Goal: Task Accomplishment & Management: Complete application form

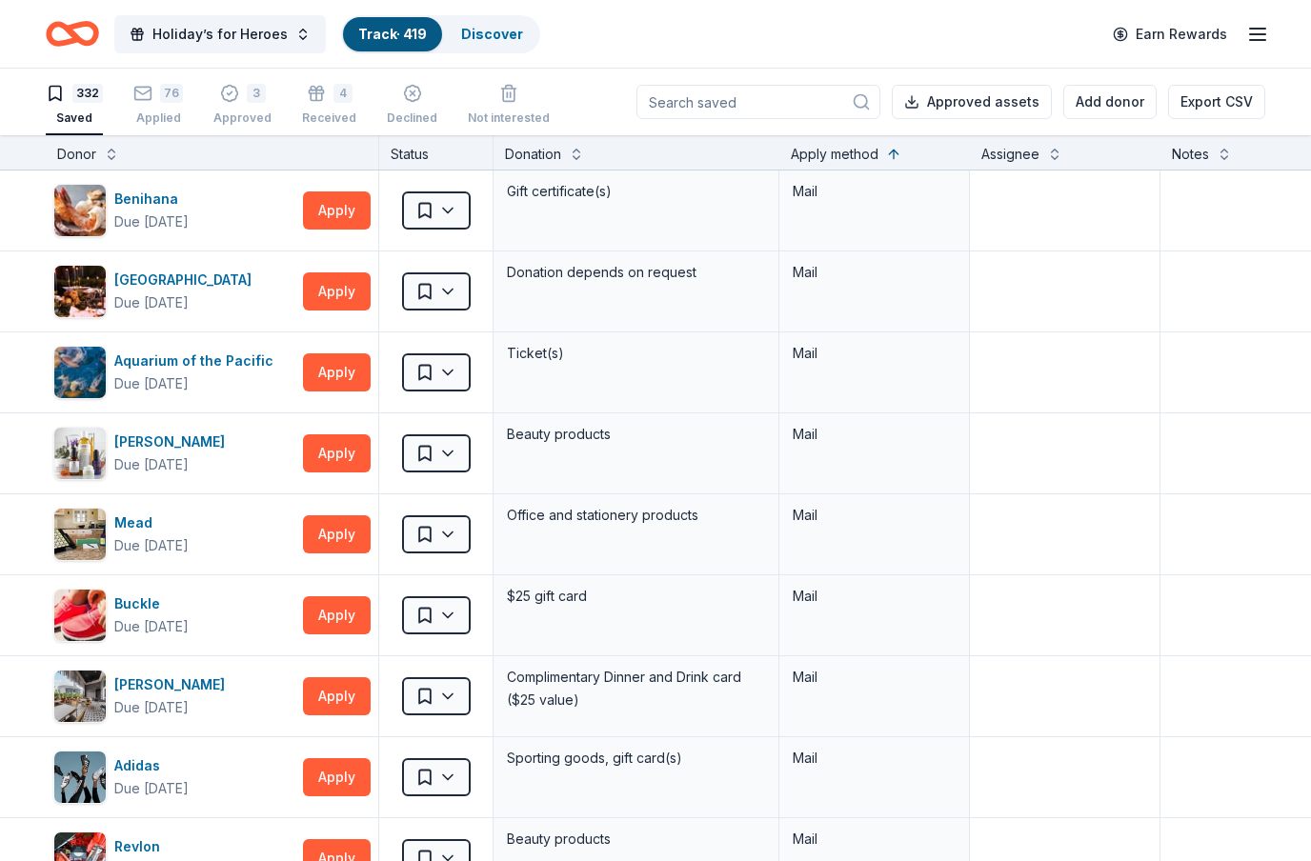
scroll to position [22063, 1]
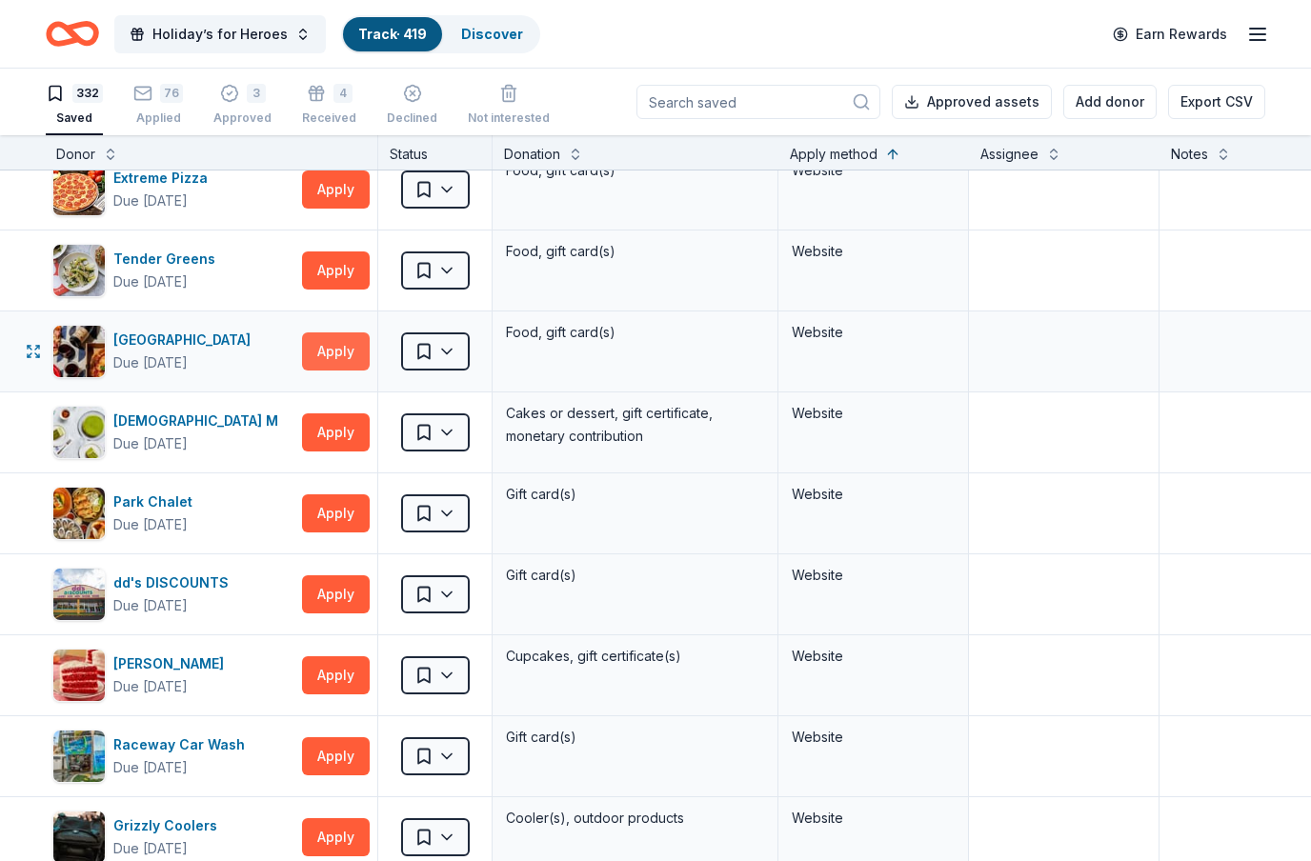
click at [343, 353] on button "Apply" at bounding box center [336, 352] width 68 height 38
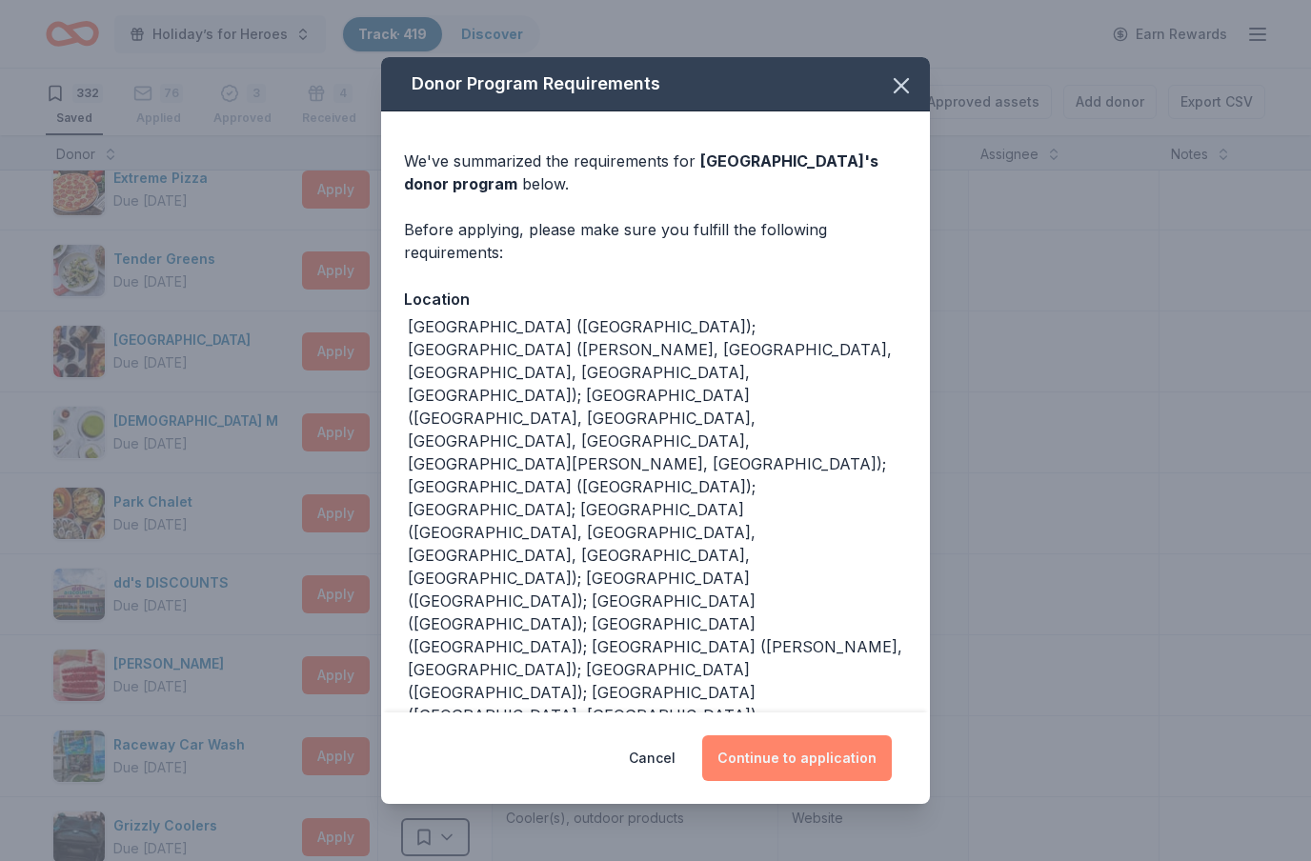
click at [829, 736] on button "Continue to application" at bounding box center [797, 759] width 190 height 46
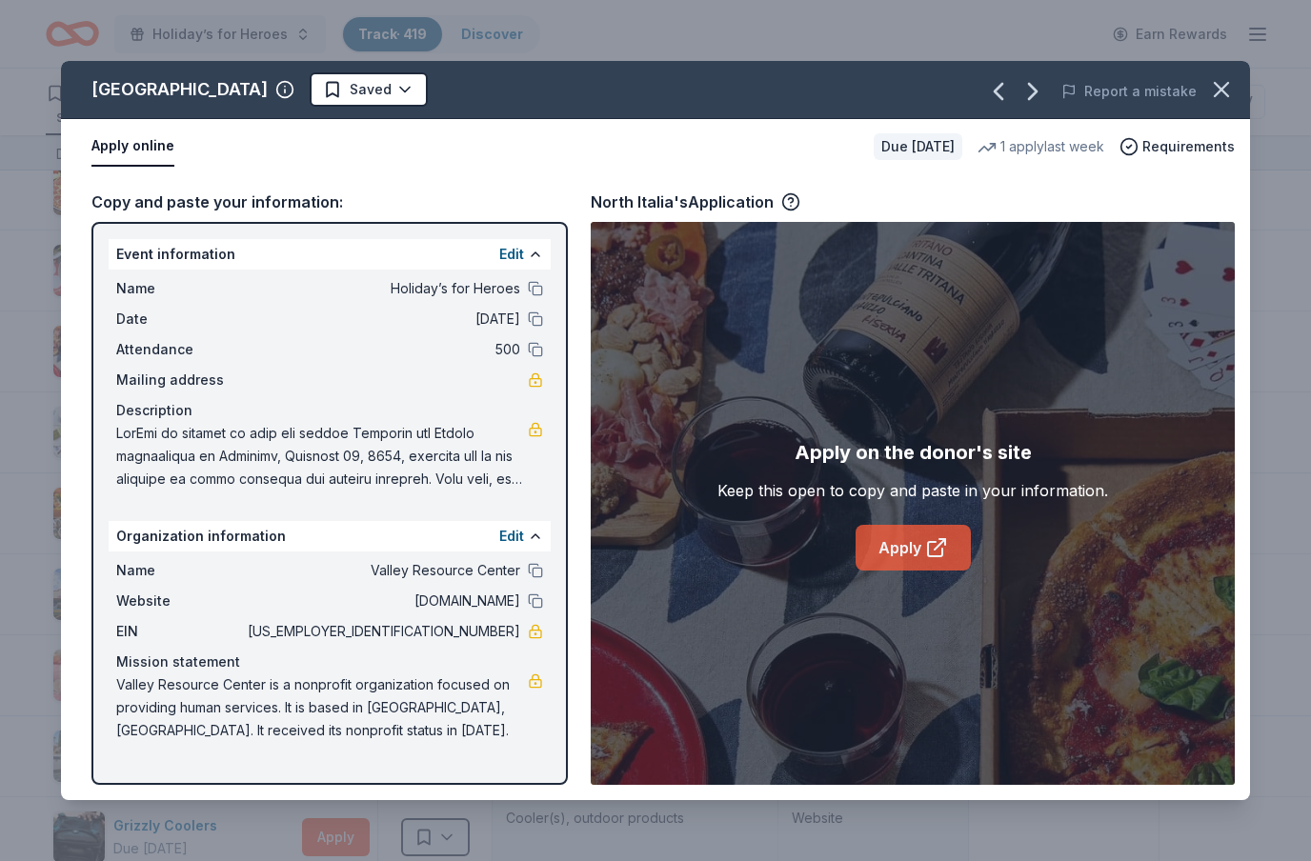
click at [940, 562] on link "Apply" at bounding box center [913, 548] width 115 height 46
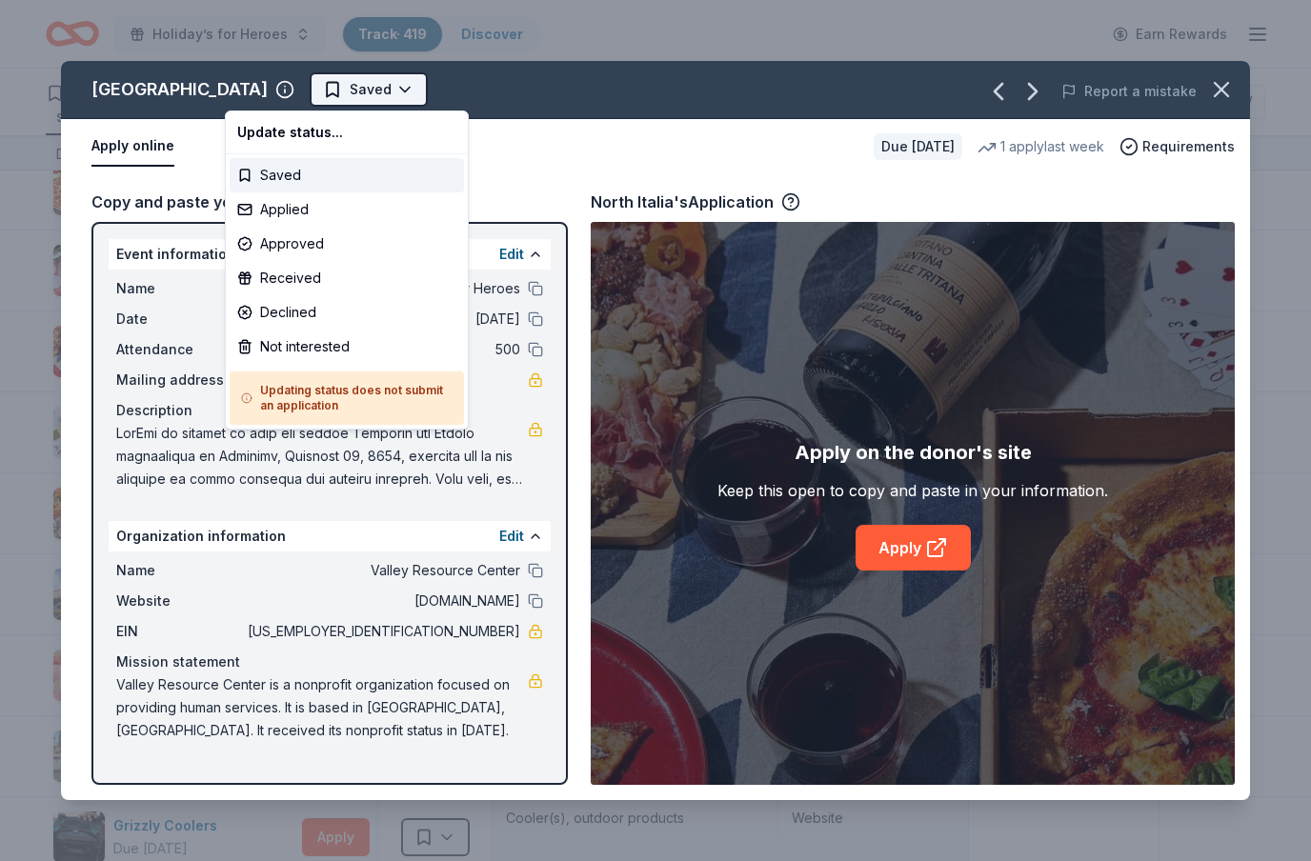
click at [316, 93] on html "Holiday’s for Heroes Track · 419 Discover Earn Rewards 332 Saved 76 Applied 3 A…" at bounding box center [655, 430] width 1311 height 861
click at [297, 218] on div "Applied" at bounding box center [347, 209] width 234 height 34
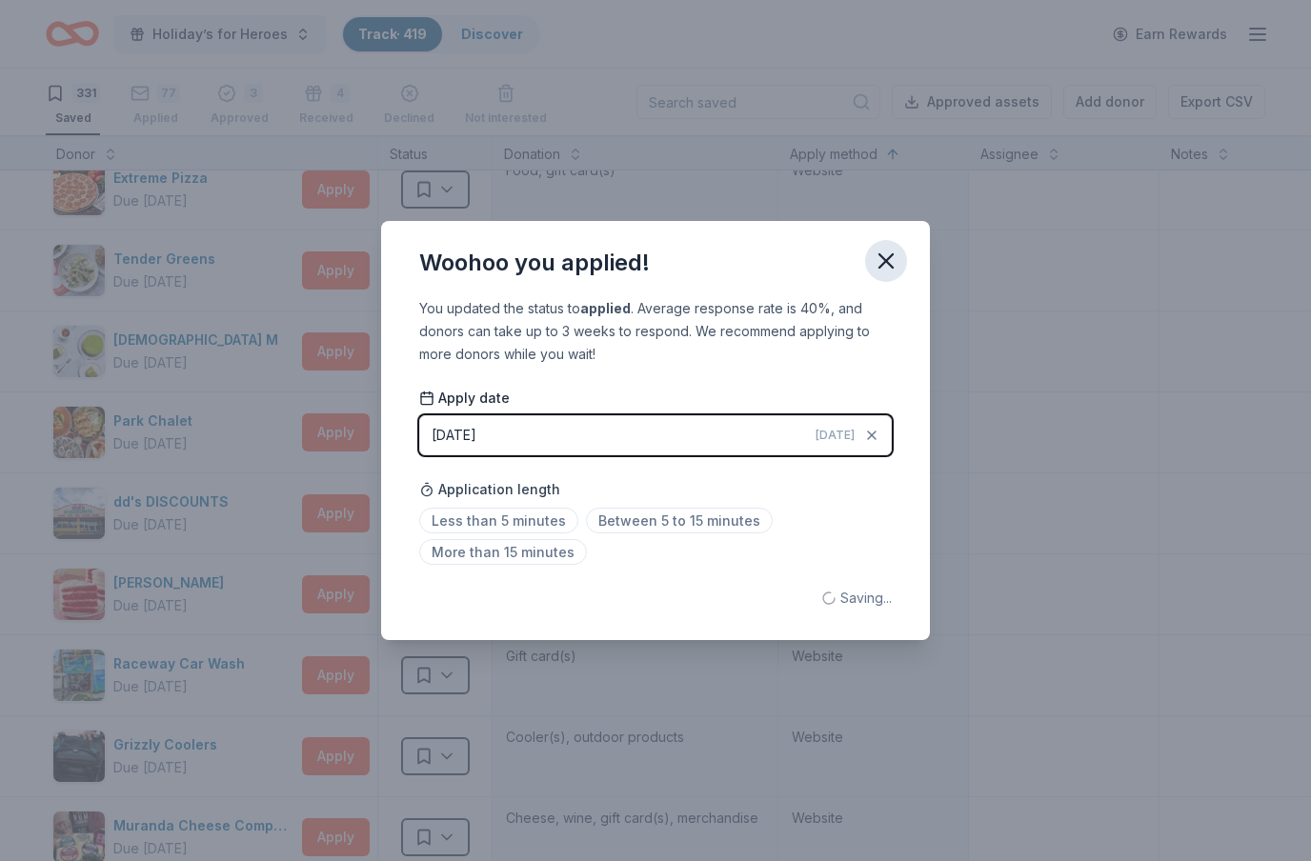
click at [888, 259] on icon "button" at bounding box center [886, 260] width 13 height 13
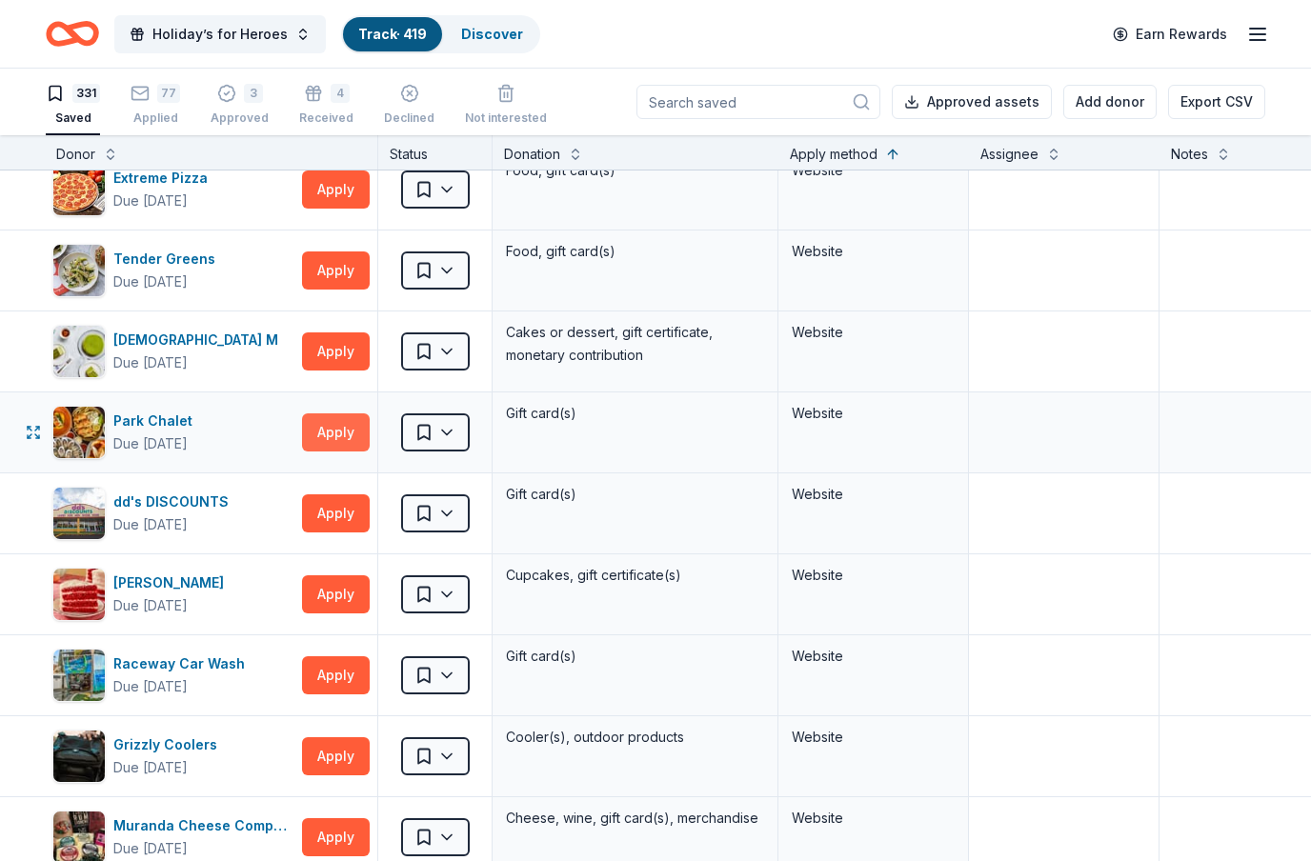
click at [336, 438] on button "Apply" at bounding box center [336, 433] width 68 height 38
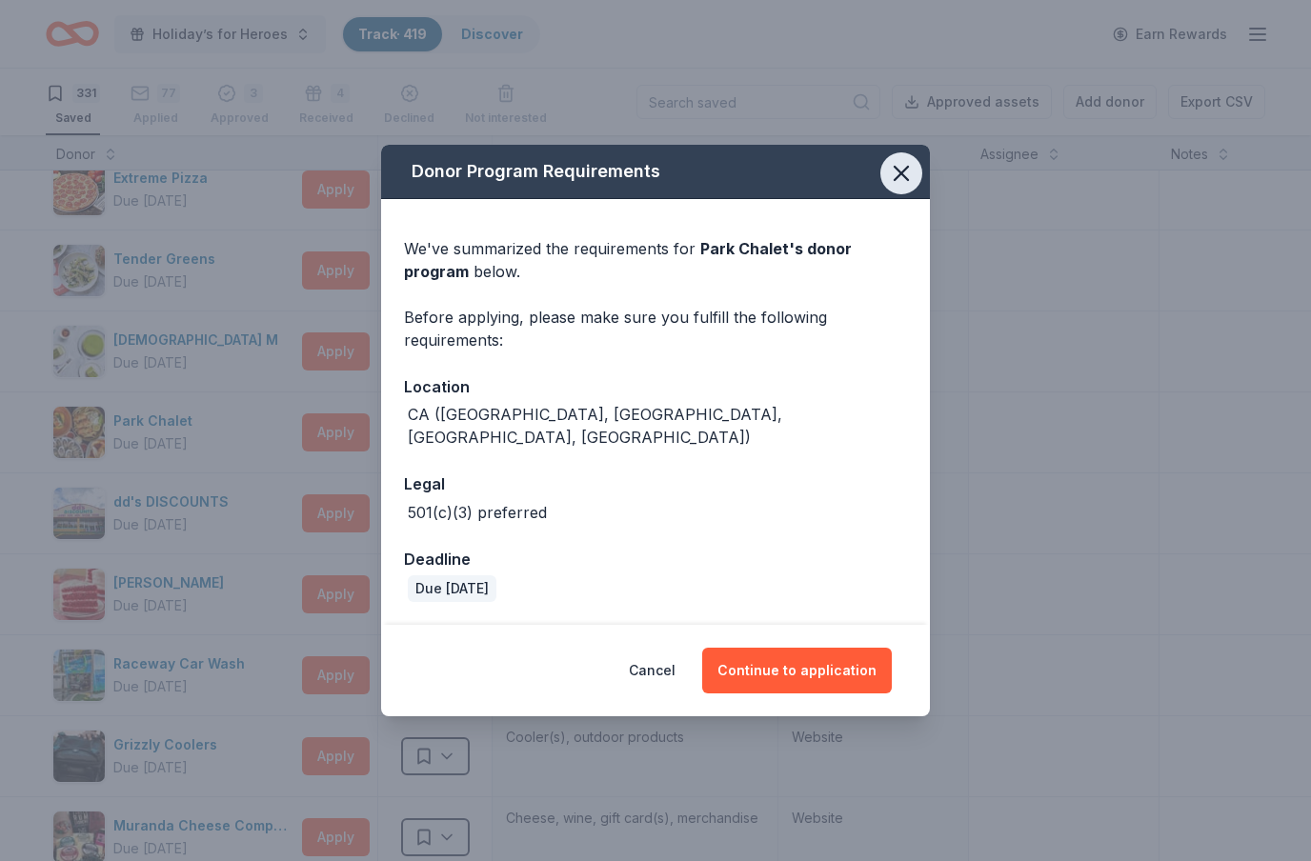
click at [903, 187] on icon "button" at bounding box center [901, 173] width 27 height 27
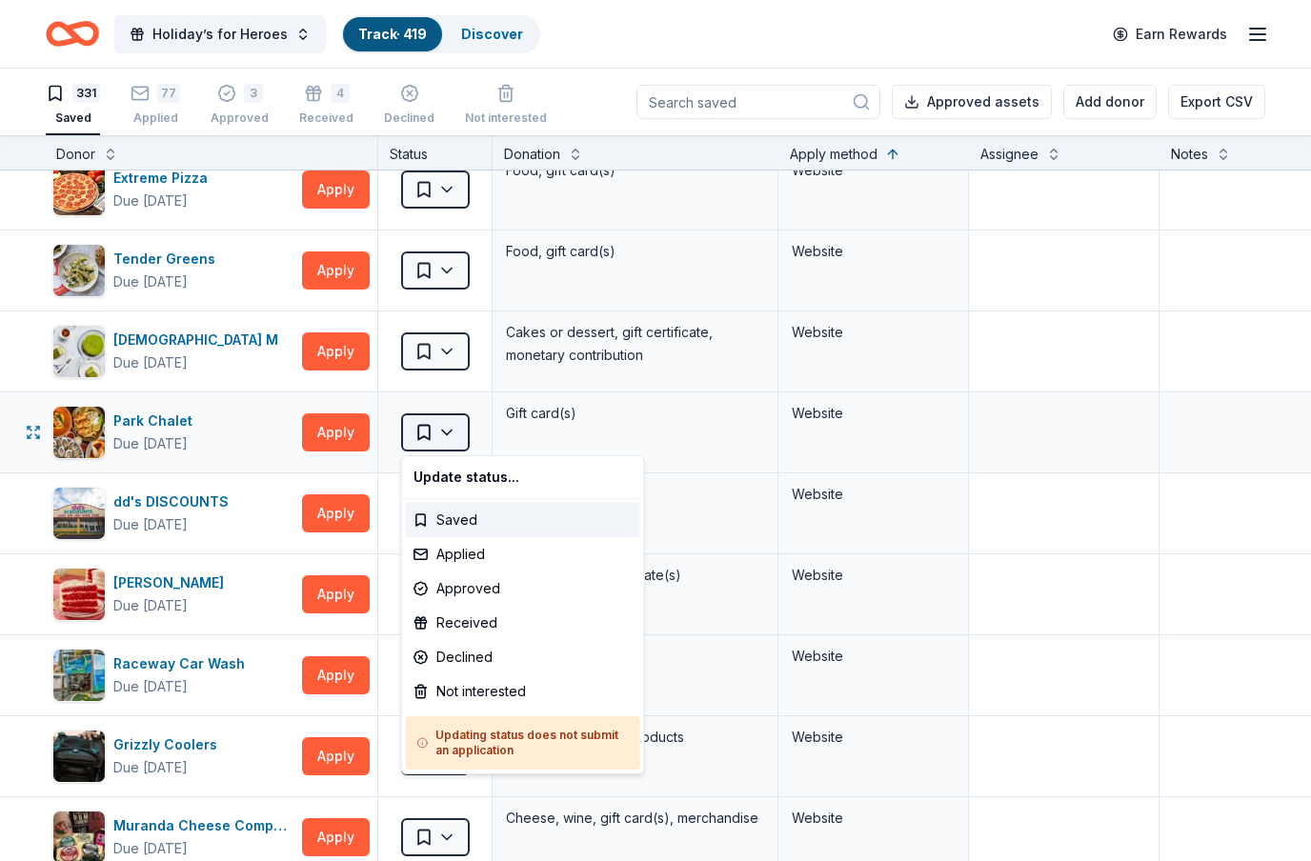
click at [459, 431] on html "Holiday’s for Heroes Track · 419 Discover Earn Rewards 331 Saved 77 Applied 3 A…" at bounding box center [655, 430] width 1311 height 861
click at [443, 685] on div "Not interested" at bounding box center [523, 692] width 234 height 34
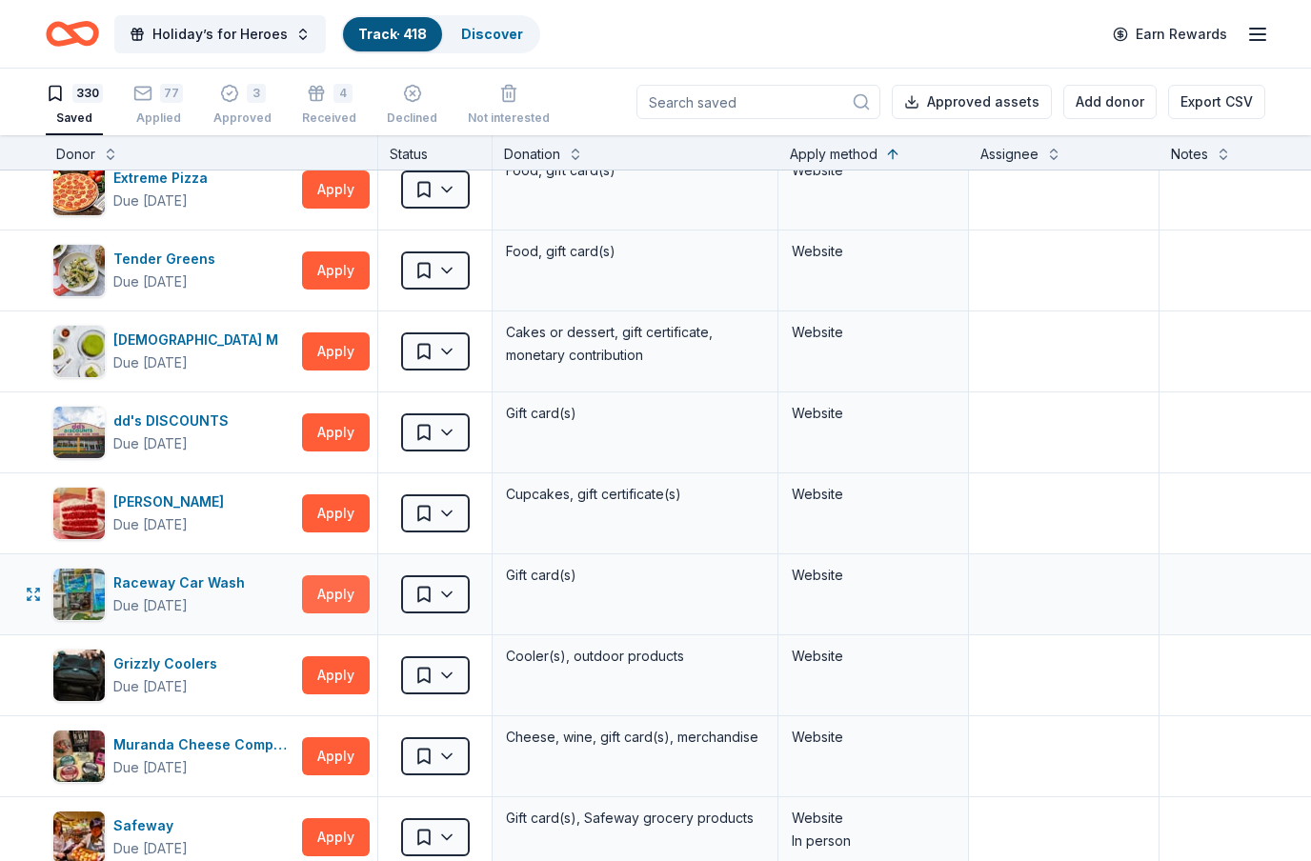
click at [336, 597] on button "Apply" at bounding box center [336, 595] width 68 height 38
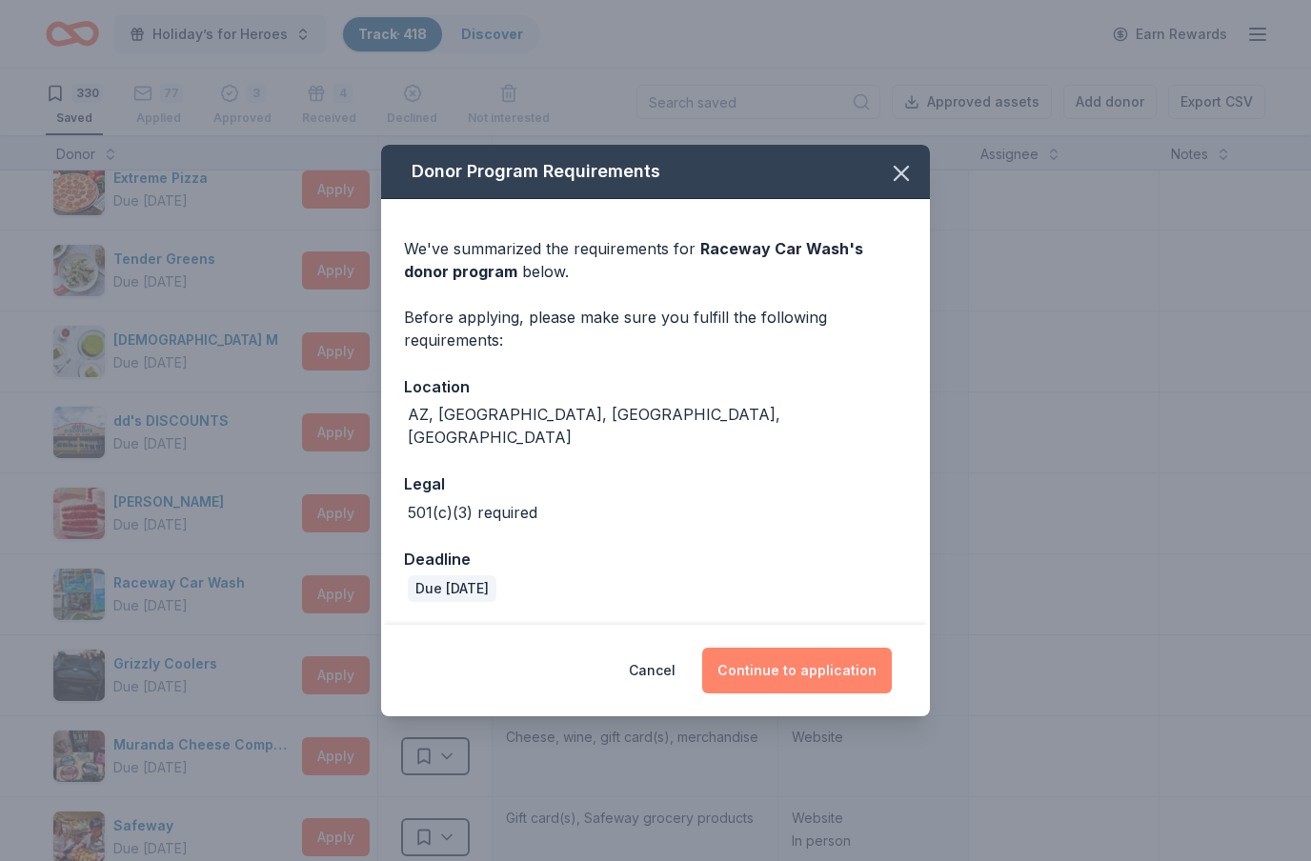
click at [749, 656] on button "Continue to application" at bounding box center [797, 671] width 190 height 46
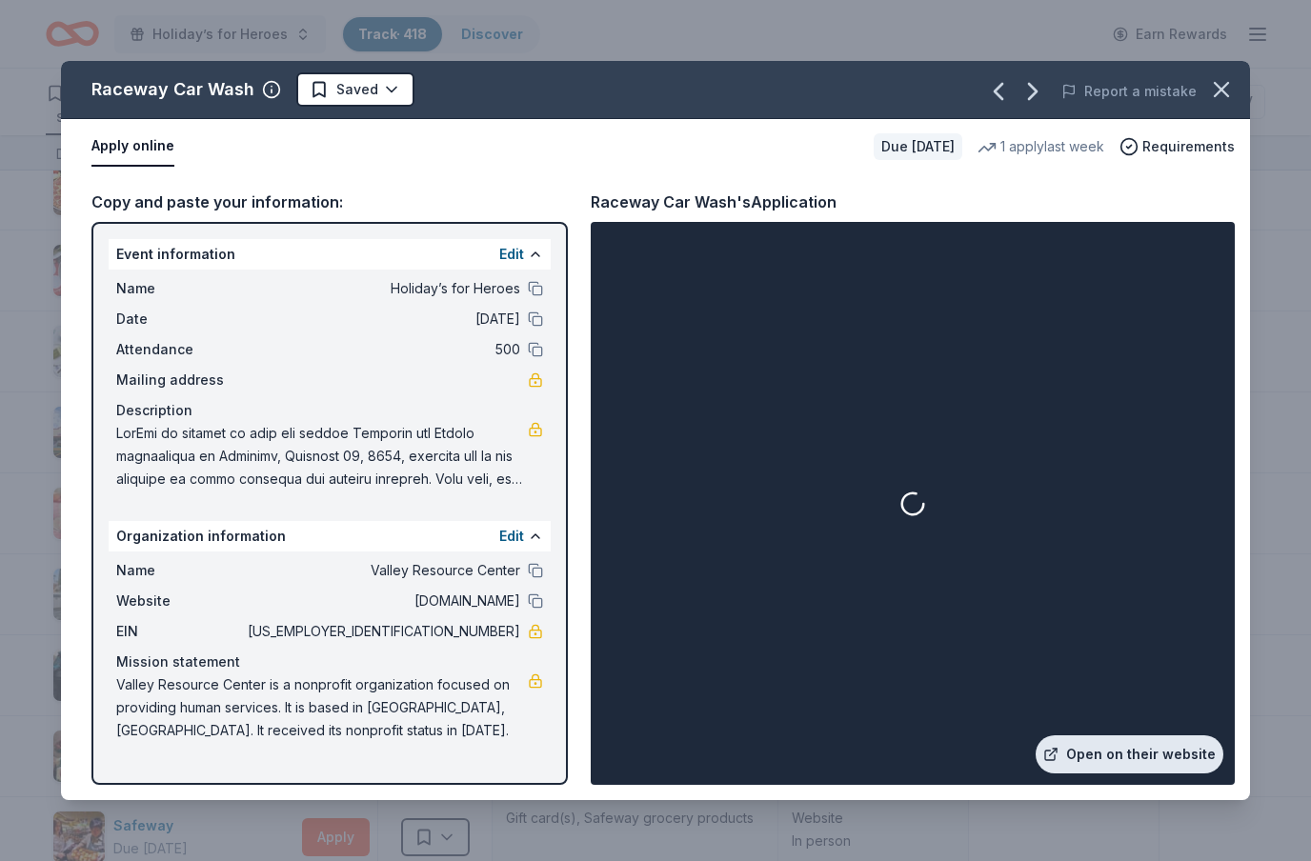
click at [1113, 742] on link "Open on their website" at bounding box center [1130, 755] width 188 height 38
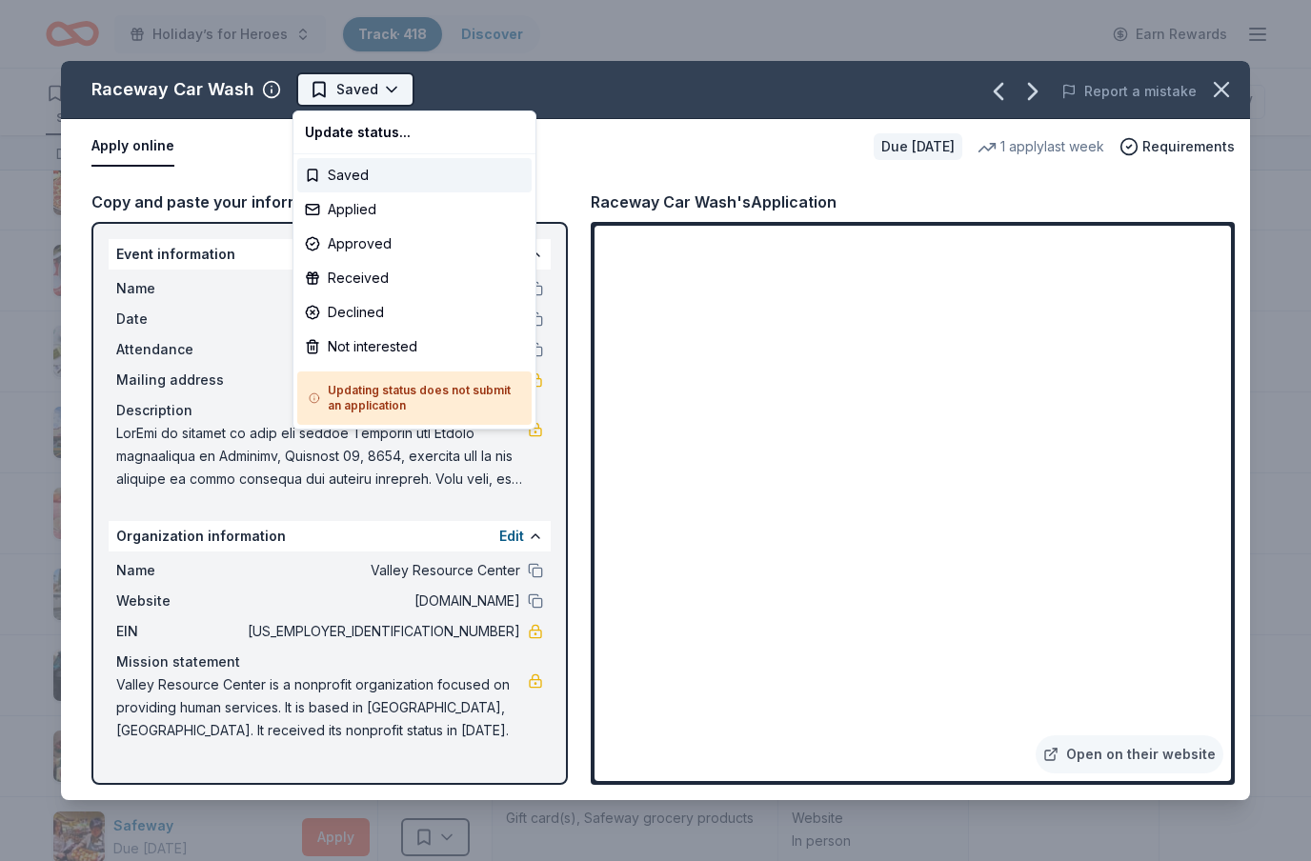
click at [393, 100] on html "Holiday’s for Heroes Track · 418 Discover Earn Rewards 330 Saved 77 Applied 3 A…" at bounding box center [655, 430] width 1311 height 861
click at [366, 217] on div "Applied" at bounding box center [414, 209] width 234 height 34
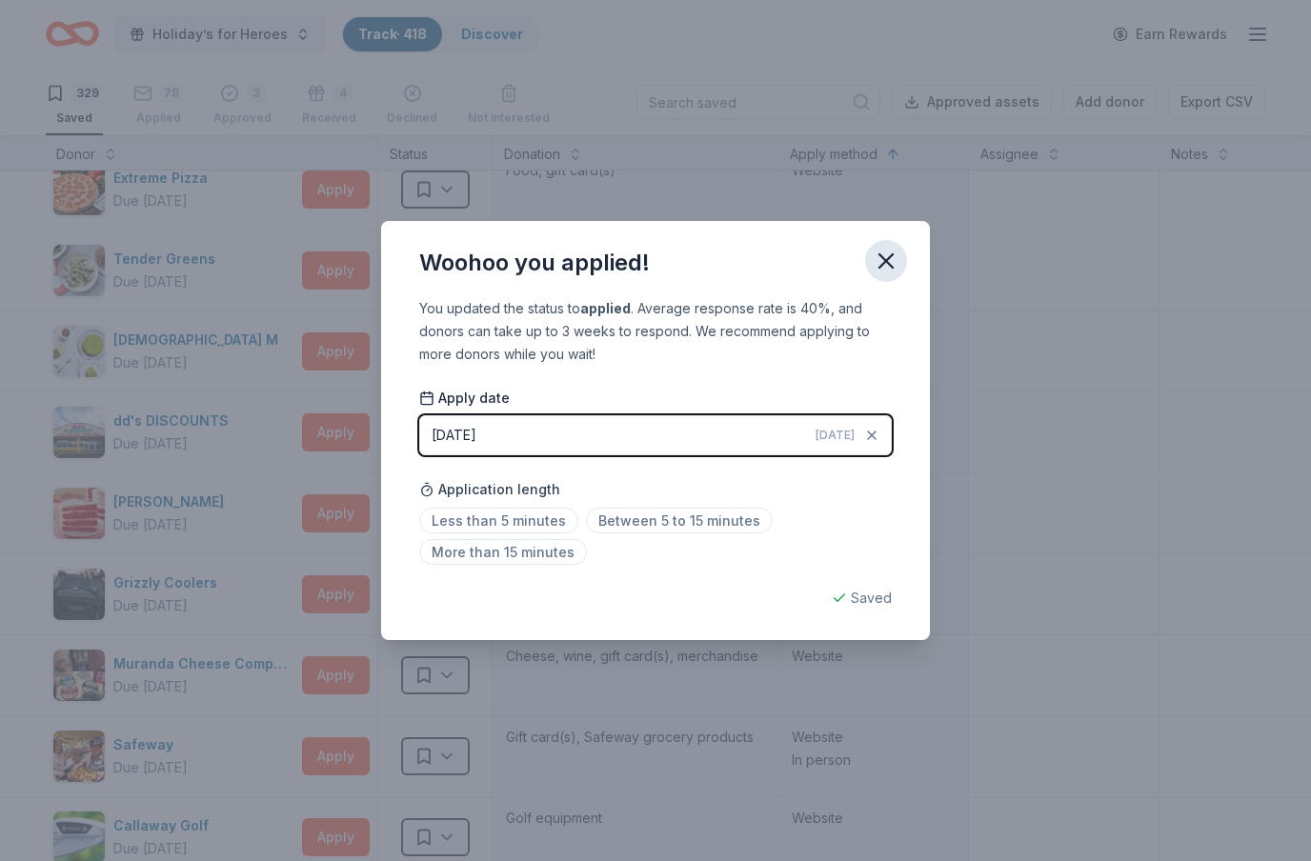
click at [892, 258] on icon "button" at bounding box center [886, 261] width 27 height 27
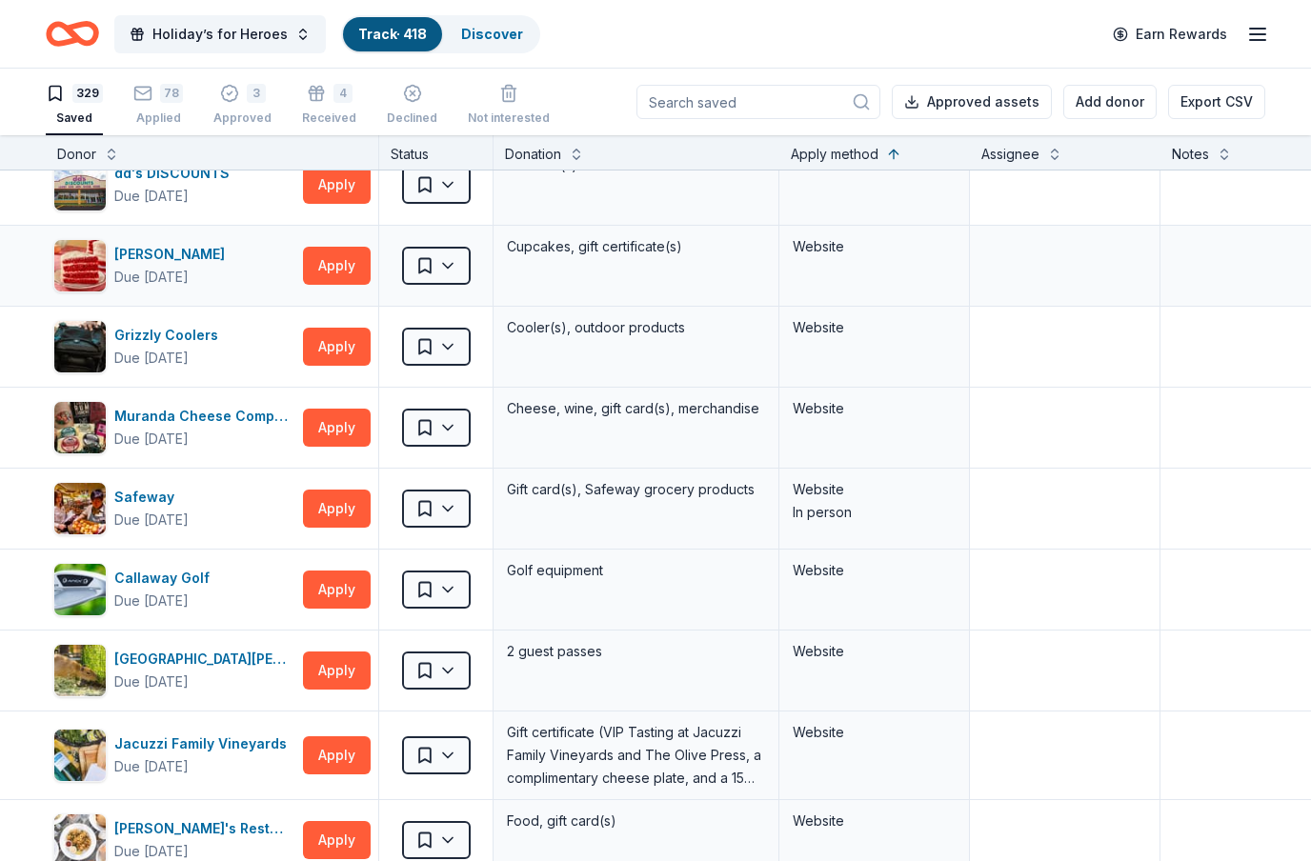
scroll to position [22310, 0]
click at [328, 357] on button "Apply" at bounding box center [337, 347] width 68 height 38
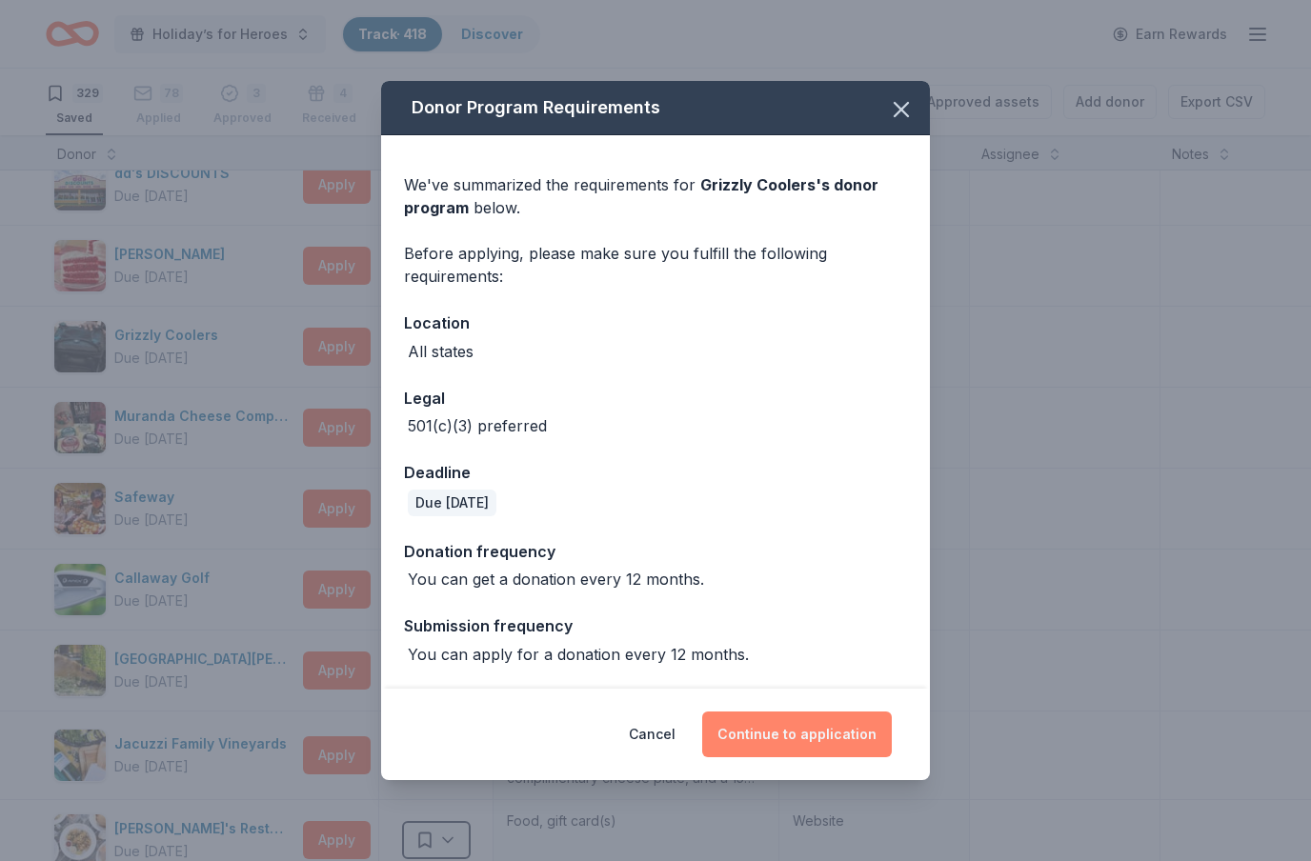
click at [836, 747] on button "Continue to application" at bounding box center [797, 735] width 190 height 46
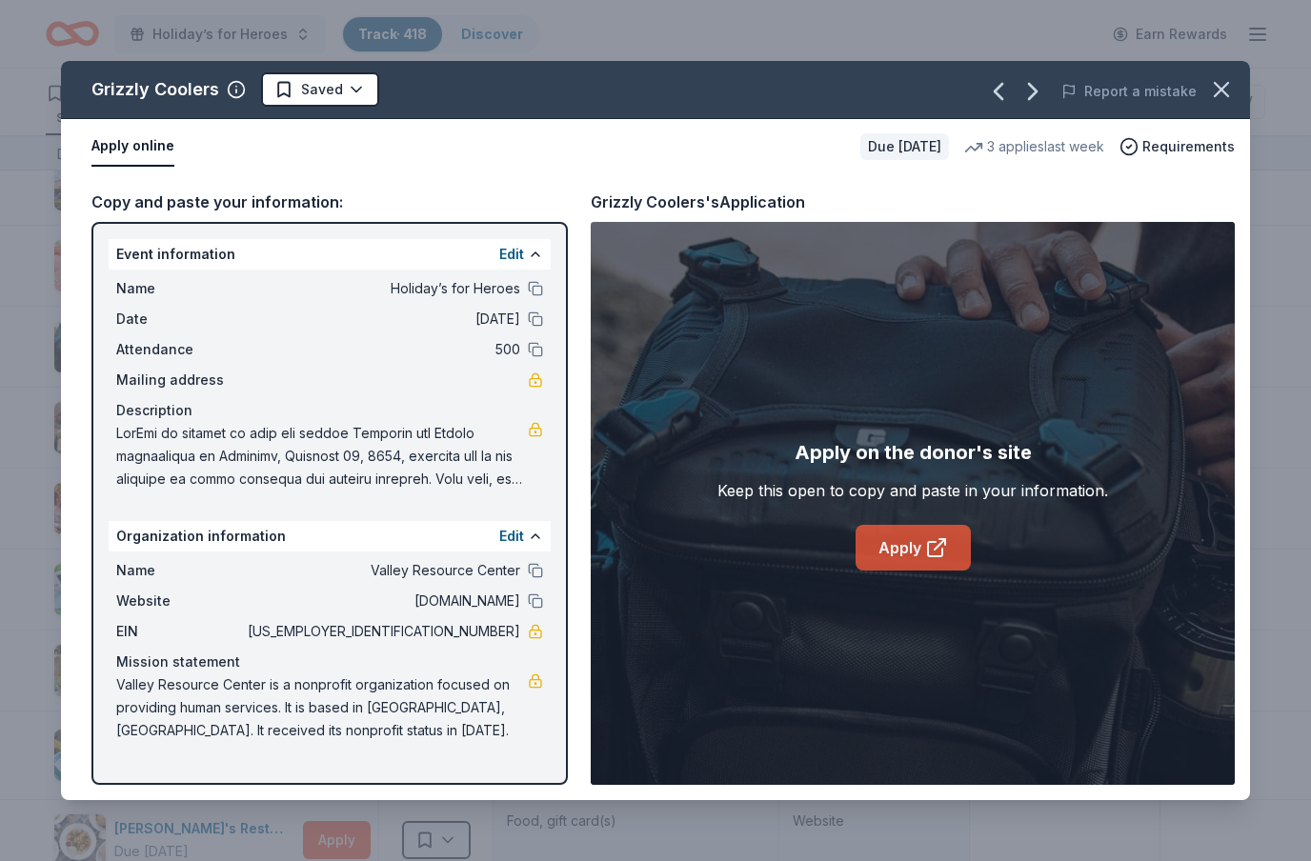
click at [952, 544] on link "Apply" at bounding box center [913, 548] width 115 height 46
click at [333, 96] on html "Holiday’s for Heroes Track · 418 Discover Earn Rewards 329 Saved 78 Applied 3 A…" at bounding box center [655, 430] width 1311 height 861
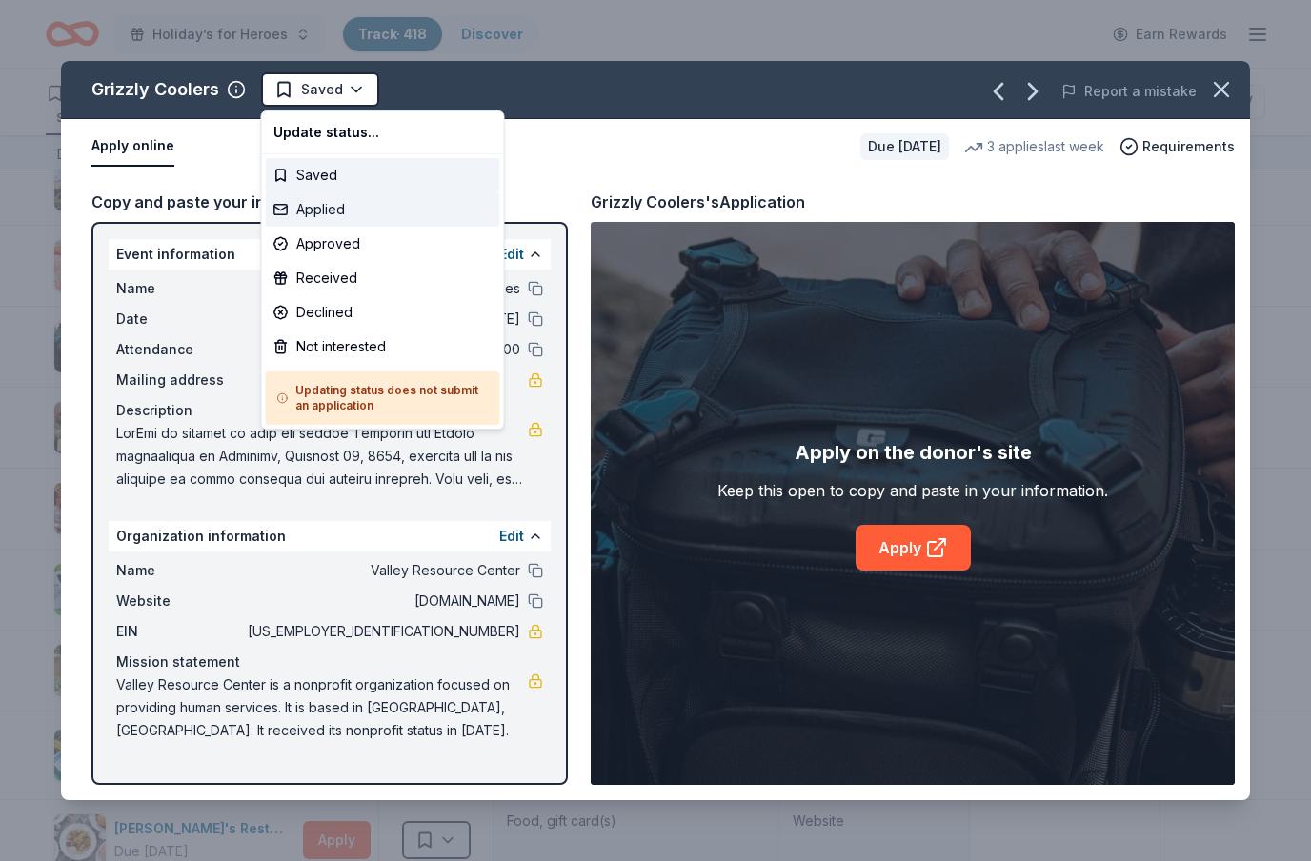
click at [333, 207] on div "Applied" at bounding box center [383, 209] width 234 height 34
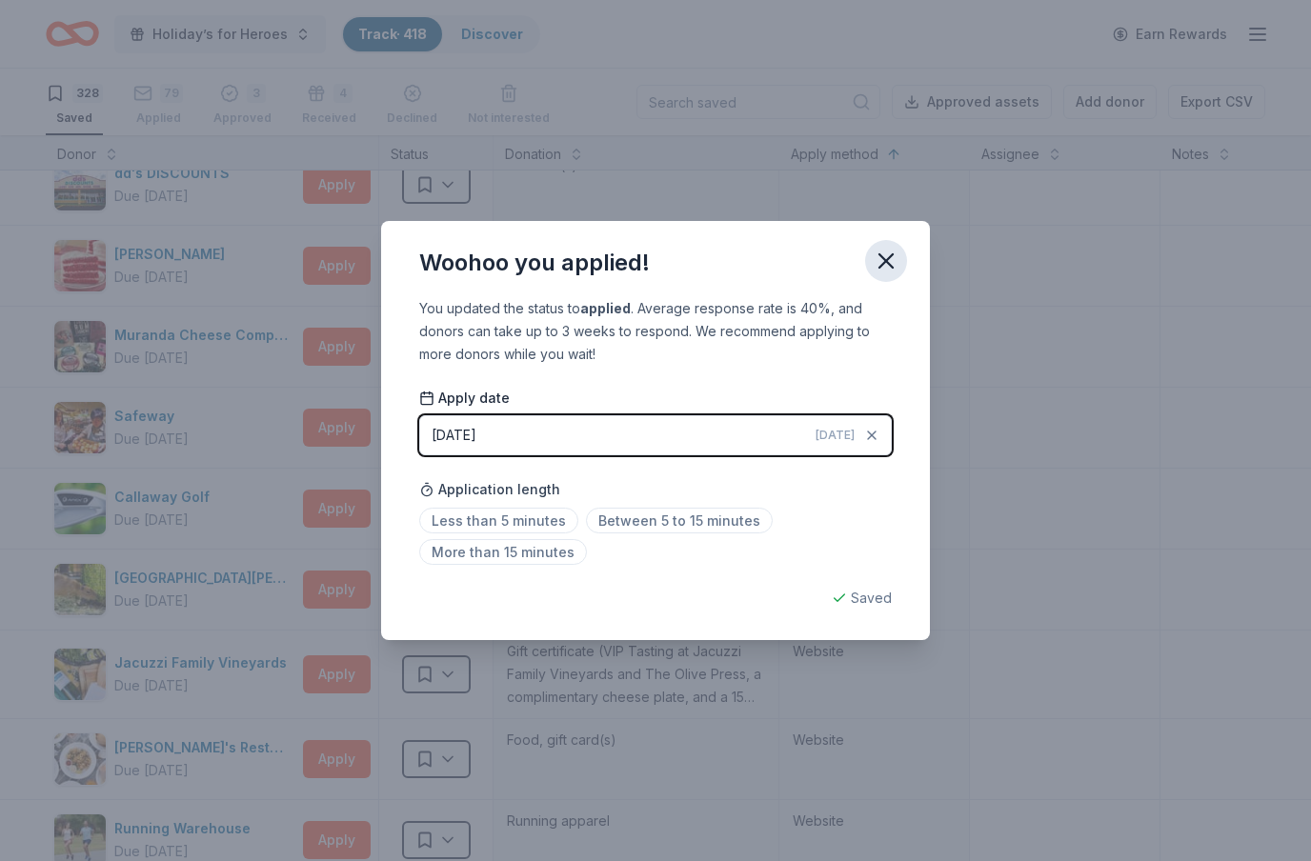
click at [885, 258] on icon "button" at bounding box center [886, 261] width 27 height 27
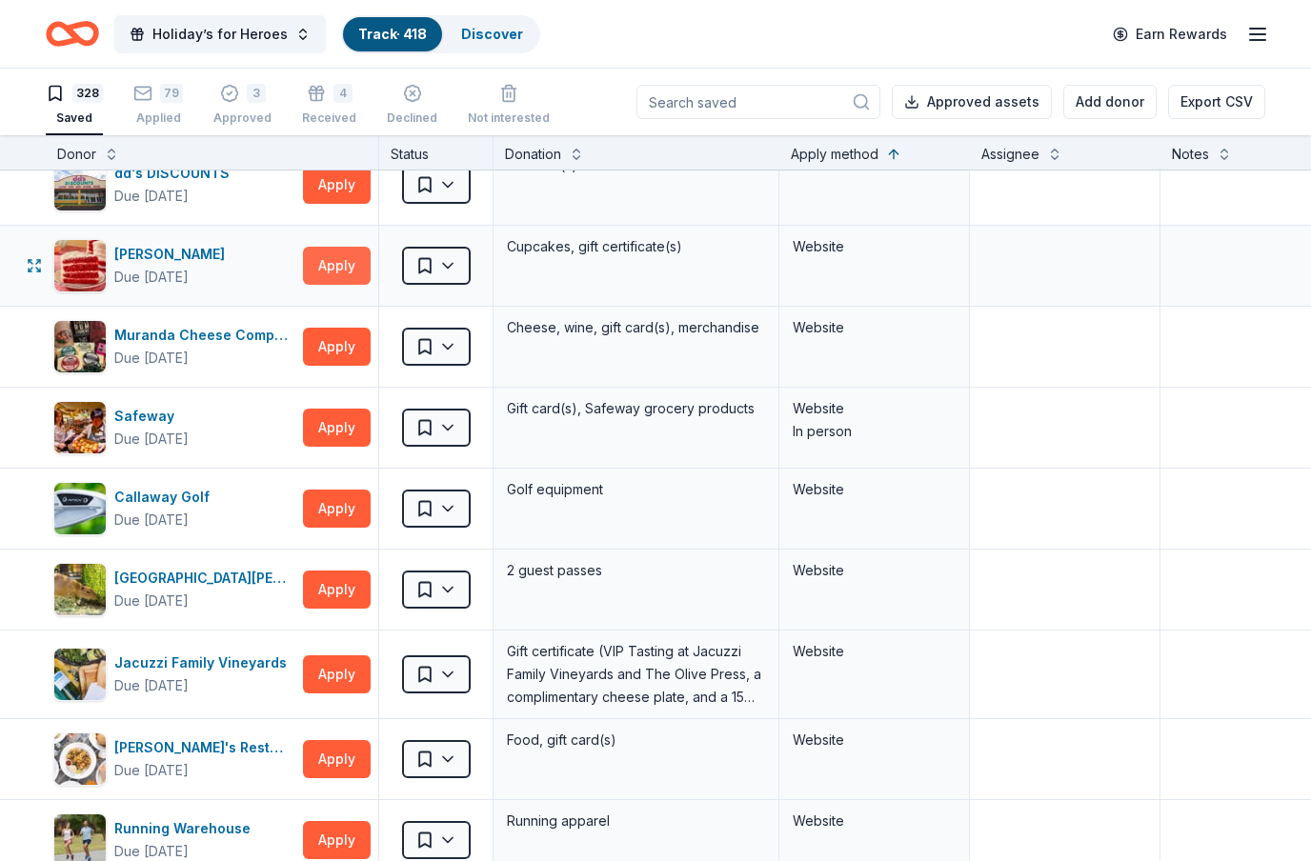
click at [342, 272] on button "Apply" at bounding box center [337, 266] width 68 height 38
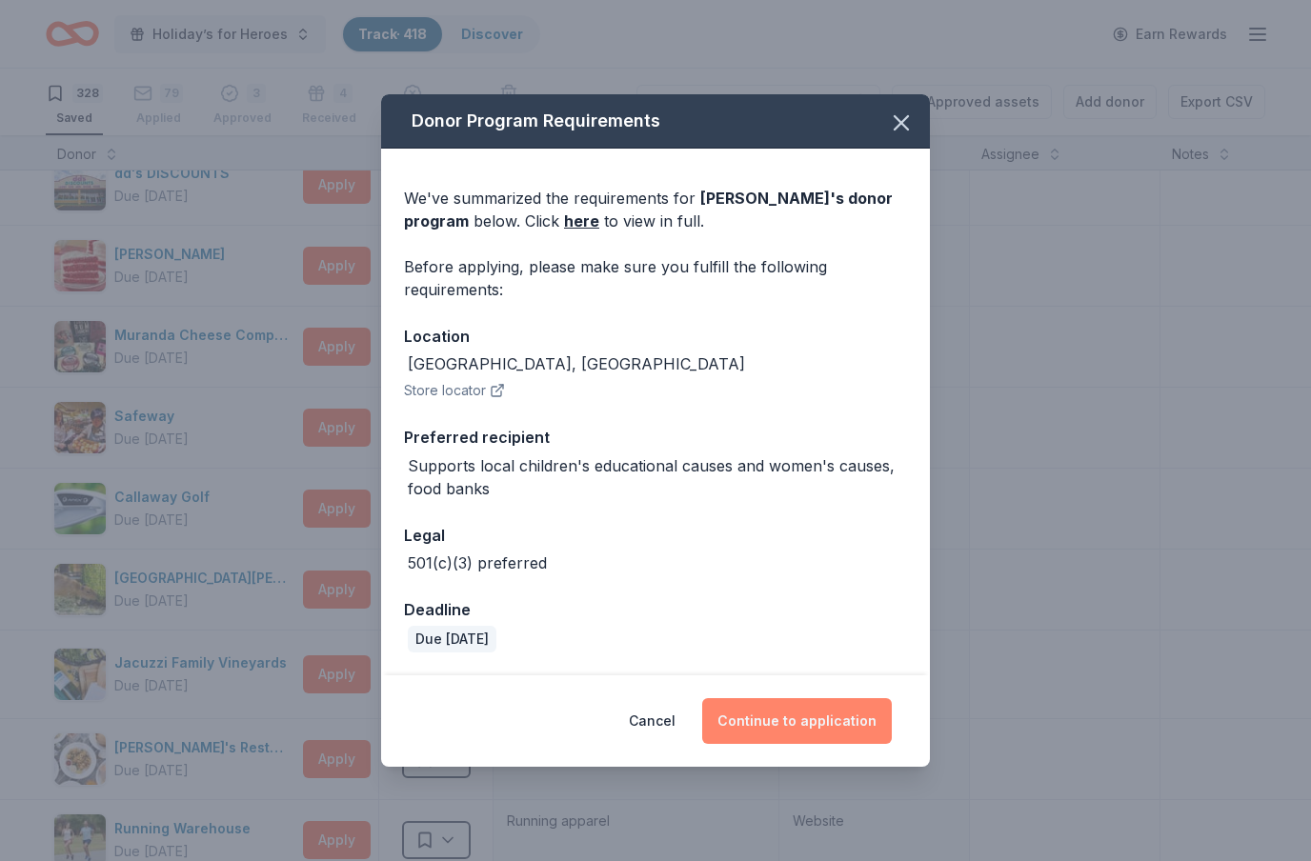
click at [814, 728] on button "Continue to application" at bounding box center [797, 721] width 190 height 46
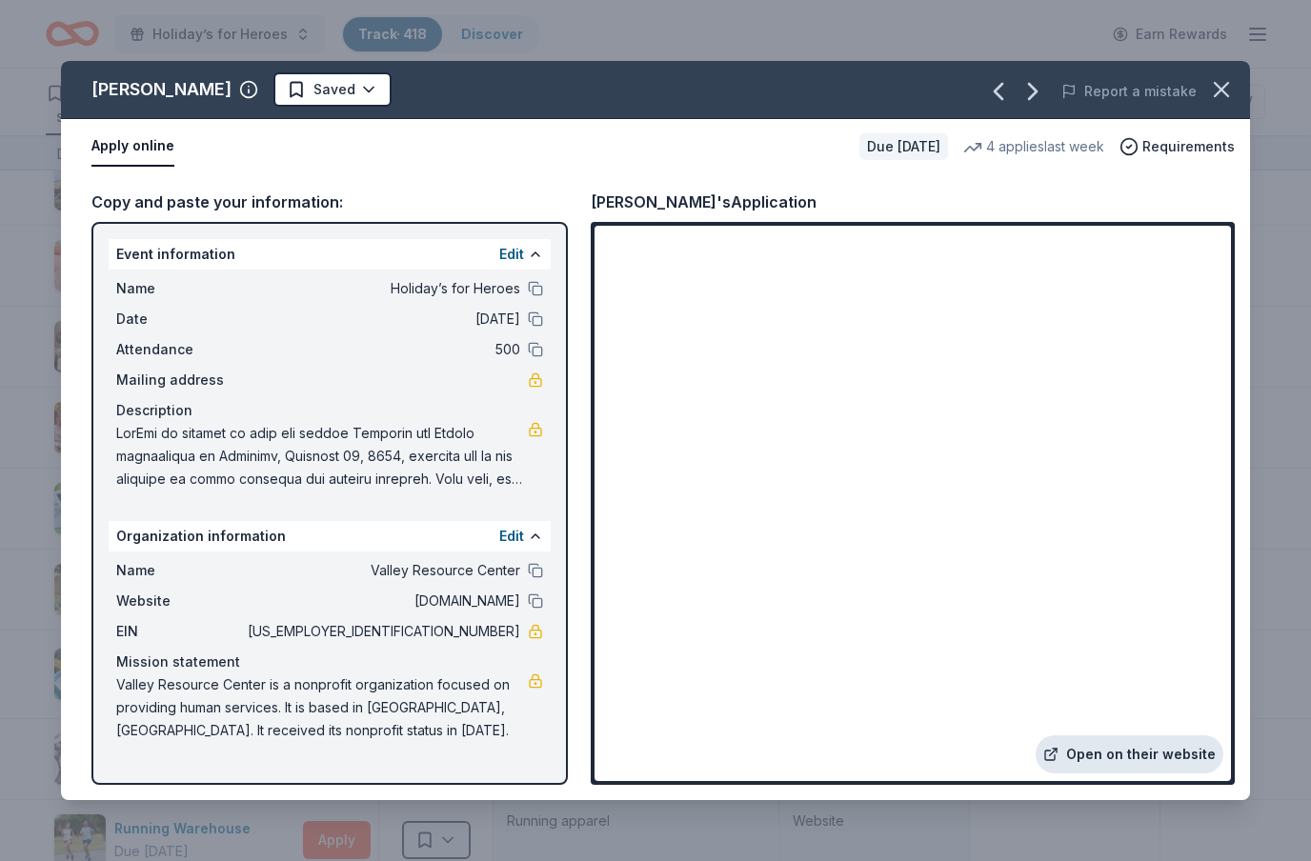
click at [1138, 759] on link "Open on their website" at bounding box center [1130, 755] width 188 height 38
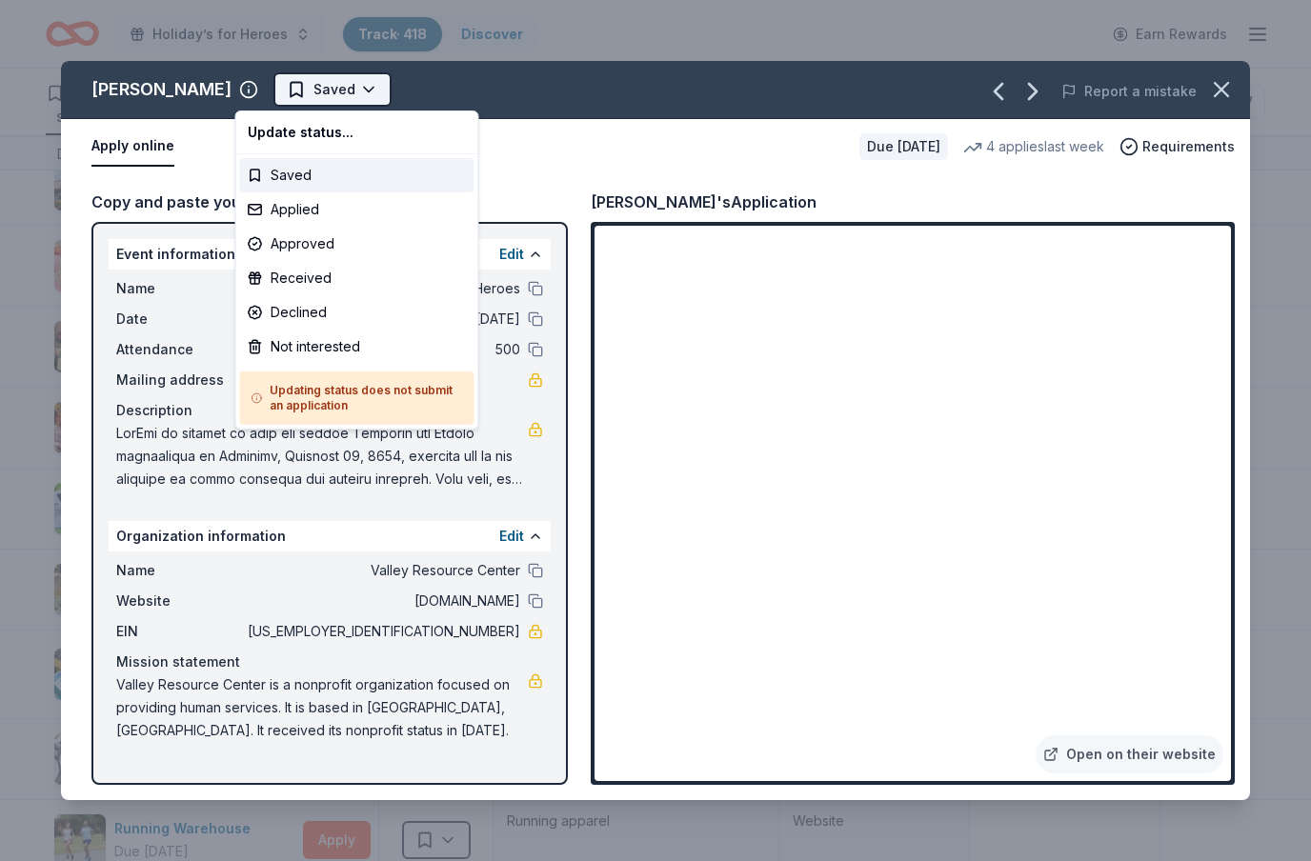
click at [338, 88] on html "Holiday’s for Heroes Track · 418 Discover Earn Rewards 328 Saved 79 Applied 3 A…" at bounding box center [655, 430] width 1311 height 861
click at [313, 212] on div "Applied" at bounding box center [357, 209] width 234 height 34
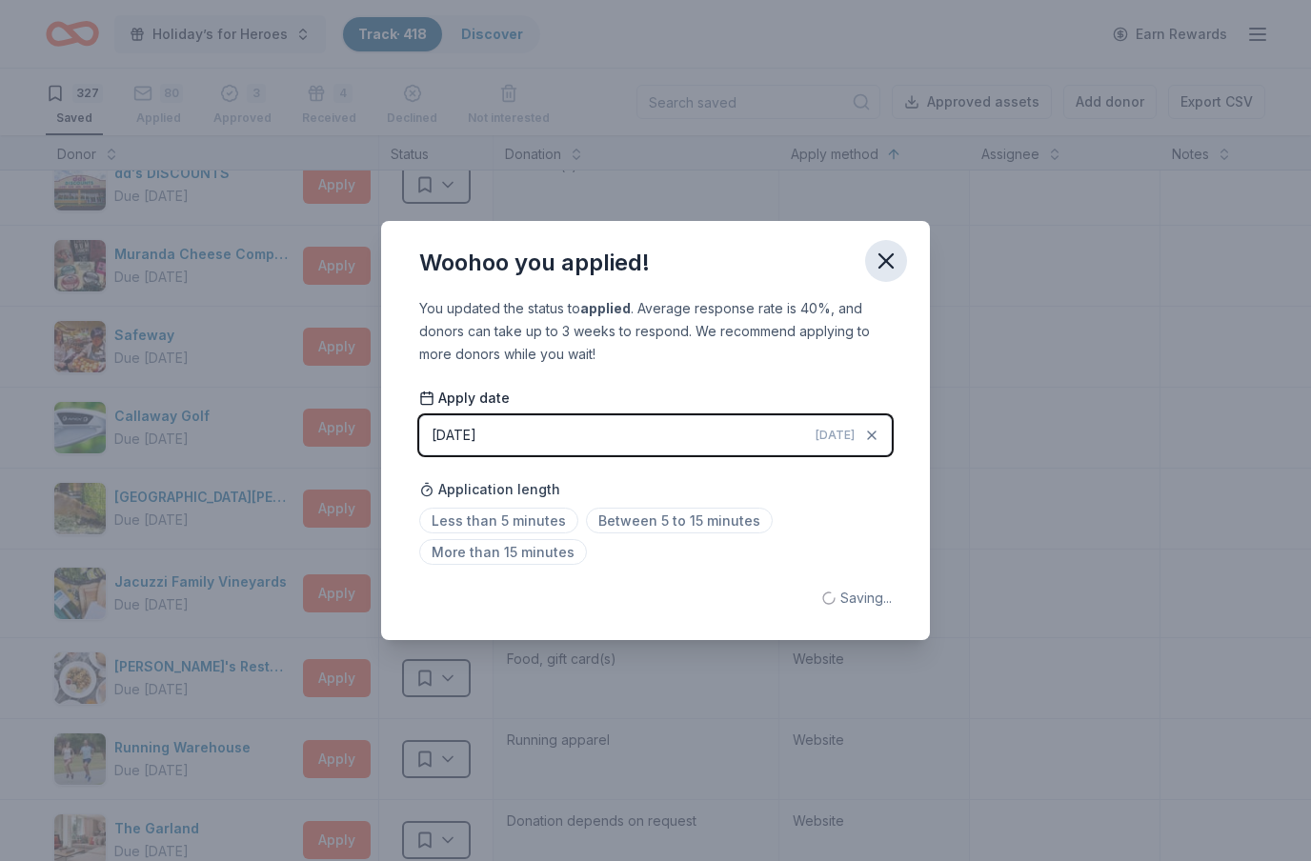
click at [883, 258] on icon "button" at bounding box center [886, 260] width 13 height 13
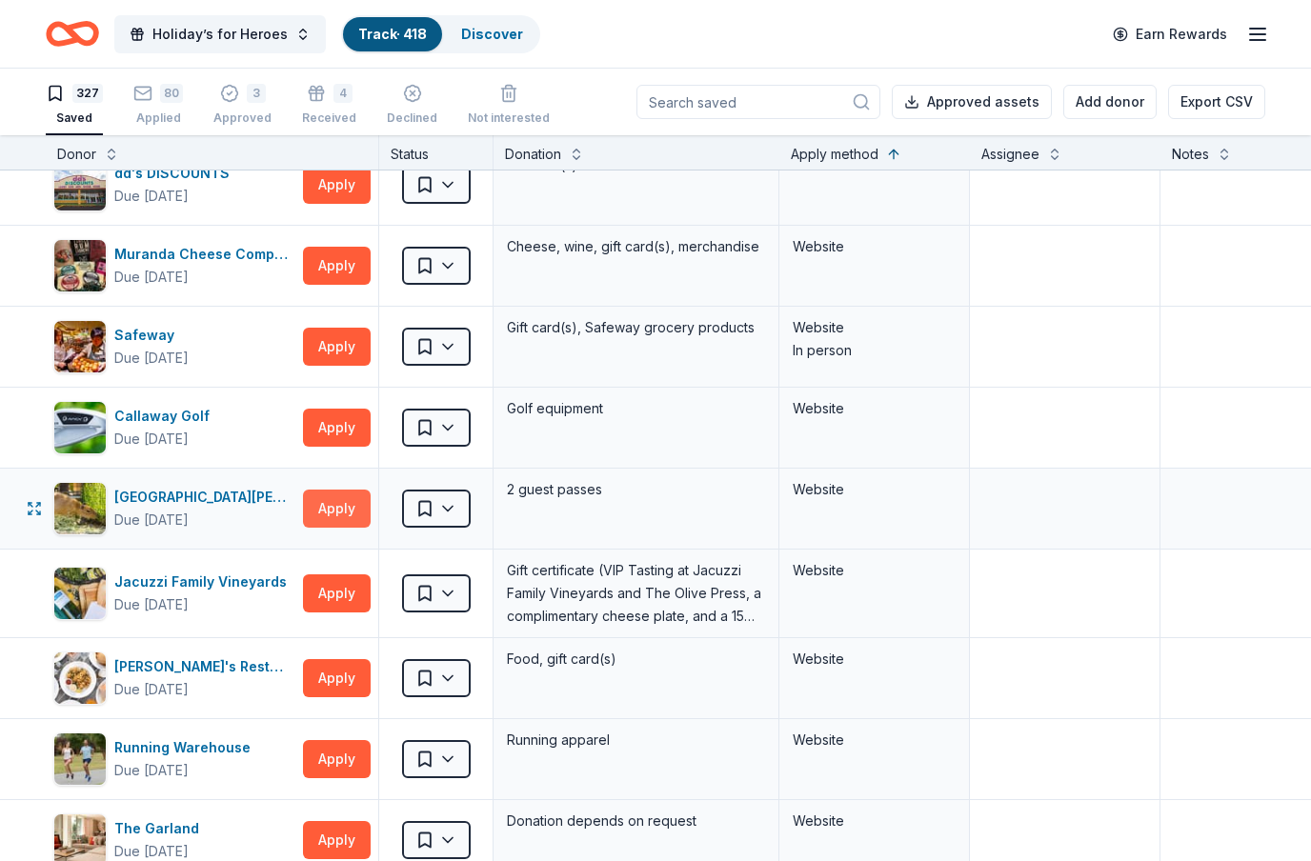
click at [339, 512] on button "Apply" at bounding box center [337, 509] width 68 height 38
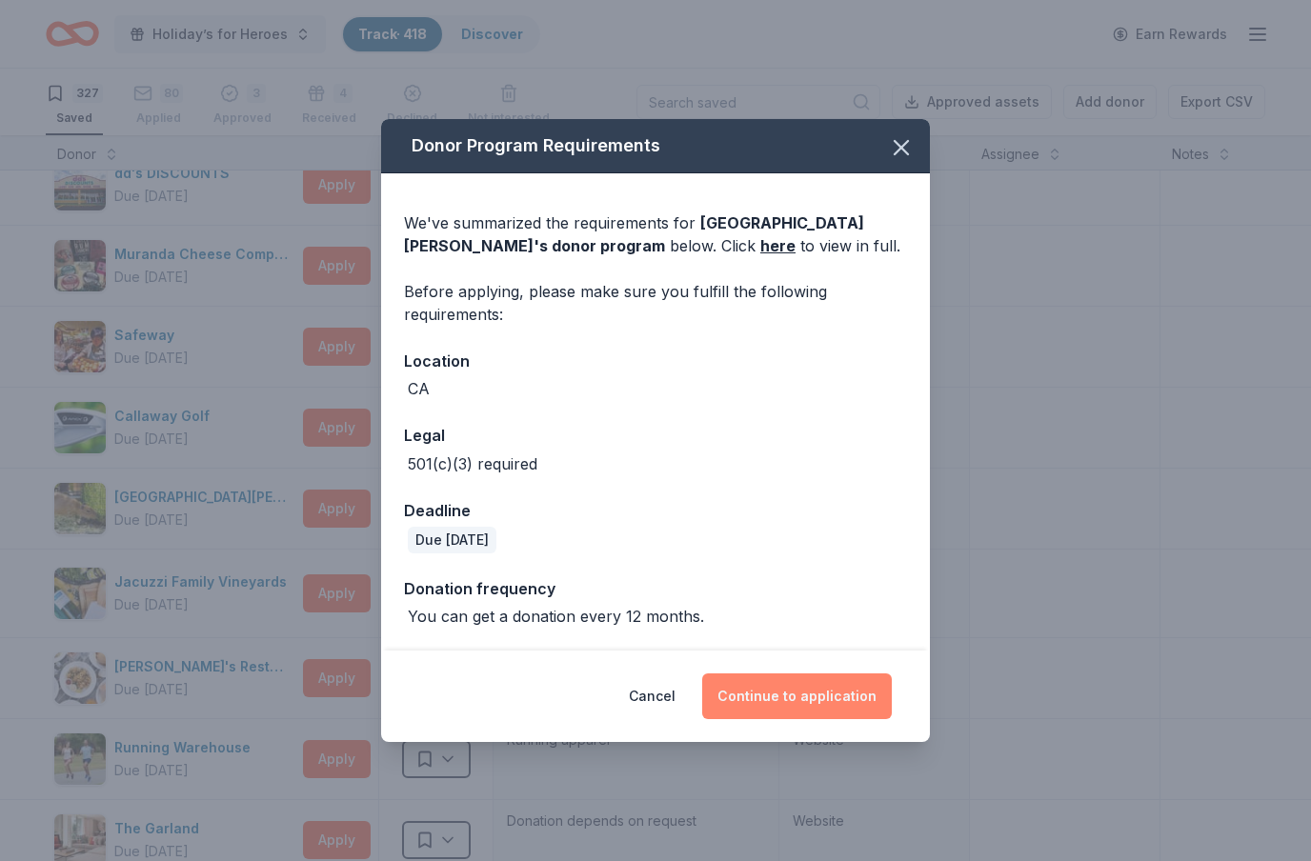
click at [787, 708] on button "Continue to application" at bounding box center [797, 697] width 190 height 46
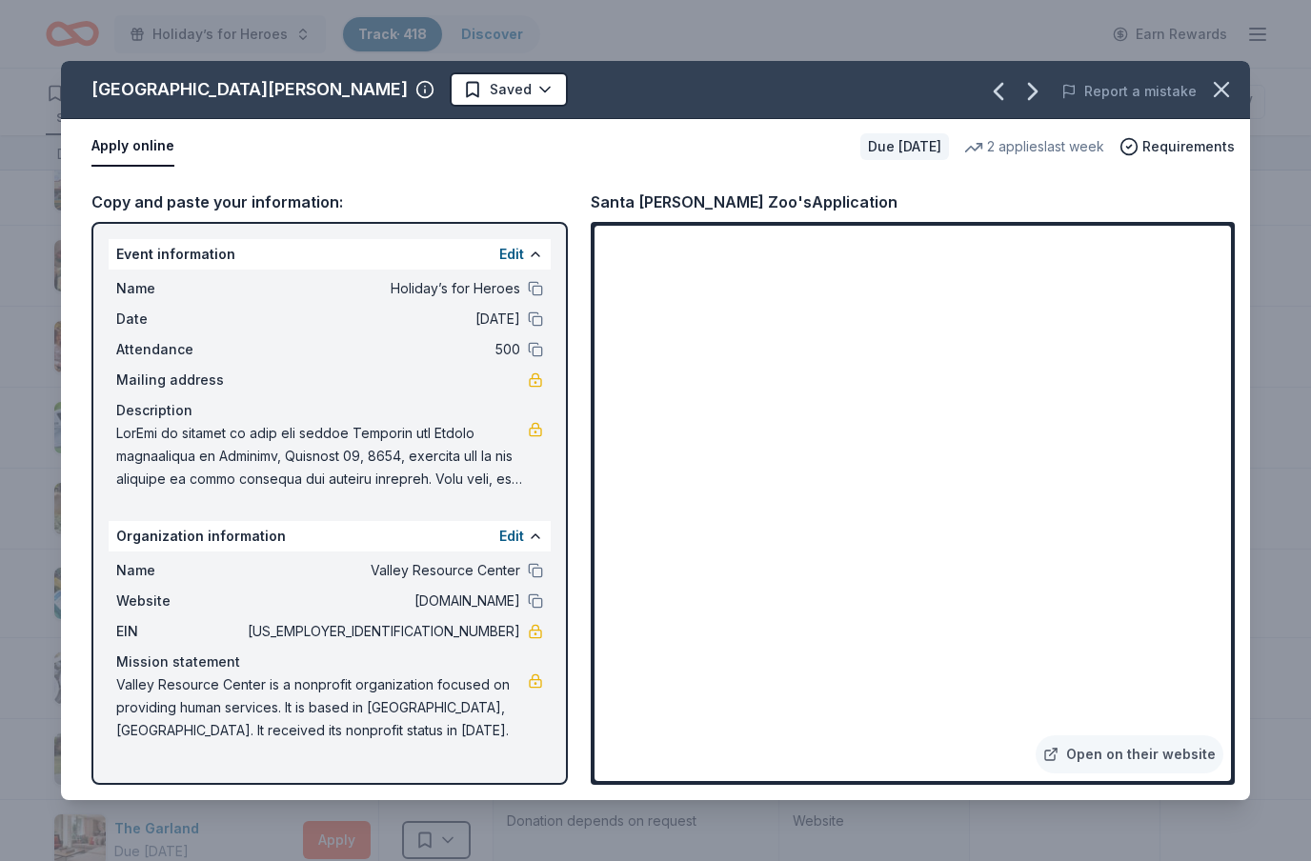
scroll to position [69, 0]
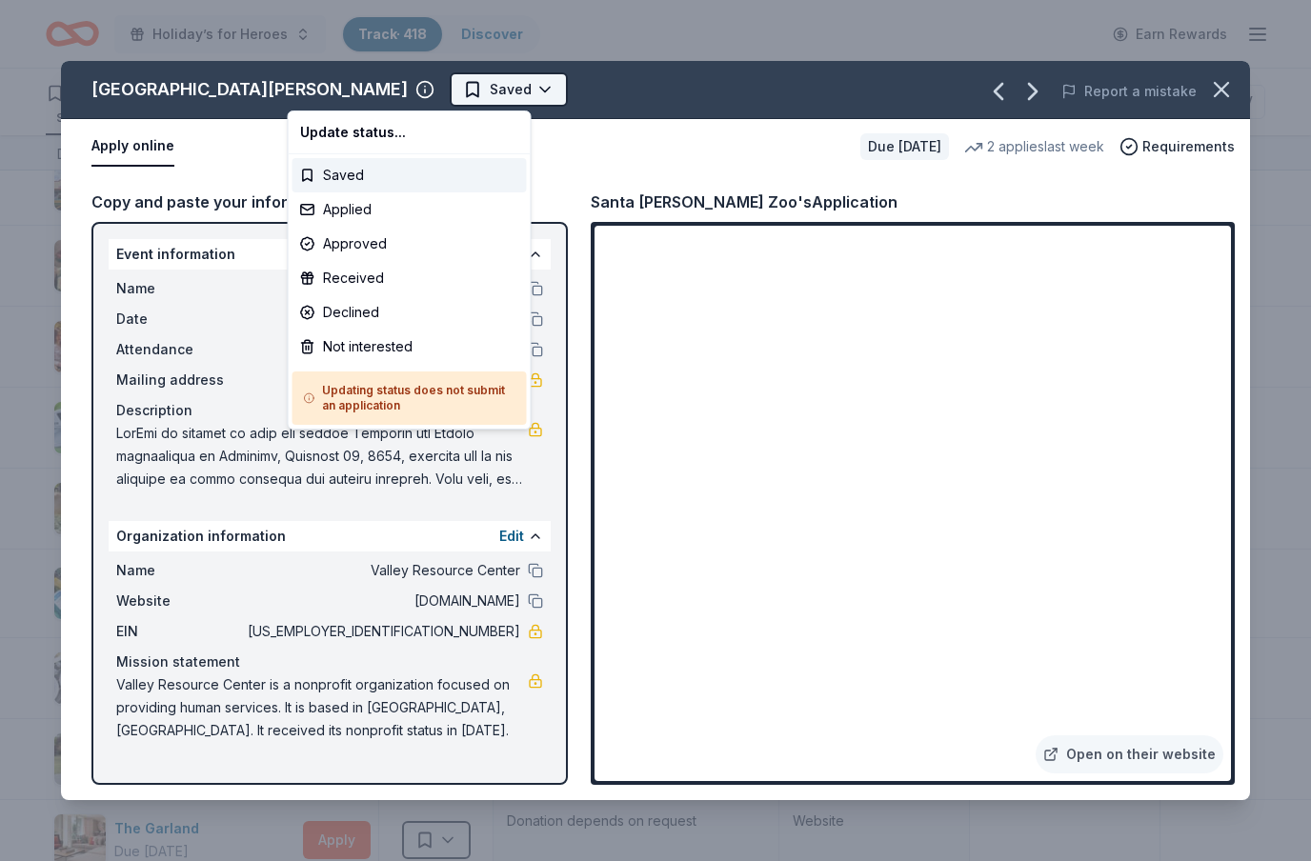
click at [379, 162] on body "Holiday’s for Heroes Track · 418 Discover Earn Rewards 327 Saved 80 Applied 3 A…" at bounding box center [655, 430] width 1311 height 861
click at [382, 100] on html "Holiday’s for Heroes Track · 418 Discover Earn Rewards 327 Saved 80 Applied 3 A…" at bounding box center [655, 430] width 1311 height 861
click at [353, 211] on div "Applied" at bounding box center [410, 209] width 234 height 34
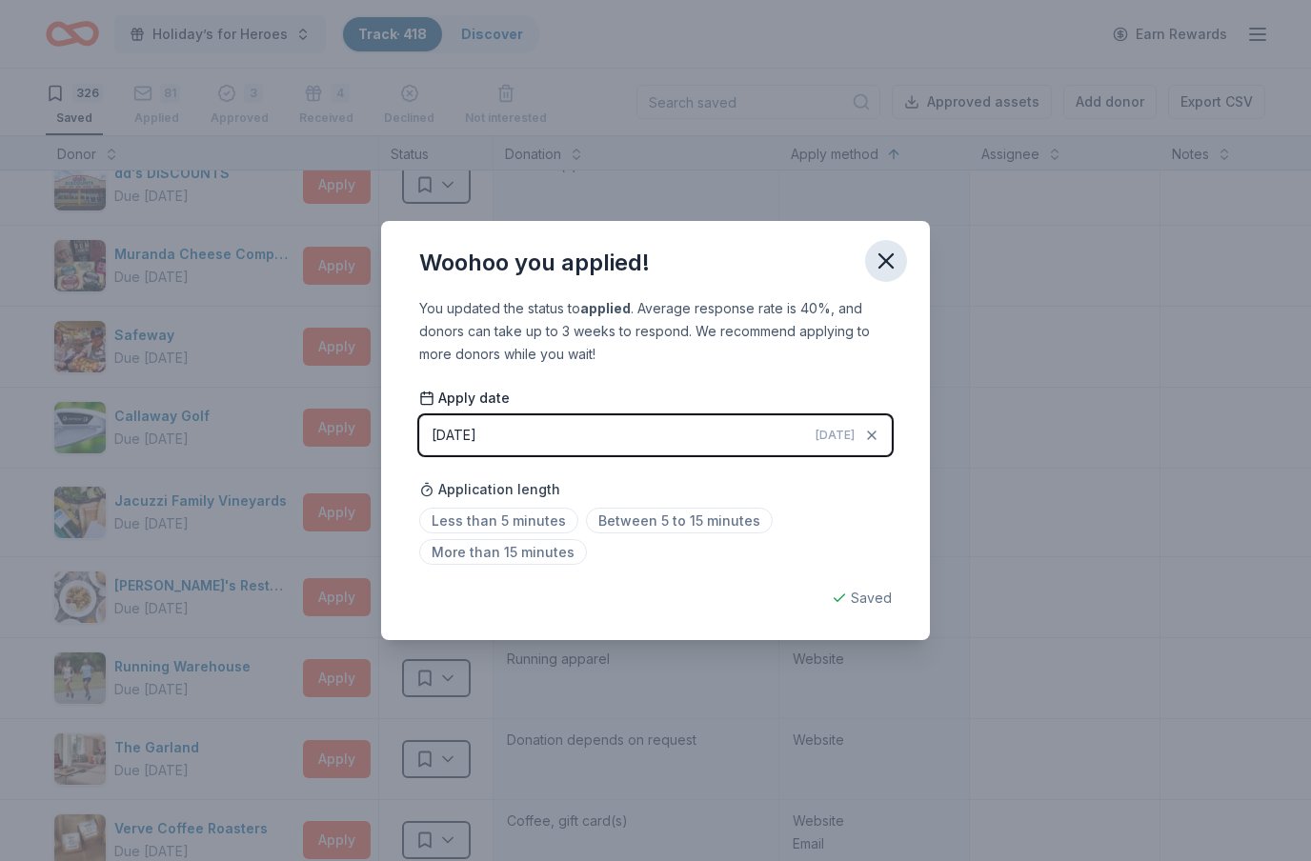
click at [895, 263] on icon "button" at bounding box center [886, 261] width 27 height 27
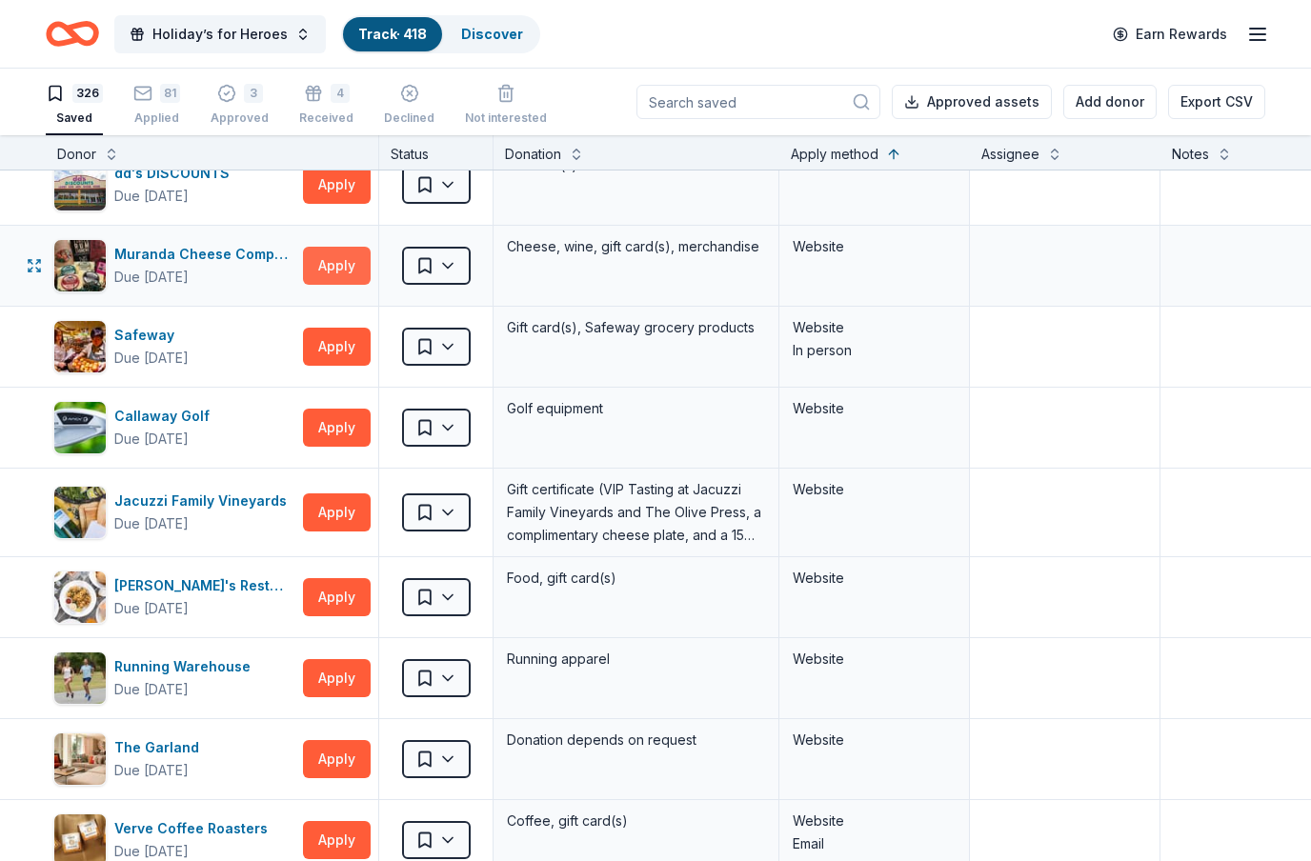
click at [347, 273] on button "Apply" at bounding box center [337, 266] width 68 height 38
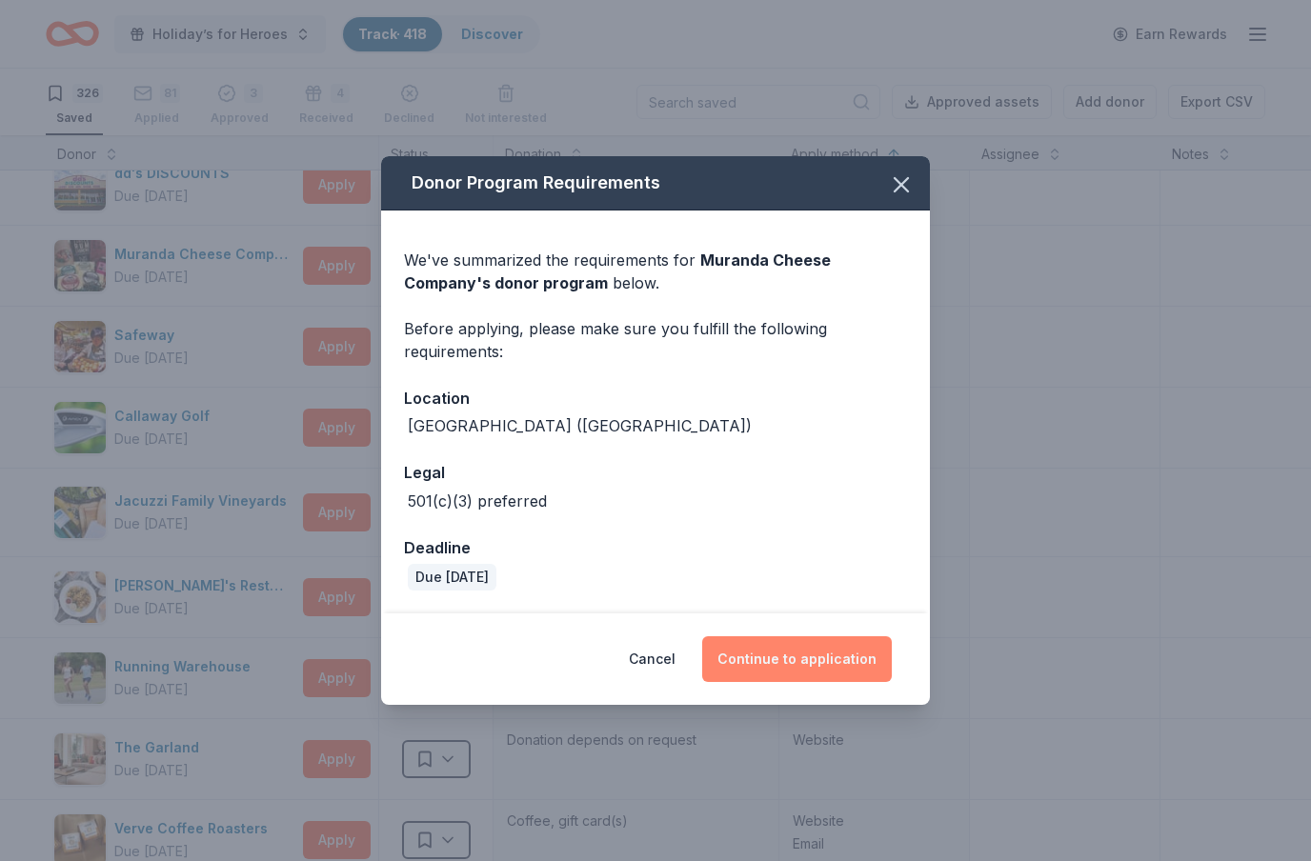
click at [810, 669] on button "Continue to application" at bounding box center [797, 660] width 190 height 46
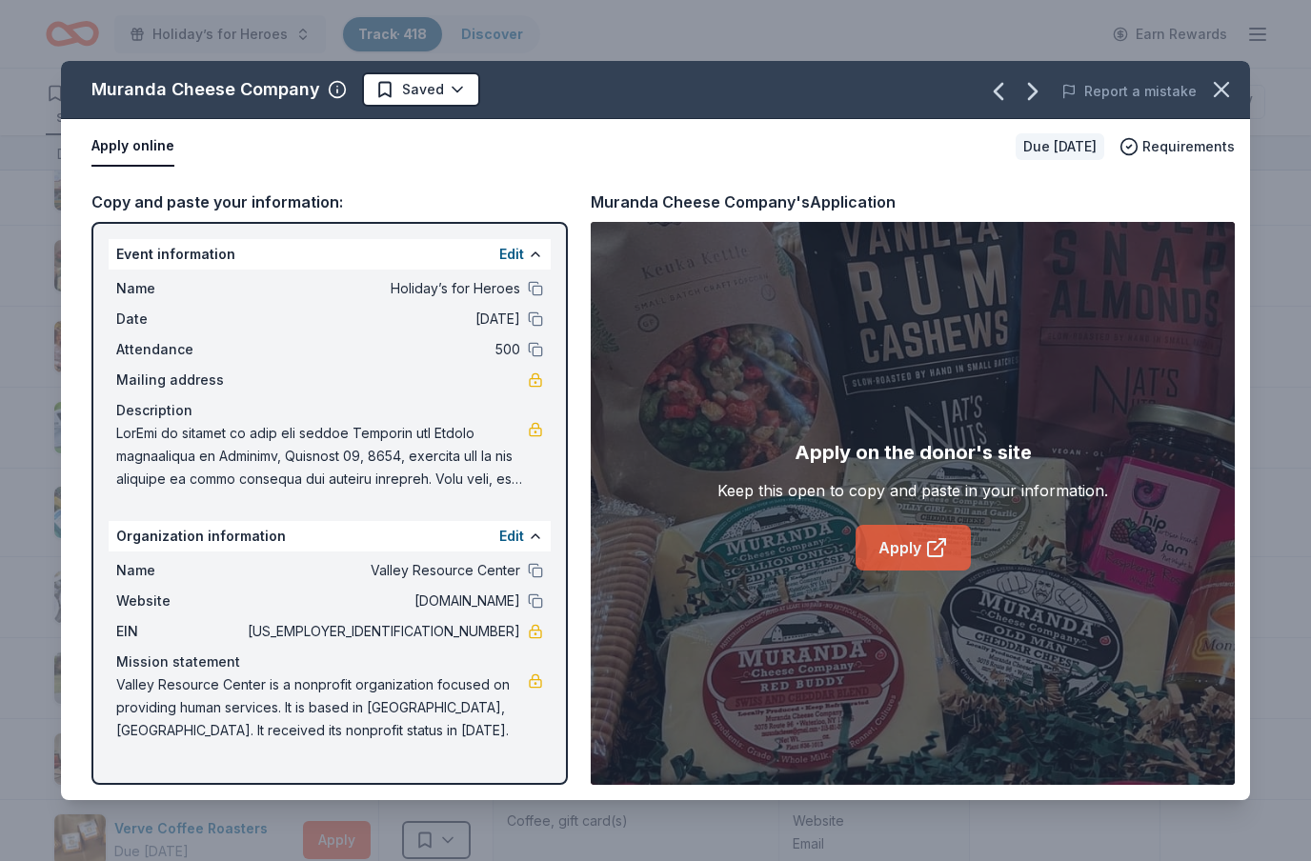
click at [916, 553] on link "Apply" at bounding box center [913, 548] width 115 height 46
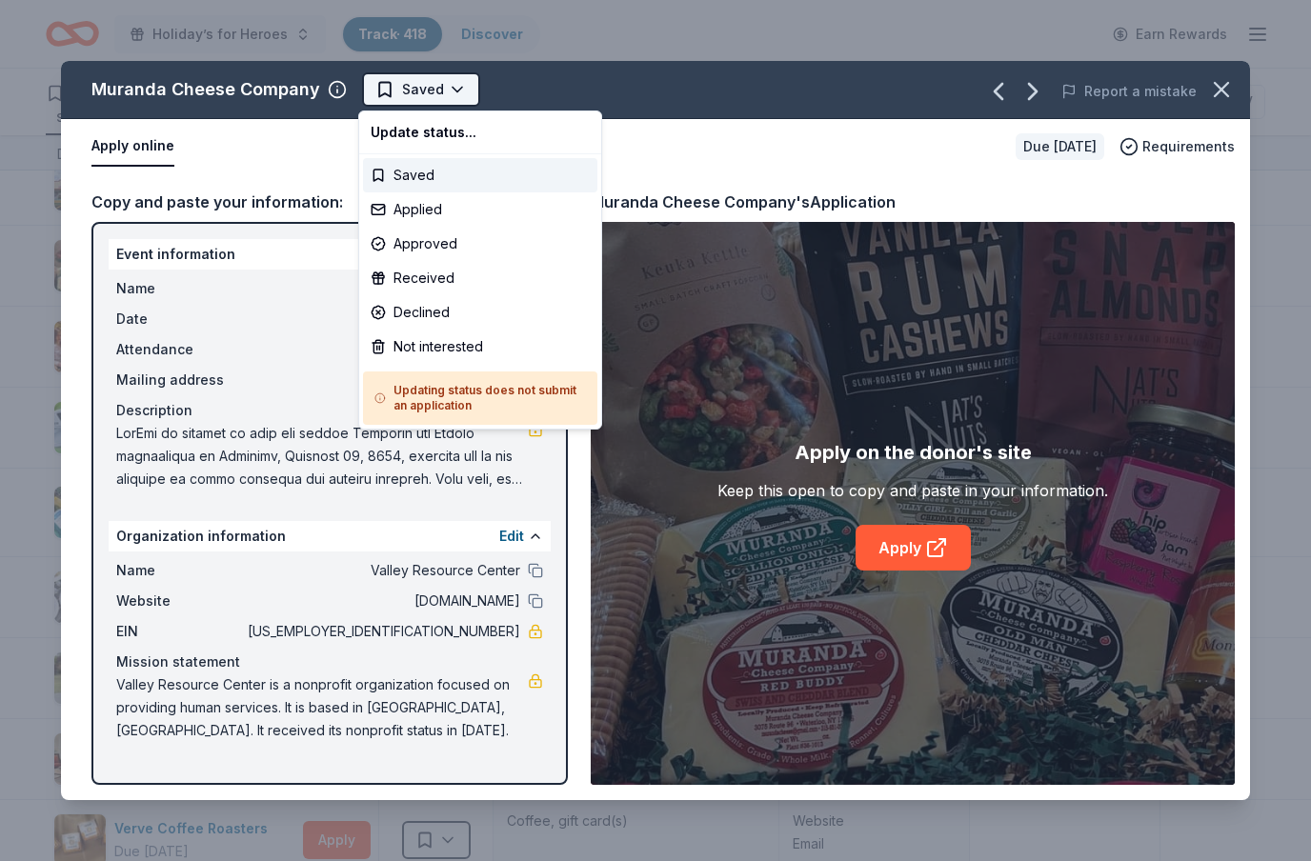
click at [455, 91] on html "Holiday’s for Heroes Track · 418 Discover Earn Rewards 326 Saved 81 Applied 3 A…" at bounding box center [655, 430] width 1311 height 861
click at [445, 357] on div "Not interested" at bounding box center [480, 347] width 234 height 34
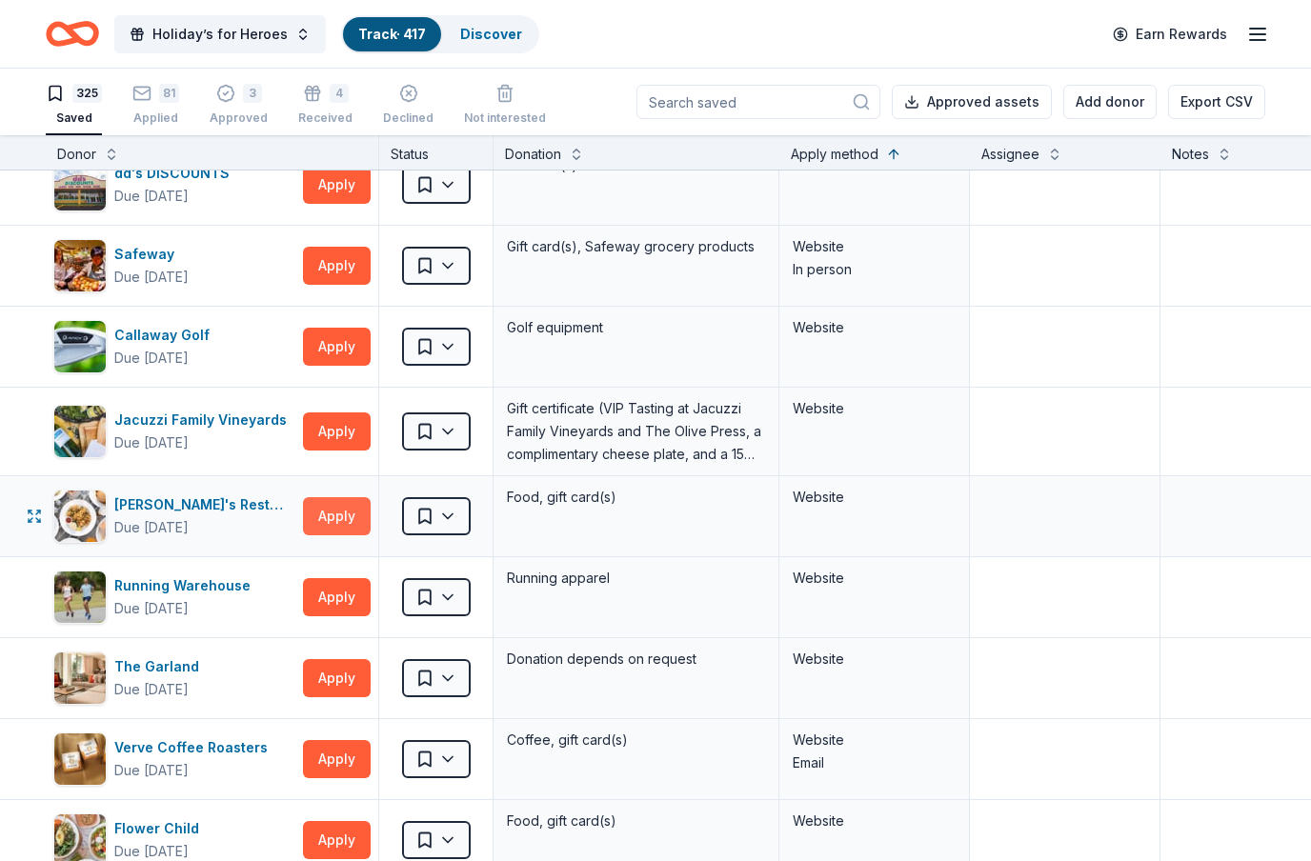
click at [333, 517] on button "Apply" at bounding box center [337, 516] width 68 height 38
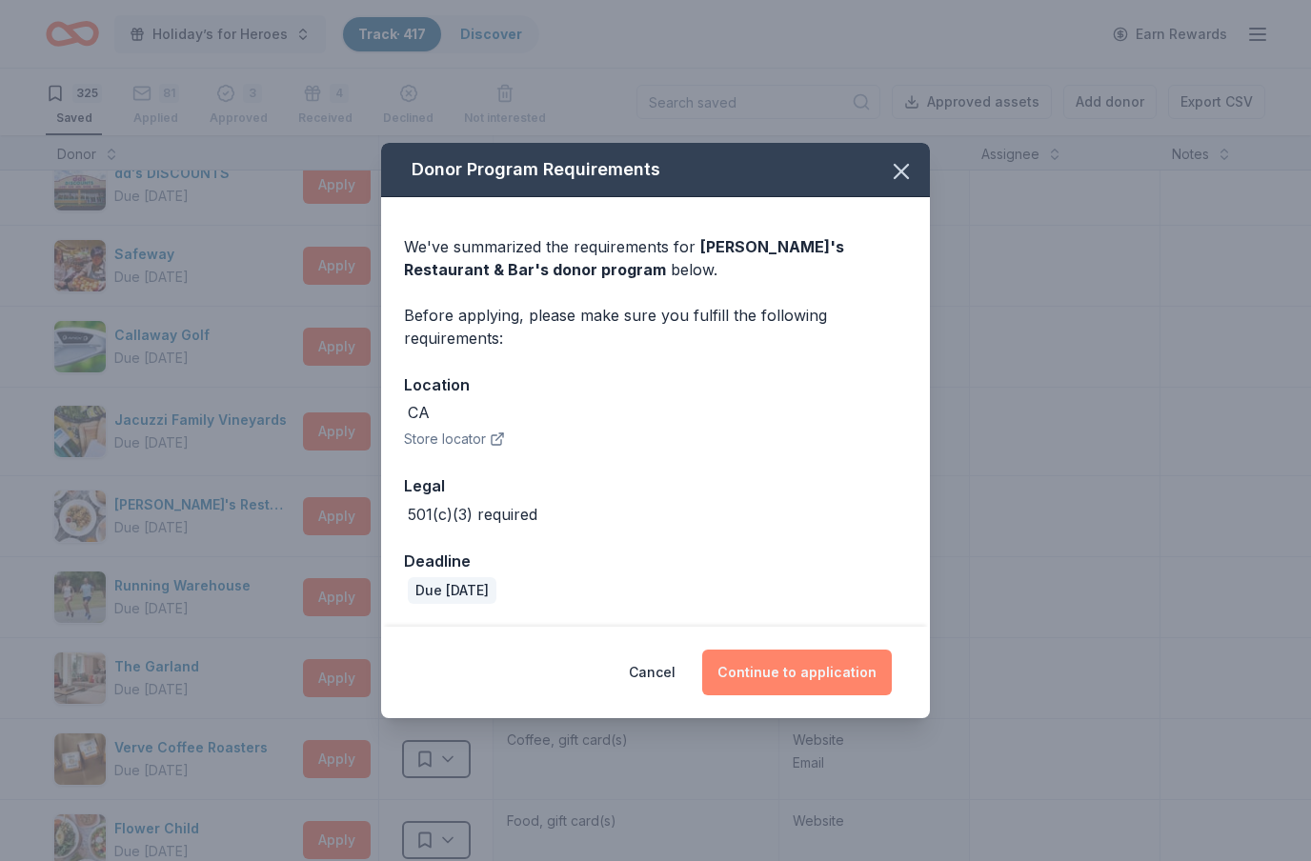
click at [802, 673] on button "Continue to application" at bounding box center [797, 673] width 190 height 46
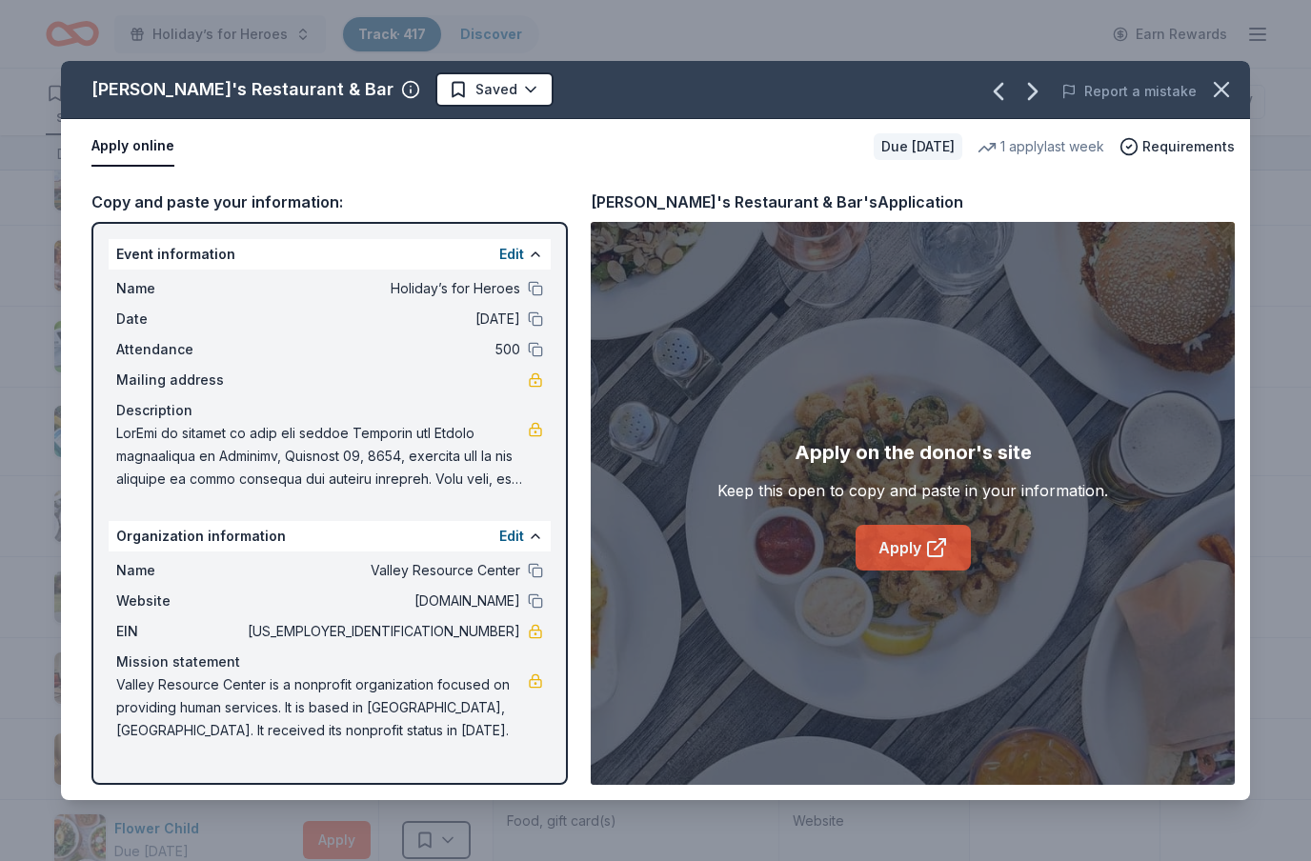
click at [935, 534] on link "Apply" at bounding box center [913, 548] width 115 height 46
click at [426, 85] on html "Holiday’s for Heroes Track · 417 Discover Earn Rewards 325 Saved 81 Applied 3 A…" at bounding box center [655, 430] width 1311 height 861
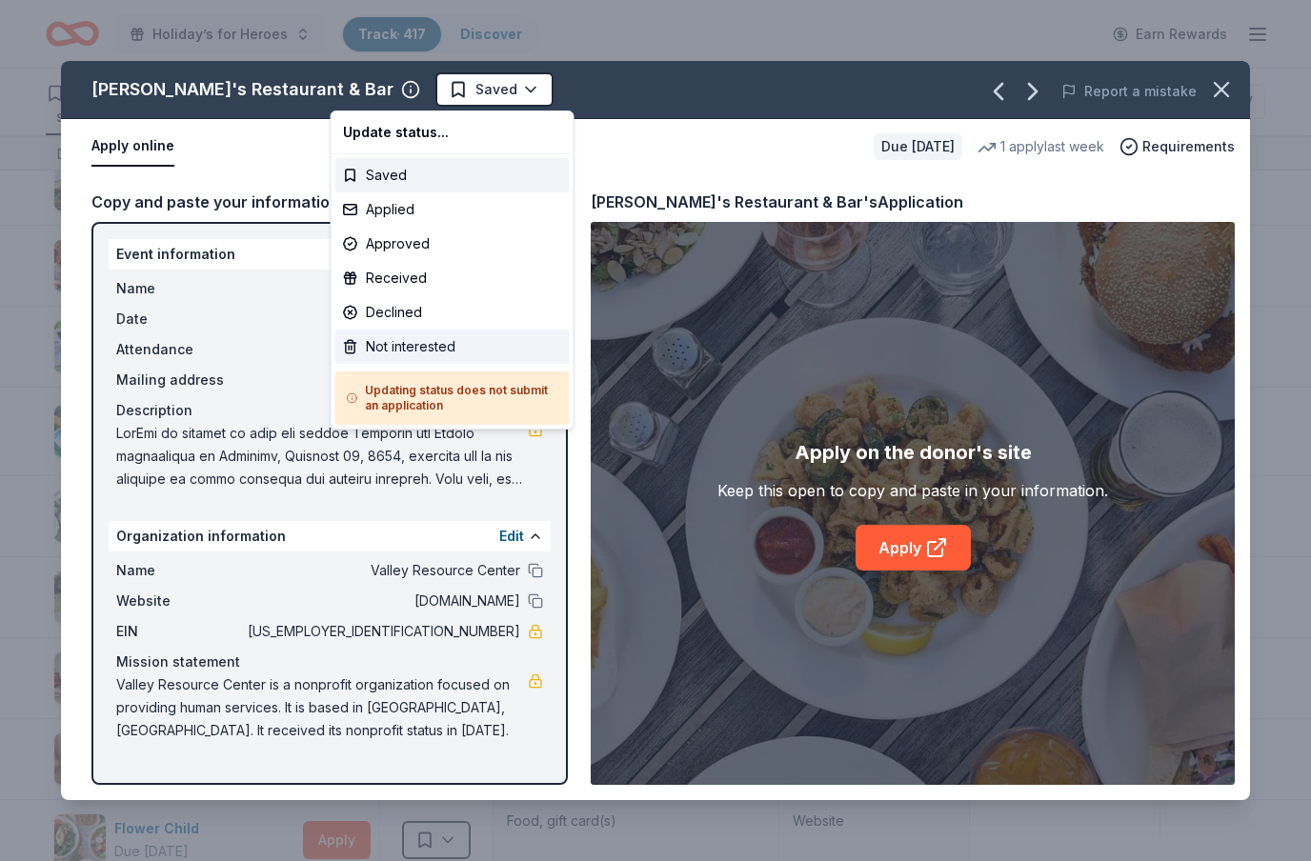
click at [418, 353] on div "Not interested" at bounding box center [452, 347] width 234 height 34
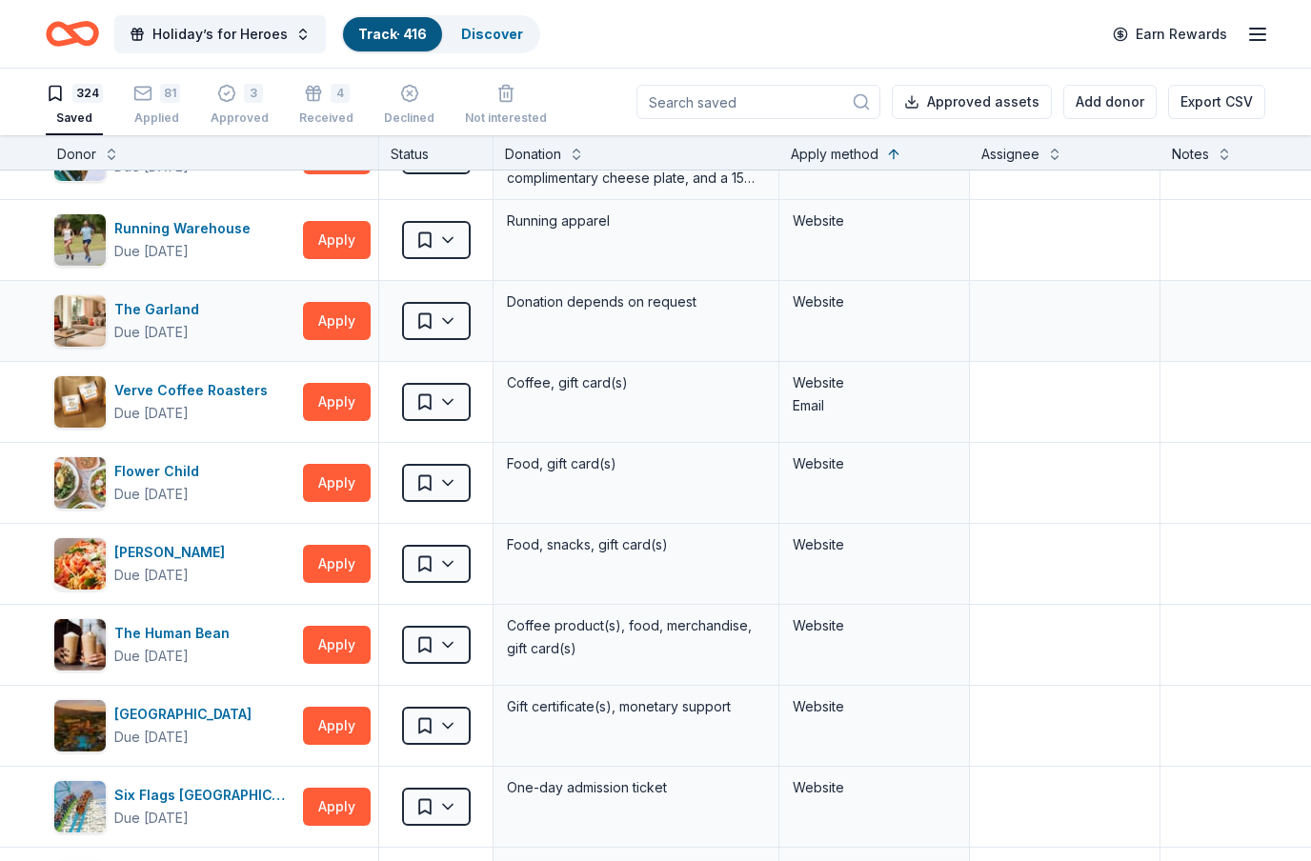
scroll to position [22588, 0]
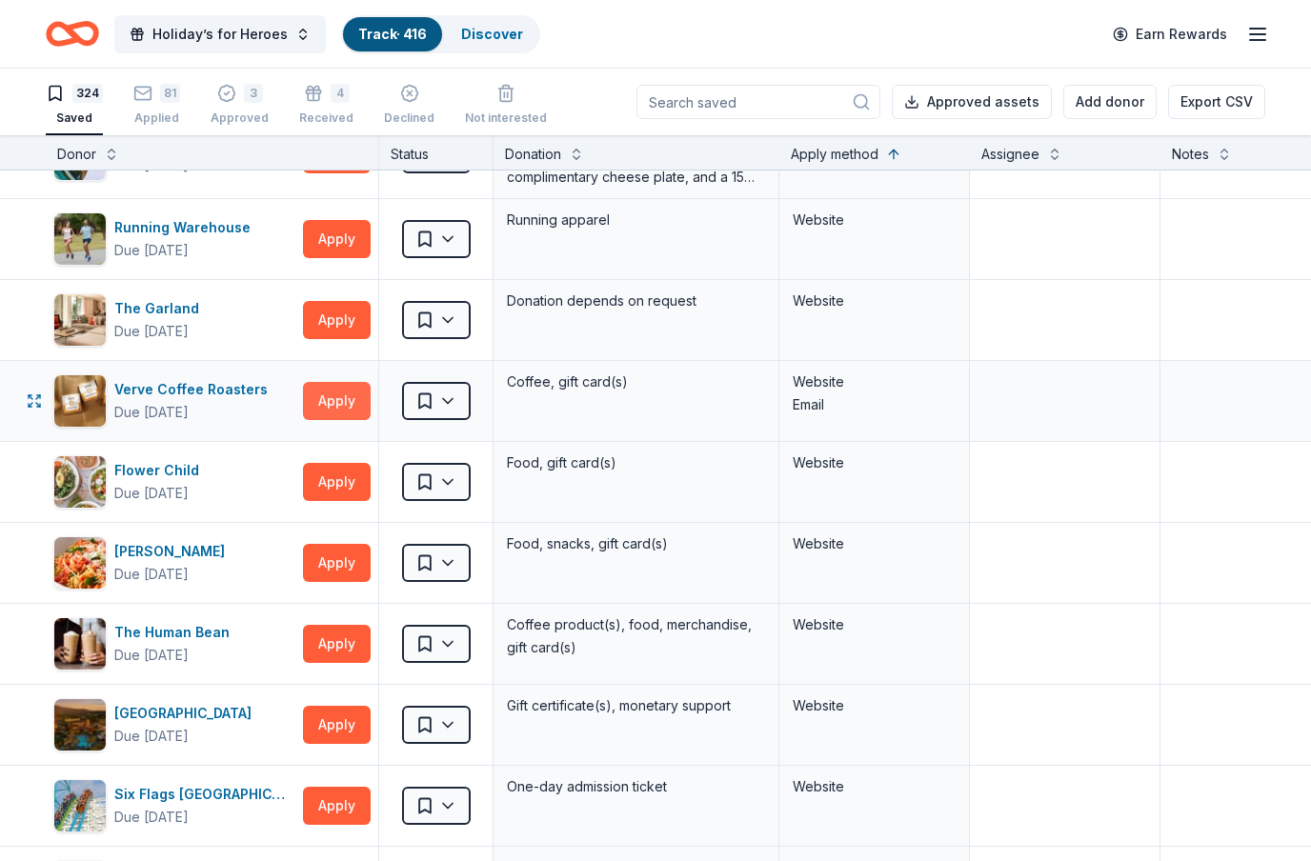
click at [344, 405] on button "Apply" at bounding box center [337, 401] width 68 height 38
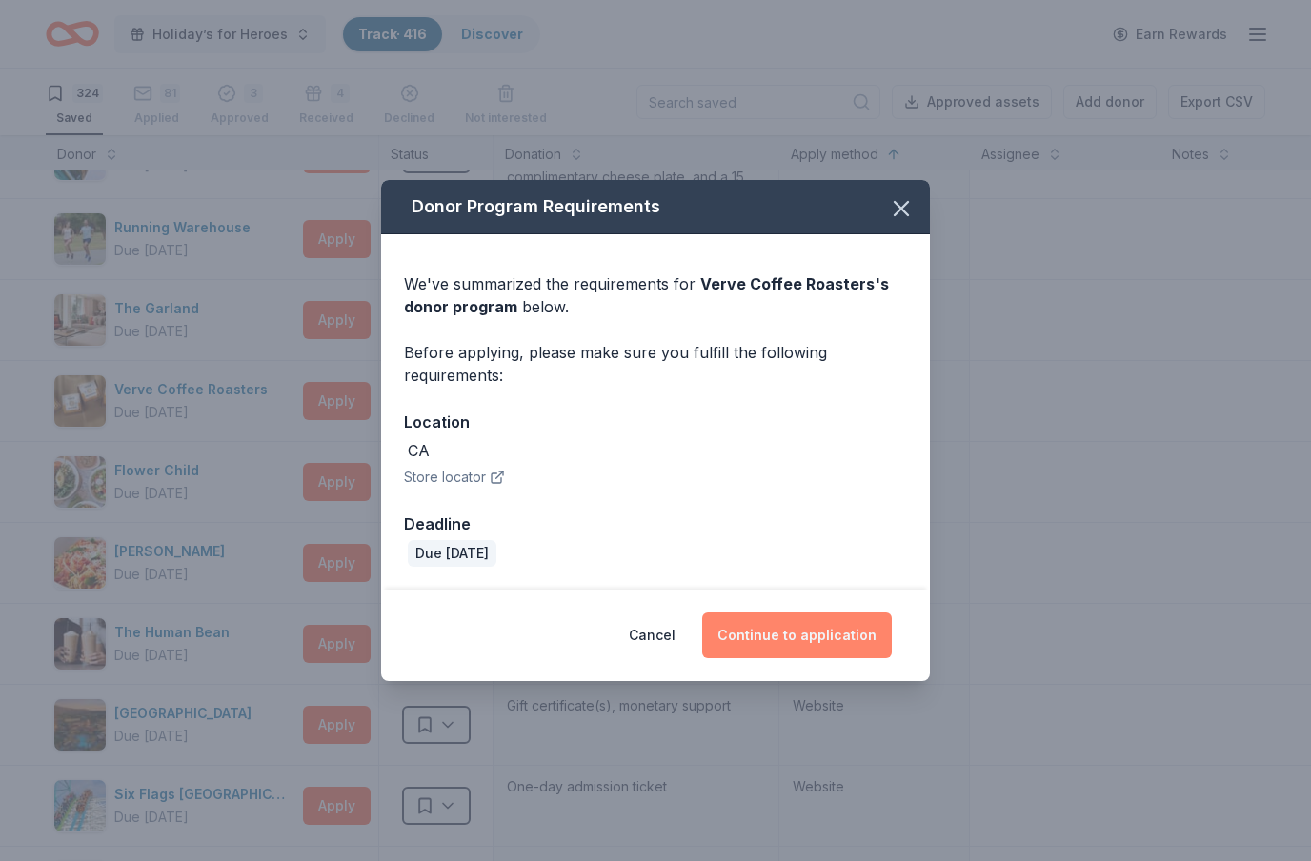
click at [868, 632] on button "Continue to application" at bounding box center [797, 636] width 190 height 46
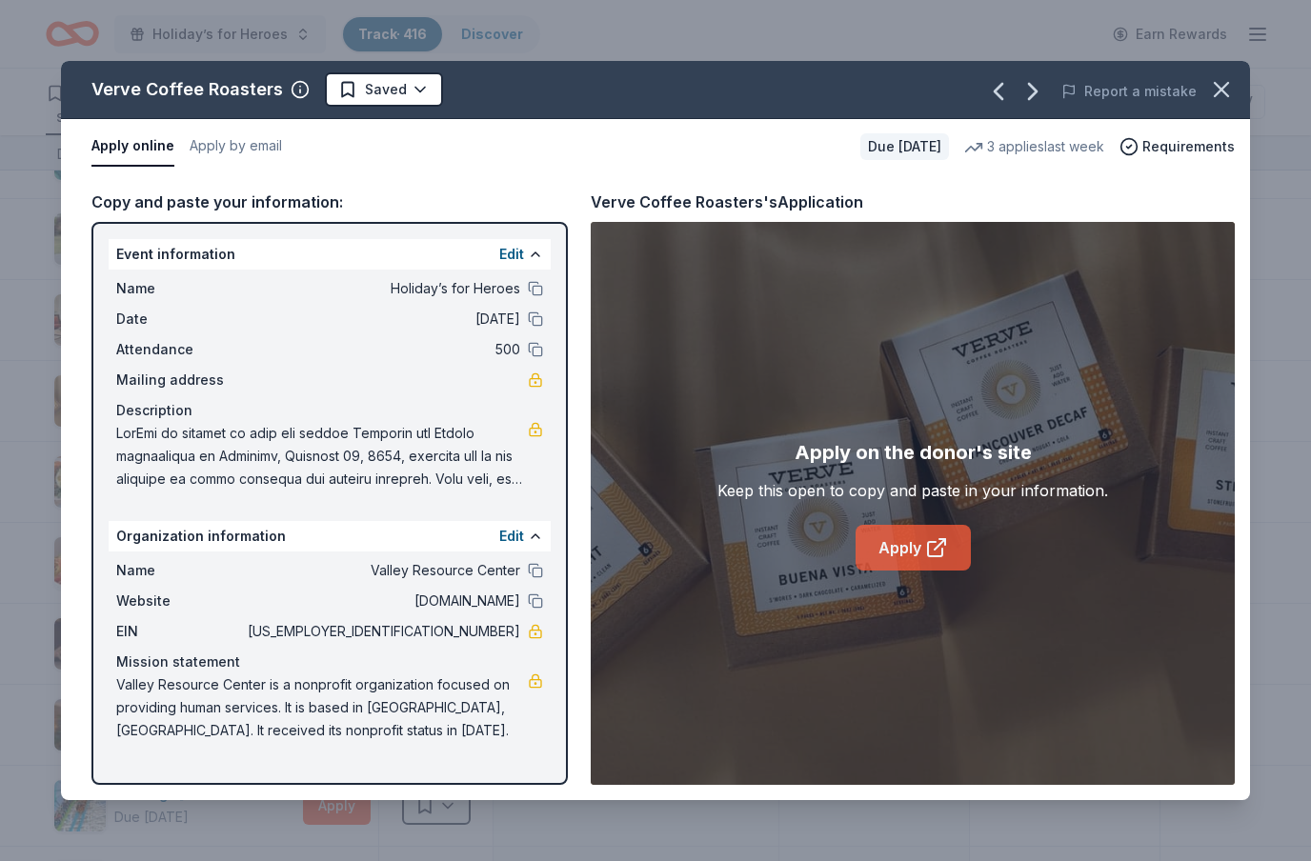
click at [889, 541] on link "Apply" at bounding box center [913, 548] width 115 height 46
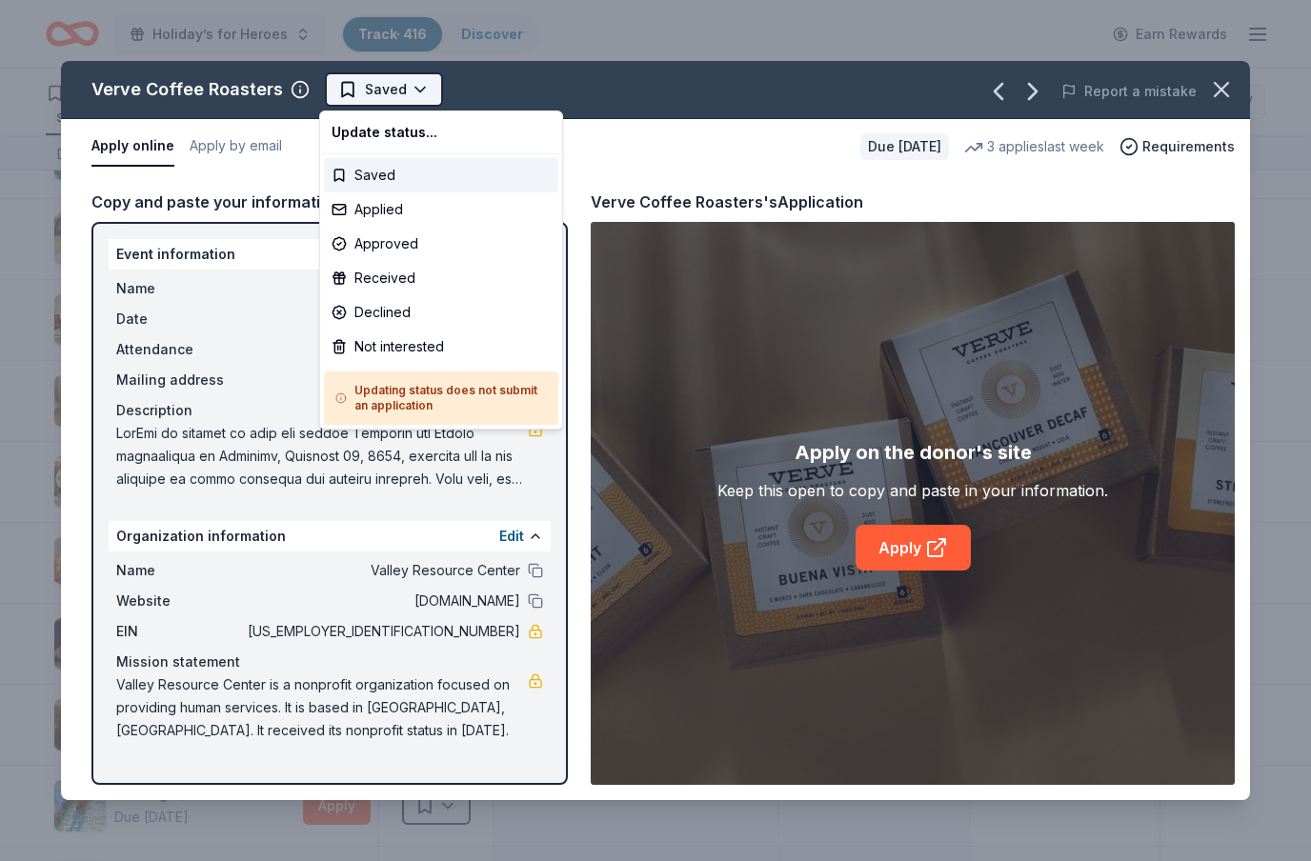
click at [390, 80] on html "Holiday’s for Heroes Track · 416 Discover Earn Rewards 324 Saved 81 Applied 3 A…" at bounding box center [655, 430] width 1311 height 861
click at [390, 220] on div "Applied" at bounding box center [441, 209] width 234 height 34
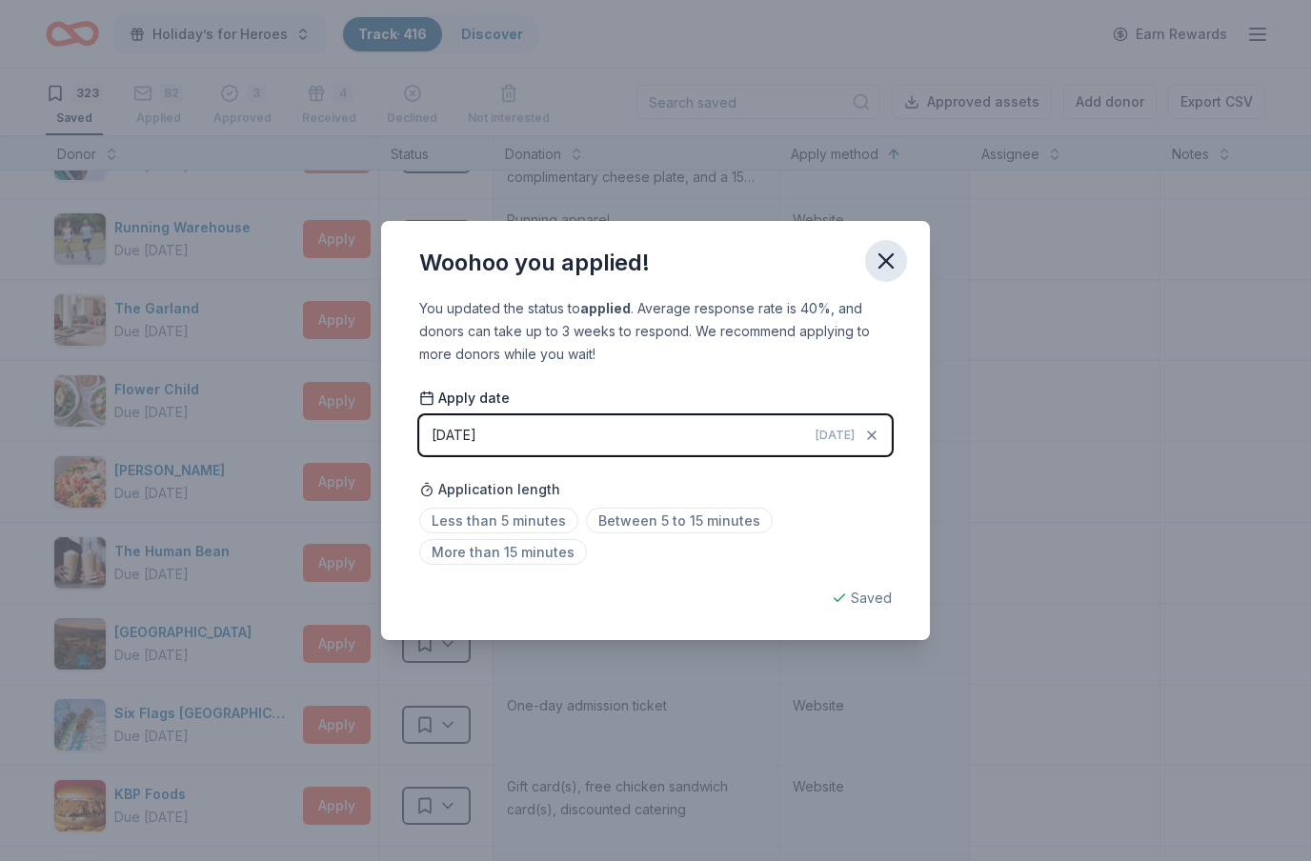
click at [887, 263] on icon "button" at bounding box center [886, 260] width 13 height 13
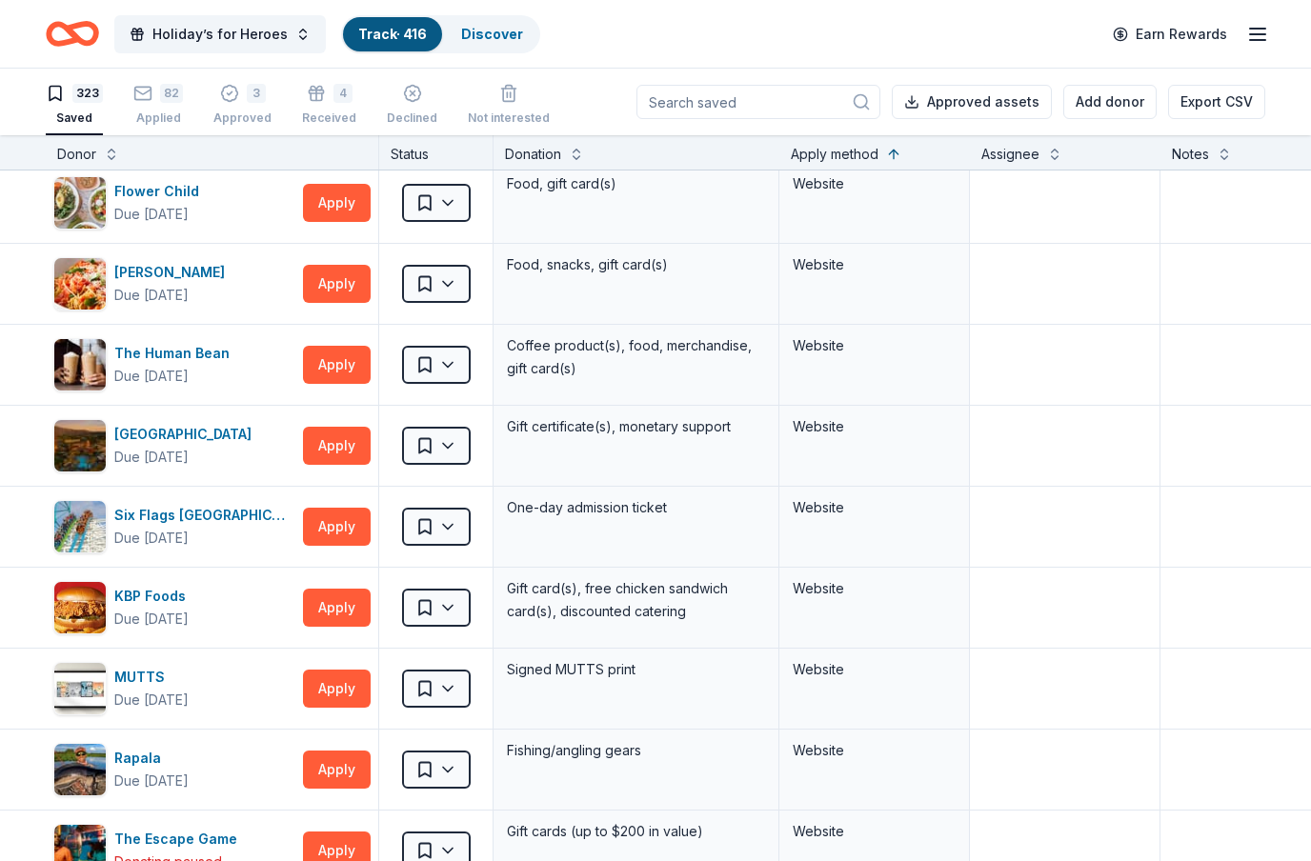
scroll to position [22788, 0]
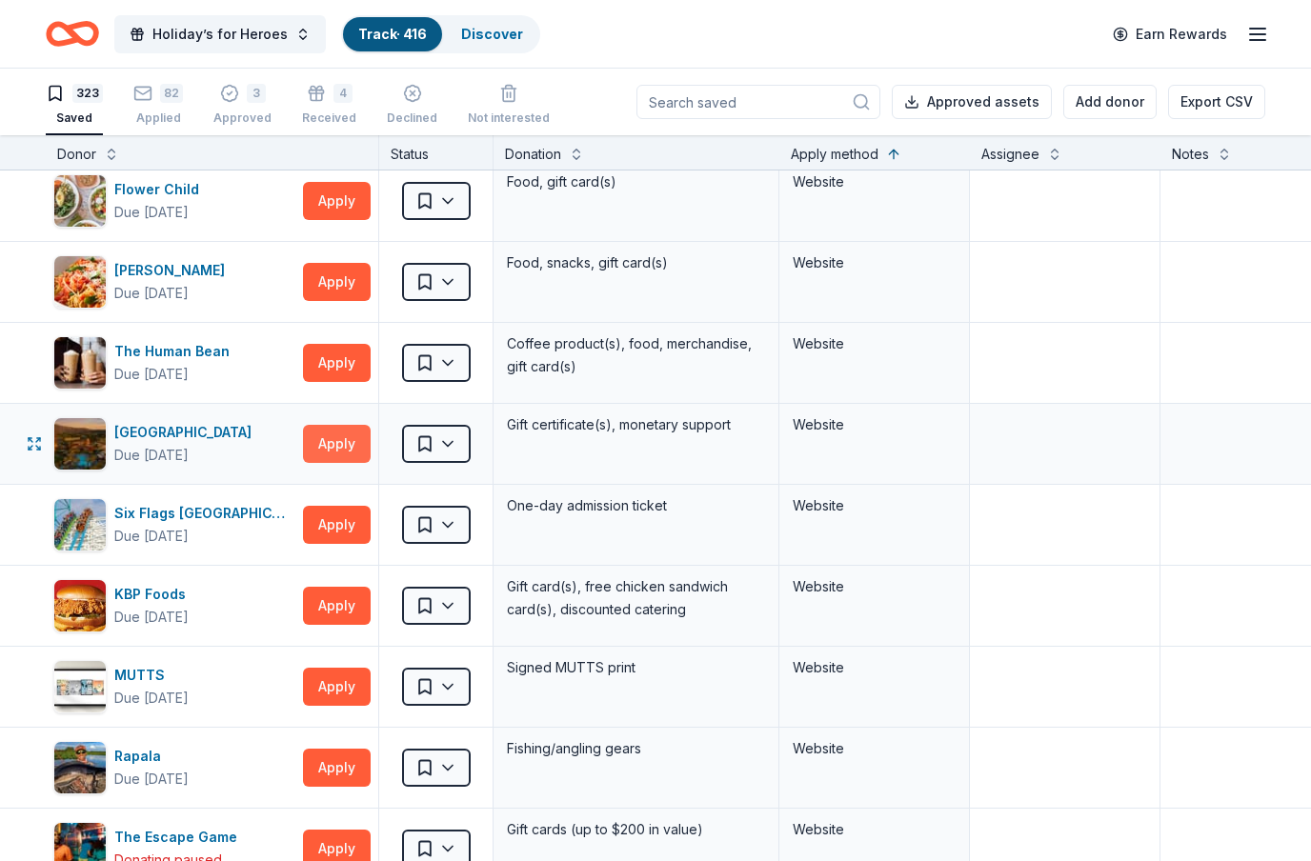
click at [334, 450] on button "Apply" at bounding box center [337, 444] width 68 height 38
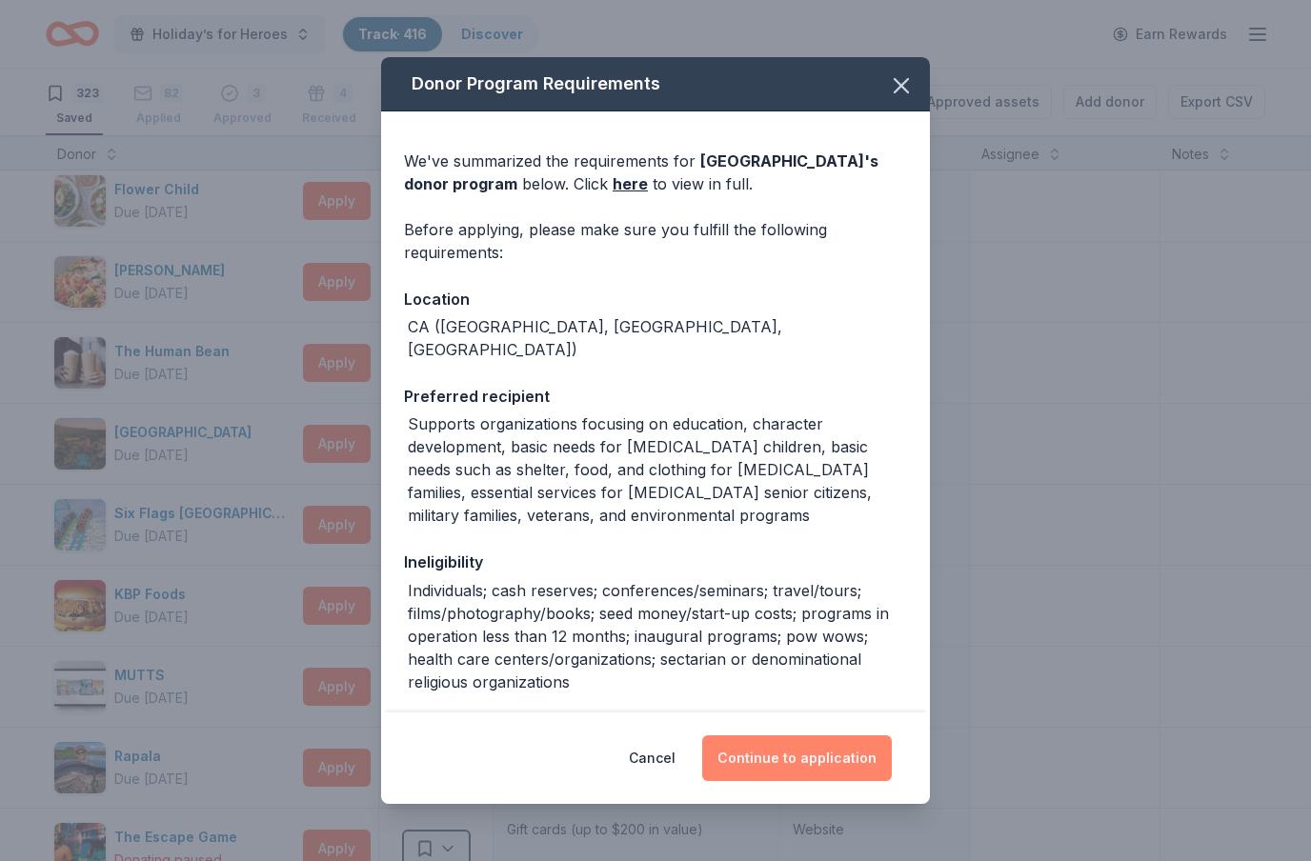
click at [846, 763] on button "Continue to application" at bounding box center [797, 759] width 190 height 46
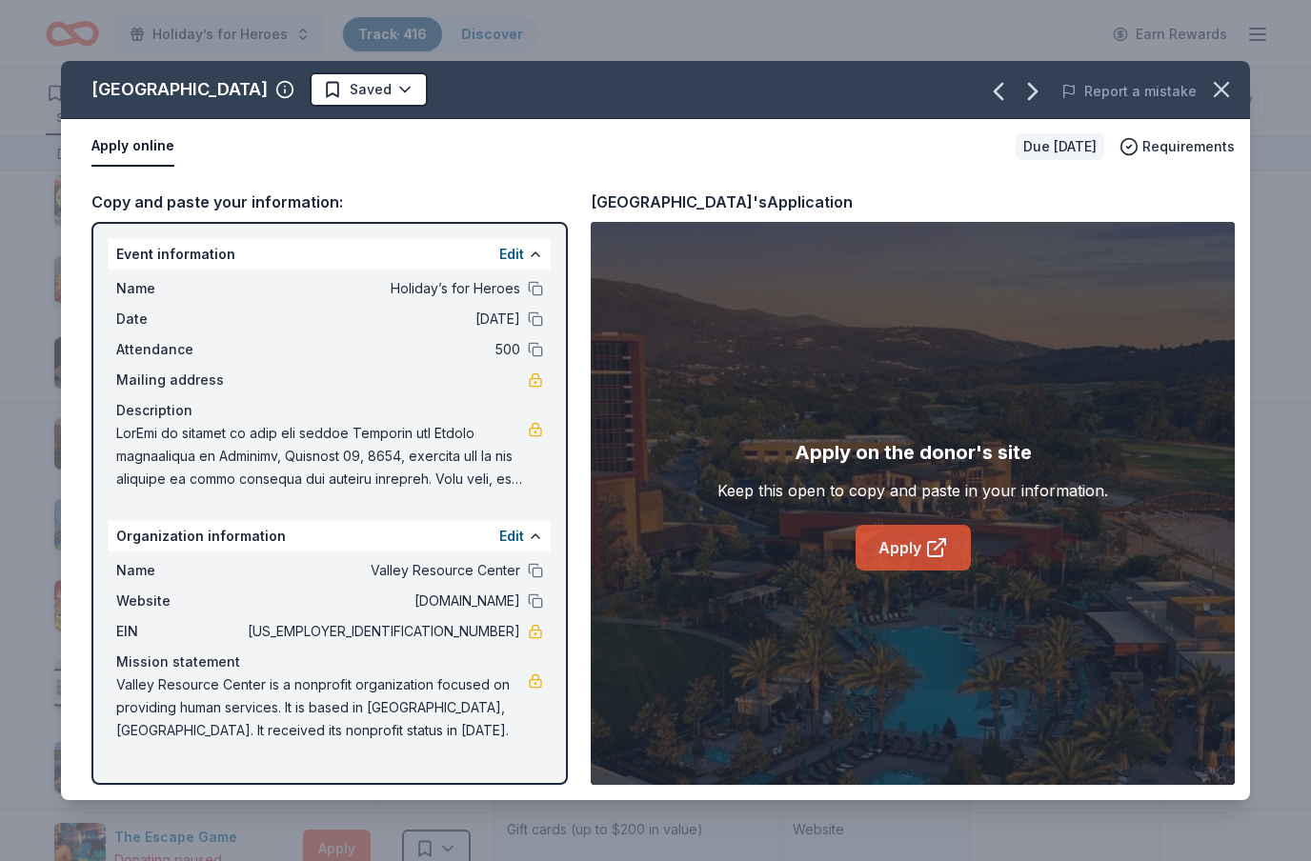
click at [930, 556] on icon at bounding box center [935, 549] width 14 height 14
click at [438, 86] on html "Holiday’s for Heroes Track · 416 Discover Earn Rewards 323 Saved 82 Applied 3 A…" at bounding box center [655, 430] width 1311 height 861
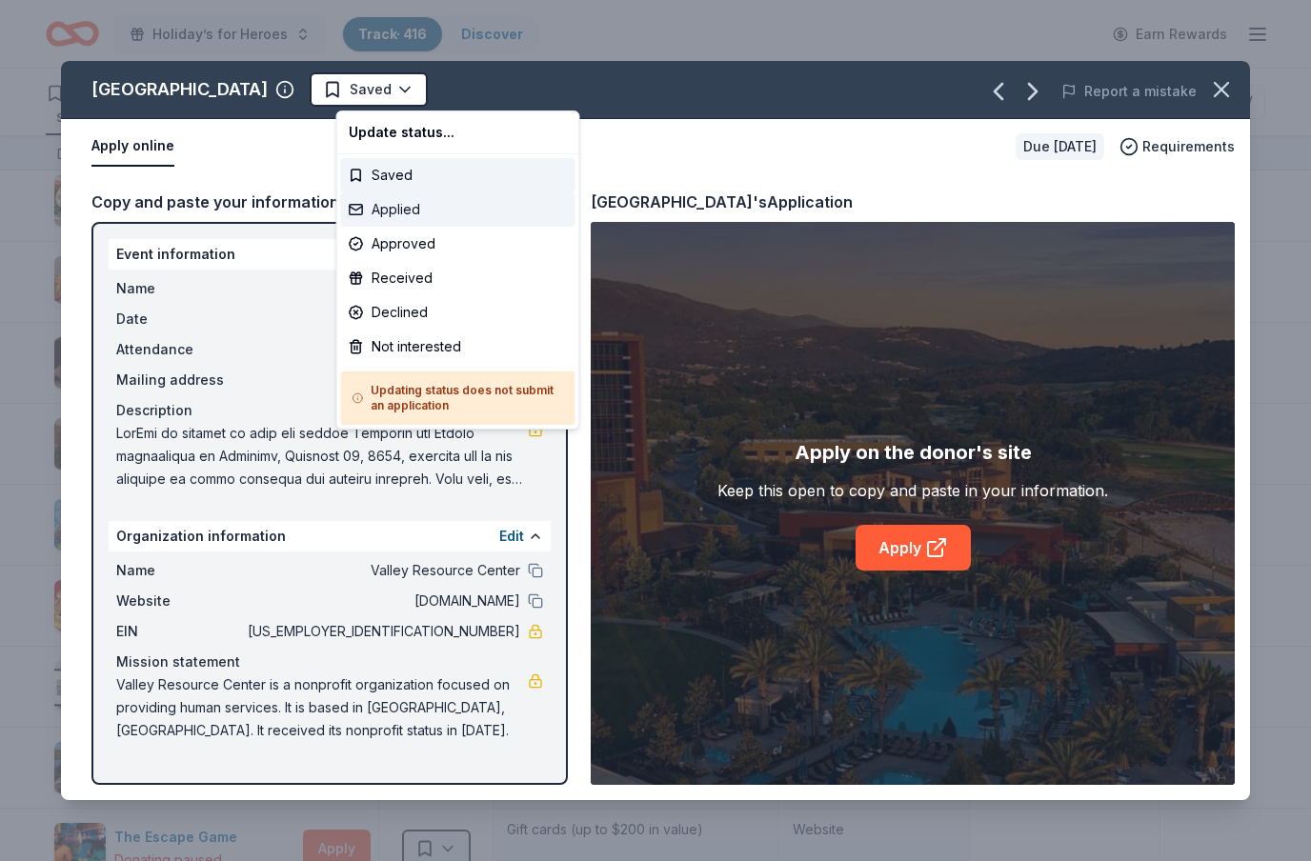
click at [397, 216] on div "Applied" at bounding box center [458, 209] width 234 height 34
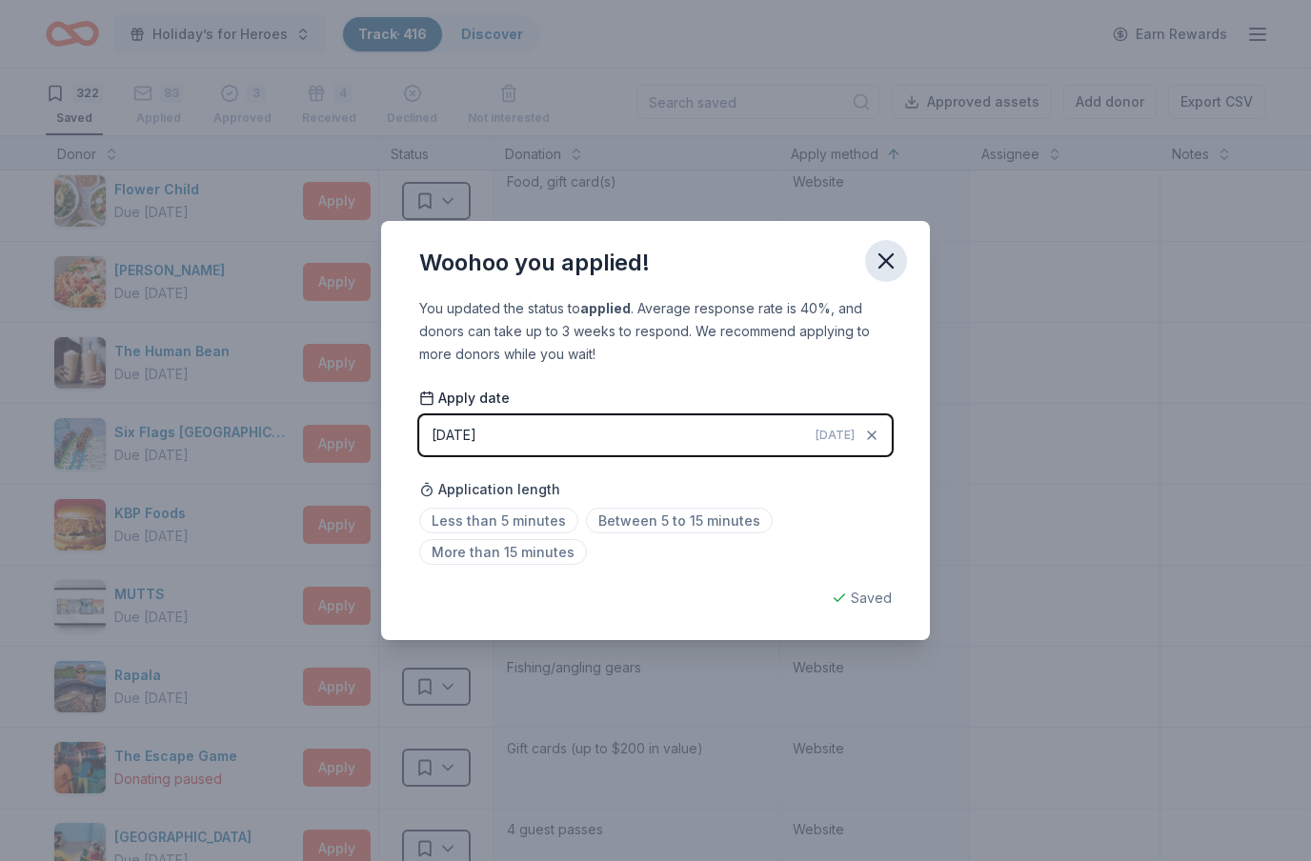
click at [889, 262] on icon "button" at bounding box center [886, 261] width 27 height 27
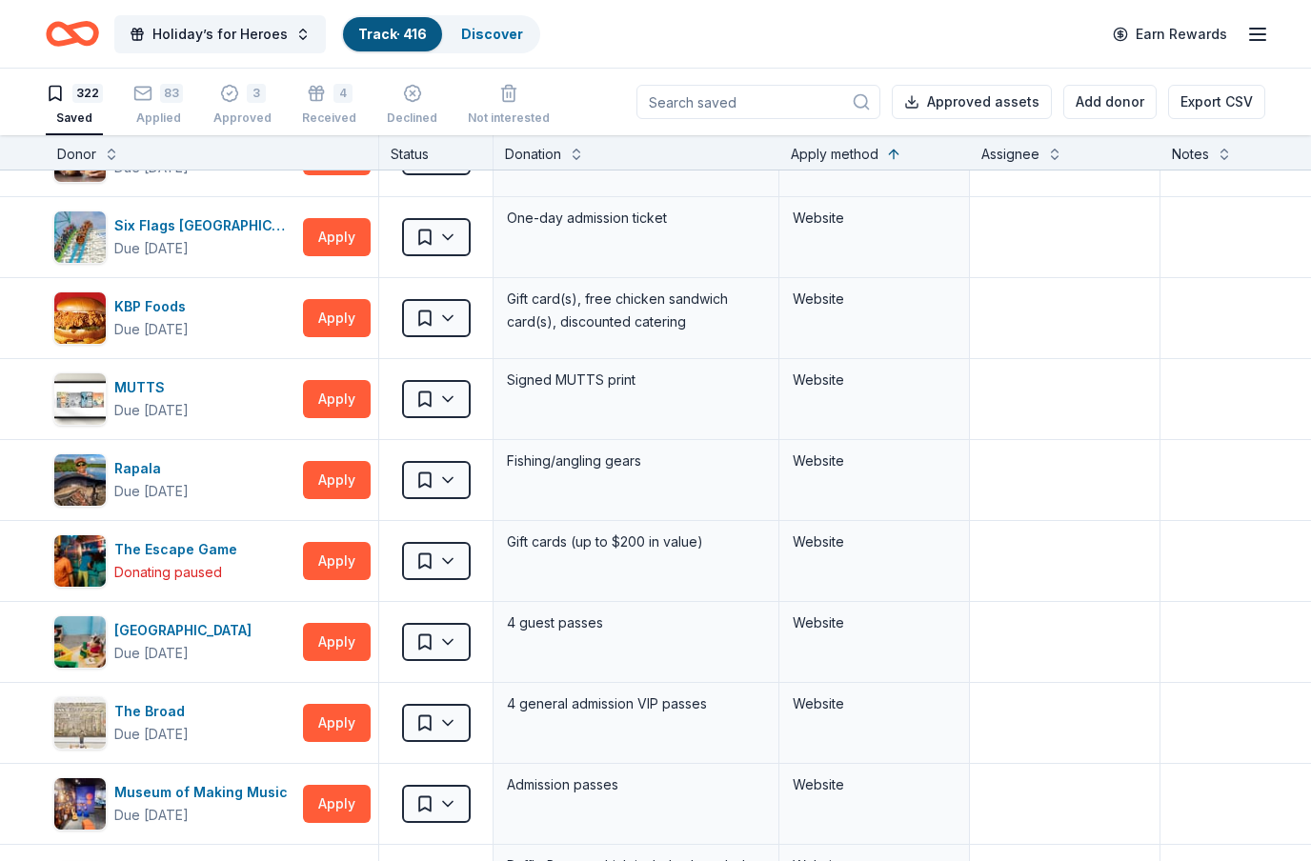
scroll to position [22995, 0]
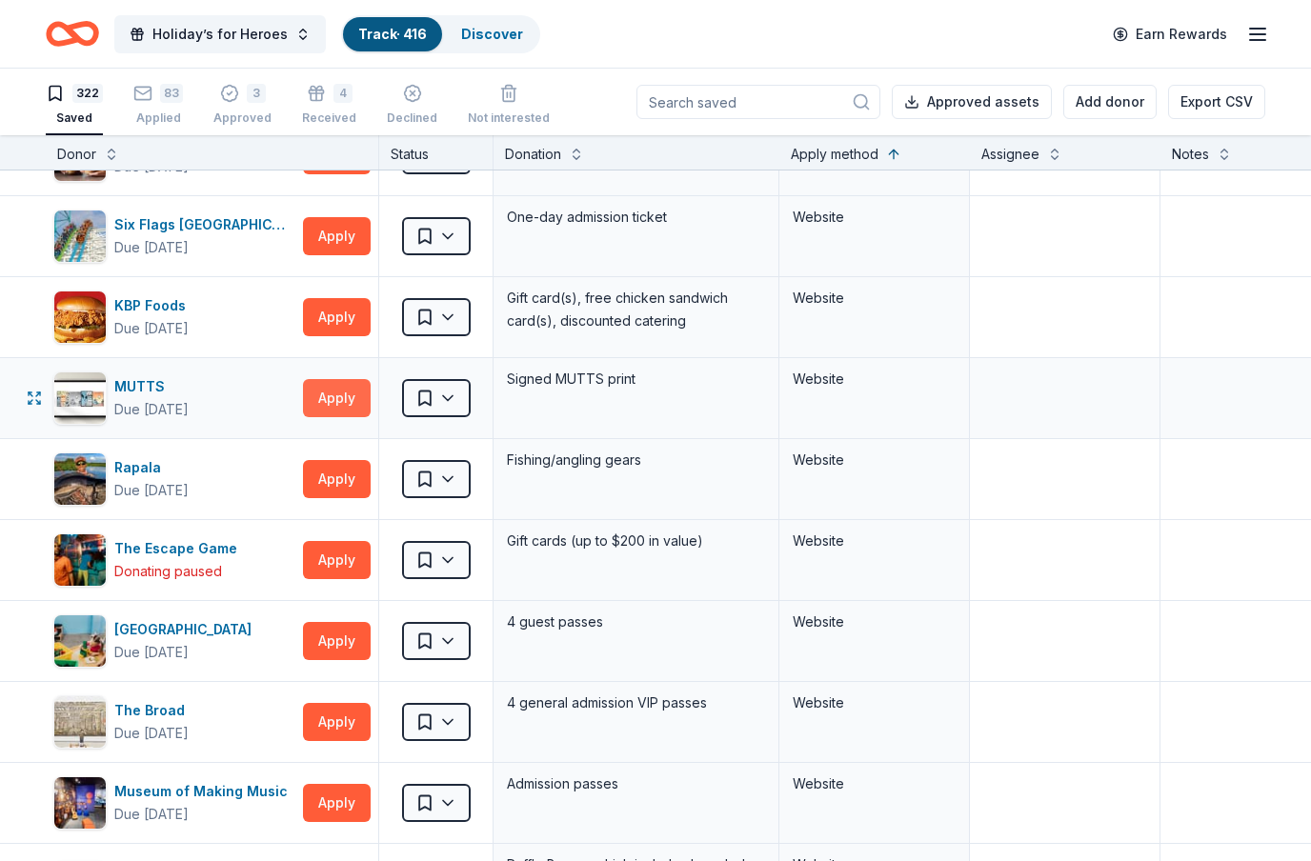
click at [339, 405] on button "Apply" at bounding box center [337, 398] width 68 height 38
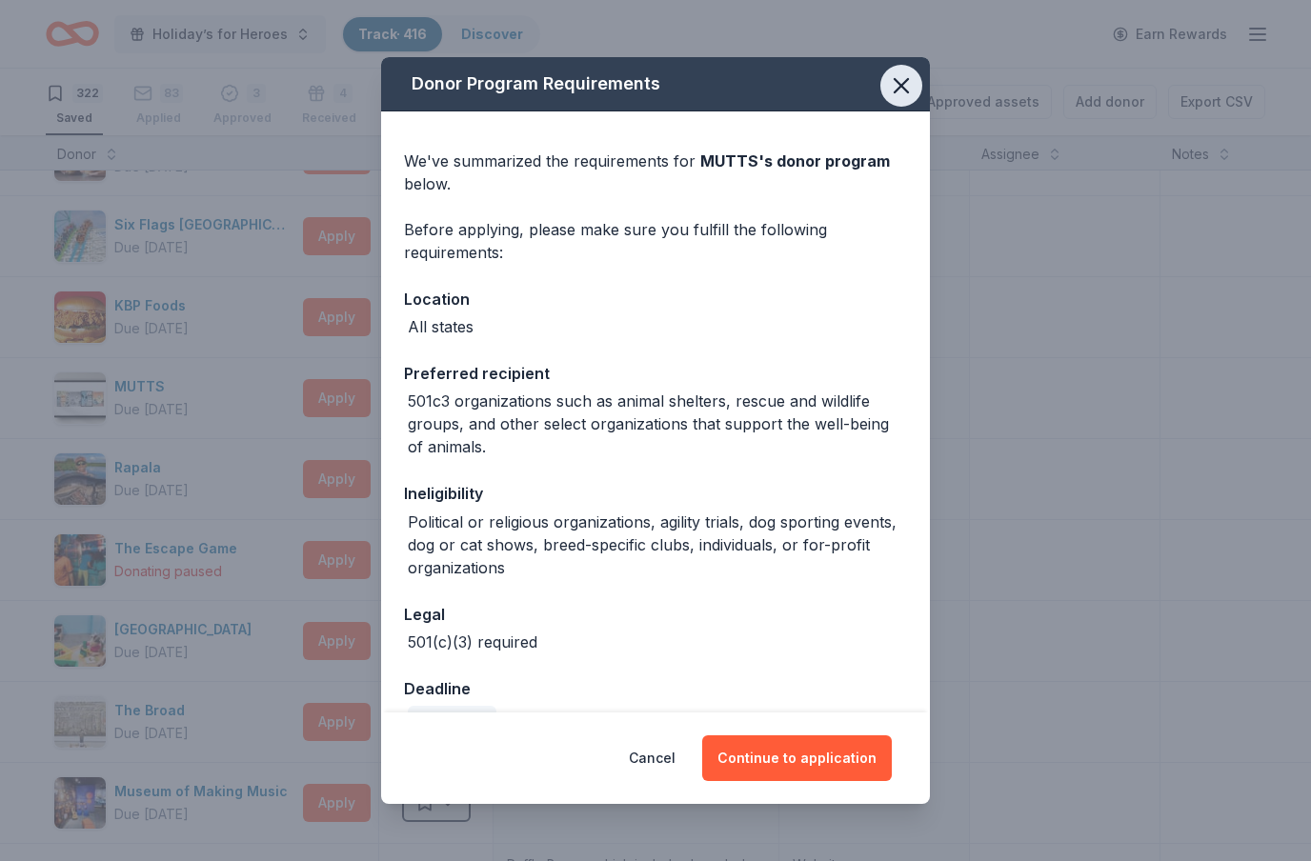
click at [892, 84] on icon "button" at bounding box center [901, 85] width 27 height 27
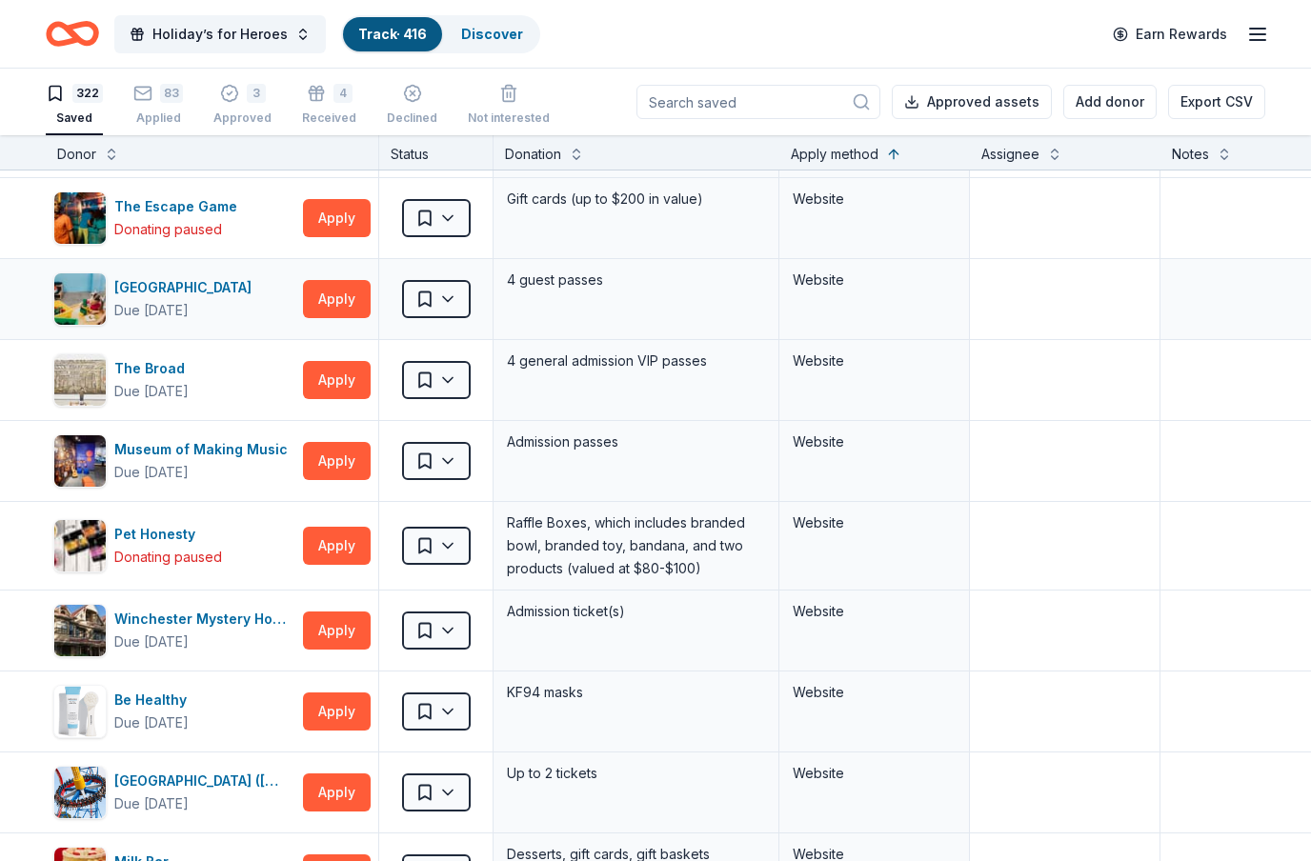
scroll to position [23338, 0]
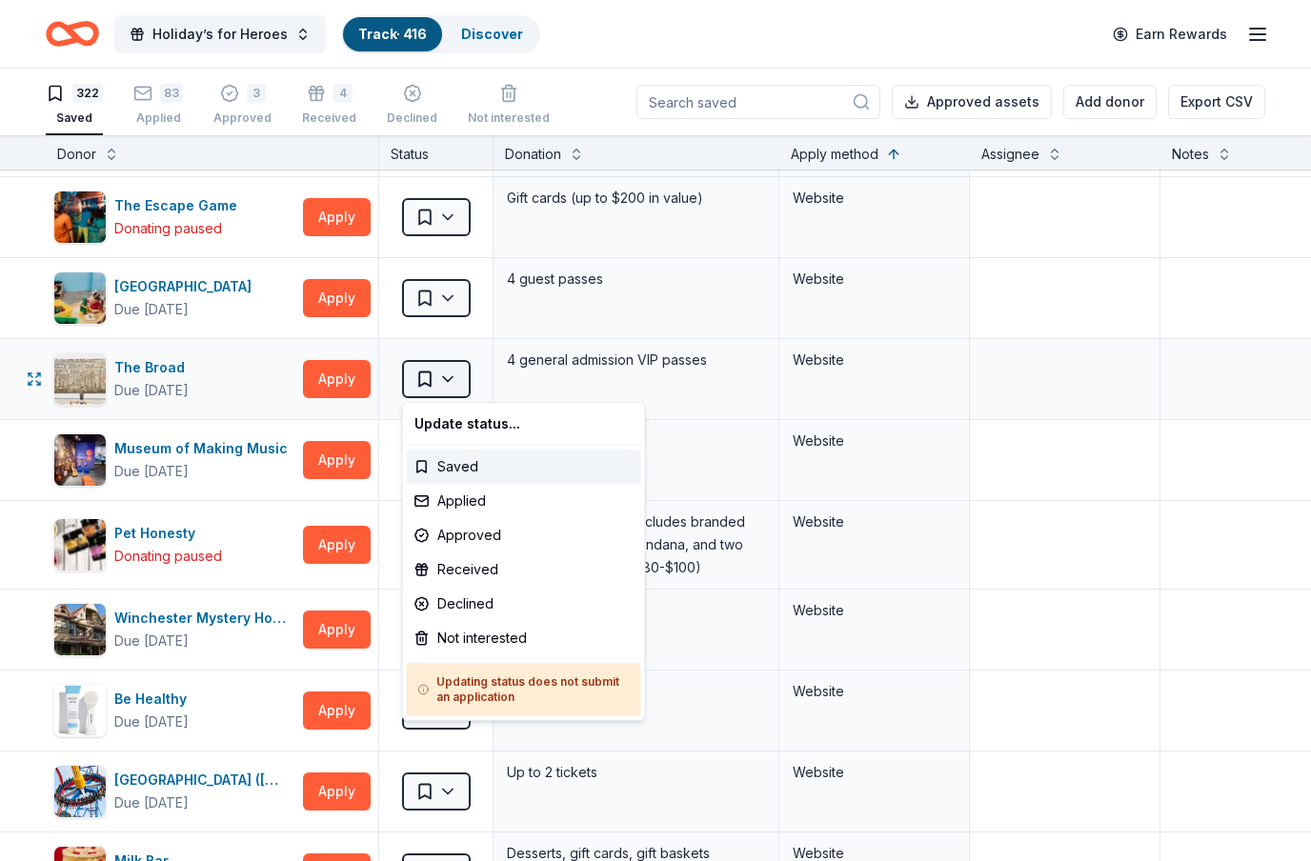
click at [454, 371] on html "Holiday’s for Heroes Track · 416 Discover Earn Rewards 322 Saved 83 Applied 3 A…" at bounding box center [655, 430] width 1311 height 861
click at [463, 506] on div "Applied" at bounding box center [524, 501] width 234 height 34
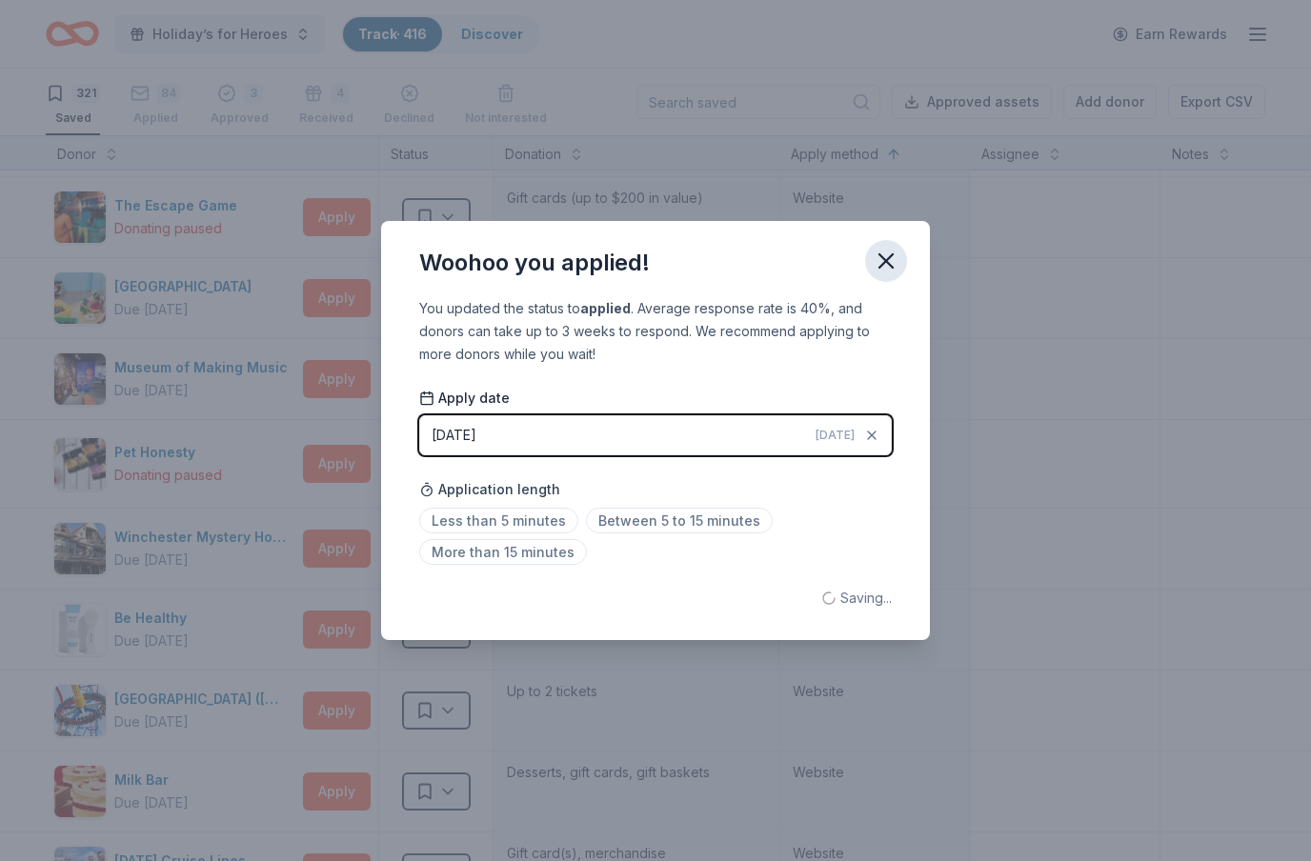
click at [885, 267] on icon "button" at bounding box center [886, 261] width 27 height 27
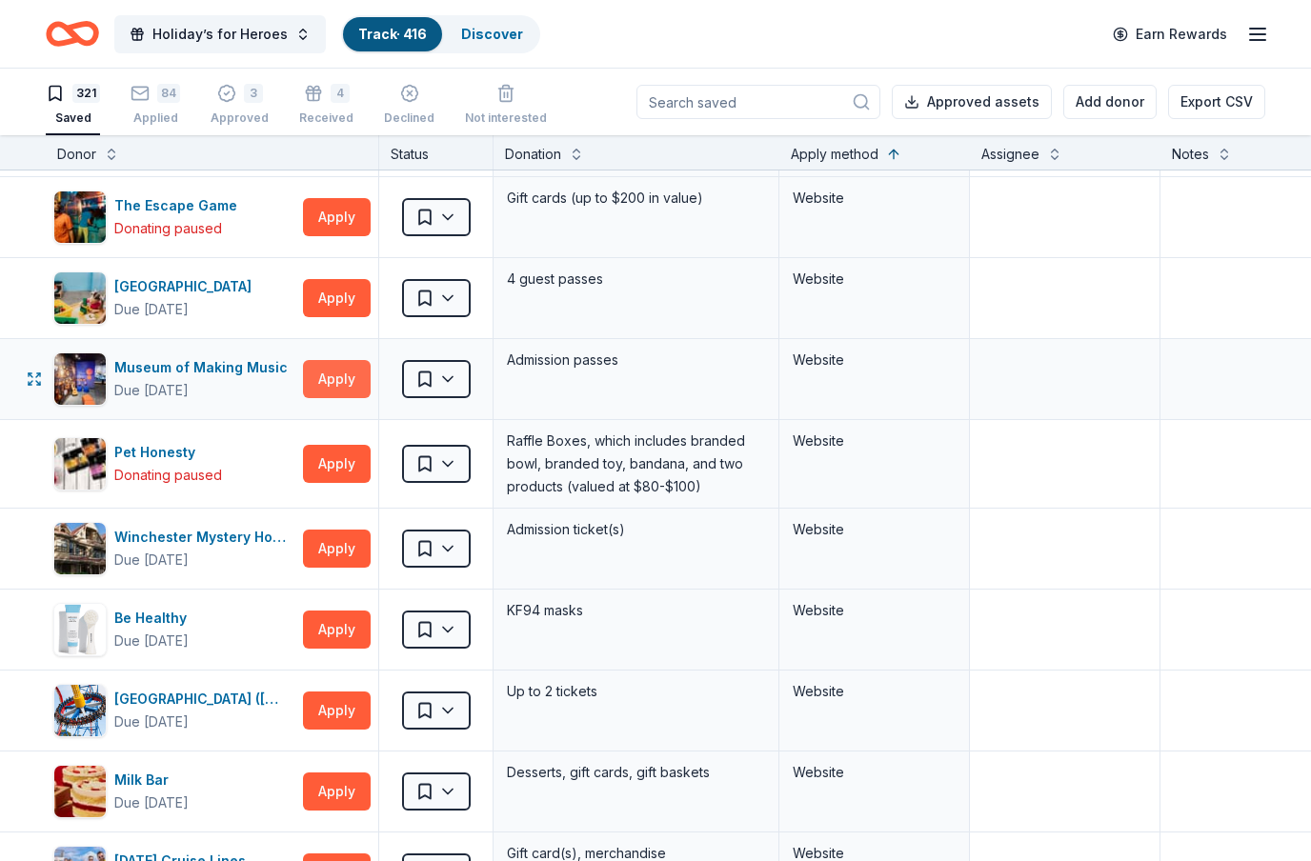
click at [364, 373] on button "Apply" at bounding box center [337, 379] width 68 height 38
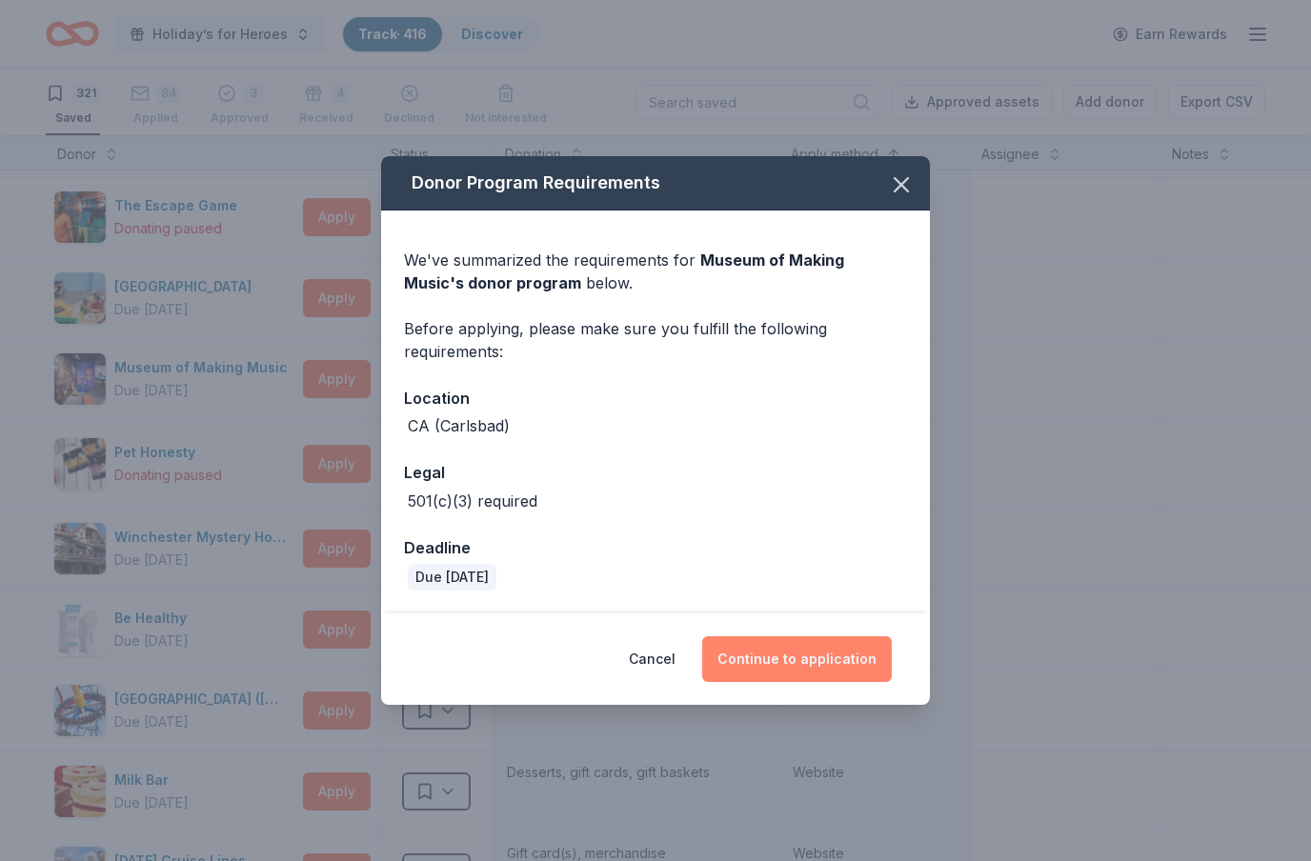
click at [823, 651] on button "Continue to application" at bounding box center [797, 660] width 190 height 46
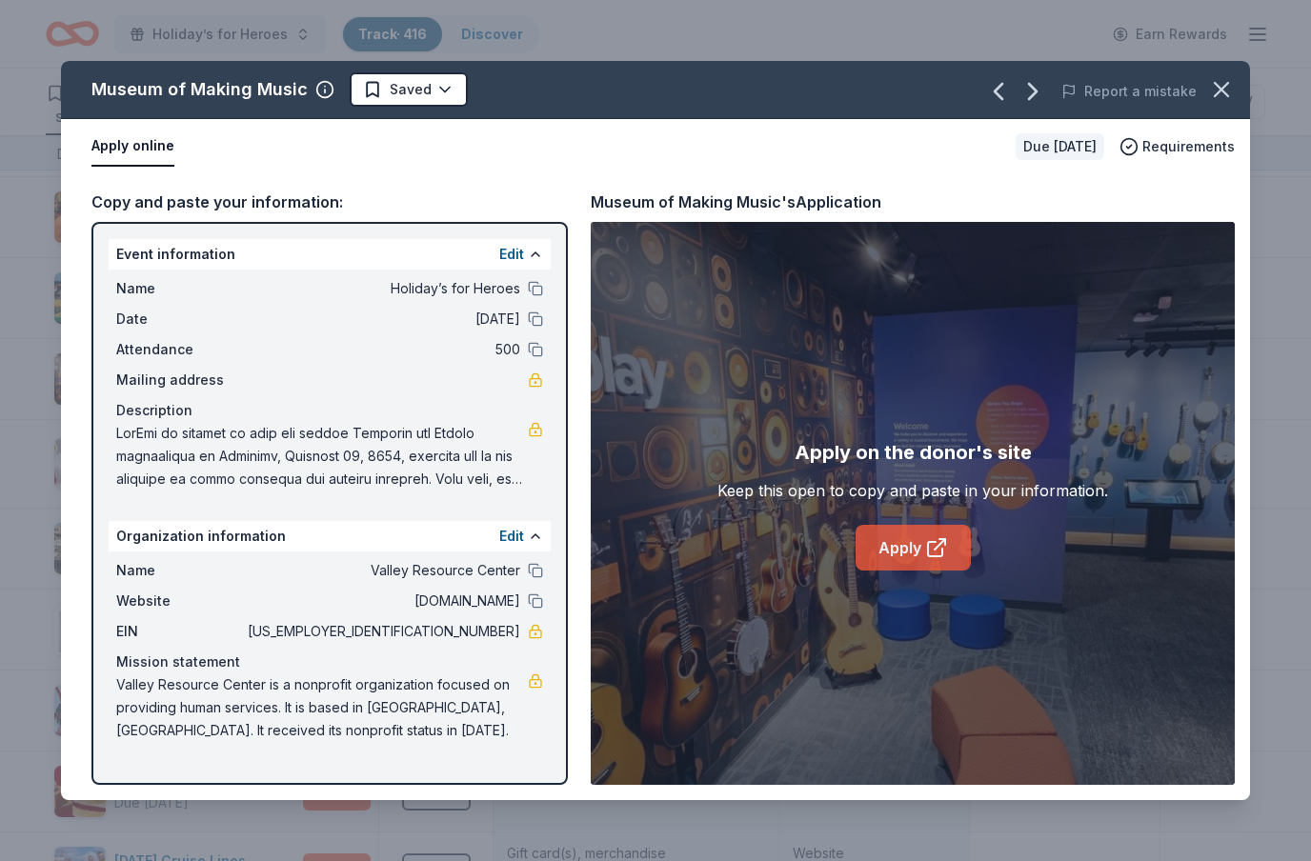
click at [915, 551] on link "Apply" at bounding box center [913, 548] width 115 height 46
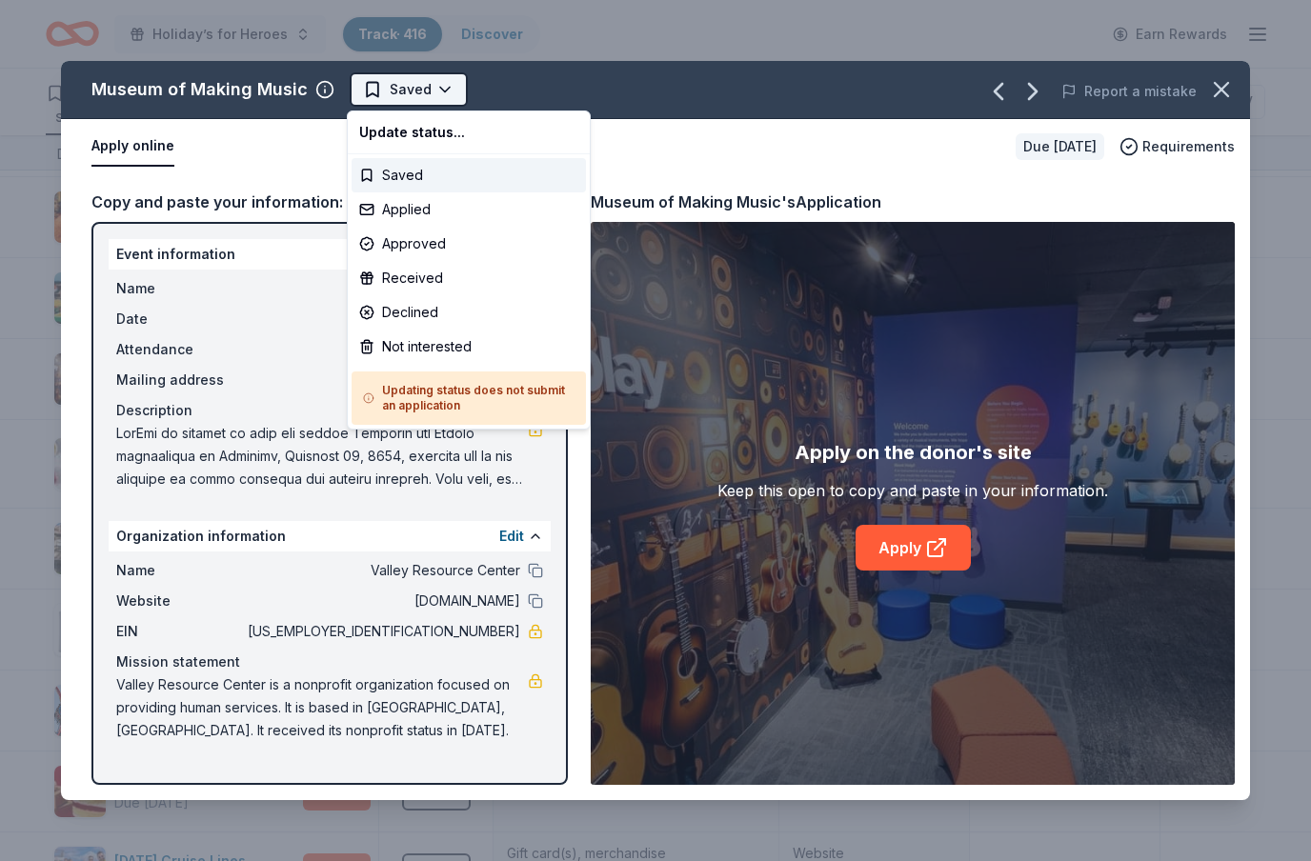
click at [441, 92] on html "Holiday’s for Heroes Track · 416 Discover Earn Rewards 321 Saved 84 Applied 3 A…" at bounding box center [655, 430] width 1311 height 861
click at [422, 214] on div "Applied" at bounding box center [469, 209] width 234 height 34
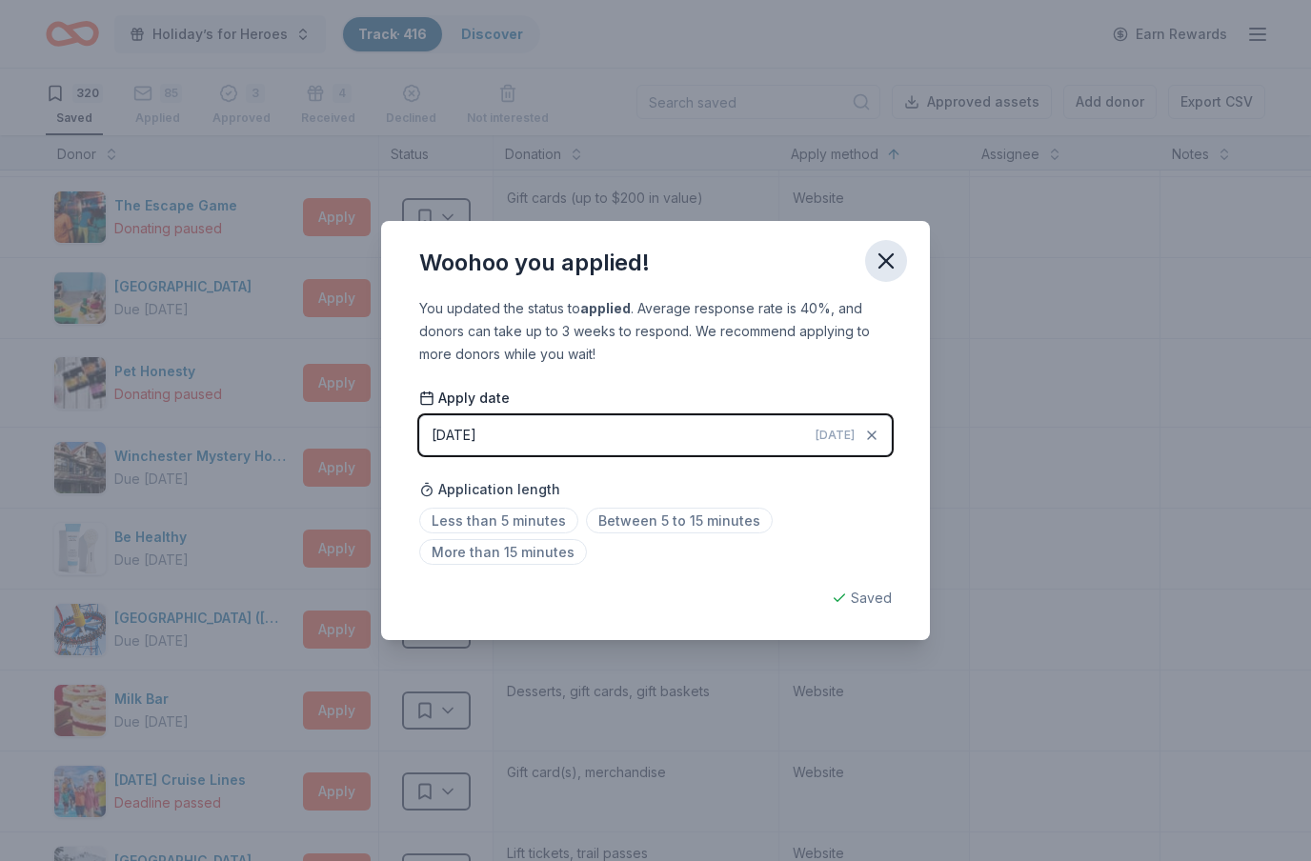
click at [882, 257] on icon "button" at bounding box center [886, 260] width 13 height 13
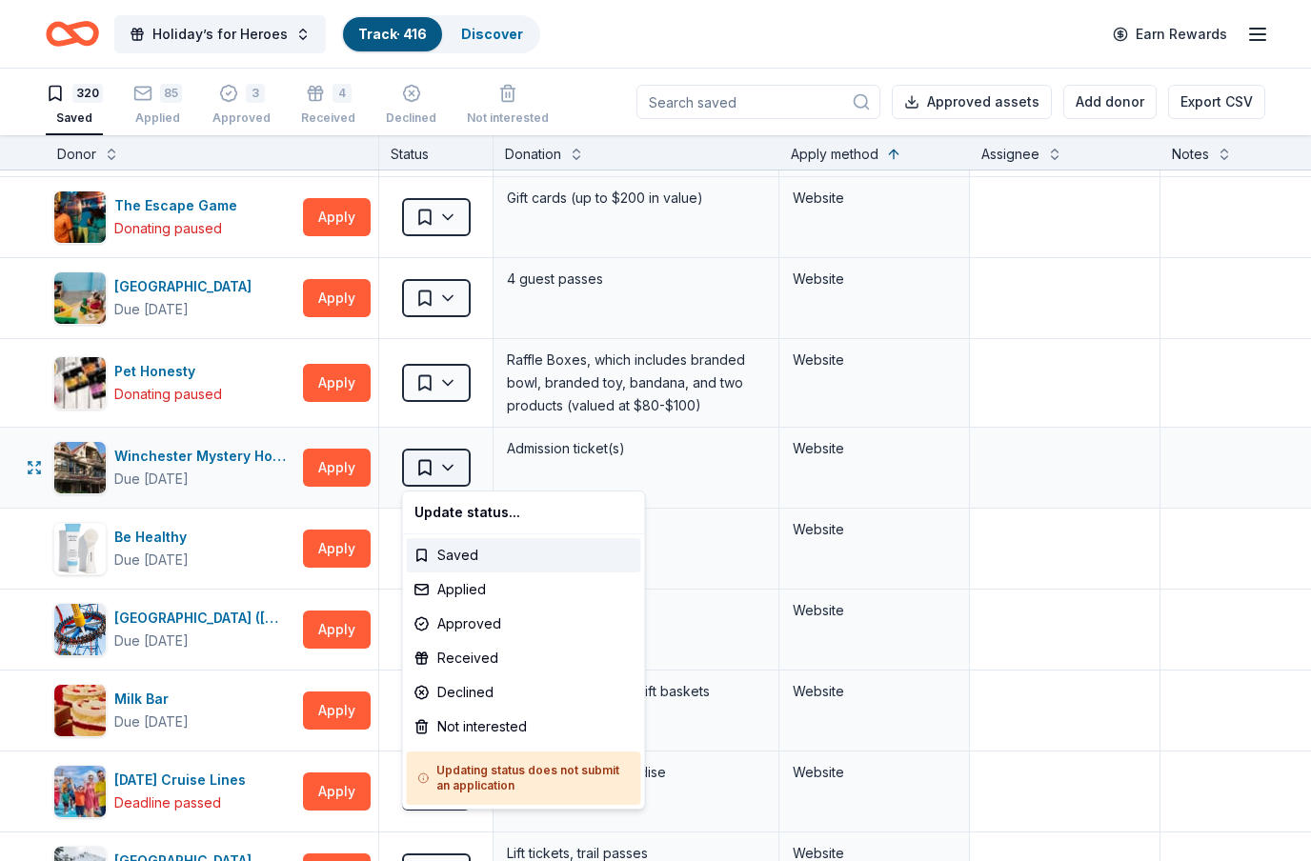
click at [460, 473] on html "Holiday’s for Heroes Track · 416 Discover Earn Rewards 320 Saved 85 Applied 3 A…" at bounding box center [655, 430] width 1311 height 861
click at [471, 731] on div "Not interested" at bounding box center [524, 727] width 234 height 34
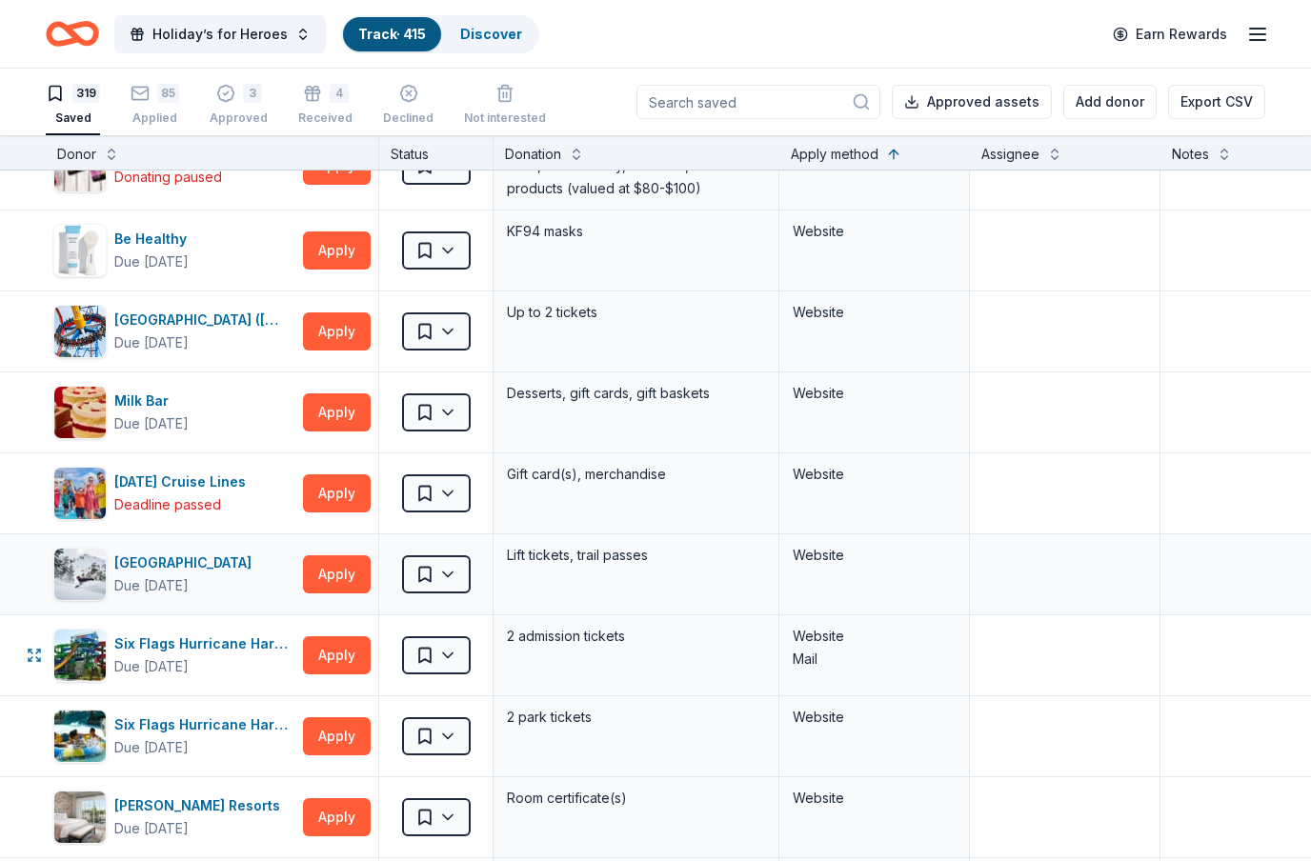
scroll to position [23558, 0]
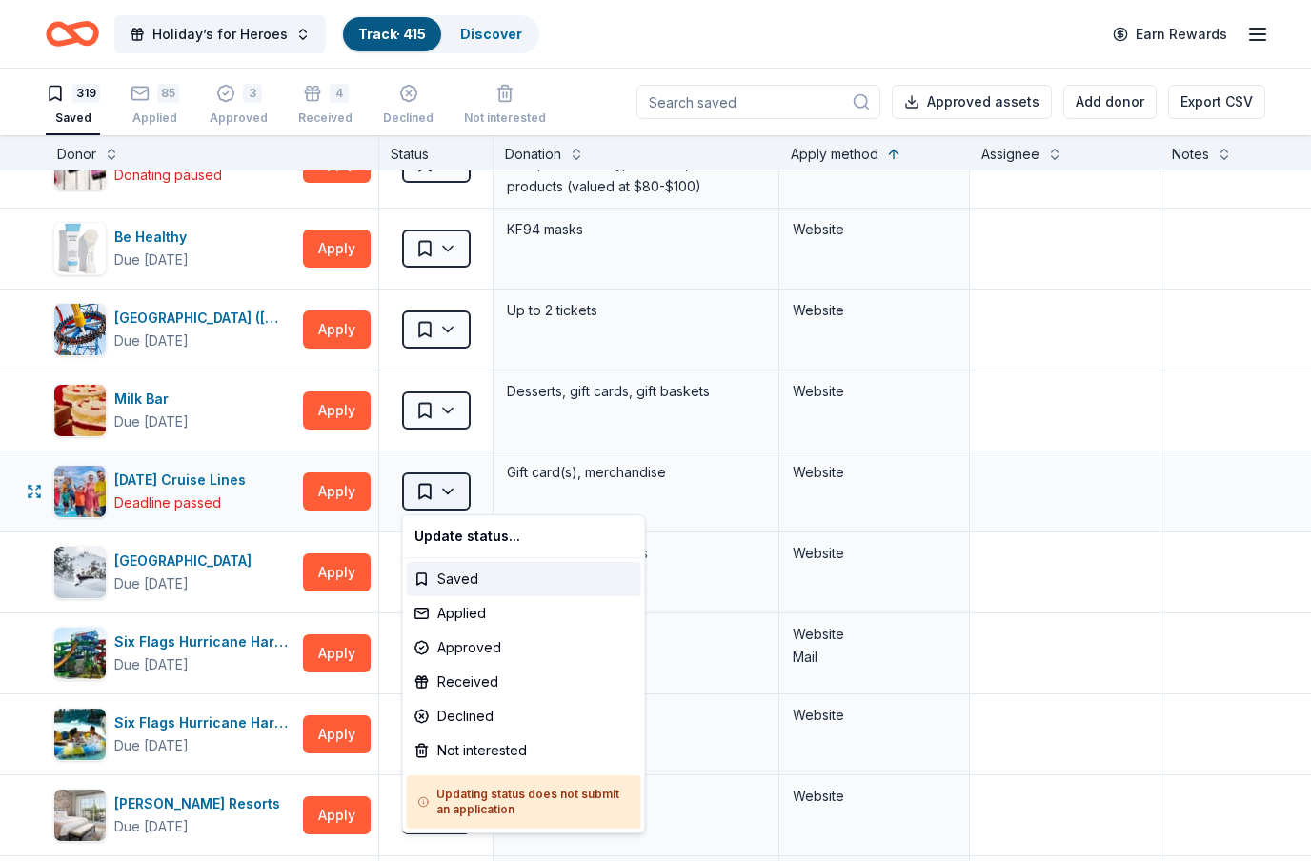
click at [460, 496] on html "Holiday’s for Heroes Track · 415 Discover Earn Rewards 319 Saved 85 Applied 3 A…" at bounding box center [655, 430] width 1311 height 861
click at [484, 757] on div "Not interested" at bounding box center [524, 751] width 234 height 34
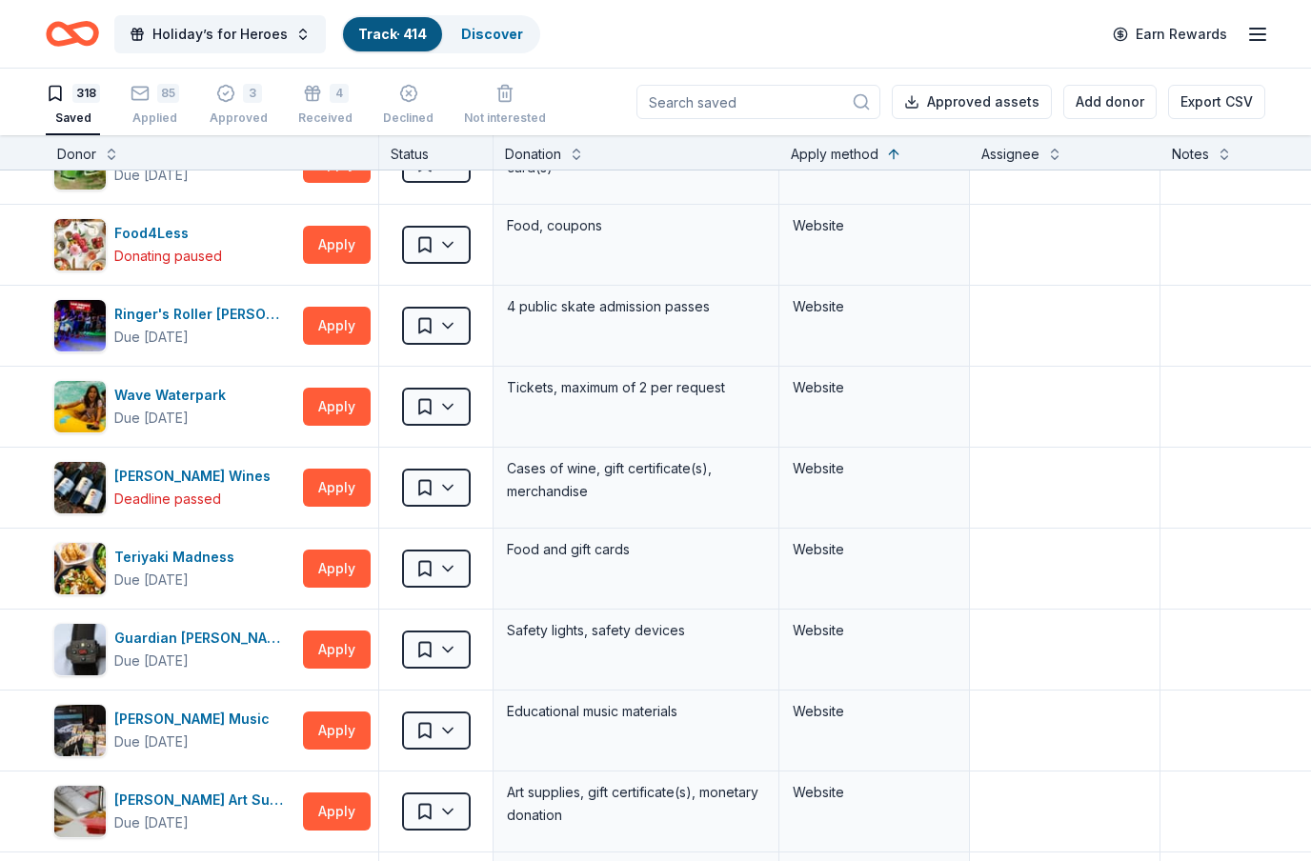
scroll to position [24705, 0]
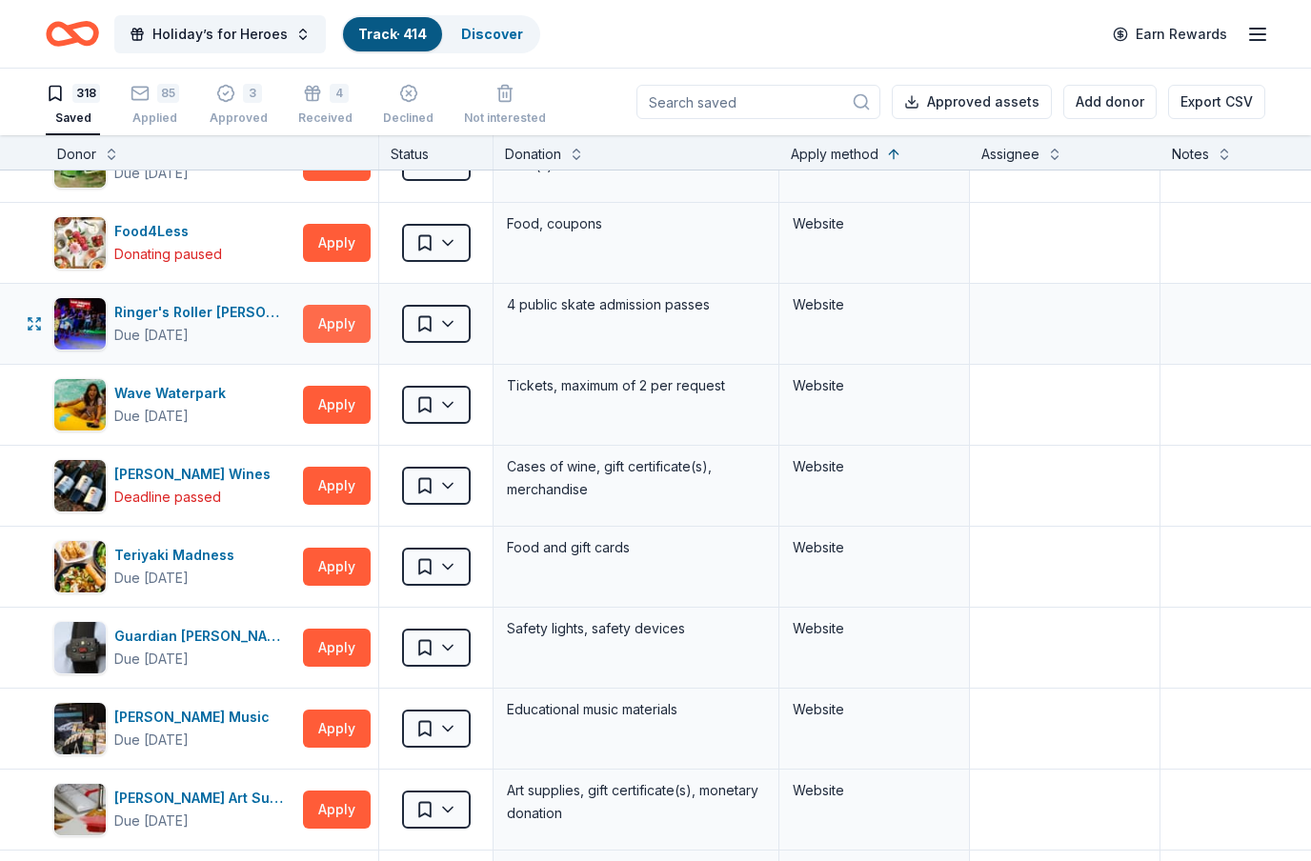
click at [336, 328] on button "Apply" at bounding box center [337, 324] width 68 height 38
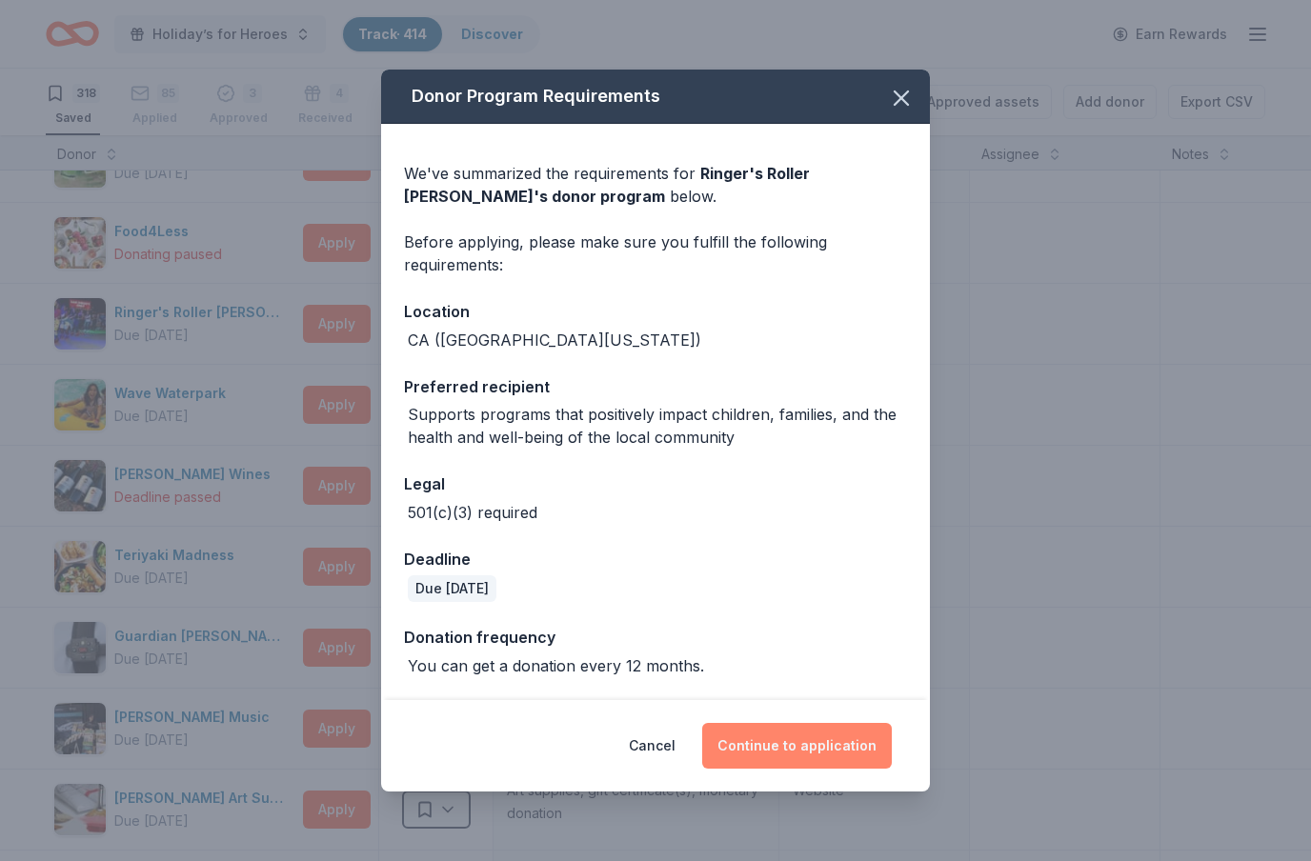
click at [876, 753] on button "Continue to application" at bounding box center [797, 746] width 190 height 46
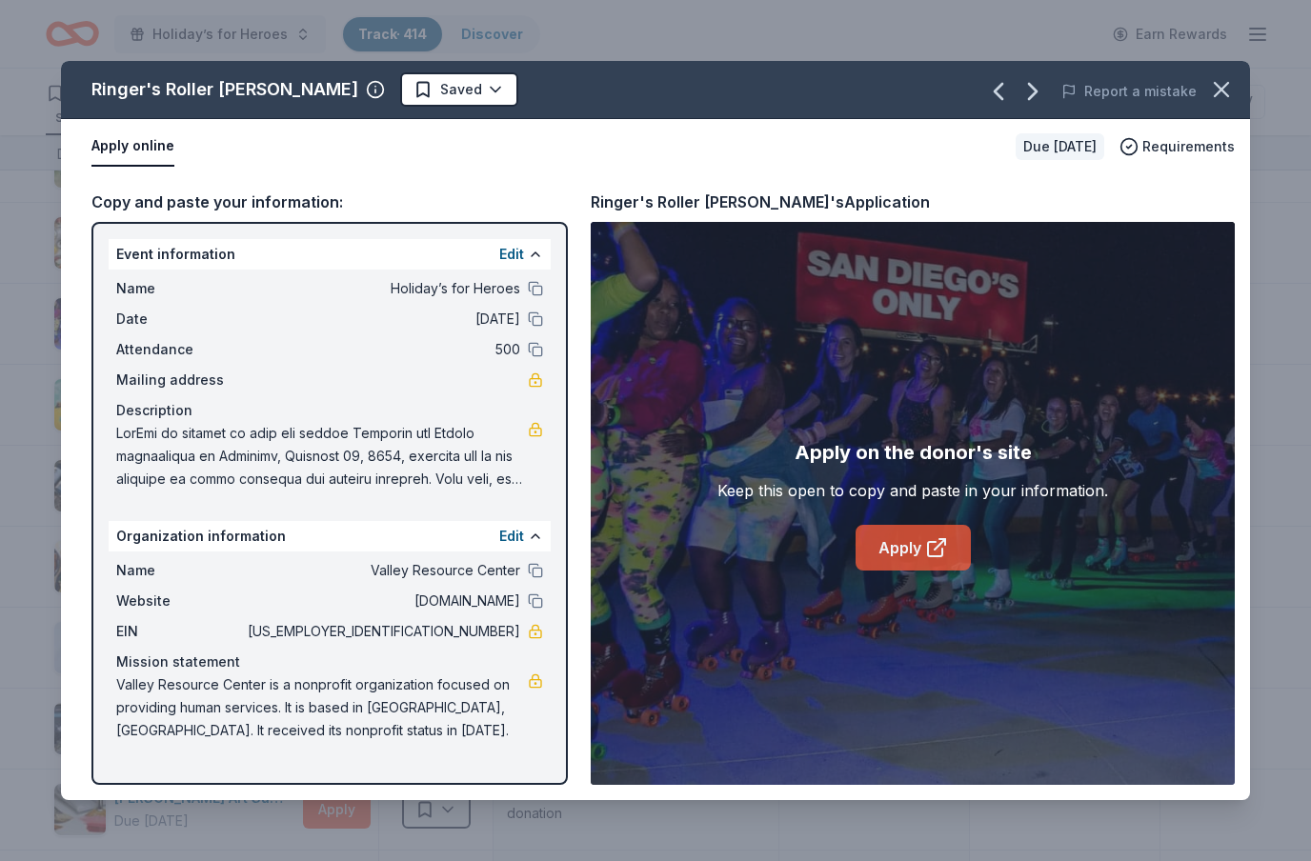
click at [908, 544] on link "Apply" at bounding box center [913, 548] width 115 height 46
click at [1224, 91] on icon "button" at bounding box center [1221, 89] width 27 height 27
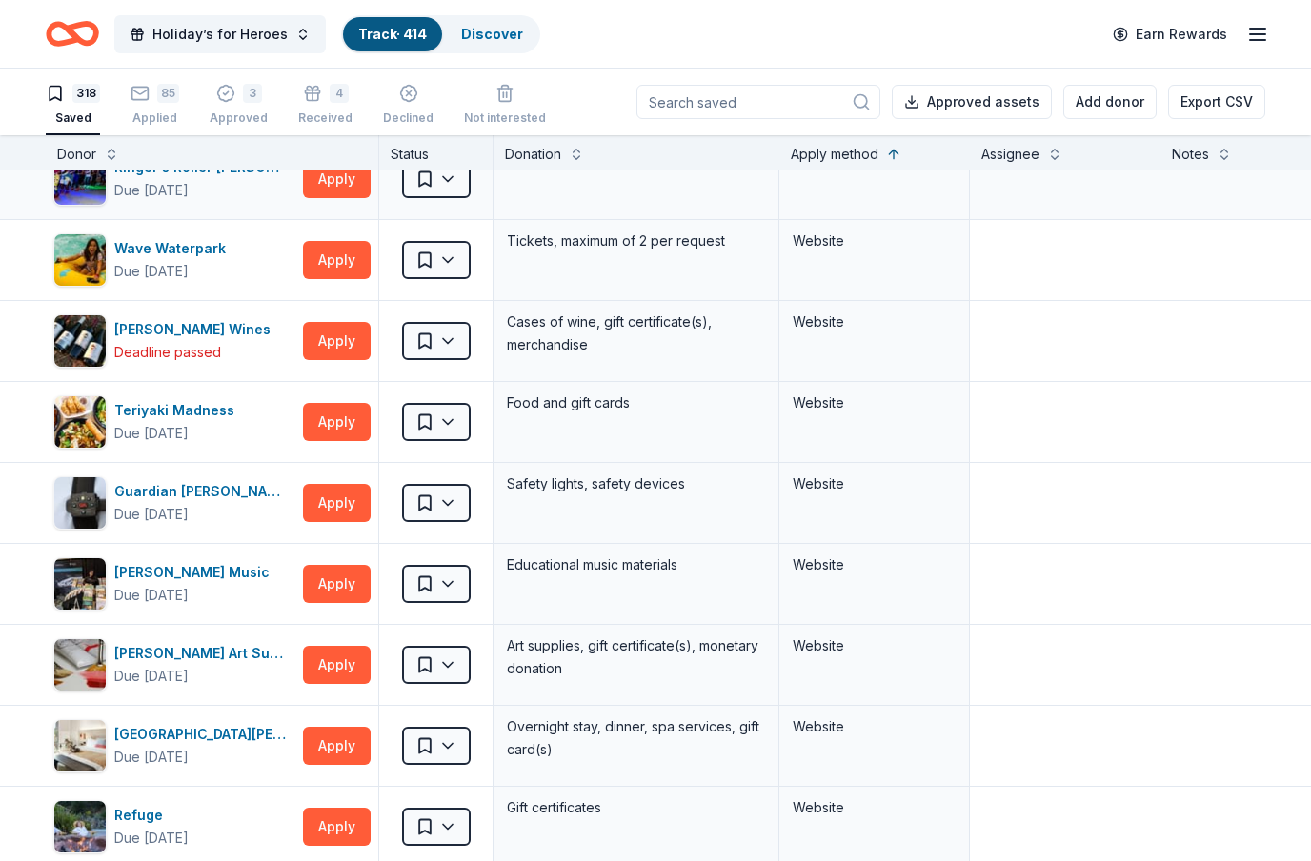
scroll to position [24853, 0]
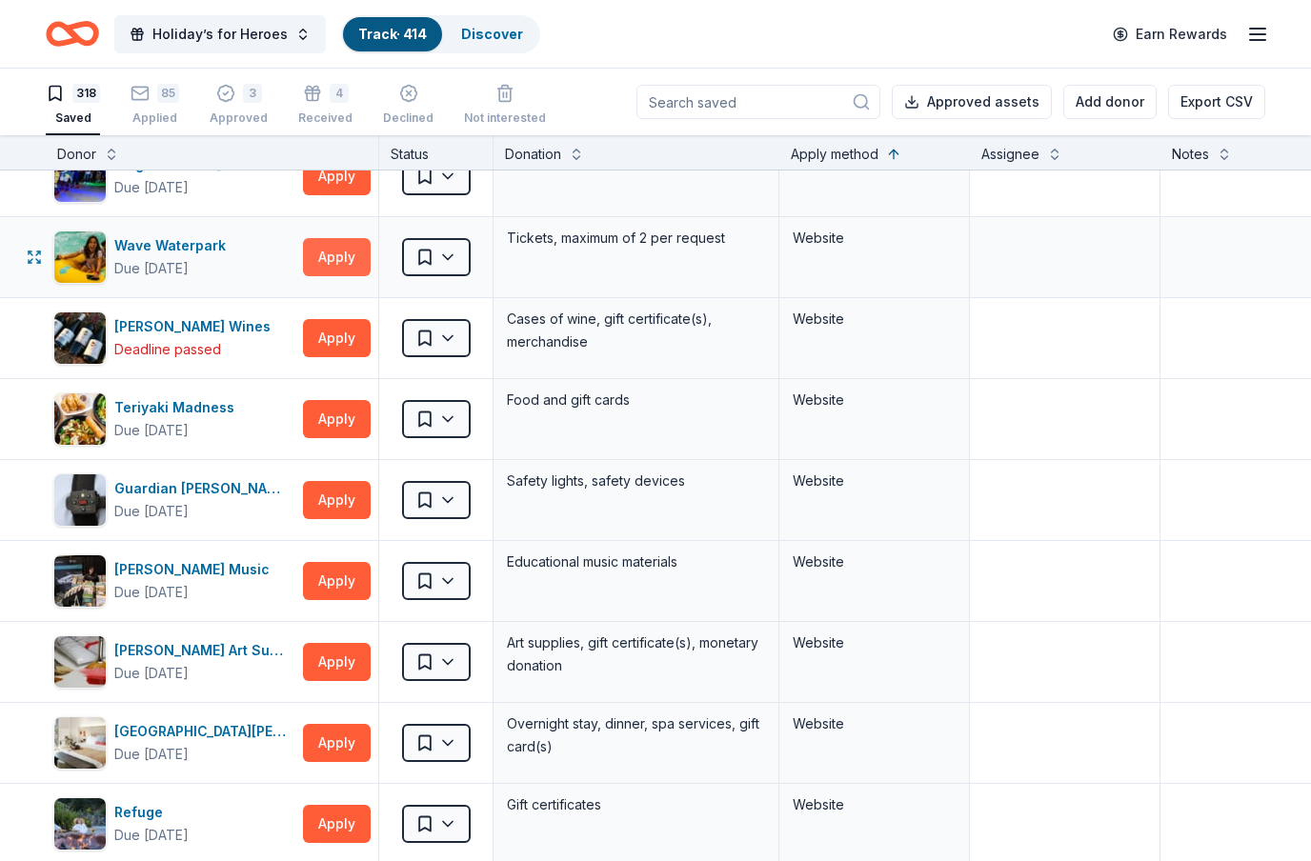
click at [340, 262] on button "Apply" at bounding box center [337, 257] width 68 height 38
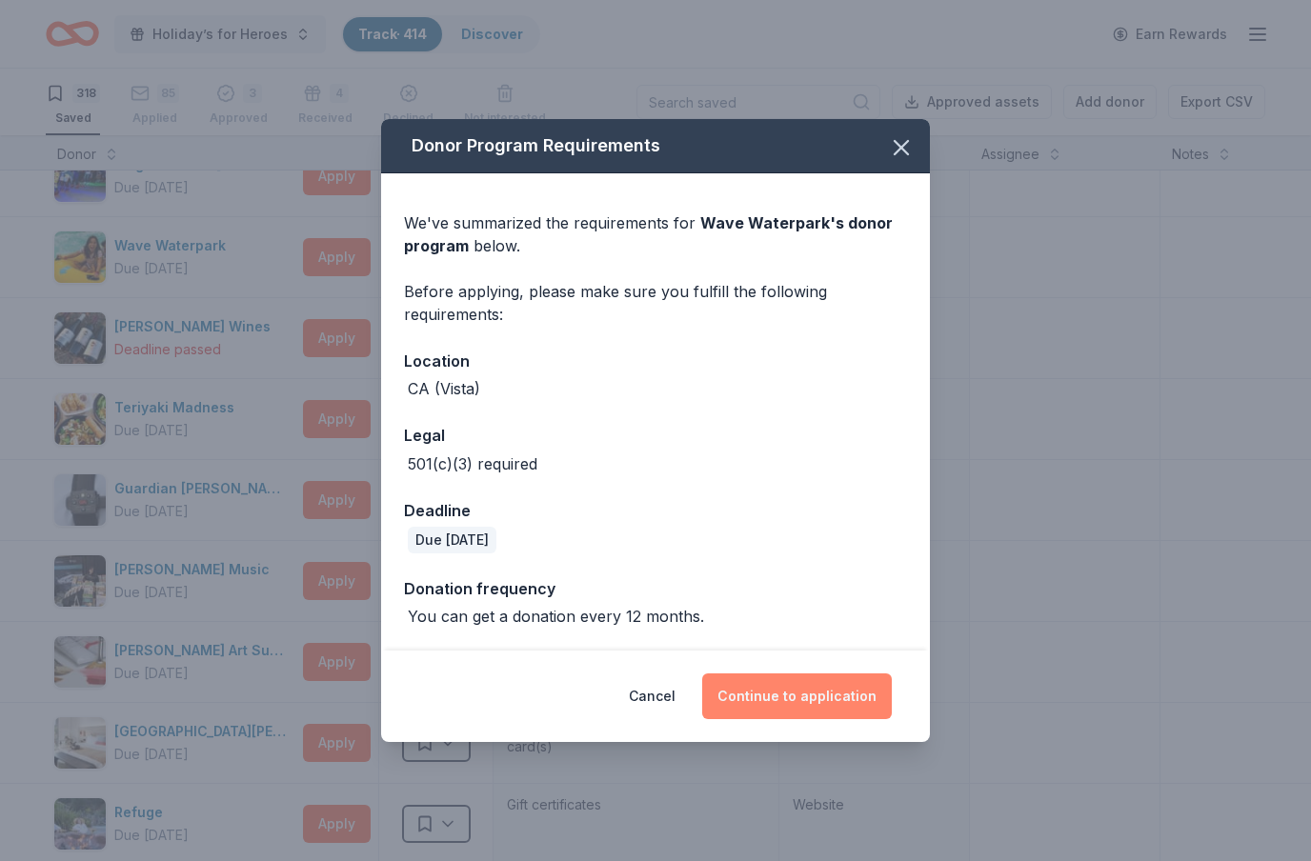
click at [804, 706] on button "Continue to application" at bounding box center [797, 697] width 190 height 46
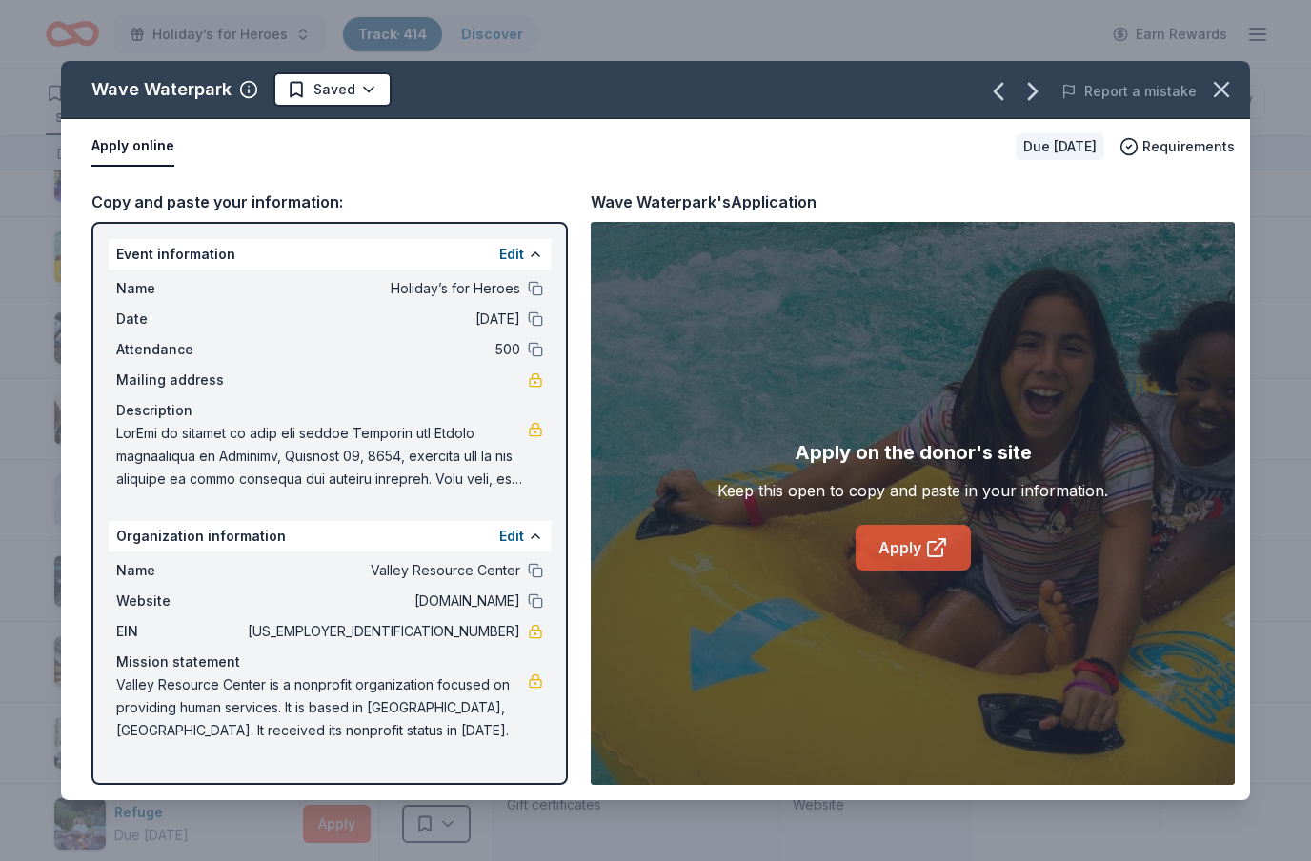
click at [907, 549] on link "Apply" at bounding box center [913, 548] width 115 height 46
click at [1215, 96] on icon "button" at bounding box center [1221, 89] width 13 height 13
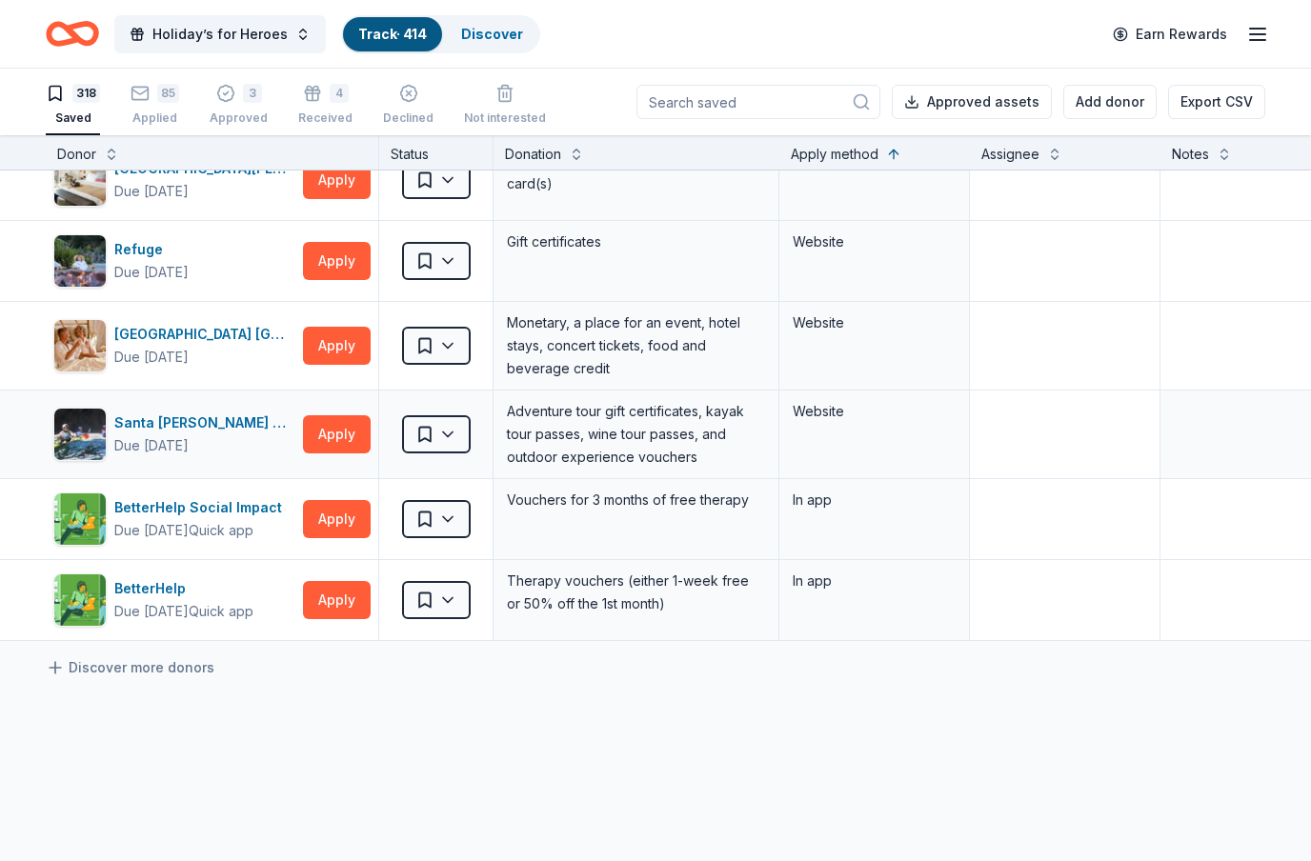
scroll to position [25417, 0]
click at [153, 112] on div "Applied" at bounding box center [155, 107] width 49 height 15
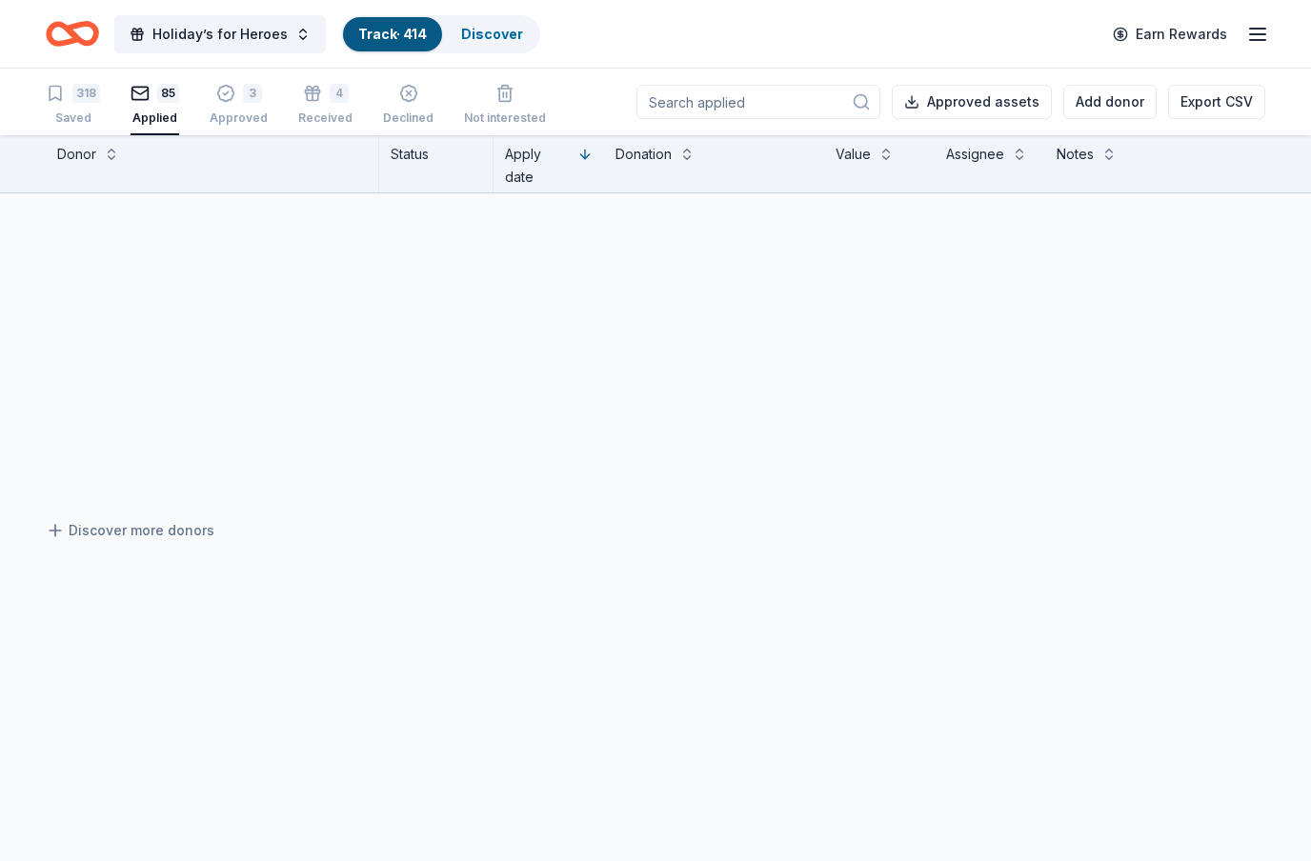
scroll to position [6506, 0]
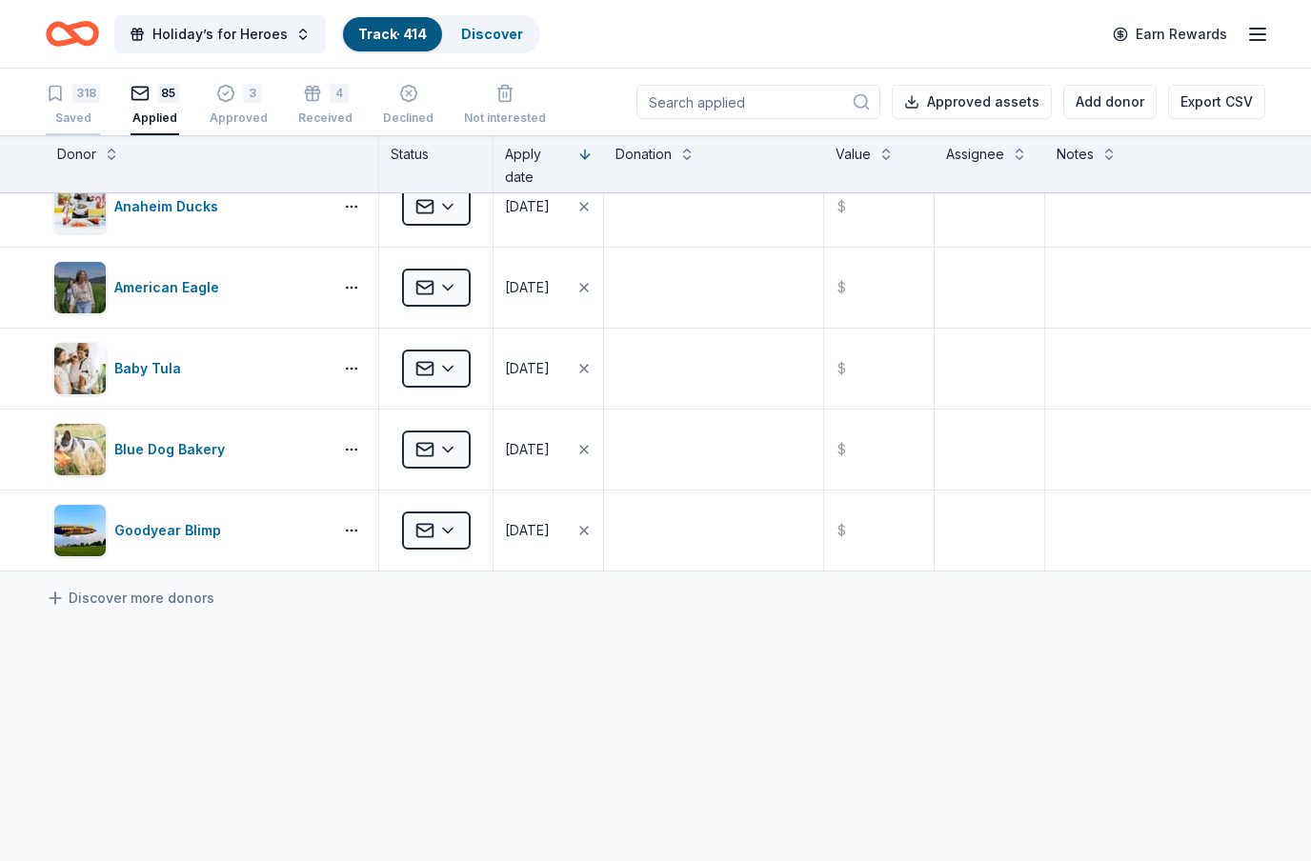
click at [71, 93] on div "318" at bounding box center [73, 93] width 54 height 19
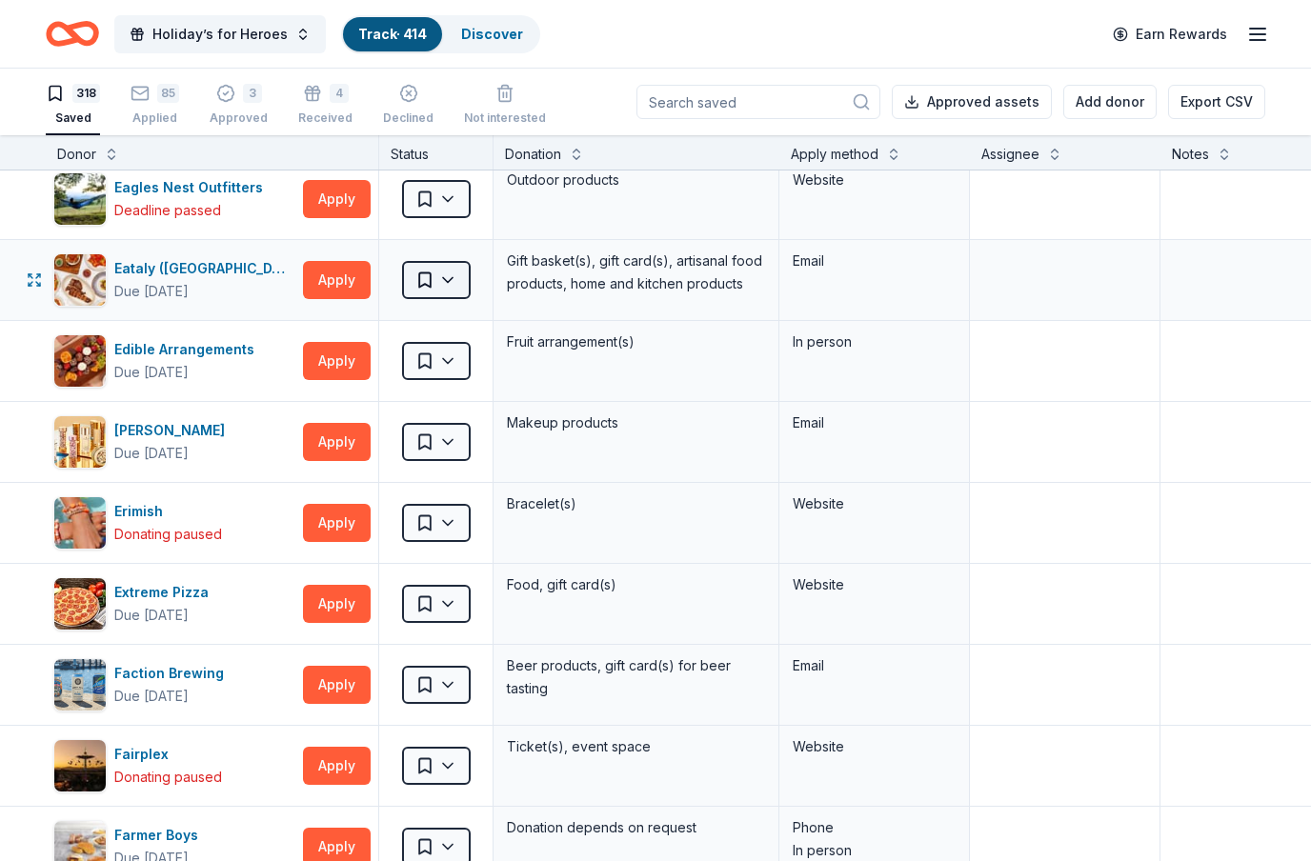
click at [455, 289] on html "Holiday’s for Heroes Track · 414 Discover Earn Rewards 318 Saved 85 Applied 3 A…" at bounding box center [655, 430] width 1311 height 861
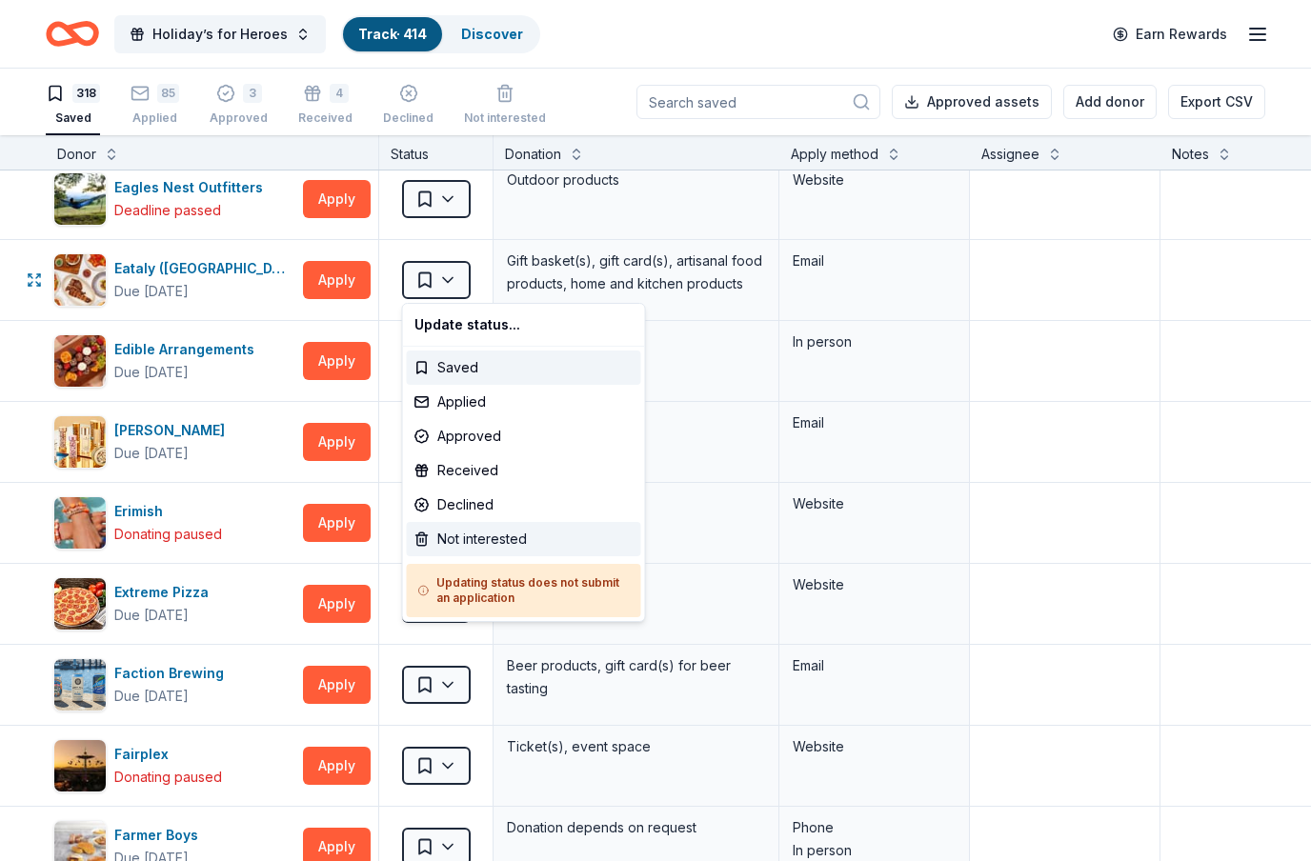
click at [492, 543] on div "Not interested" at bounding box center [524, 539] width 234 height 34
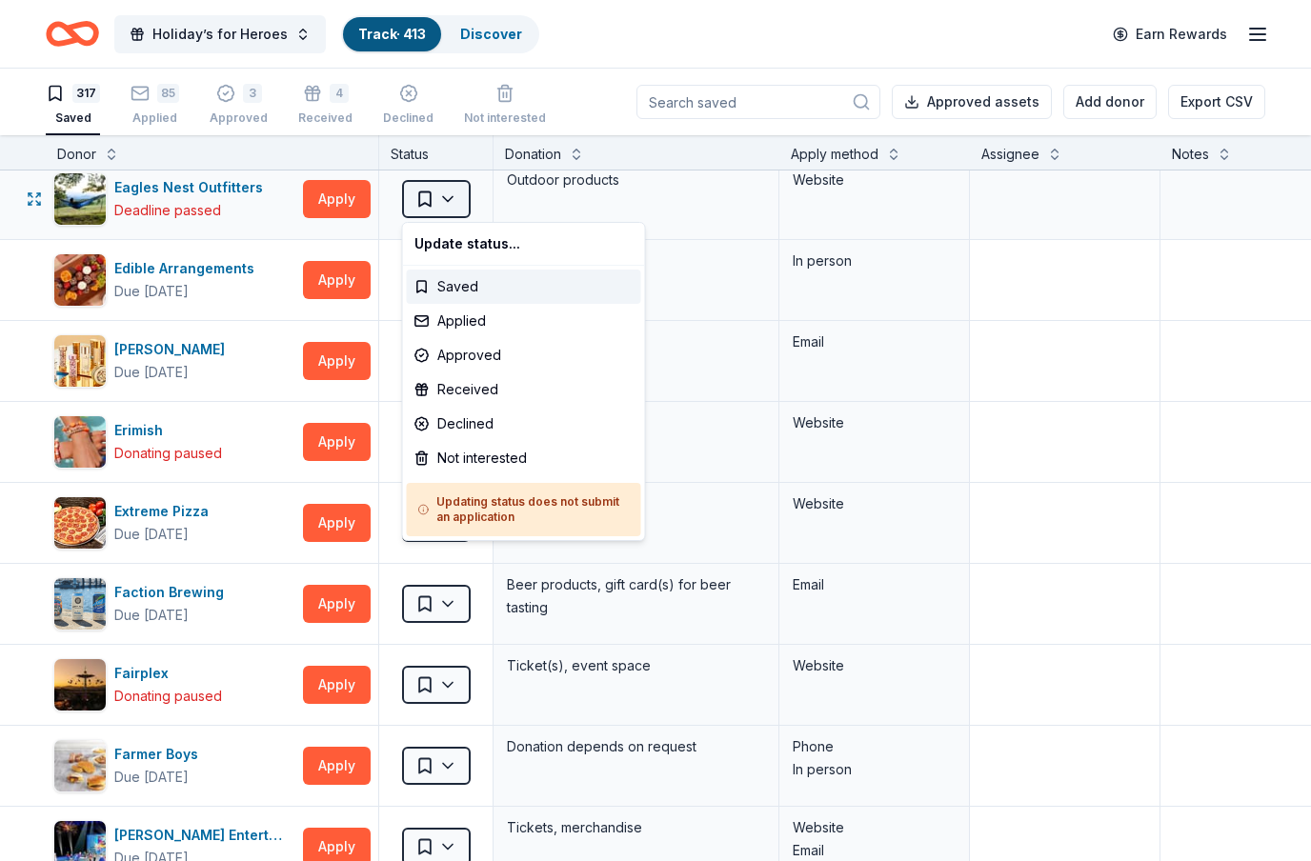
click at [454, 200] on html "Holiday’s for Heroes Track · 413 Discover Earn Rewards 317 Saved 85 Applied 3 A…" at bounding box center [655, 430] width 1311 height 861
click at [485, 462] on div "Not interested" at bounding box center [524, 458] width 234 height 34
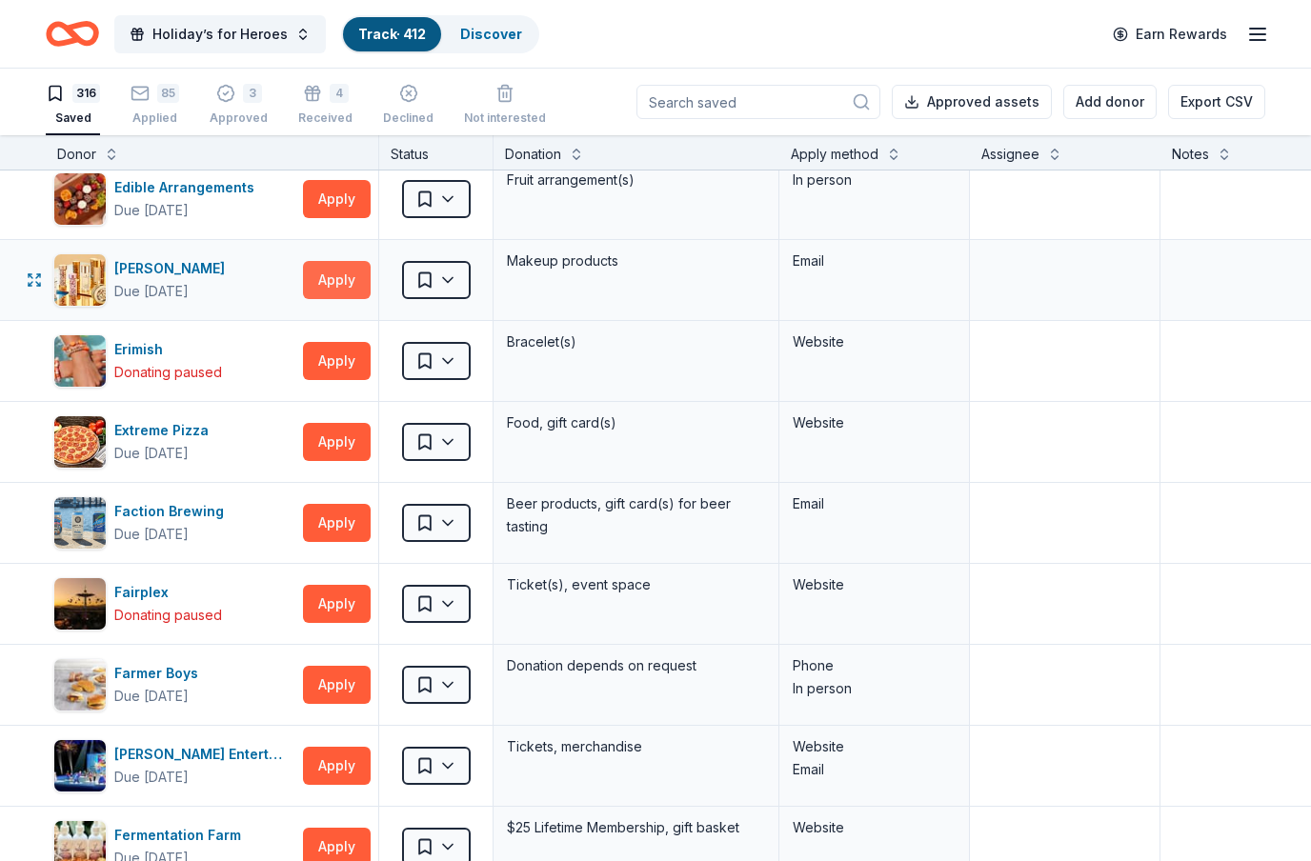
click at [343, 282] on button "Apply" at bounding box center [337, 280] width 68 height 38
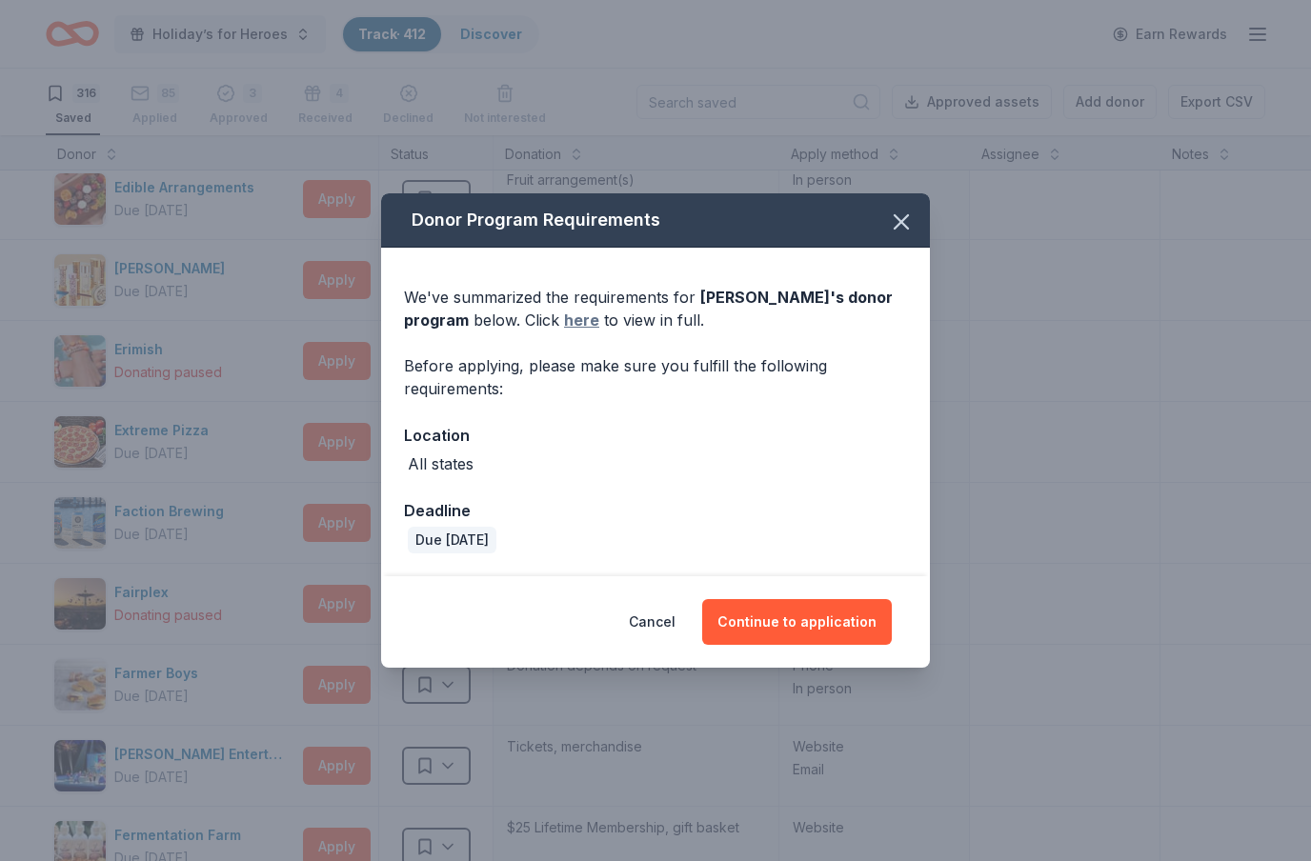
click at [588, 324] on link "here" at bounding box center [581, 320] width 35 height 23
click at [904, 222] on icon "button" at bounding box center [901, 222] width 27 height 27
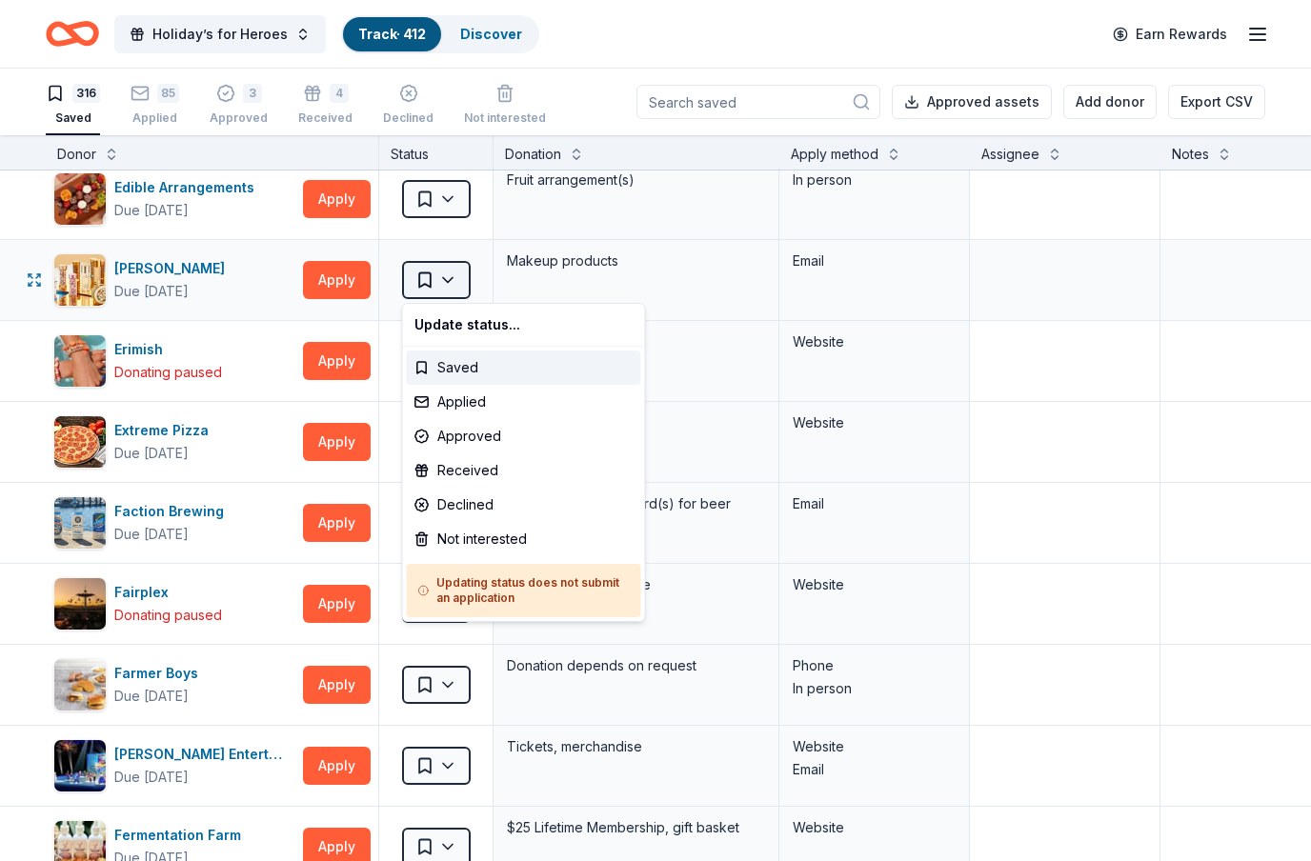
click at [455, 288] on html "Holiday’s for Heroes Track · 412 Discover Earn Rewards 316 Saved 85 Applied 3 A…" at bounding box center [655, 430] width 1311 height 861
click at [450, 406] on div "Applied" at bounding box center [524, 402] width 234 height 34
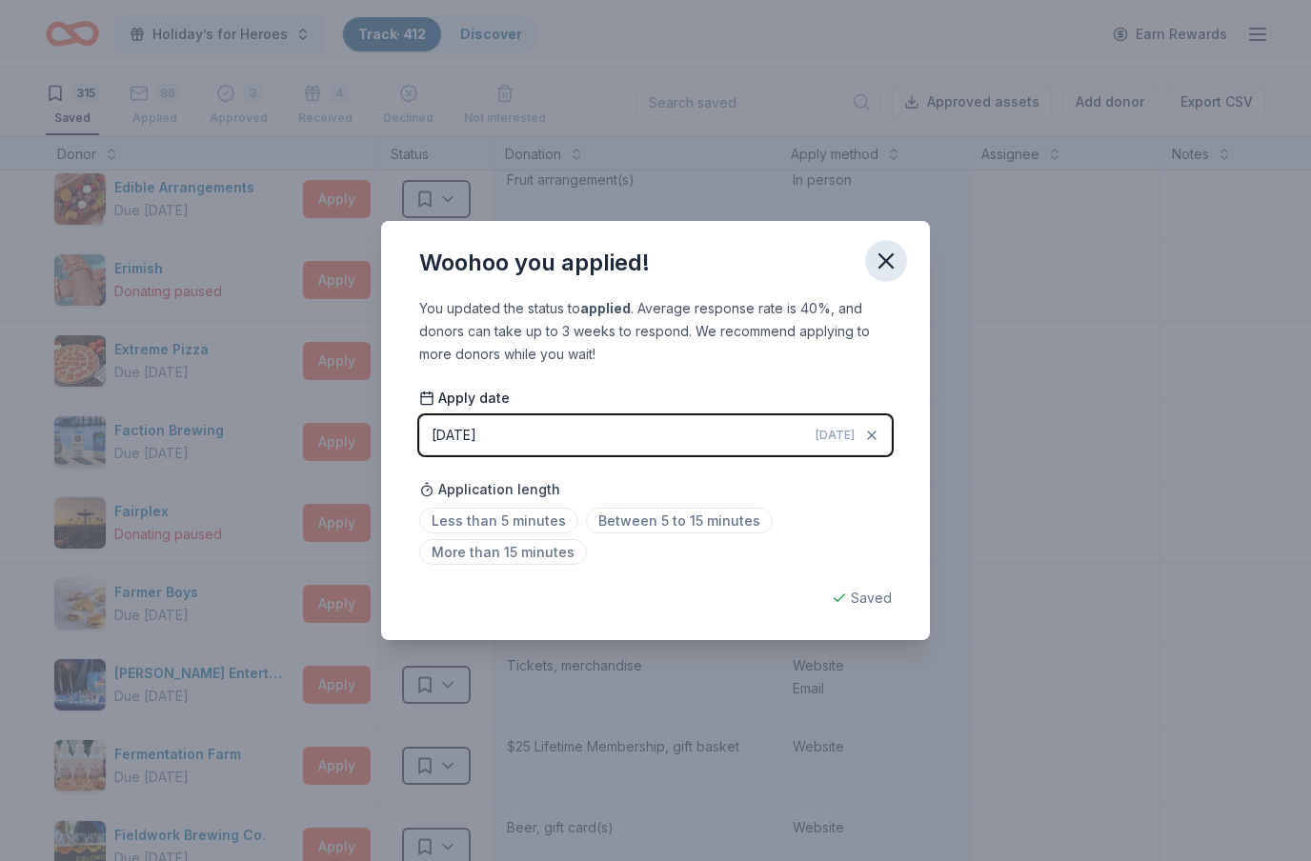
click at [889, 264] on icon "button" at bounding box center [886, 260] width 13 height 13
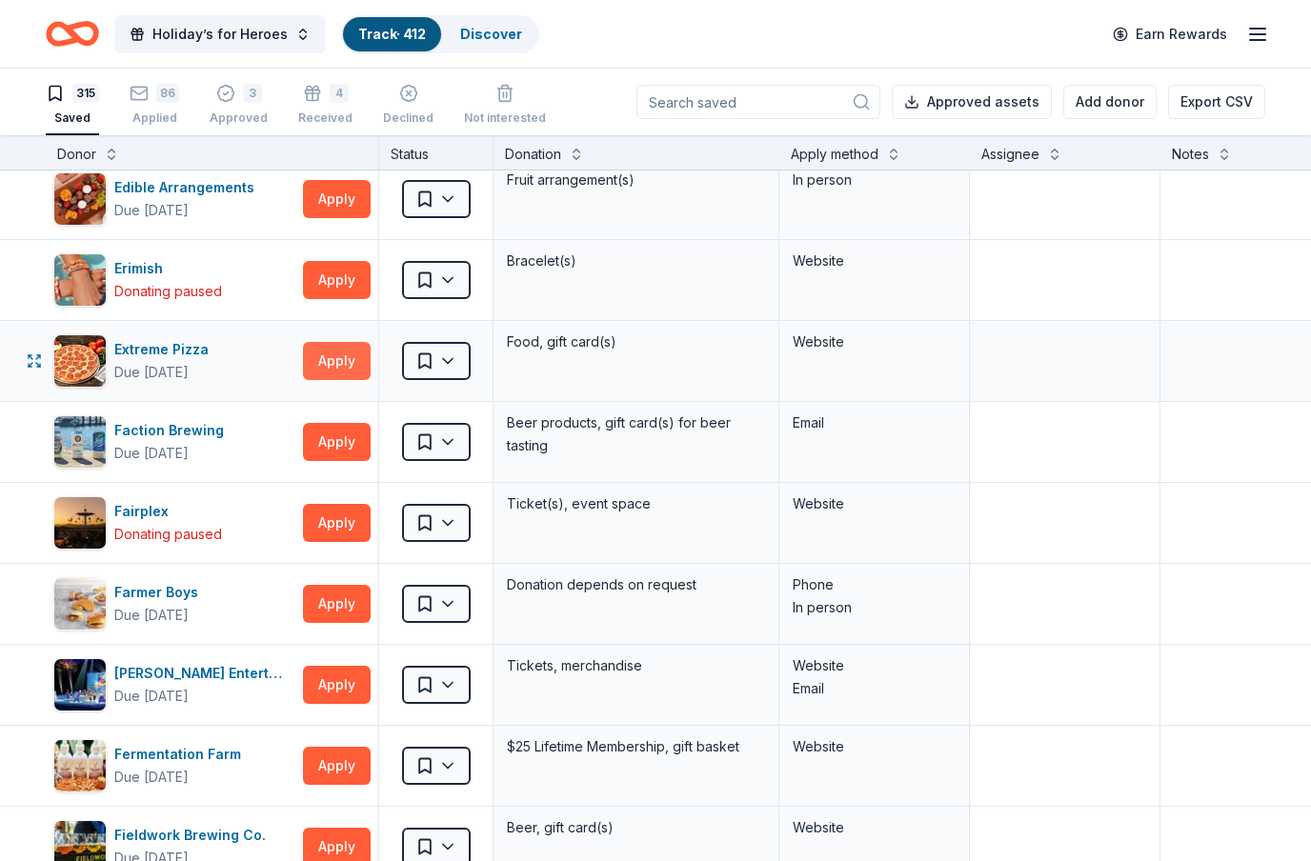
click at [334, 368] on button "Apply" at bounding box center [337, 361] width 68 height 38
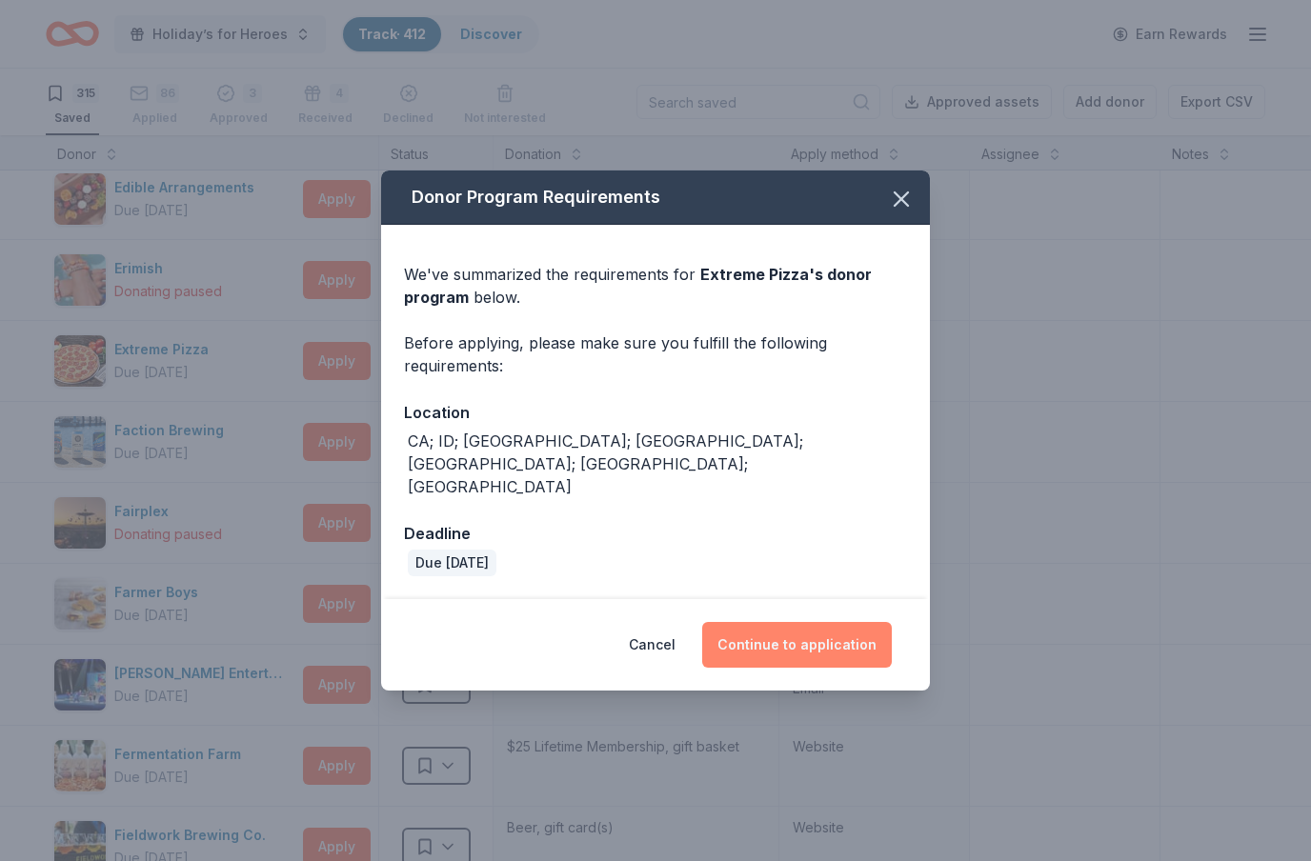
click at [817, 630] on button "Continue to application" at bounding box center [797, 645] width 190 height 46
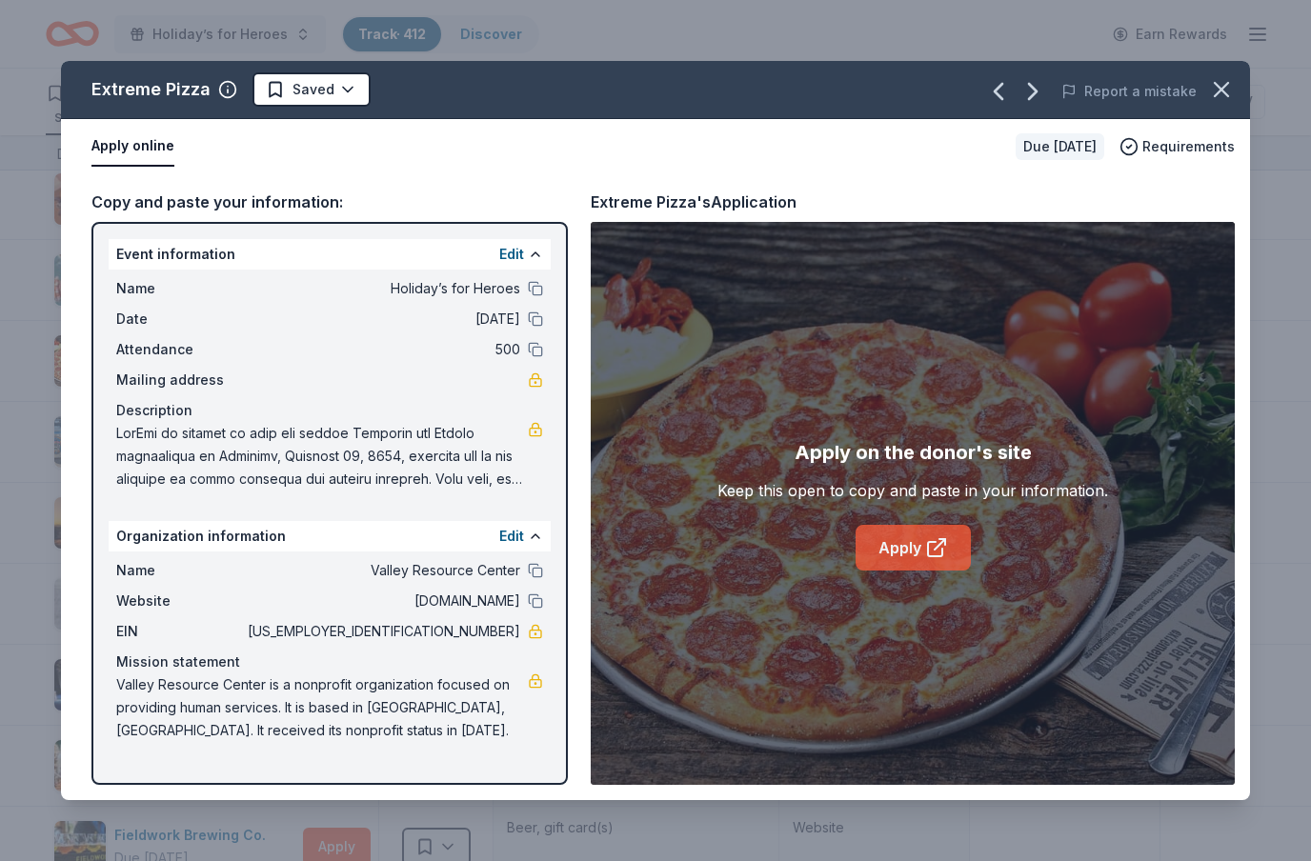
click at [949, 560] on link "Apply" at bounding box center [913, 548] width 115 height 46
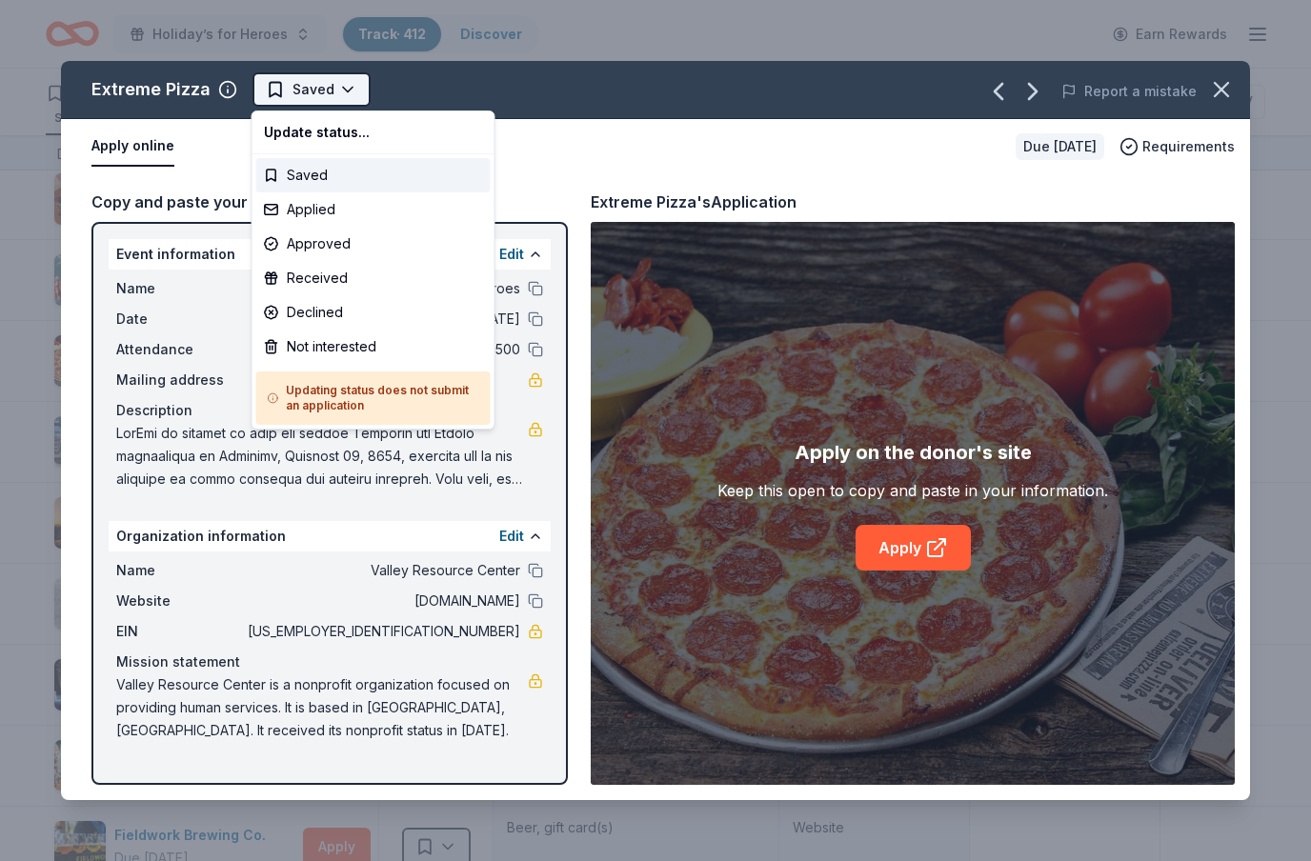
click at [354, 92] on html "Holiday’s for Heroes Track · 412 Discover Earn Rewards 315 Saved 86 Applied 3 A…" at bounding box center [655, 430] width 1311 height 861
click at [371, 347] on div "Not interested" at bounding box center [373, 347] width 234 height 34
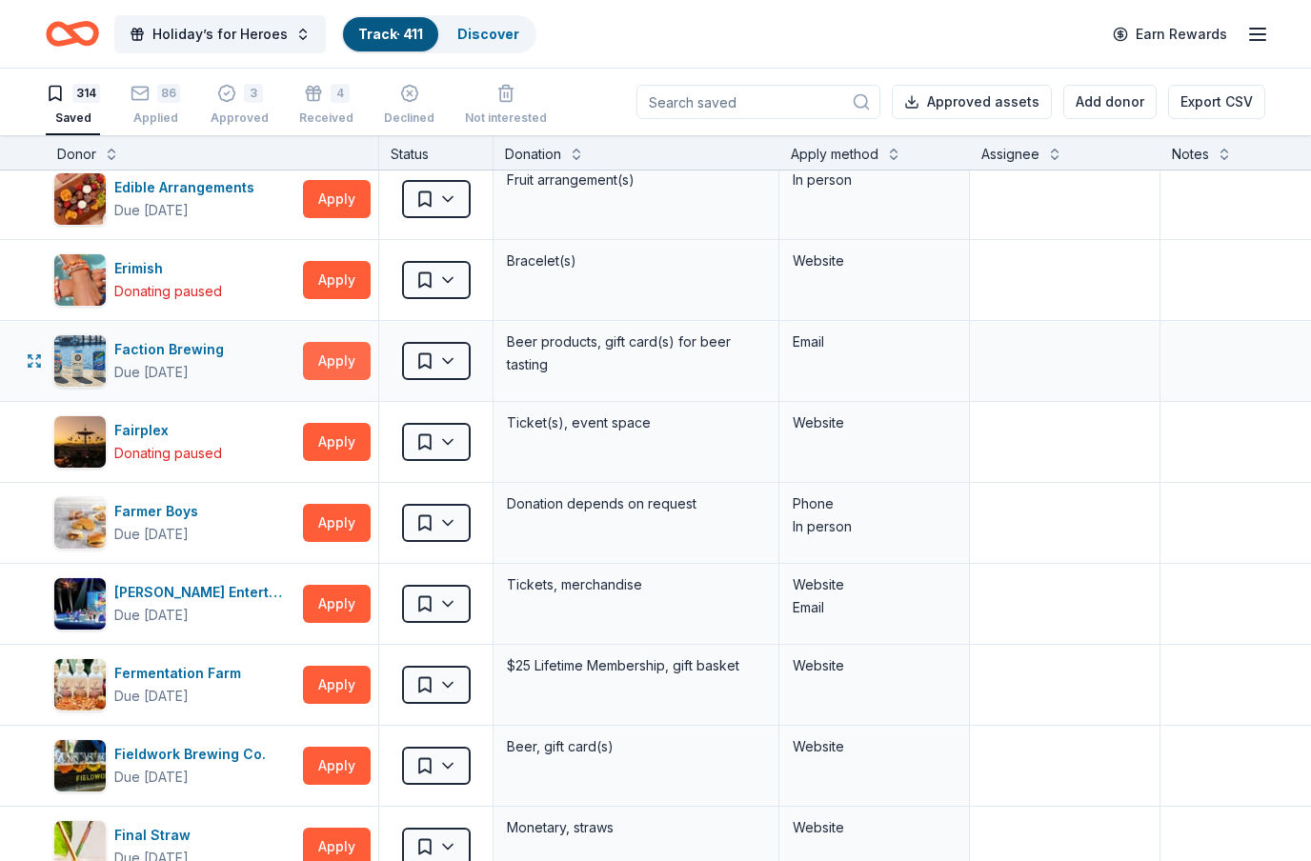
click at [335, 374] on button "Apply" at bounding box center [337, 361] width 68 height 38
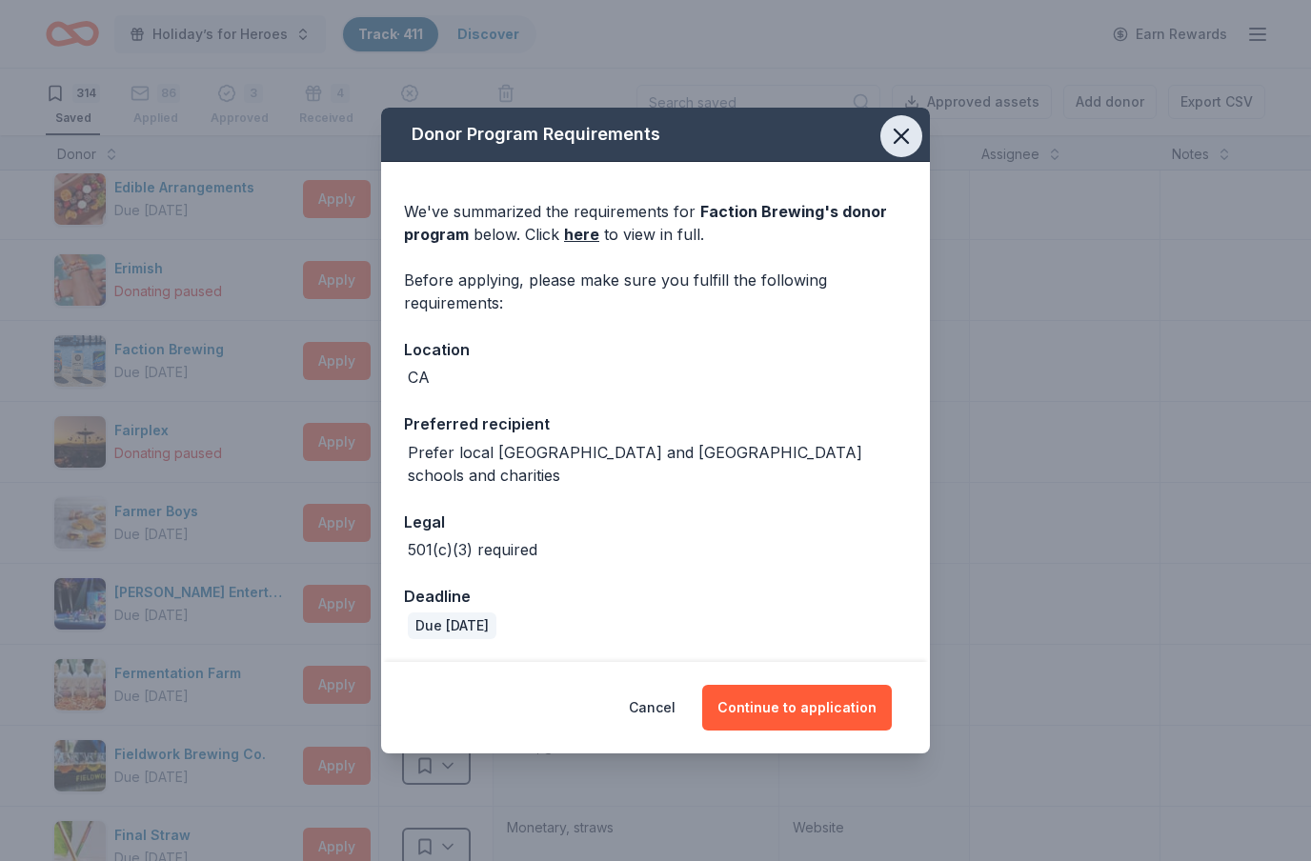
click at [905, 150] on icon "button" at bounding box center [901, 136] width 27 height 27
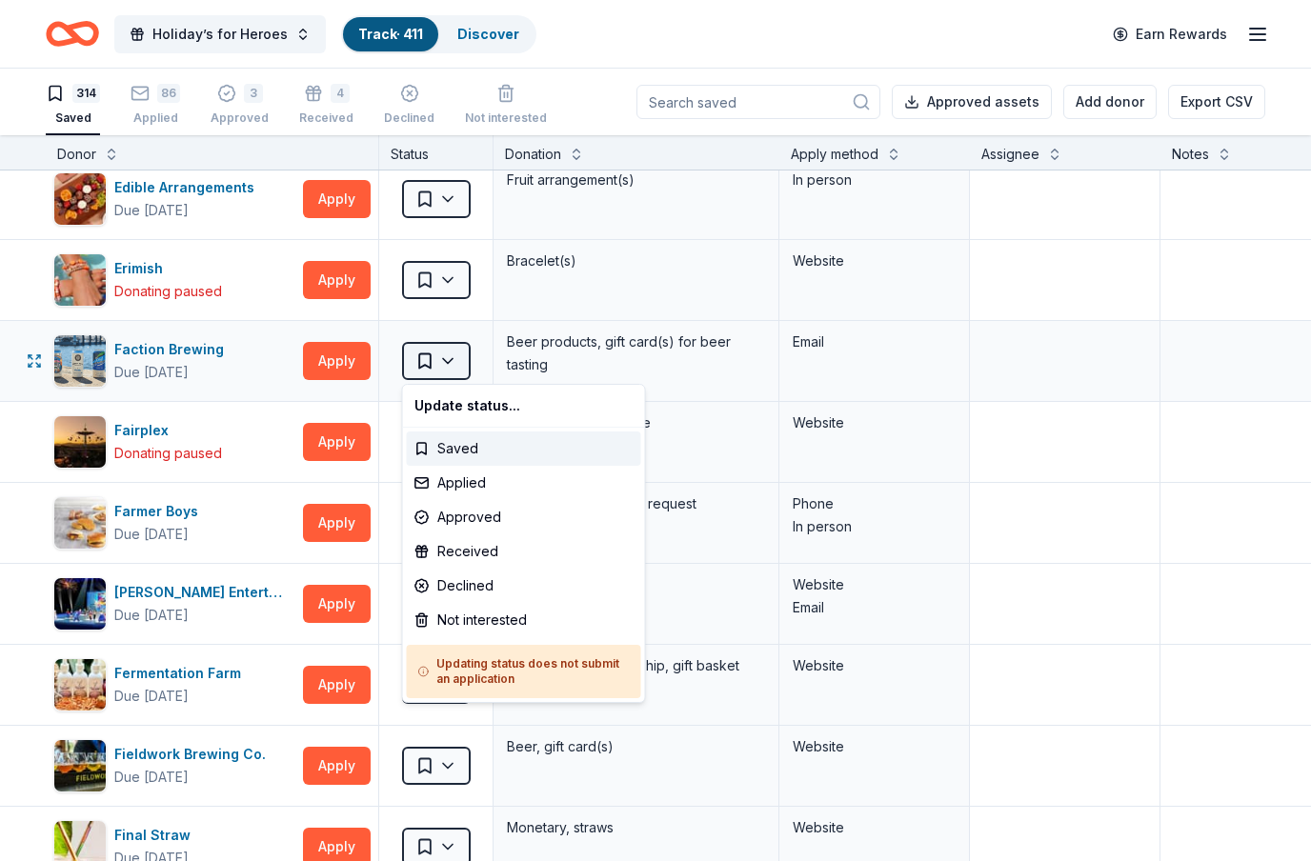
click at [458, 364] on html "Holiday’s for Heroes Track · 411 Discover Earn Rewards 314 Saved 86 Applied 3 A…" at bounding box center [655, 430] width 1311 height 861
click at [465, 625] on div "Not interested" at bounding box center [524, 620] width 234 height 34
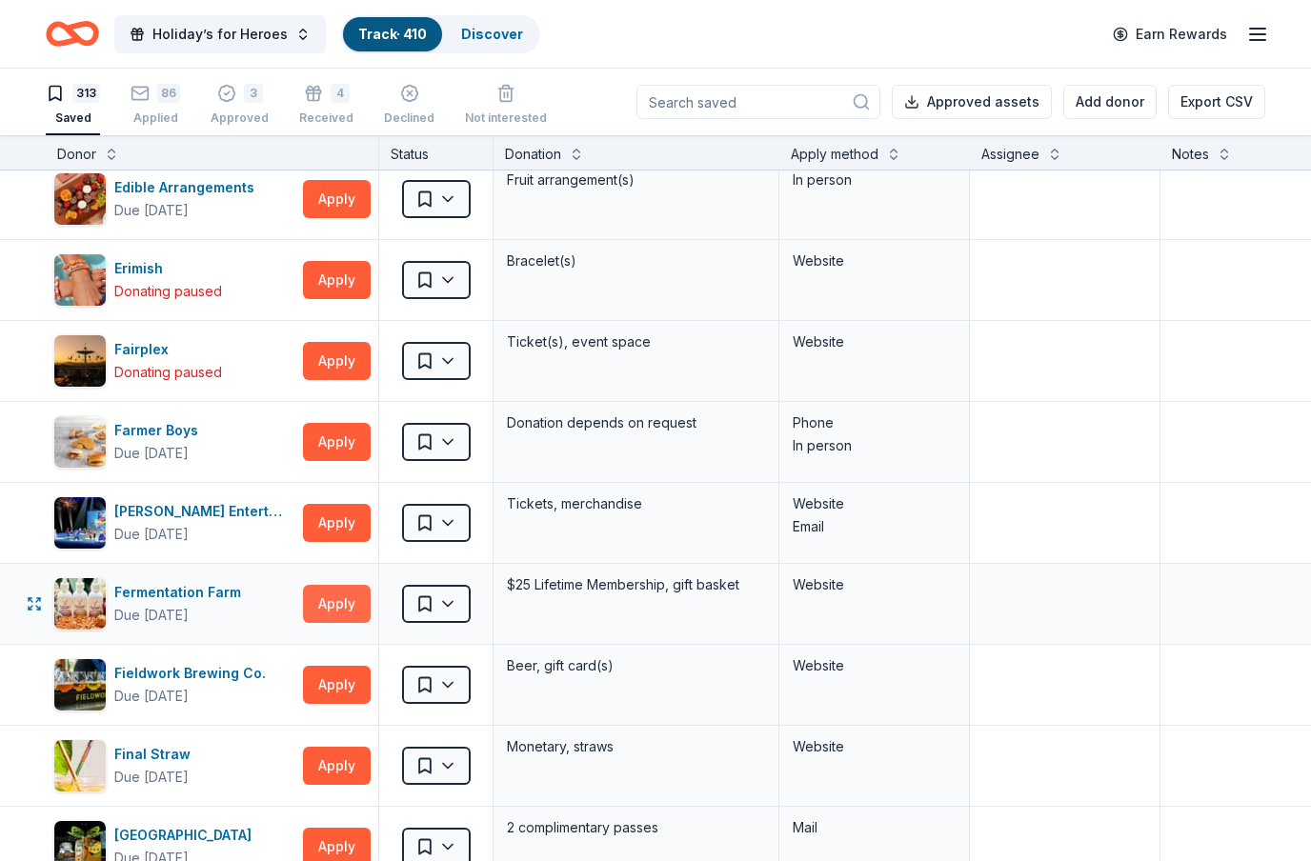
click at [343, 607] on button "Apply" at bounding box center [337, 604] width 68 height 38
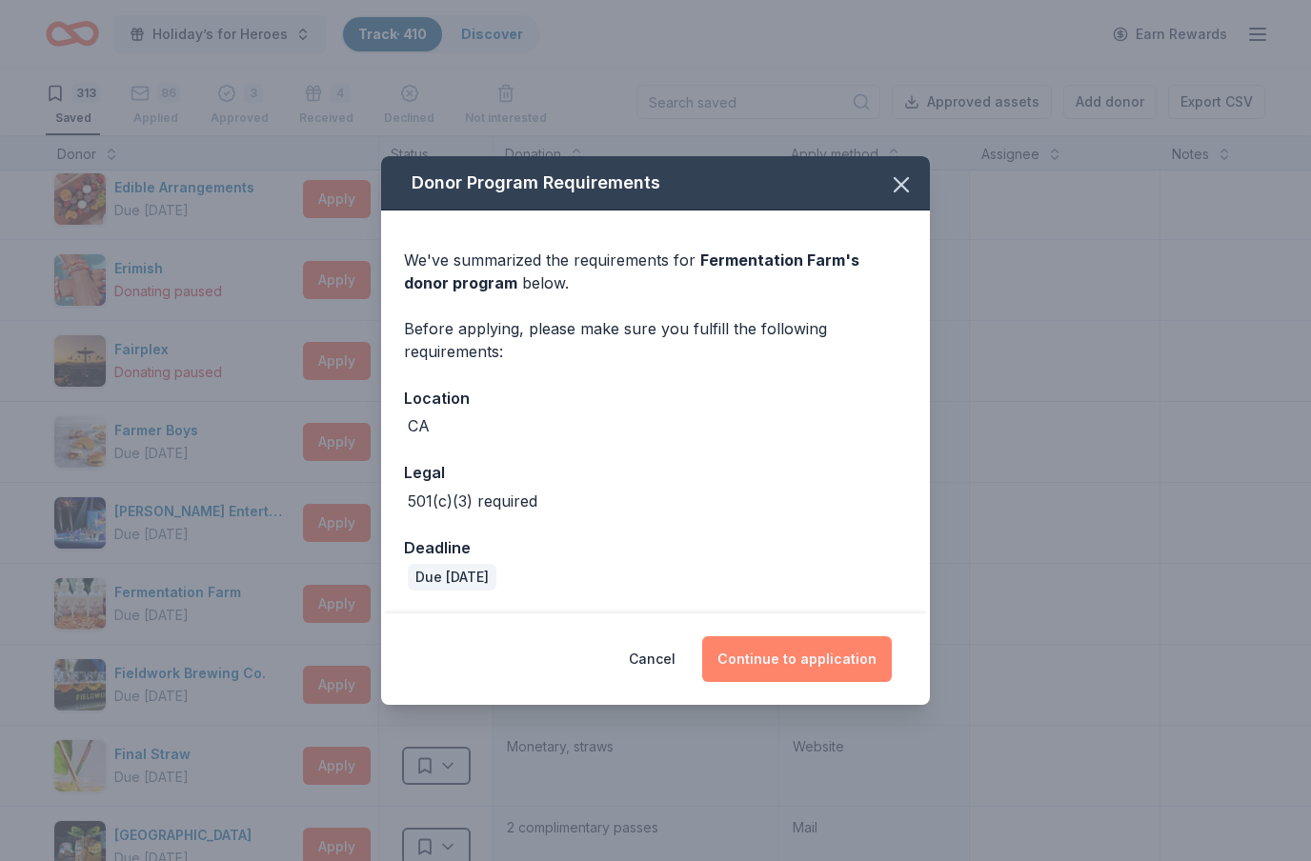
click at [789, 657] on button "Continue to application" at bounding box center [797, 660] width 190 height 46
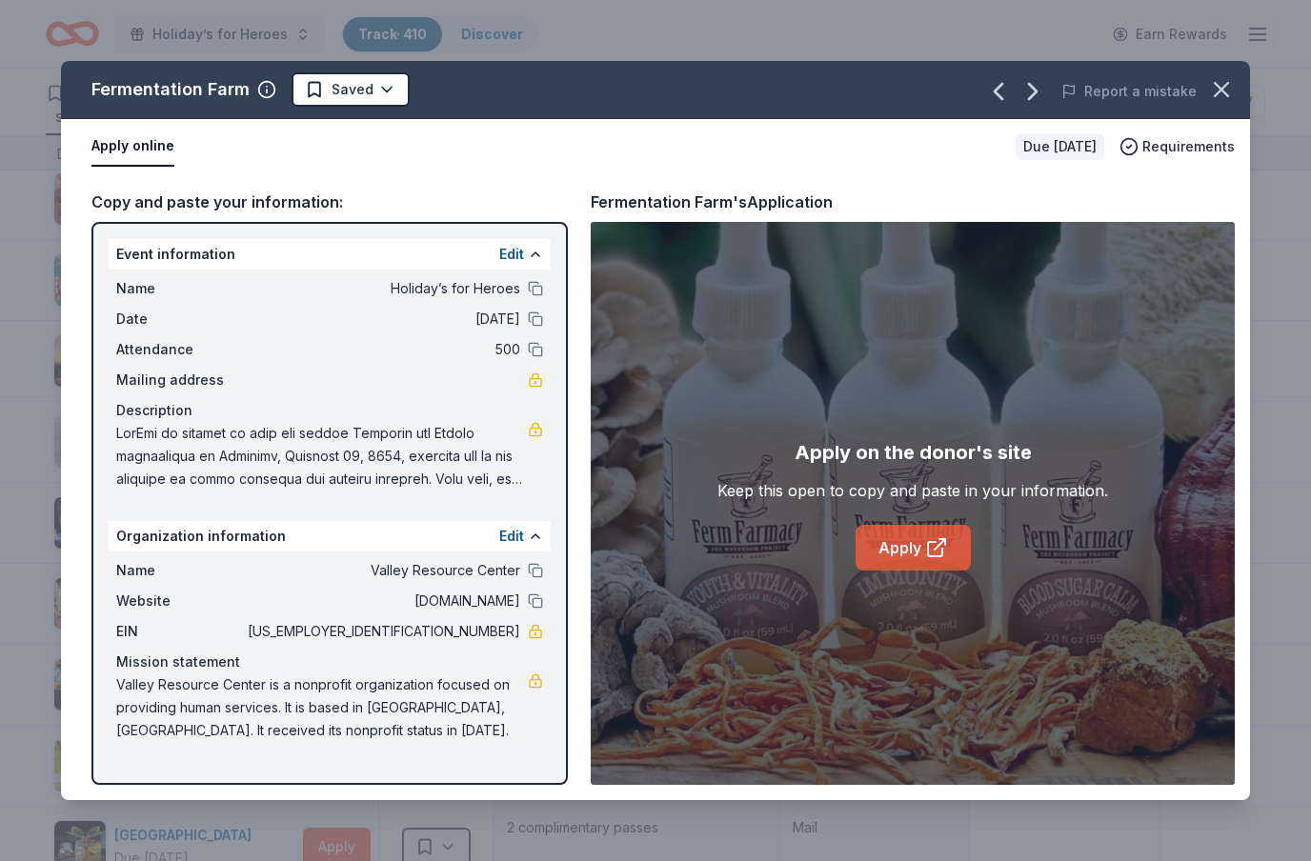
click at [928, 555] on icon at bounding box center [935, 549] width 14 height 14
click at [1224, 103] on button "button" at bounding box center [1222, 90] width 42 height 42
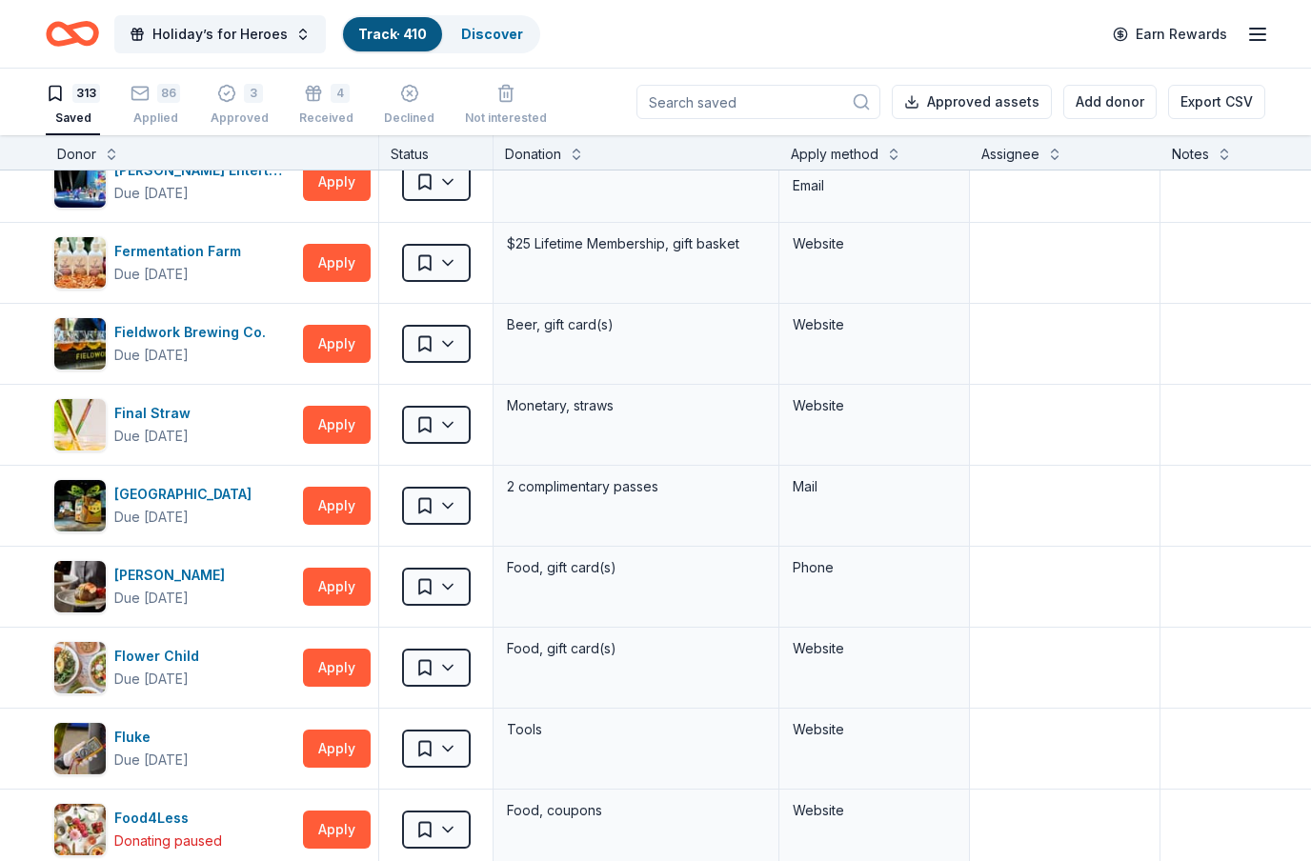
scroll to position [6849, 0]
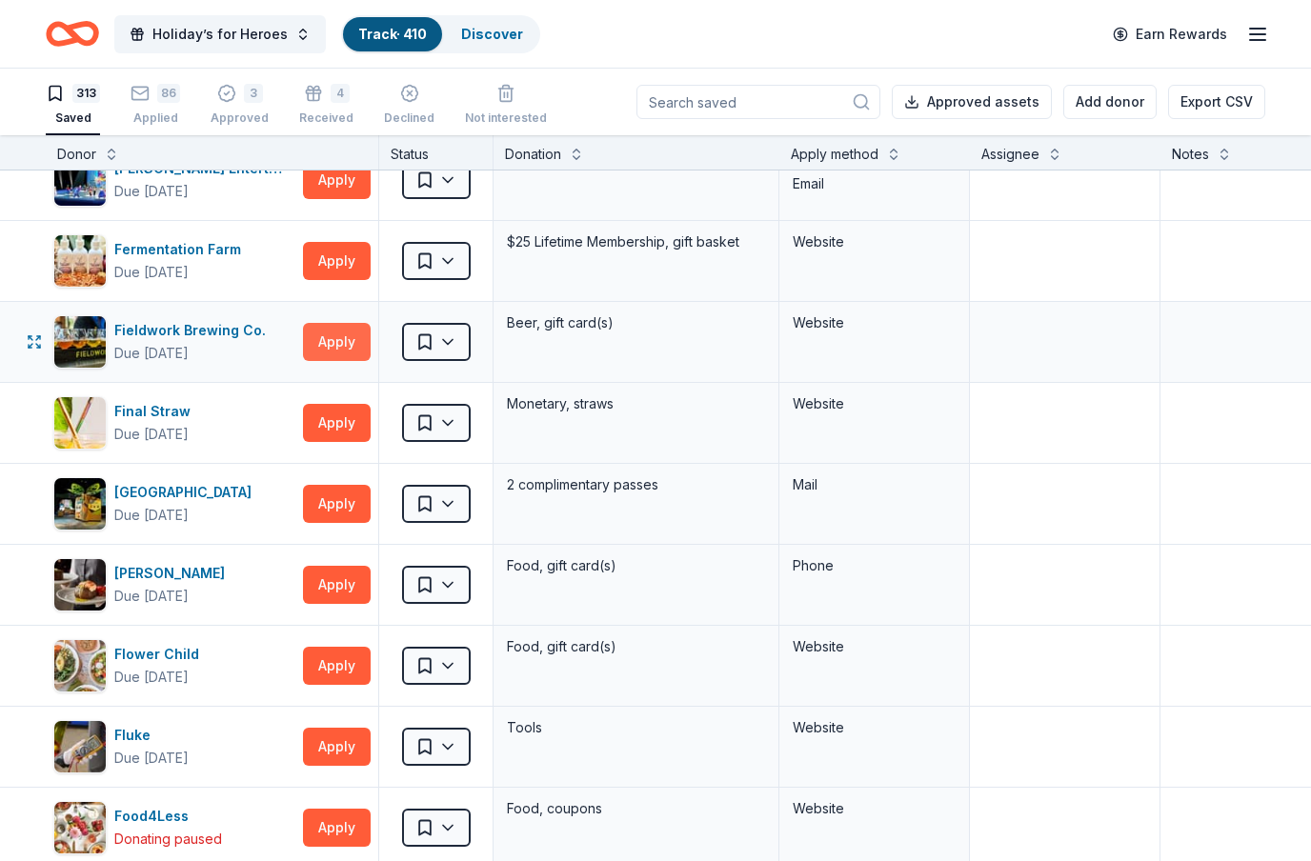
click at [330, 348] on button "Apply" at bounding box center [337, 342] width 68 height 38
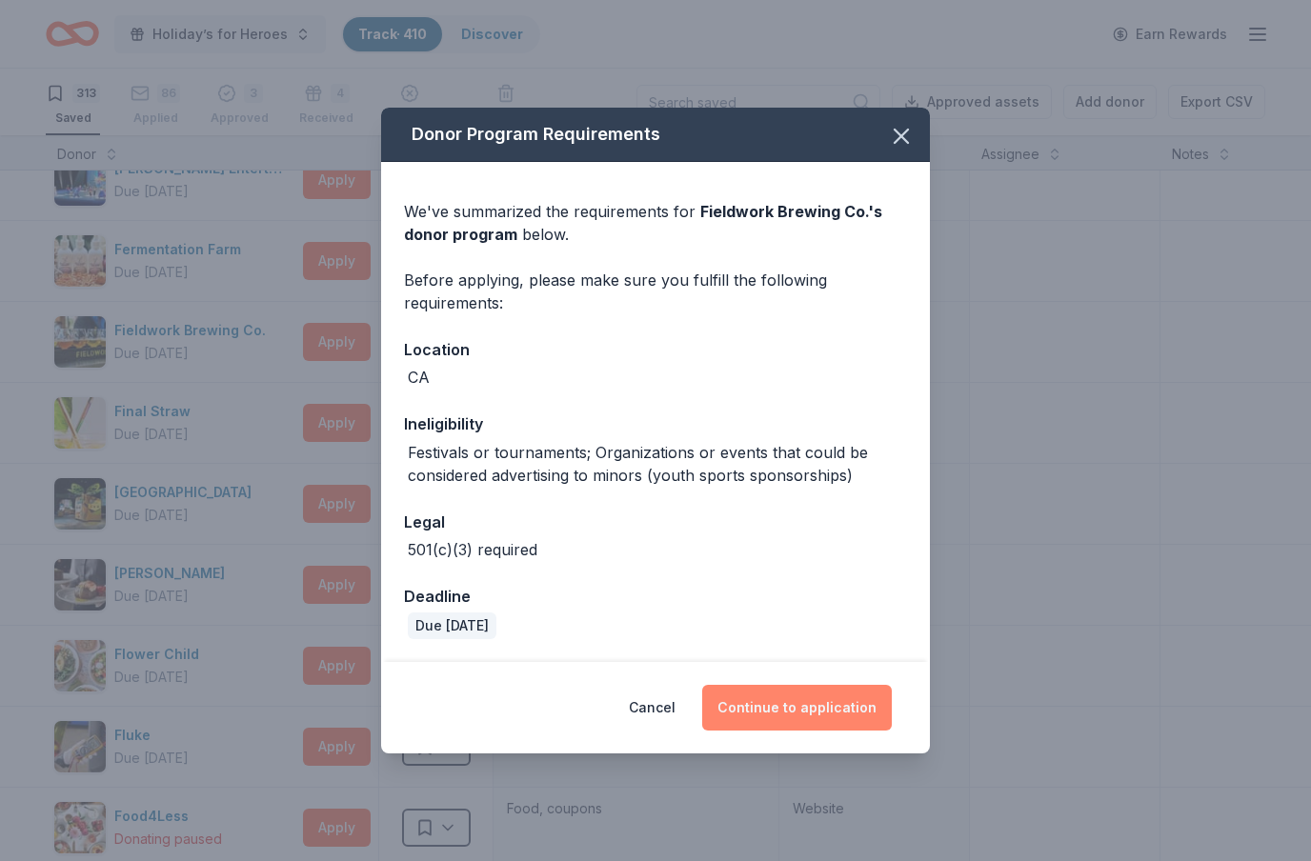
click at [788, 704] on button "Continue to application" at bounding box center [797, 708] width 190 height 46
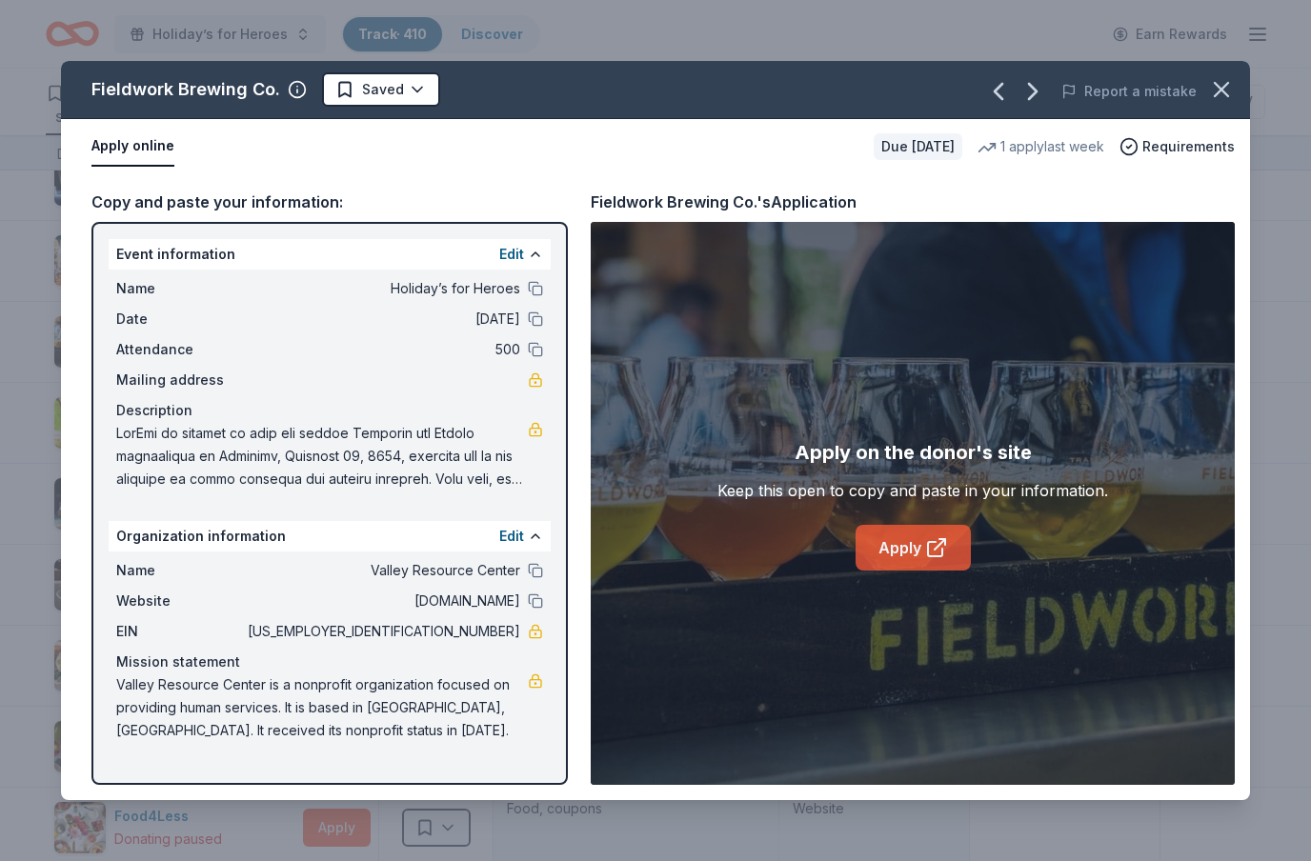
click at [932, 549] on icon at bounding box center [936, 547] width 23 height 23
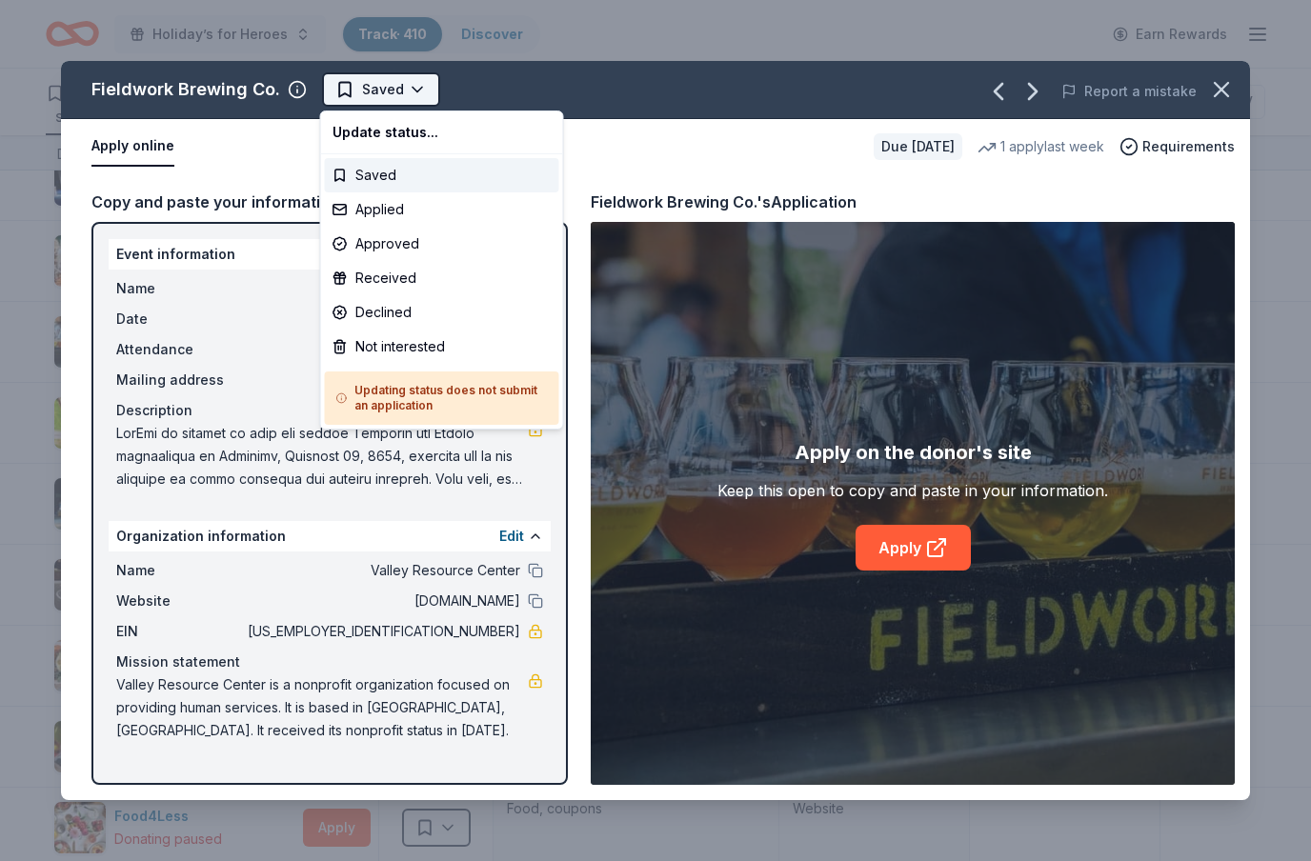
click at [423, 92] on html "Holiday’s for Heroes Track · 410 Discover Earn Rewards 313 Saved 86 Applied 3 A…" at bounding box center [655, 430] width 1311 height 861
click at [395, 212] on div "Applied" at bounding box center [442, 209] width 234 height 34
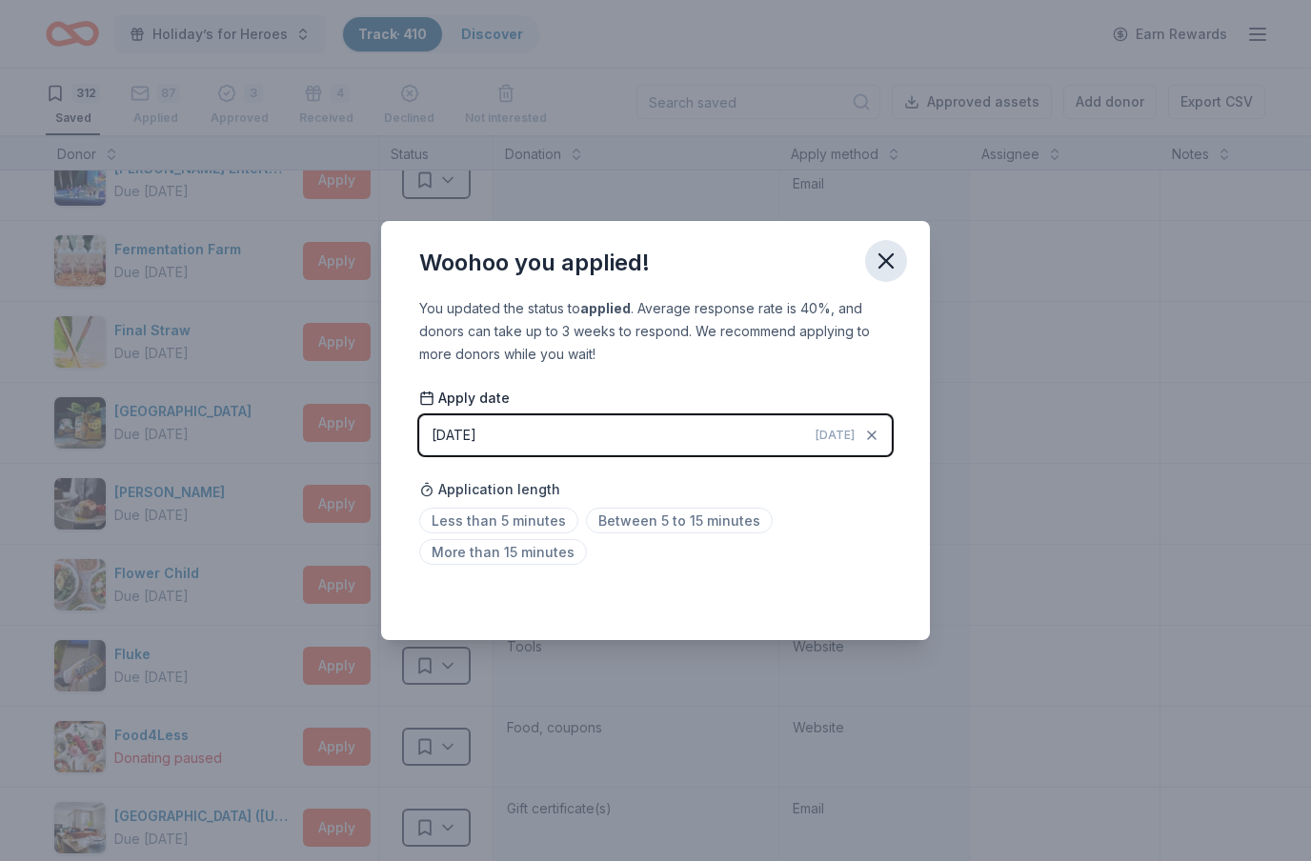
click at [893, 266] on icon "button" at bounding box center [886, 261] width 27 height 27
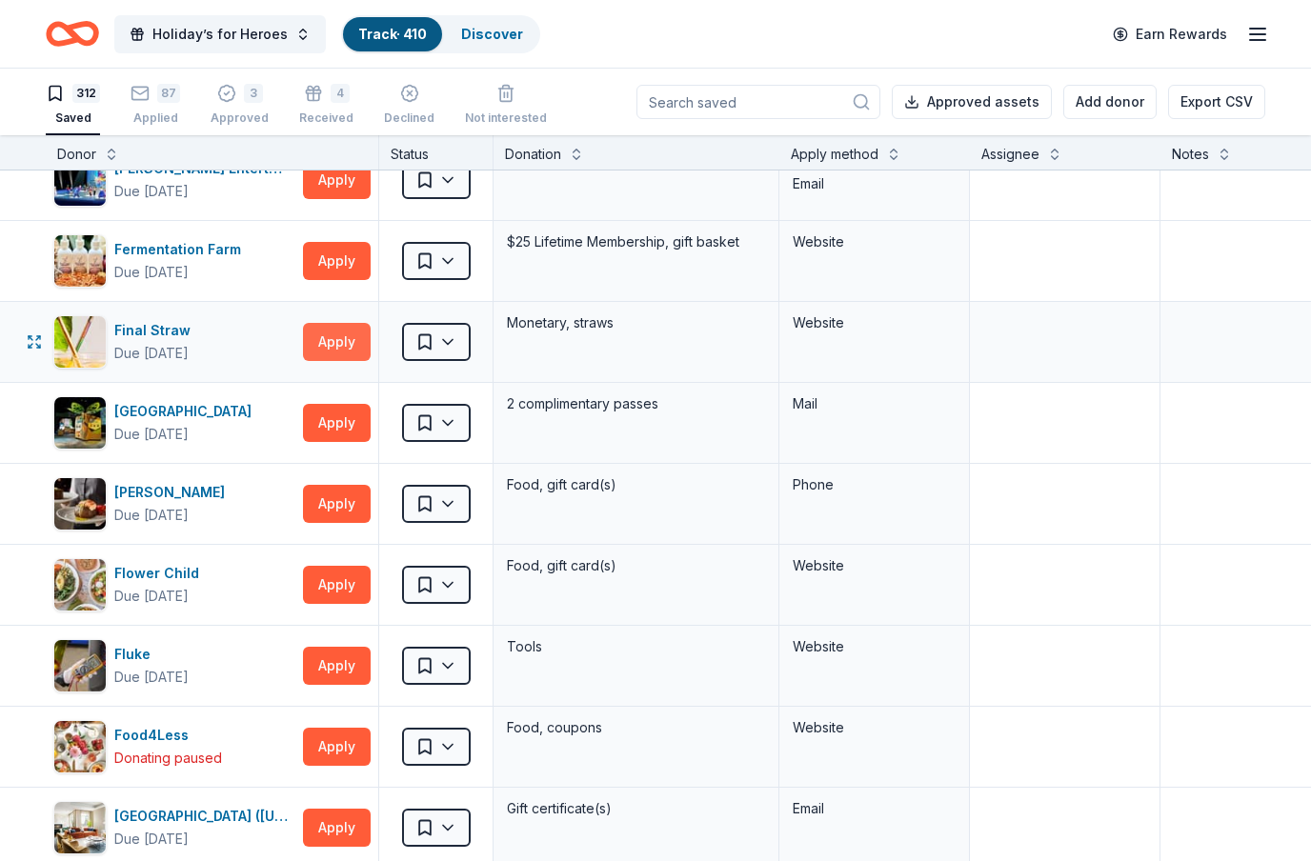
click at [336, 341] on button "Apply" at bounding box center [337, 342] width 68 height 38
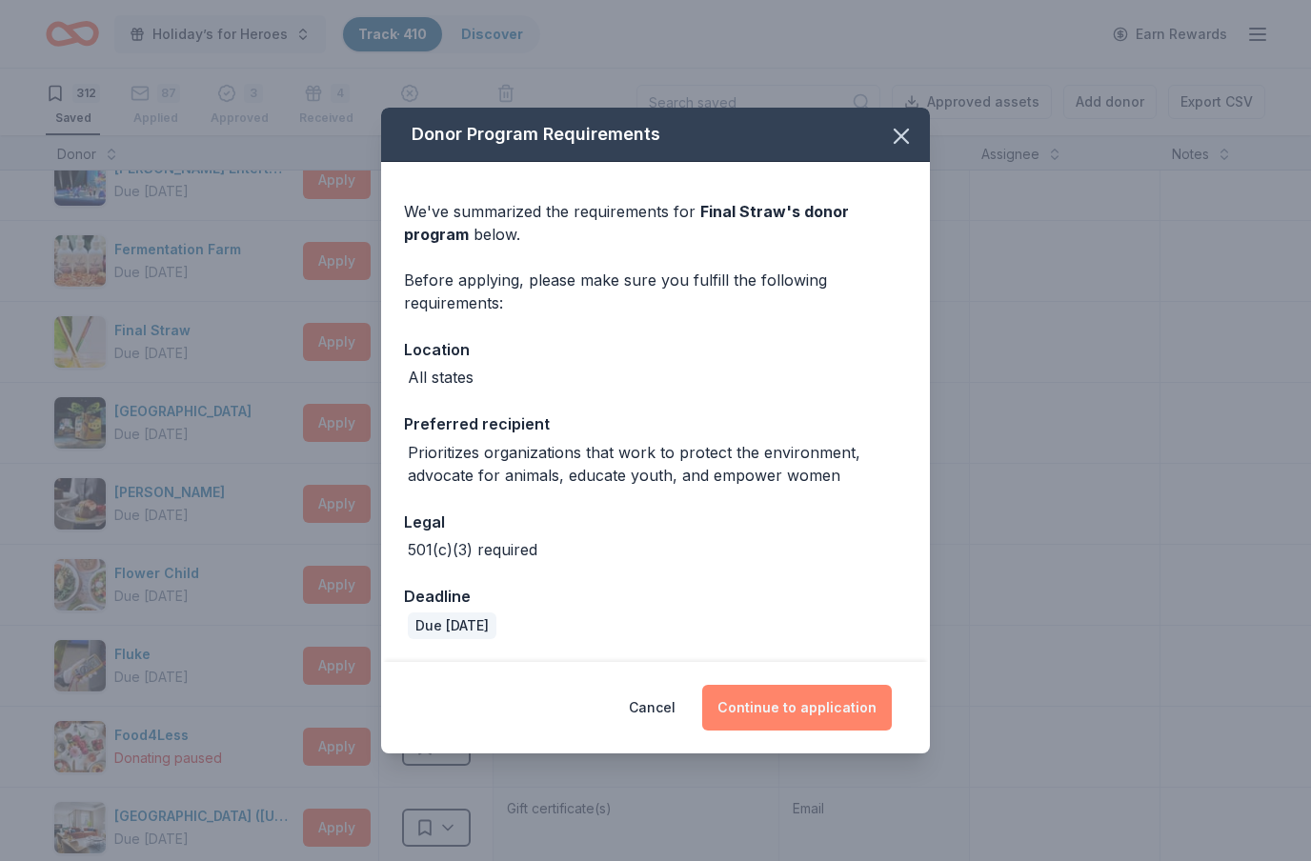
click at [832, 723] on button "Continue to application" at bounding box center [797, 708] width 190 height 46
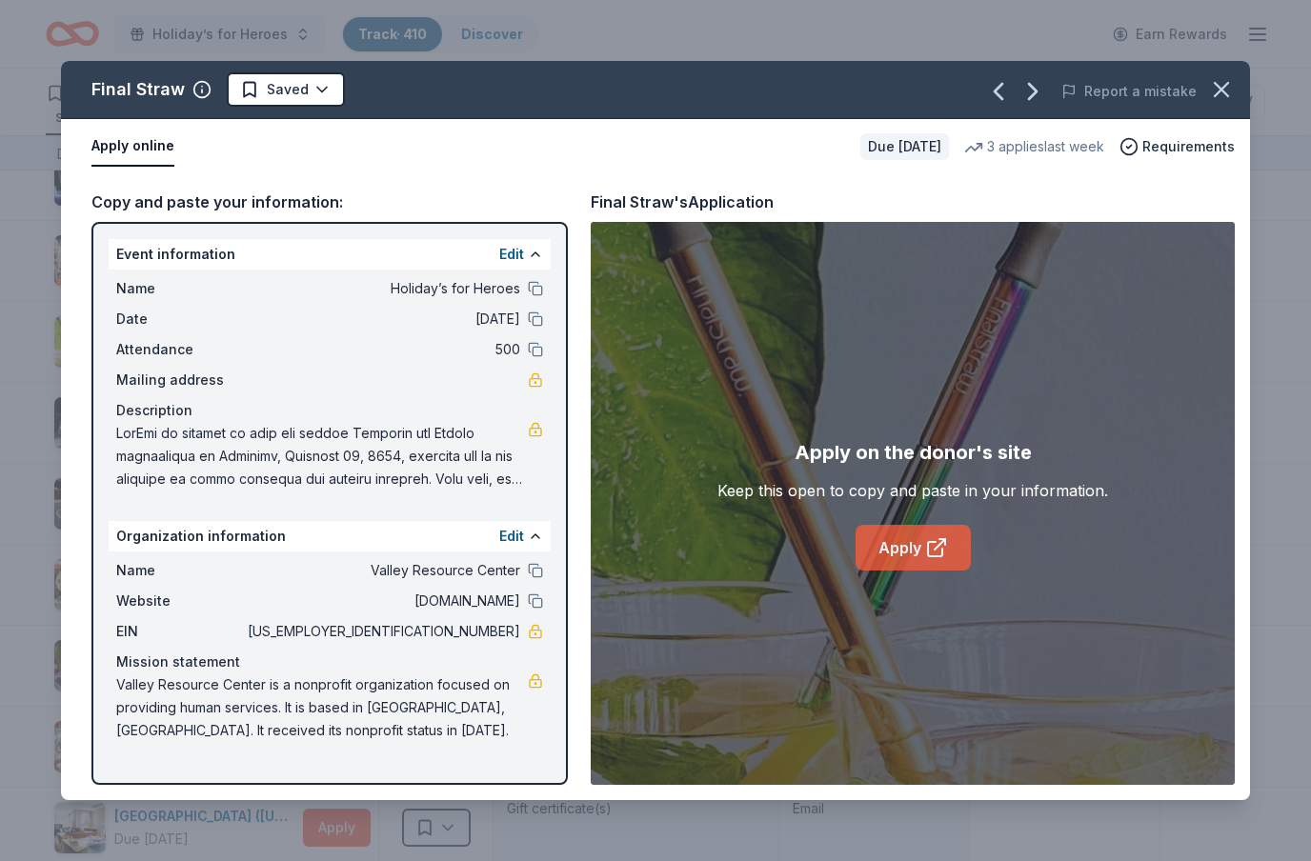
click at [915, 555] on link "Apply" at bounding box center [913, 548] width 115 height 46
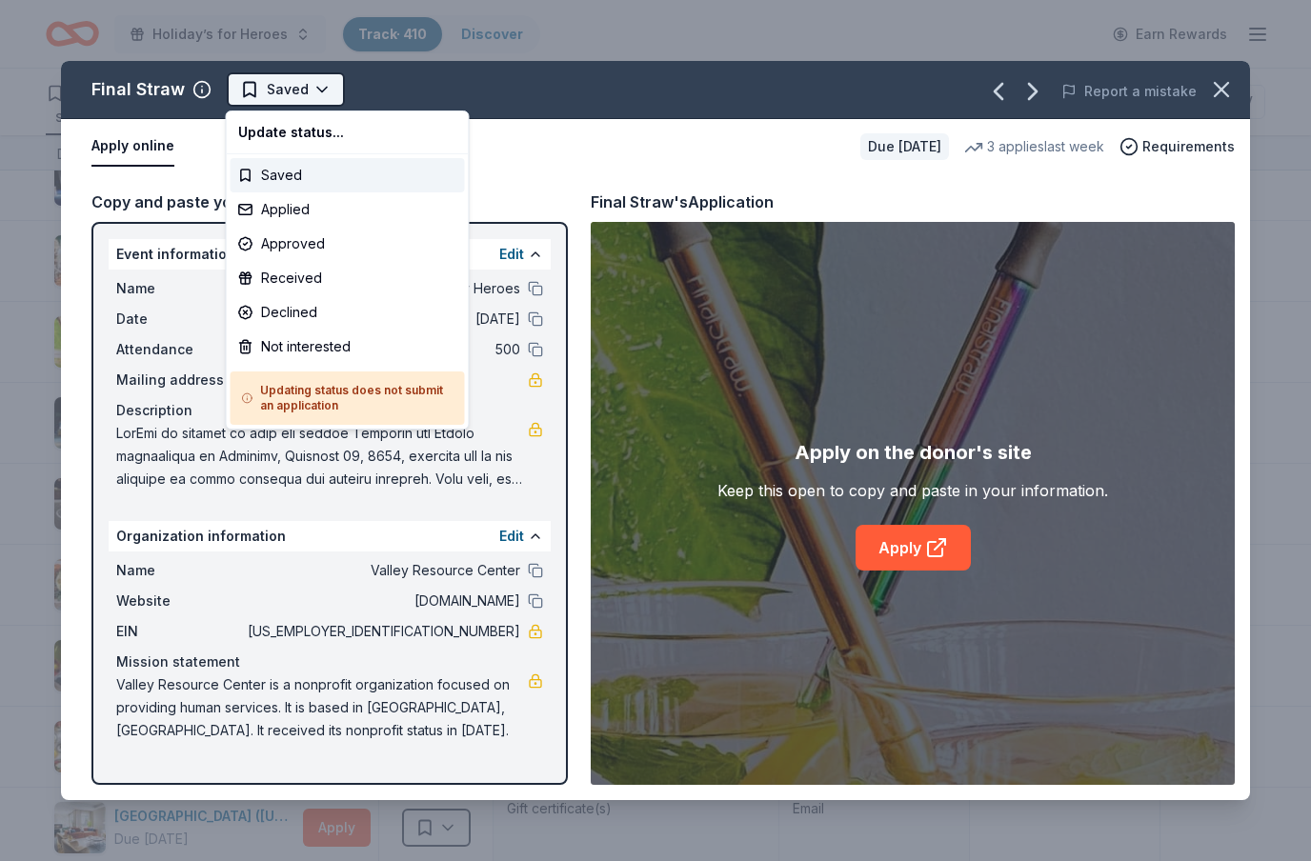
click at [335, 97] on html "Holiday’s for Heroes Track · 410 Discover Earn Rewards 312 Saved 87 Applied 3 A…" at bounding box center [655, 430] width 1311 height 861
click at [300, 224] on div "Applied" at bounding box center [348, 209] width 234 height 34
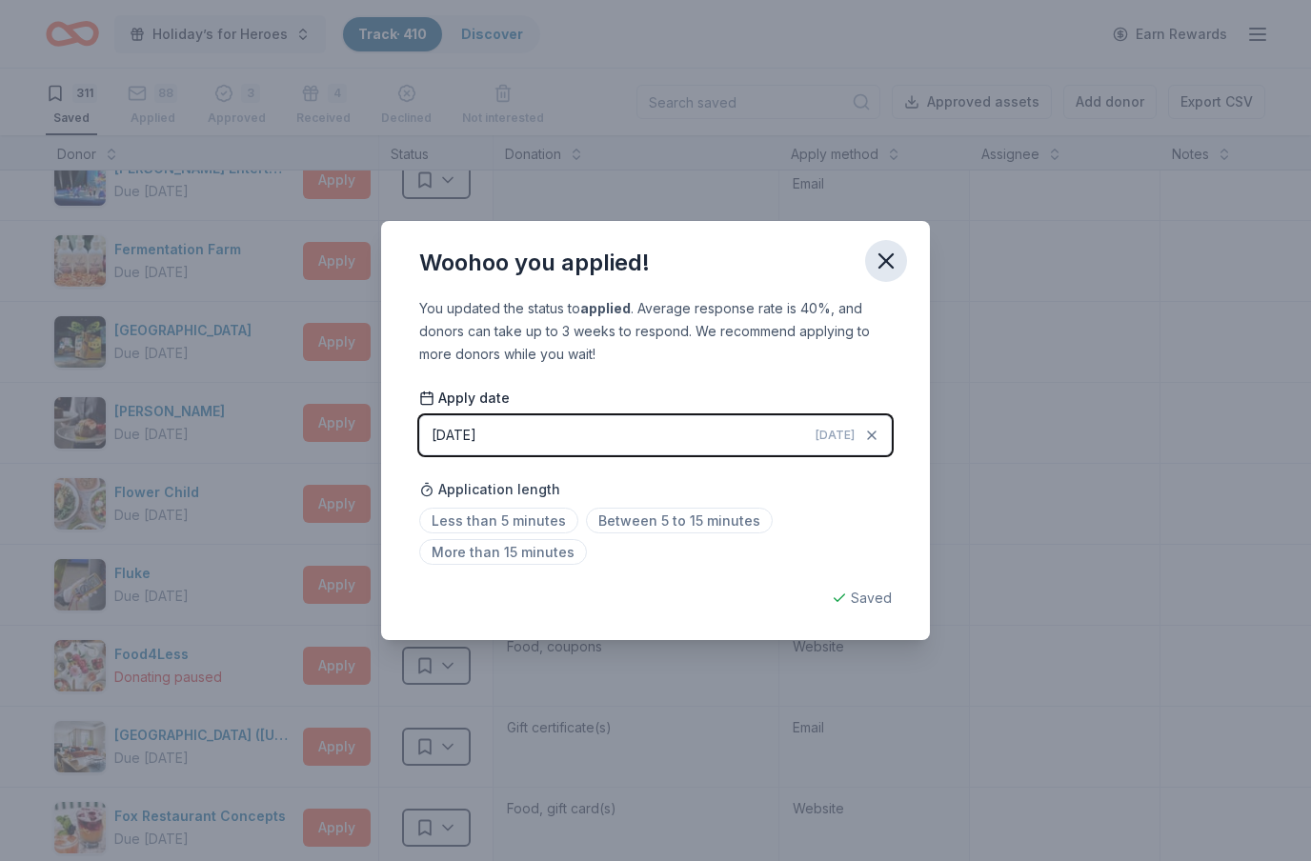
click at [885, 263] on icon "button" at bounding box center [886, 260] width 13 height 13
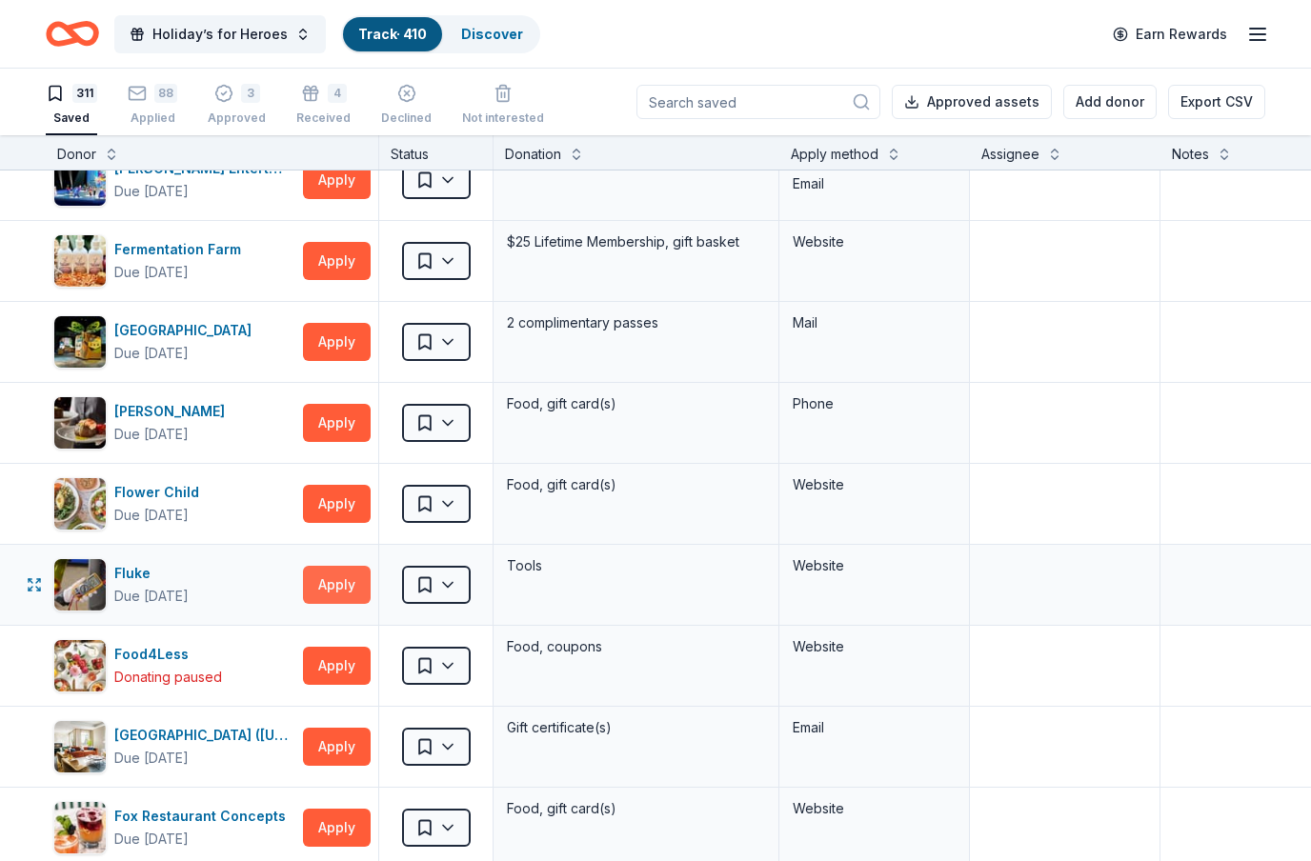
click at [368, 591] on button "Apply" at bounding box center [337, 585] width 68 height 38
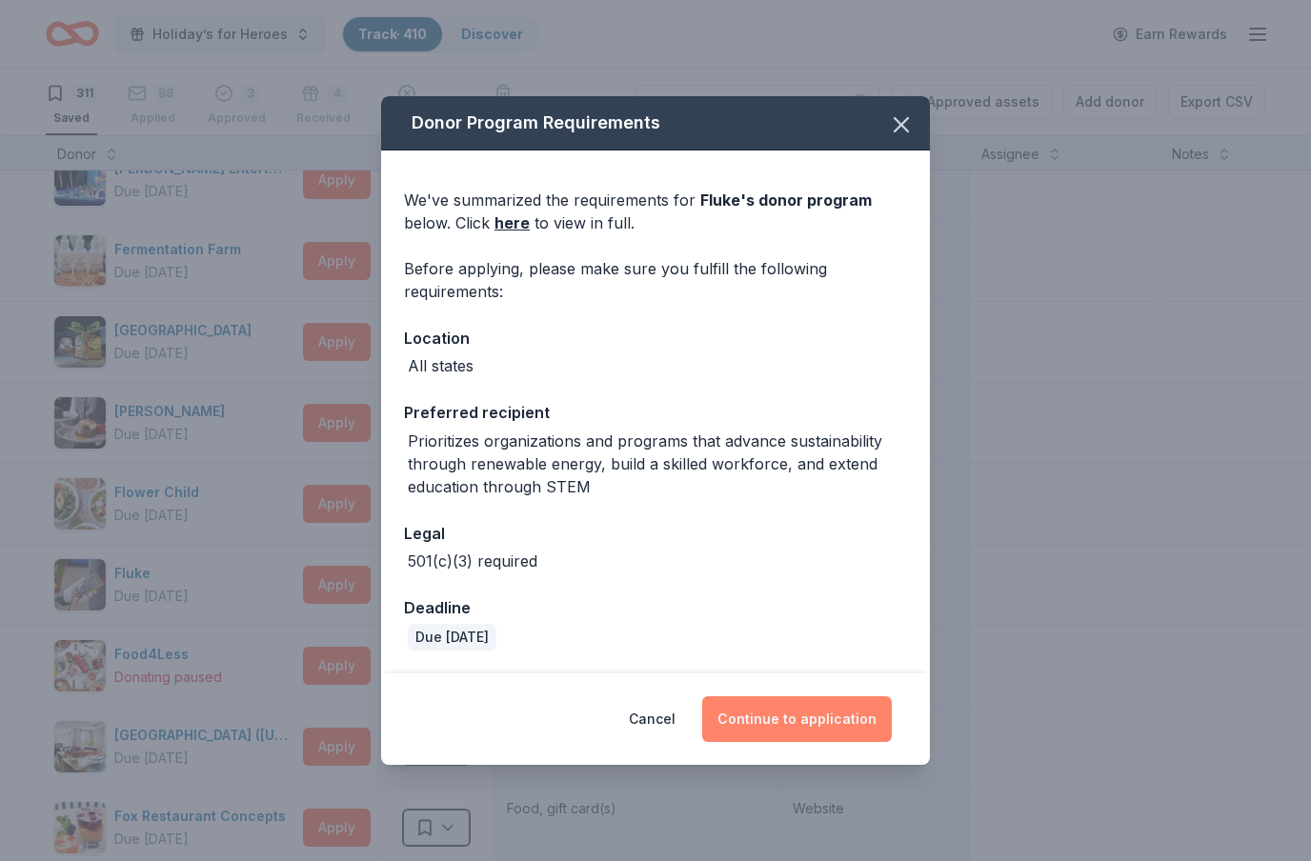
click at [826, 725] on button "Continue to application" at bounding box center [797, 720] width 190 height 46
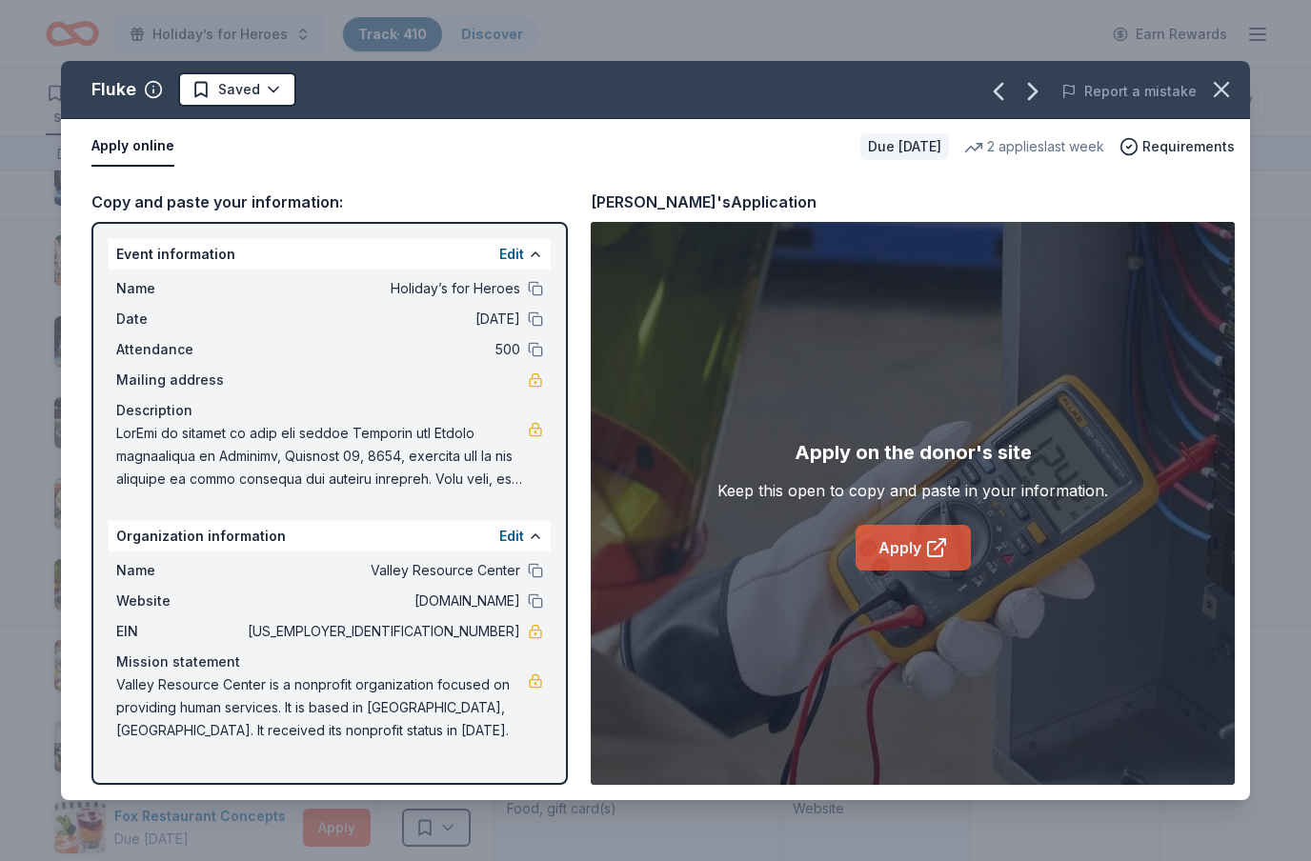
click at [929, 554] on icon at bounding box center [936, 547] width 23 height 23
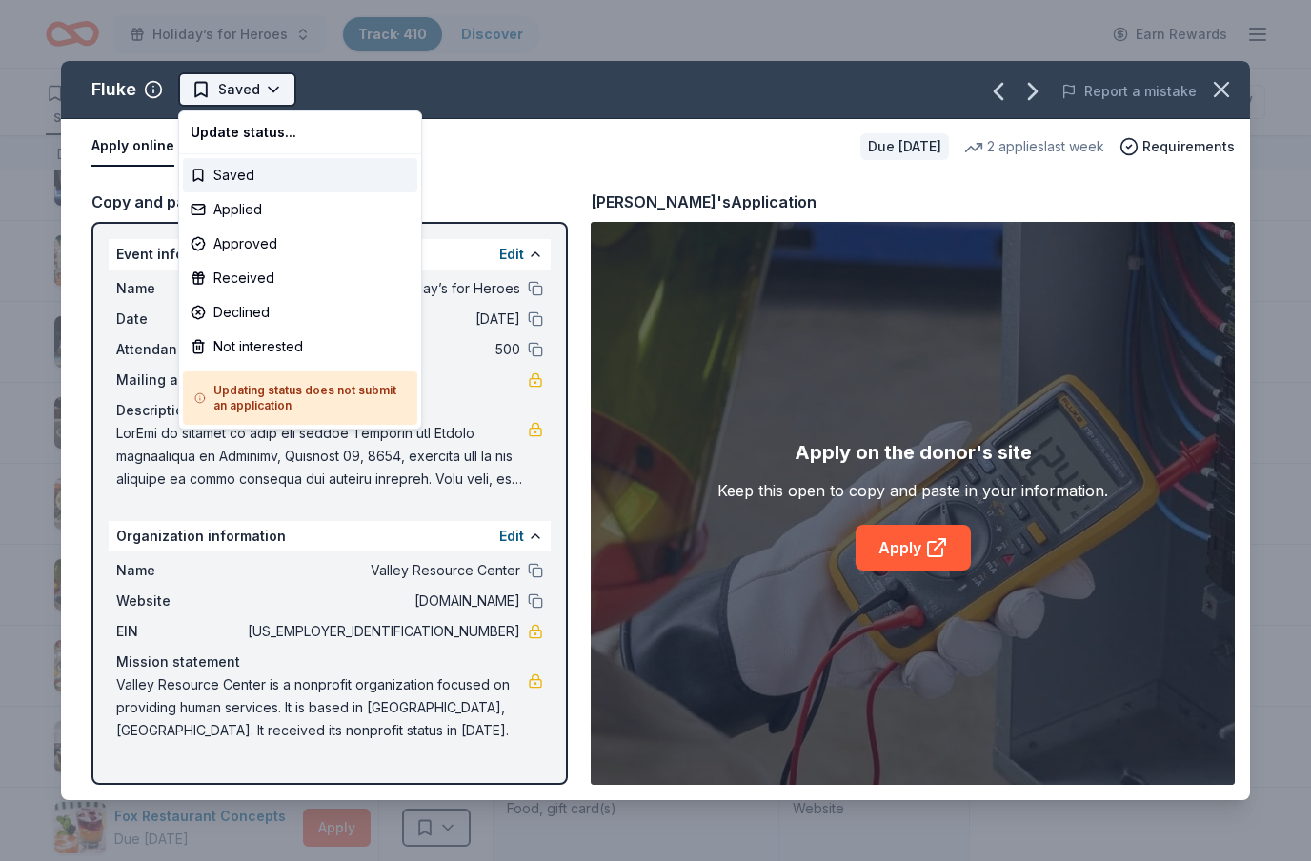
click at [280, 91] on html "Holiday’s for Heroes Track · 410 Discover Earn Rewards 311 Saved 88 Applied 3 A…" at bounding box center [655, 430] width 1311 height 861
click at [259, 221] on div "Applied" at bounding box center [300, 209] width 234 height 34
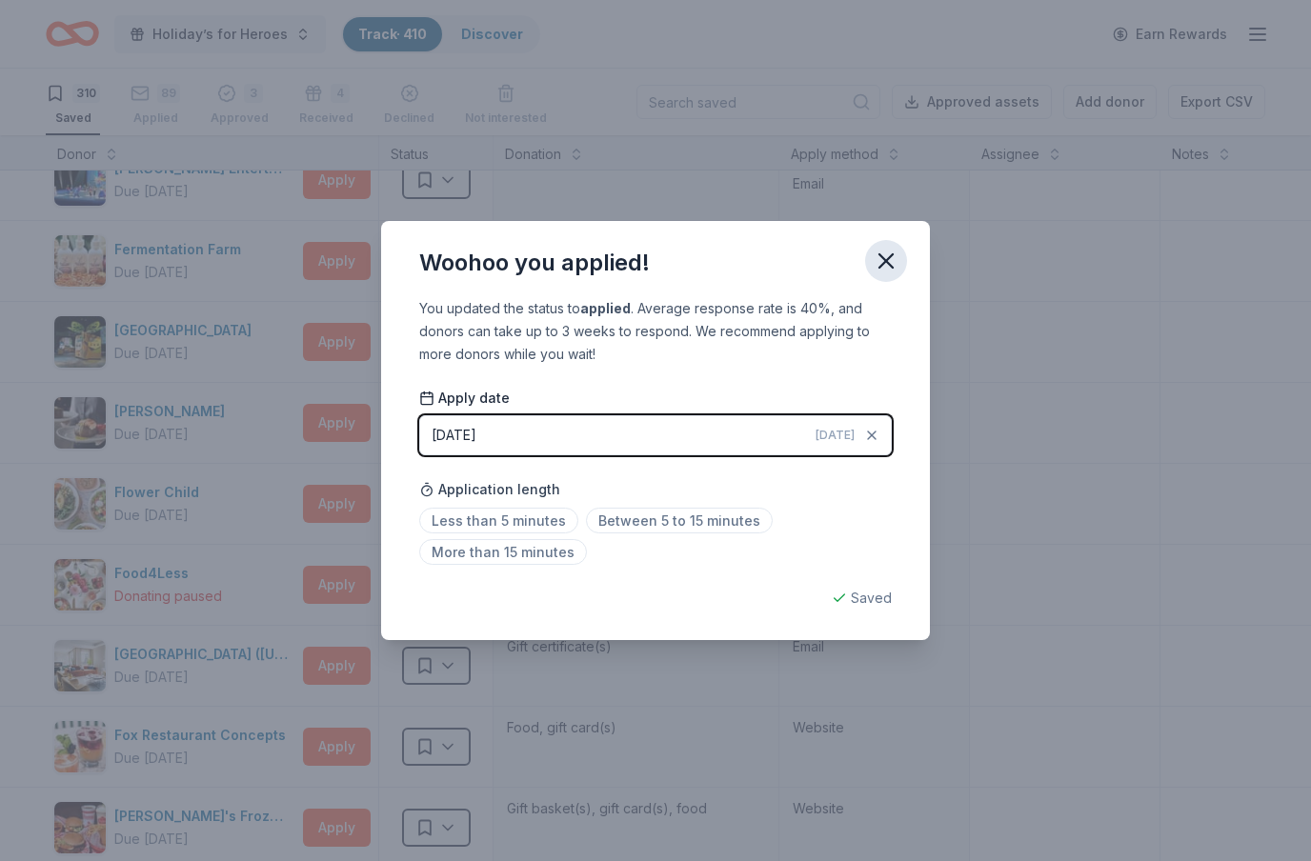
click at [888, 266] on icon "button" at bounding box center [886, 261] width 27 height 27
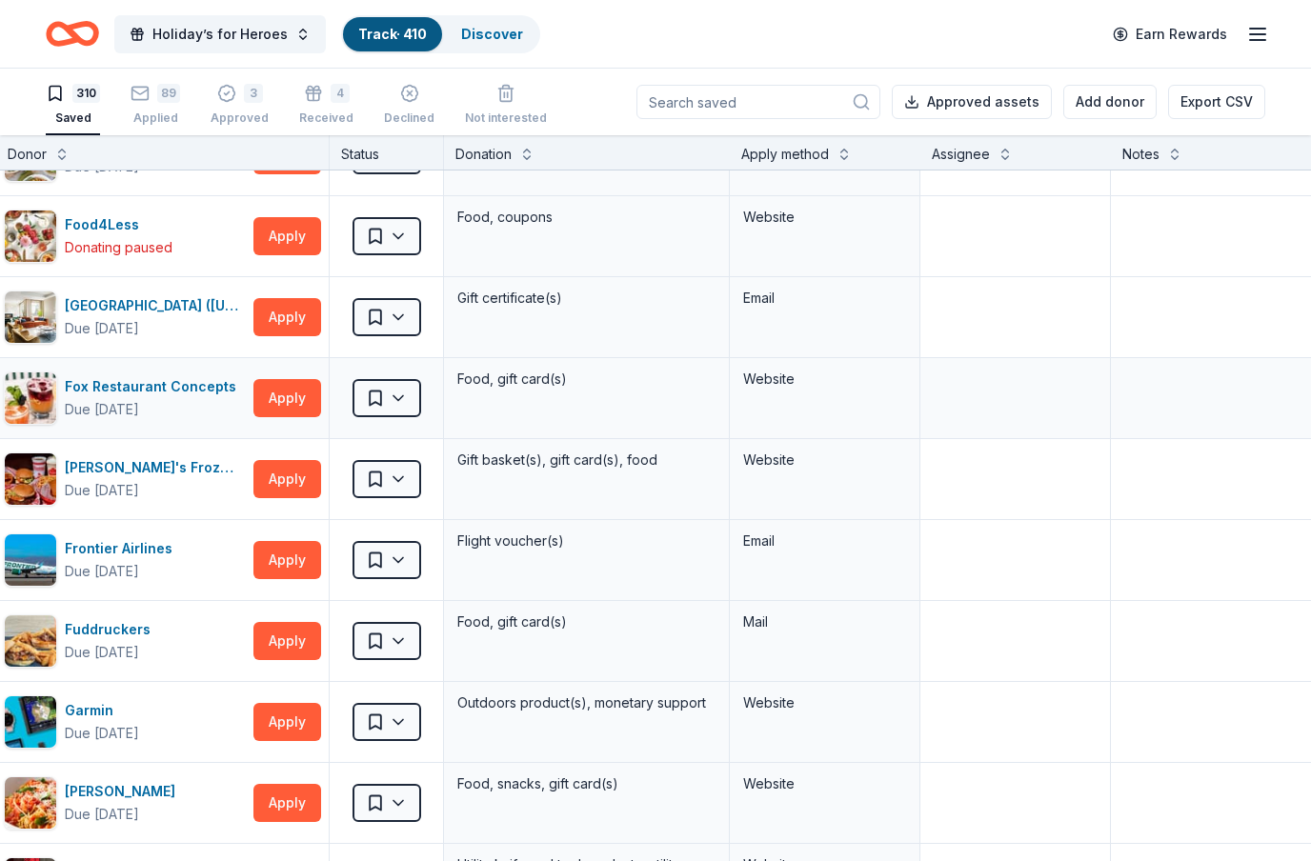
scroll to position [7215, 34]
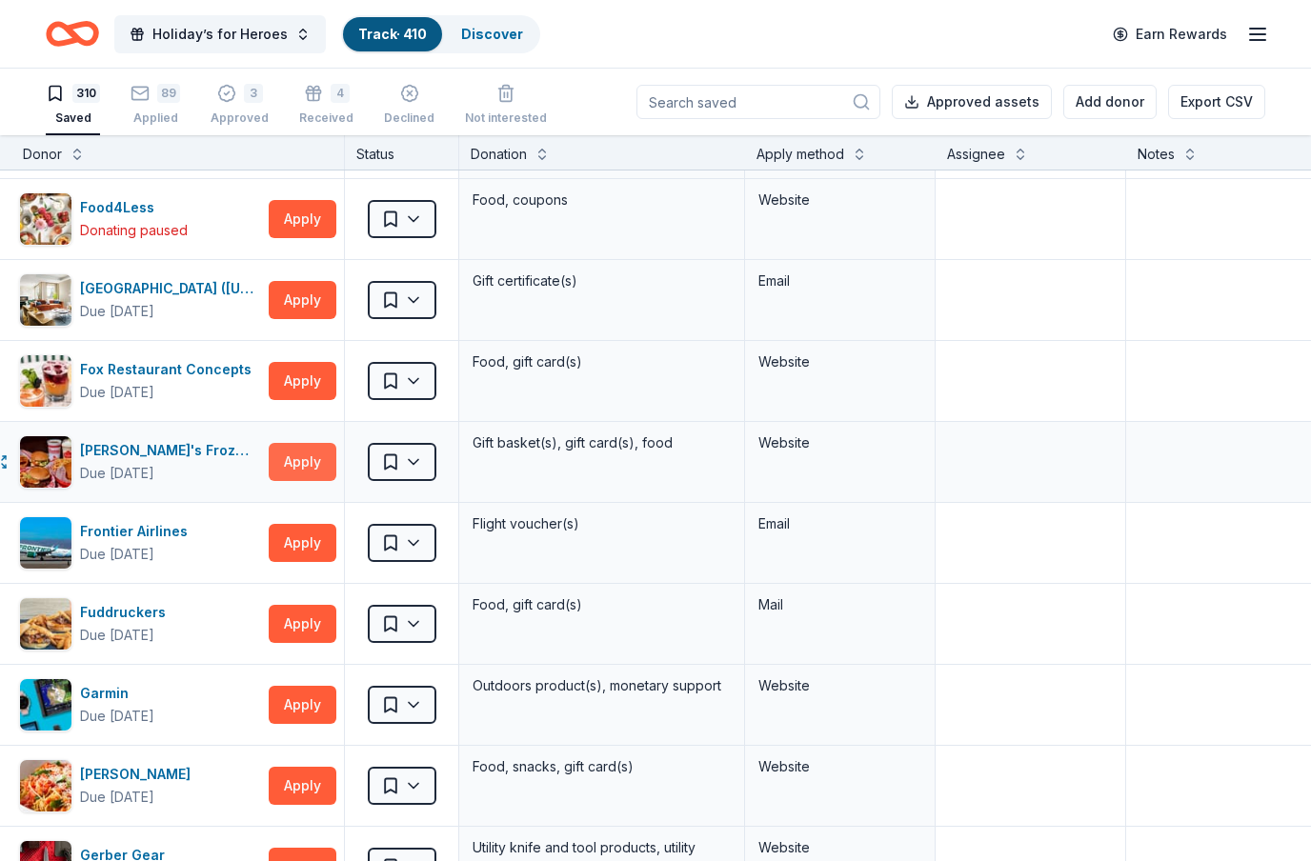
click at [320, 456] on button "Apply" at bounding box center [303, 462] width 68 height 38
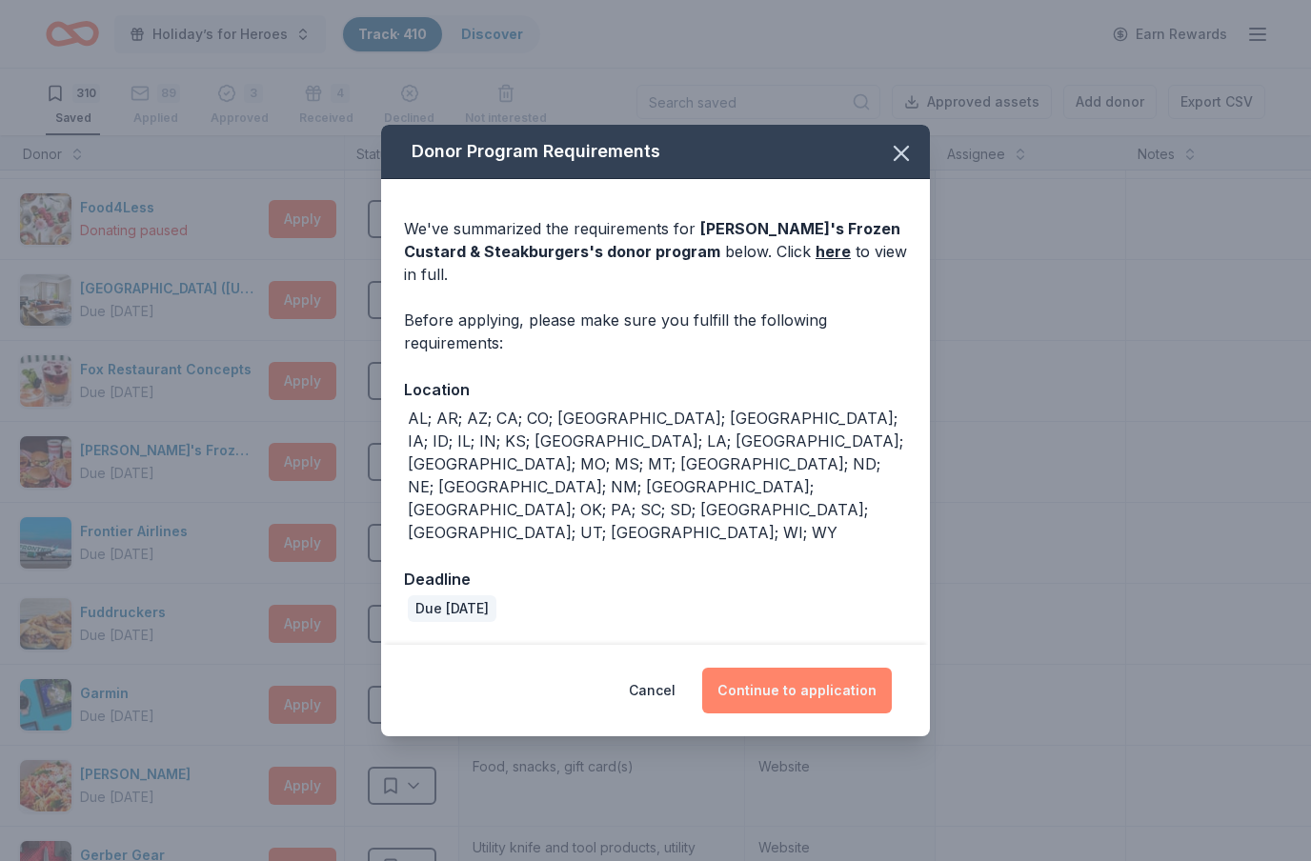
click at [810, 668] on button "Continue to application" at bounding box center [797, 691] width 190 height 46
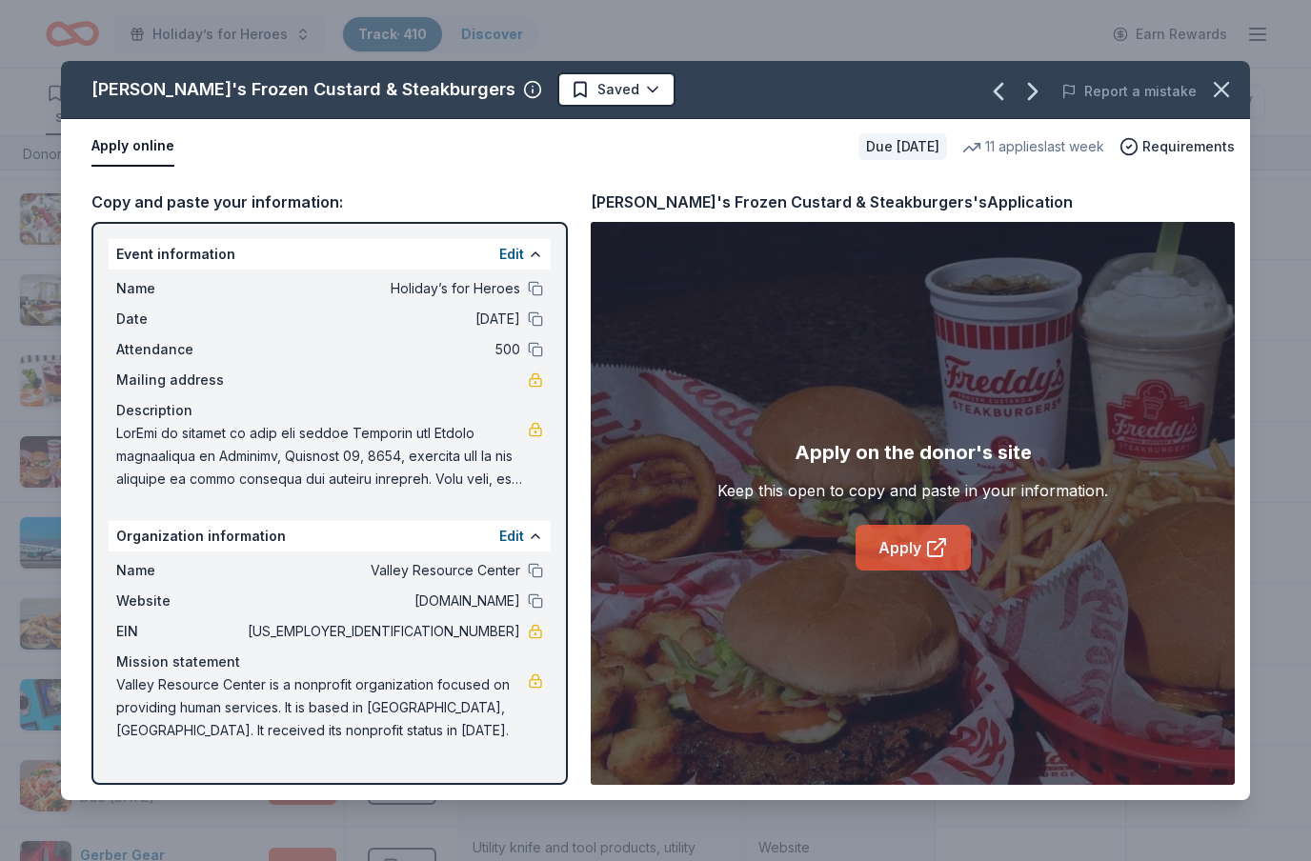
click at [919, 541] on link "Apply" at bounding box center [913, 548] width 115 height 46
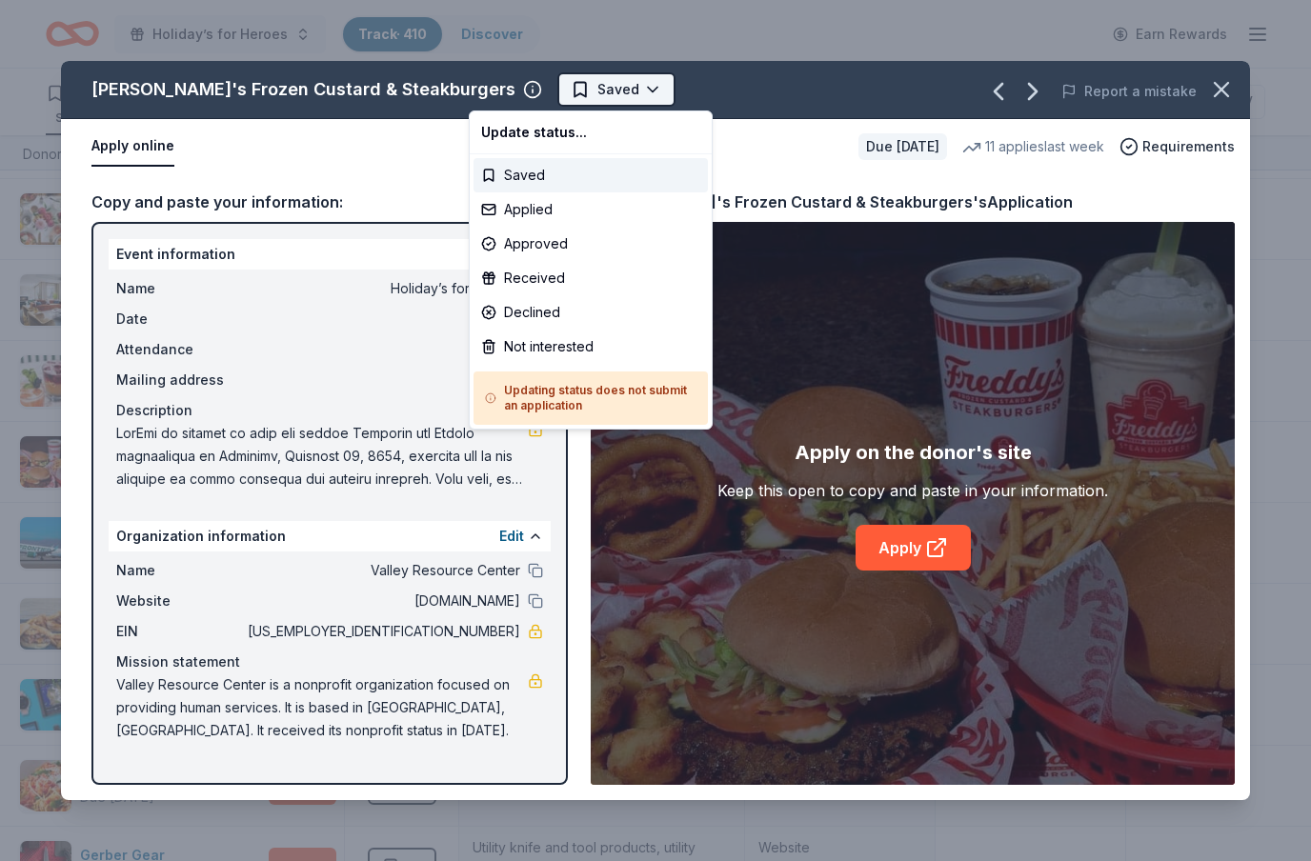
click at [549, 82] on html "Holiday’s for Heroes Track · 410 Discover Earn Rewards 310 Saved 89 Applied 3 A…" at bounding box center [655, 430] width 1311 height 861
click at [538, 210] on div "Applied" at bounding box center [591, 209] width 234 height 34
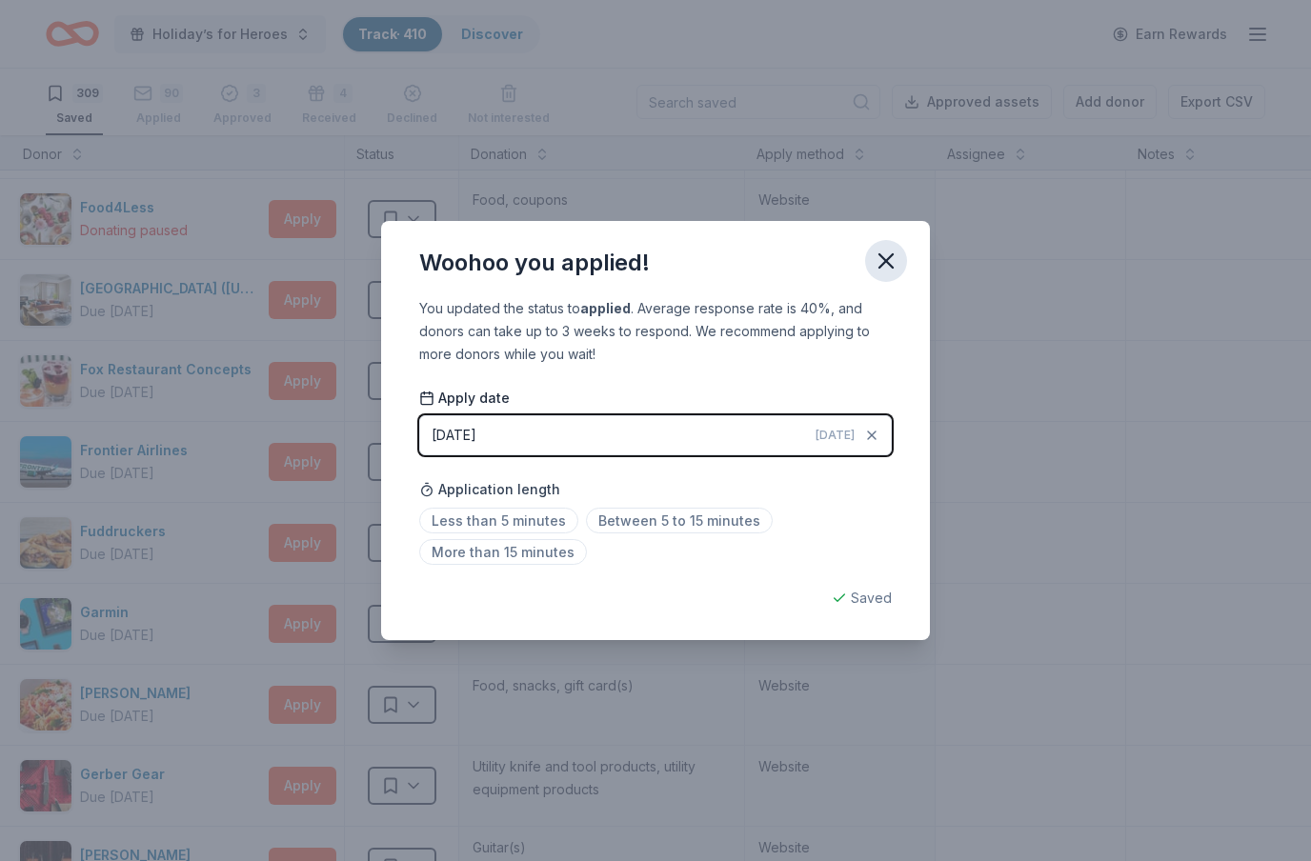
click at [887, 262] on icon "button" at bounding box center [886, 260] width 13 height 13
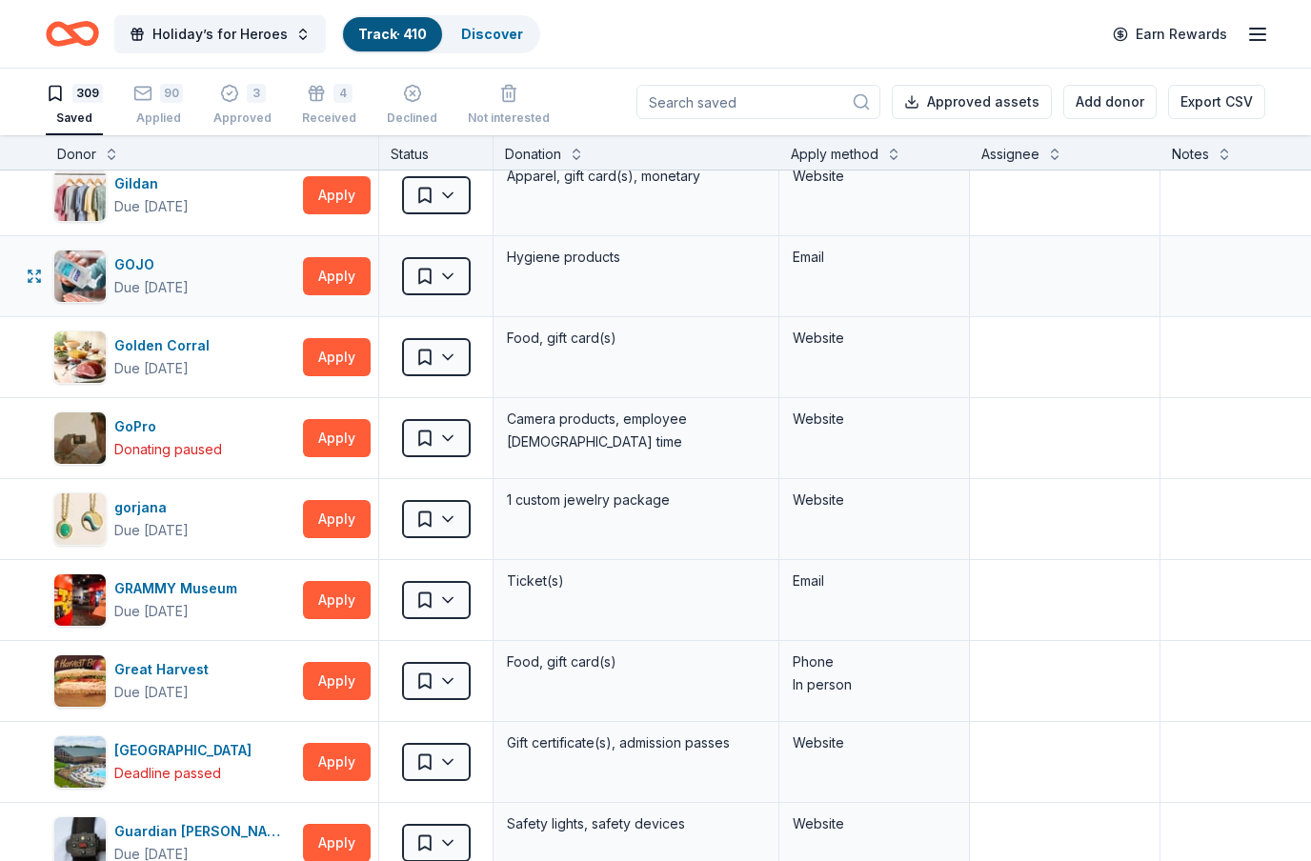
scroll to position [7969, 0]
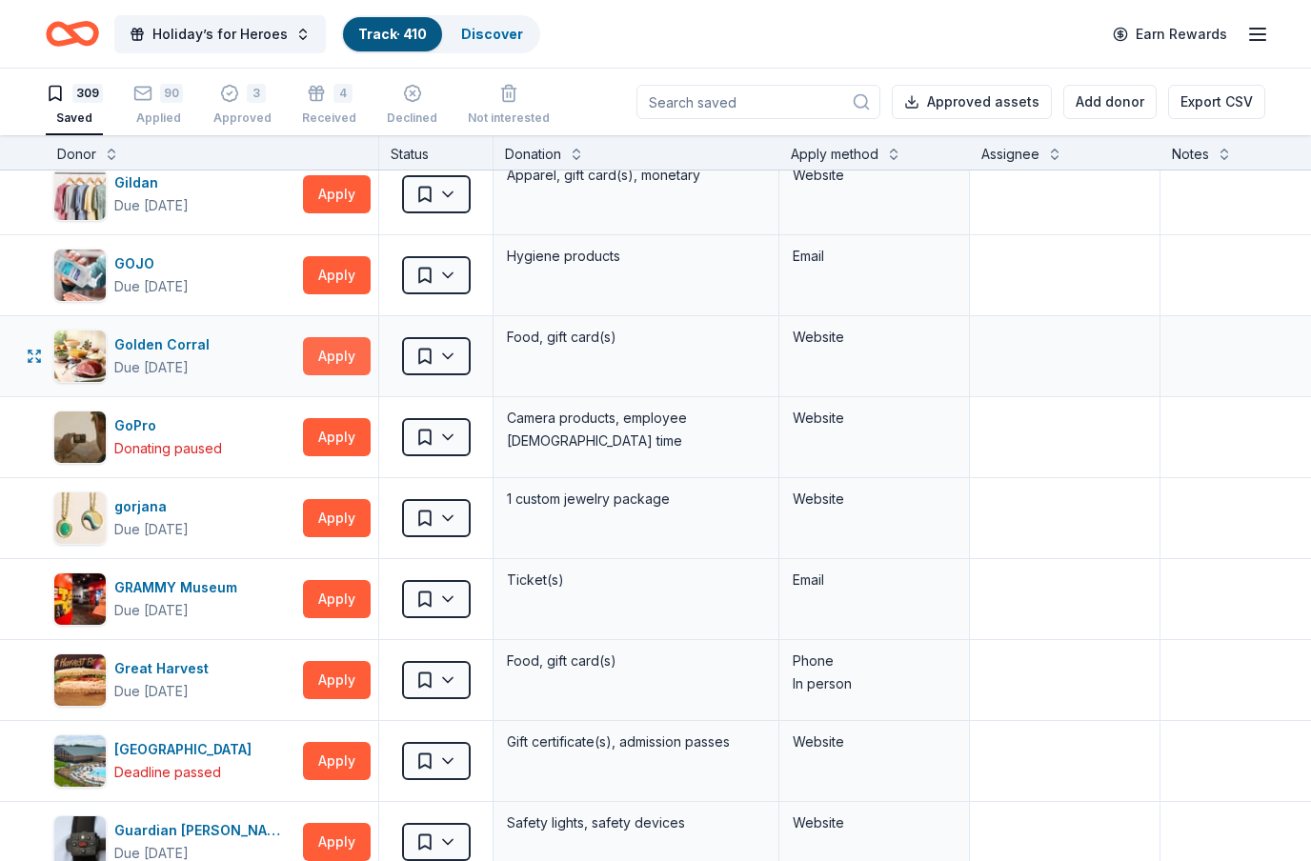
click at [330, 368] on button "Apply" at bounding box center [337, 356] width 68 height 38
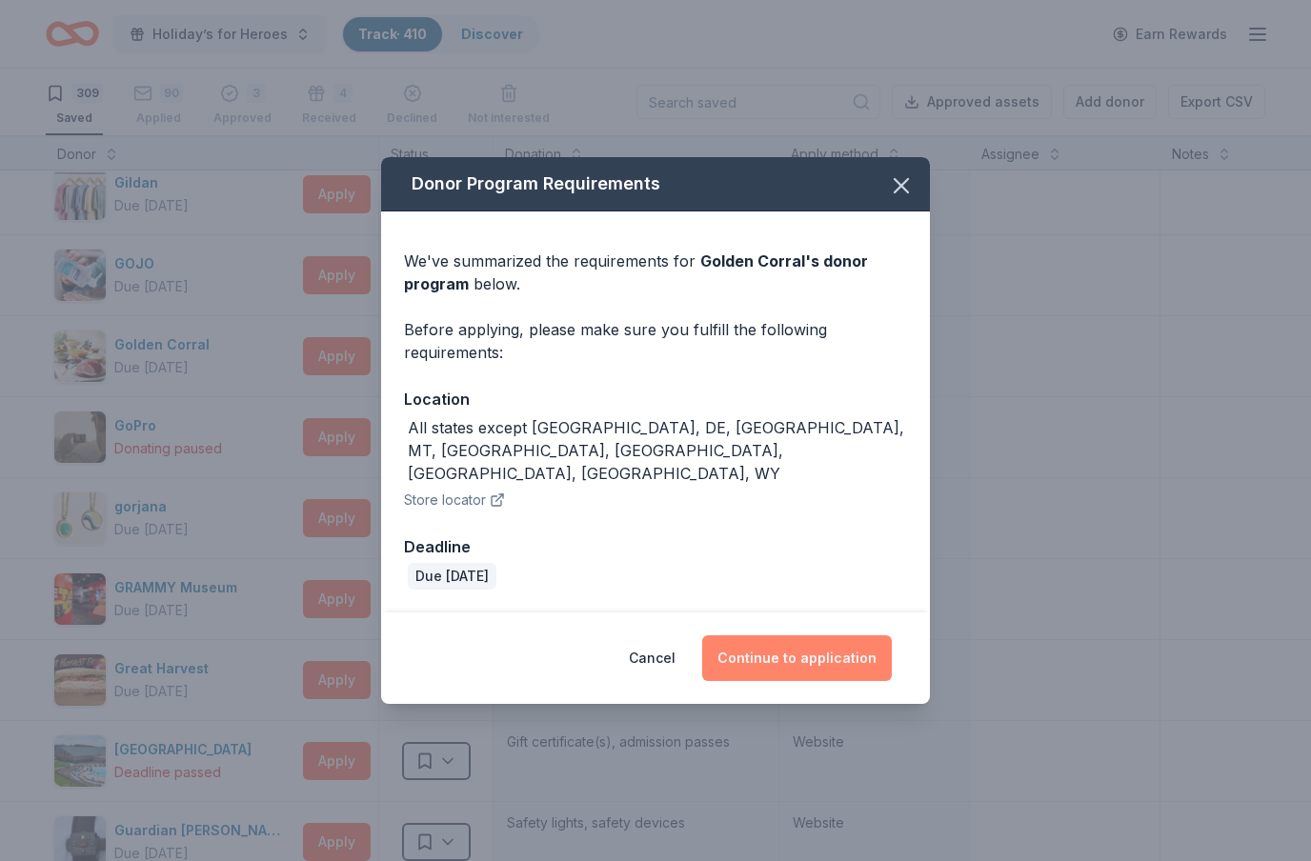
click at [843, 636] on button "Continue to application" at bounding box center [797, 659] width 190 height 46
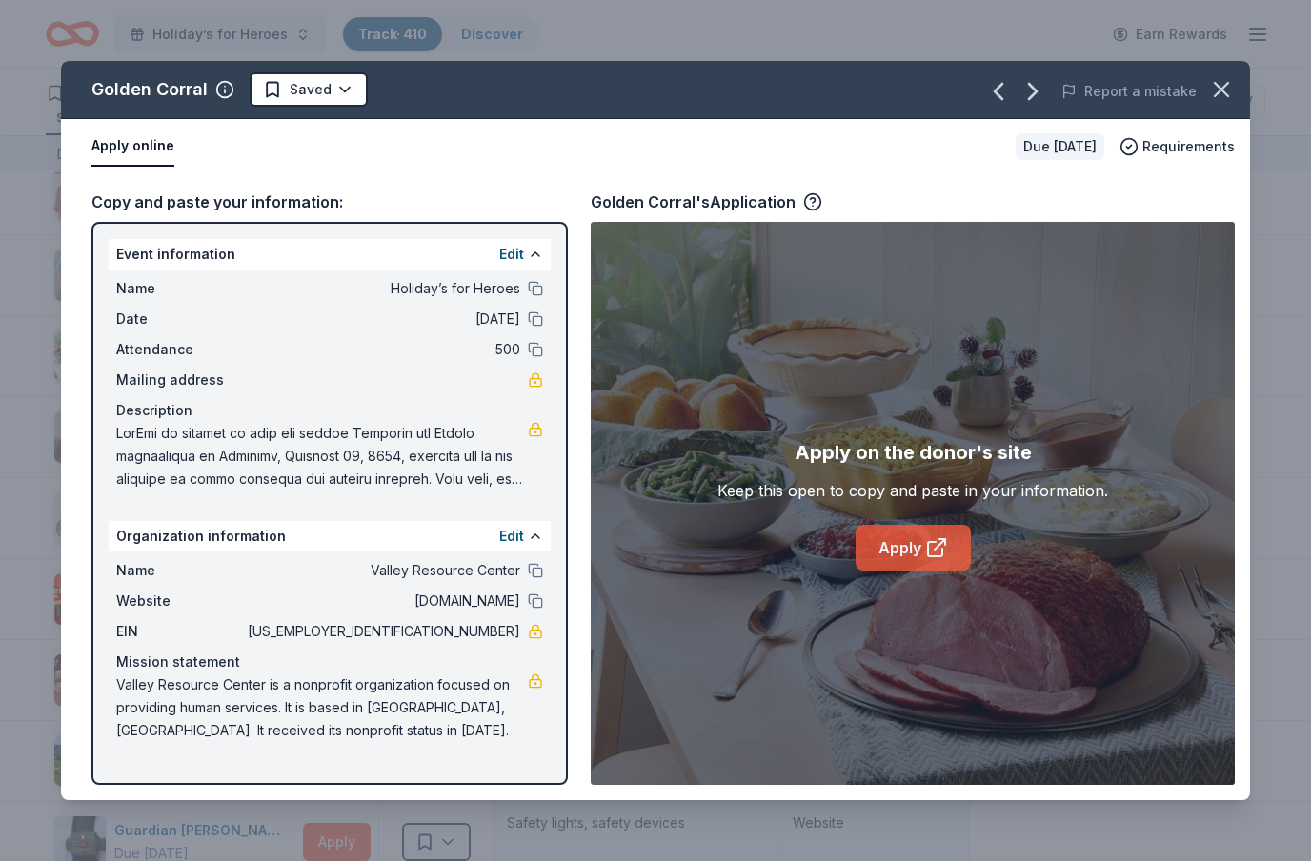
click at [936, 552] on icon at bounding box center [936, 547] width 23 height 23
click at [337, 83] on html "Holiday’s for Heroes Track · 410 Discover Earn Rewards 309 Saved 90 Applied 3 A…" at bounding box center [655, 430] width 1311 height 861
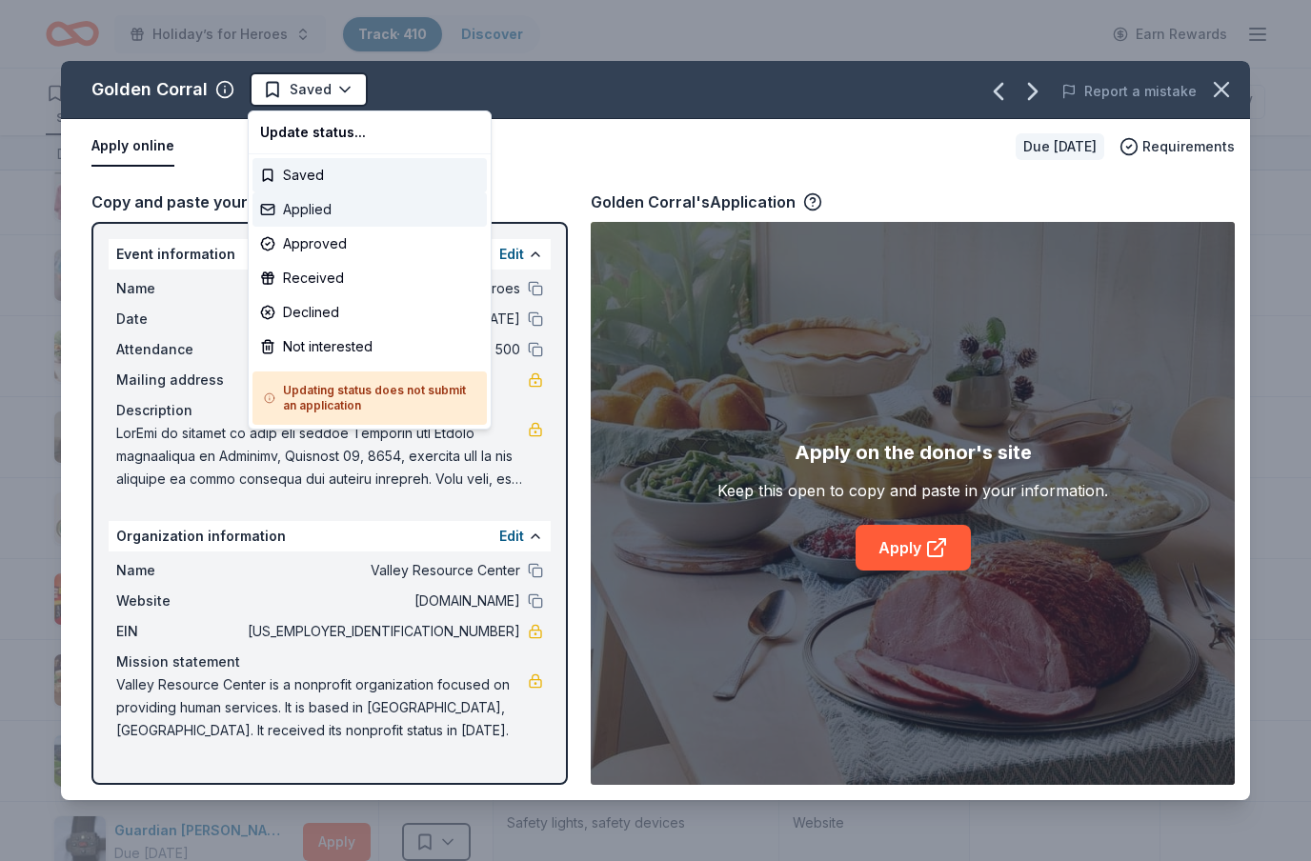
click at [327, 216] on div "Applied" at bounding box center [370, 209] width 234 height 34
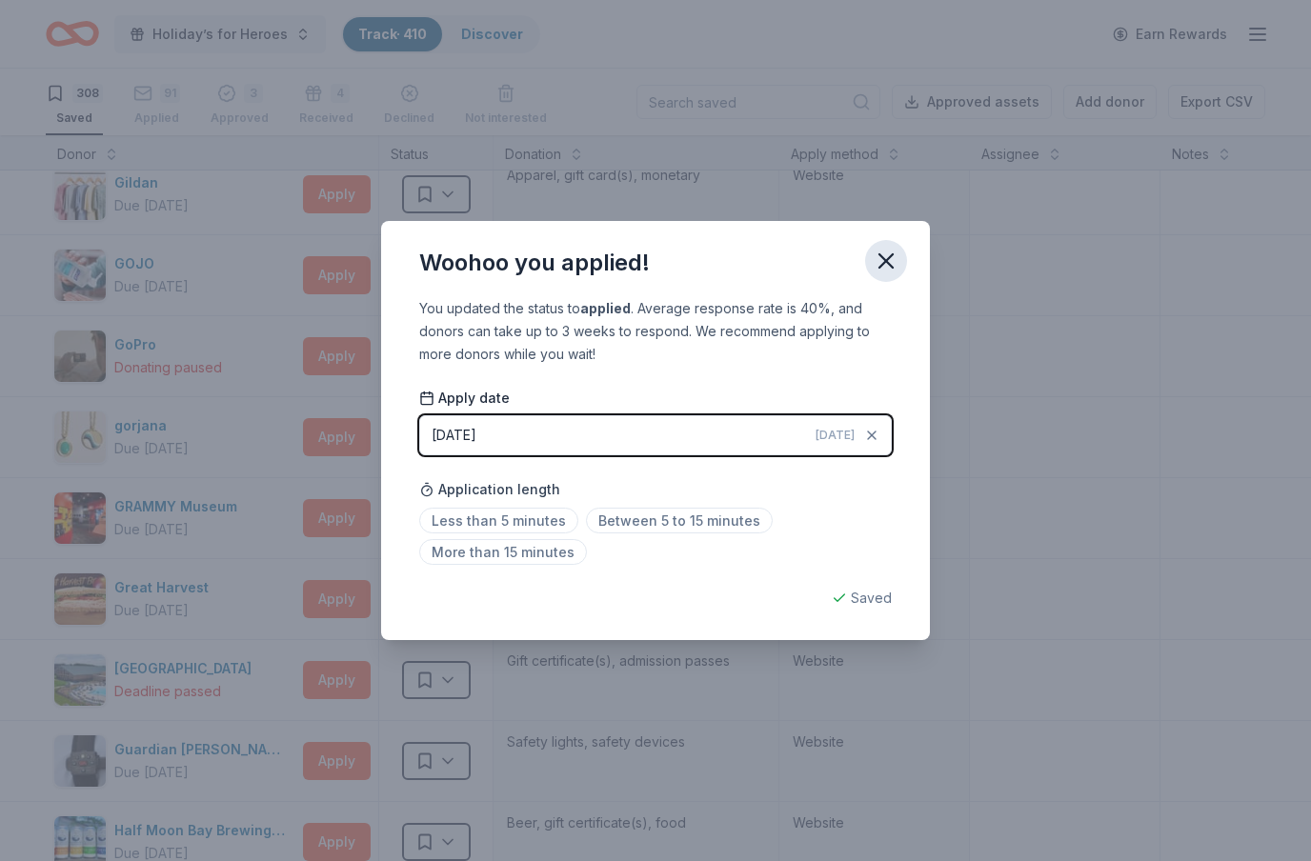
click at [884, 264] on icon "button" at bounding box center [886, 260] width 13 height 13
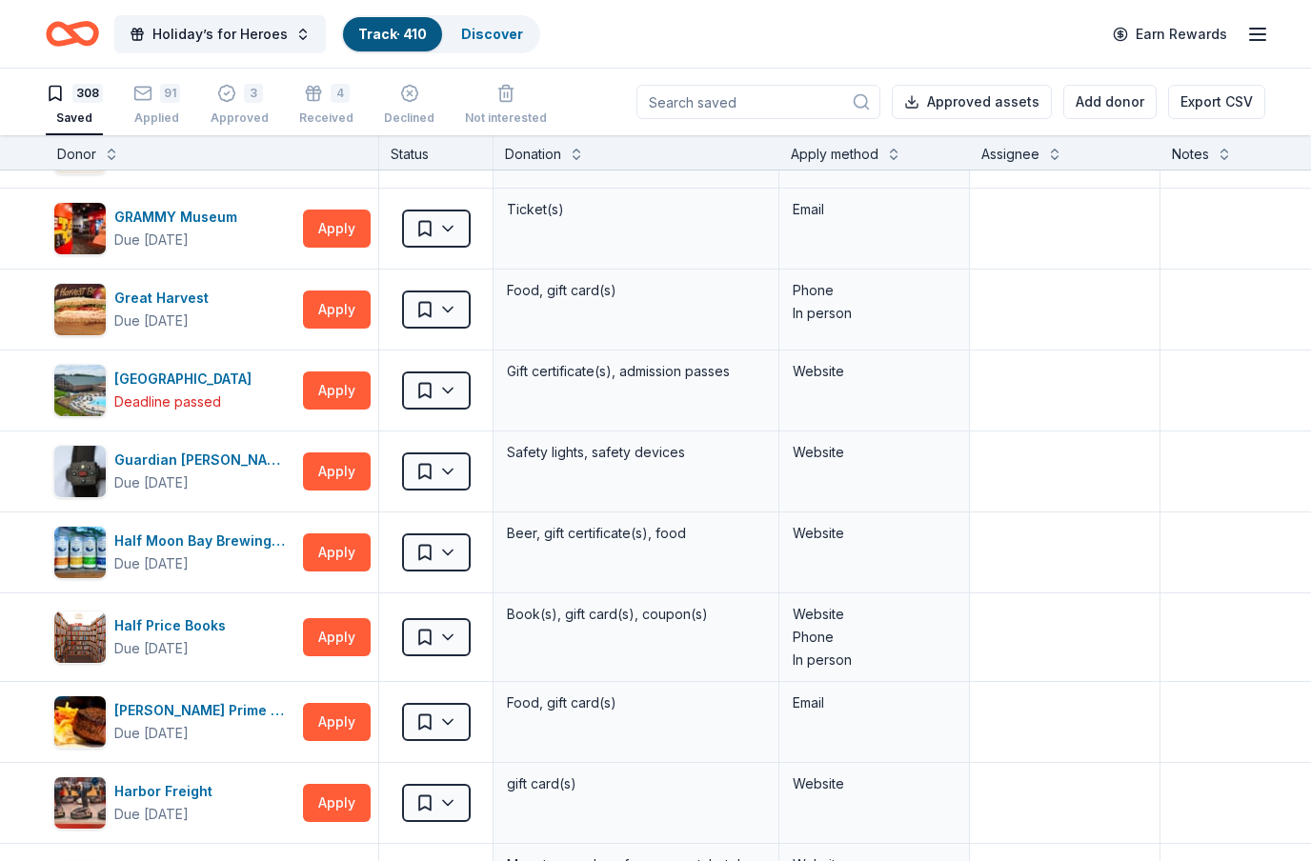
scroll to position [8262, 0]
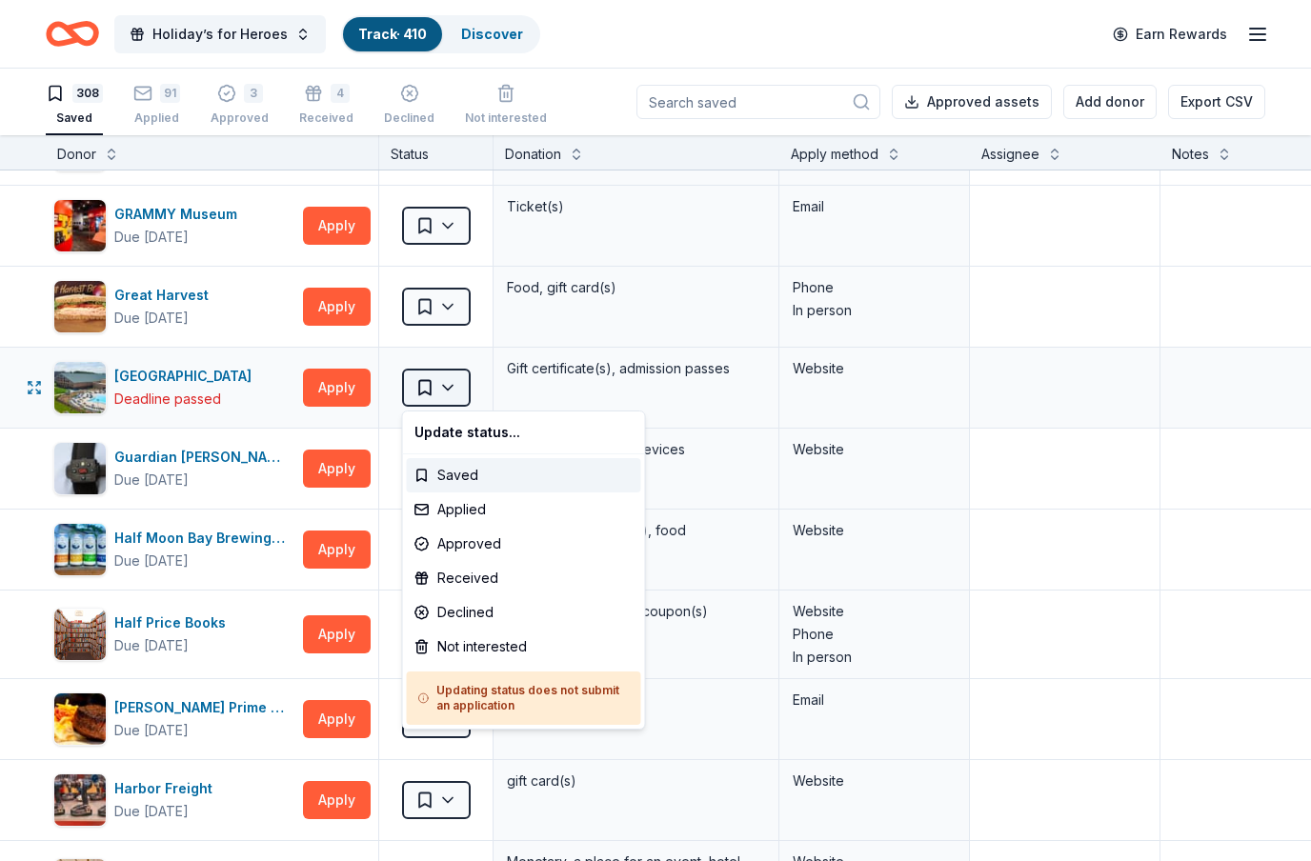
click at [448, 395] on html "Holiday’s for Heroes Track · 410 Discover Earn Rewards 308 Saved 91 Applied 3 A…" at bounding box center [655, 430] width 1311 height 861
click at [496, 652] on div "Not interested" at bounding box center [524, 647] width 234 height 34
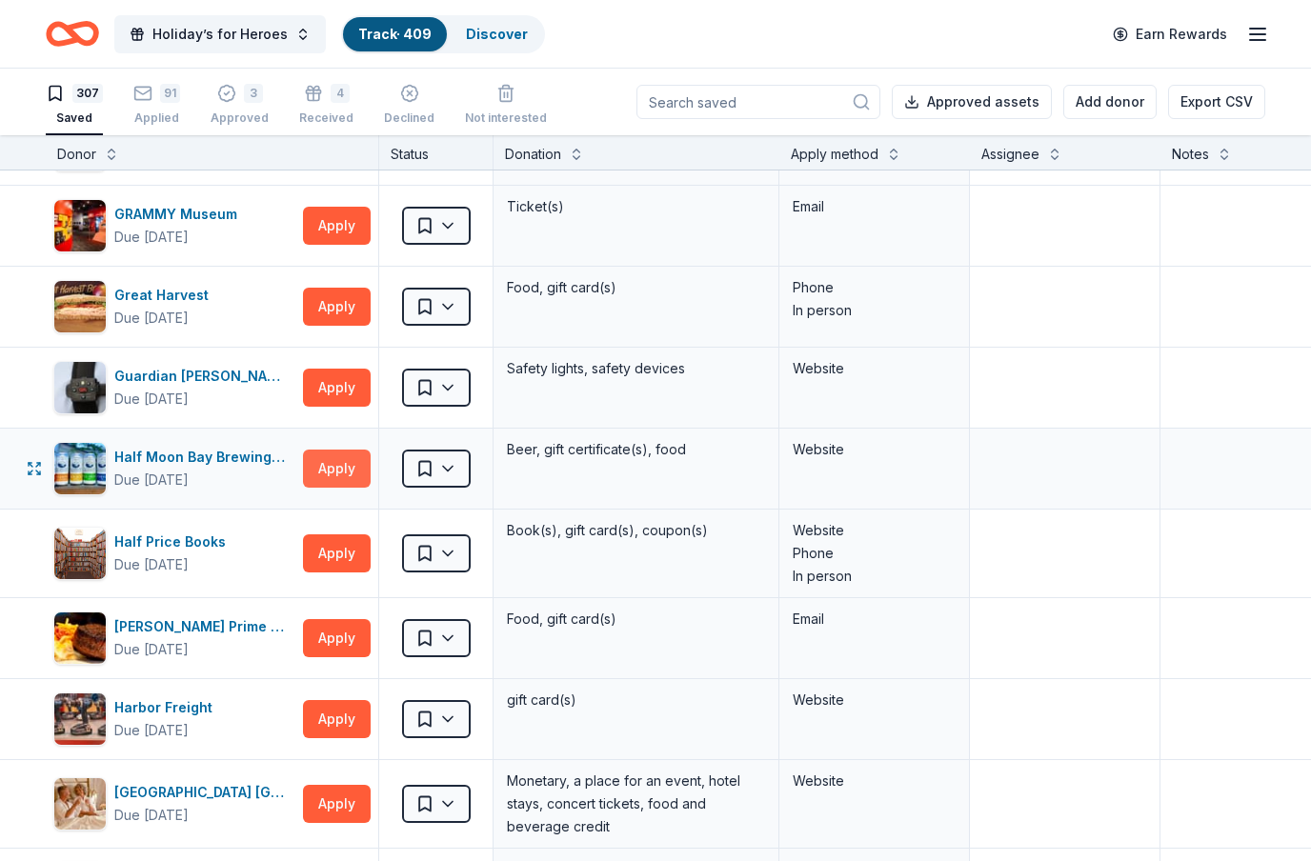
click at [347, 480] on button "Apply" at bounding box center [337, 469] width 68 height 38
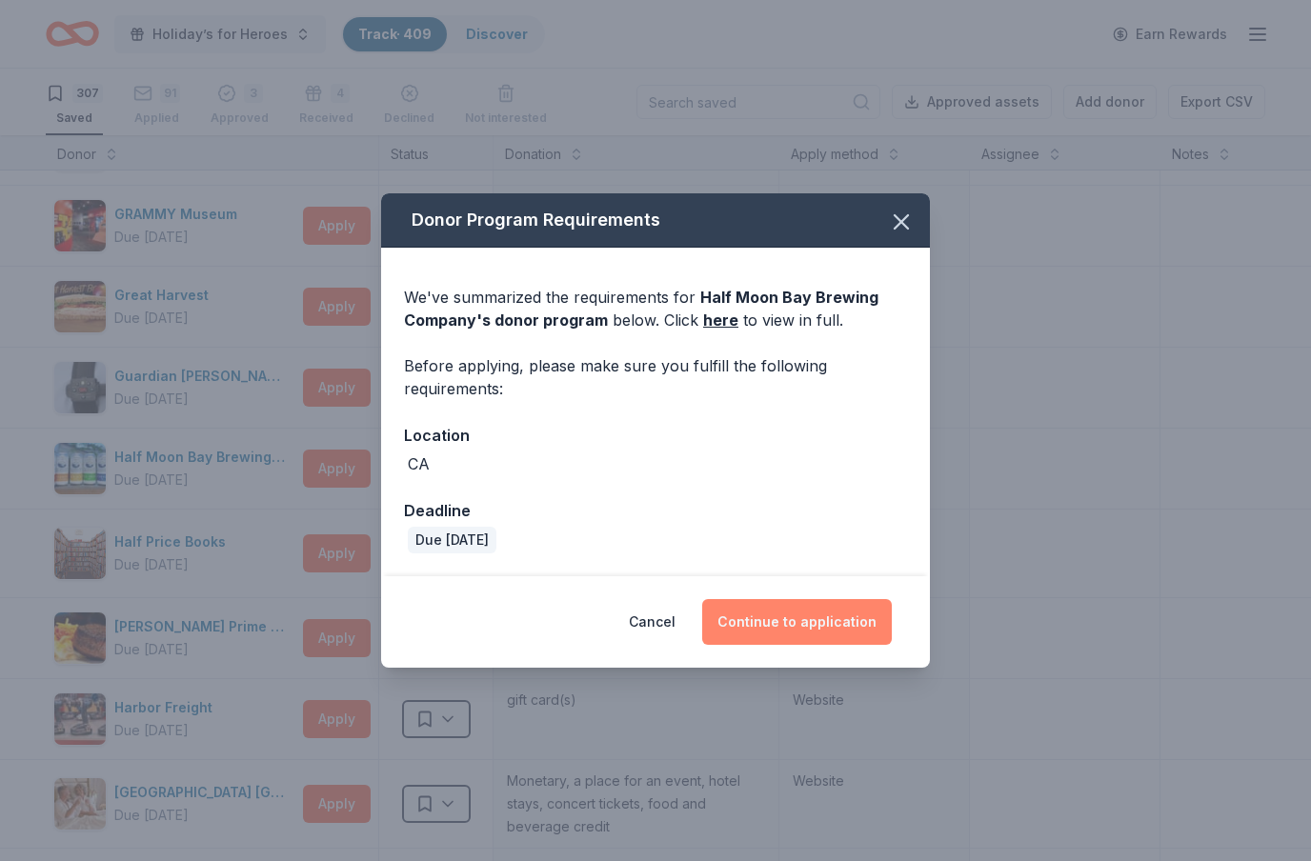
click at [870, 628] on button "Continue to application" at bounding box center [797, 622] width 190 height 46
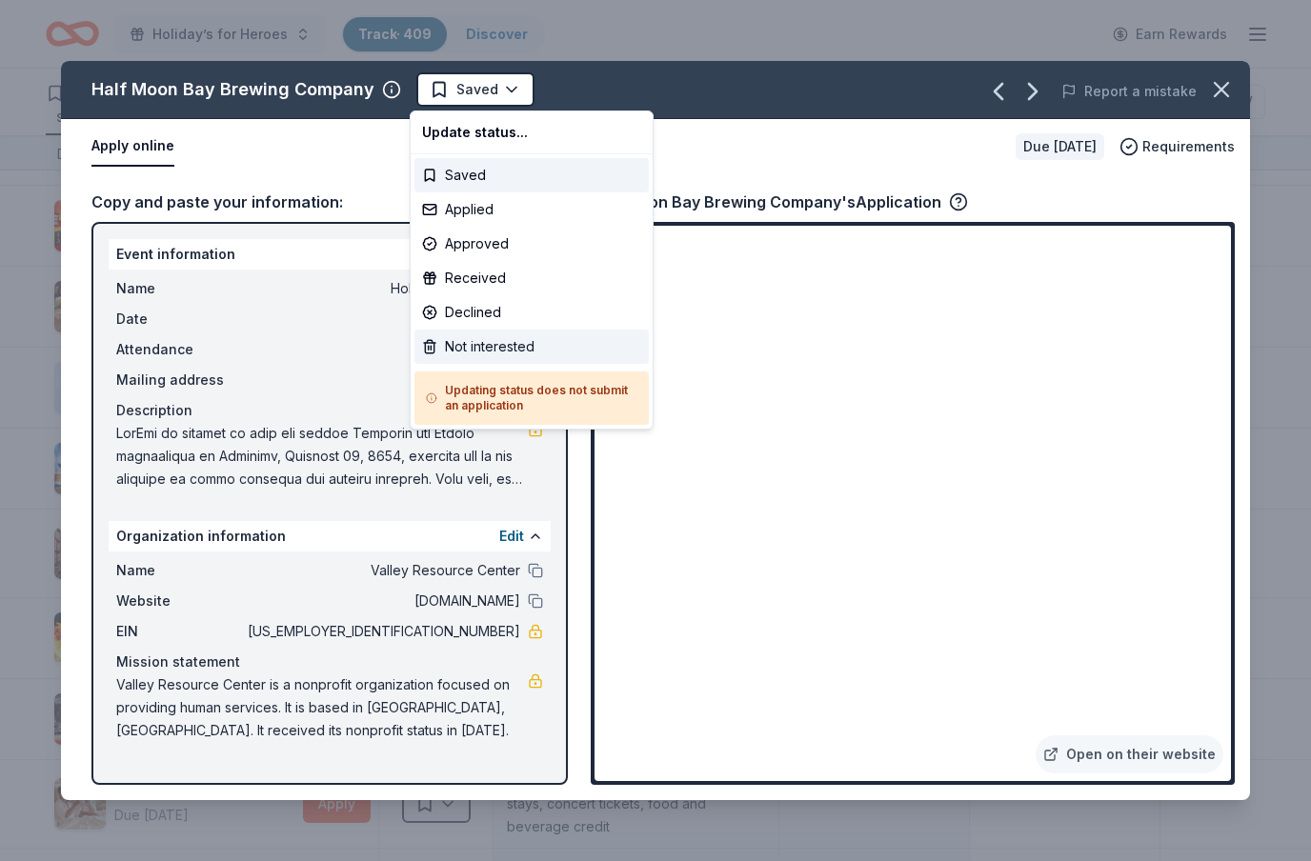
click at [514, 345] on div "Not interested" at bounding box center [532, 347] width 234 height 34
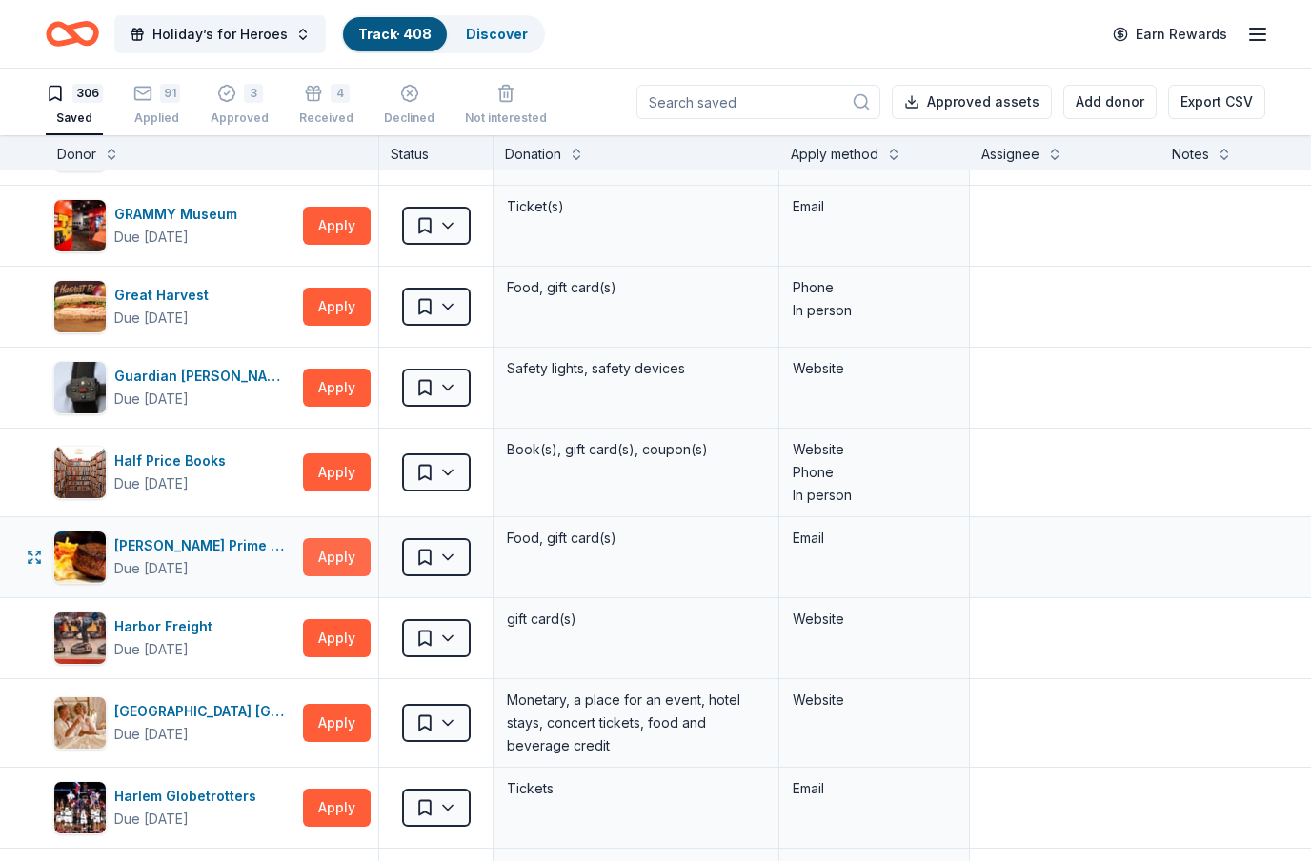
click at [344, 552] on button "Apply" at bounding box center [337, 557] width 68 height 38
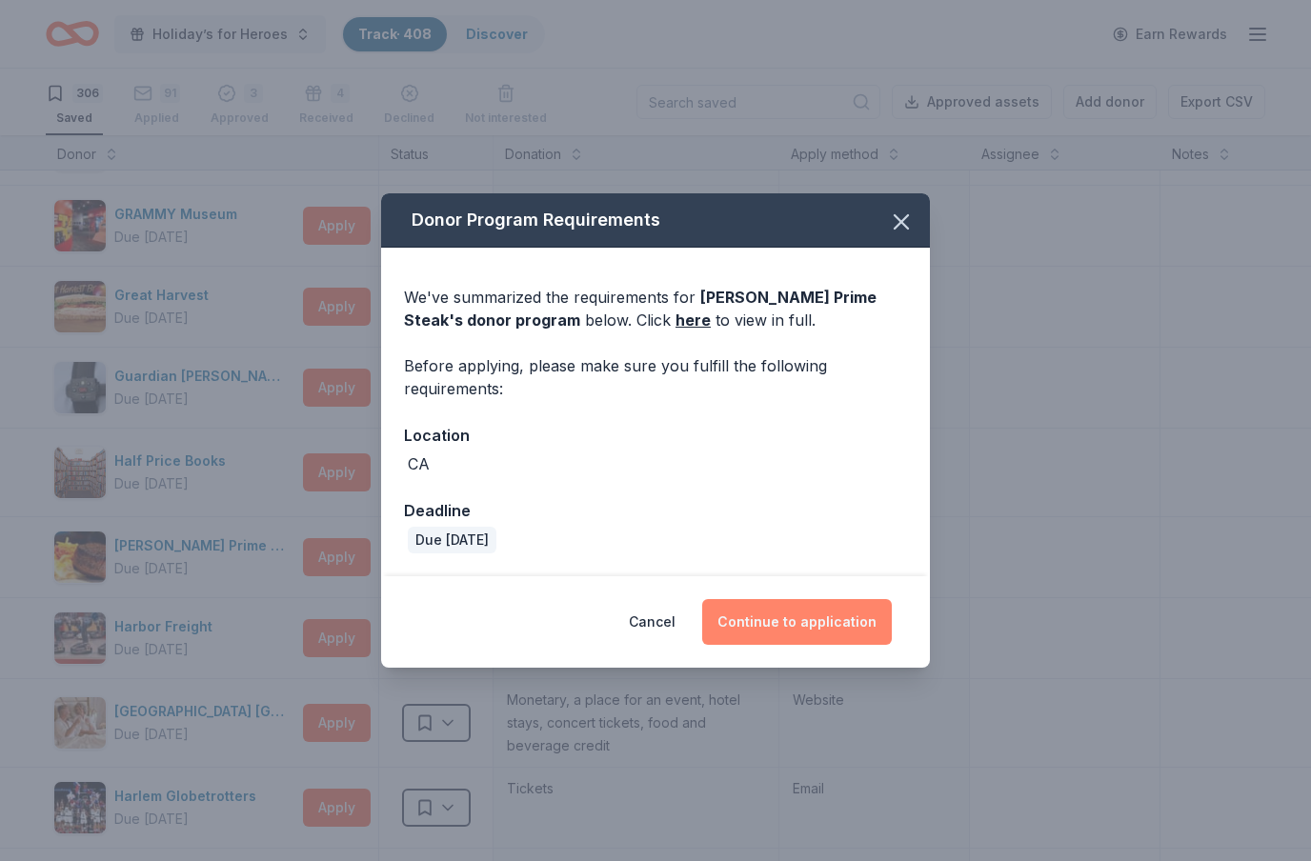
click at [798, 612] on button "Continue to application" at bounding box center [797, 622] width 190 height 46
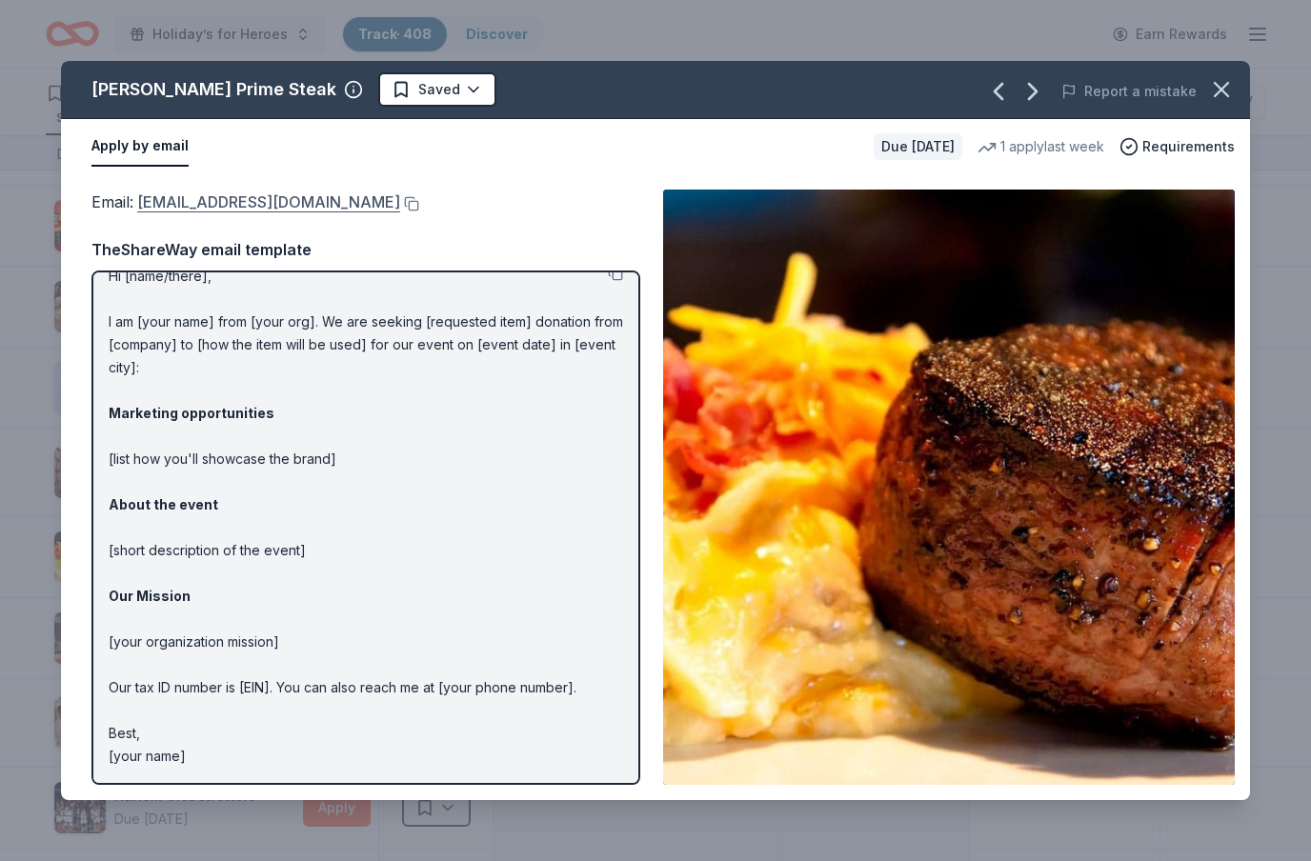
scroll to position [22, 0]
click at [1181, 147] on span "Requirements" at bounding box center [1189, 146] width 92 height 23
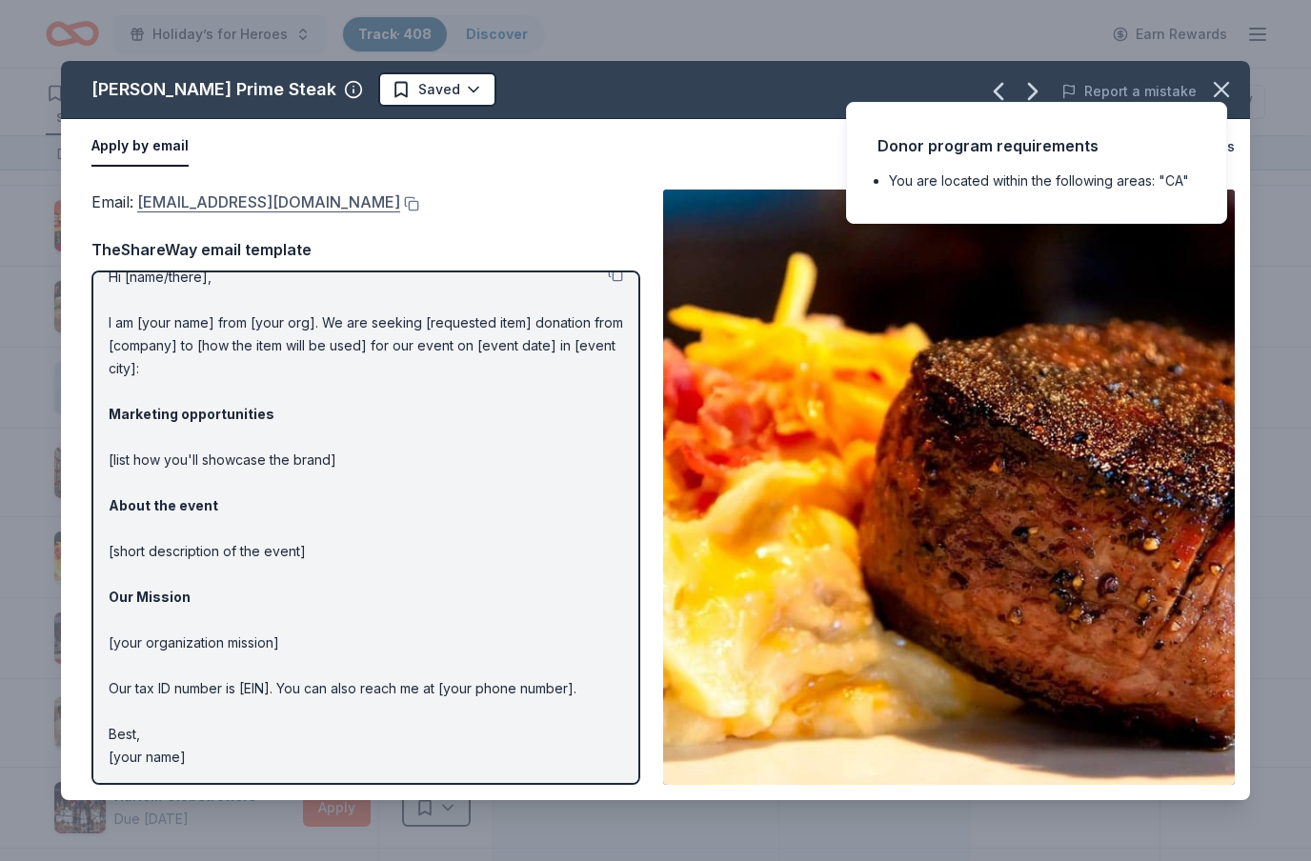
click at [298, 203] on link "[EMAIL_ADDRESS][DOMAIN_NAME]" at bounding box center [268, 202] width 263 height 25
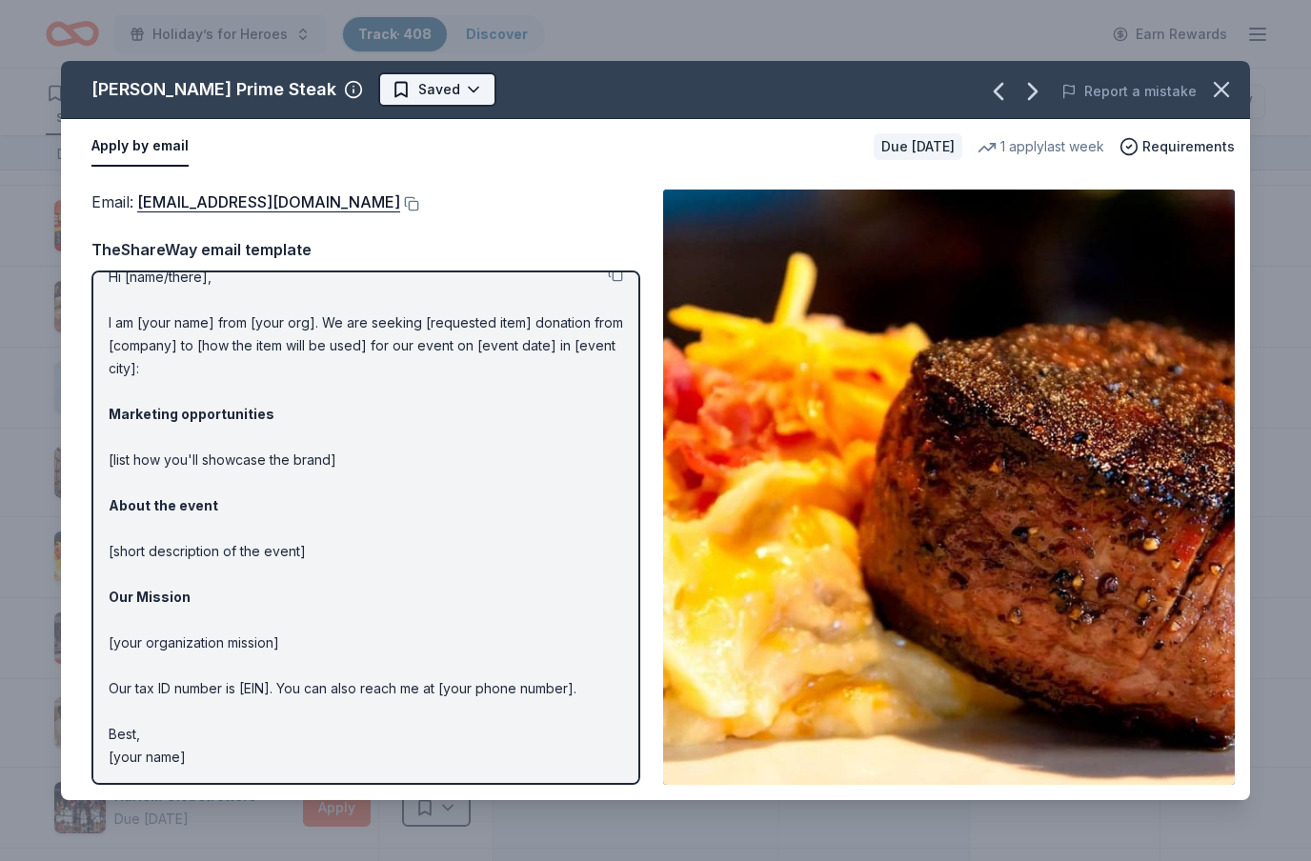
click at [400, 95] on html "Holiday’s for Heroes Track · 408 Discover Earn Rewards 306 Saved 91 Applied 3 A…" at bounding box center [655, 430] width 1311 height 861
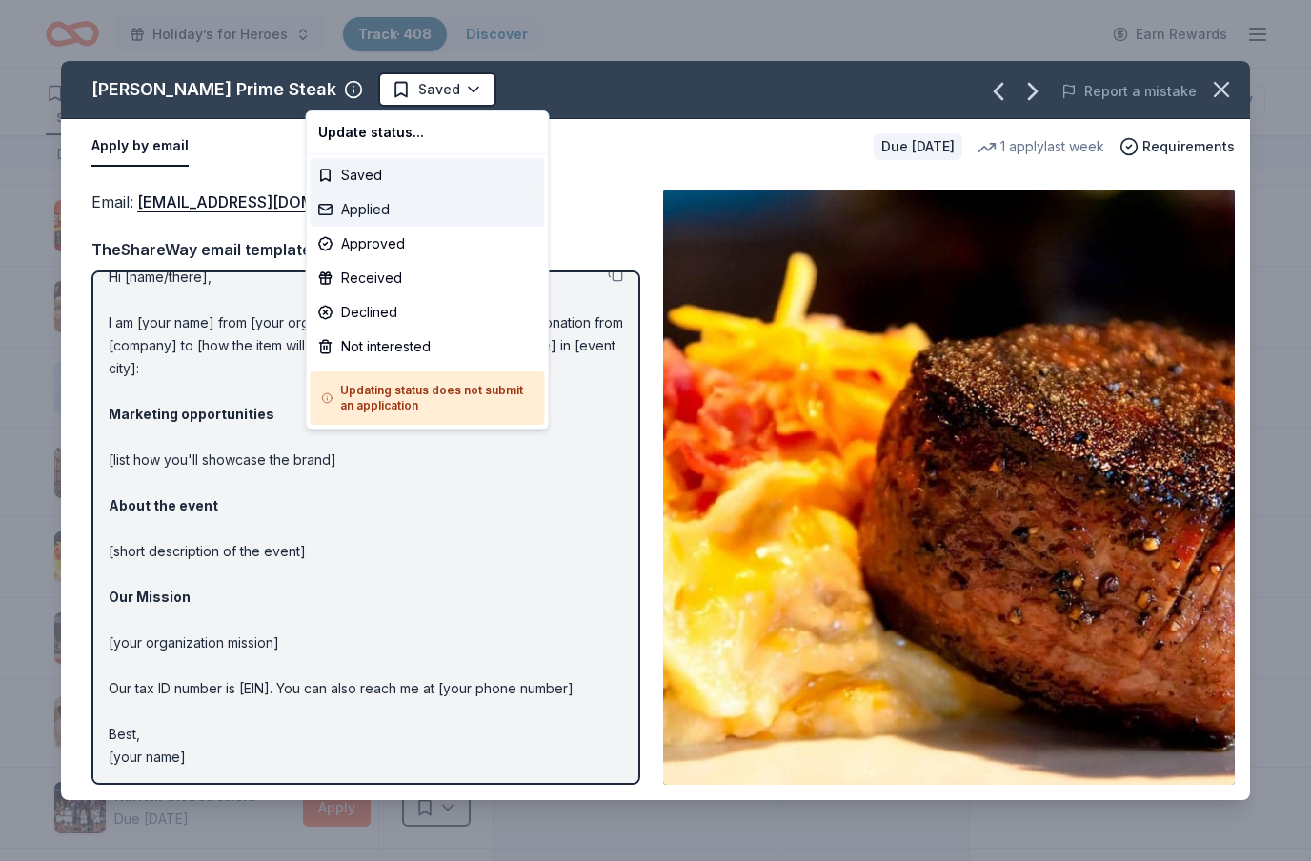
click at [392, 205] on div "Applied" at bounding box center [428, 209] width 234 height 34
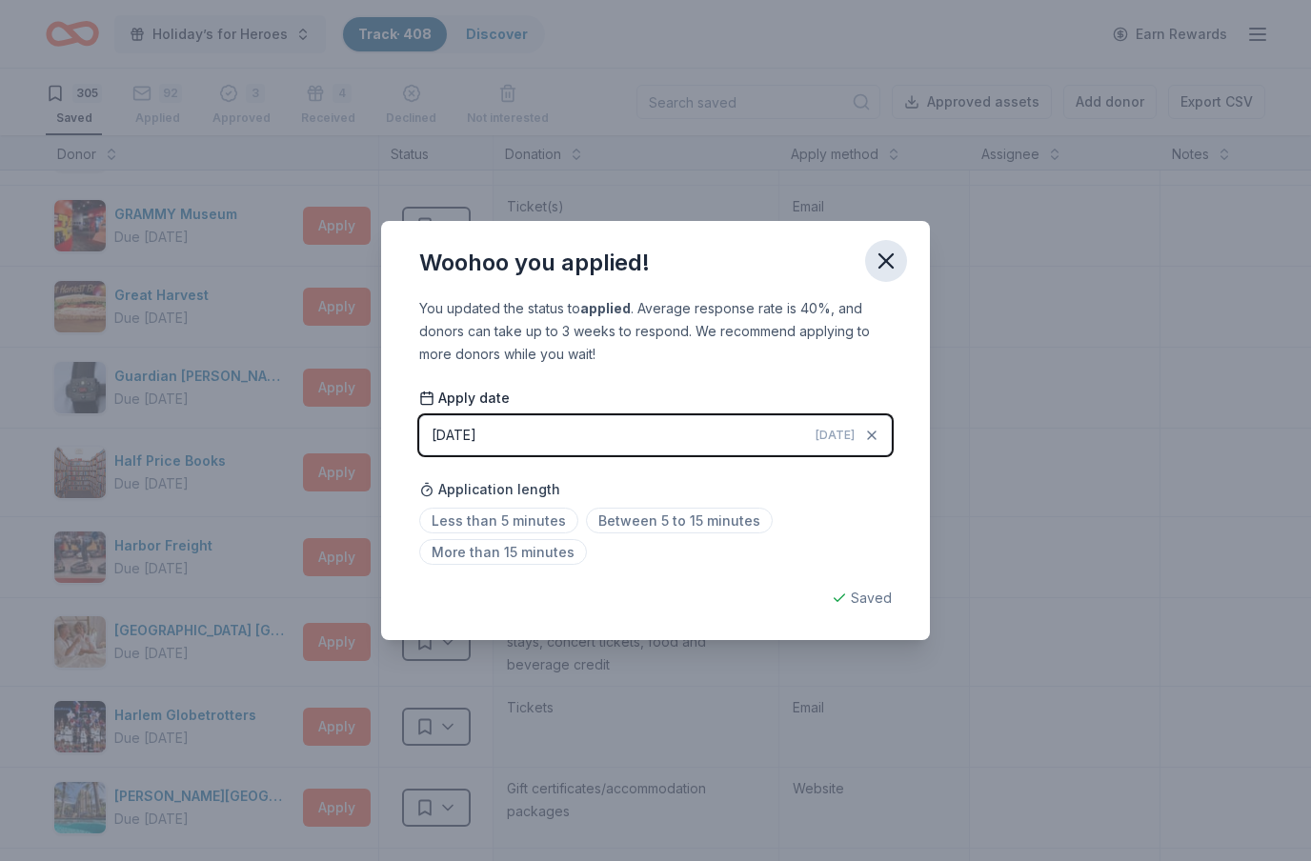
click at [883, 264] on icon "button" at bounding box center [886, 260] width 13 height 13
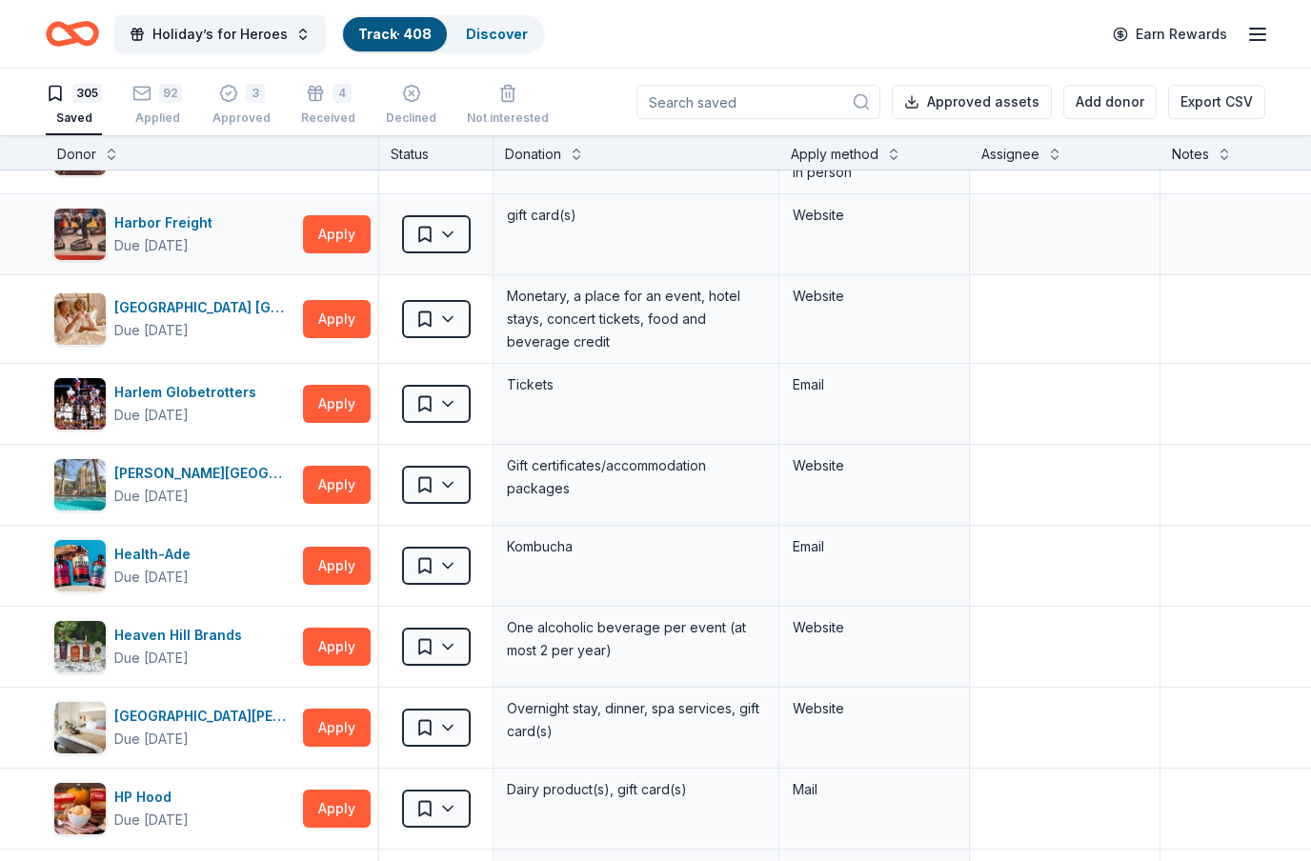
scroll to position [8588, 0]
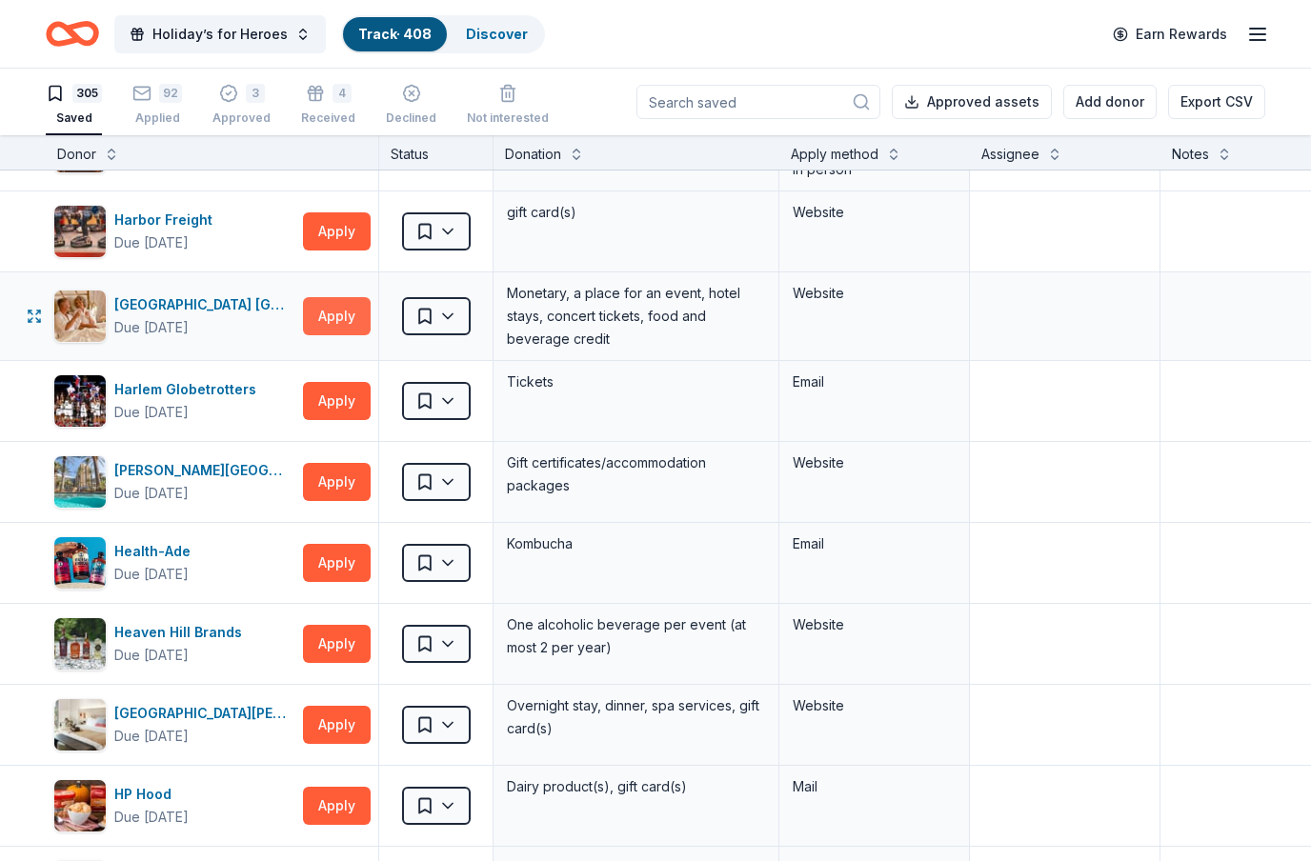
click at [334, 319] on button "Apply" at bounding box center [337, 316] width 68 height 38
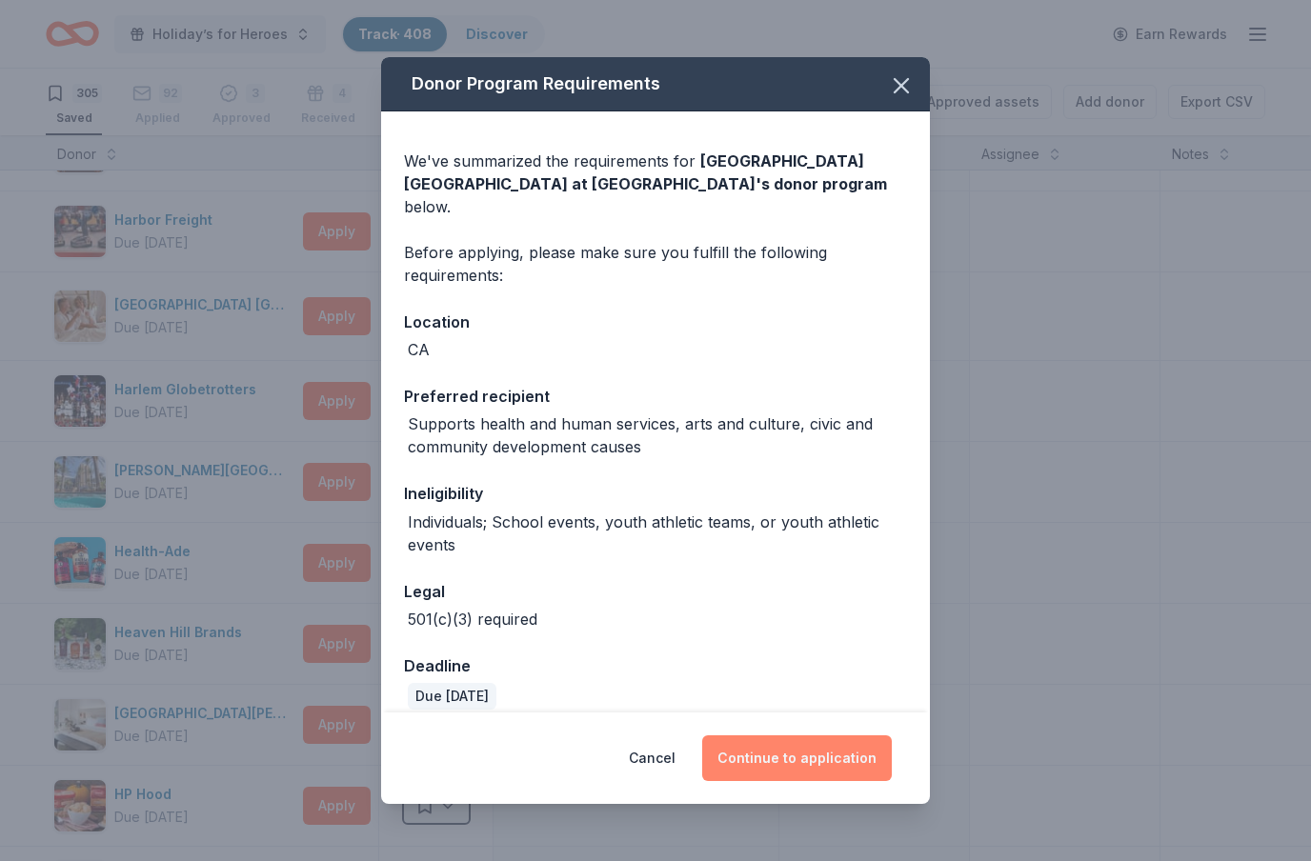
click at [836, 771] on button "Continue to application" at bounding box center [797, 759] width 190 height 46
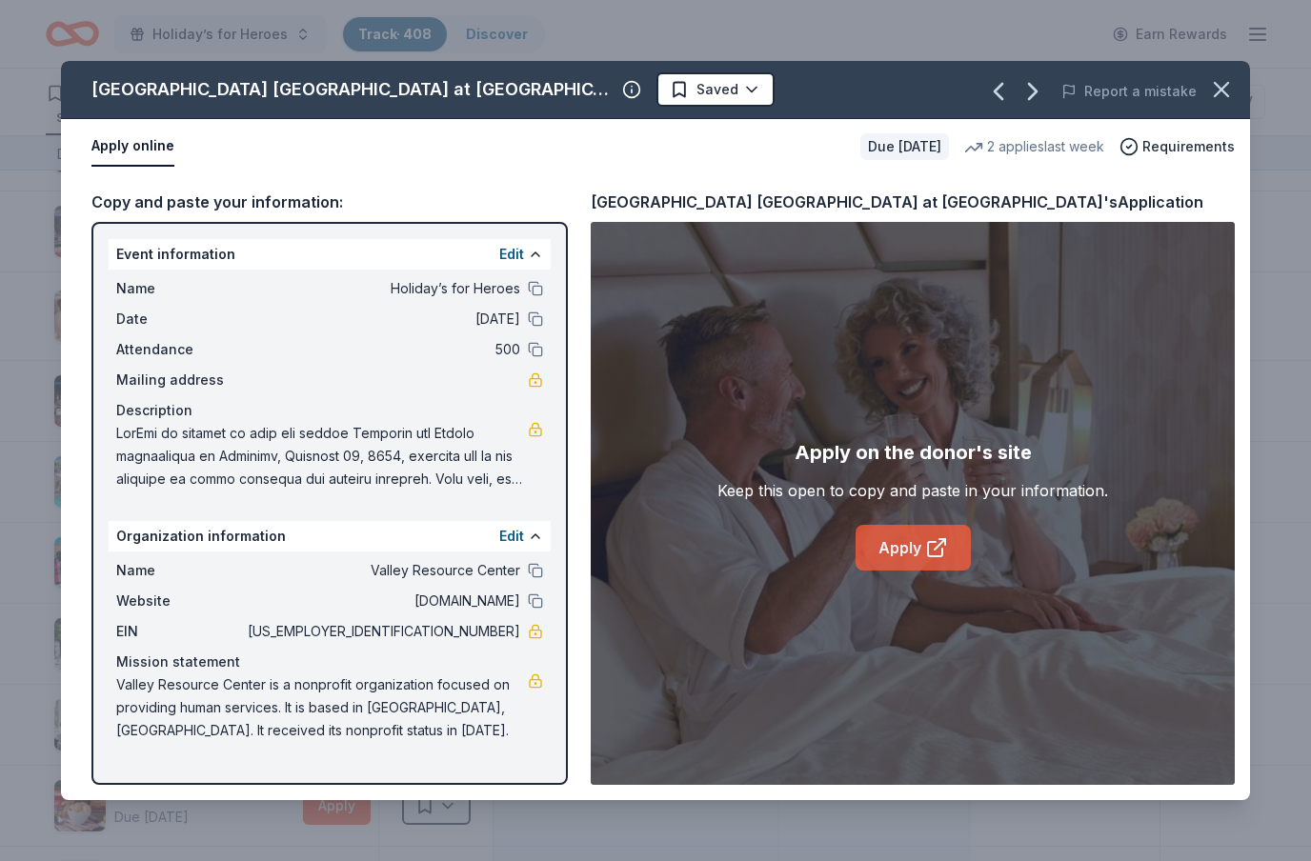
click at [939, 540] on icon at bounding box center [936, 547] width 23 height 23
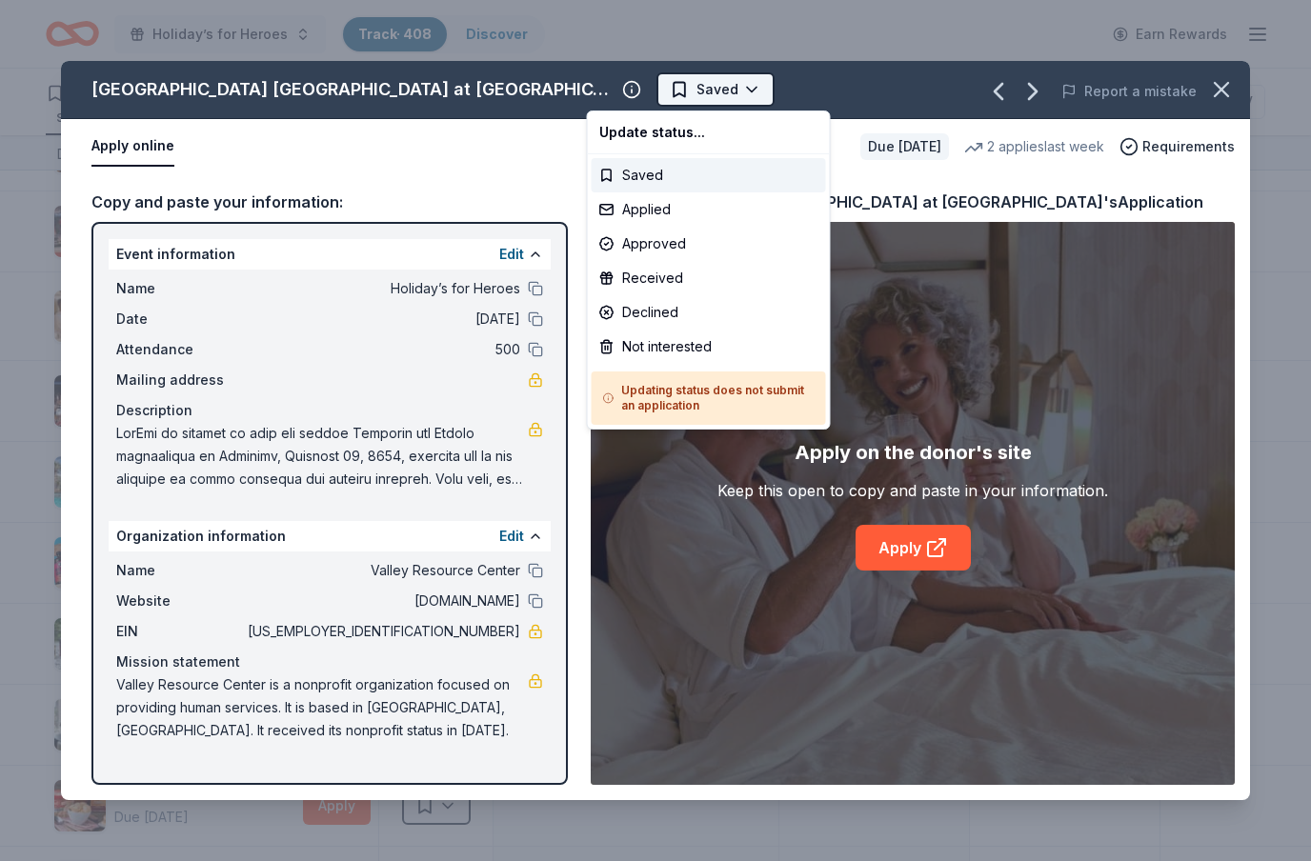
click at [693, 91] on html "Holiday’s for Heroes Track · 408 Discover Earn Rewards 305 Saved 92 Applied 3 A…" at bounding box center [655, 430] width 1311 height 861
click at [653, 345] on div "Not interested" at bounding box center [709, 347] width 234 height 34
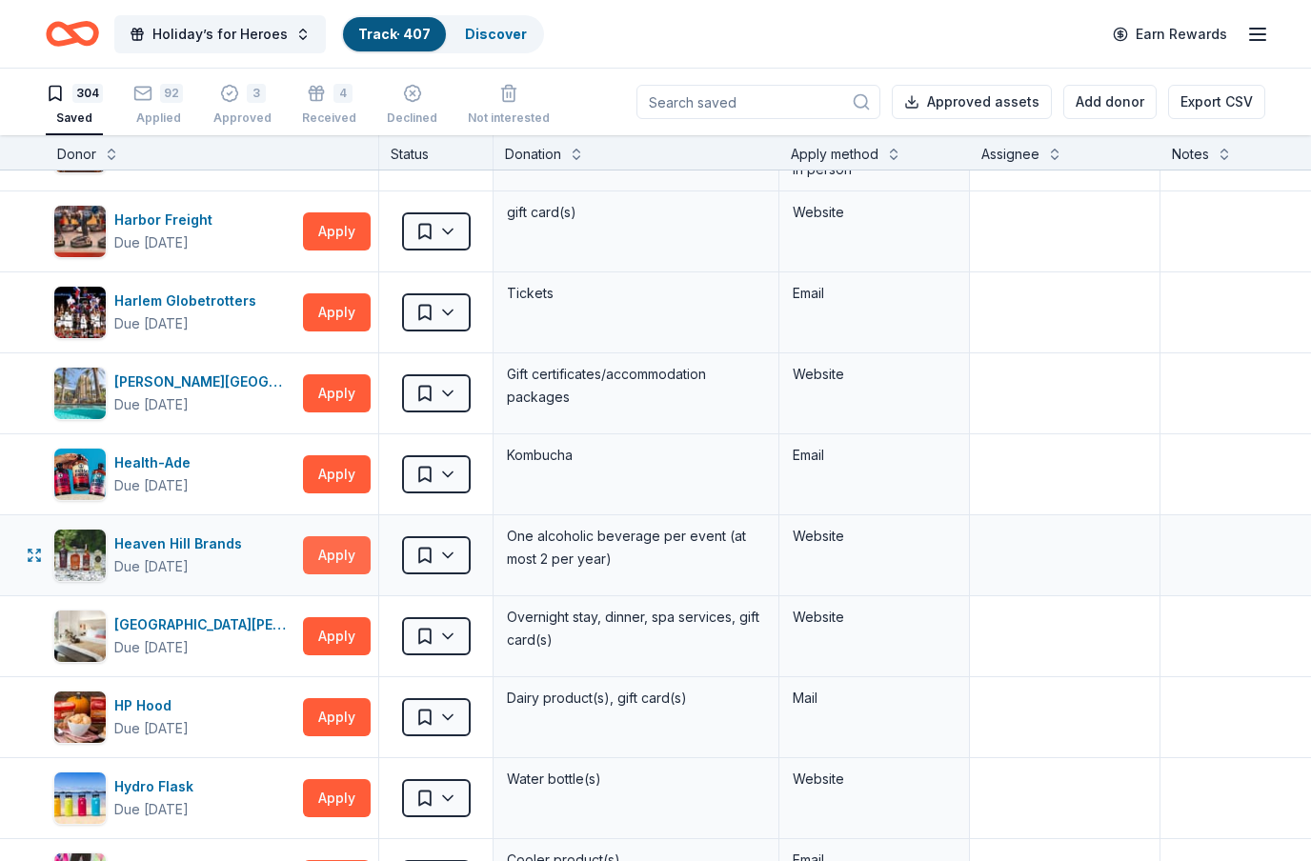
click at [355, 557] on button "Apply" at bounding box center [337, 555] width 68 height 38
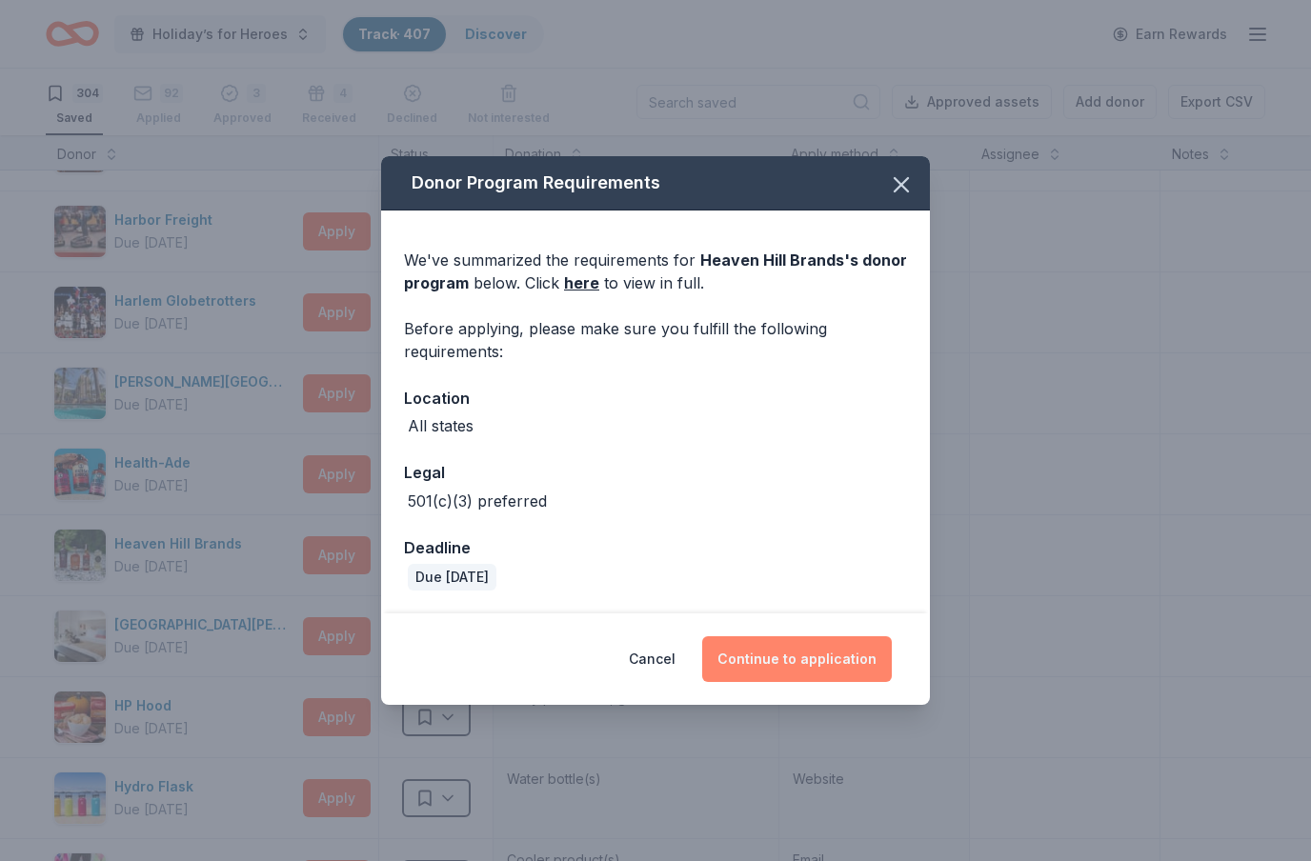
click at [846, 671] on button "Continue to application" at bounding box center [797, 660] width 190 height 46
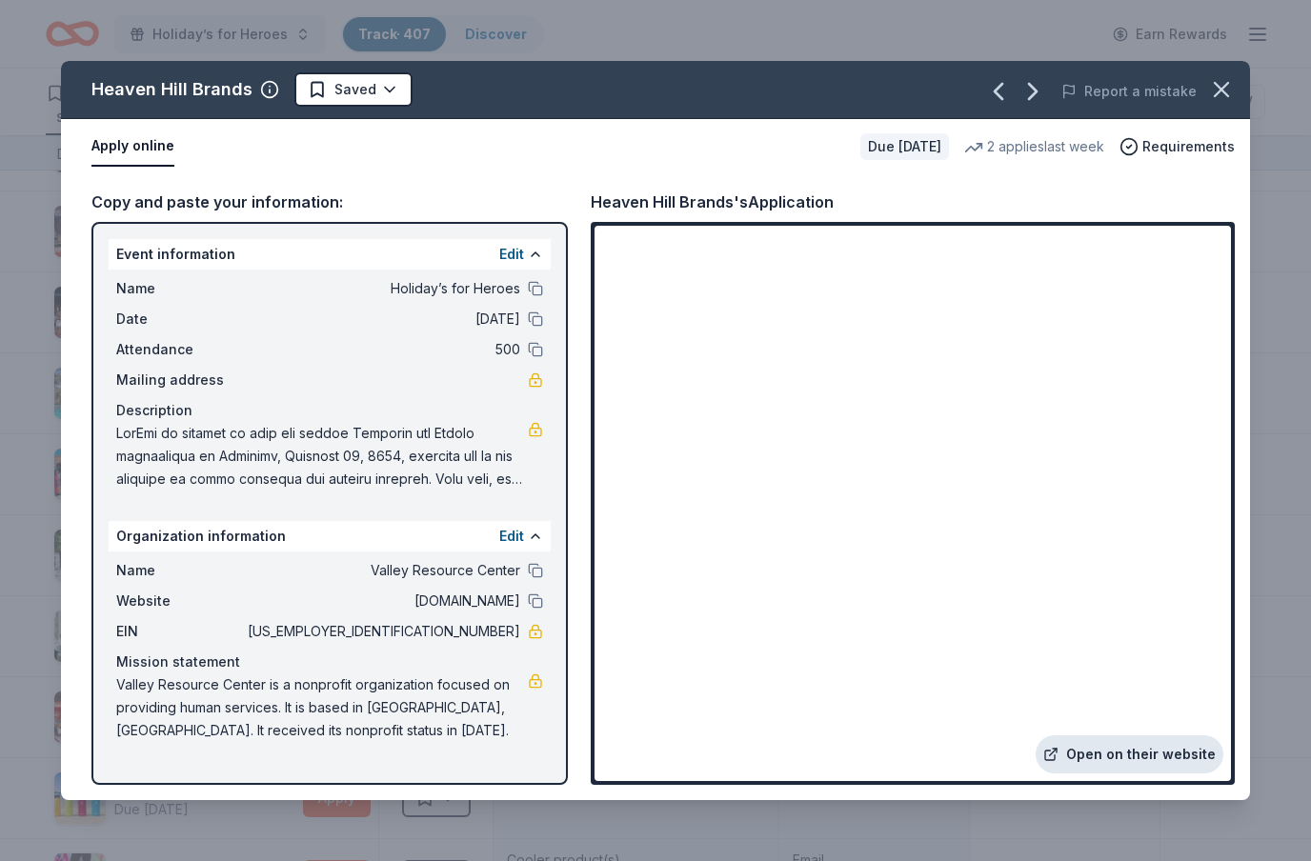
click at [1169, 759] on link "Open on their website" at bounding box center [1130, 755] width 188 height 38
click at [398, 91] on html "Holiday’s for Heroes Track · 407 Discover Earn Rewards 304 Saved 92 Applied 3 A…" at bounding box center [655, 430] width 1311 height 861
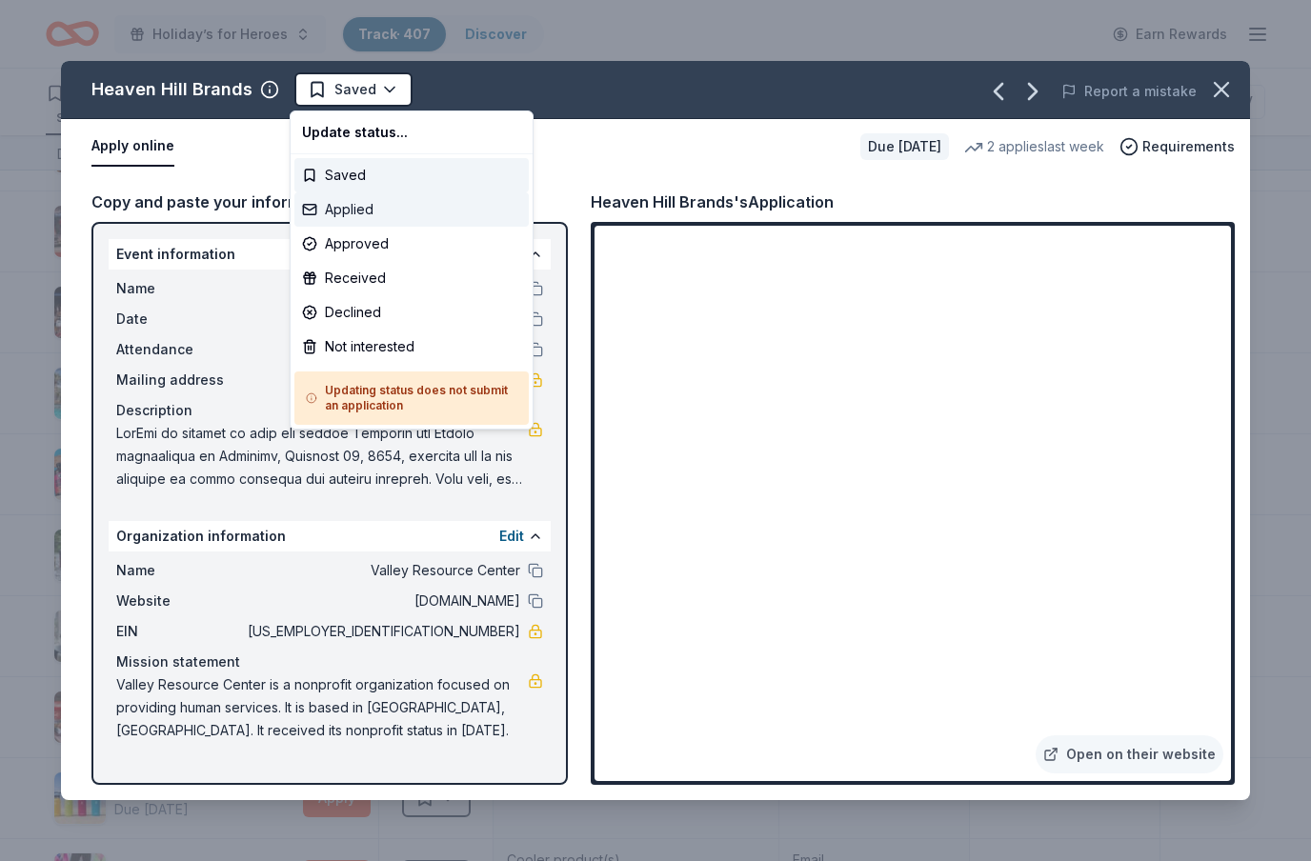
click at [367, 213] on div "Applied" at bounding box center [411, 209] width 234 height 34
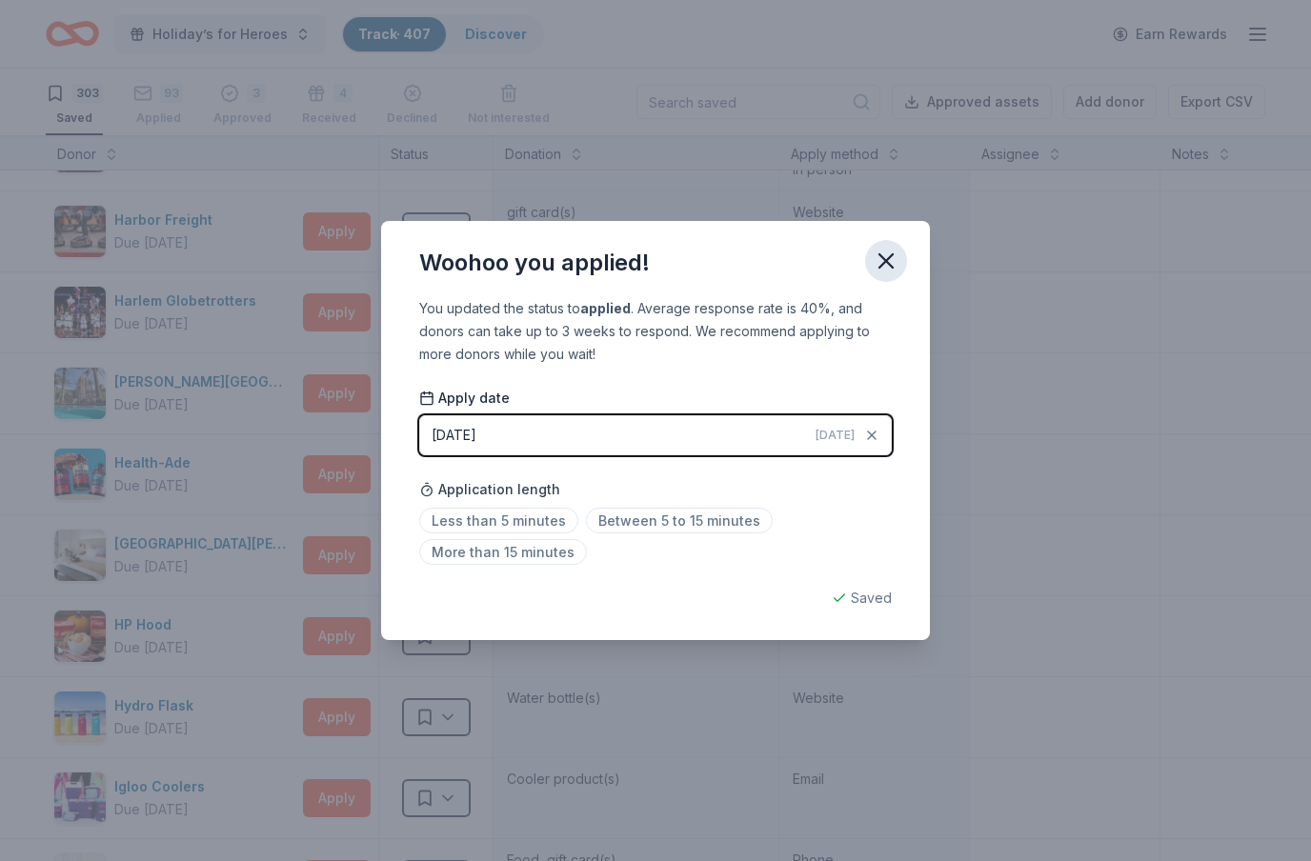
click at [891, 262] on icon "button" at bounding box center [886, 261] width 27 height 27
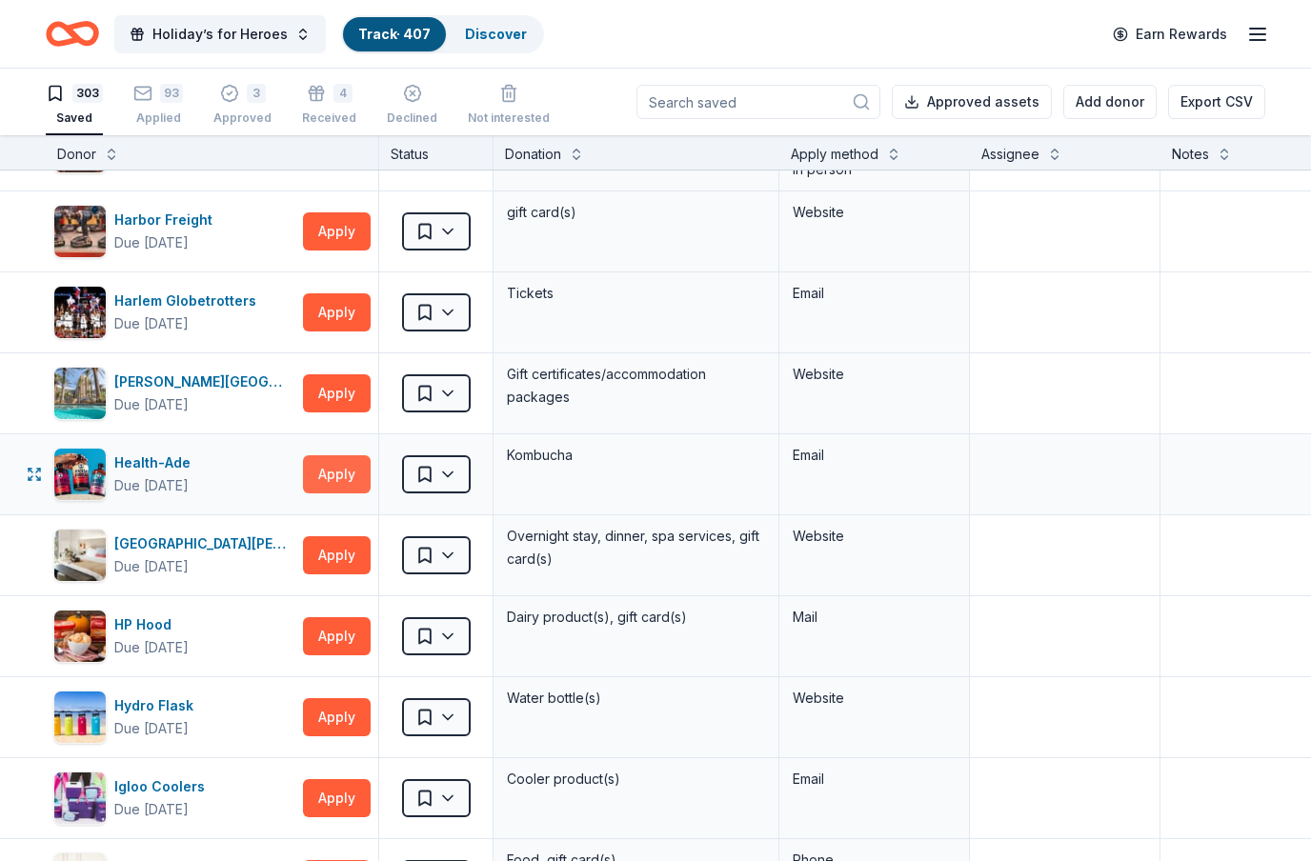
click at [347, 484] on button "Apply" at bounding box center [337, 474] width 68 height 38
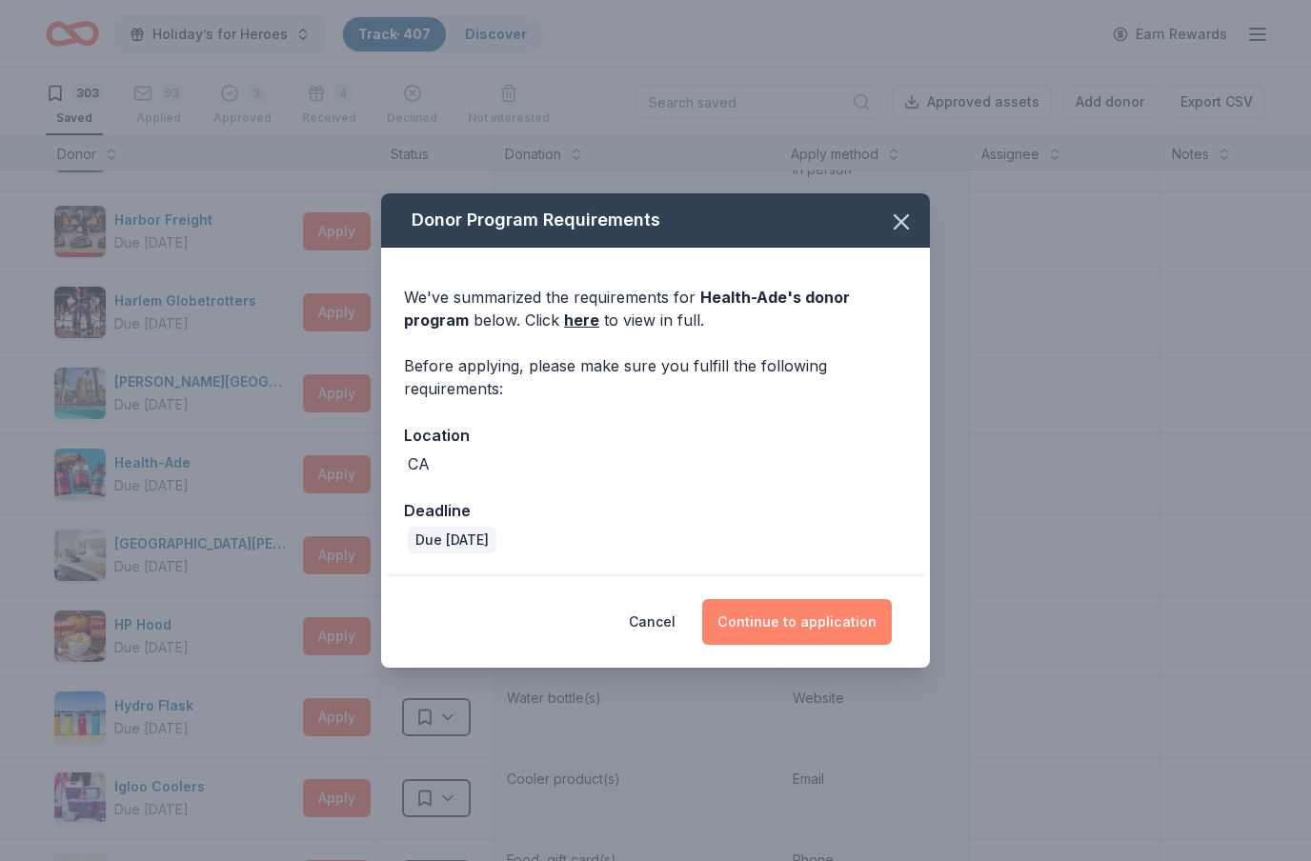
click at [785, 622] on button "Continue to application" at bounding box center [797, 622] width 190 height 46
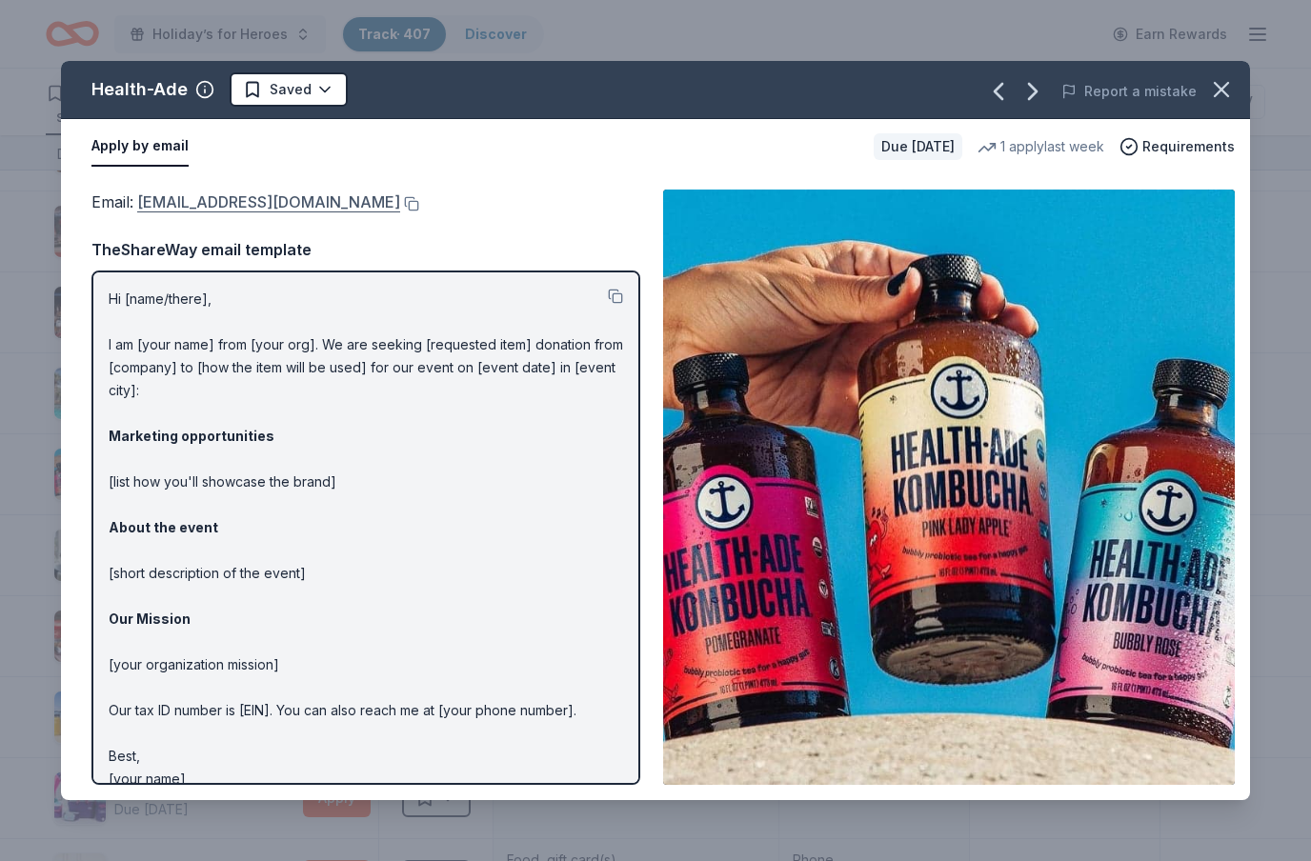
click at [309, 205] on link "[EMAIL_ADDRESS][DOMAIN_NAME]" at bounding box center [268, 202] width 263 height 25
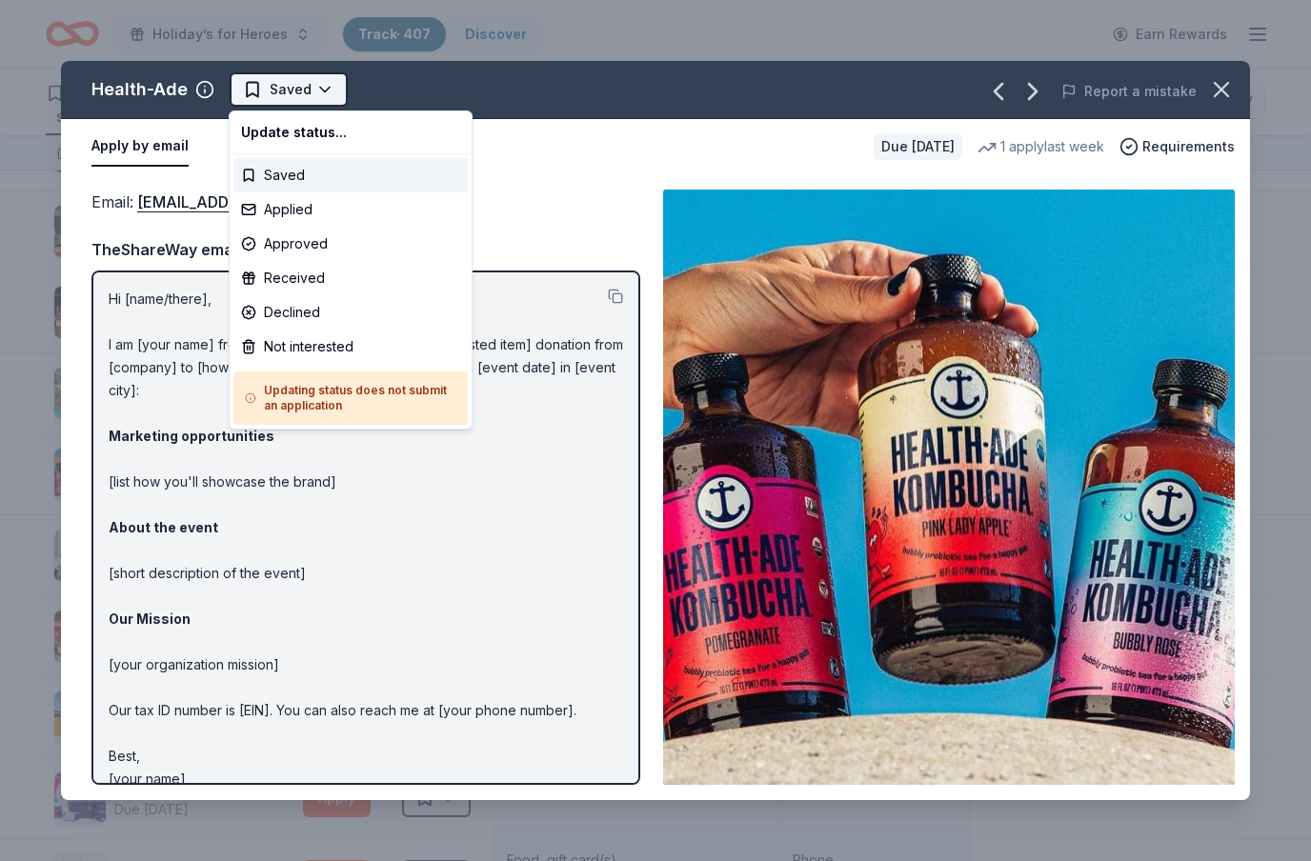
click at [317, 100] on html "Holiday’s for Heroes Track · 407 Discover Earn Rewards 303 Saved 93 Applied 3 A…" at bounding box center [655, 430] width 1311 height 861
click at [299, 212] on div "Applied" at bounding box center [350, 209] width 234 height 34
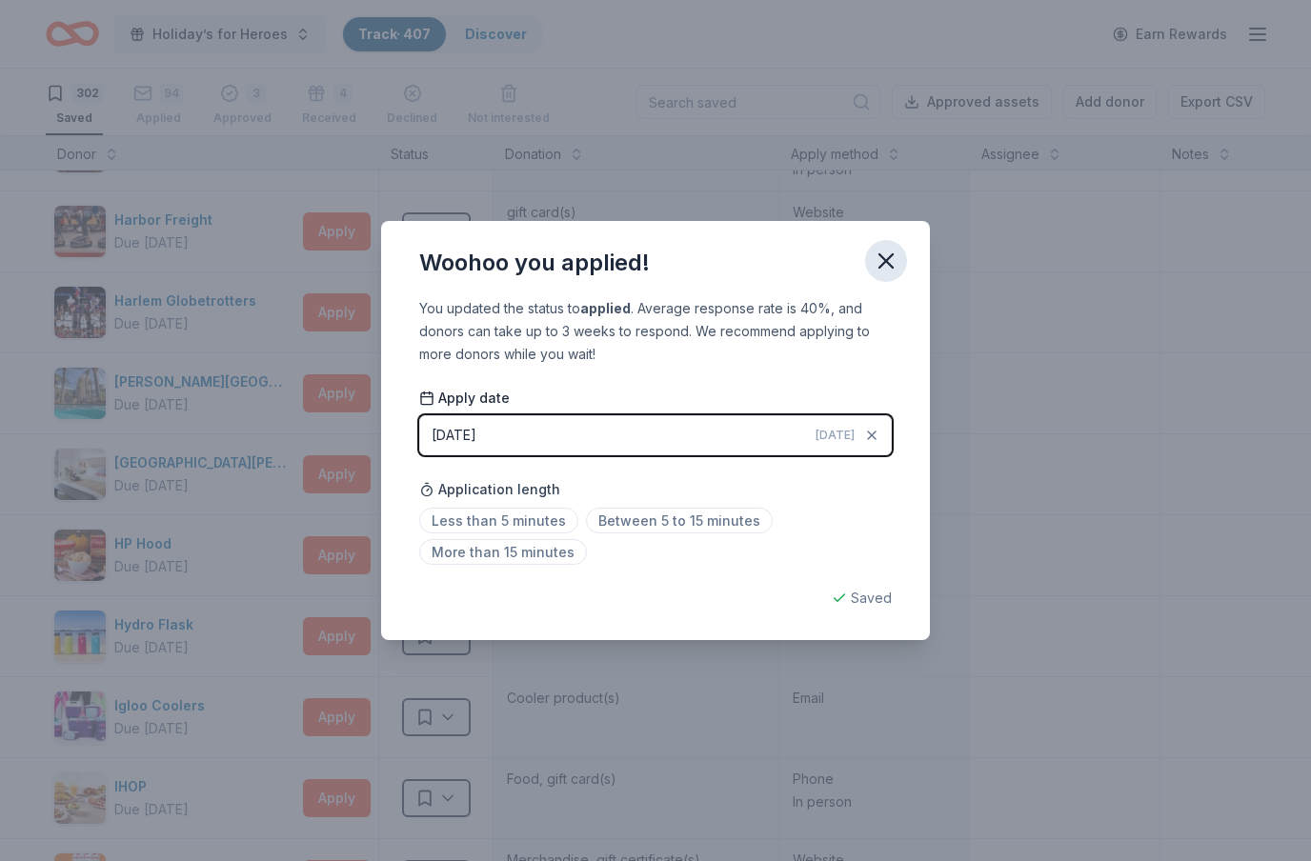
click at [886, 260] on icon "button" at bounding box center [886, 260] width 13 height 13
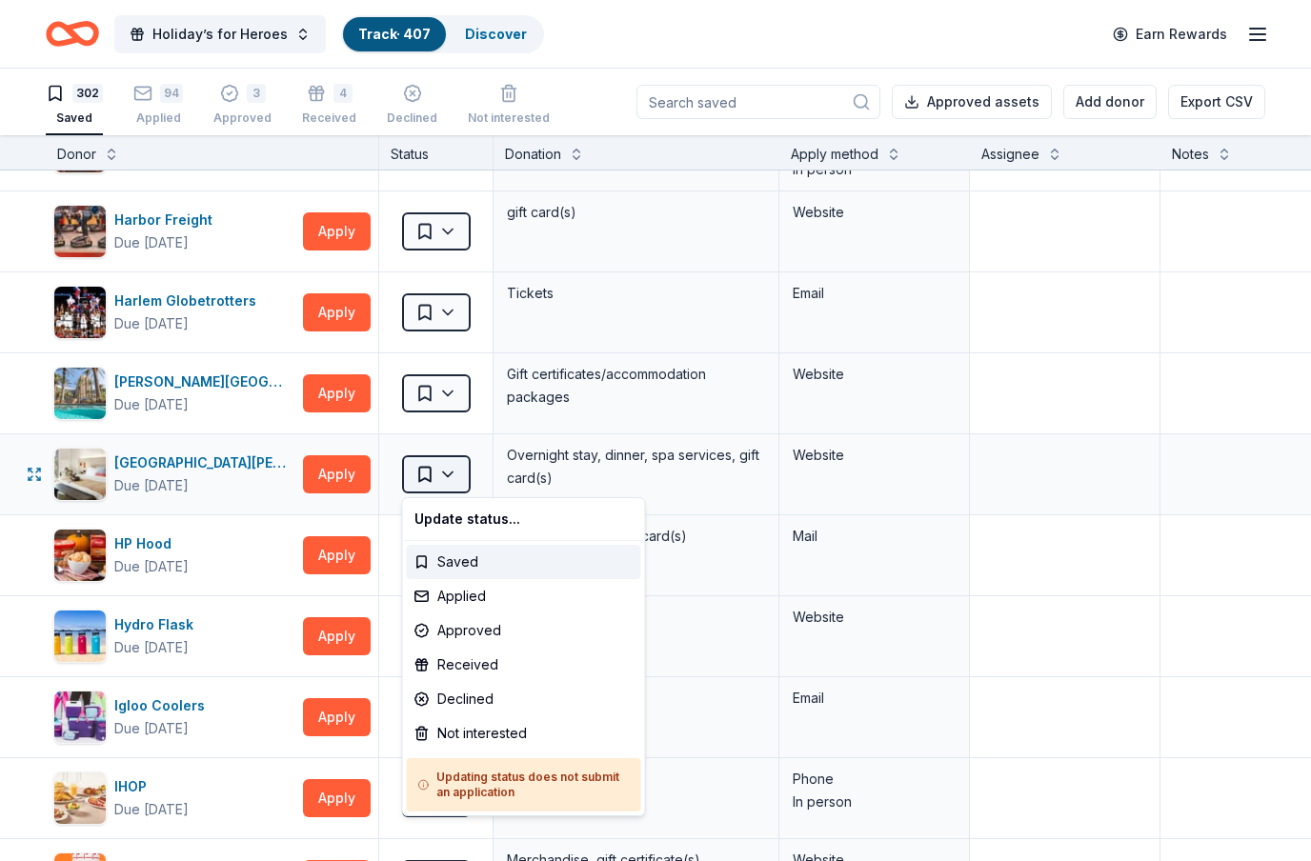
click at [439, 472] on html "Holiday’s for Heroes Track · 407 Discover Earn Rewards 302 Saved 94 Applied 3 A…" at bounding box center [655, 430] width 1311 height 861
click at [453, 733] on div "Not interested" at bounding box center [524, 734] width 234 height 34
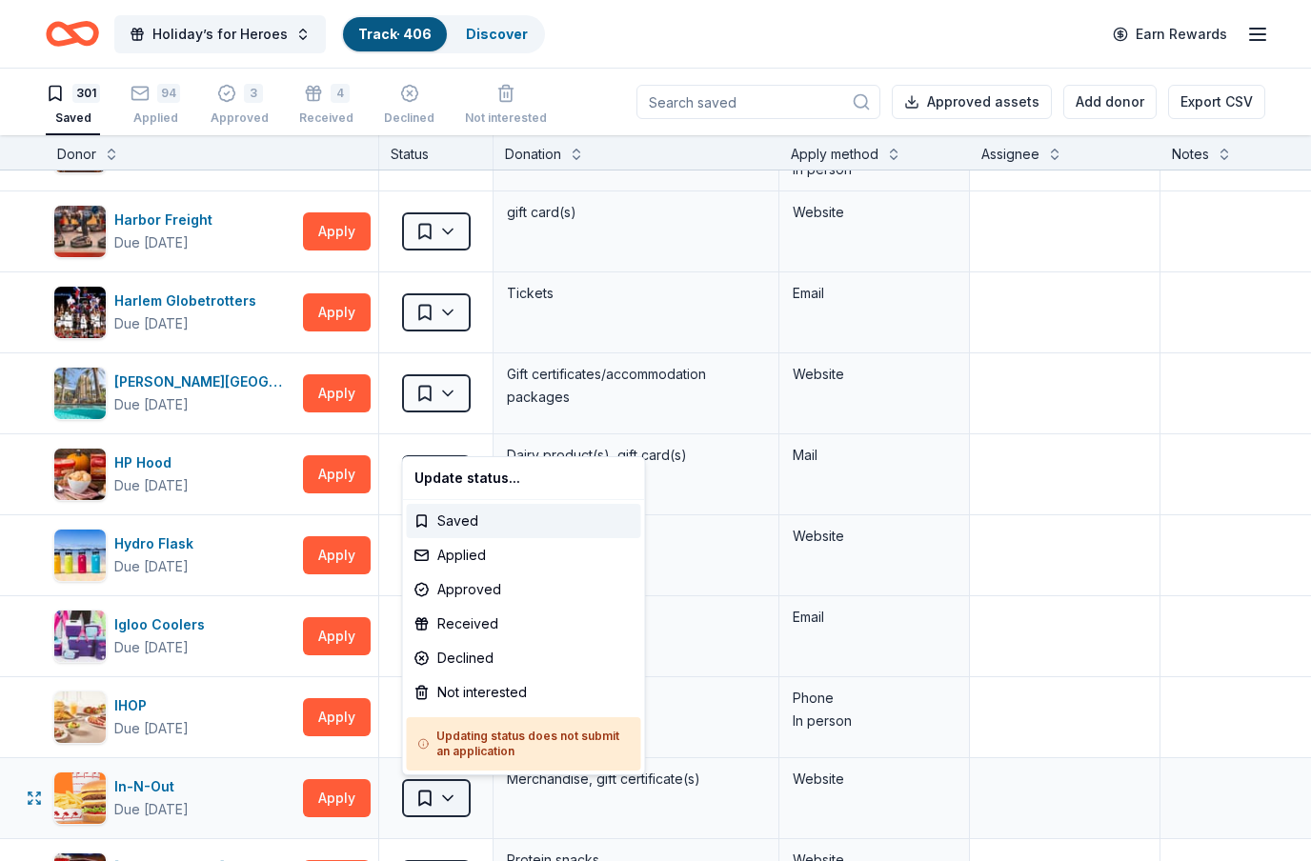
click at [458, 798] on html "Holiday’s for Heroes Track · 406 Discover Earn Rewards 301 Saved 94 Applied 3 A…" at bounding box center [655, 430] width 1311 height 861
click at [469, 562] on div "Applied" at bounding box center [524, 555] width 234 height 34
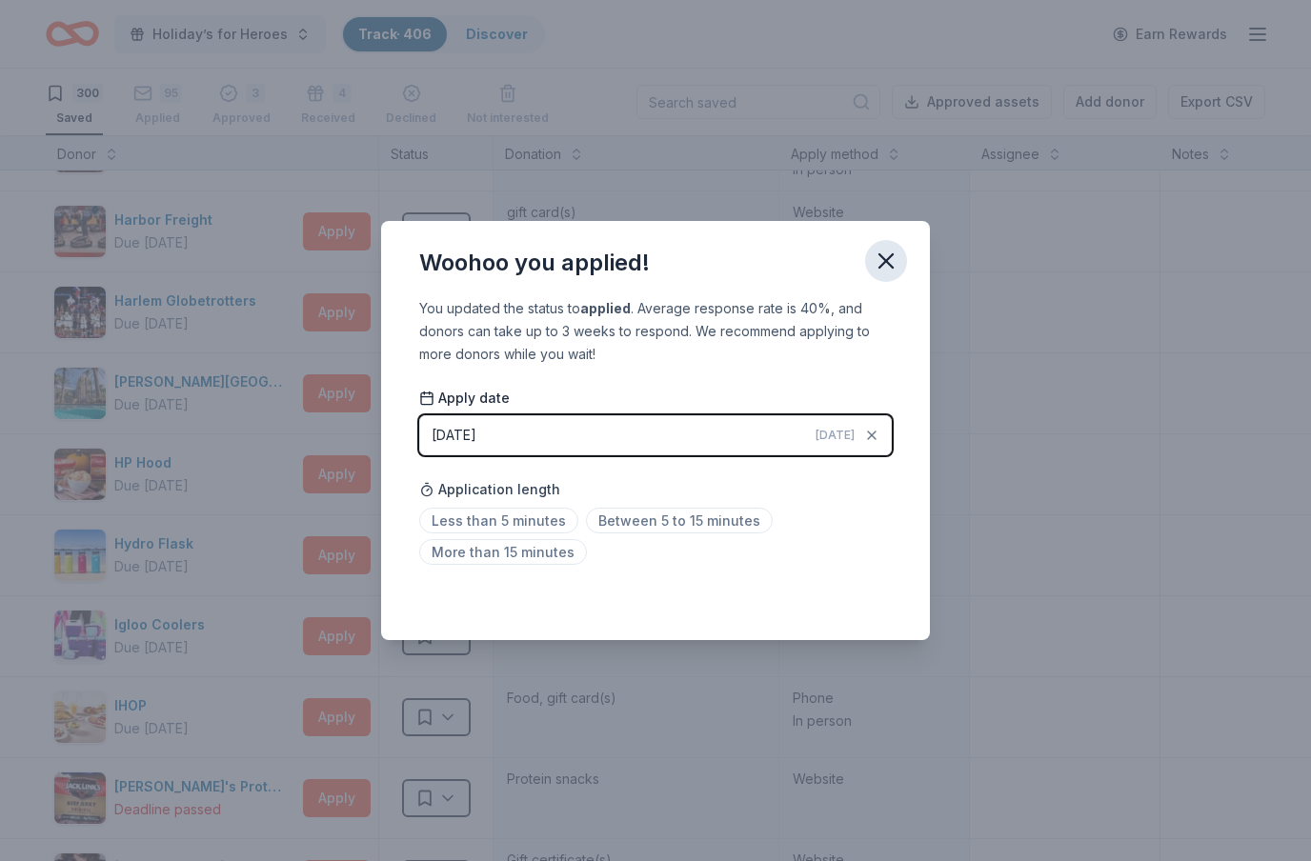
click at [884, 259] on icon "button" at bounding box center [886, 260] width 13 height 13
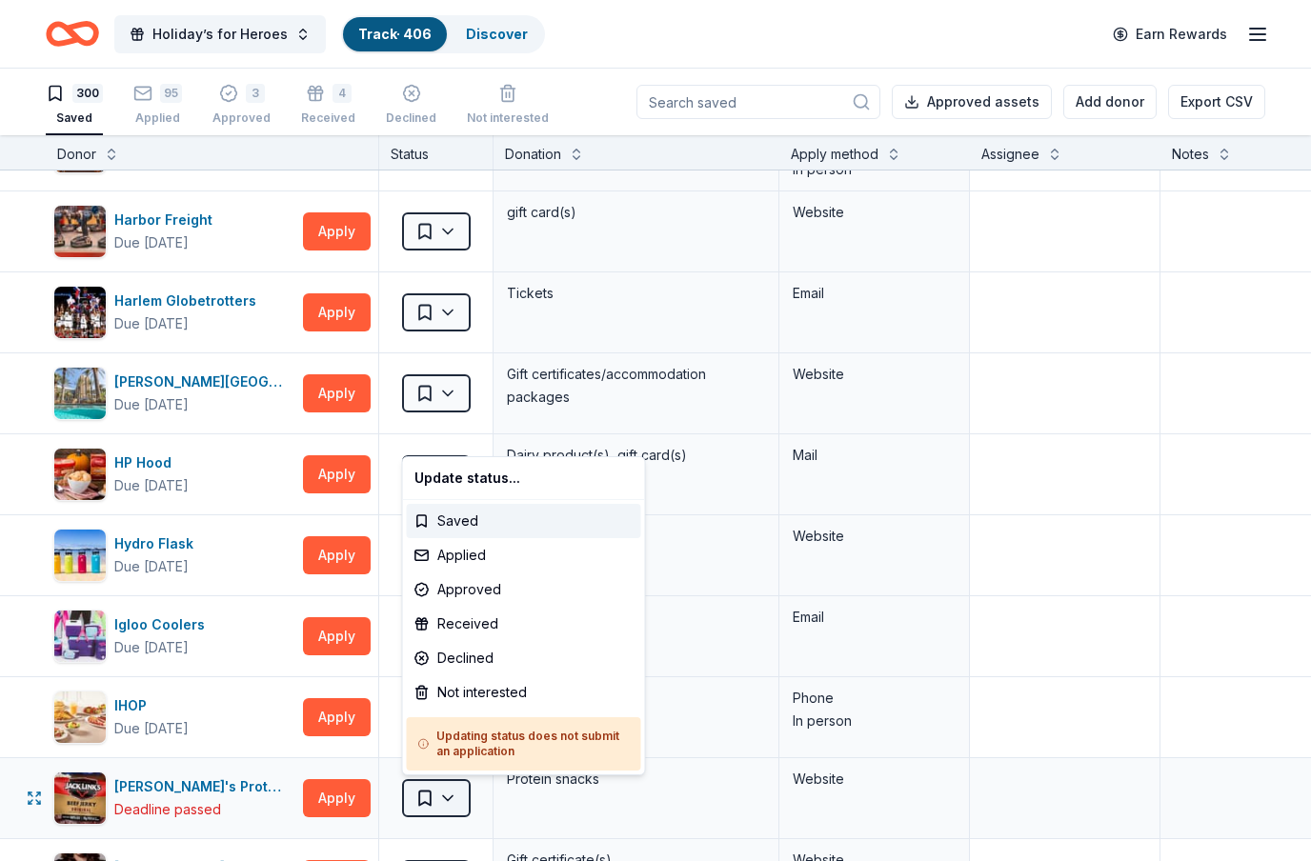
click at [455, 804] on html "Holiday’s for Heroes Track · 406 Discover Earn Rewards 300 Saved 95 Applied 3 A…" at bounding box center [655, 430] width 1311 height 861
click at [463, 681] on div "Not interested" at bounding box center [524, 693] width 234 height 34
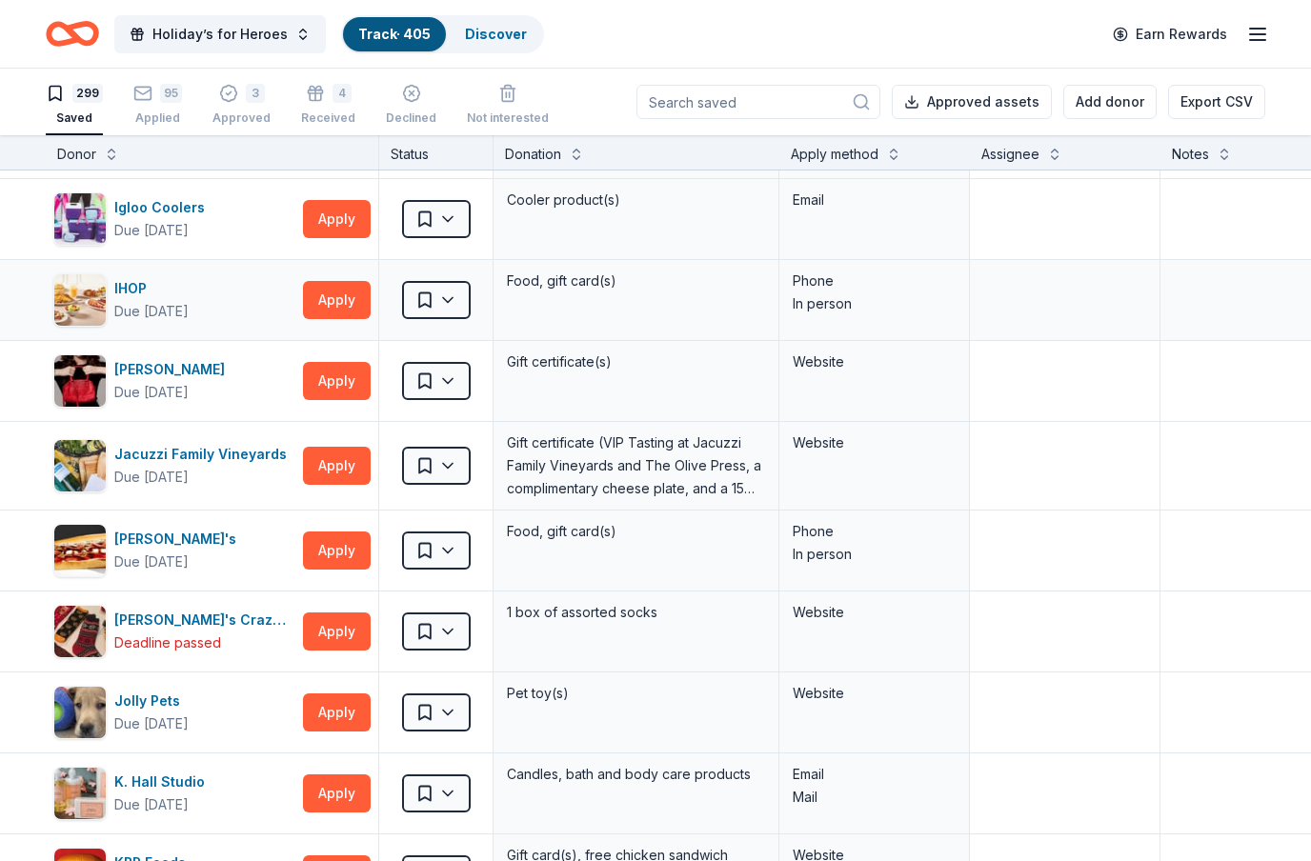
scroll to position [9005, 0]
click at [332, 225] on button "Apply" at bounding box center [337, 219] width 68 height 38
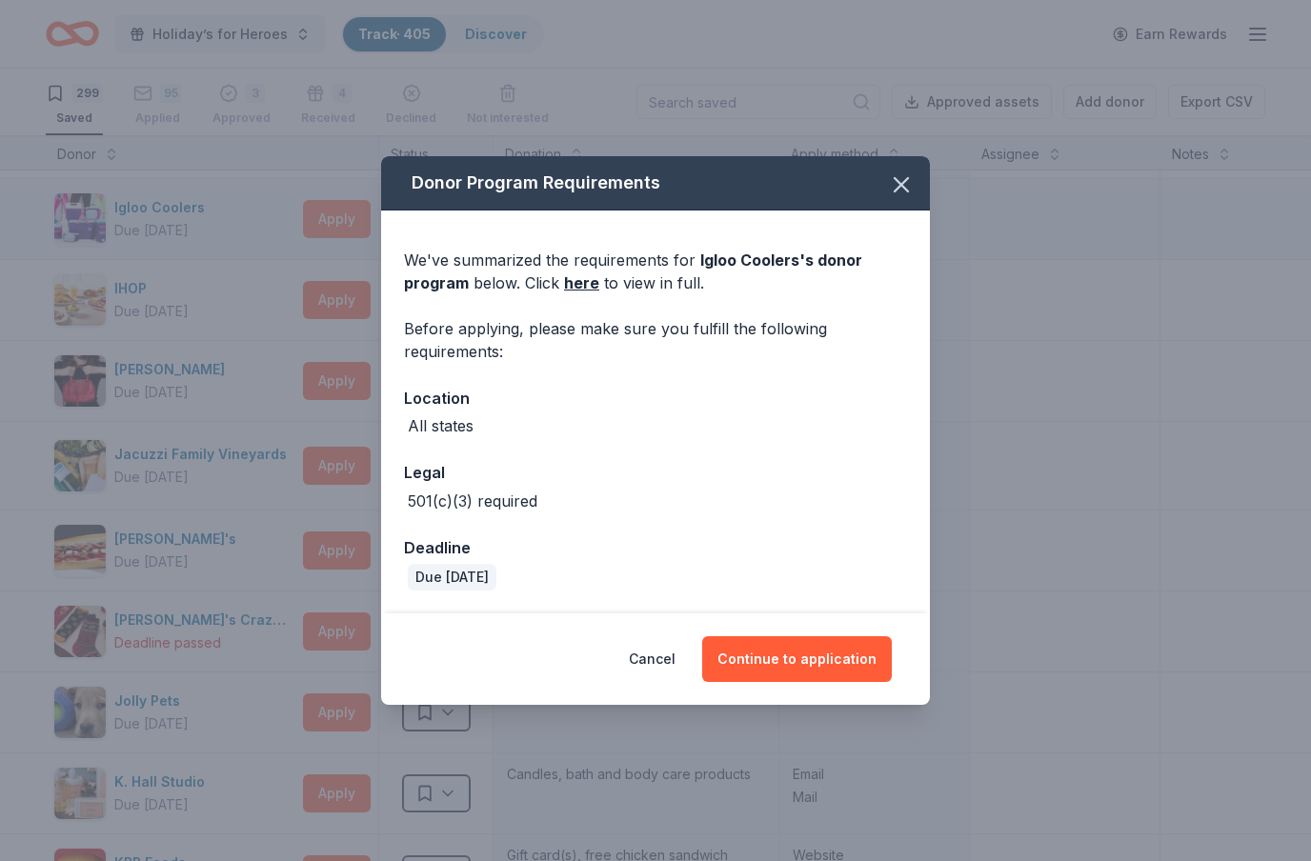
click at [332, 225] on div "Donor Program Requirements We've summarized the requirements for Igloo Coolers …" at bounding box center [655, 430] width 1311 height 861
click at [837, 676] on button "Continue to application" at bounding box center [797, 660] width 190 height 46
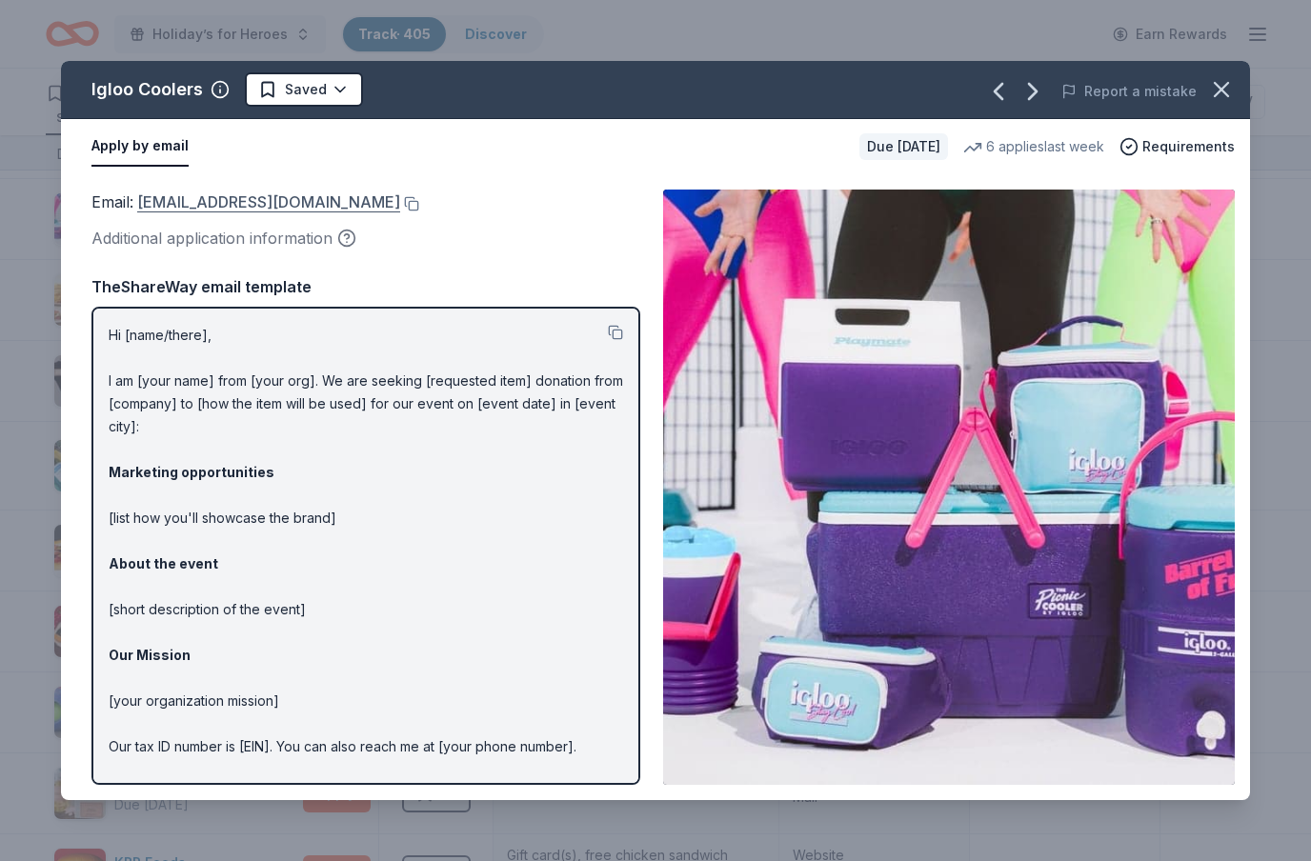
click at [267, 205] on link "[EMAIL_ADDRESS][DOMAIN_NAME]" at bounding box center [268, 202] width 263 height 25
click at [338, 96] on html "Holiday’s for Heroes Track · 405 Discover Earn Rewards 299 Saved 95 Applied 3 A…" at bounding box center [655, 430] width 1311 height 861
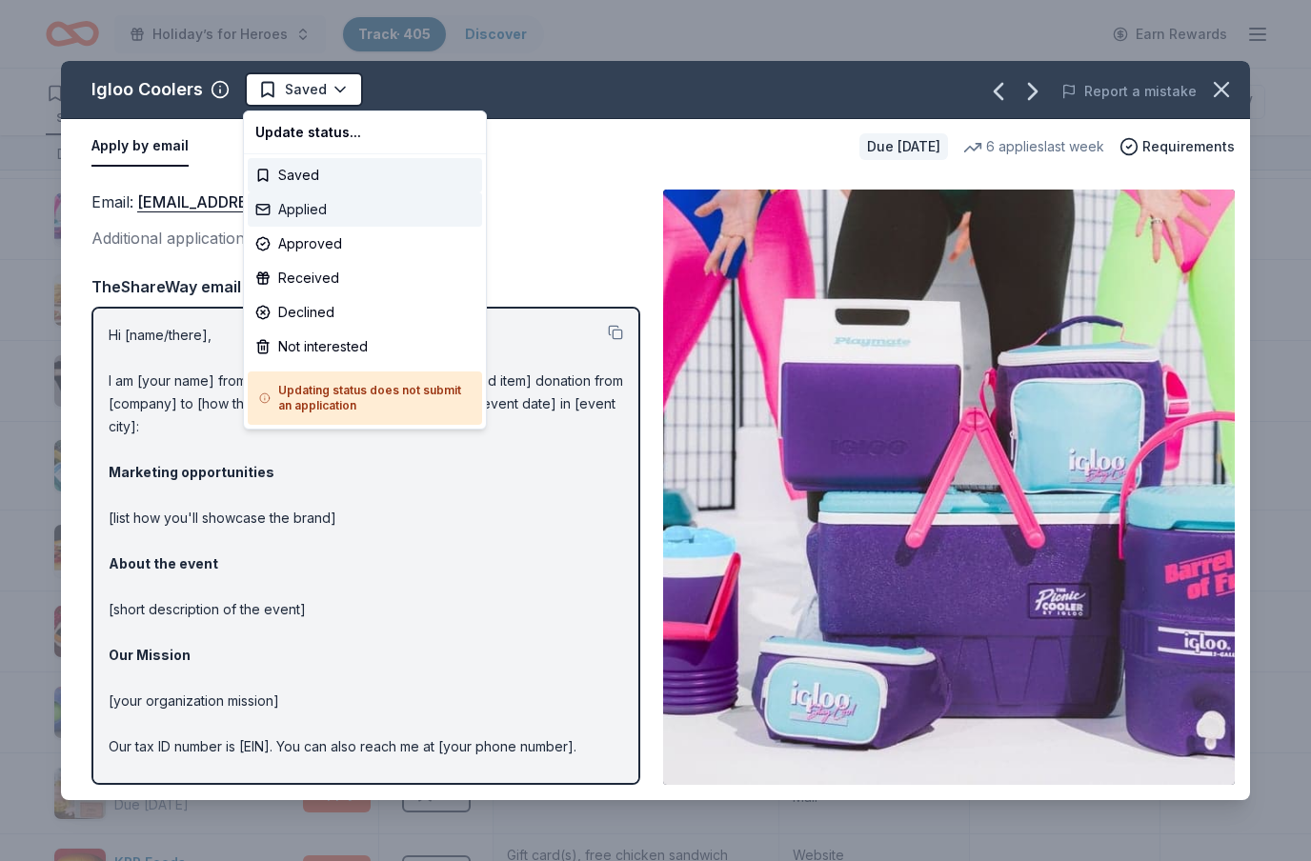
click at [326, 216] on div "Applied" at bounding box center [365, 209] width 234 height 34
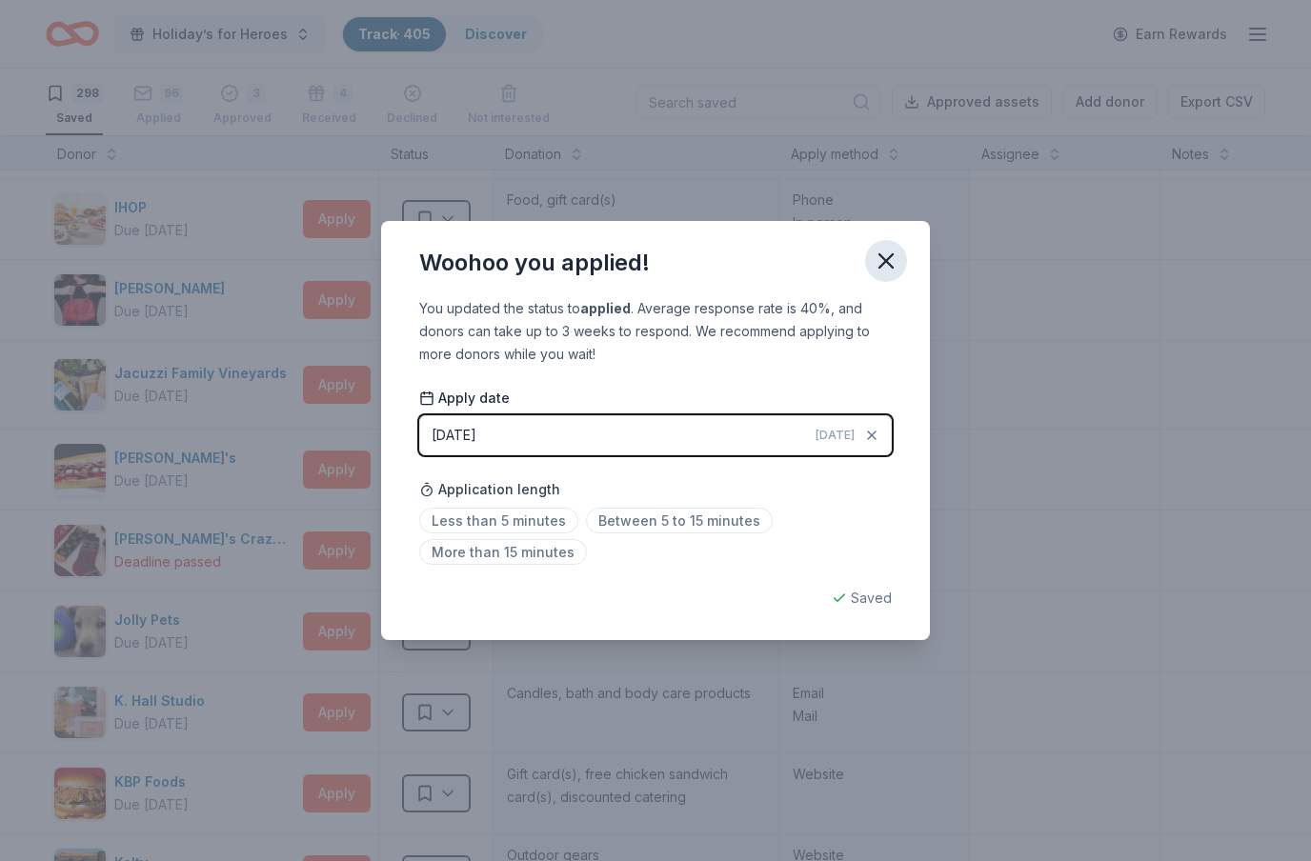
click at [886, 266] on icon "button" at bounding box center [886, 261] width 27 height 27
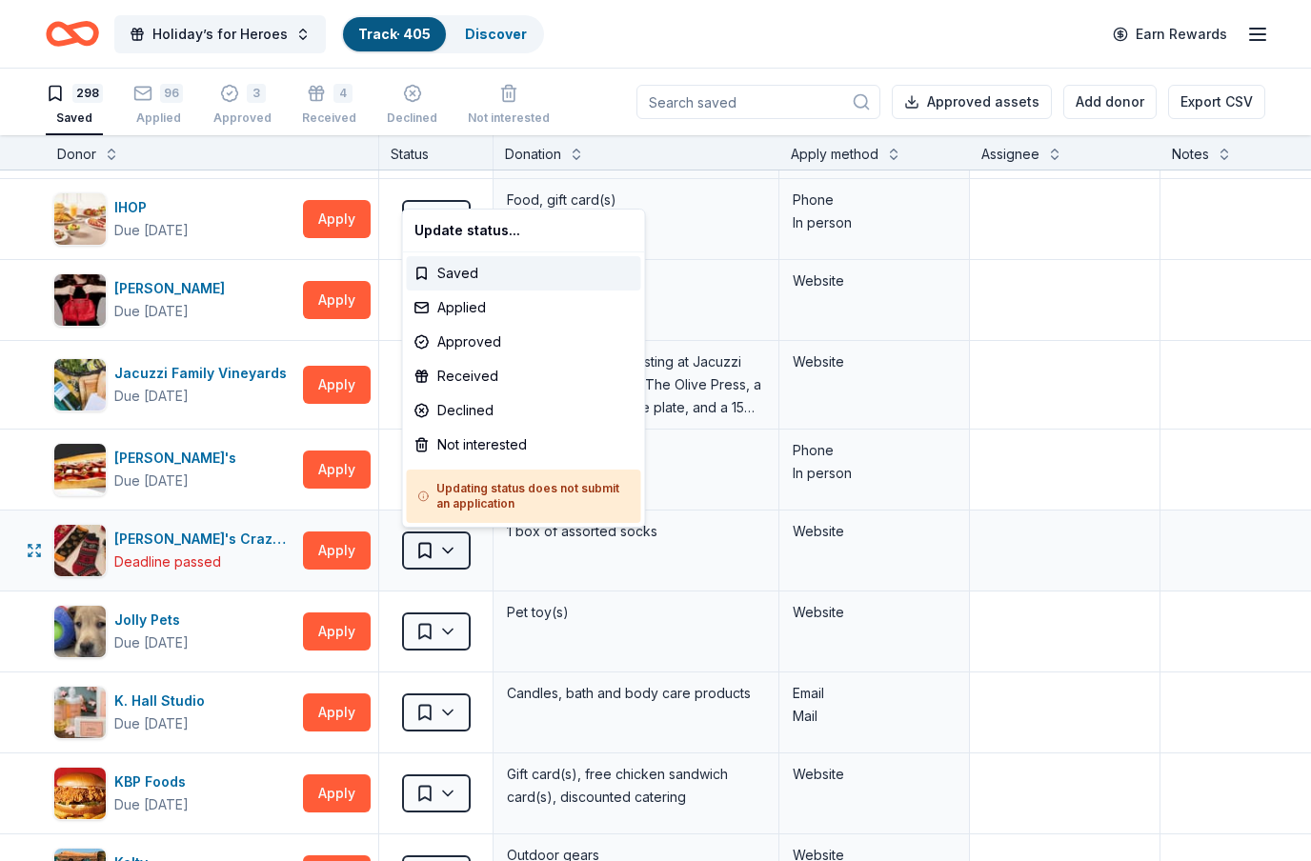
click at [453, 556] on html "Holiday’s for Heroes Track · 405 Discover Earn Rewards 298 Saved 96 Applied 3 A…" at bounding box center [655, 430] width 1311 height 861
click at [499, 451] on div "Not interested" at bounding box center [524, 445] width 234 height 34
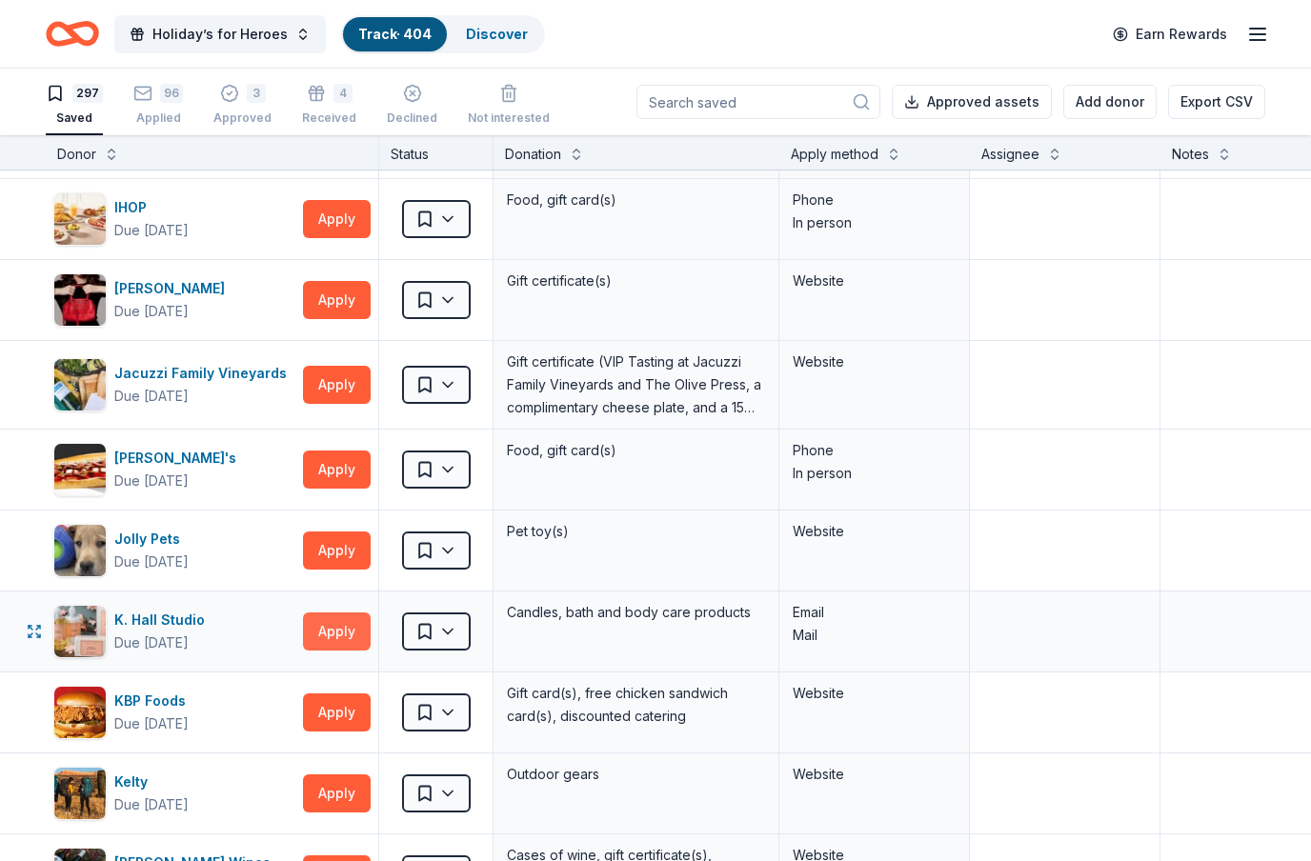
click at [360, 638] on button "Apply" at bounding box center [337, 632] width 68 height 38
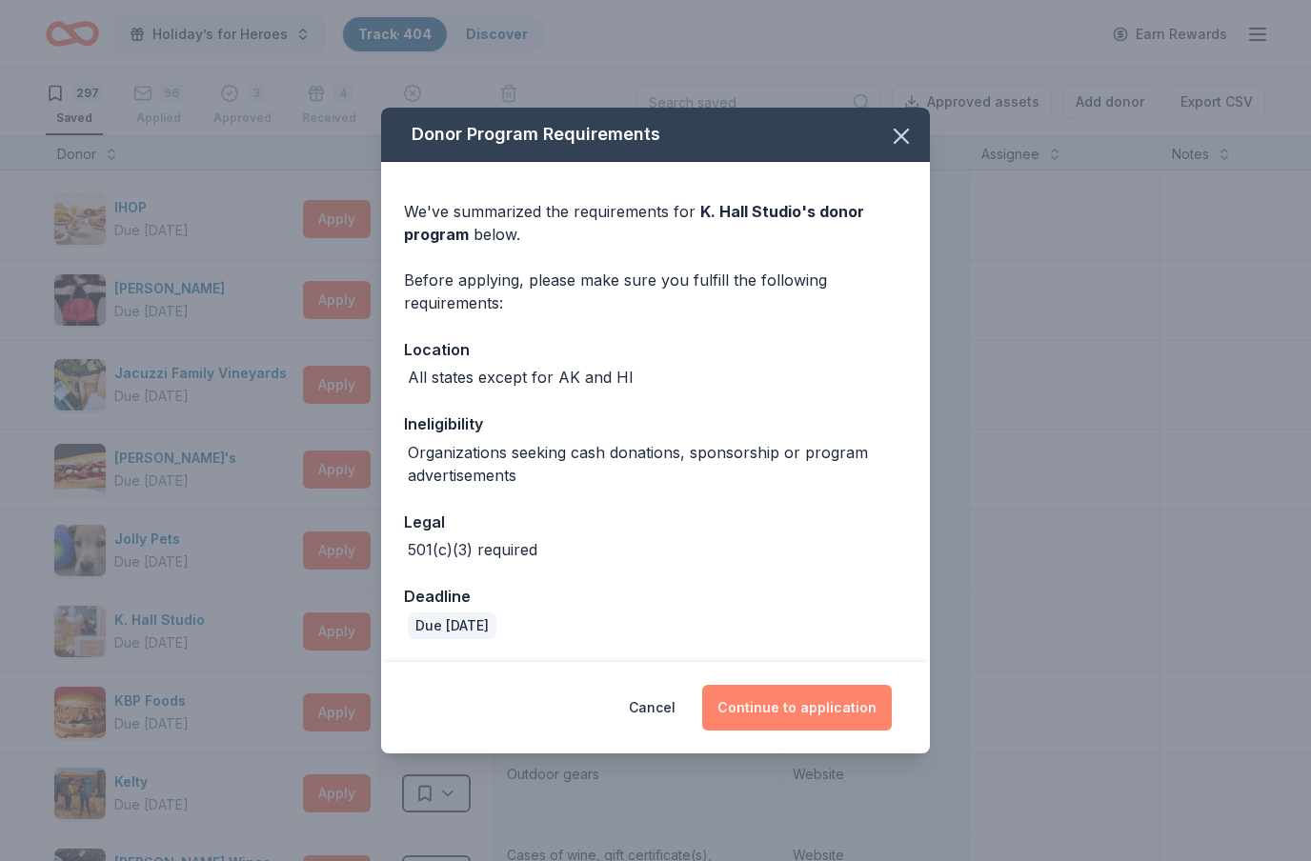
click at [821, 703] on button "Continue to application" at bounding box center [797, 708] width 190 height 46
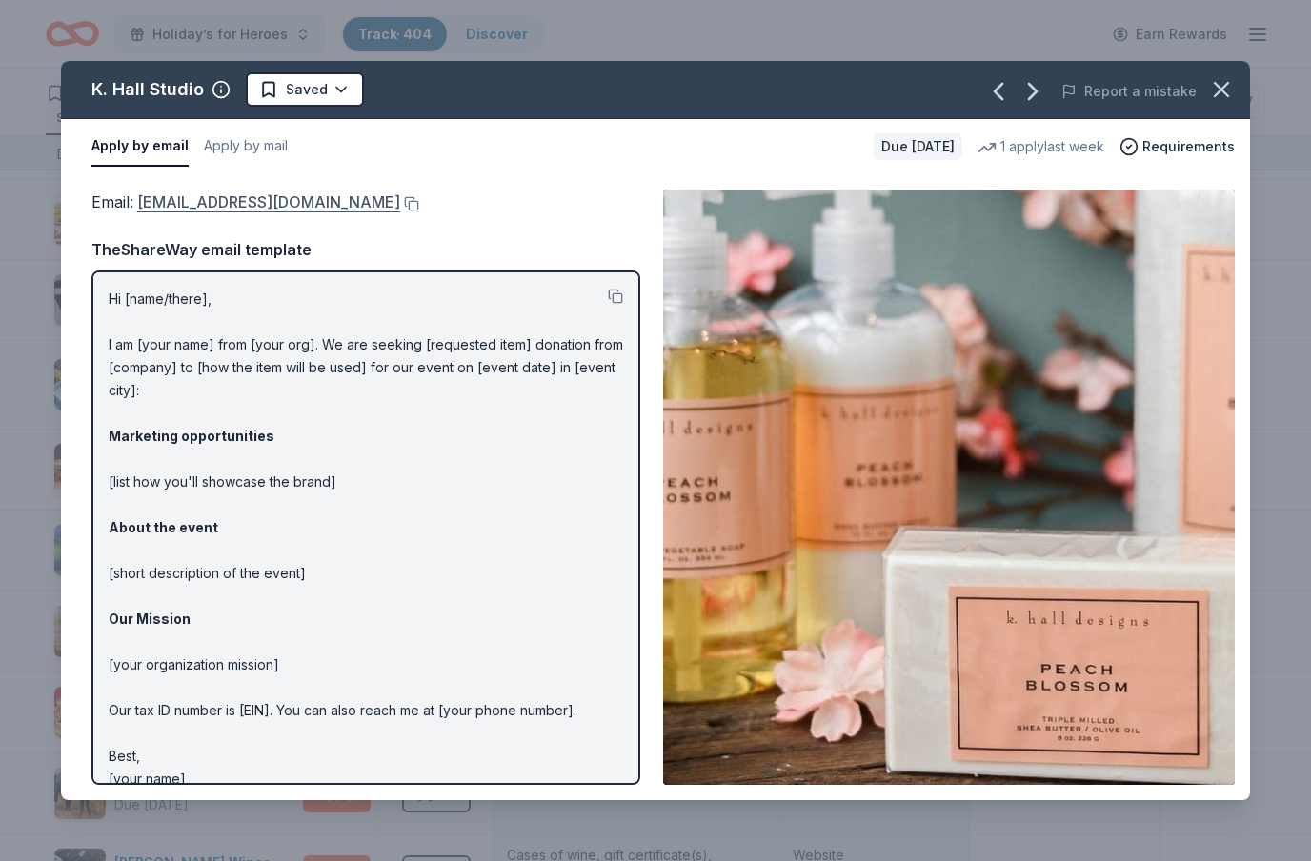
click at [276, 207] on link "[EMAIL_ADDRESS][DOMAIN_NAME]" at bounding box center [268, 202] width 263 height 25
click at [344, 91] on html "Holiday’s for Heroes Track · 404 Discover Earn Rewards 297 Saved 96 Applied 3 A…" at bounding box center [655, 430] width 1311 height 861
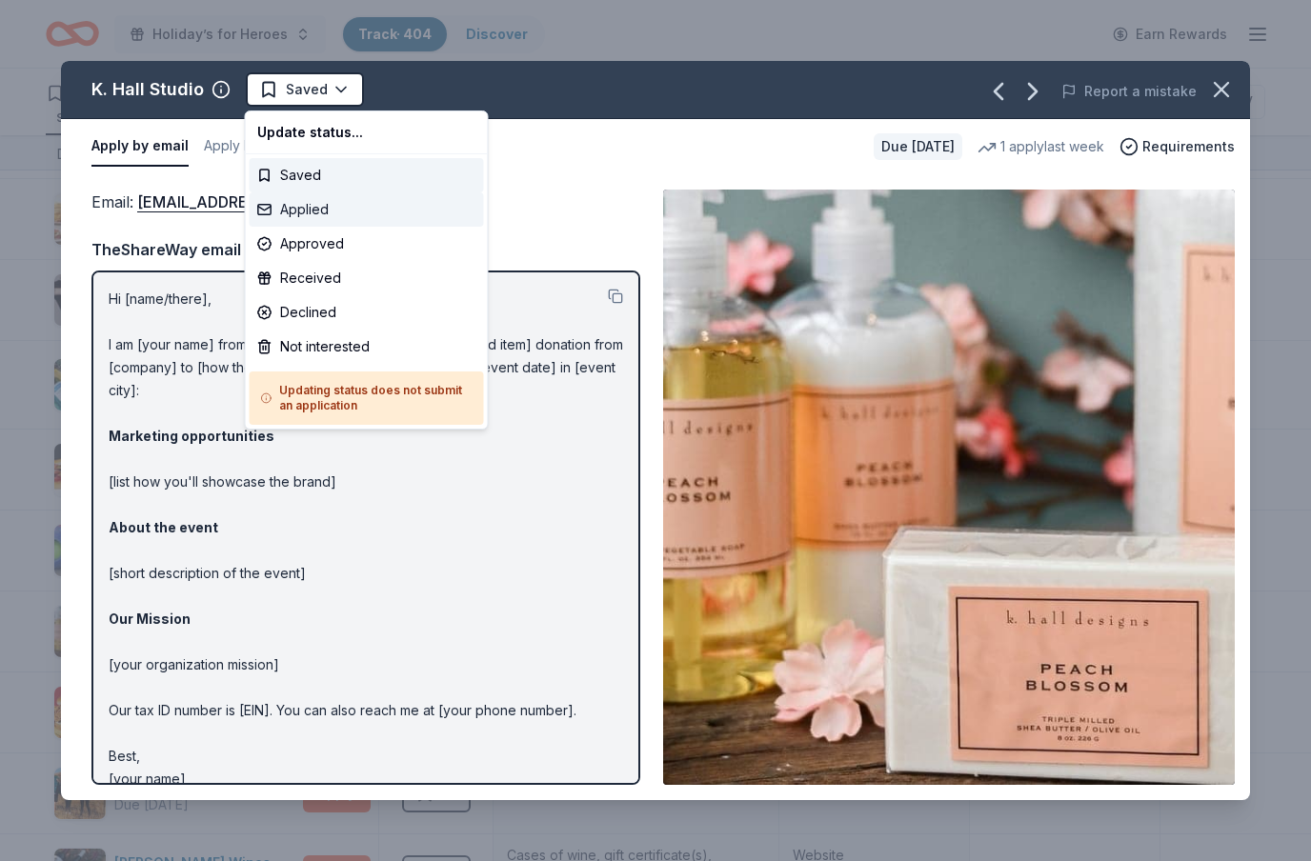
click at [334, 207] on div "Applied" at bounding box center [367, 209] width 234 height 34
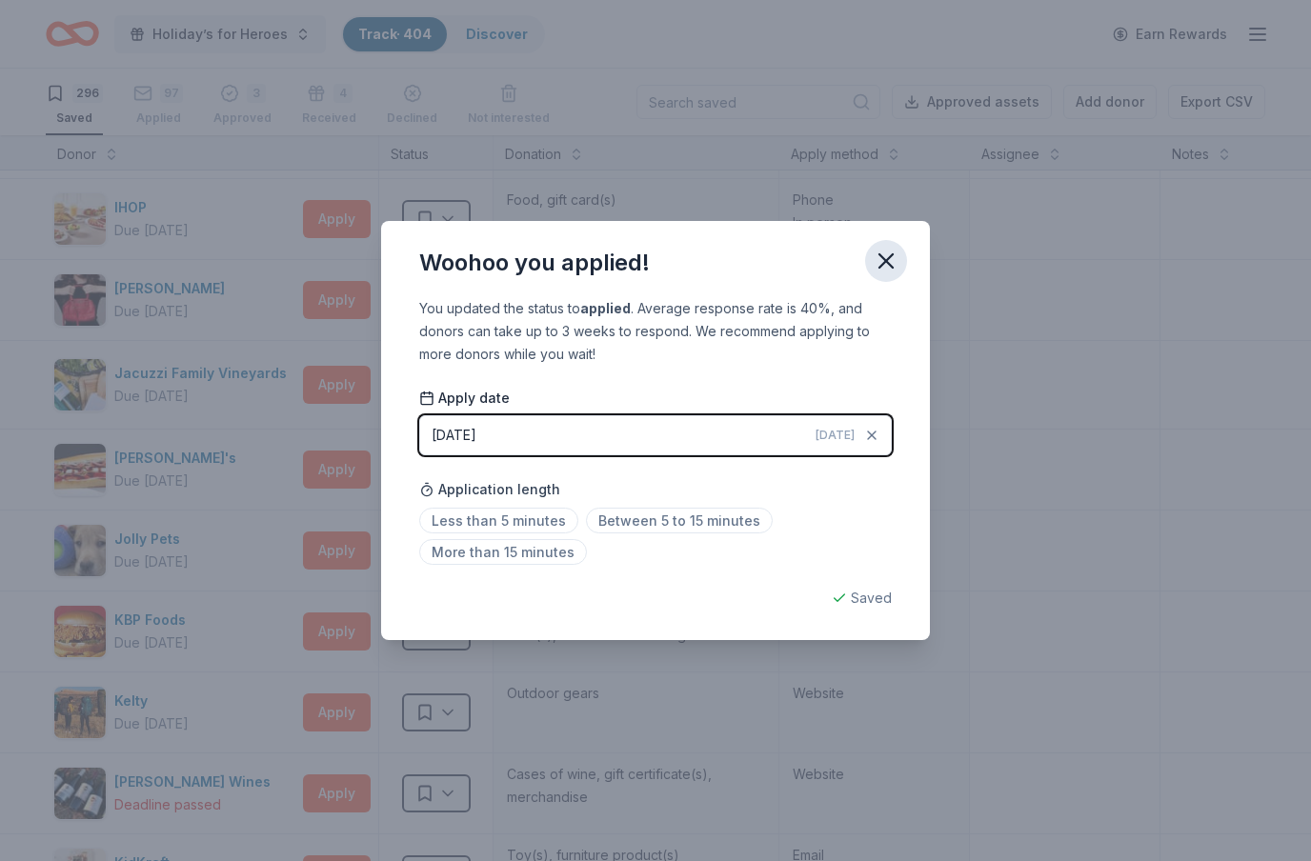
click at [894, 260] on icon "button" at bounding box center [886, 261] width 27 height 27
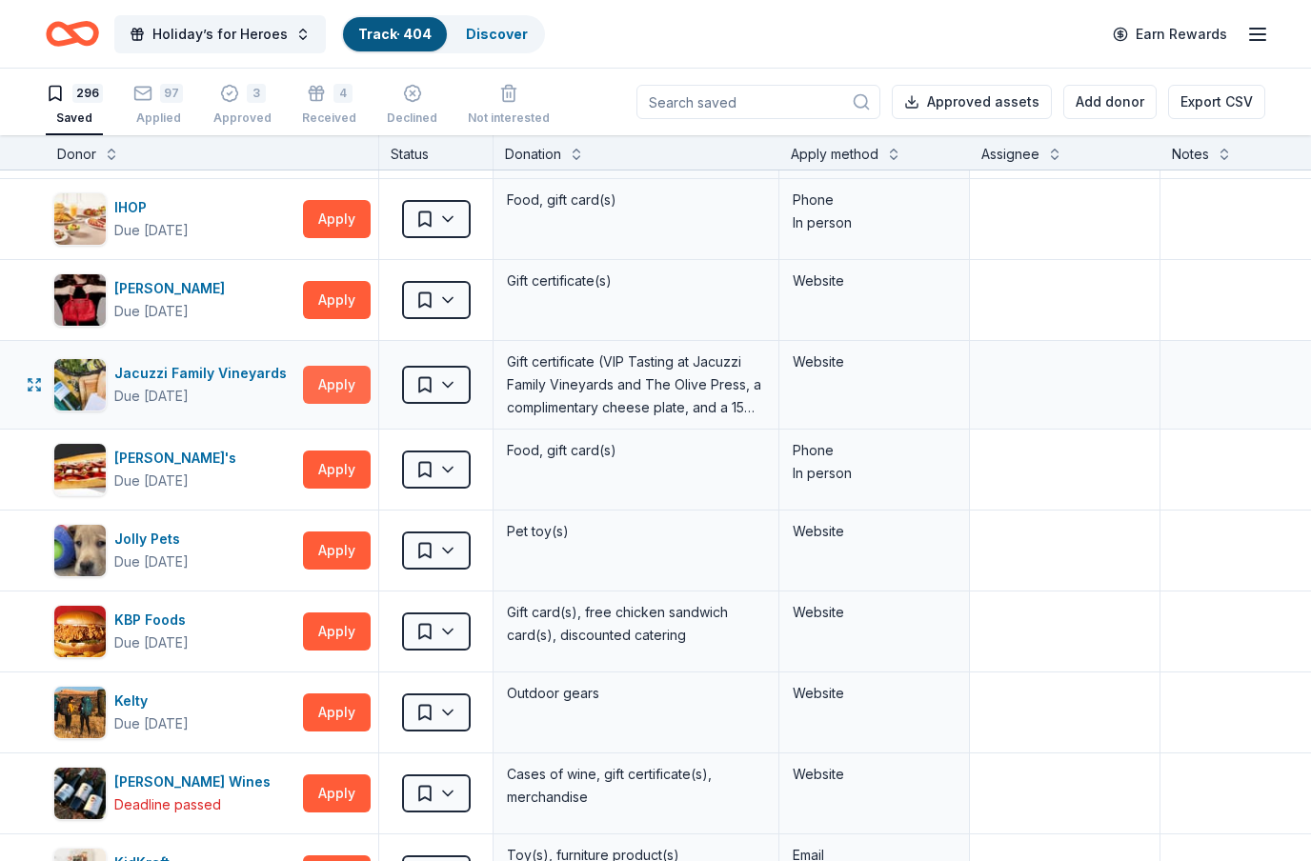
click at [349, 388] on button "Apply" at bounding box center [337, 385] width 68 height 38
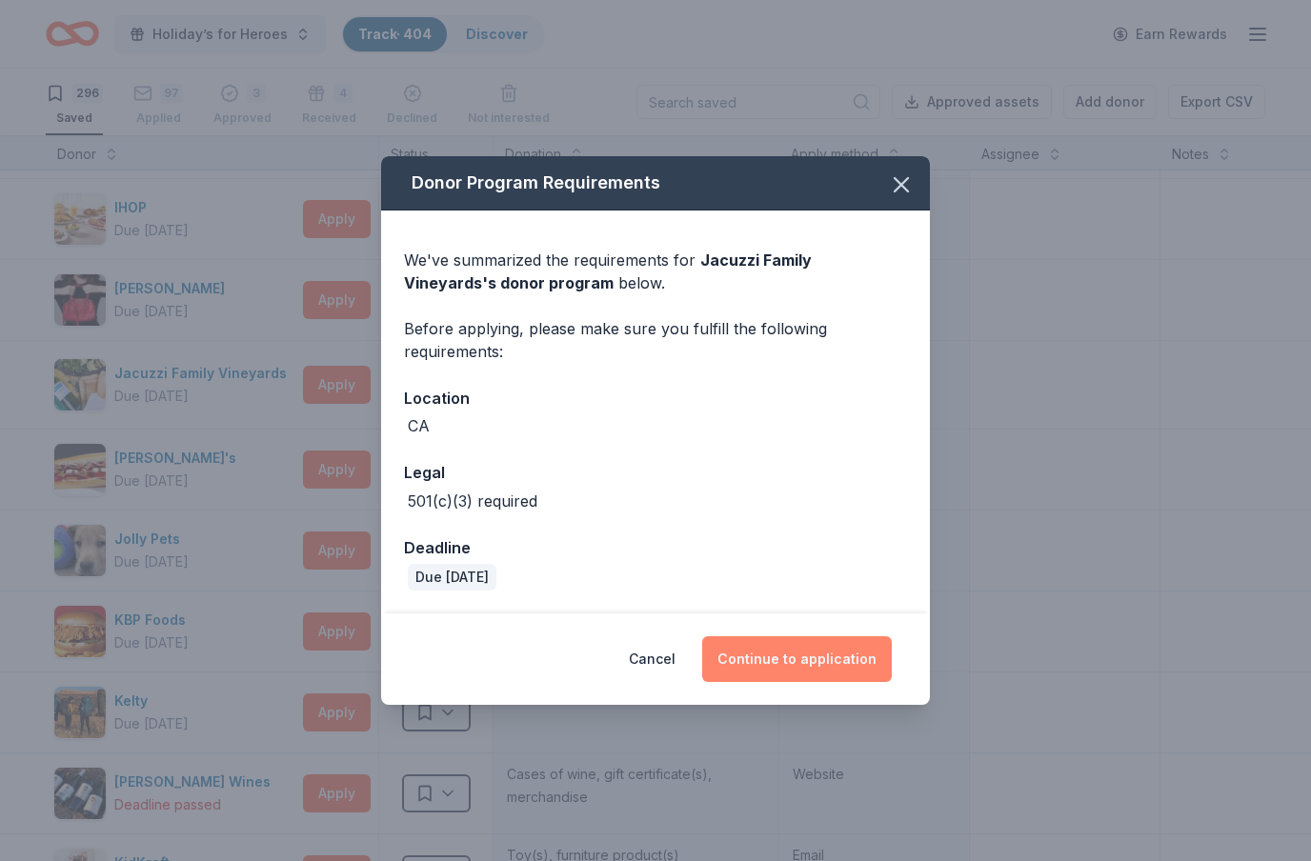
click at [818, 652] on button "Continue to application" at bounding box center [797, 660] width 190 height 46
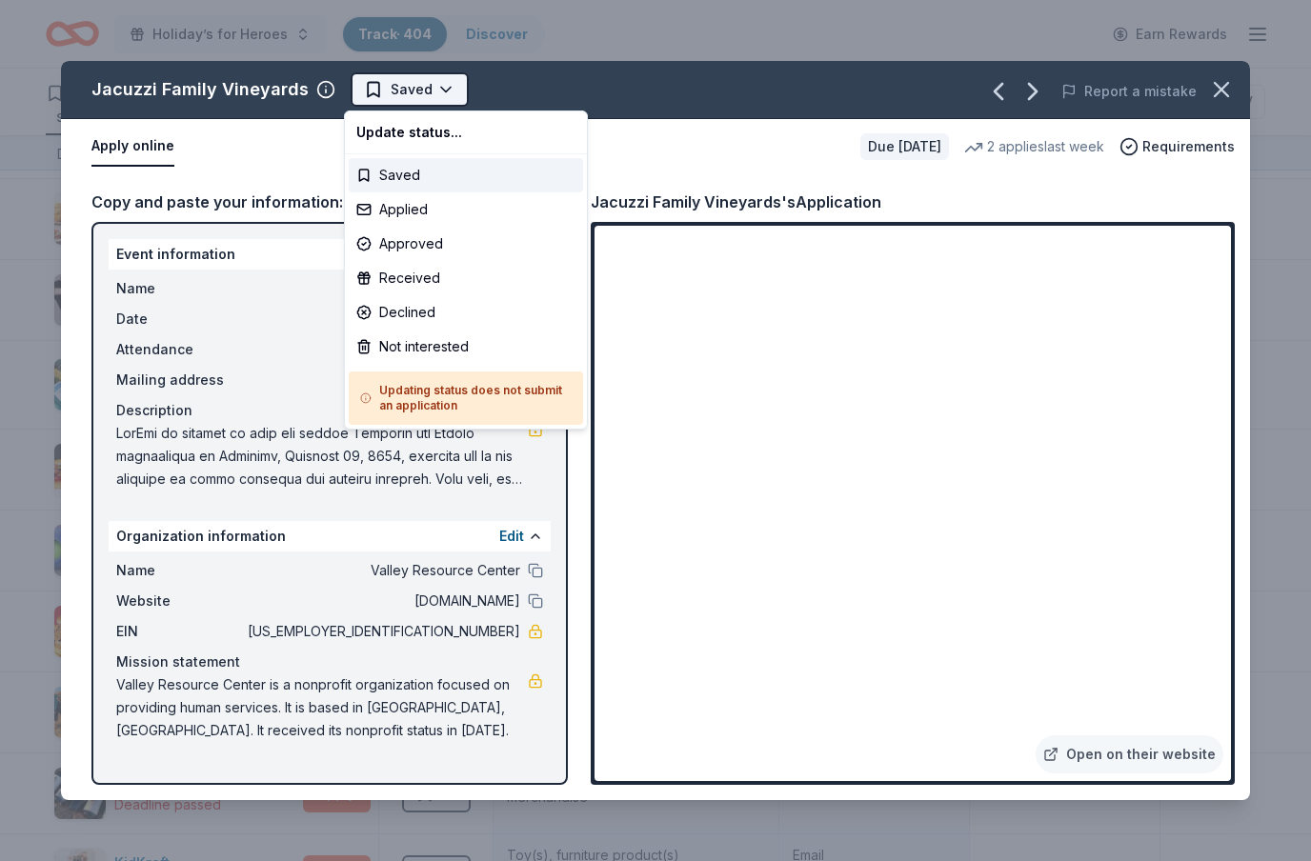
click at [445, 100] on html "Holiday’s for Heroes Track · 404 Discover Earn Rewards 296 Saved 97 Applied 3 A…" at bounding box center [655, 430] width 1311 height 861
click at [468, 350] on div "Not interested" at bounding box center [466, 347] width 234 height 34
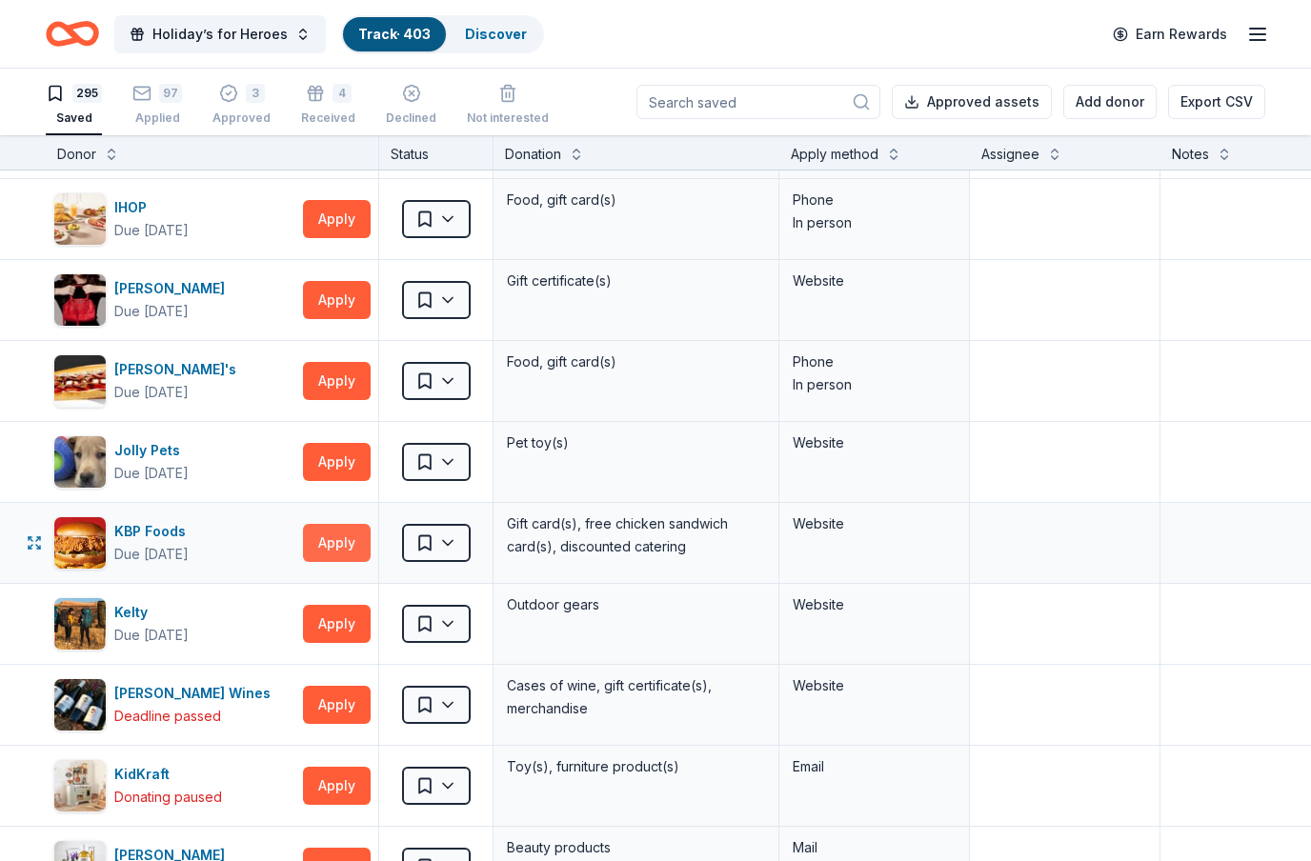
click at [345, 542] on button "Apply" at bounding box center [337, 543] width 68 height 38
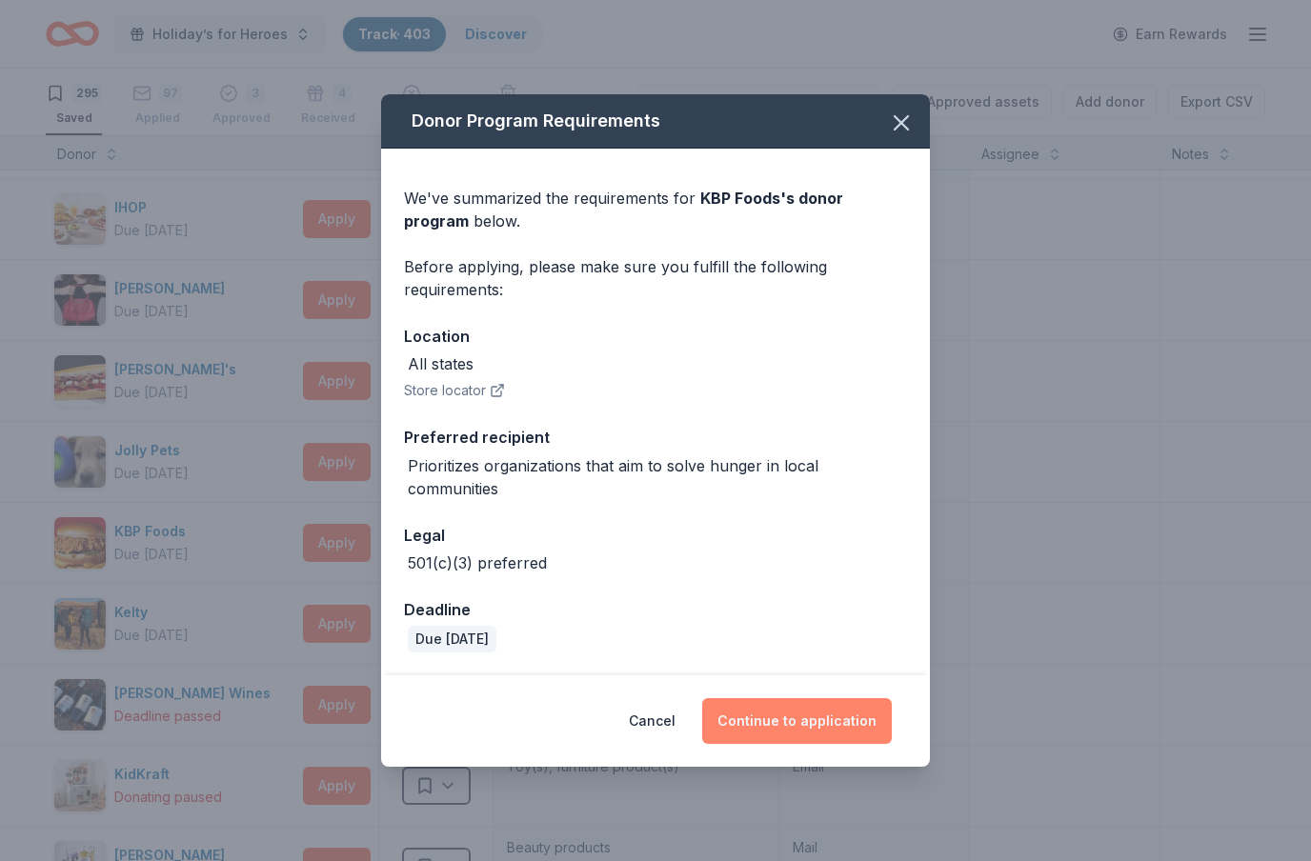
click at [825, 714] on button "Continue to application" at bounding box center [797, 721] width 190 height 46
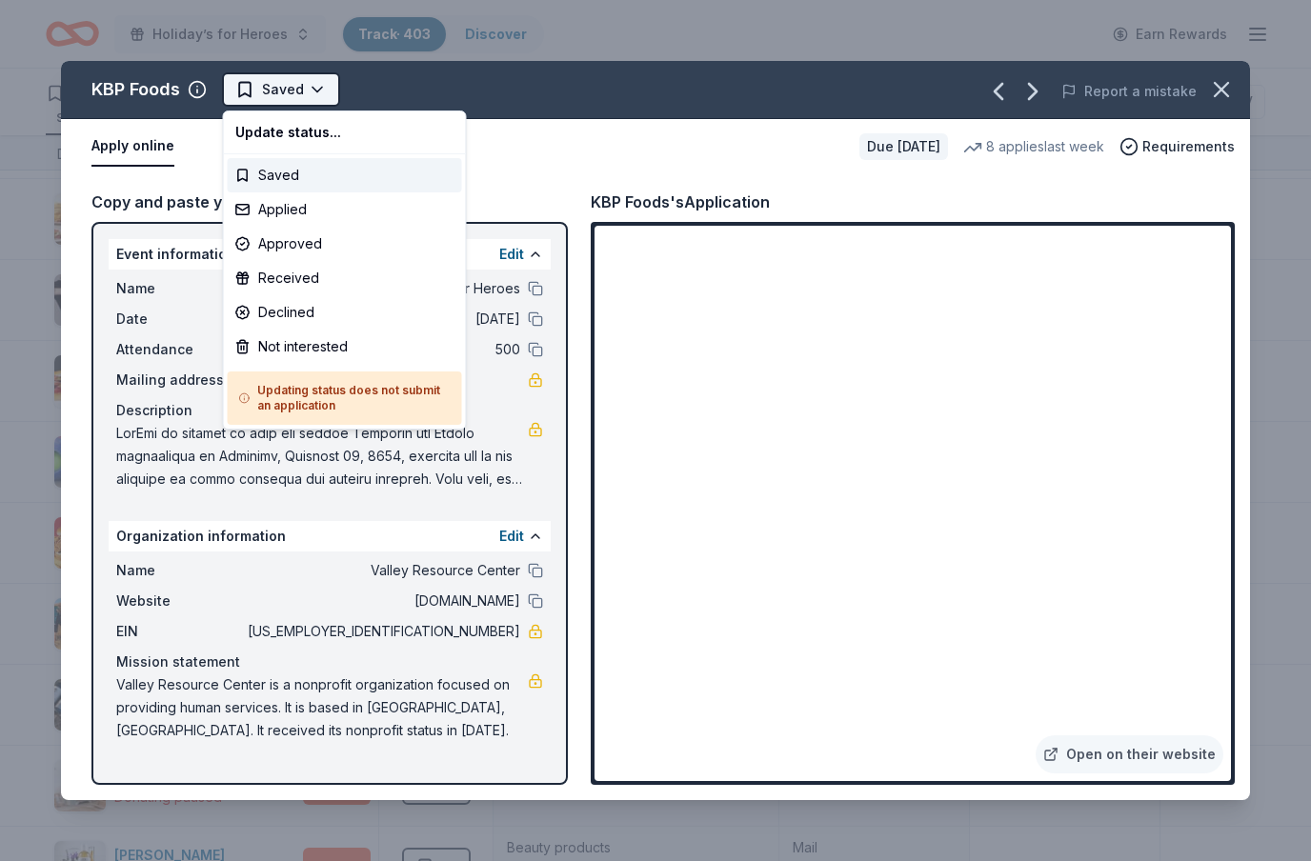
click at [320, 97] on html "Holiday’s for Heroes Track · 403 Discover Earn Rewards 295 Saved 97 Applied 3 A…" at bounding box center [655, 430] width 1311 height 861
click at [290, 211] on div "Applied" at bounding box center [345, 209] width 234 height 34
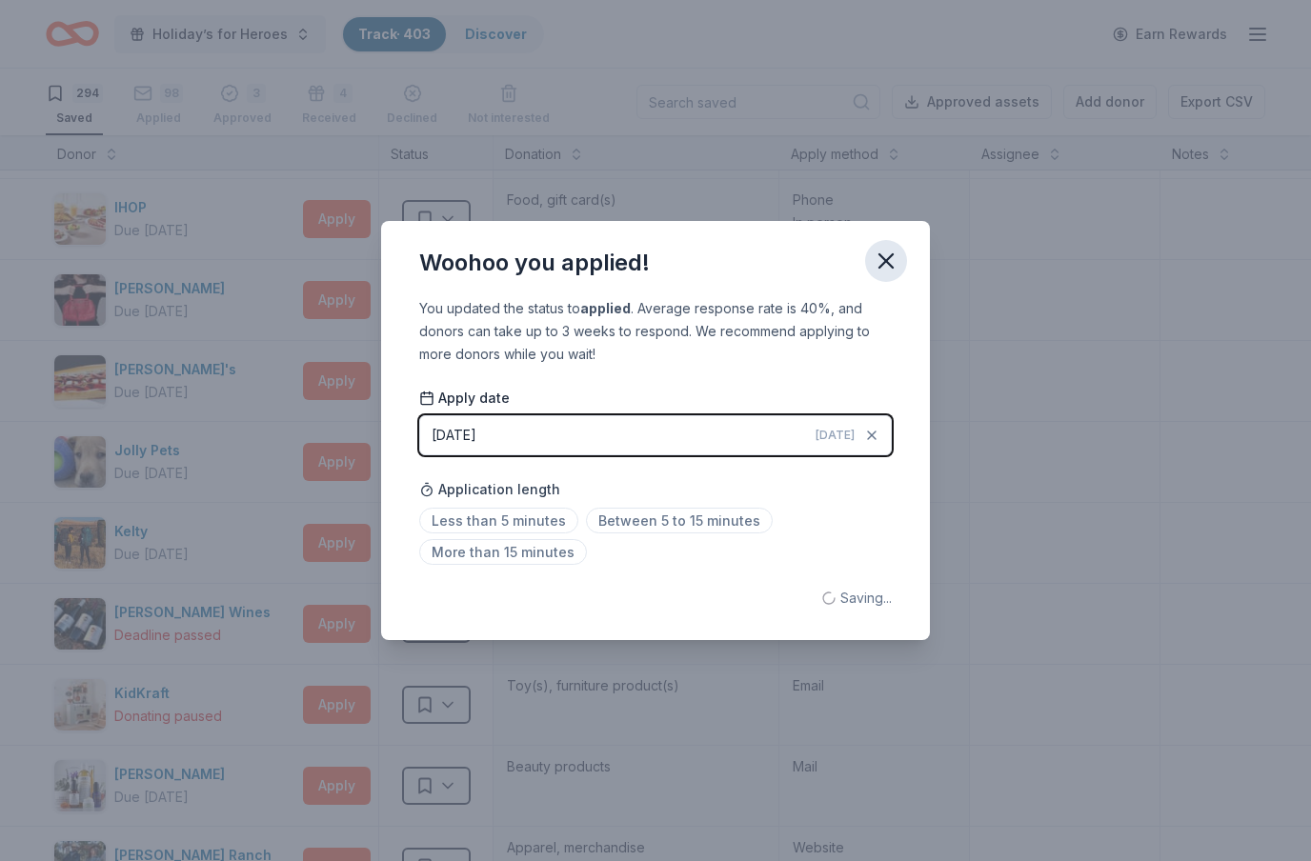
click at [883, 269] on icon "button" at bounding box center [886, 261] width 27 height 27
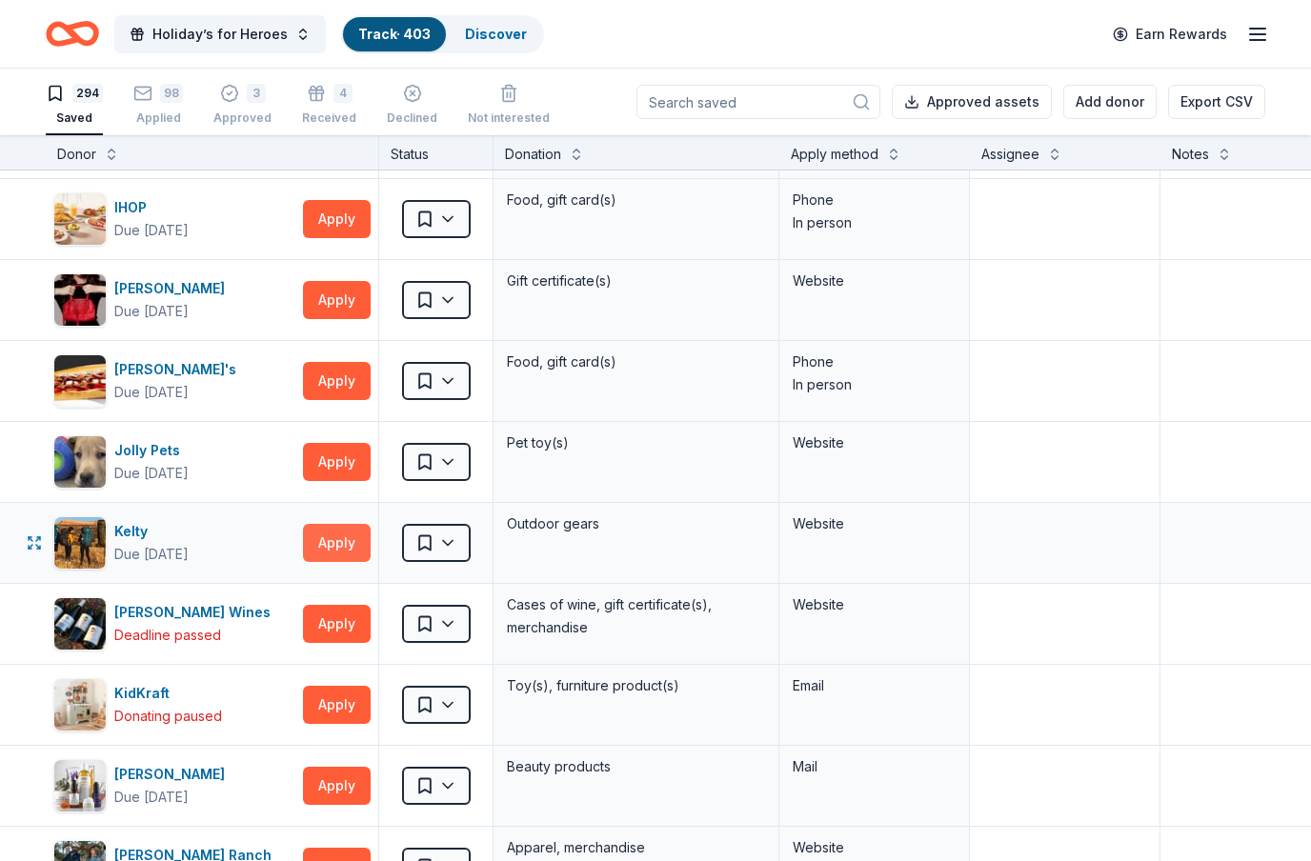
click at [340, 546] on button "Apply" at bounding box center [337, 543] width 68 height 38
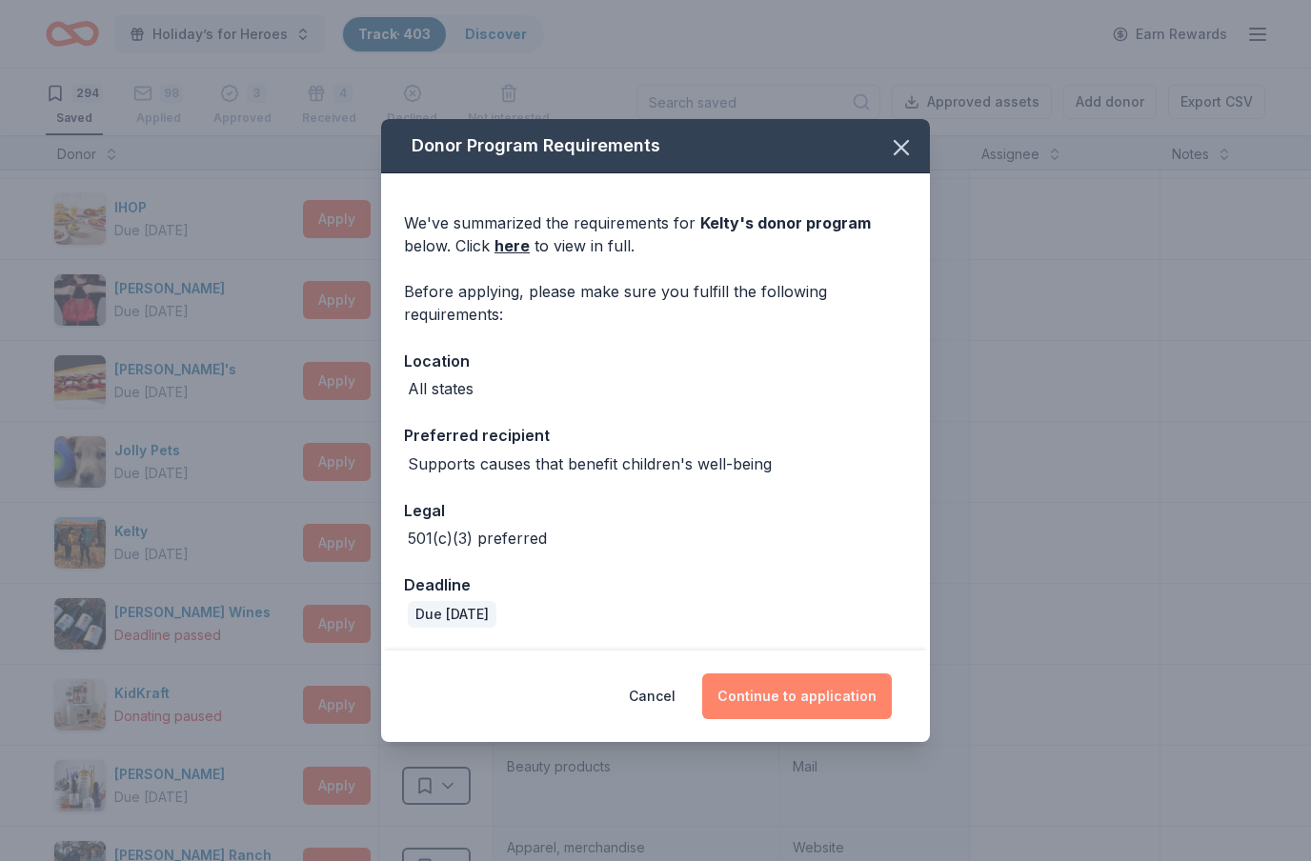
click at [819, 692] on button "Continue to application" at bounding box center [797, 697] width 190 height 46
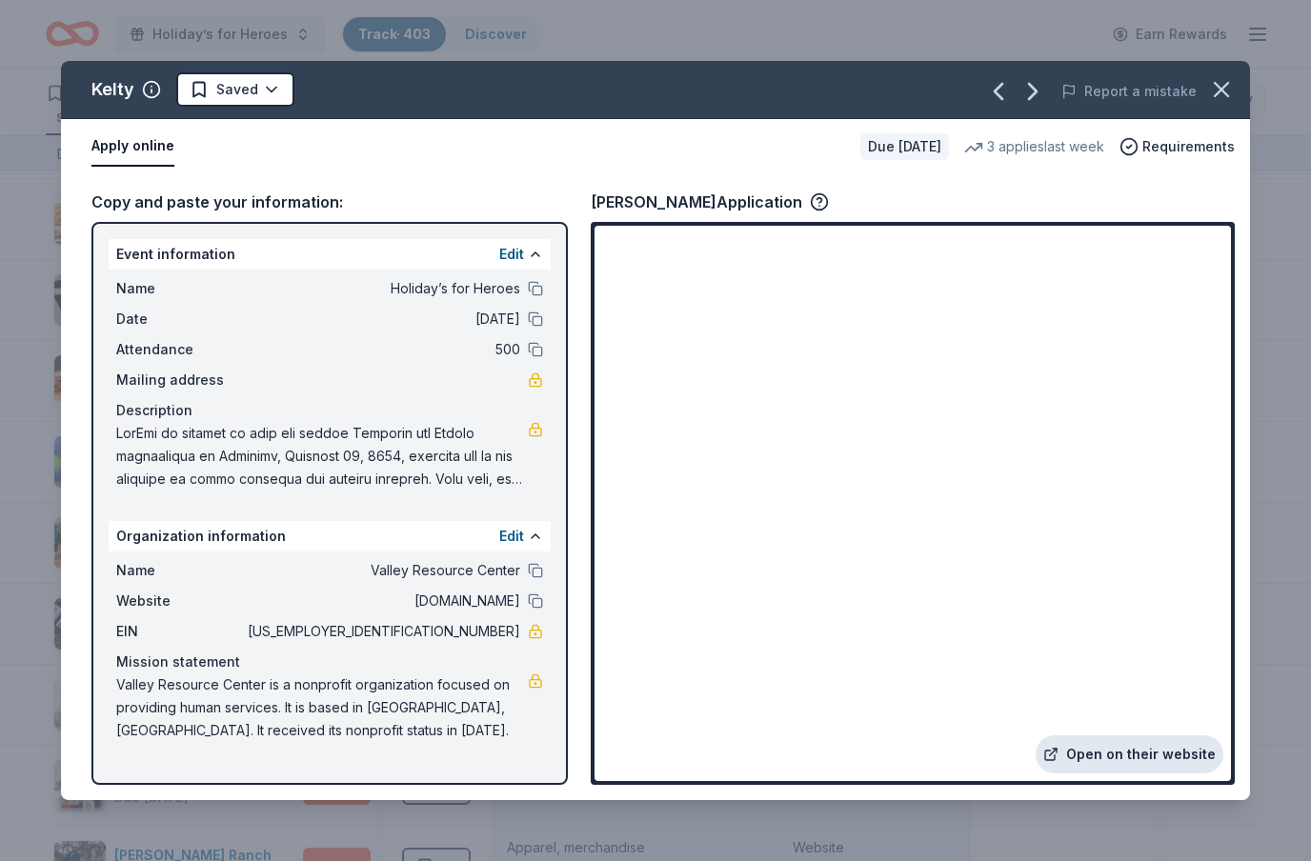
click at [1134, 756] on link "Open on their website" at bounding box center [1130, 755] width 188 height 38
click at [270, 92] on html "Holiday’s for Heroes Track · 403 Discover Earn Rewards 294 Saved 98 Applied 3 A…" at bounding box center [655, 430] width 1311 height 861
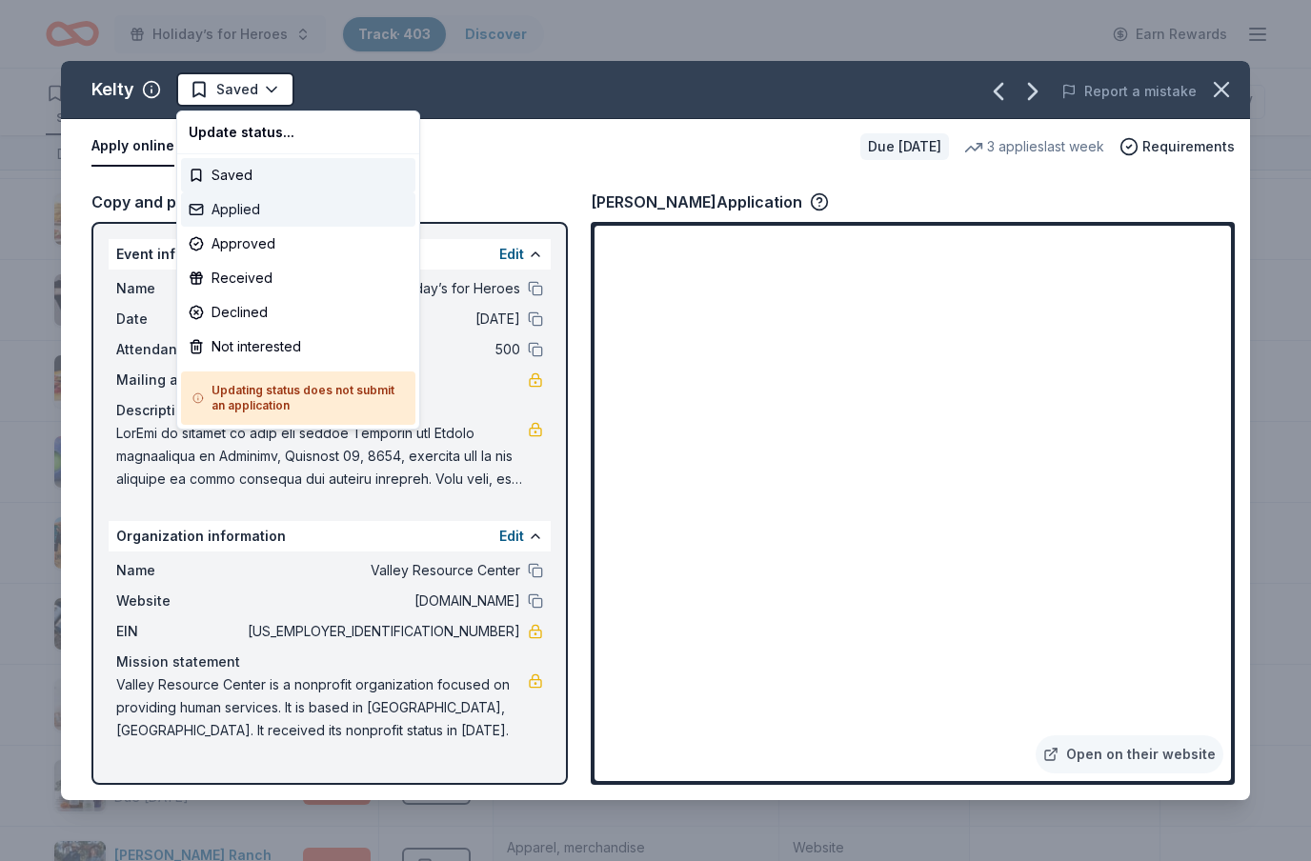
click at [262, 208] on div "Applied" at bounding box center [298, 209] width 234 height 34
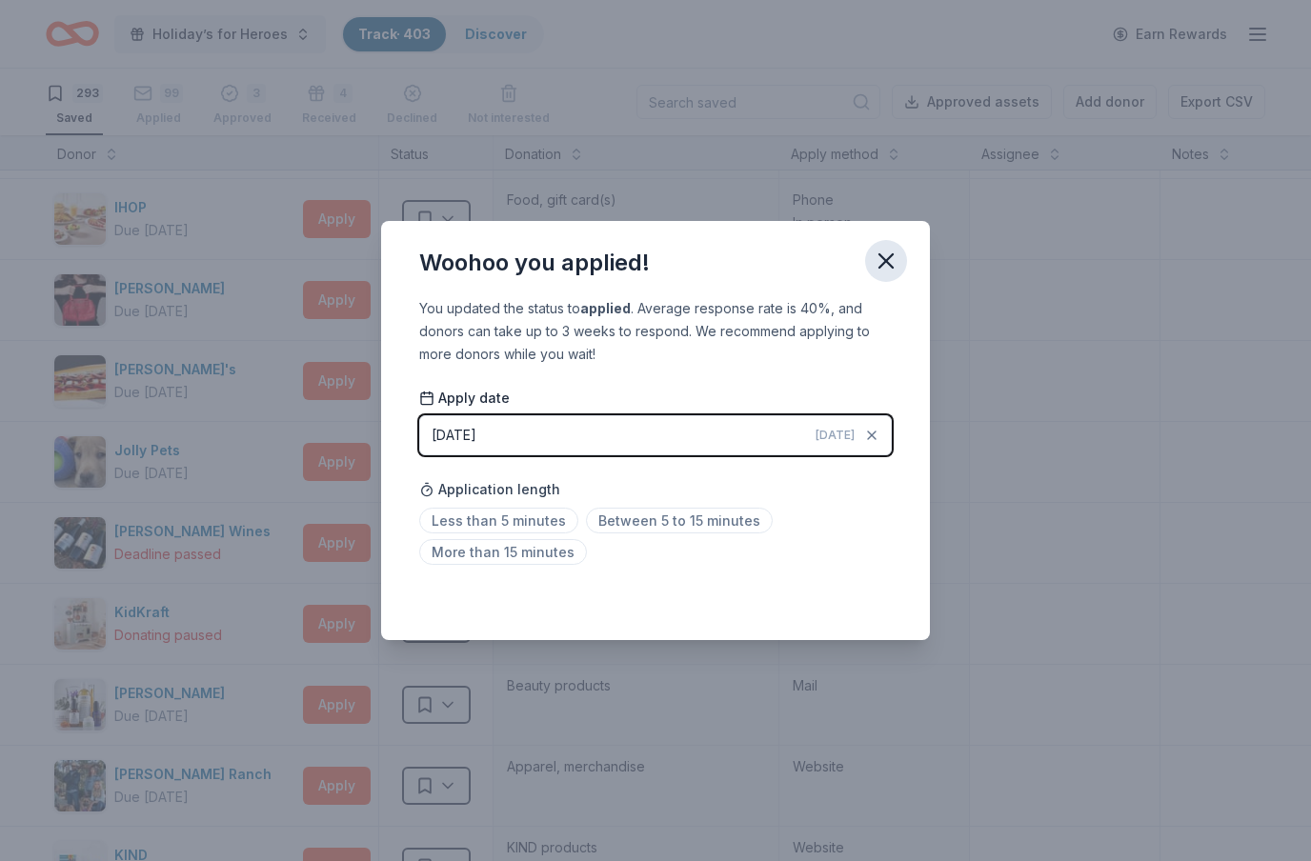
click at [882, 261] on icon "button" at bounding box center [886, 261] width 27 height 27
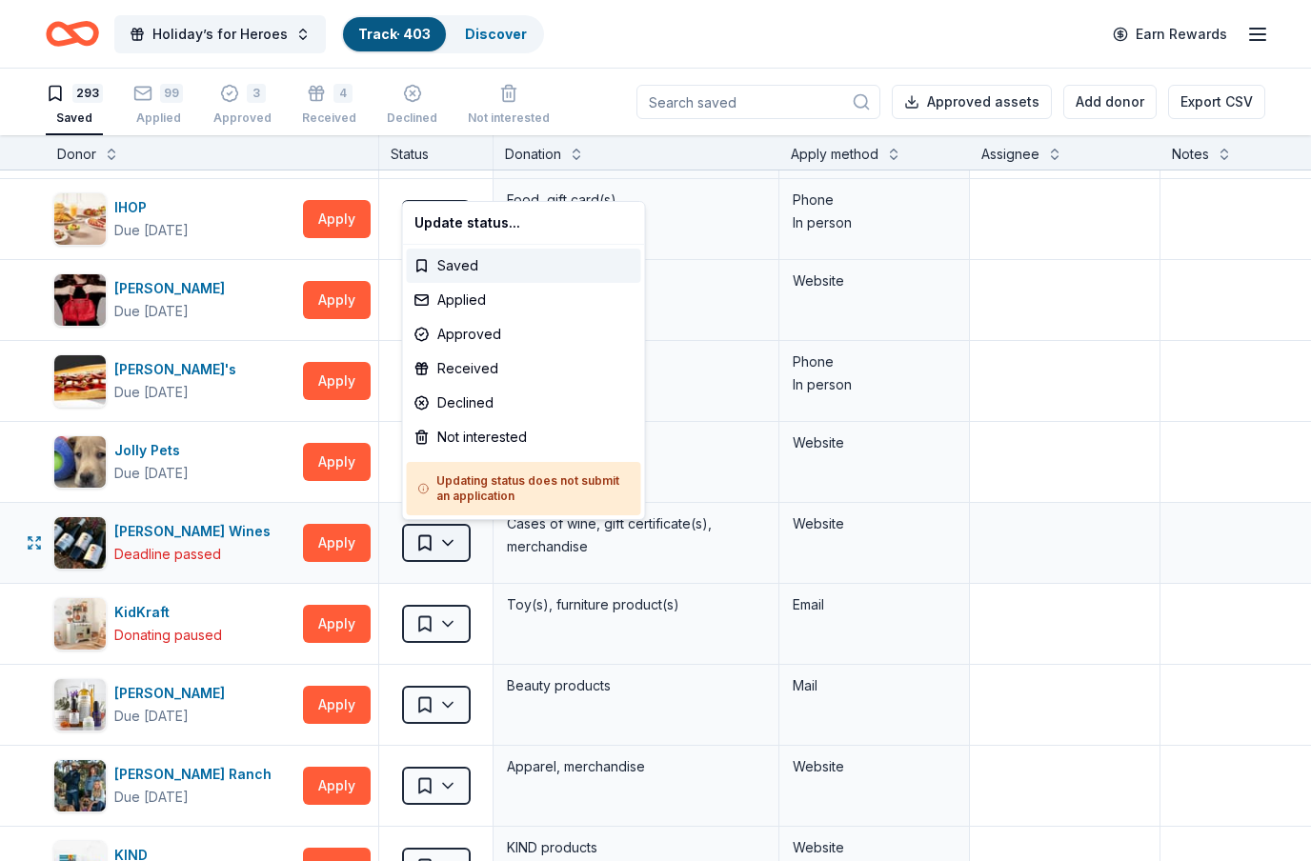
click at [444, 543] on html "Holiday’s for Heroes Track · 403 Discover Earn Rewards 293 Saved 99 Applied 3 A…" at bounding box center [655, 430] width 1311 height 861
click at [497, 437] on div "Not interested" at bounding box center [524, 437] width 234 height 34
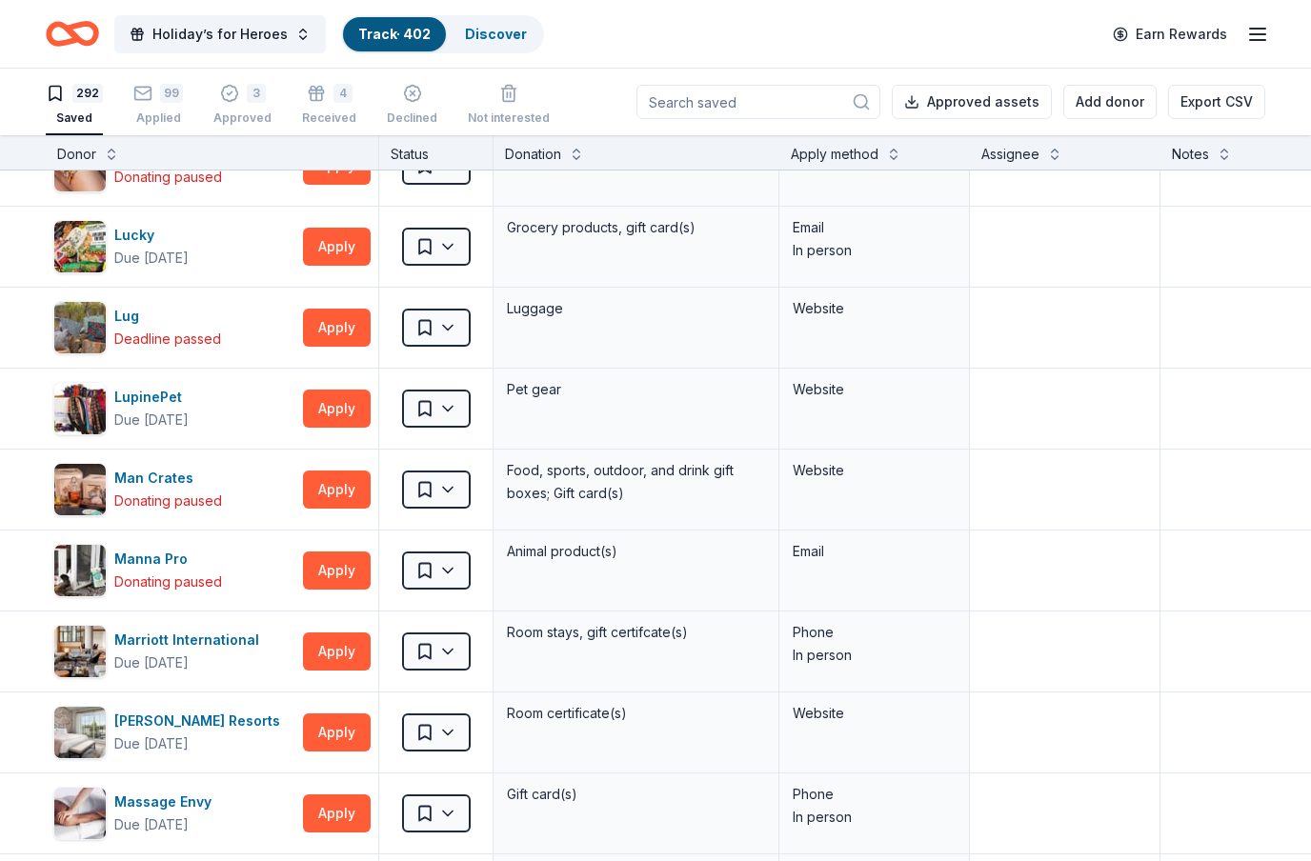
scroll to position [11037, 0]
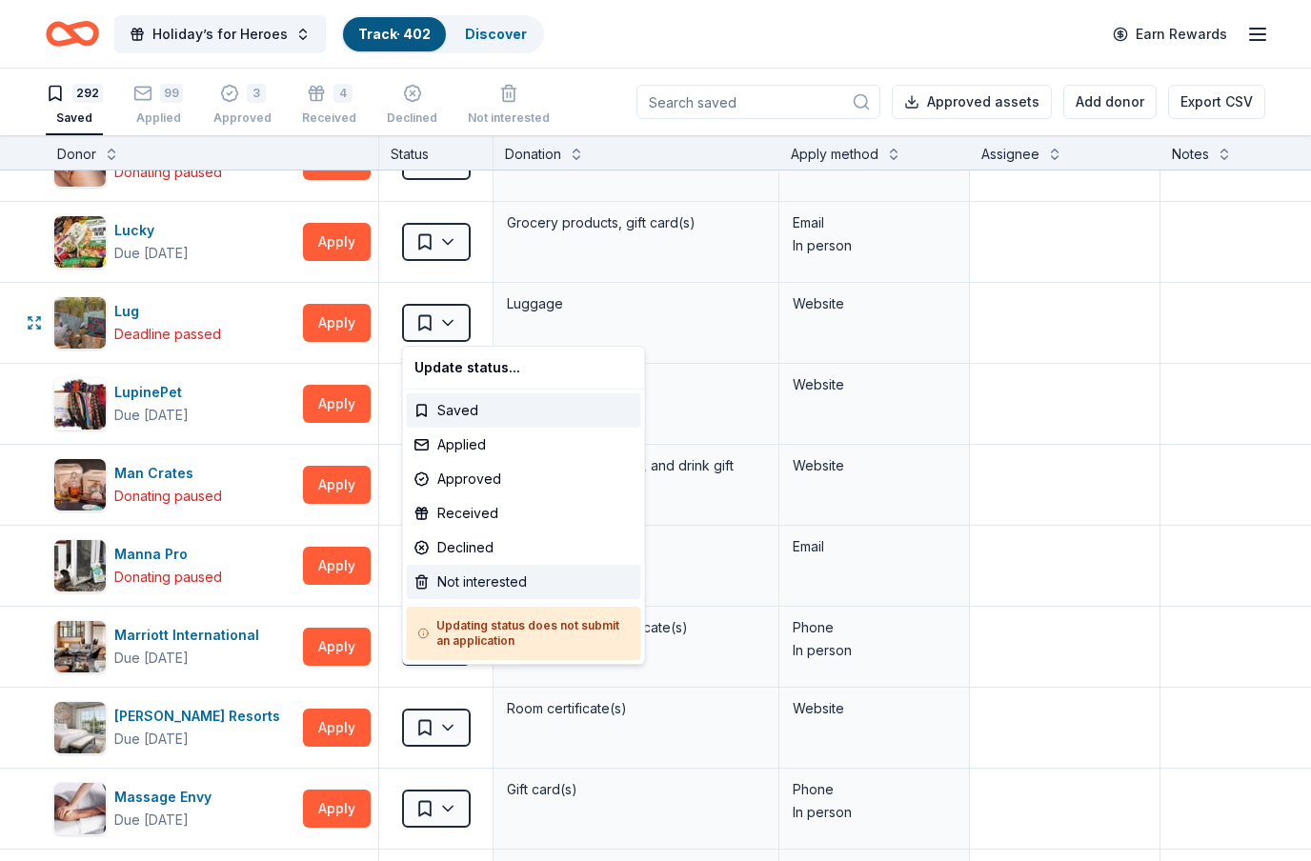
click at [525, 577] on div "Not interested" at bounding box center [524, 582] width 234 height 34
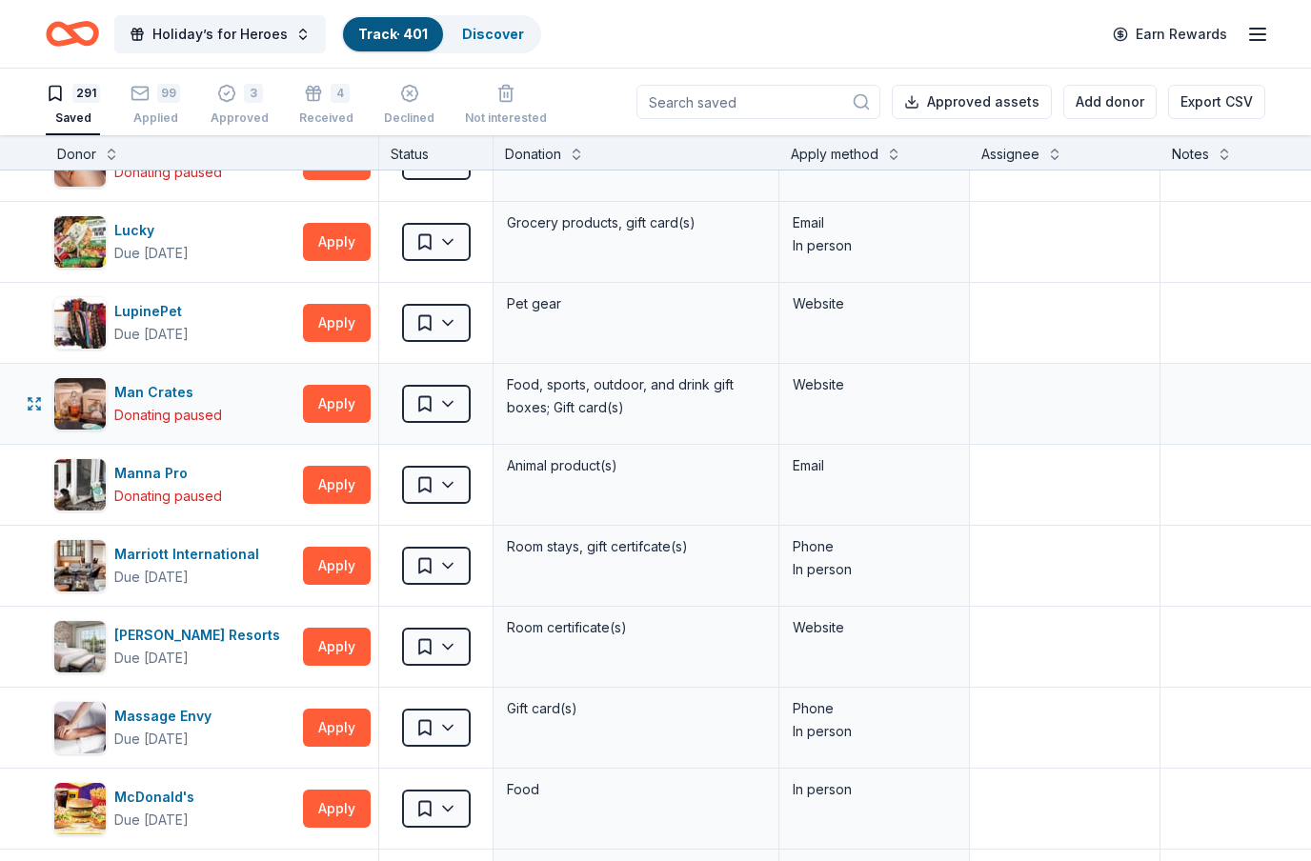
click at [371, 402] on div "Man [PERSON_NAME] Donating paused Apply" at bounding box center [212, 404] width 333 height 80
click at [332, 402] on button "Apply" at bounding box center [337, 404] width 68 height 38
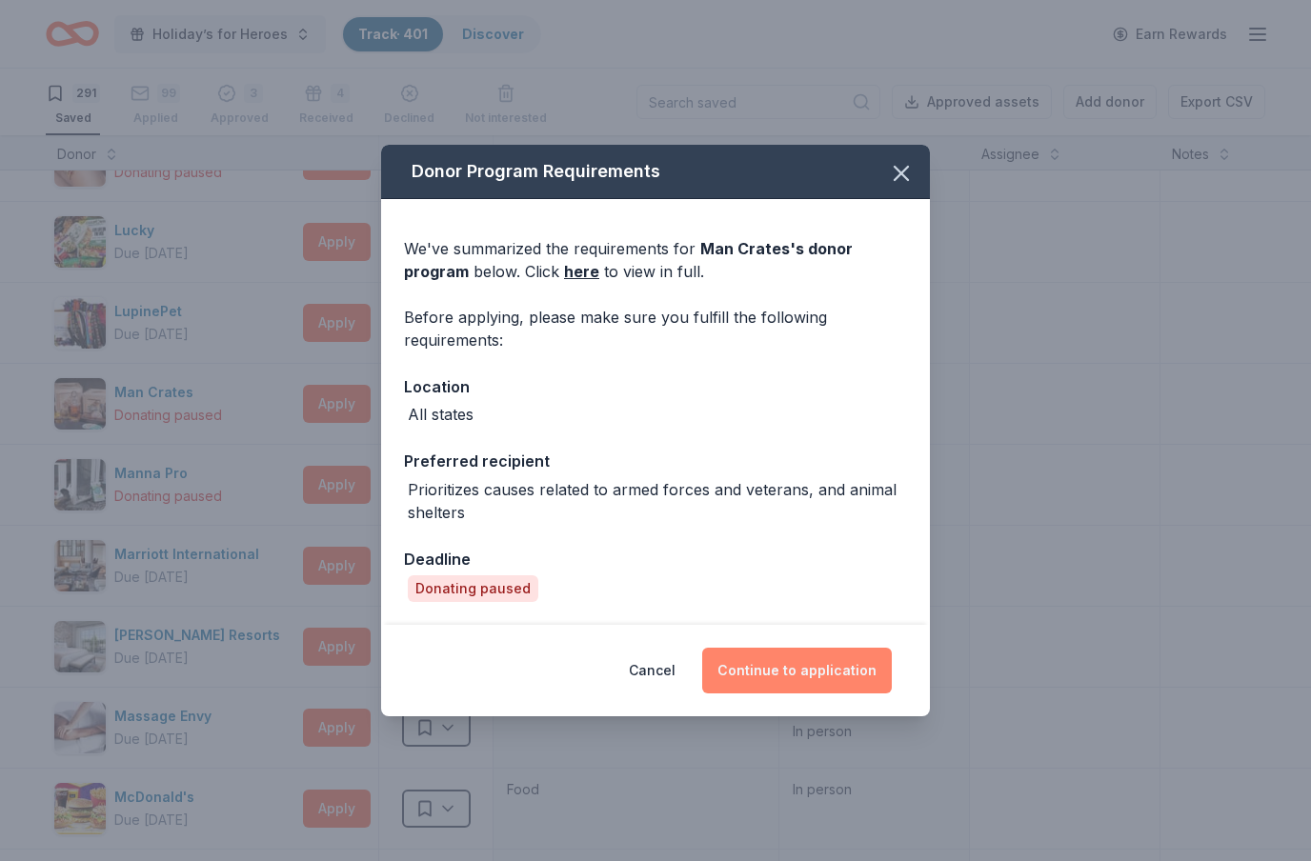
click at [784, 664] on button "Continue to application" at bounding box center [797, 671] width 190 height 46
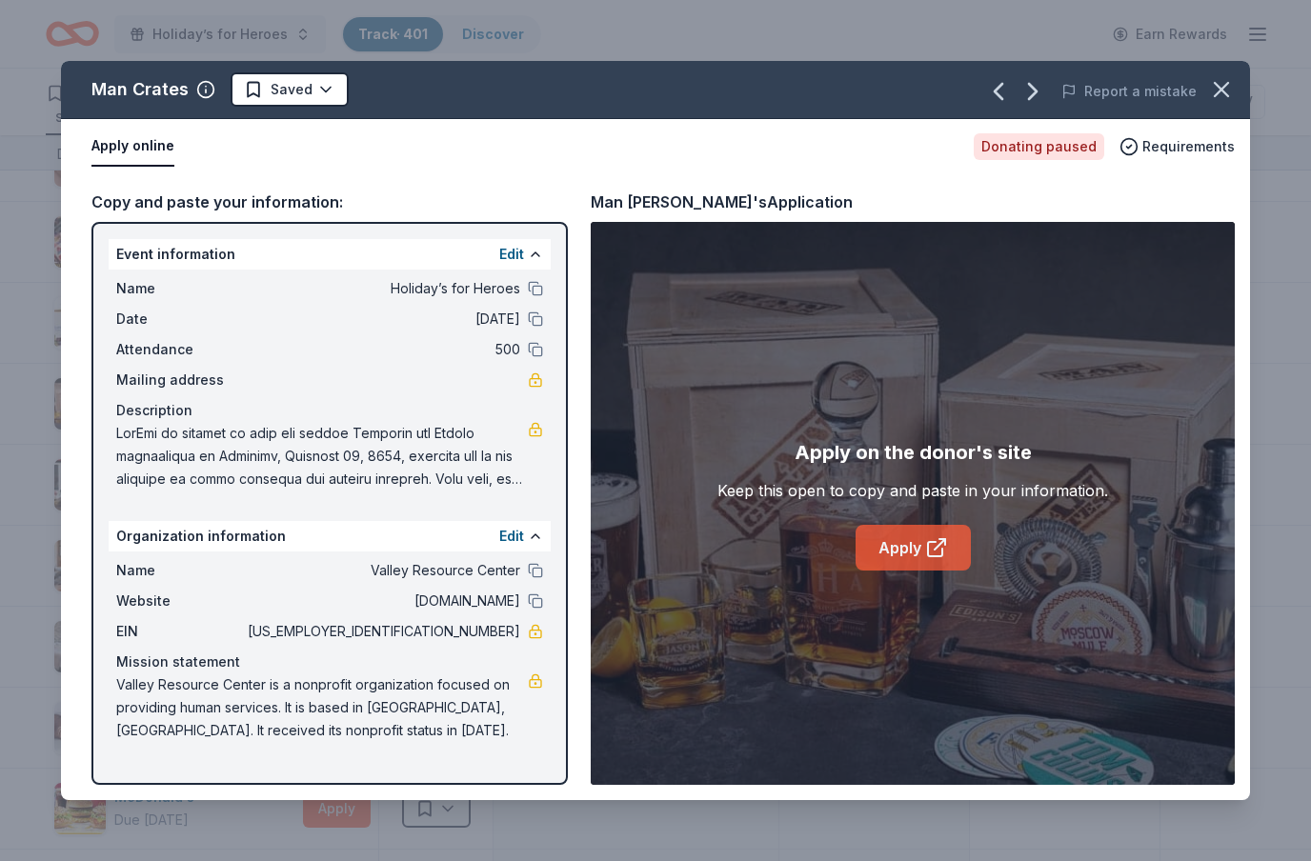
click at [919, 552] on link "Apply" at bounding box center [913, 548] width 115 height 46
click at [329, 95] on html "Holiday’s for Heroes Track · 401 Discover Earn Rewards 291 Saved 99 Applied 3 A…" at bounding box center [655, 430] width 1311 height 861
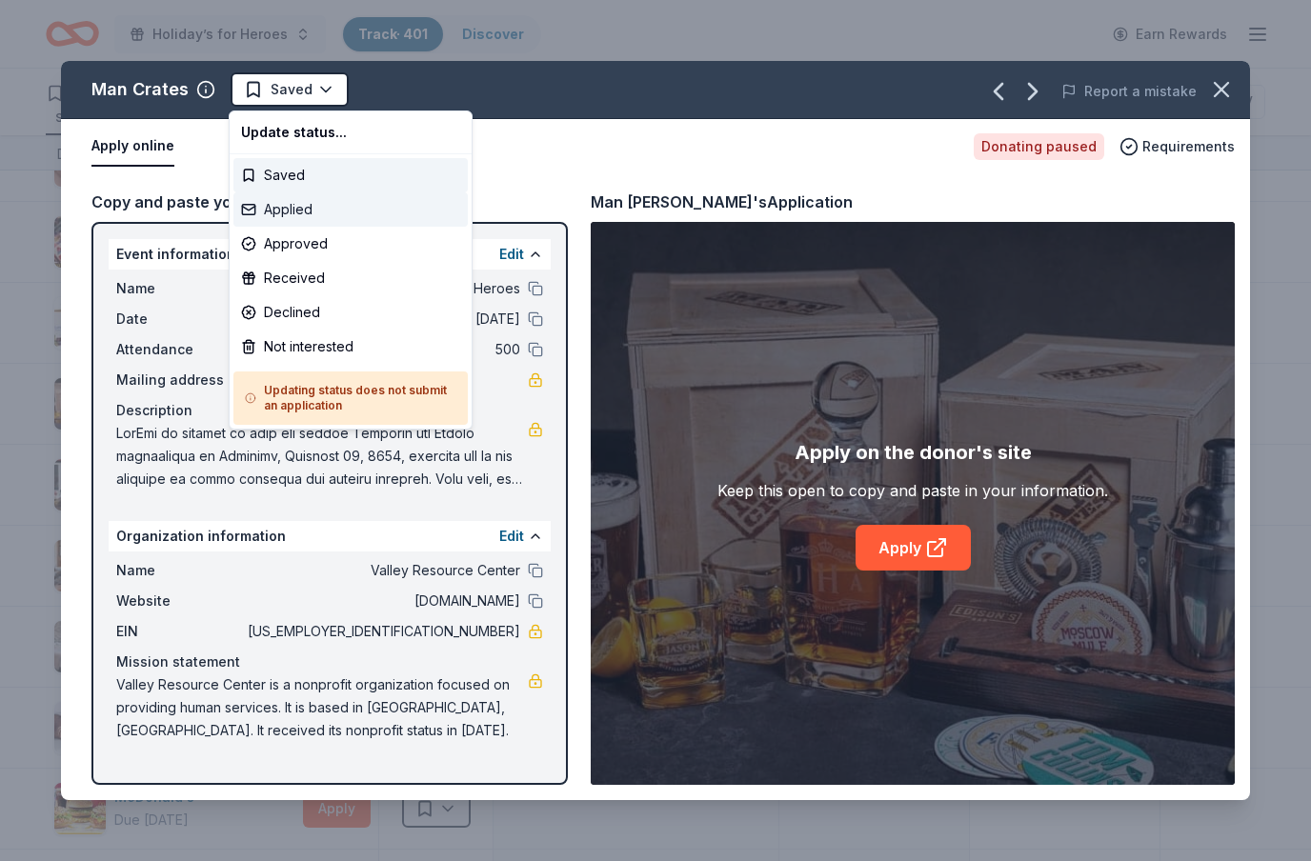
click at [306, 201] on div "Applied" at bounding box center [350, 209] width 234 height 34
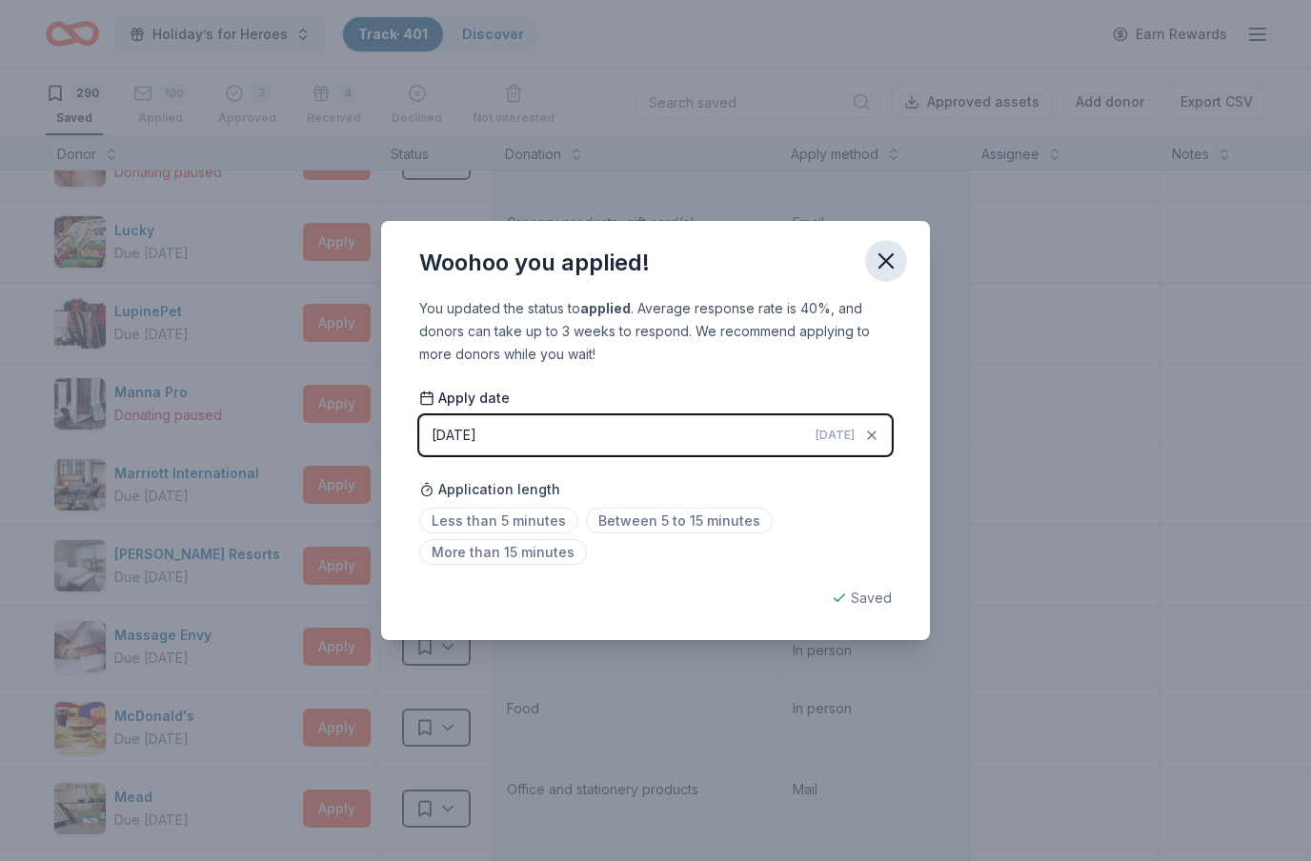
click at [890, 262] on icon "button" at bounding box center [886, 261] width 27 height 27
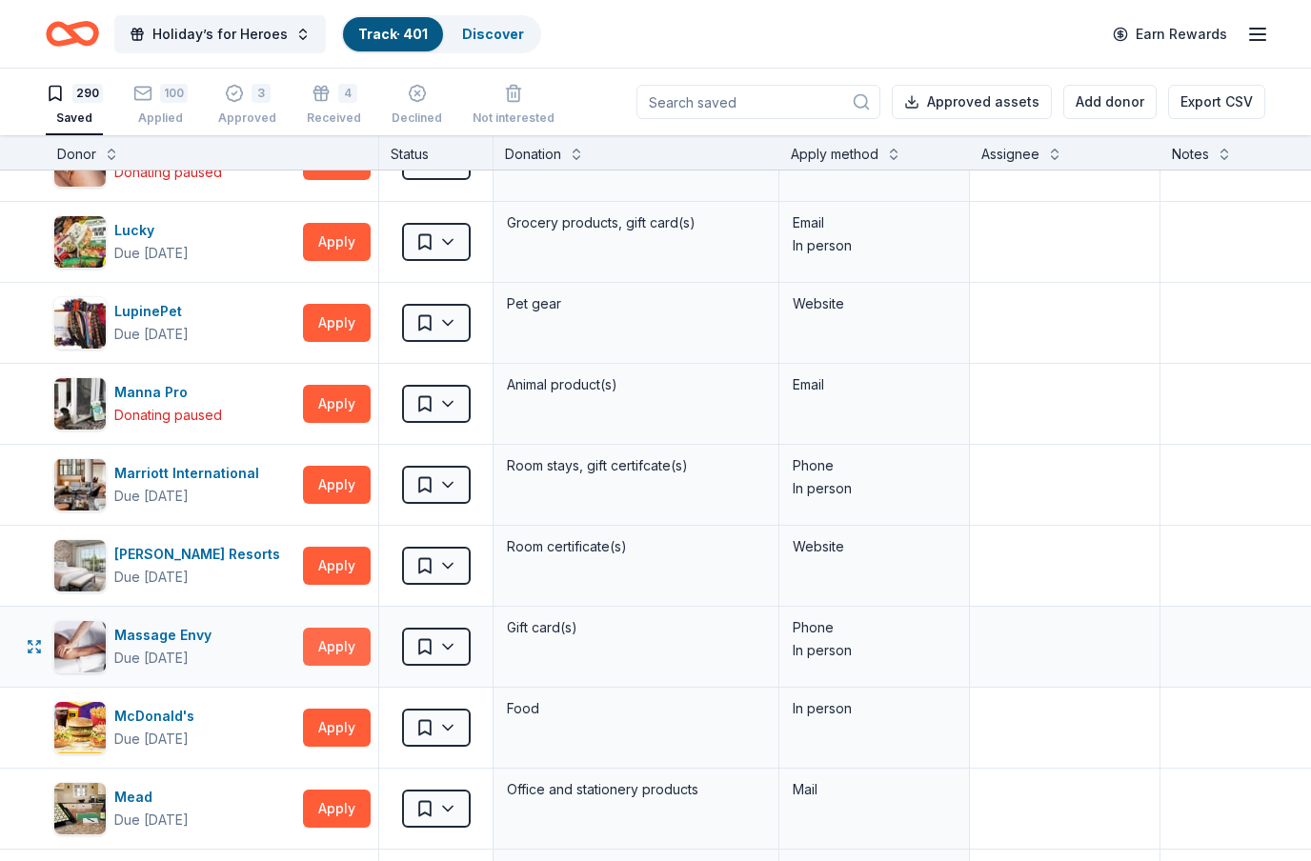
click at [341, 645] on button "Apply" at bounding box center [337, 647] width 68 height 38
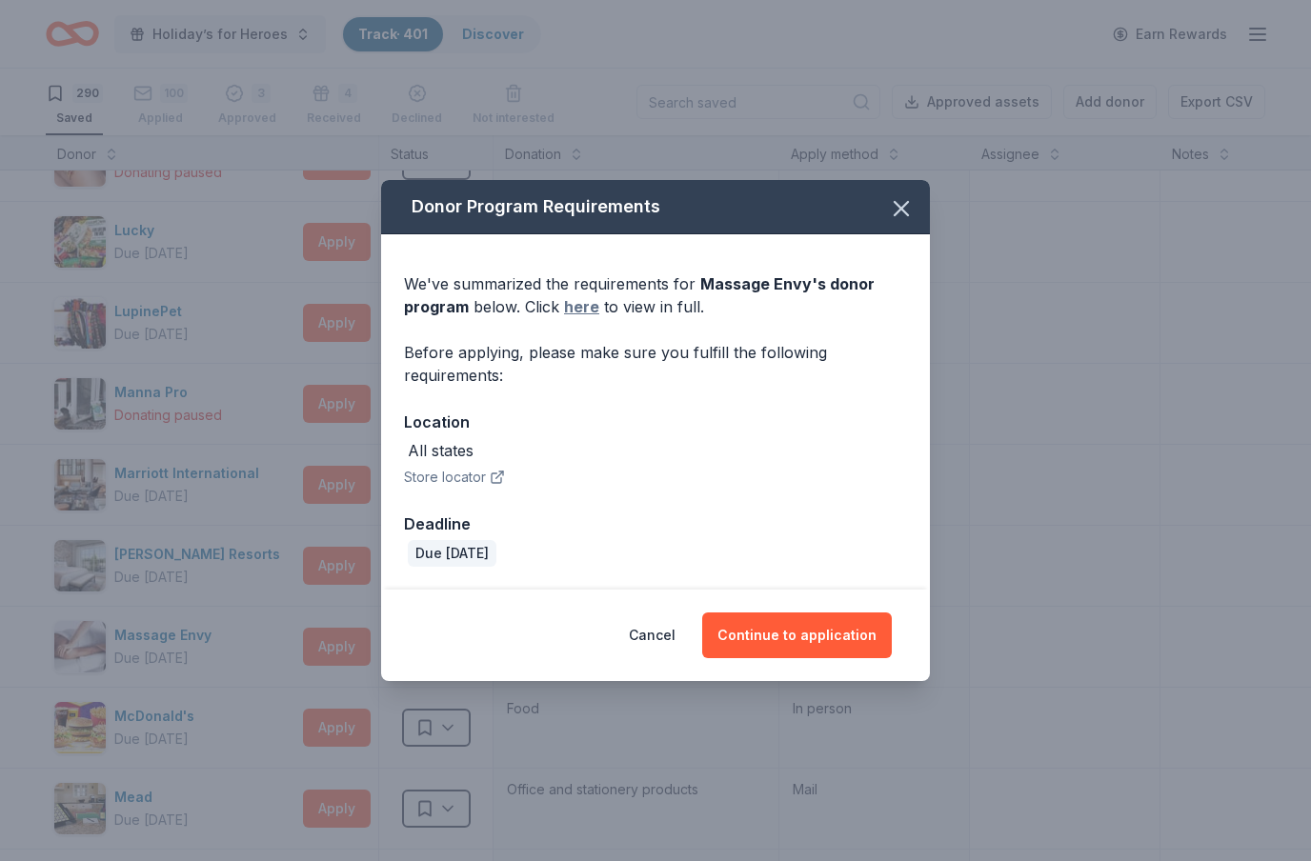
click at [580, 314] on link "here" at bounding box center [581, 306] width 35 height 23
click at [899, 205] on icon "button" at bounding box center [901, 208] width 13 height 13
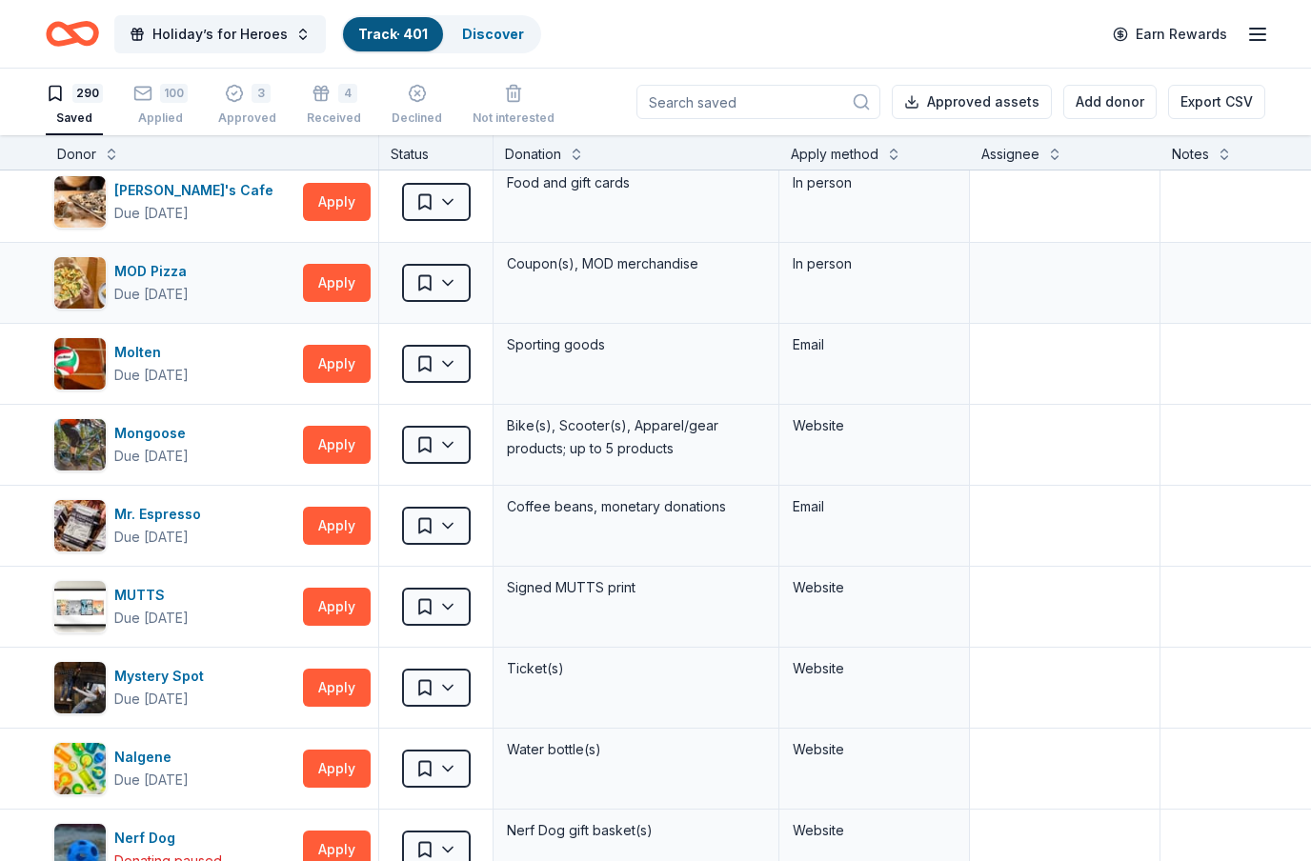
scroll to position [11969, 0]
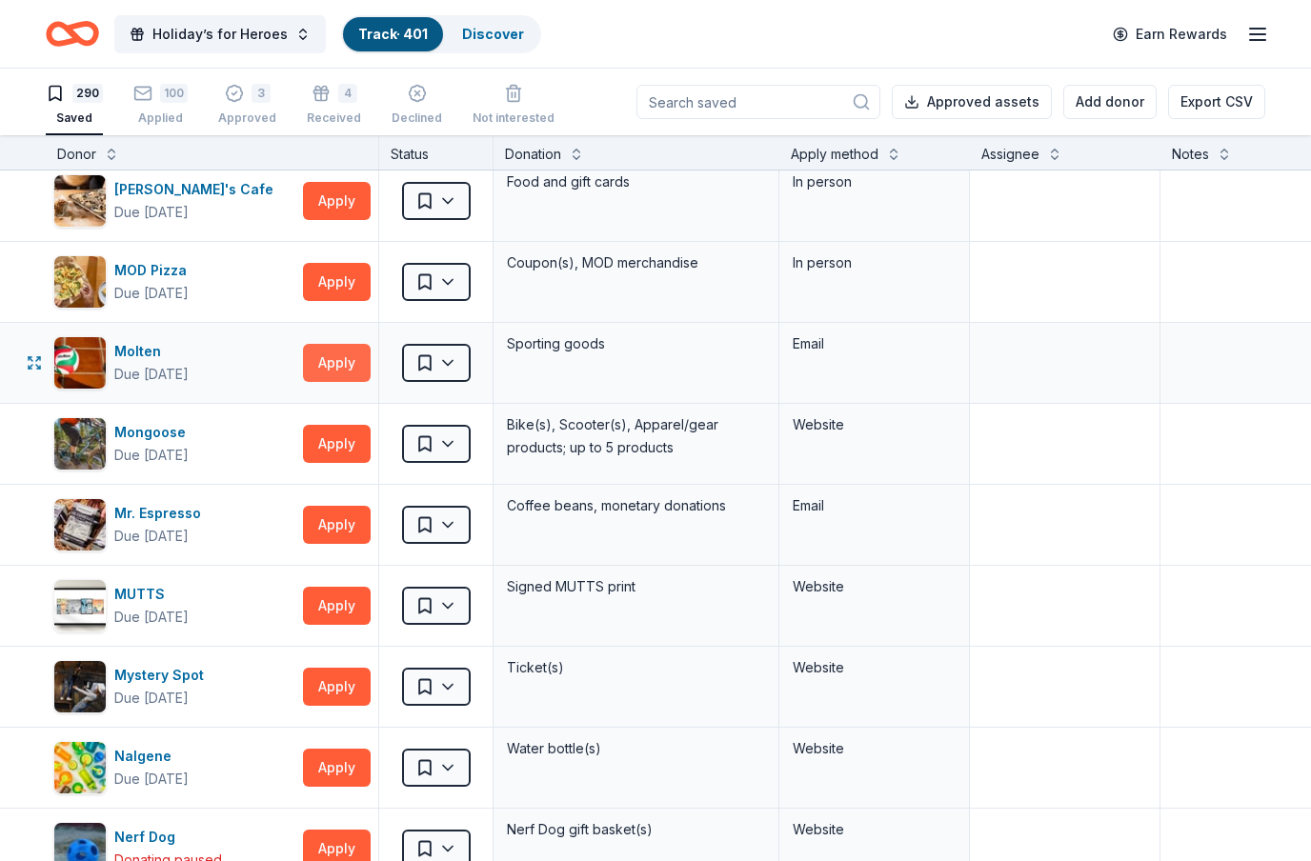
click at [338, 356] on button "Apply" at bounding box center [337, 363] width 68 height 38
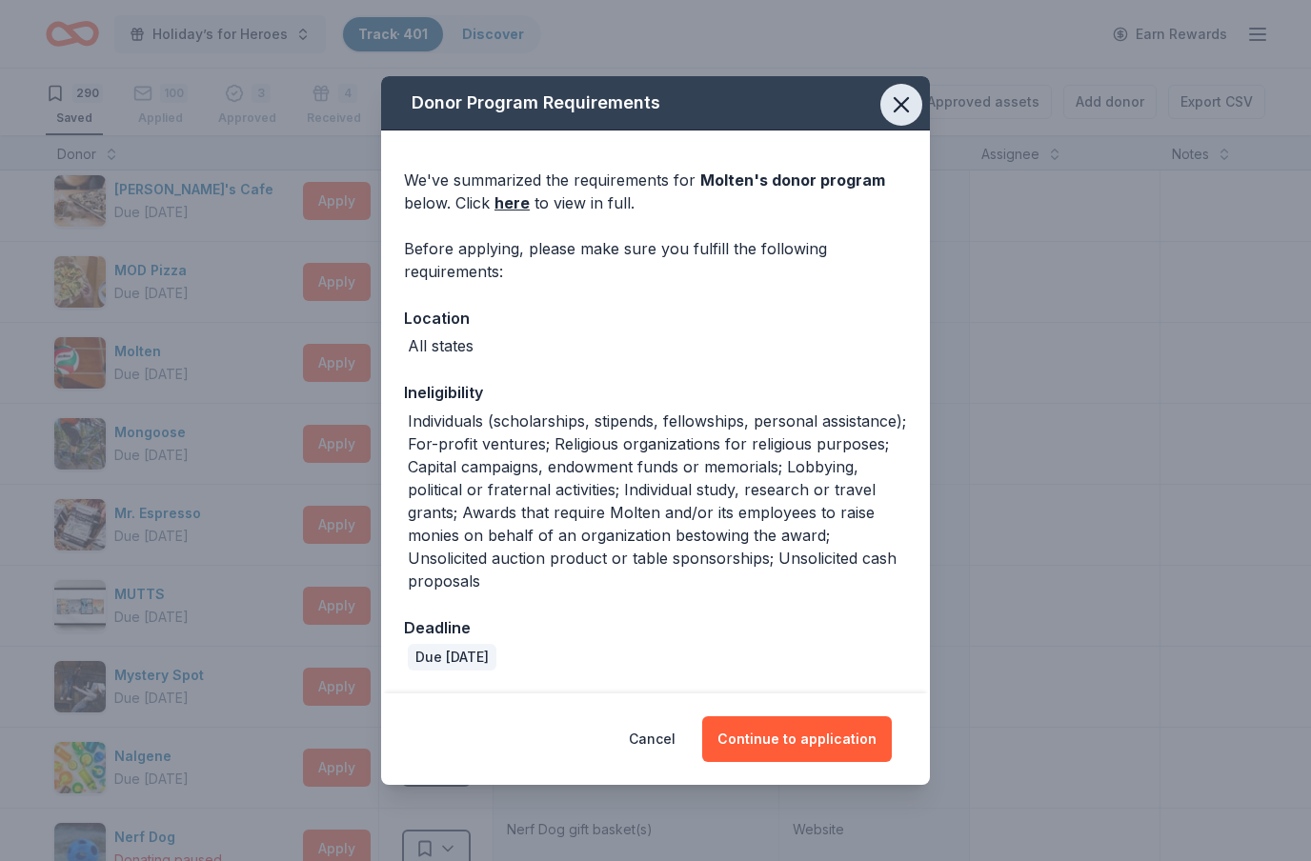
click at [902, 107] on icon "button" at bounding box center [901, 104] width 13 height 13
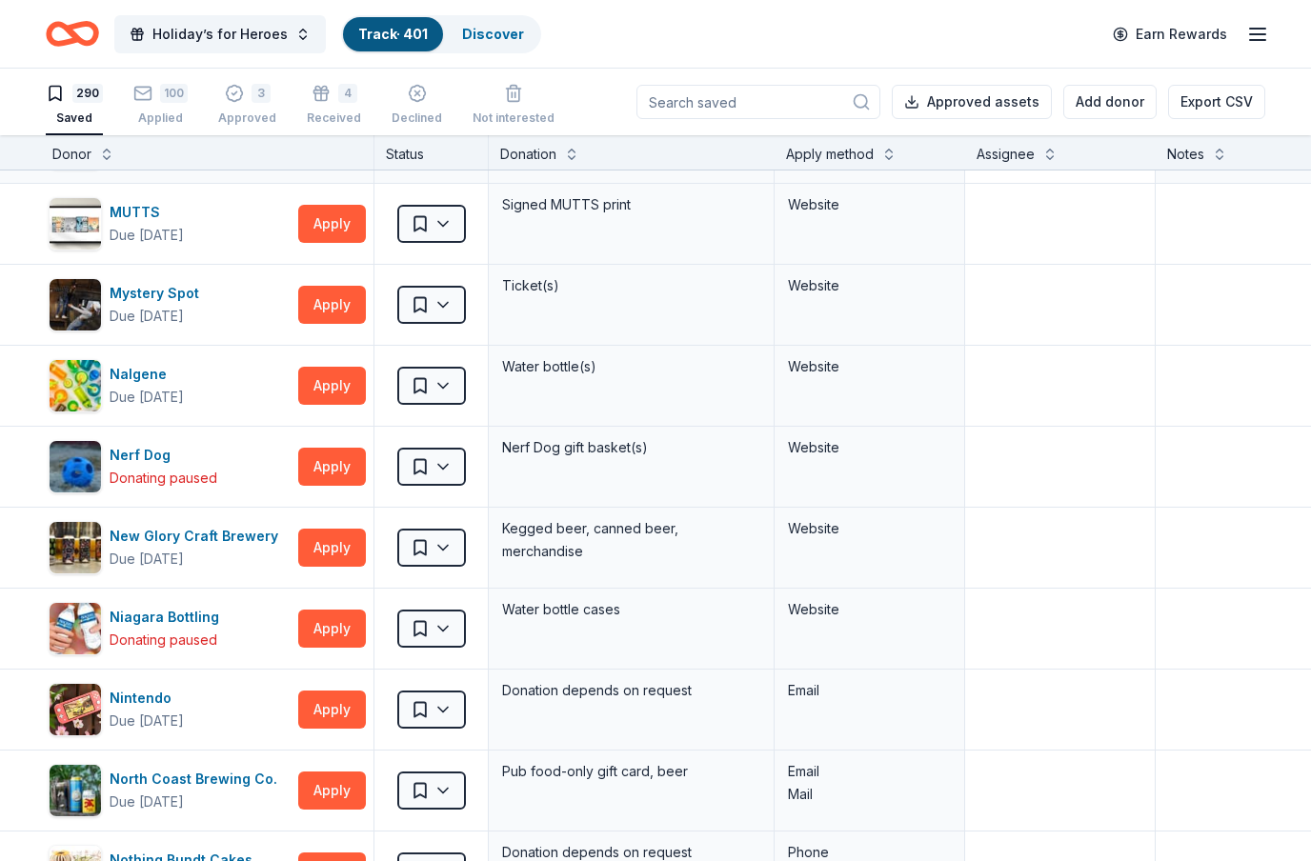
scroll to position [12355, 3]
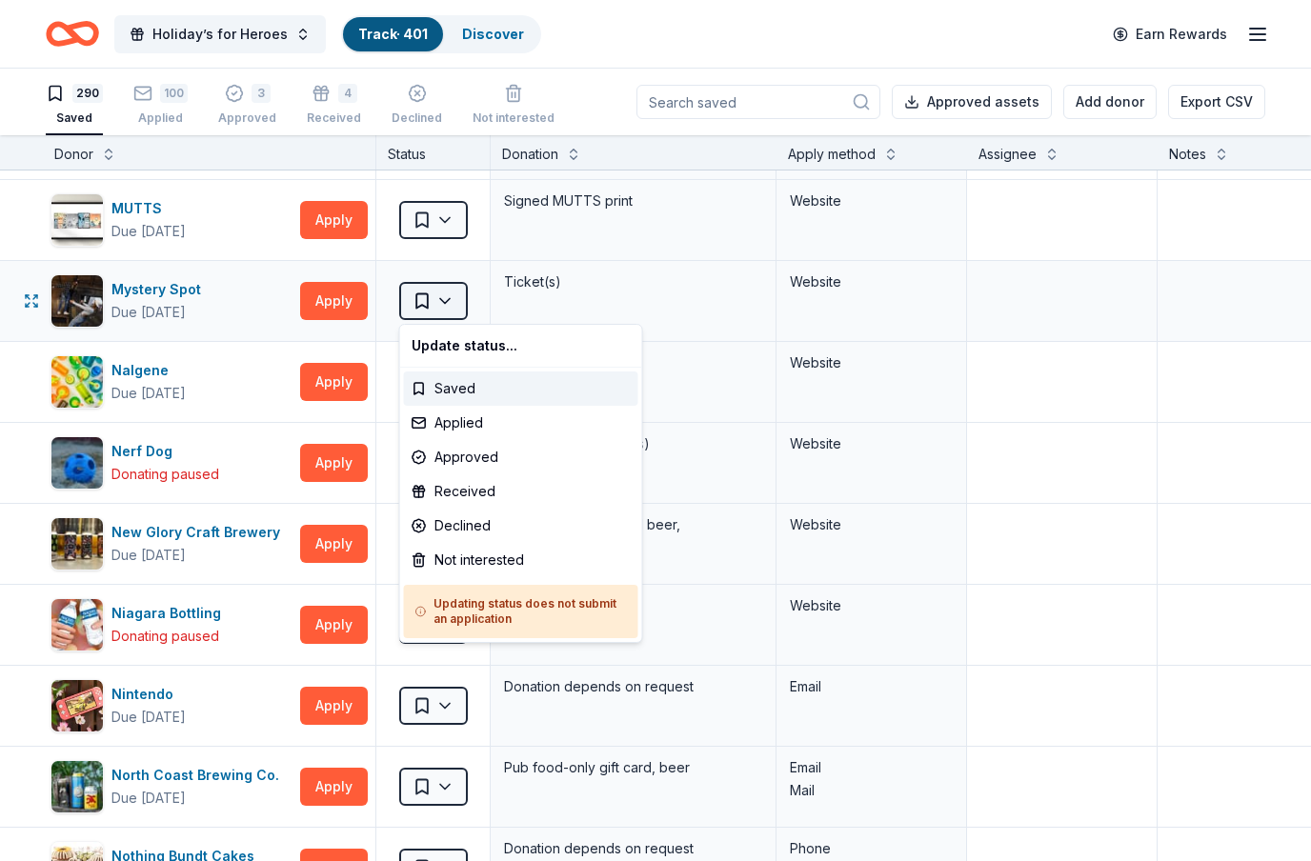
click at [464, 289] on html "Holiday’s for Heroes Track · 401 Discover Earn Rewards 290 Saved 100 Applied 3 …" at bounding box center [655, 430] width 1311 height 861
click at [455, 560] on div "Not interested" at bounding box center [521, 560] width 234 height 34
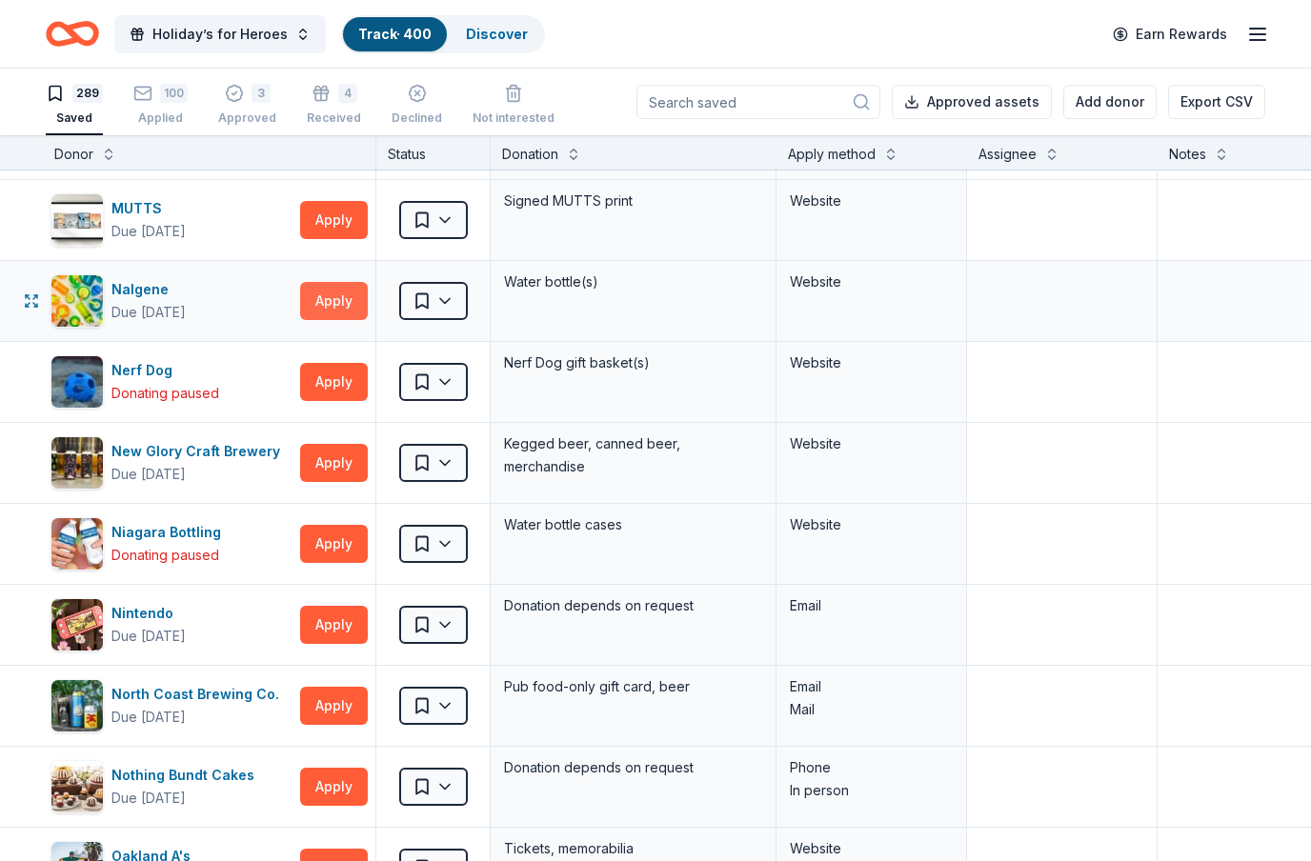
click at [333, 301] on button "Apply" at bounding box center [334, 301] width 68 height 38
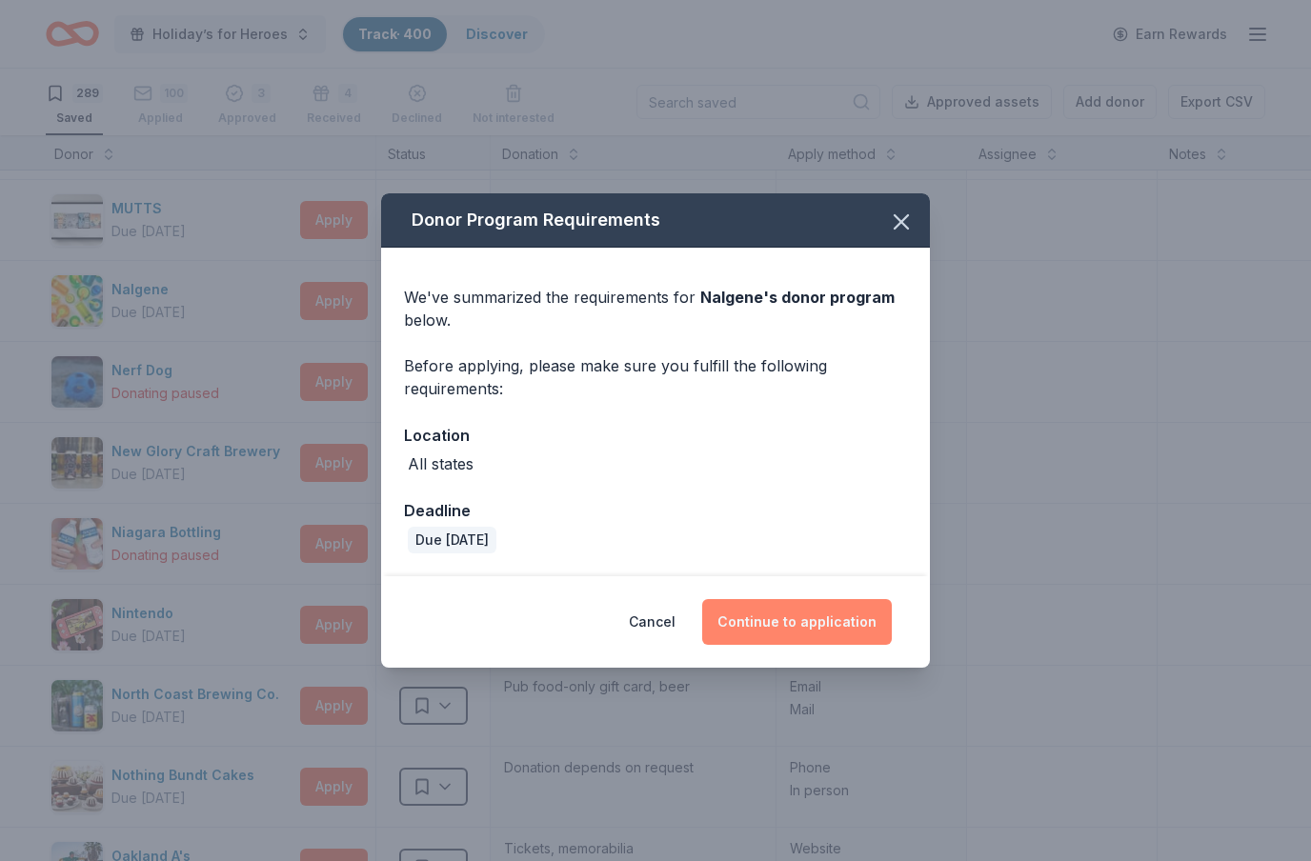
click at [834, 636] on button "Continue to application" at bounding box center [797, 622] width 190 height 46
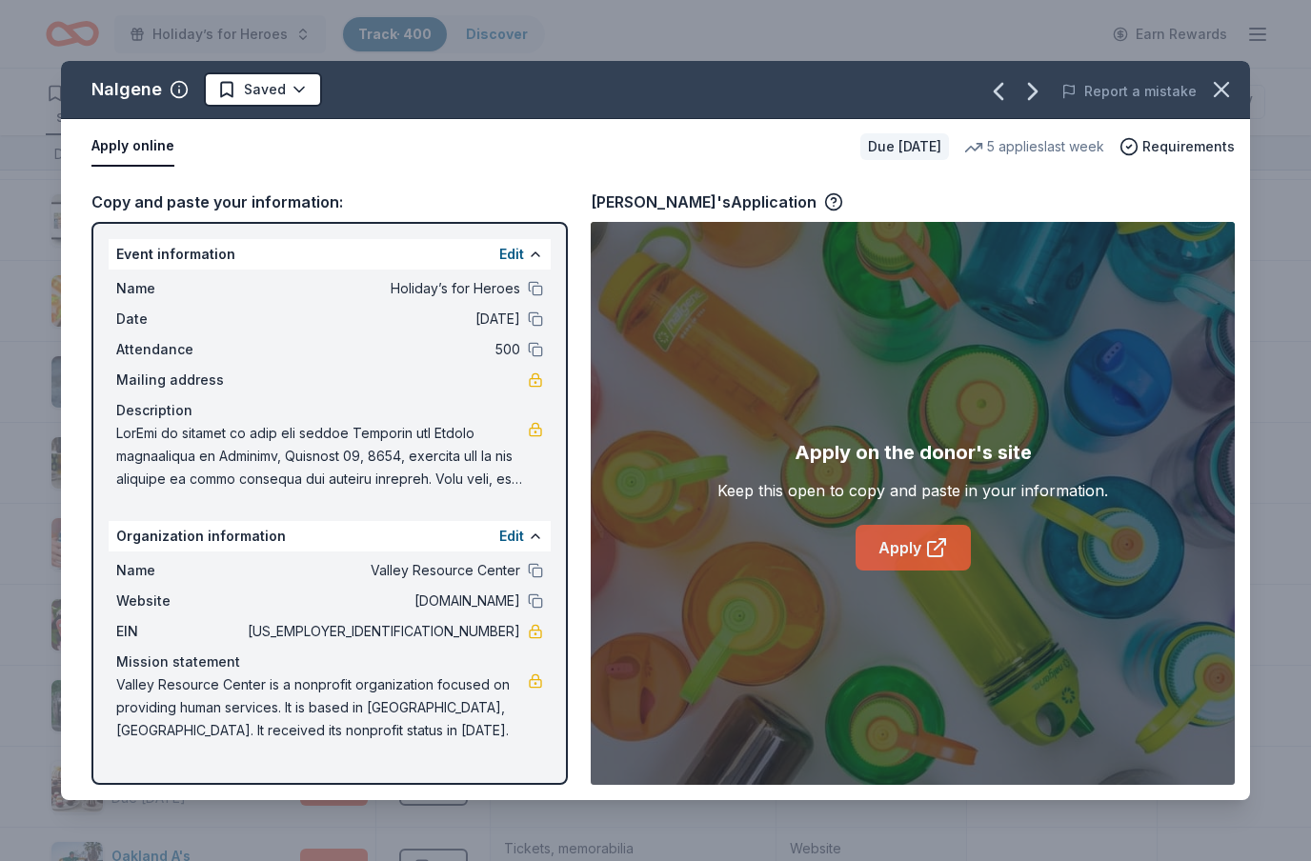
click at [900, 553] on link "Apply" at bounding box center [913, 548] width 115 height 46
click at [296, 91] on html "Holiday’s for Heroes Track · 400 Discover Earn Rewards 289 Saved 100 Applied 3 …" at bounding box center [655, 430] width 1311 height 861
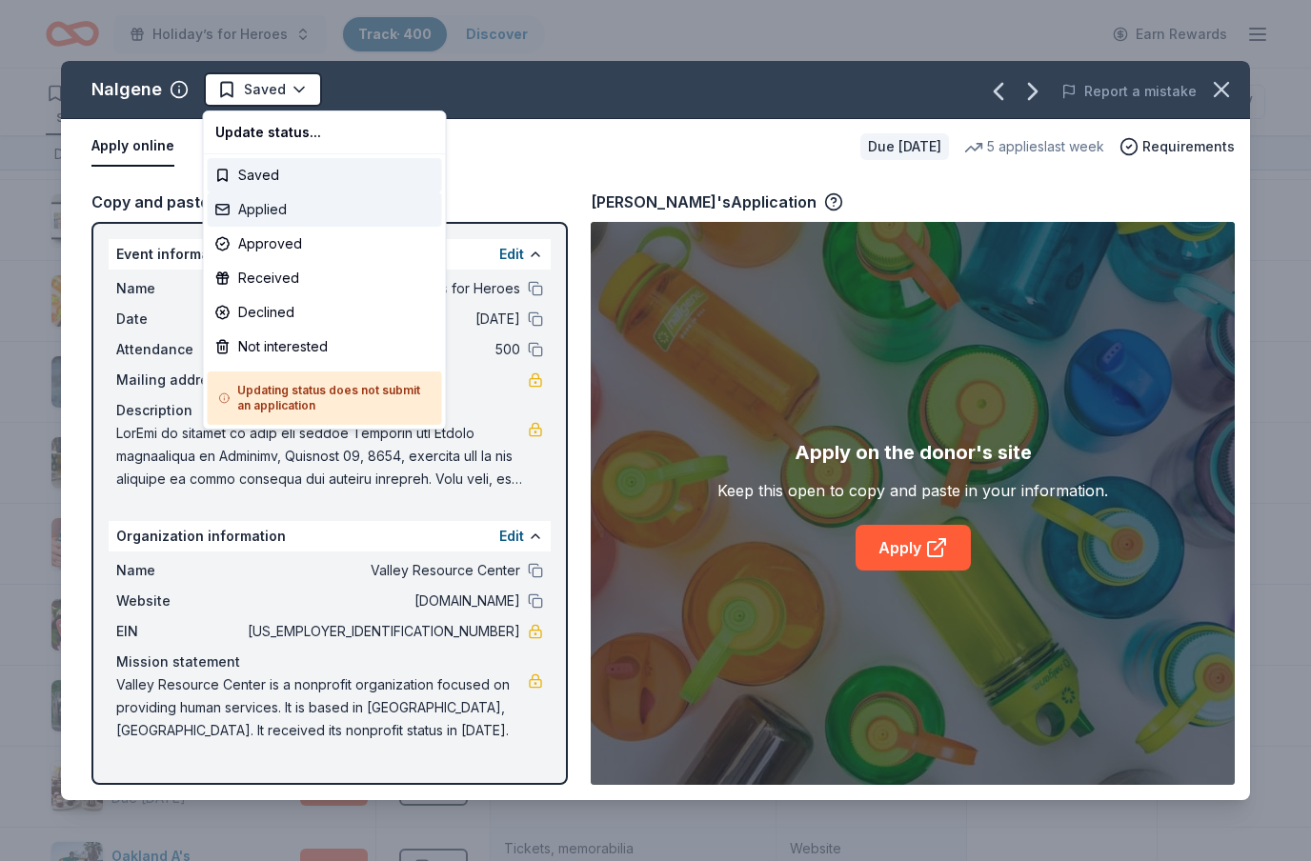
click at [274, 213] on div "Applied" at bounding box center [325, 209] width 234 height 34
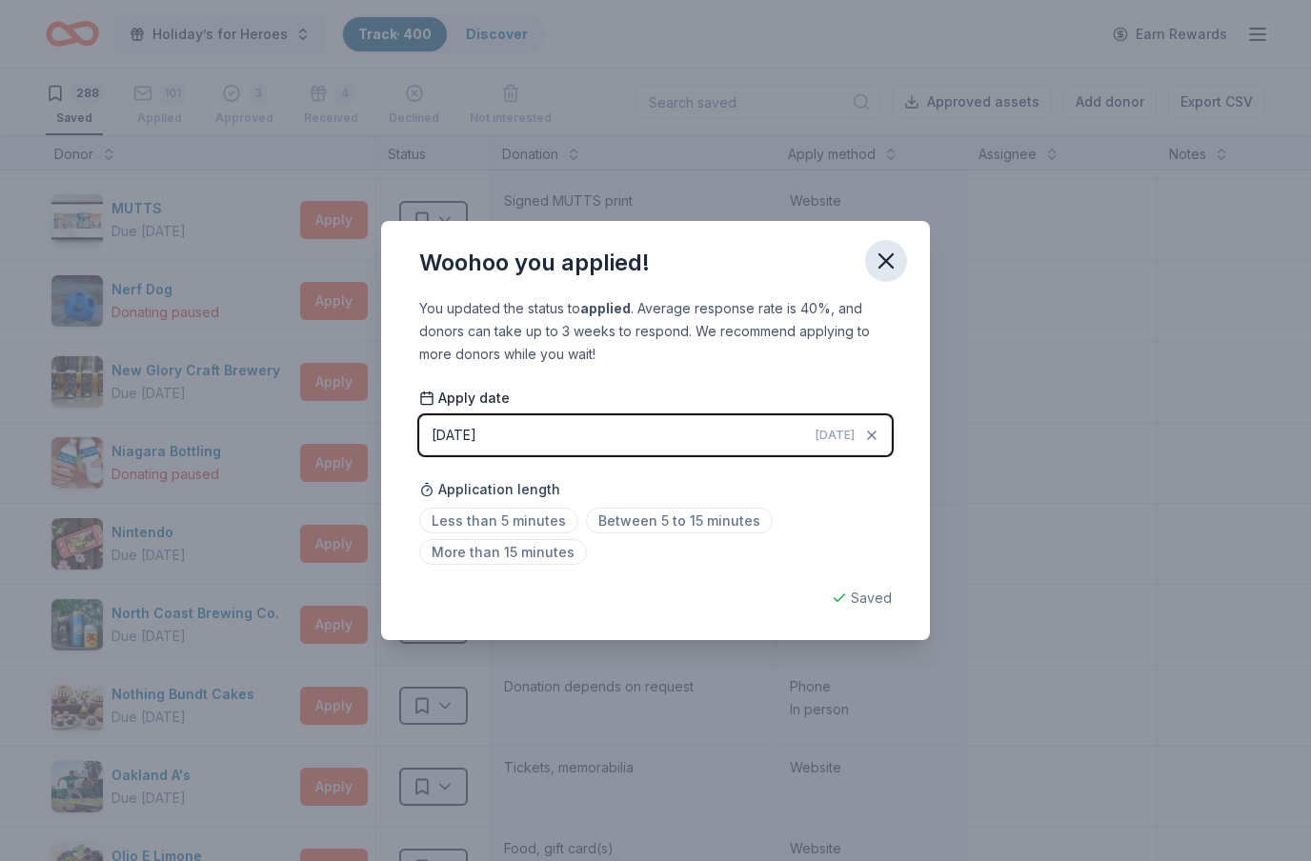
click at [883, 263] on icon "button" at bounding box center [886, 260] width 13 height 13
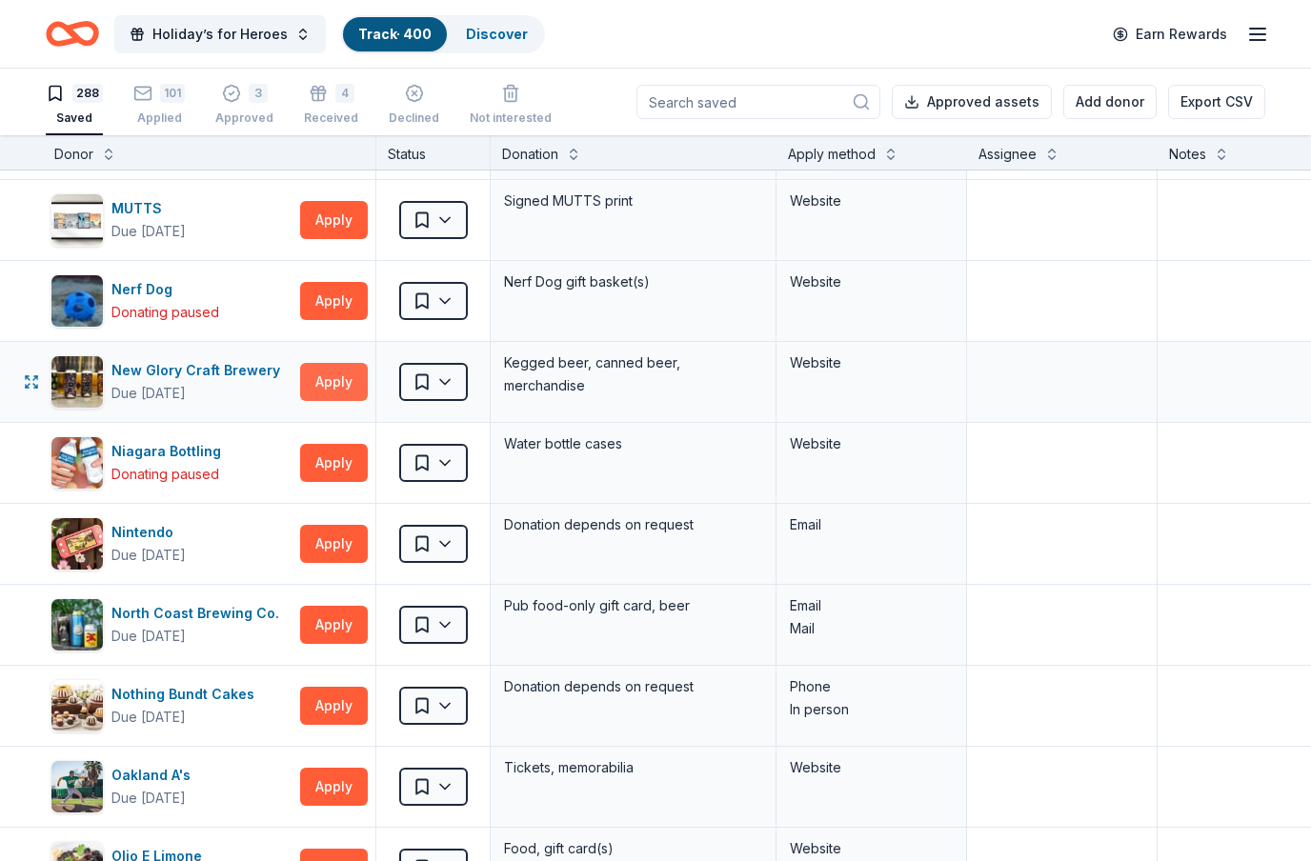
click at [354, 386] on button "Apply" at bounding box center [334, 382] width 68 height 38
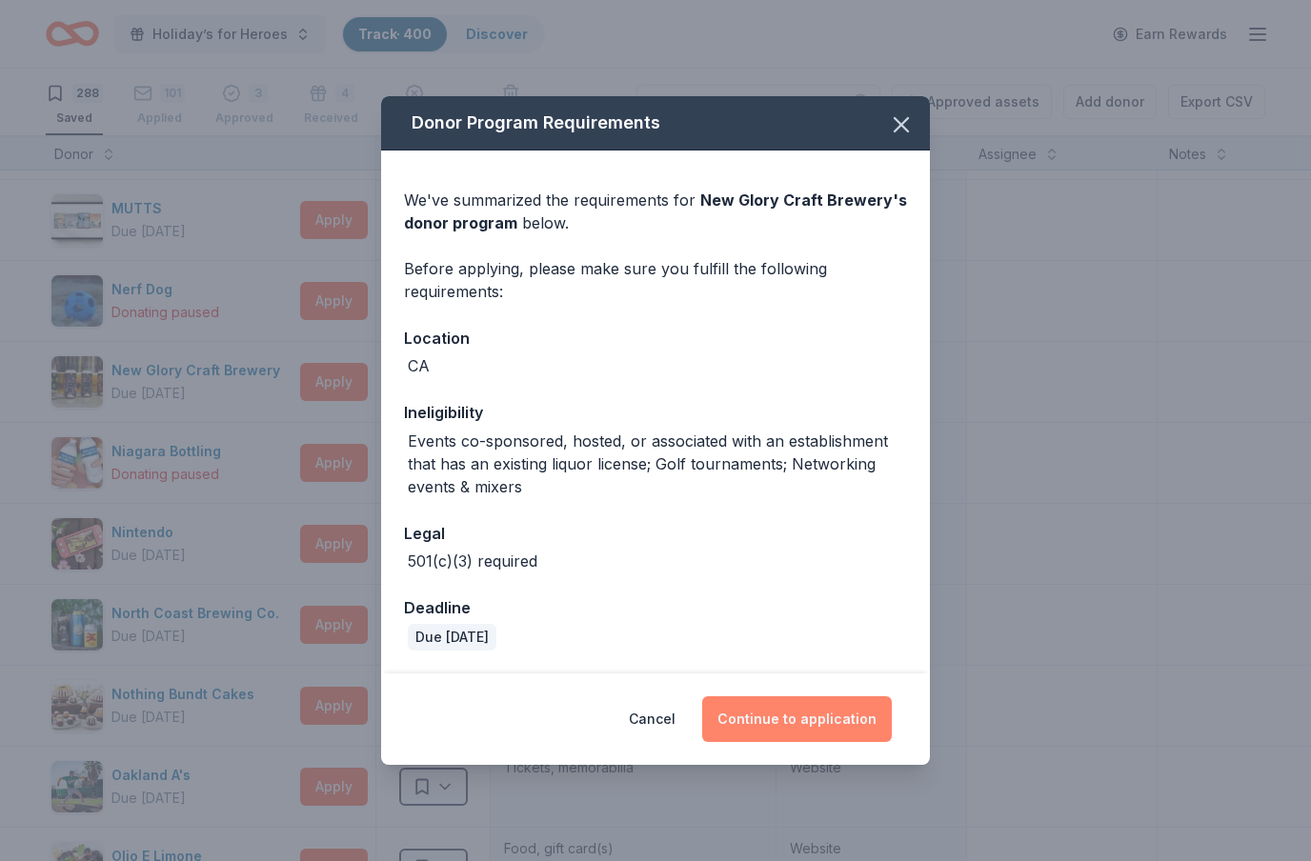
click at [816, 721] on button "Continue to application" at bounding box center [797, 720] width 190 height 46
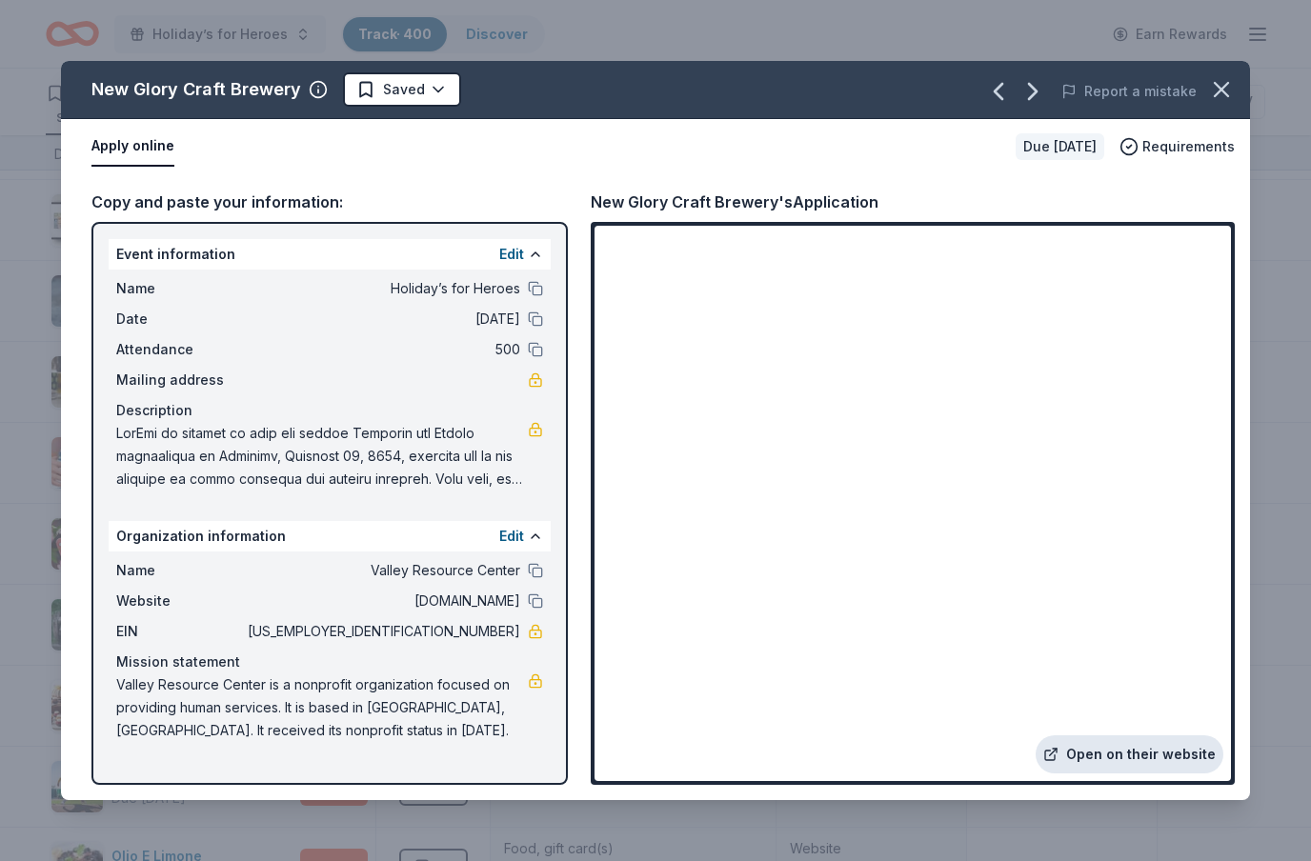
click at [1132, 759] on link "Open on their website" at bounding box center [1130, 755] width 188 height 38
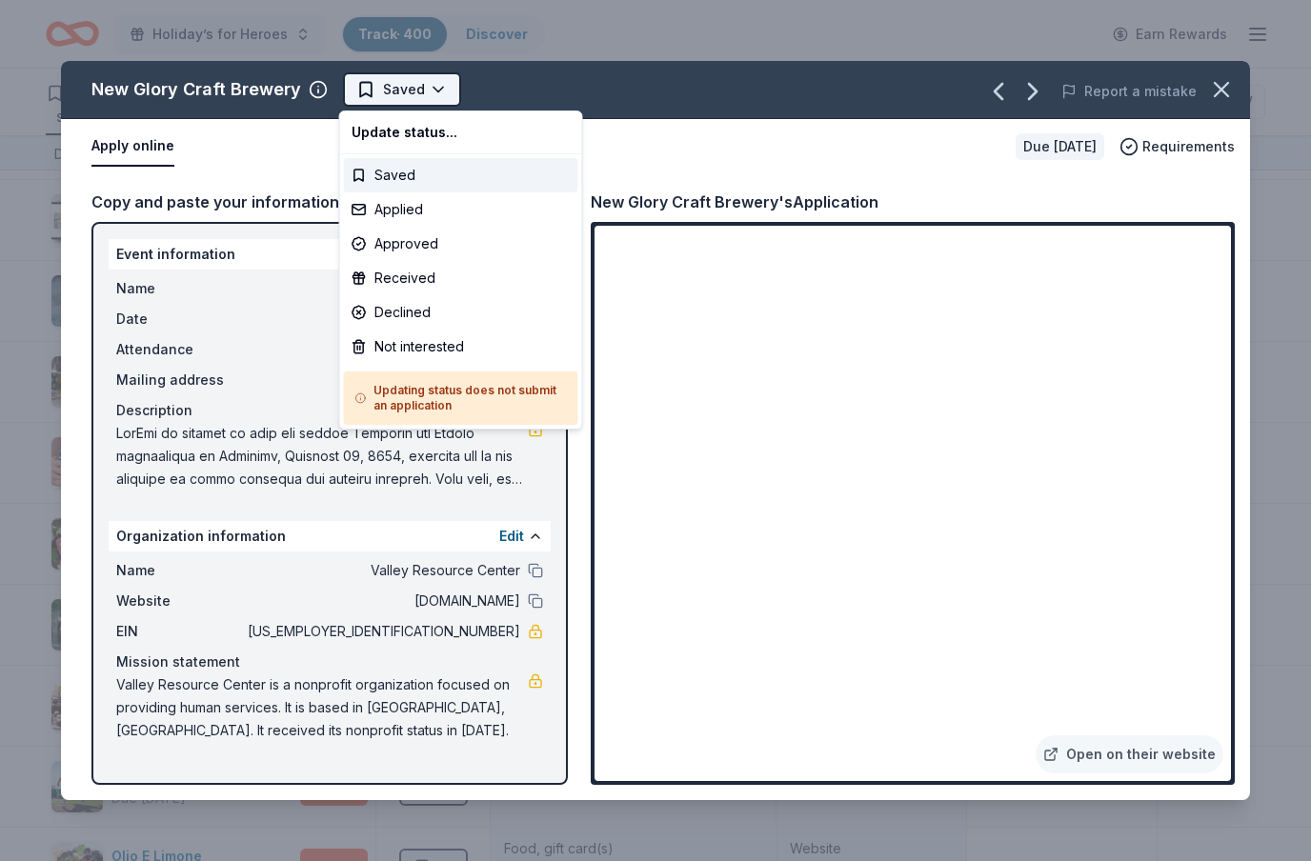
click at [432, 96] on html "Holiday’s for Heroes Track · 400 Discover Earn Rewards 288 Saved 101 Applied 3 …" at bounding box center [655, 430] width 1311 height 861
click at [419, 214] on div "Applied" at bounding box center [461, 209] width 234 height 34
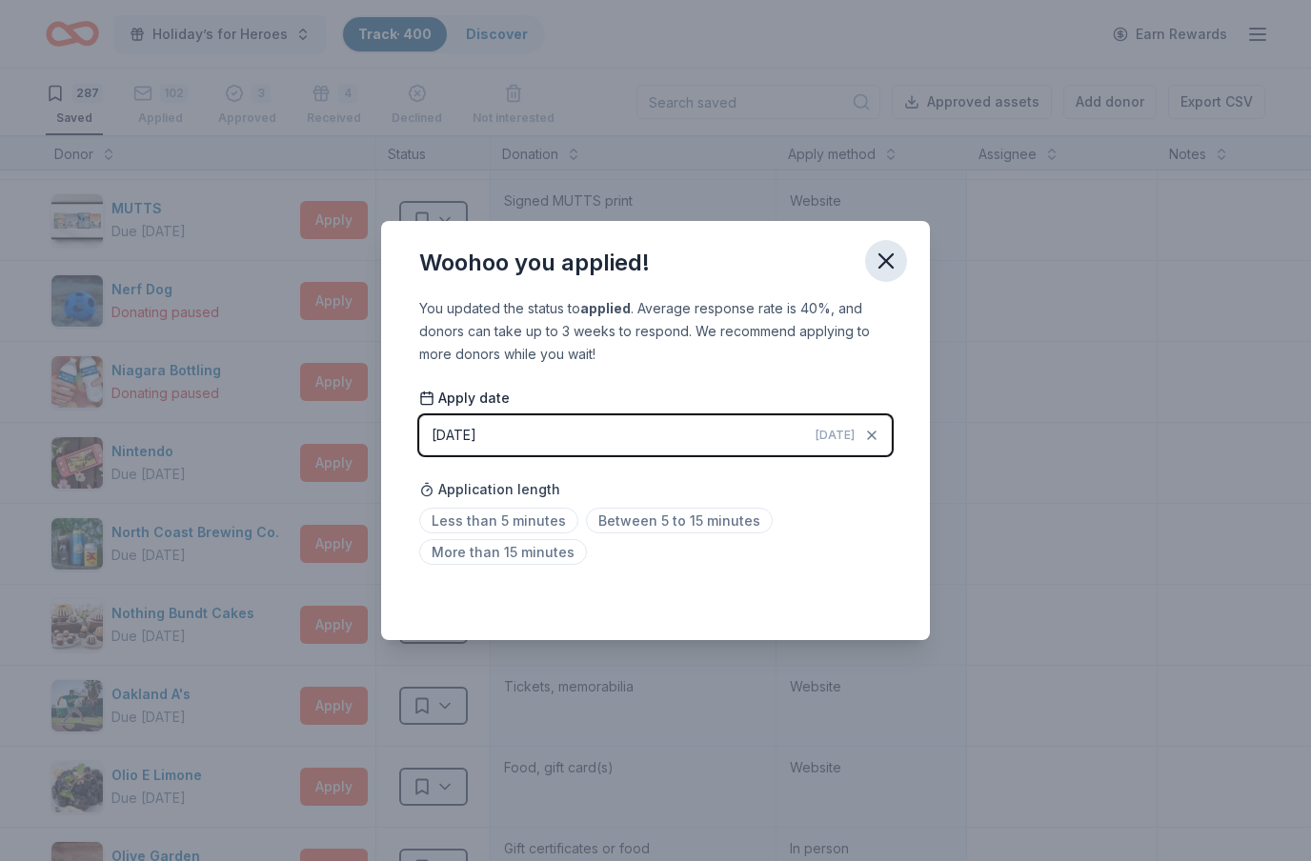
click at [886, 253] on icon "button" at bounding box center [886, 261] width 27 height 27
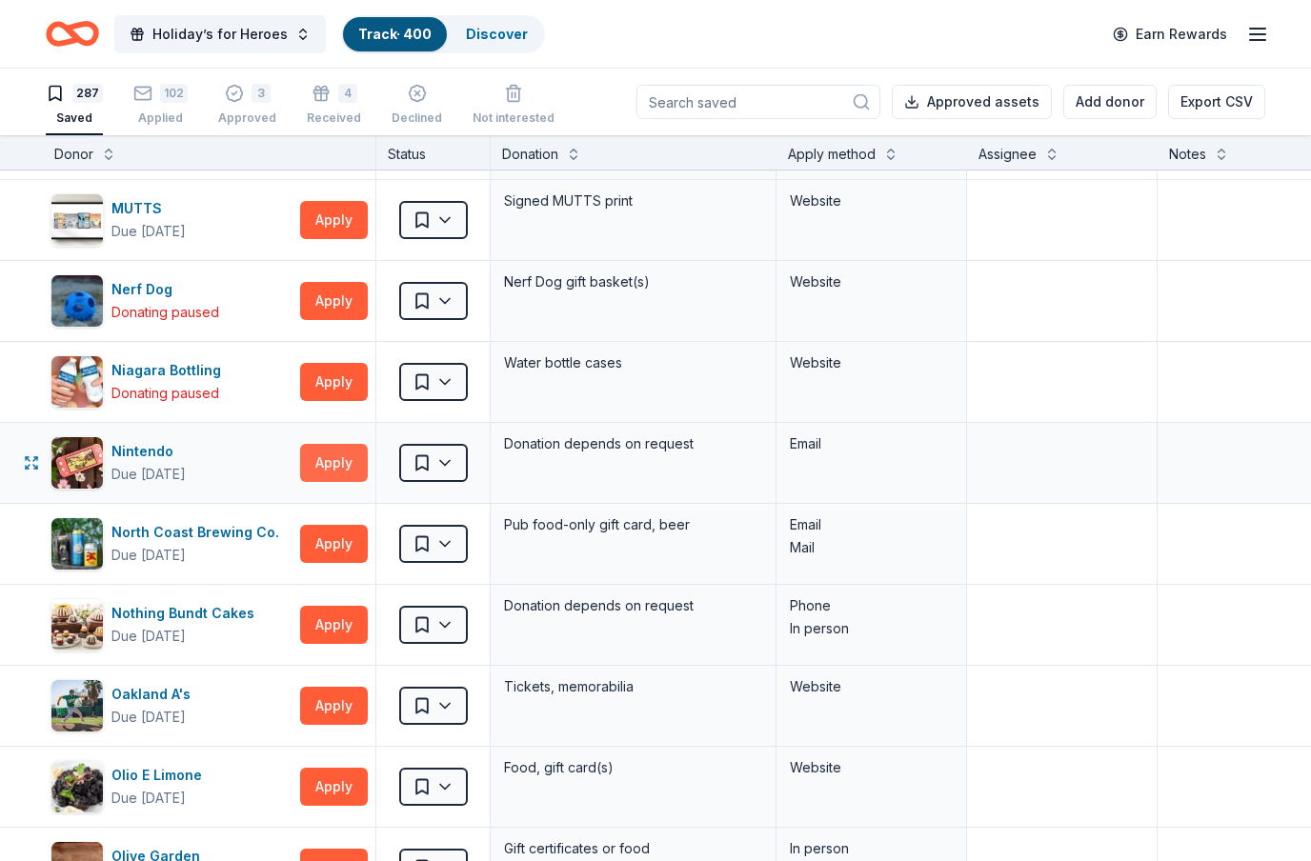
click at [346, 464] on button "Apply" at bounding box center [334, 463] width 68 height 38
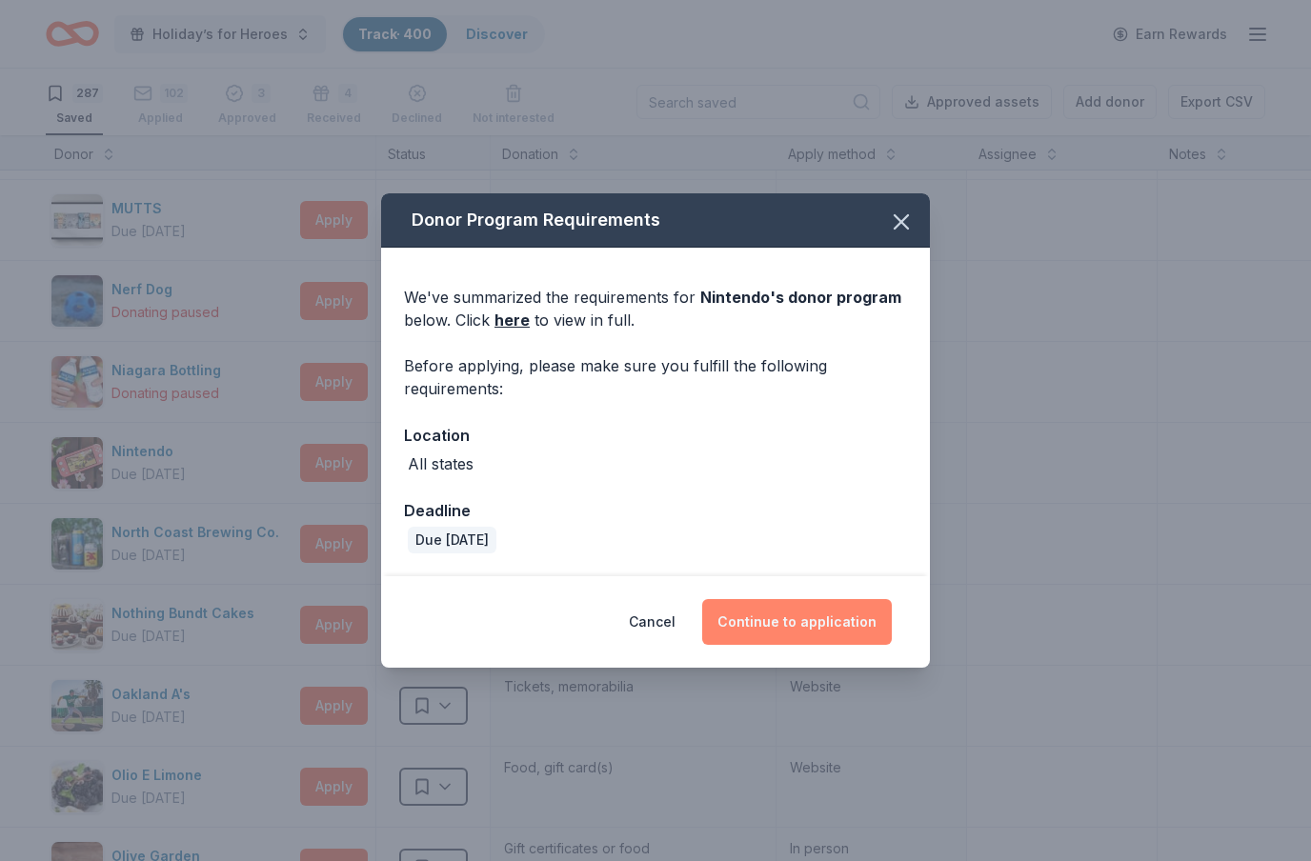
click at [818, 615] on button "Continue to application" at bounding box center [797, 622] width 190 height 46
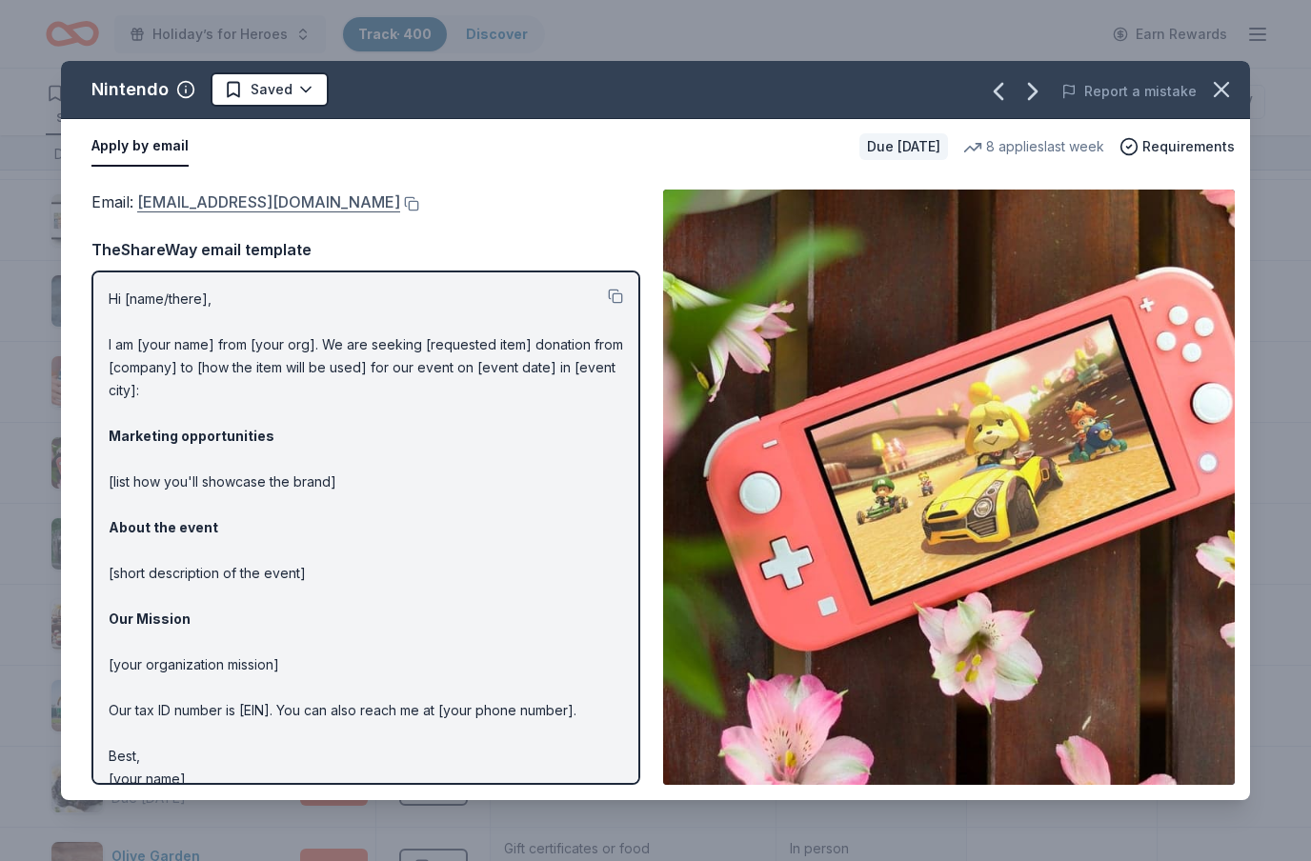
click at [400, 207] on link "[EMAIL_ADDRESS][DOMAIN_NAME]" at bounding box center [268, 202] width 263 height 25
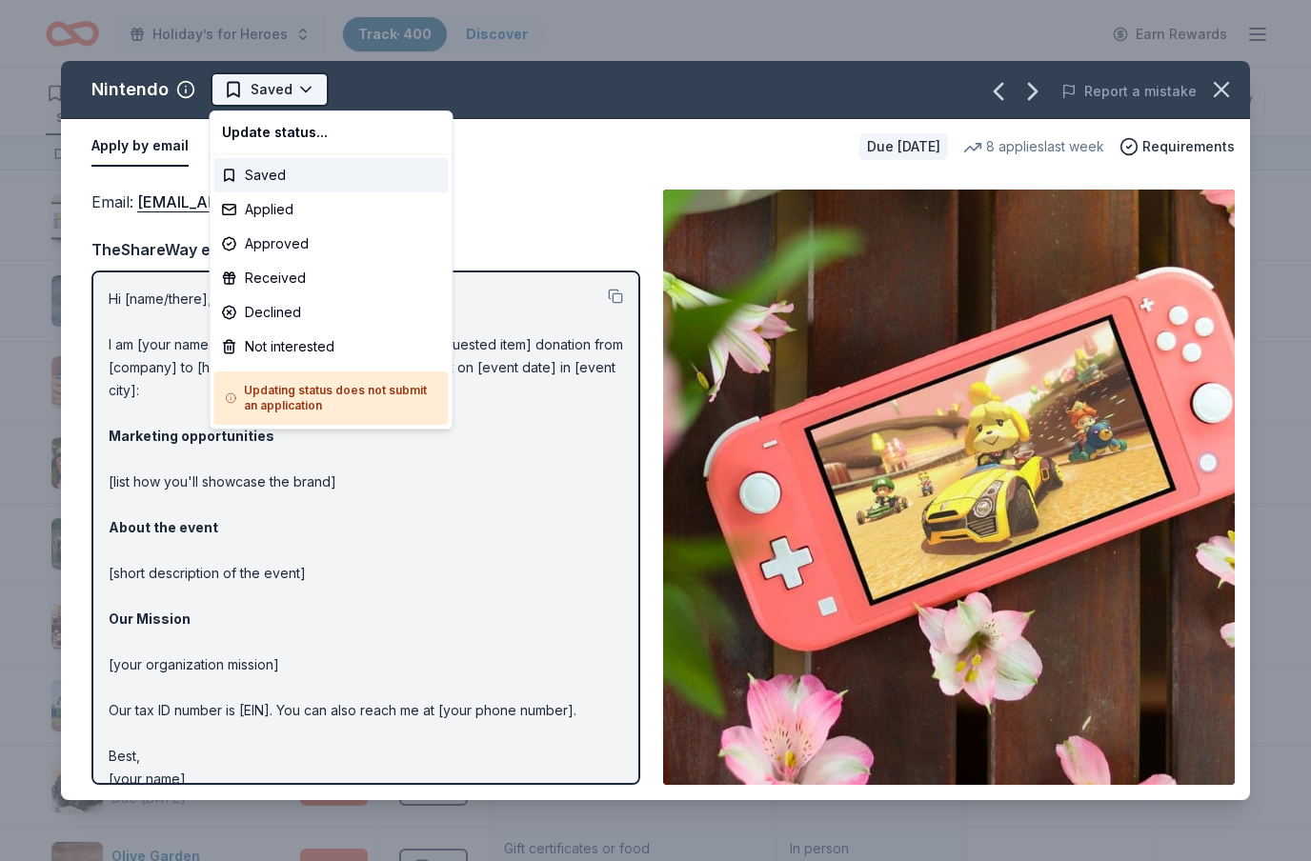
click at [297, 103] on body "Holiday’s for Heroes Track · 400 Discover Earn Rewards 287 Saved 102 Applied 3 …" at bounding box center [655, 430] width 1311 height 861
click at [291, 214] on div "Applied" at bounding box center [331, 209] width 234 height 34
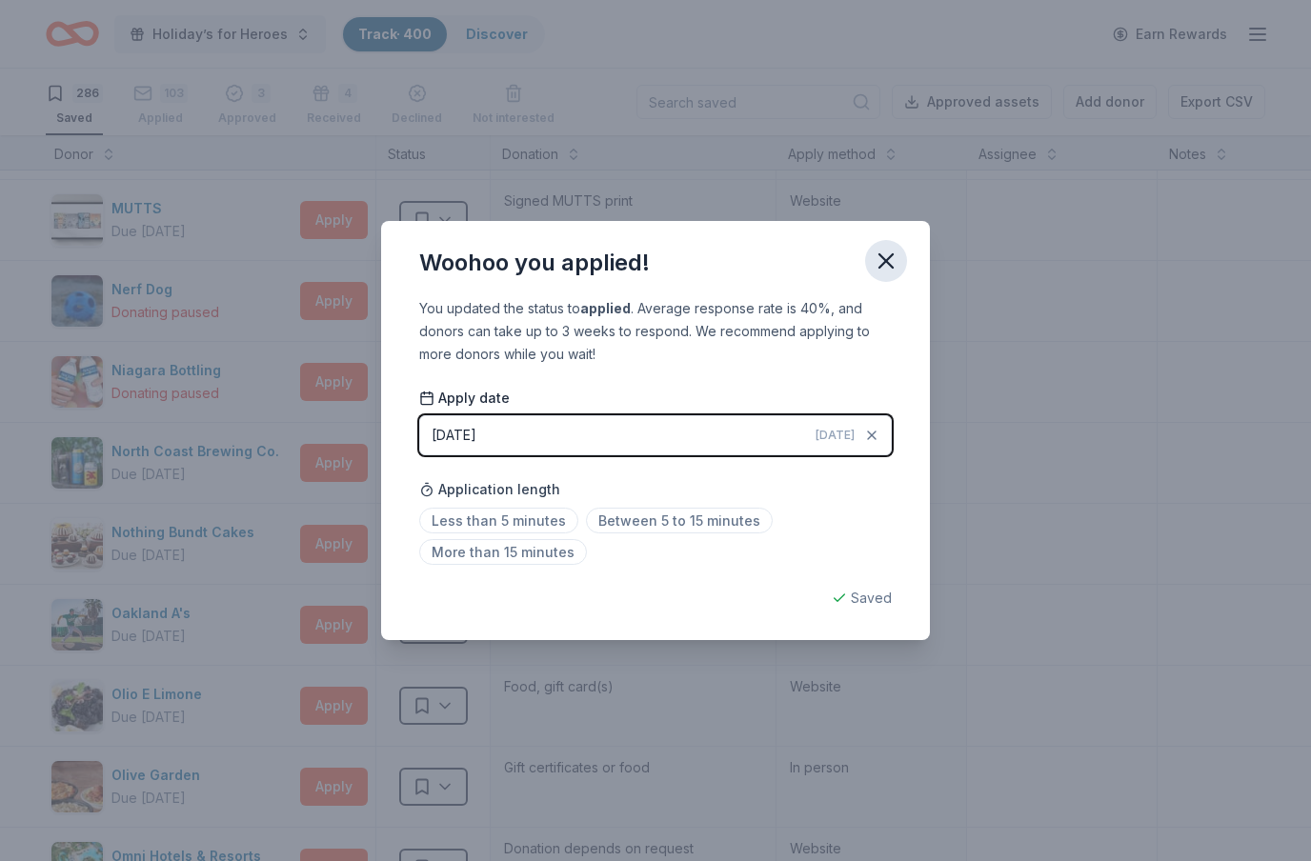
click at [885, 262] on icon "button" at bounding box center [886, 260] width 13 height 13
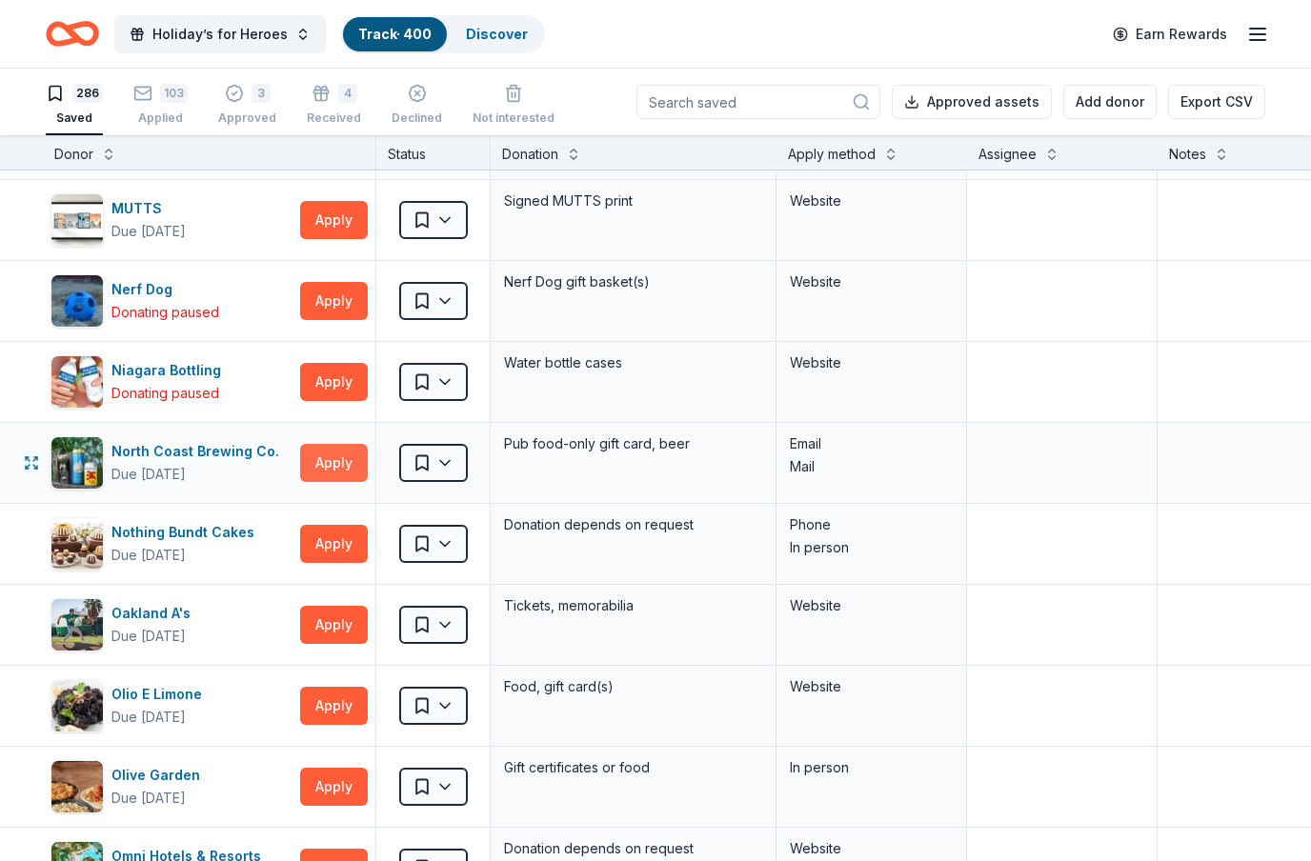
click at [330, 465] on button "Apply" at bounding box center [334, 463] width 68 height 38
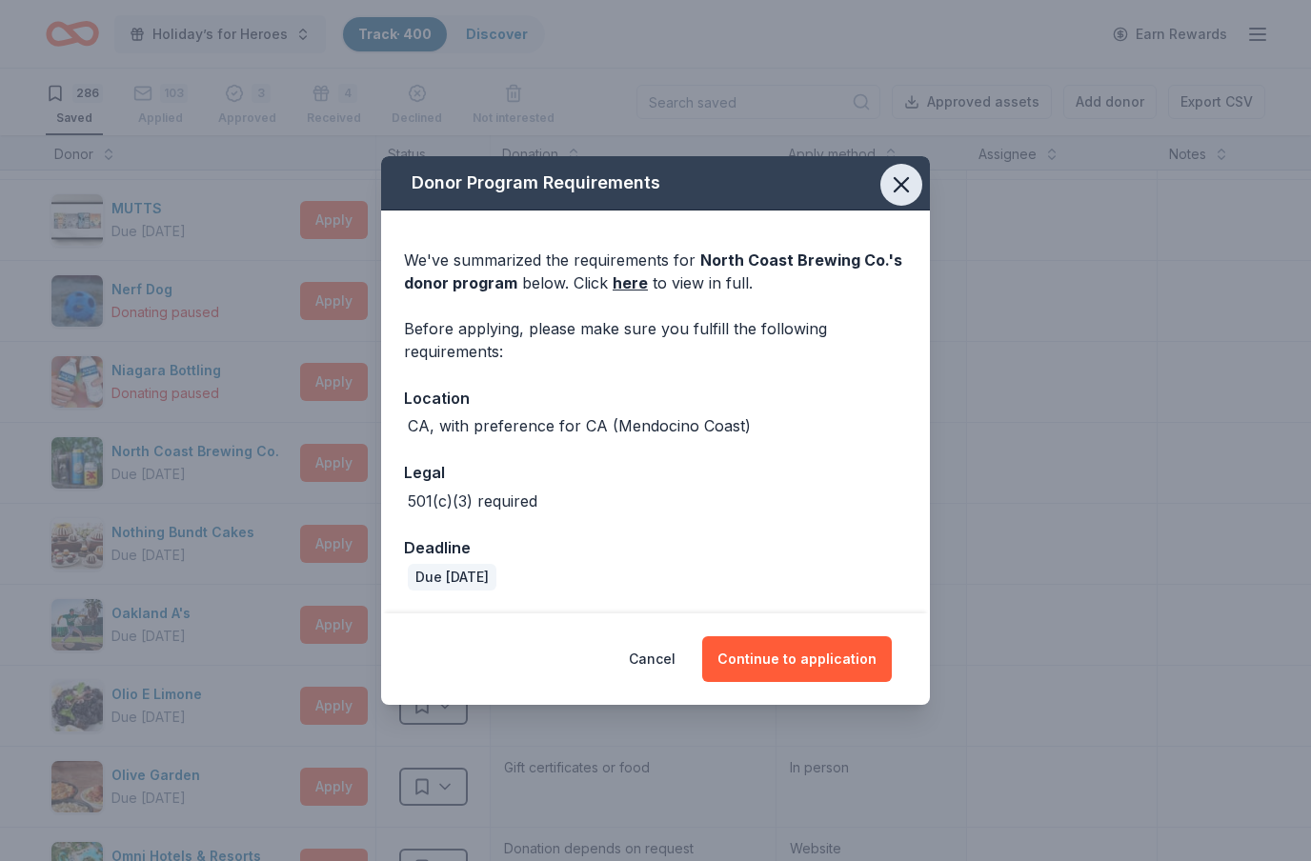
click at [903, 180] on icon "button" at bounding box center [901, 185] width 27 height 27
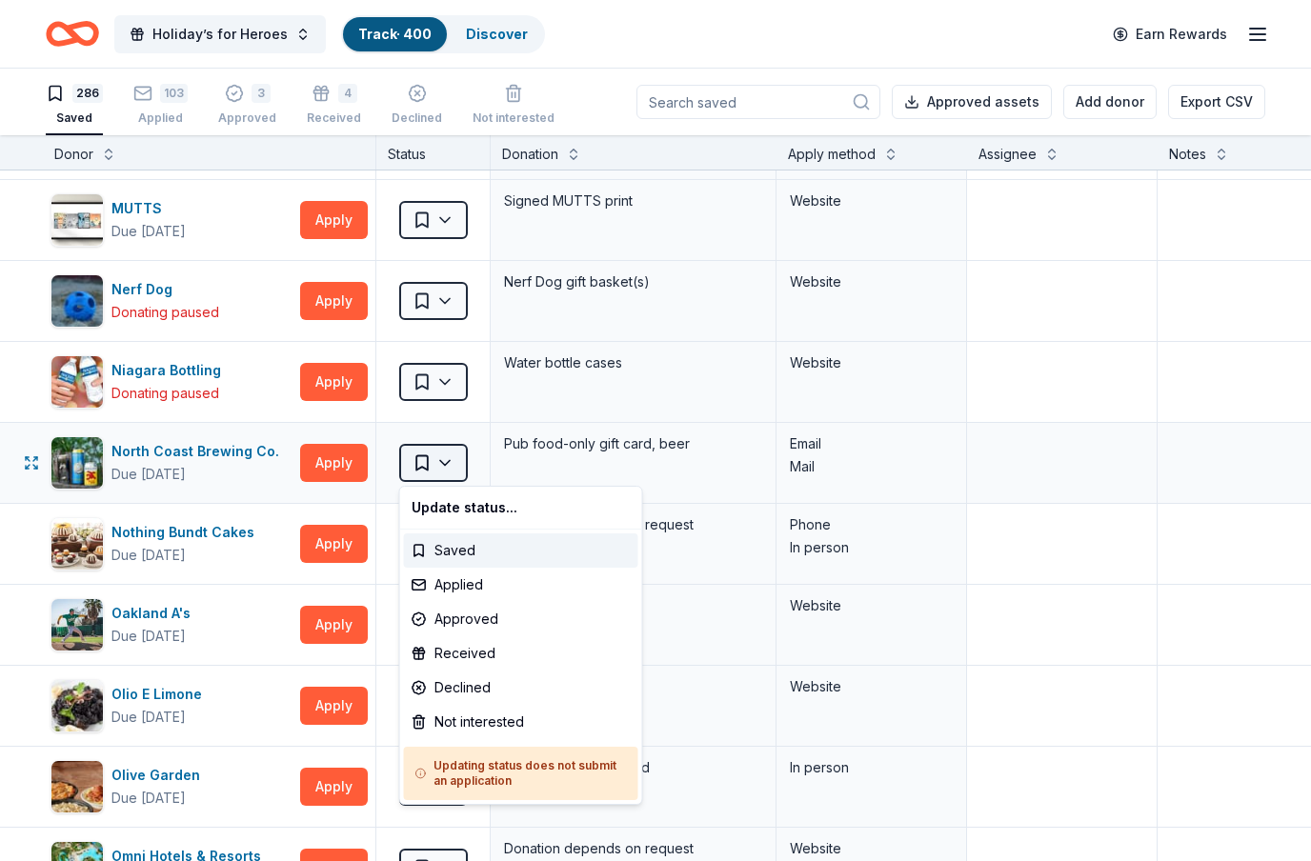
click at [449, 462] on html "Holiday’s for Heroes Track · 400 Discover Earn Rewards 286 Saved 103 Applied 3 …" at bounding box center [655, 430] width 1311 height 861
click at [445, 725] on div "Not interested" at bounding box center [521, 722] width 234 height 34
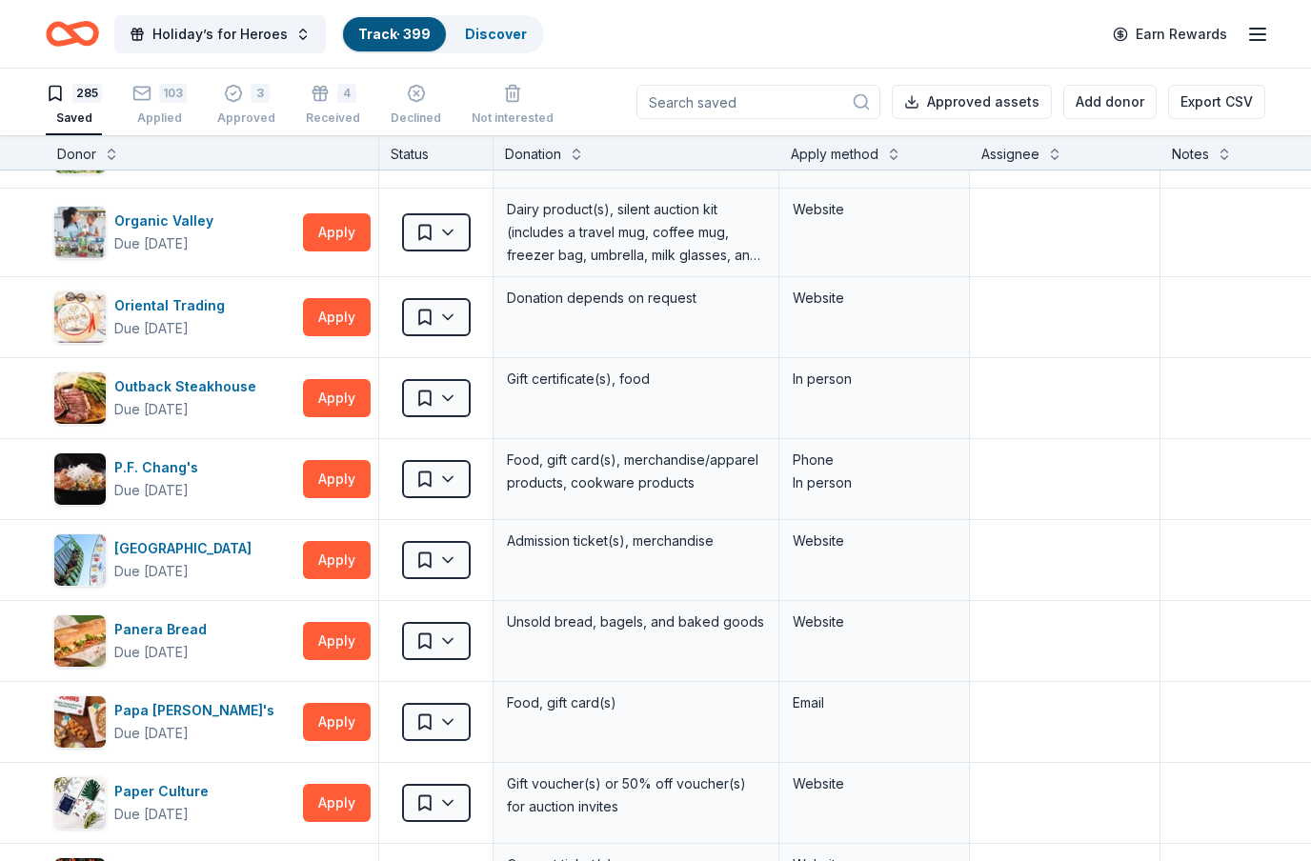
scroll to position [12996, 0]
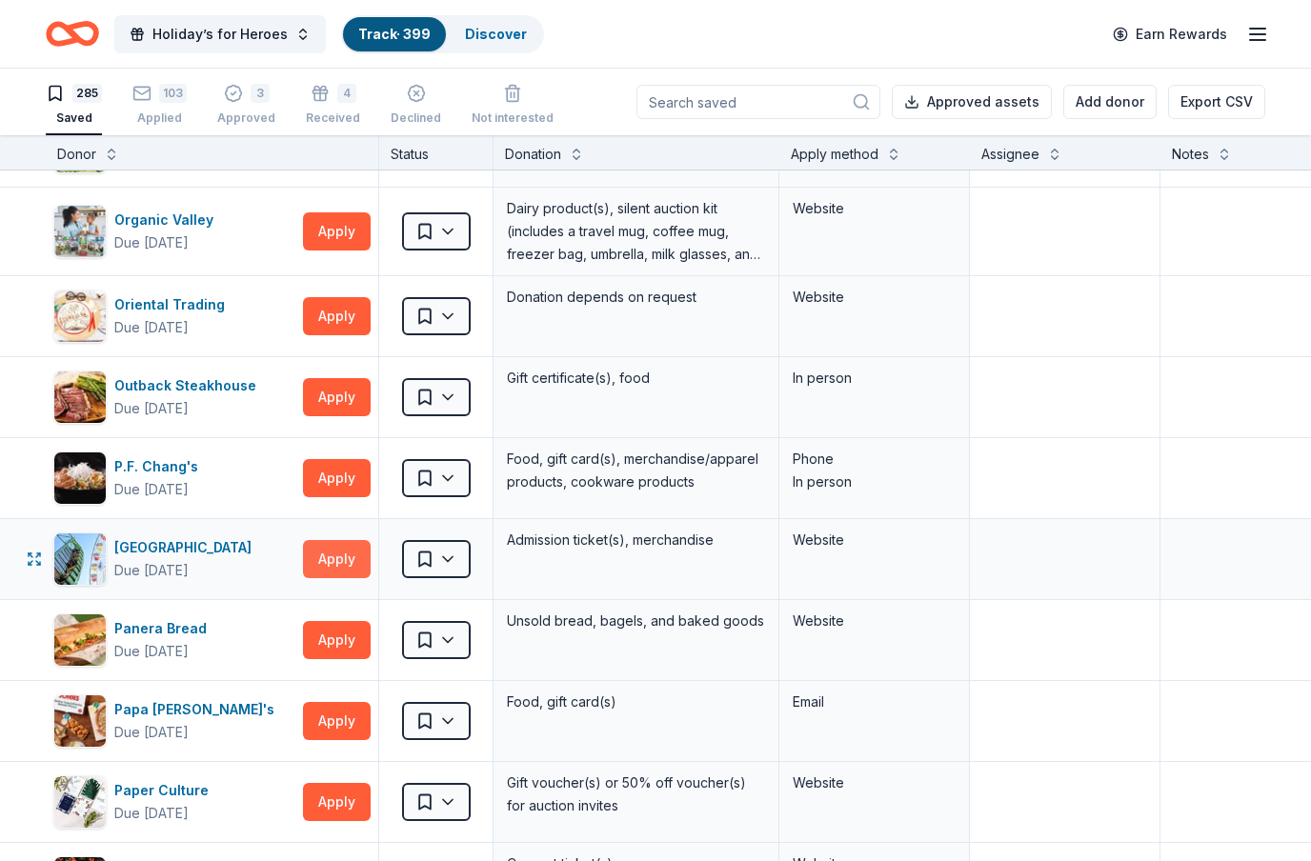
click at [356, 556] on button "Apply" at bounding box center [337, 559] width 68 height 38
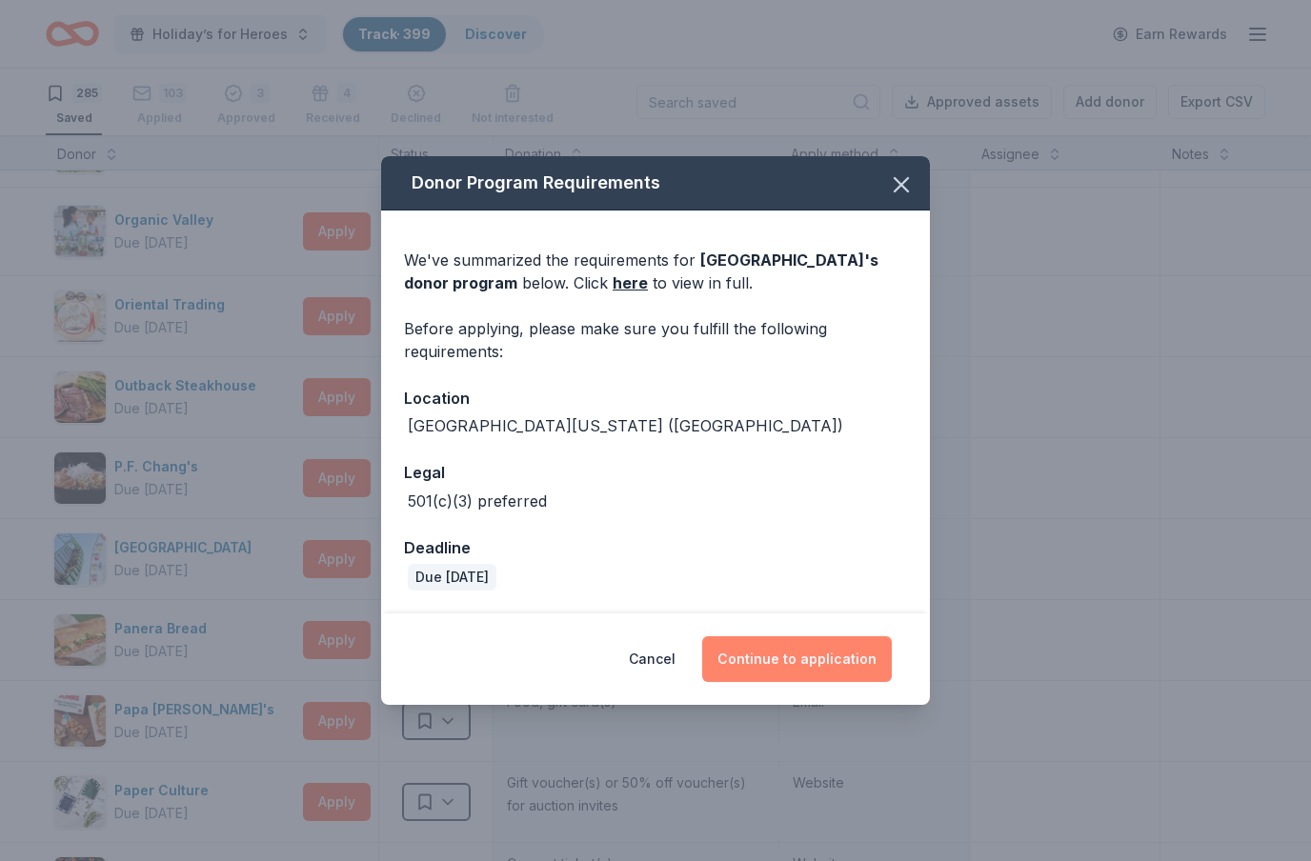
click at [826, 654] on button "Continue to application" at bounding box center [797, 660] width 190 height 46
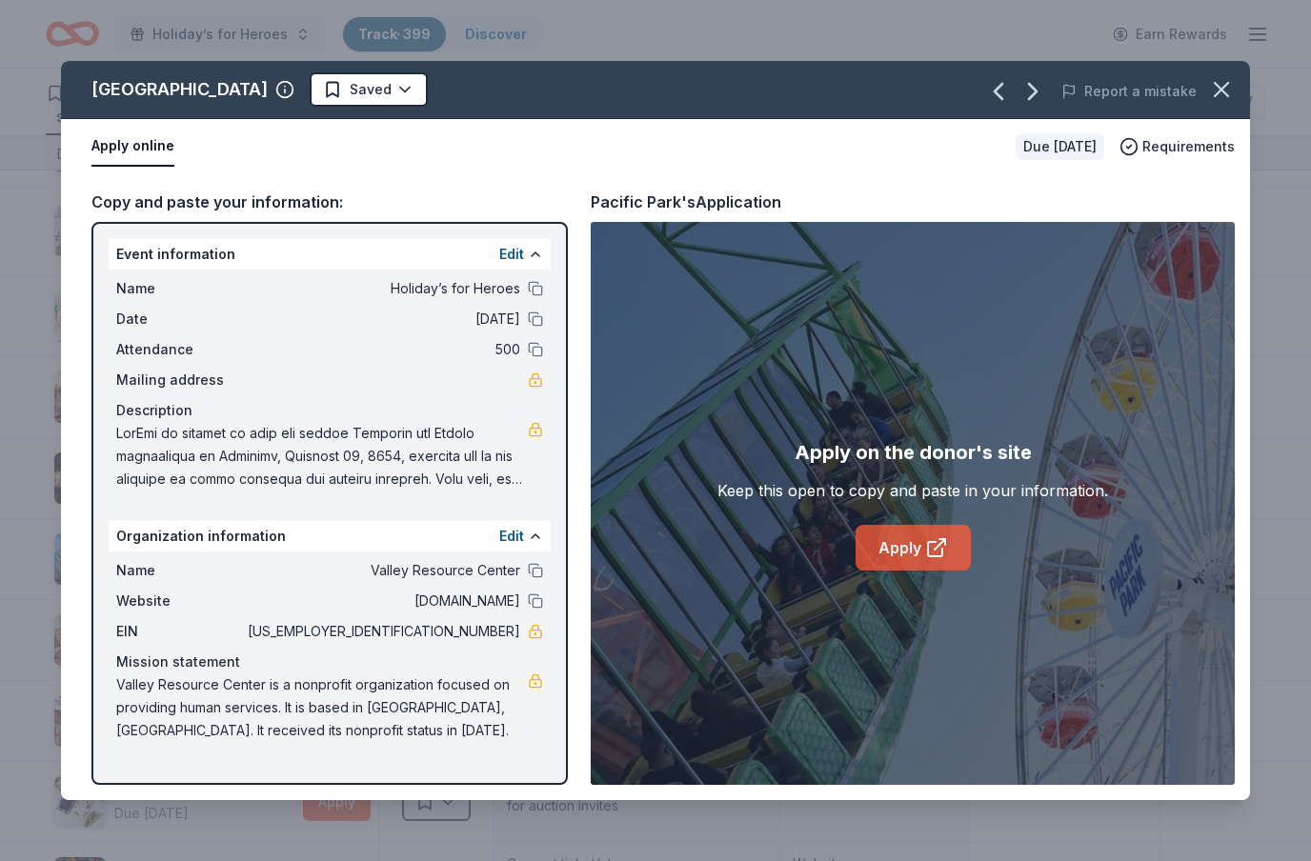
click at [901, 551] on link "Apply" at bounding box center [913, 548] width 115 height 46
click at [1233, 92] on icon "button" at bounding box center [1221, 89] width 27 height 27
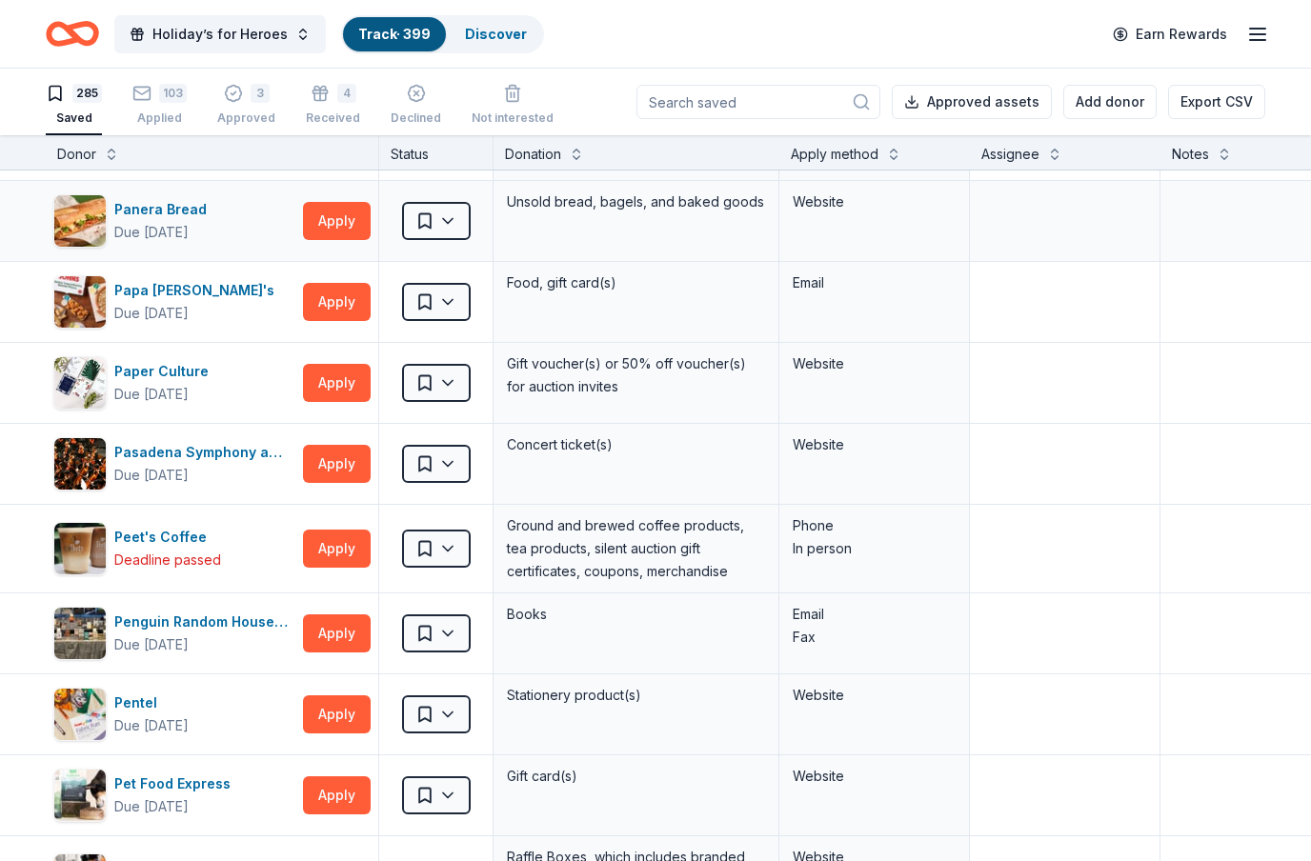
scroll to position [13416, 0]
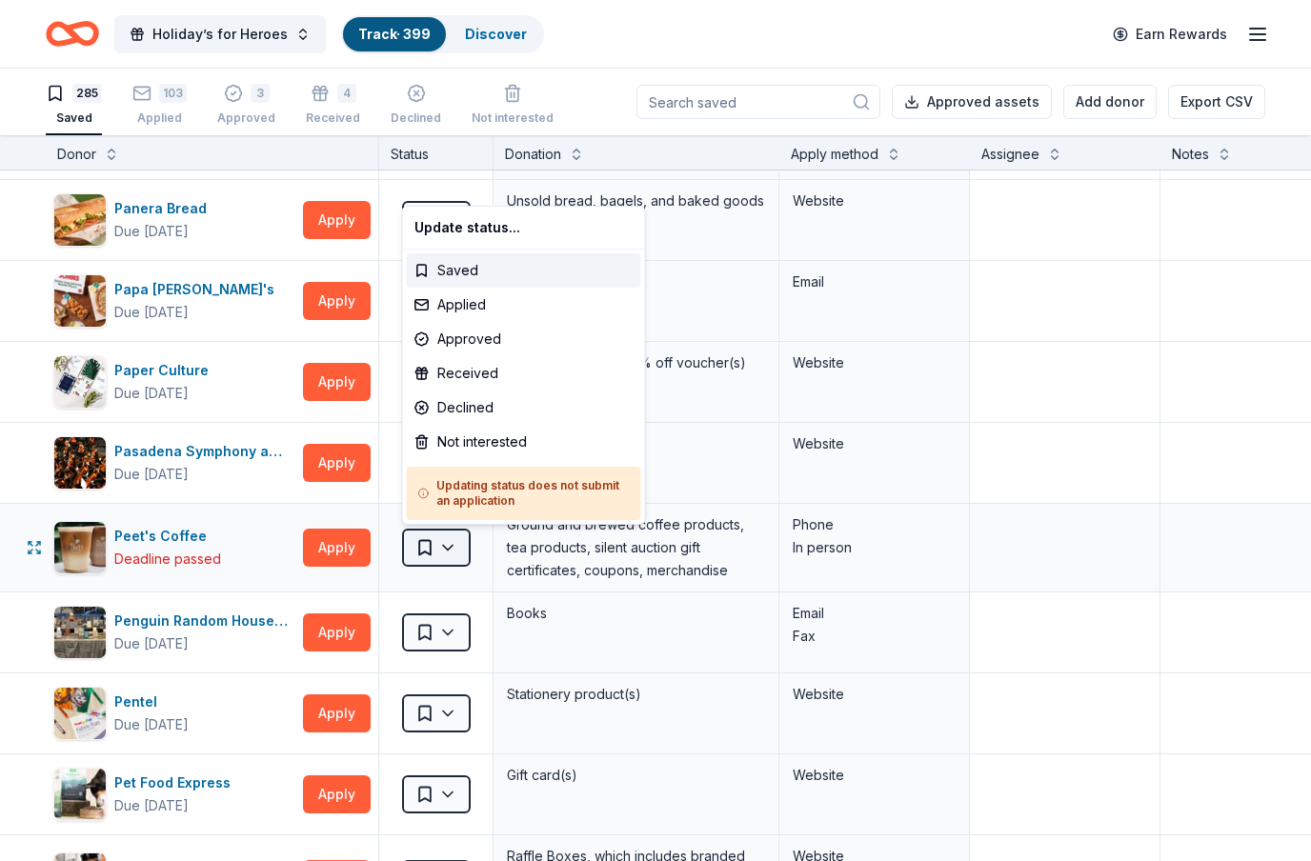
click at [447, 551] on html "Holiday’s for Heroes Track · 399 Discover Earn Rewards 285 Saved 103 Applied 3 …" at bounding box center [655, 430] width 1311 height 861
click at [462, 438] on div "Not interested" at bounding box center [524, 442] width 234 height 34
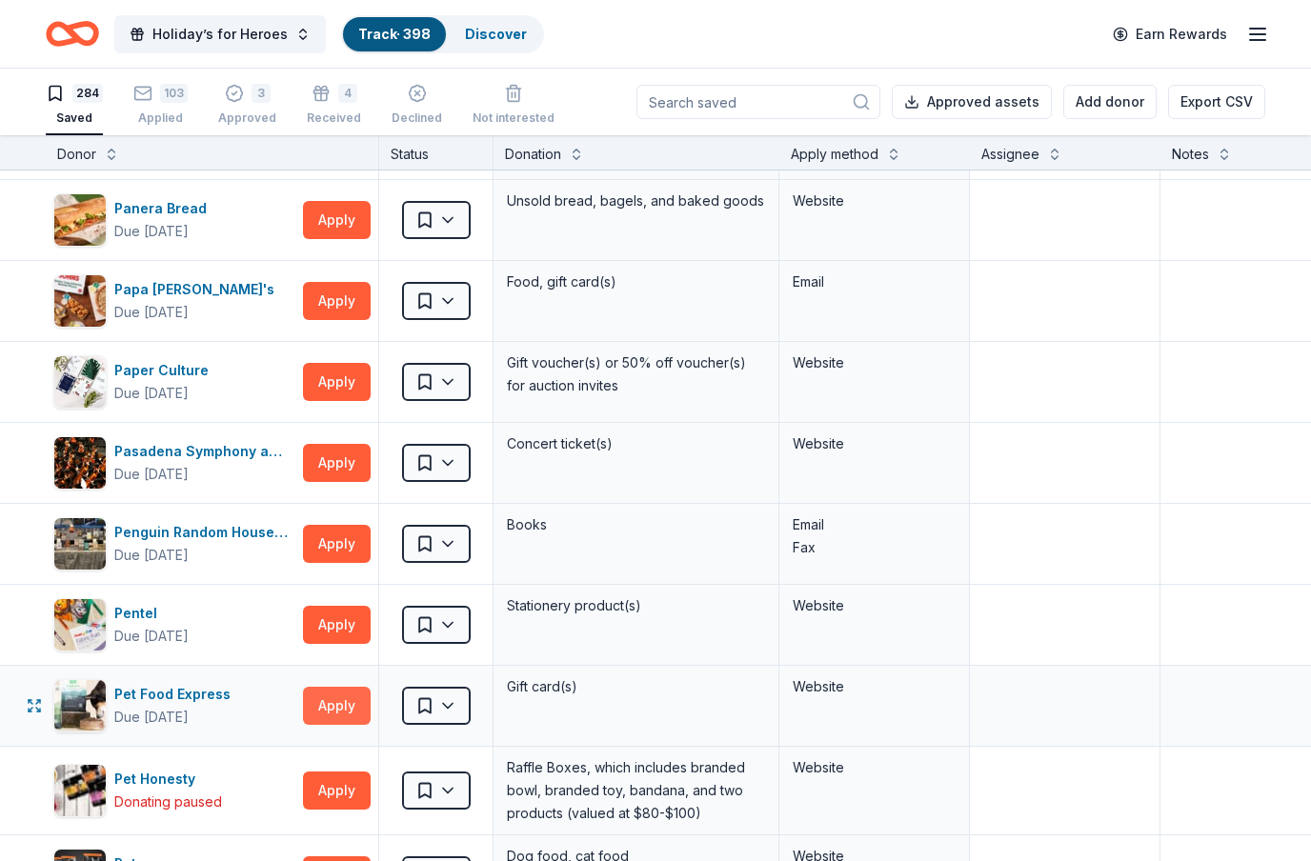
click at [331, 714] on button "Apply" at bounding box center [337, 706] width 68 height 38
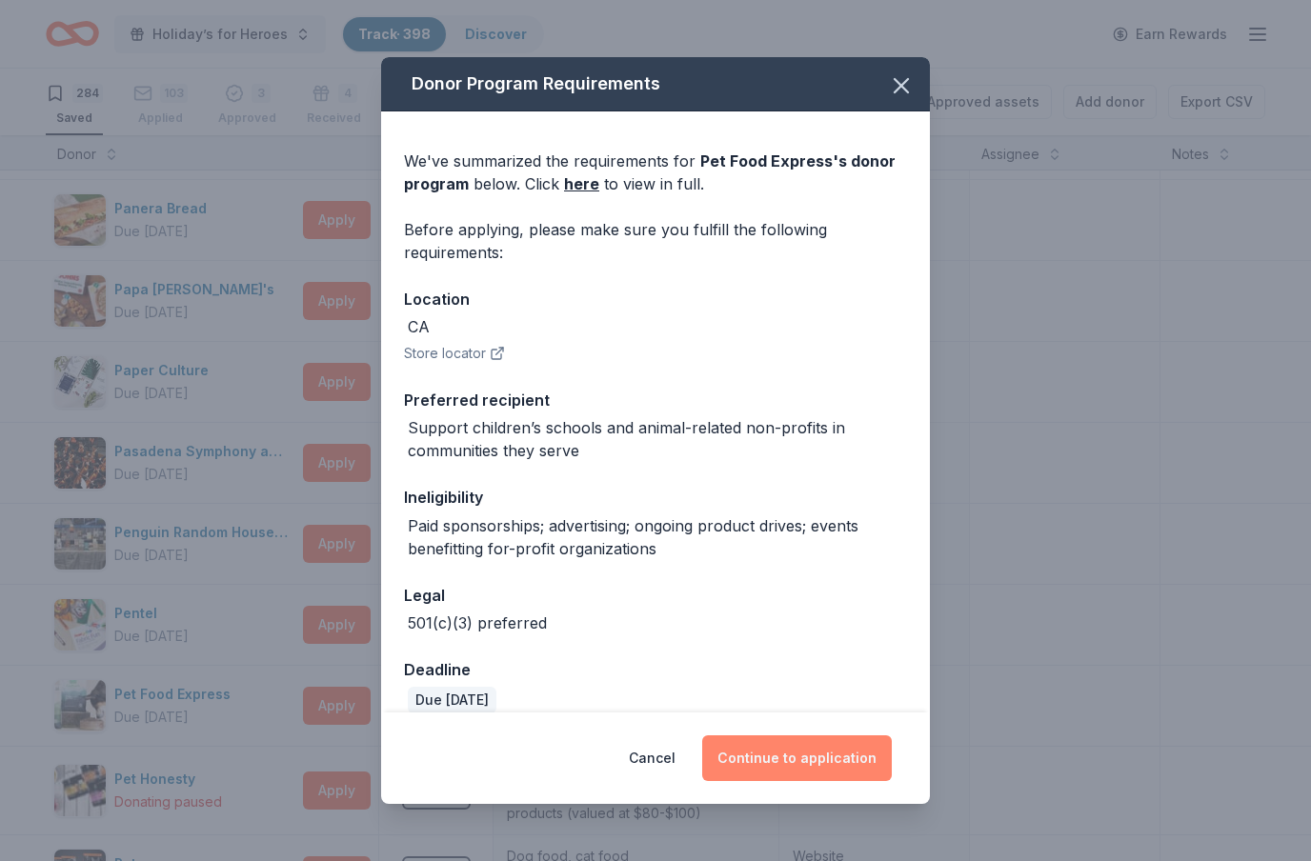
click at [876, 767] on button "Continue to application" at bounding box center [797, 759] width 190 height 46
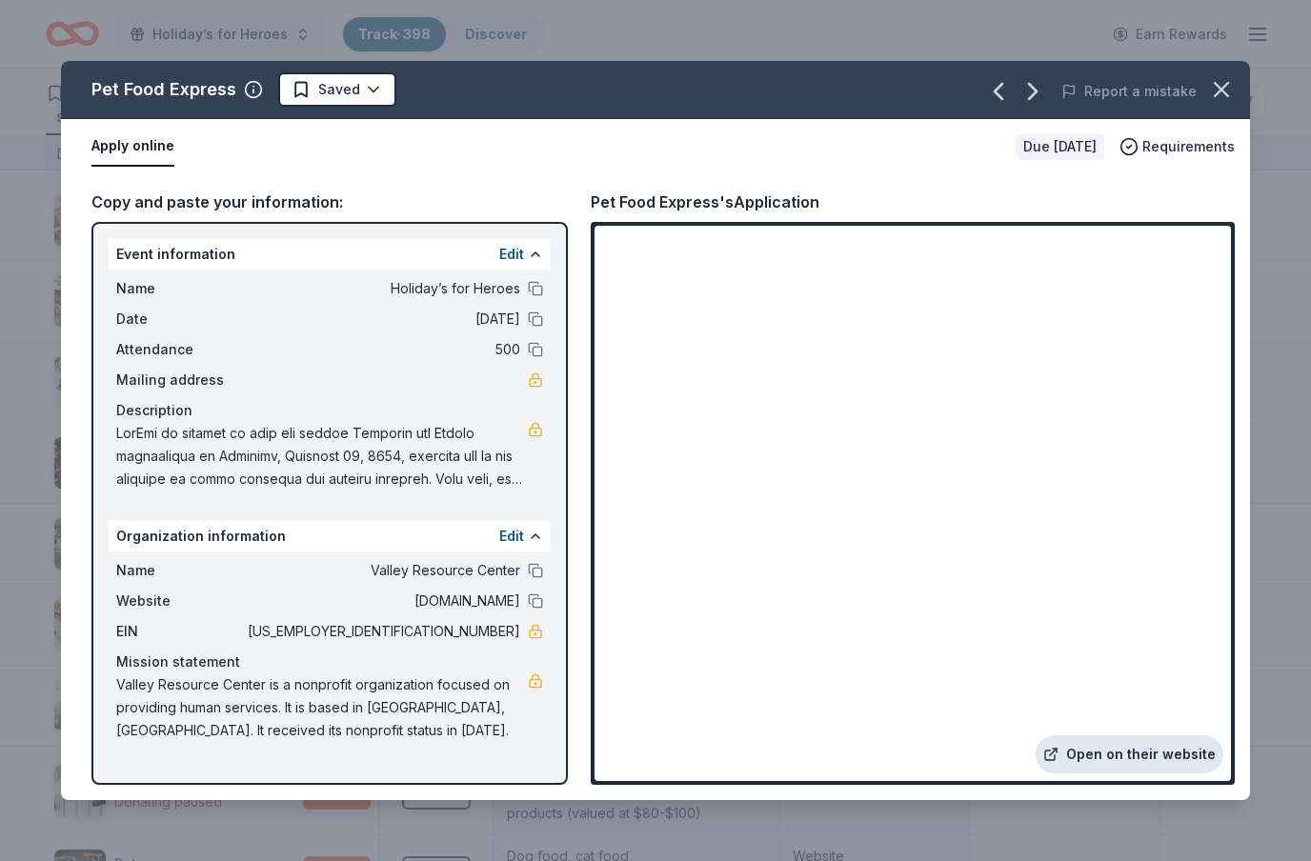
click at [1109, 762] on link "Open on their website" at bounding box center [1130, 755] width 188 height 38
click at [1225, 95] on icon "button" at bounding box center [1221, 89] width 27 height 27
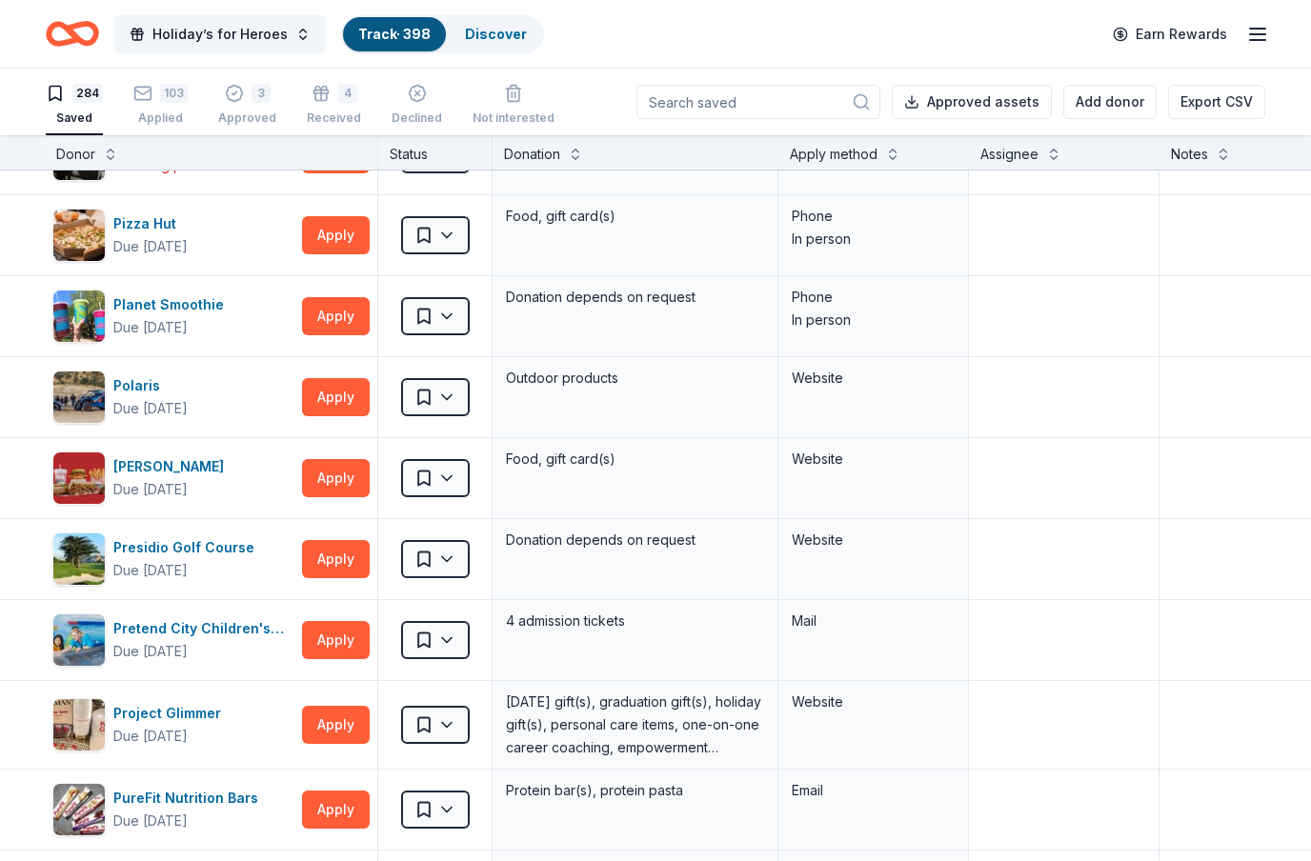
scroll to position [14301, 2]
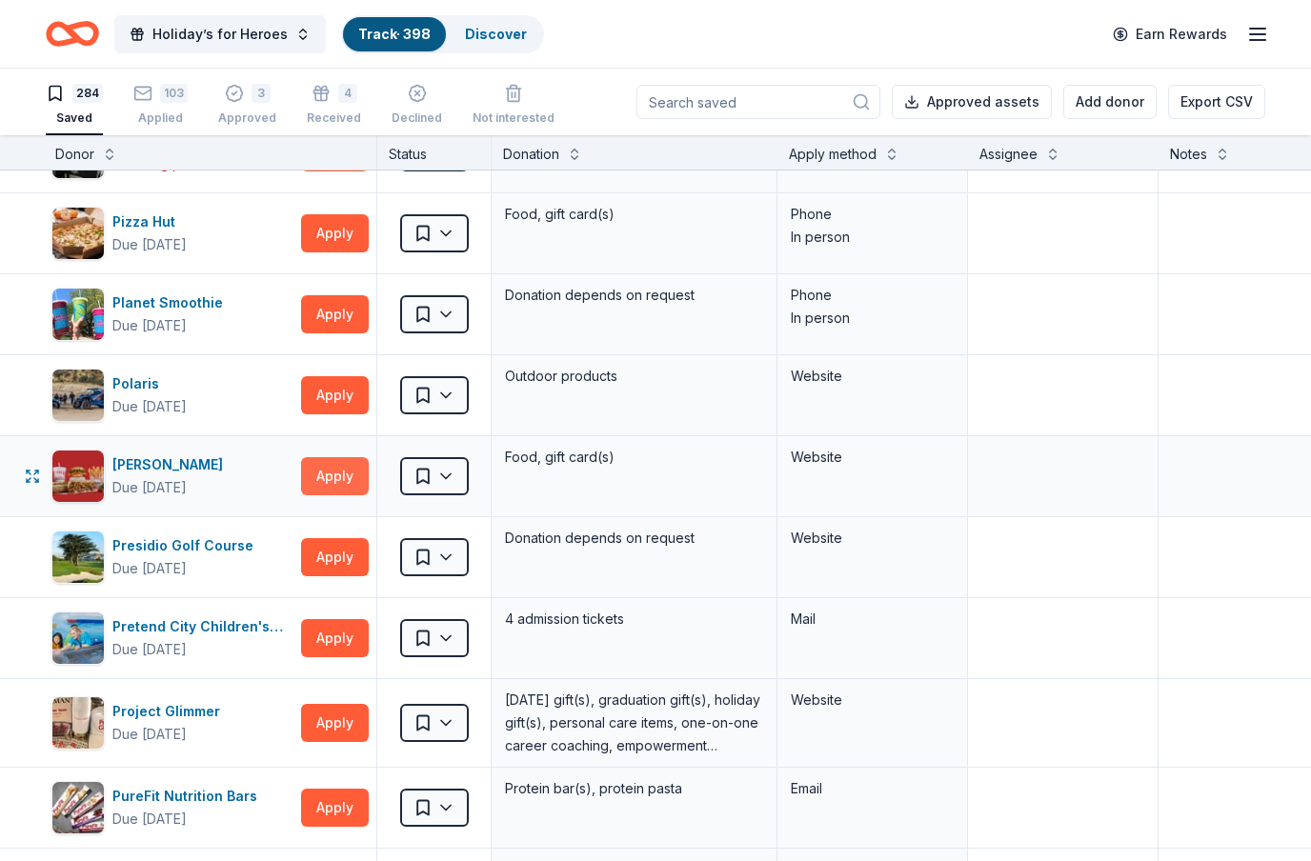
click at [343, 485] on button "Apply" at bounding box center [335, 476] width 68 height 38
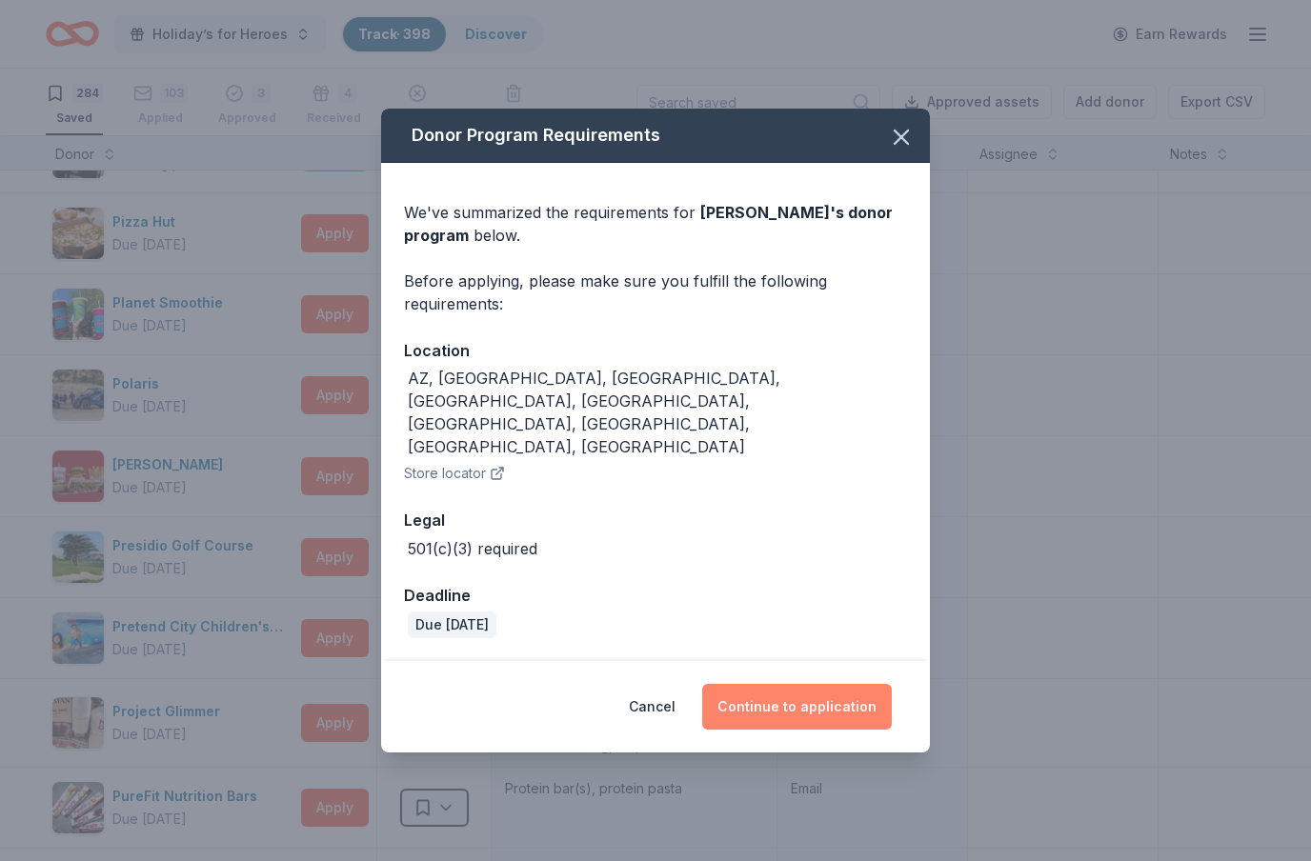
click at [777, 684] on button "Continue to application" at bounding box center [797, 707] width 190 height 46
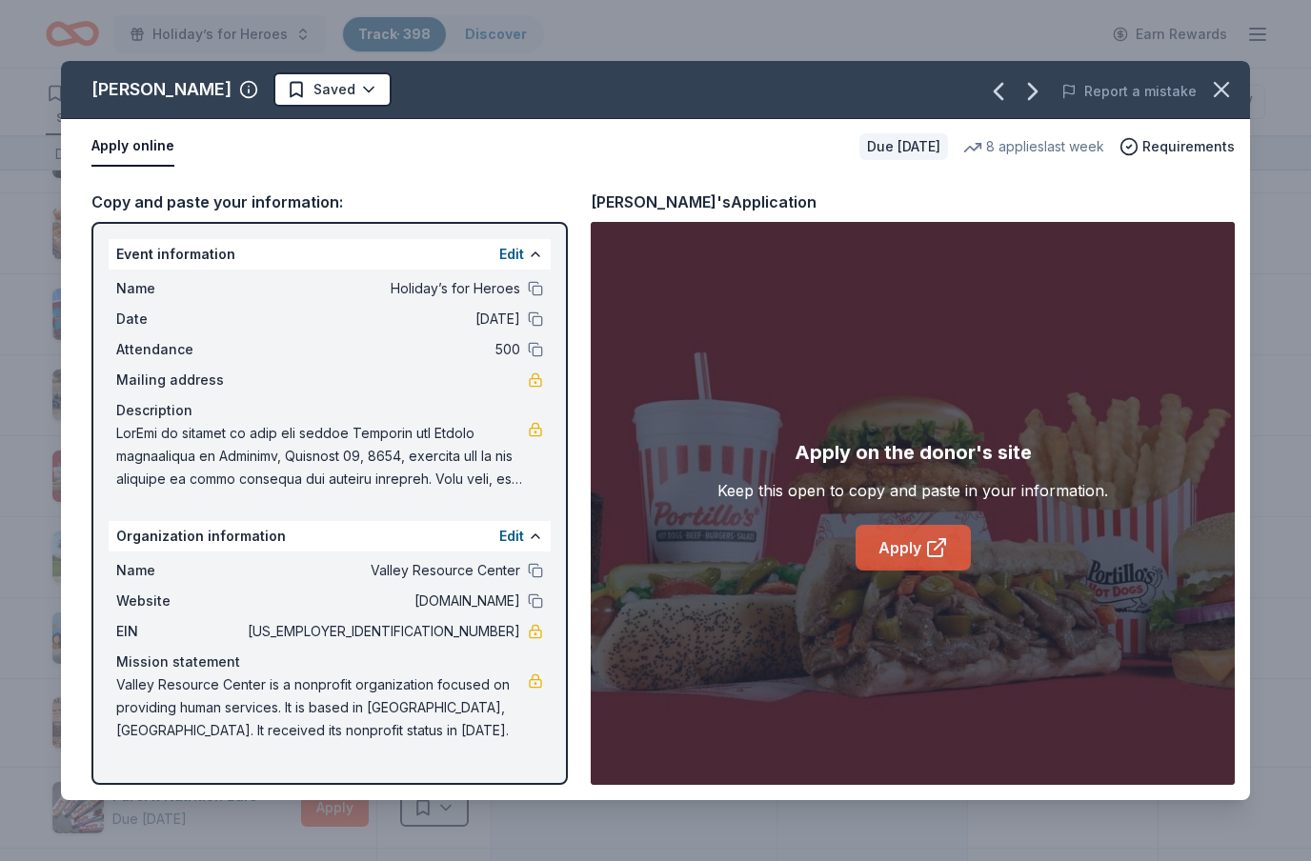
click at [943, 556] on icon at bounding box center [936, 547] width 23 height 23
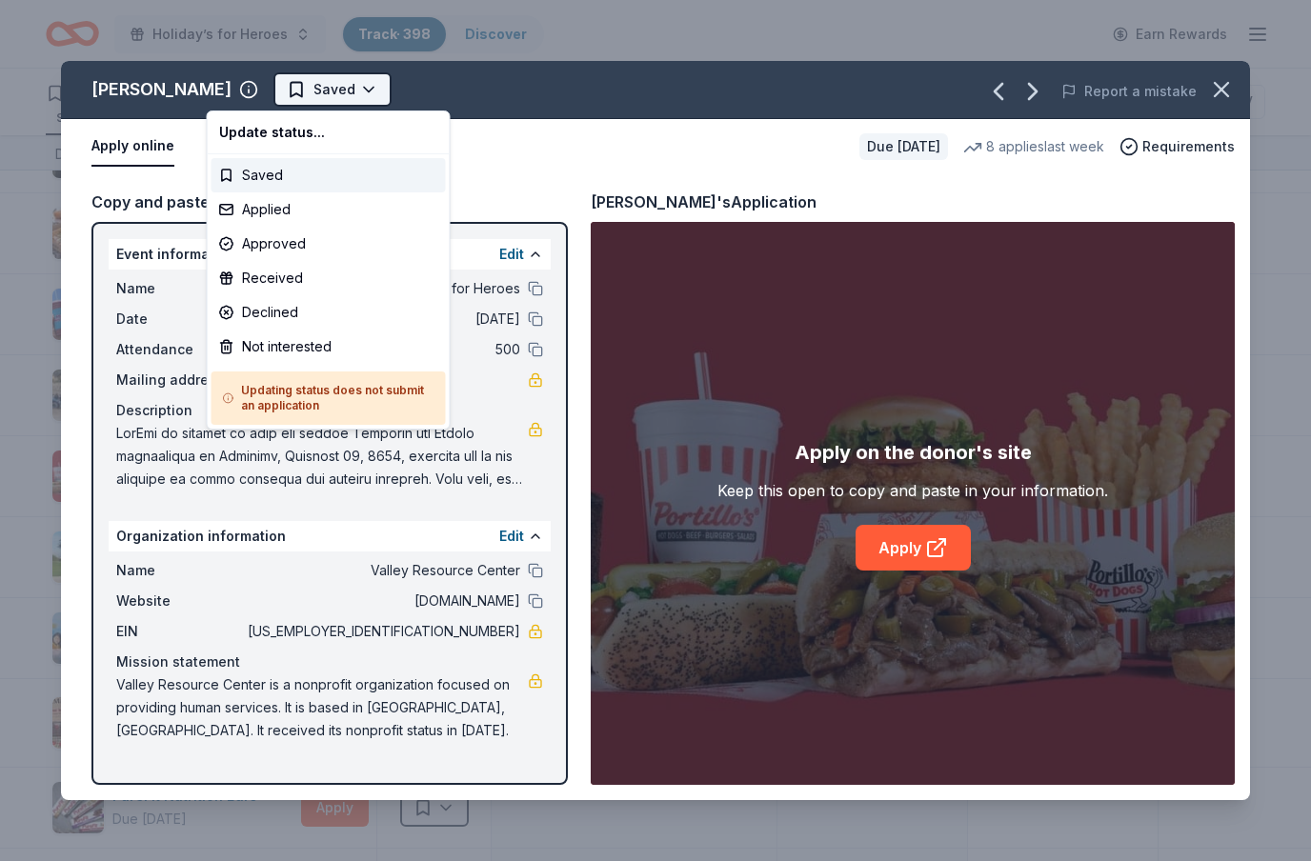
click at [307, 90] on html "Holiday’s for Heroes Track · 398 Discover Earn Rewards 284 Saved 103 Applied 3 …" at bounding box center [655, 430] width 1311 height 861
click at [289, 209] on div "Applied" at bounding box center [329, 209] width 234 height 34
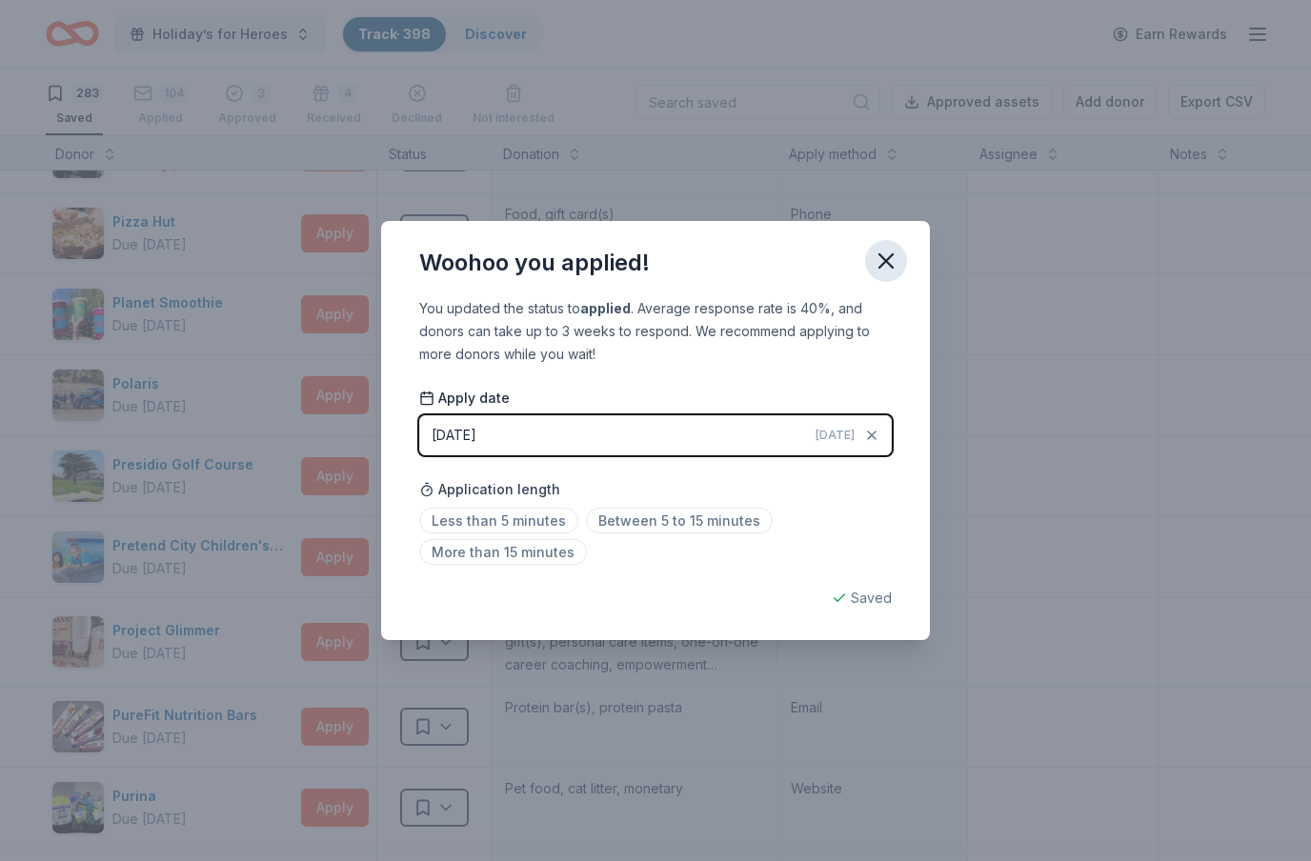
click at [883, 263] on icon "button" at bounding box center [886, 260] width 13 height 13
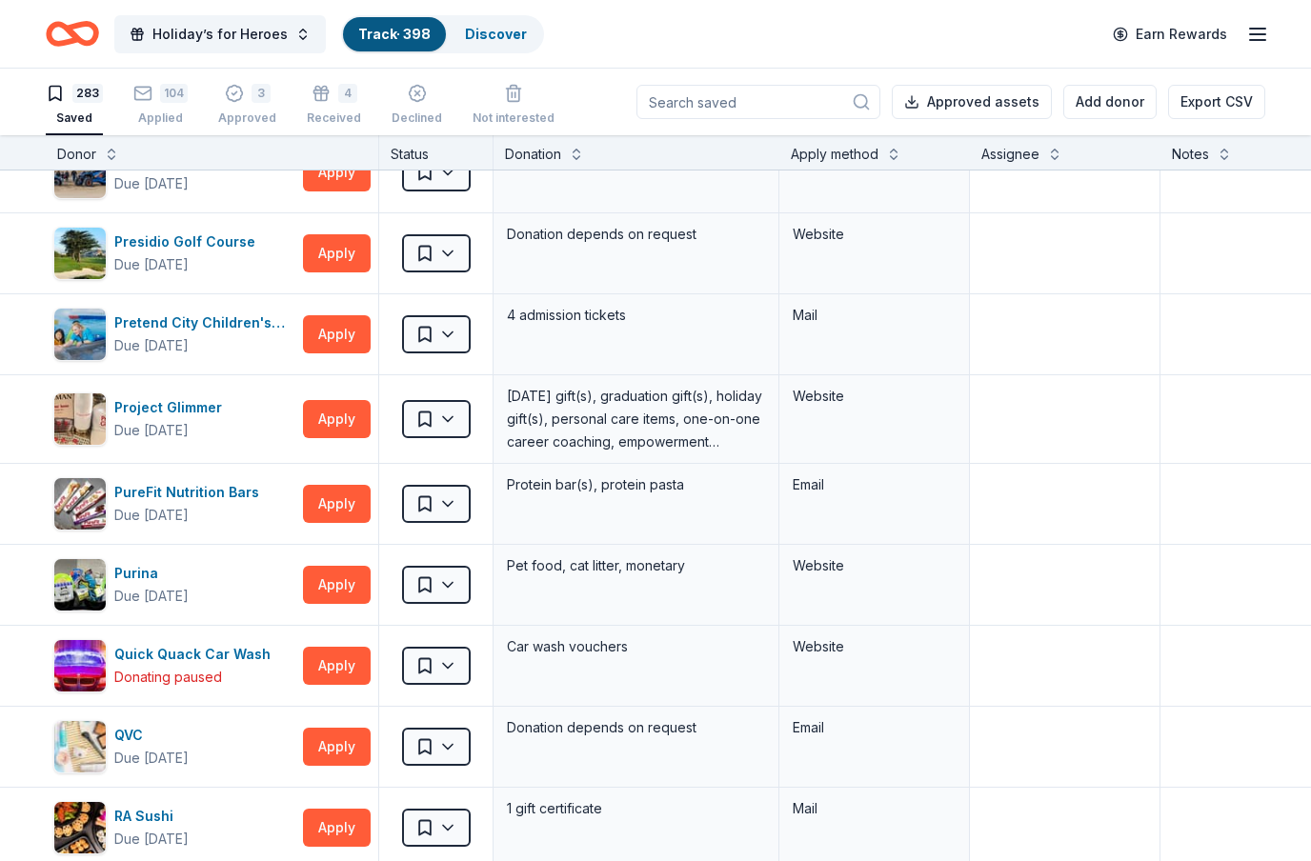
scroll to position [14525, 0]
click at [325, 252] on button "Apply" at bounding box center [337, 252] width 68 height 38
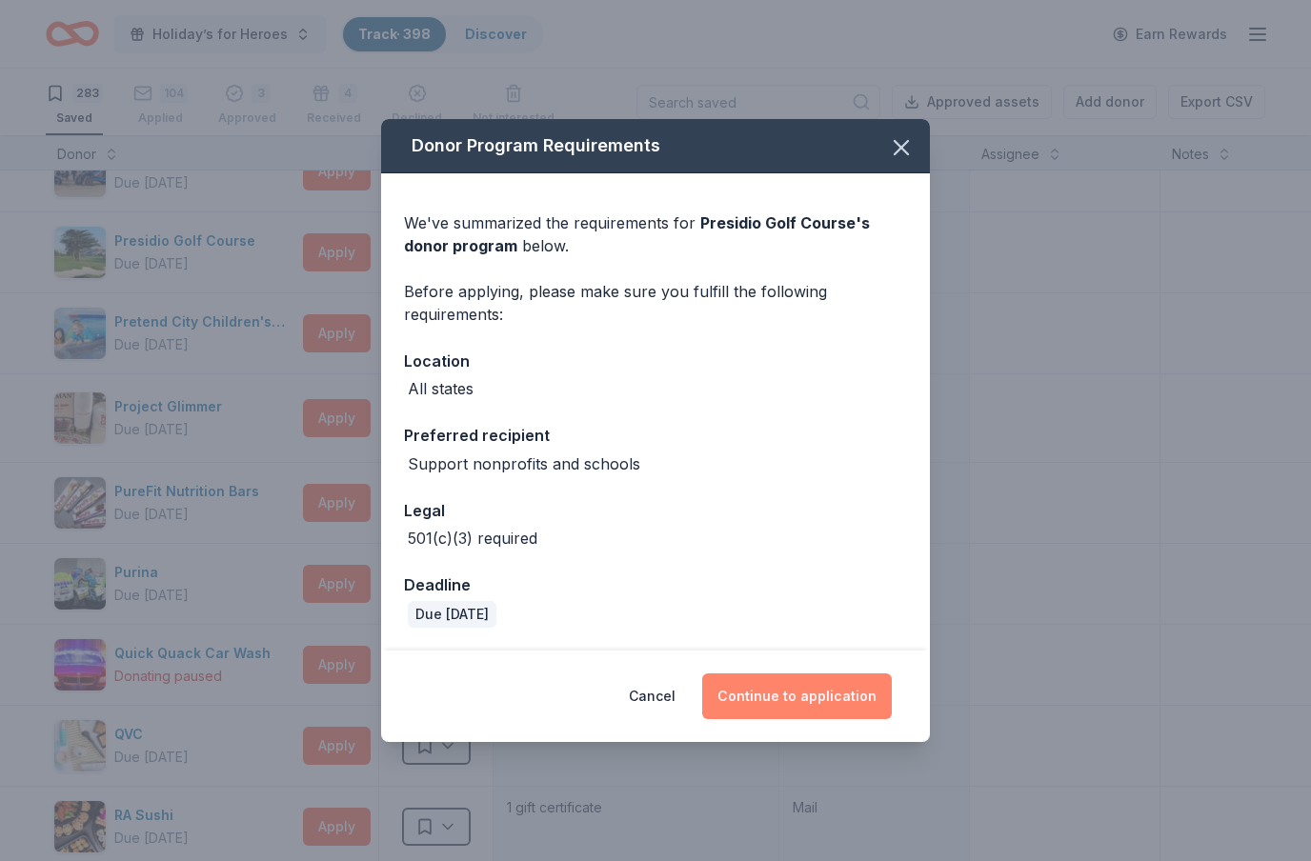
click at [787, 712] on button "Continue to application" at bounding box center [797, 697] width 190 height 46
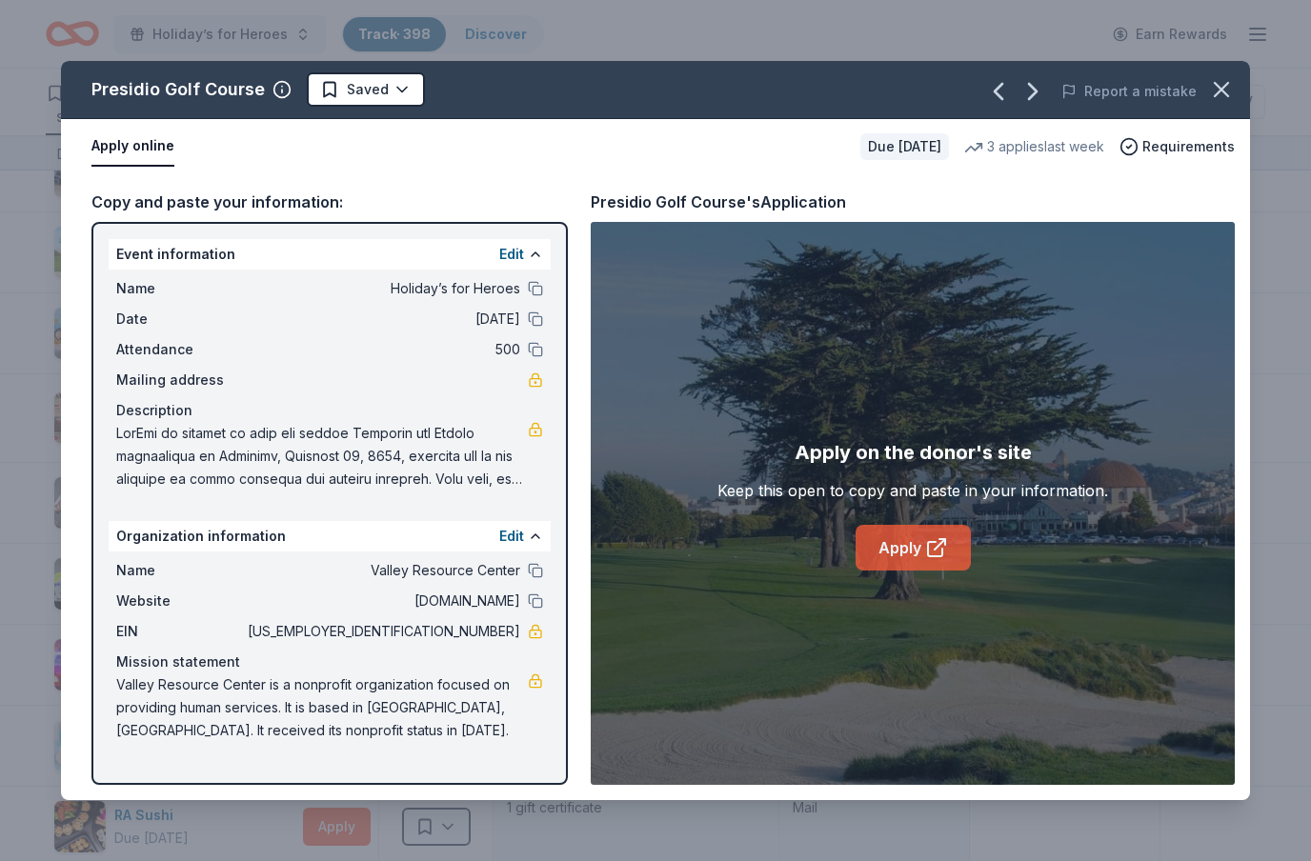
click at [905, 556] on link "Apply" at bounding box center [913, 548] width 115 height 46
click at [395, 84] on html "Holiday’s for Heroes Track · 398 Discover Earn Rewards 283 Saved 104 Applied 3 …" at bounding box center [655, 430] width 1311 height 861
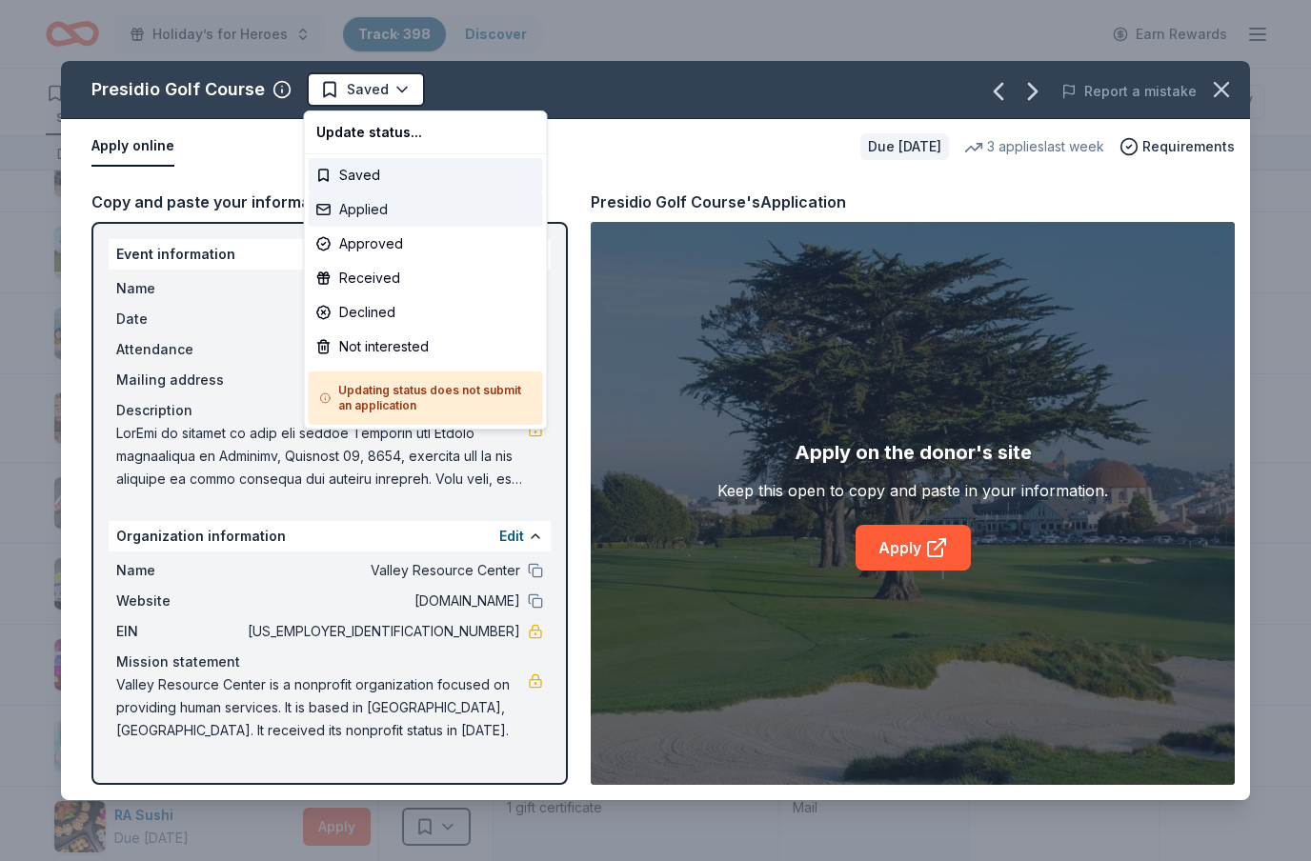
click at [364, 213] on div "Applied" at bounding box center [426, 209] width 234 height 34
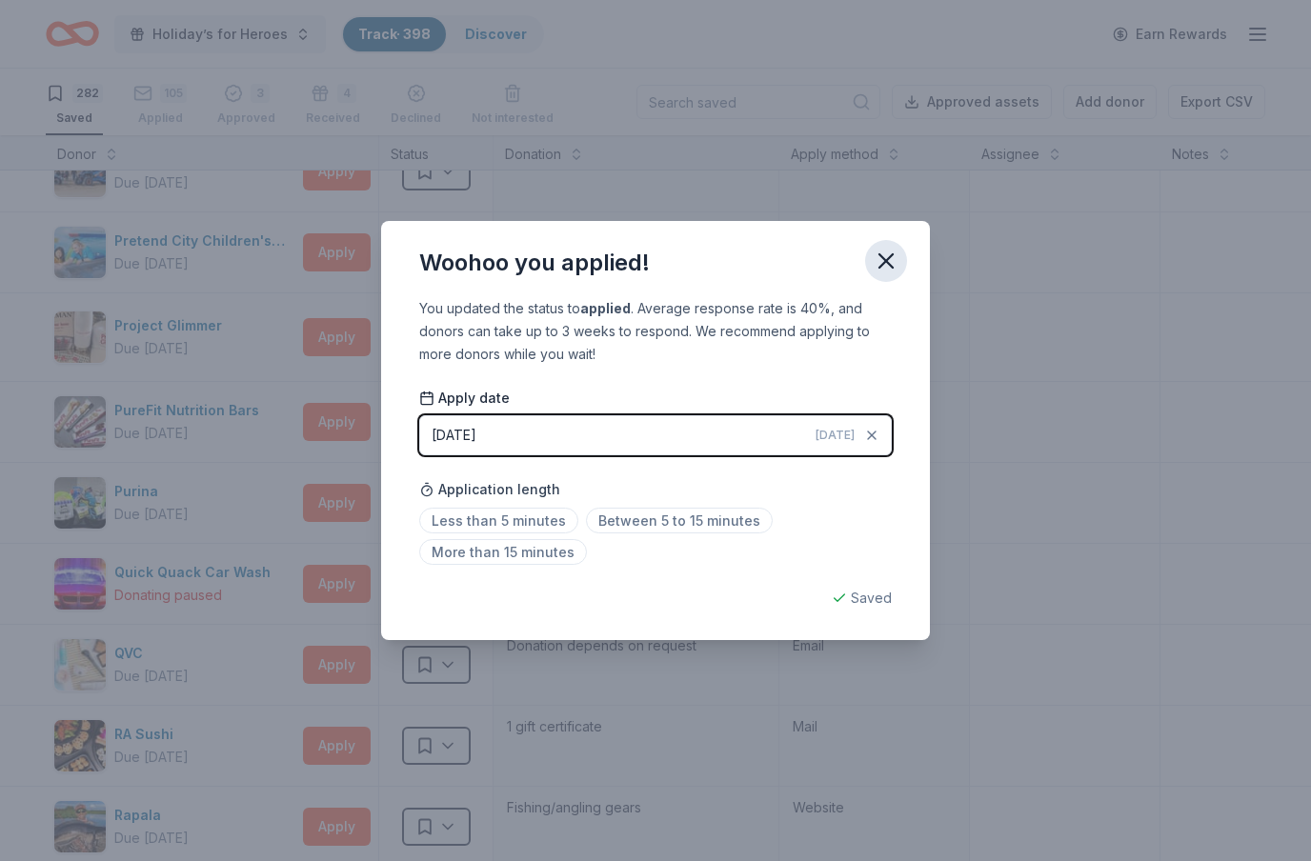
click at [889, 267] on icon "button" at bounding box center [886, 261] width 27 height 27
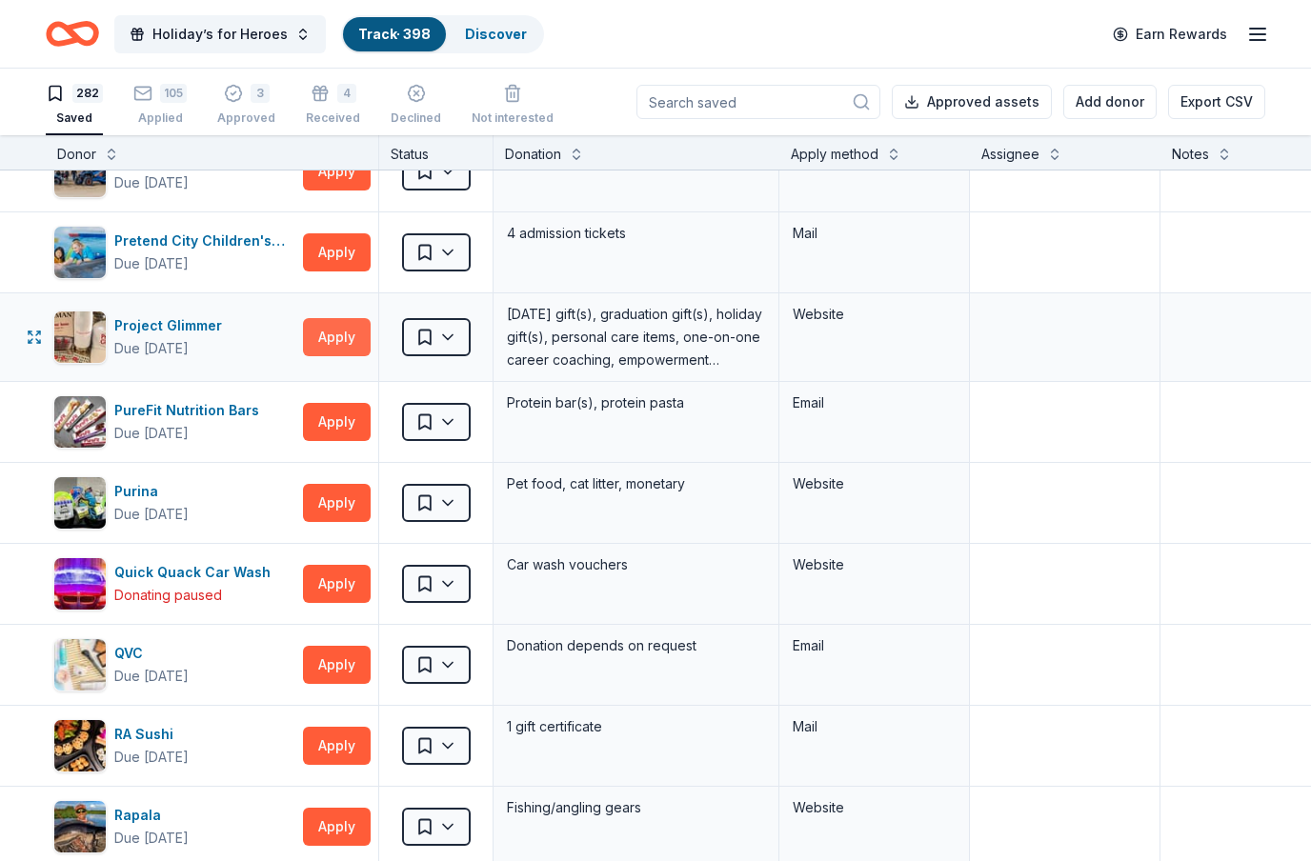
click at [340, 337] on button "Apply" at bounding box center [337, 337] width 68 height 38
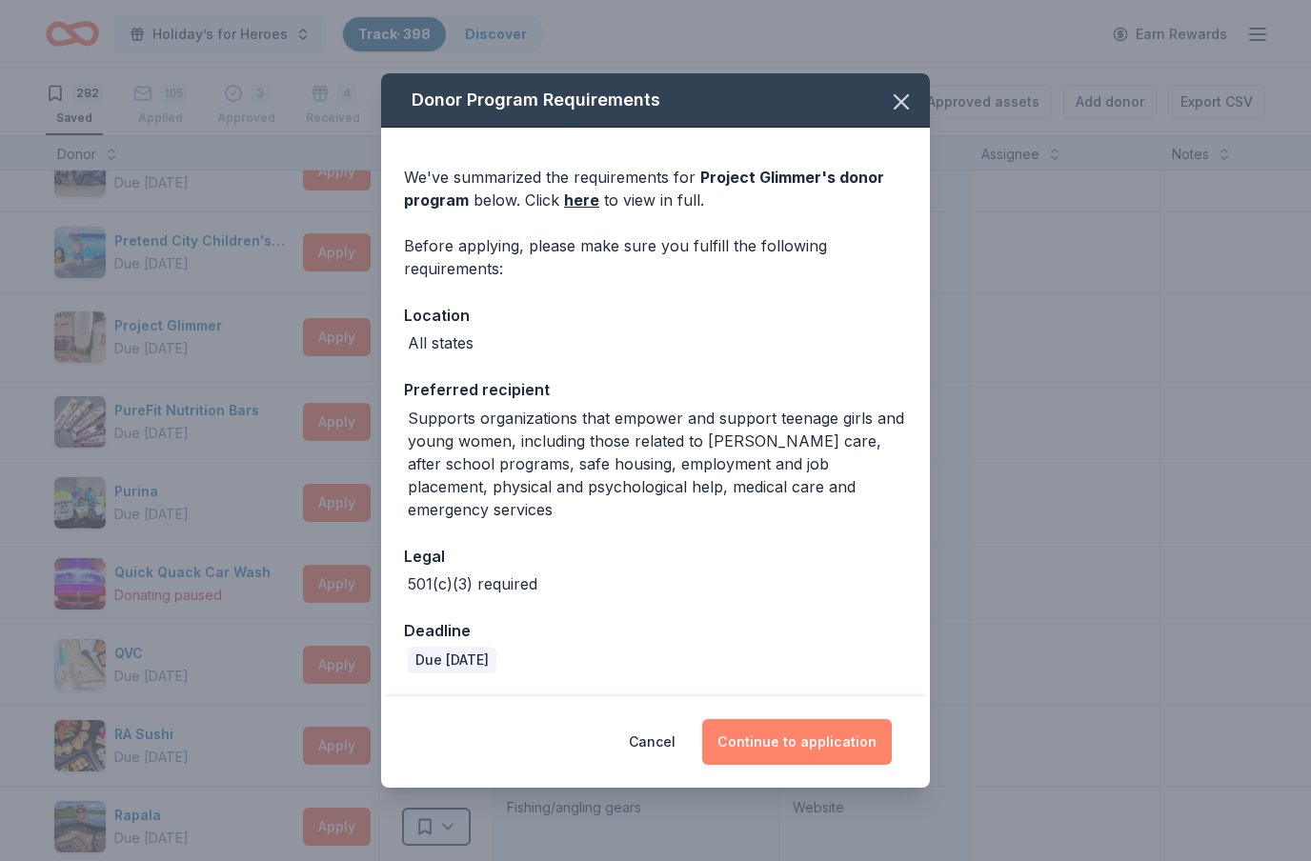
click at [814, 726] on button "Continue to application" at bounding box center [797, 742] width 190 height 46
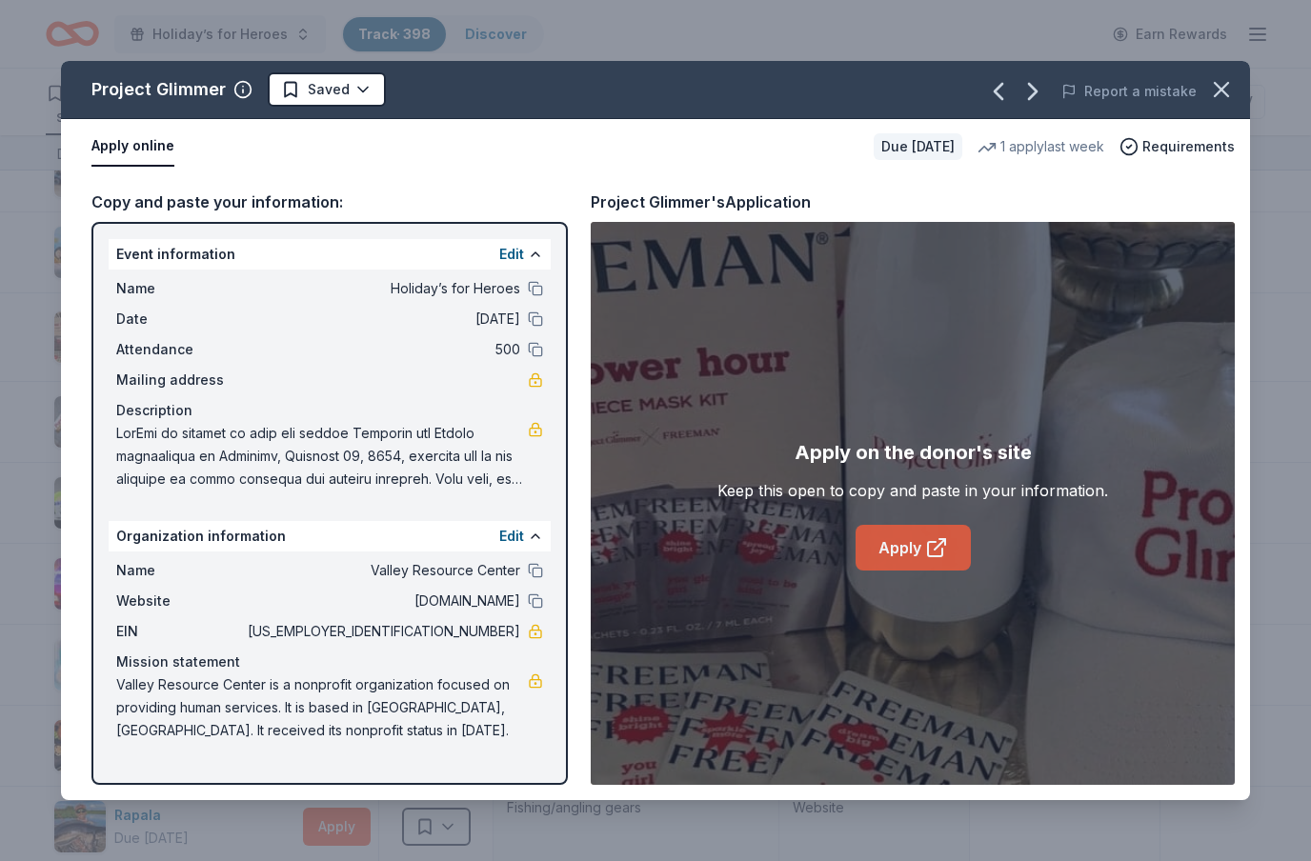
click at [893, 551] on link "Apply" at bounding box center [913, 548] width 115 height 46
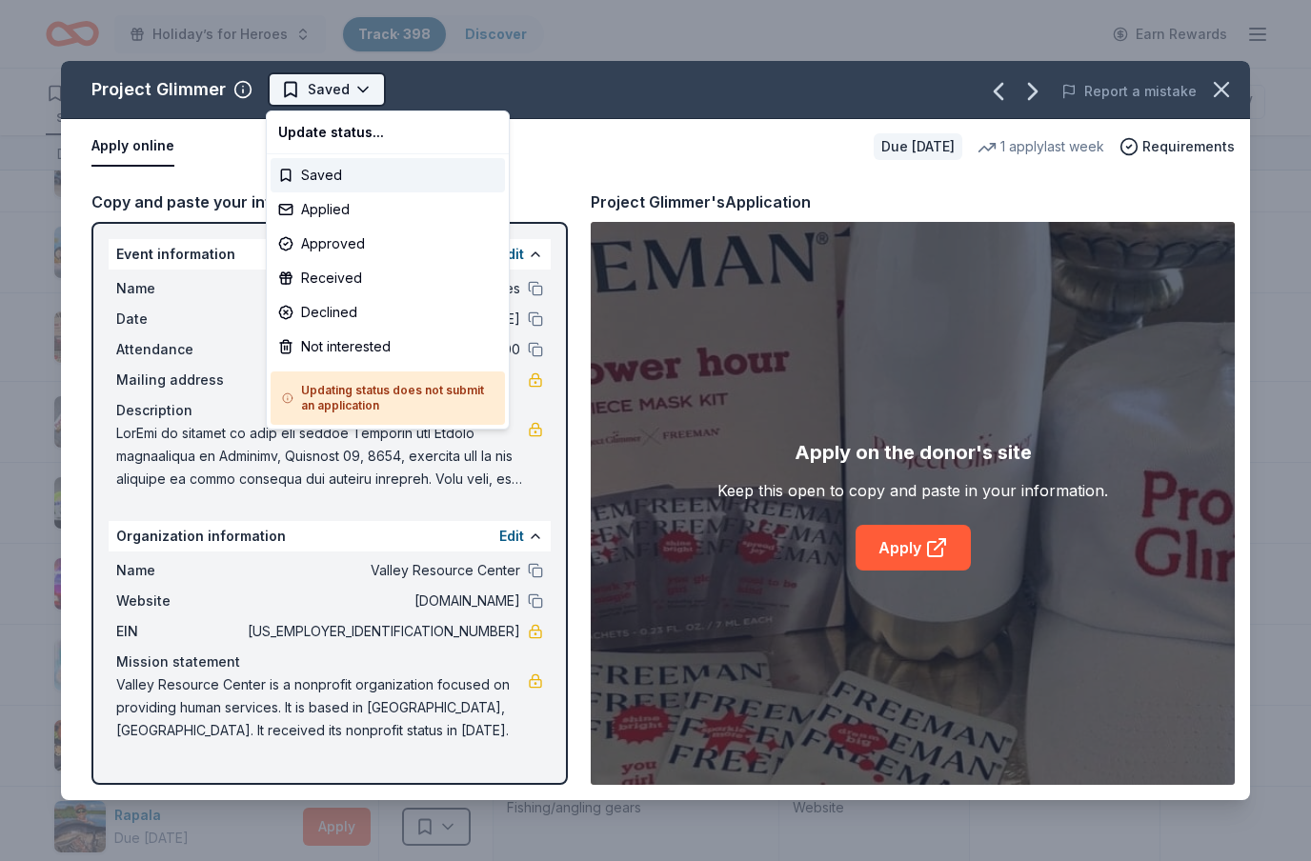
click at [353, 94] on html "Holiday’s for Heroes Track · 398 Discover Earn Rewards 282 Saved 105 Applied 3 …" at bounding box center [655, 430] width 1311 height 861
click at [337, 215] on div "Applied" at bounding box center [388, 209] width 234 height 34
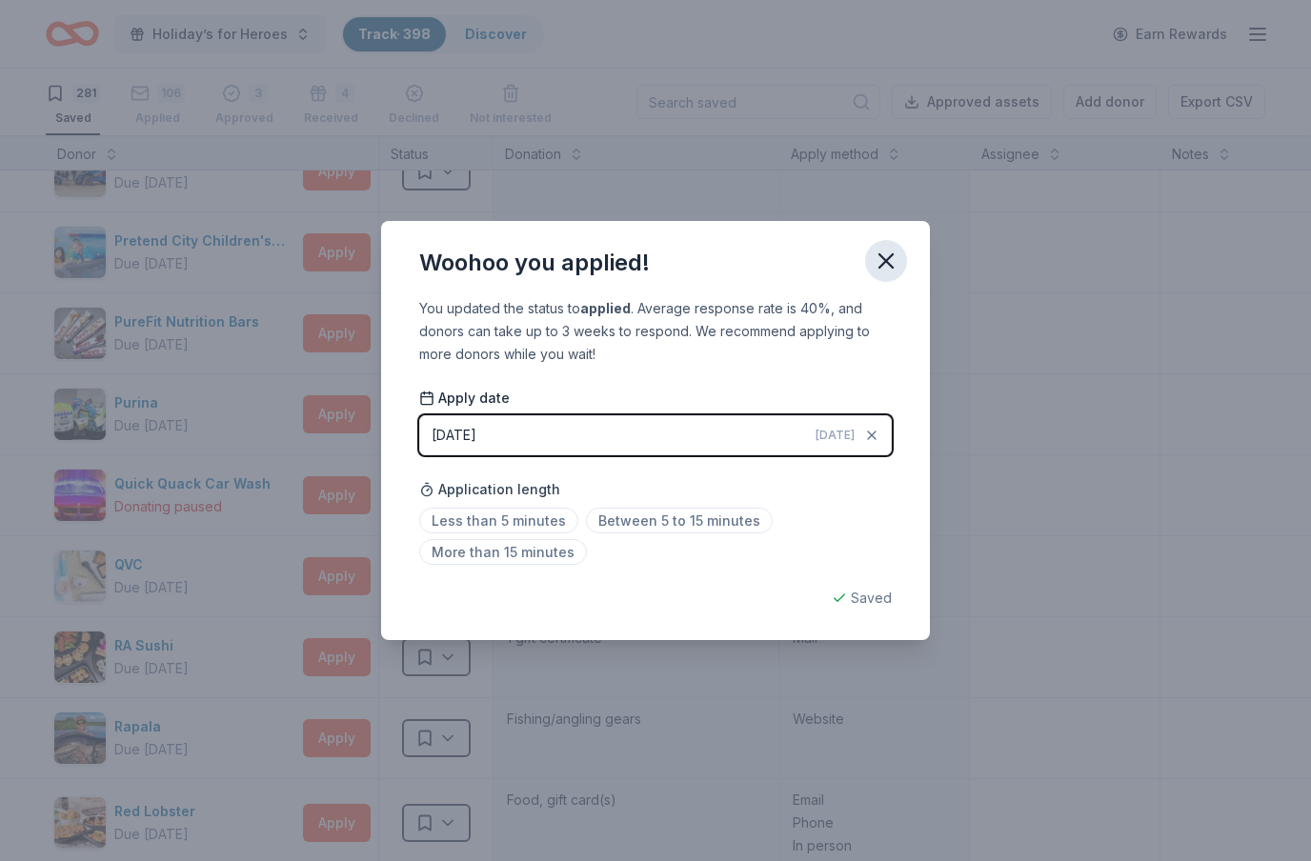
click at [891, 264] on icon "button" at bounding box center [886, 261] width 27 height 27
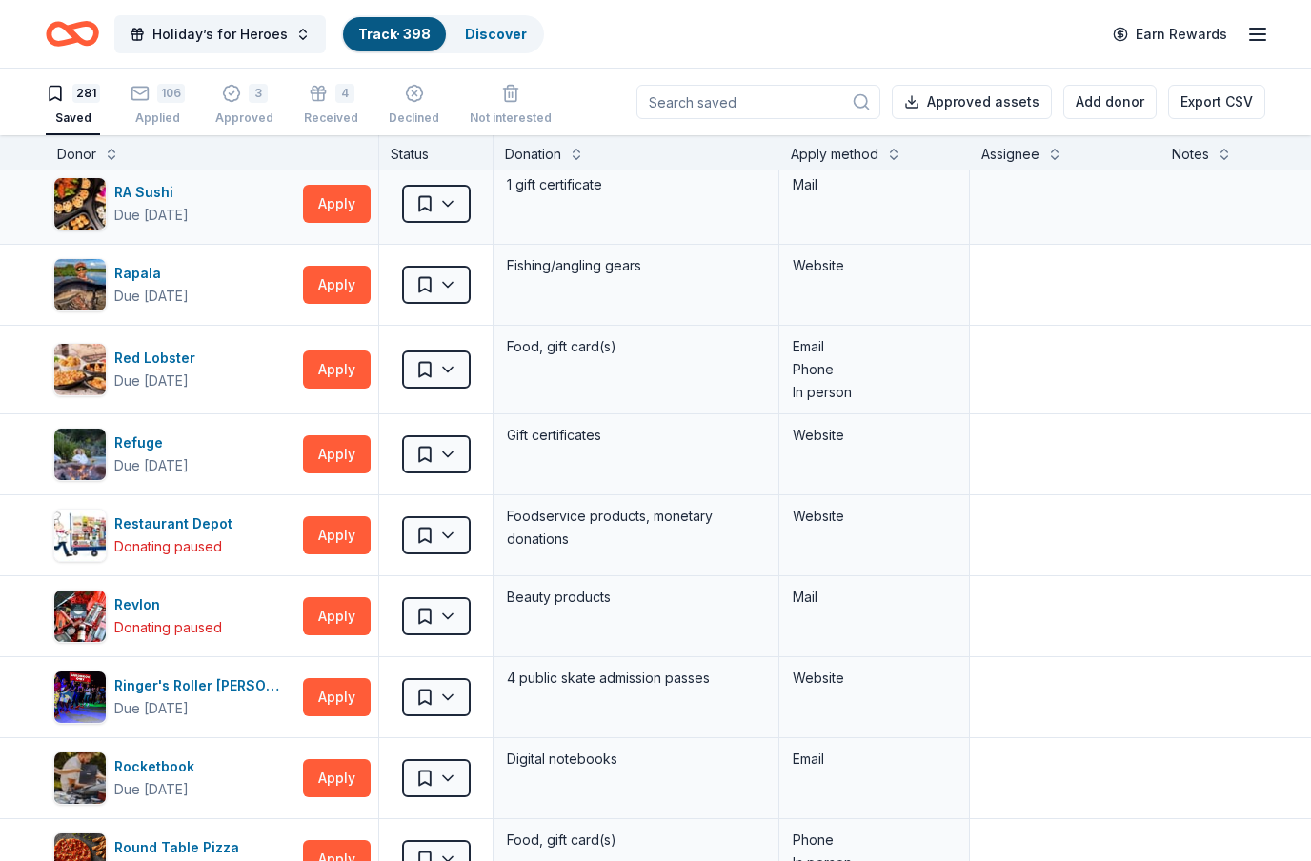
scroll to position [14980, 0]
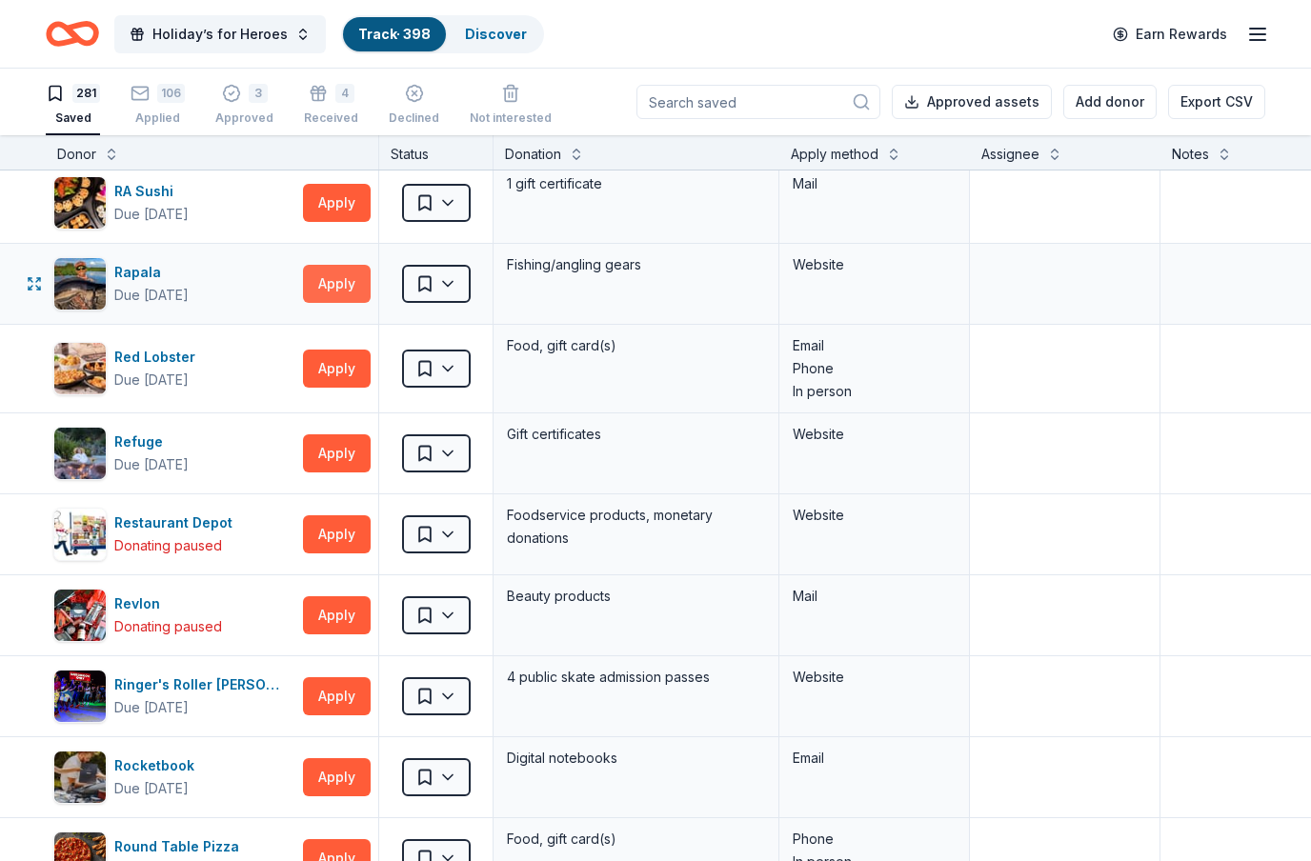
click at [344, 296] on button "Apply" at bounding box center [337, 284] width 68 height 38
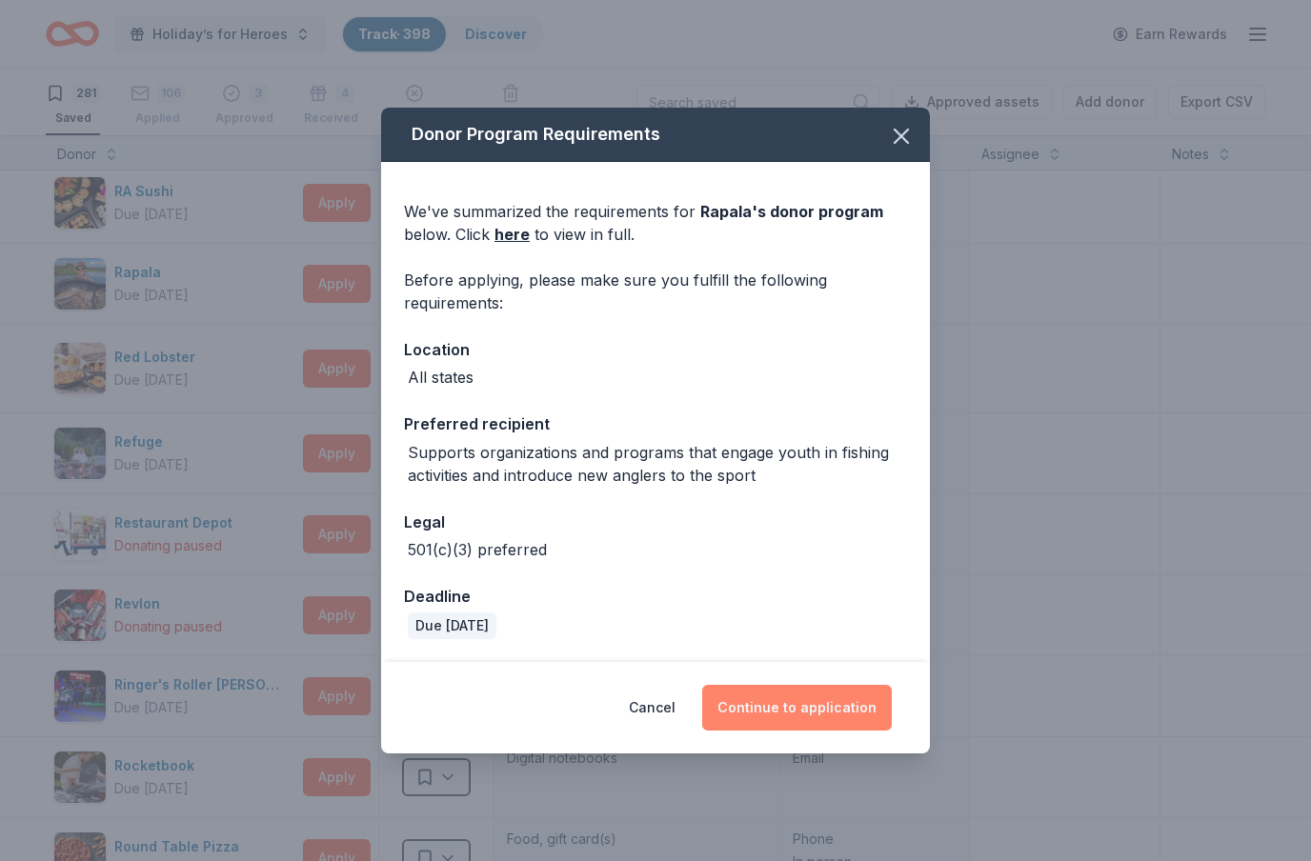
click at [773, 705] on button "Continue to application" at bounding box center [797, 708] width 190 height 46
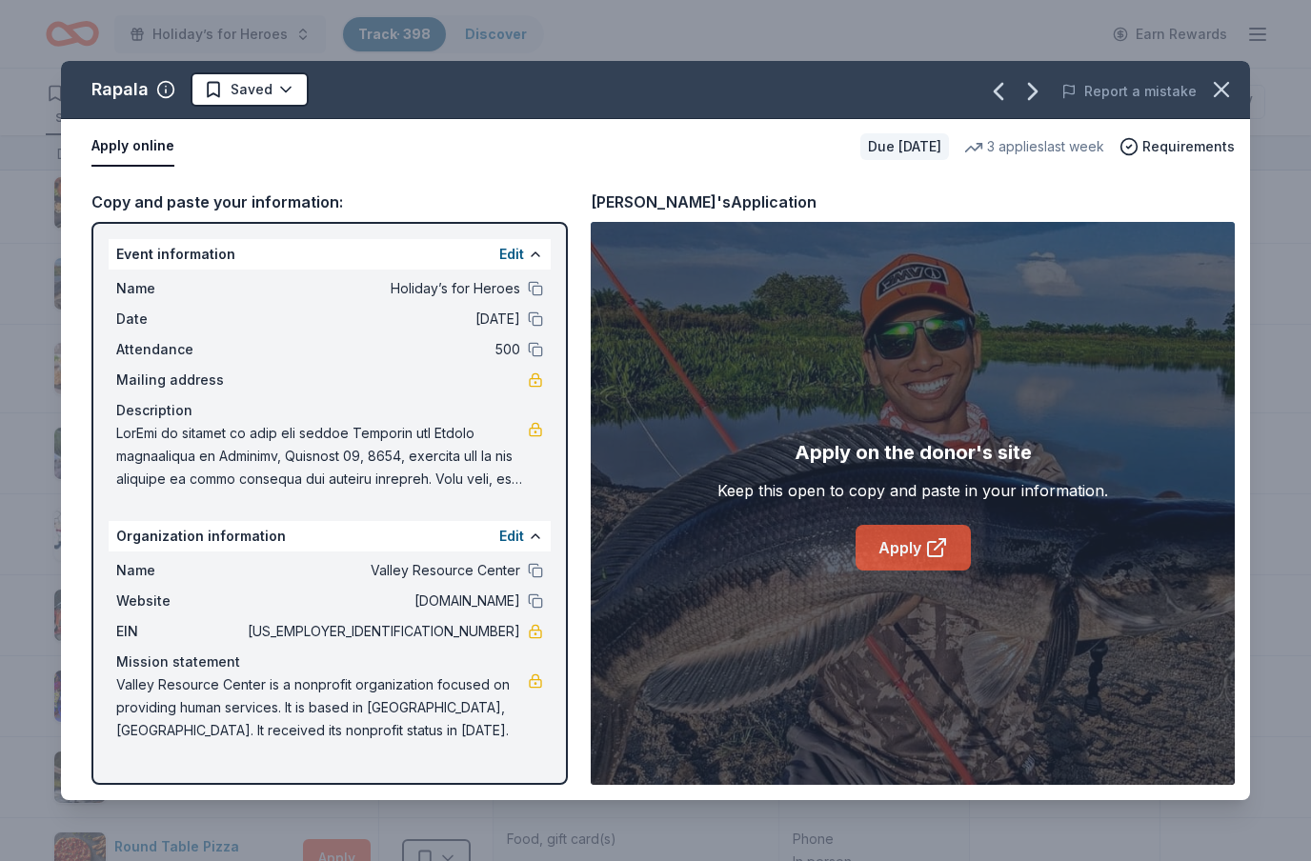
click at [895, 559] on link "Apply" at bounding box center [913, 548] width 115 height 46
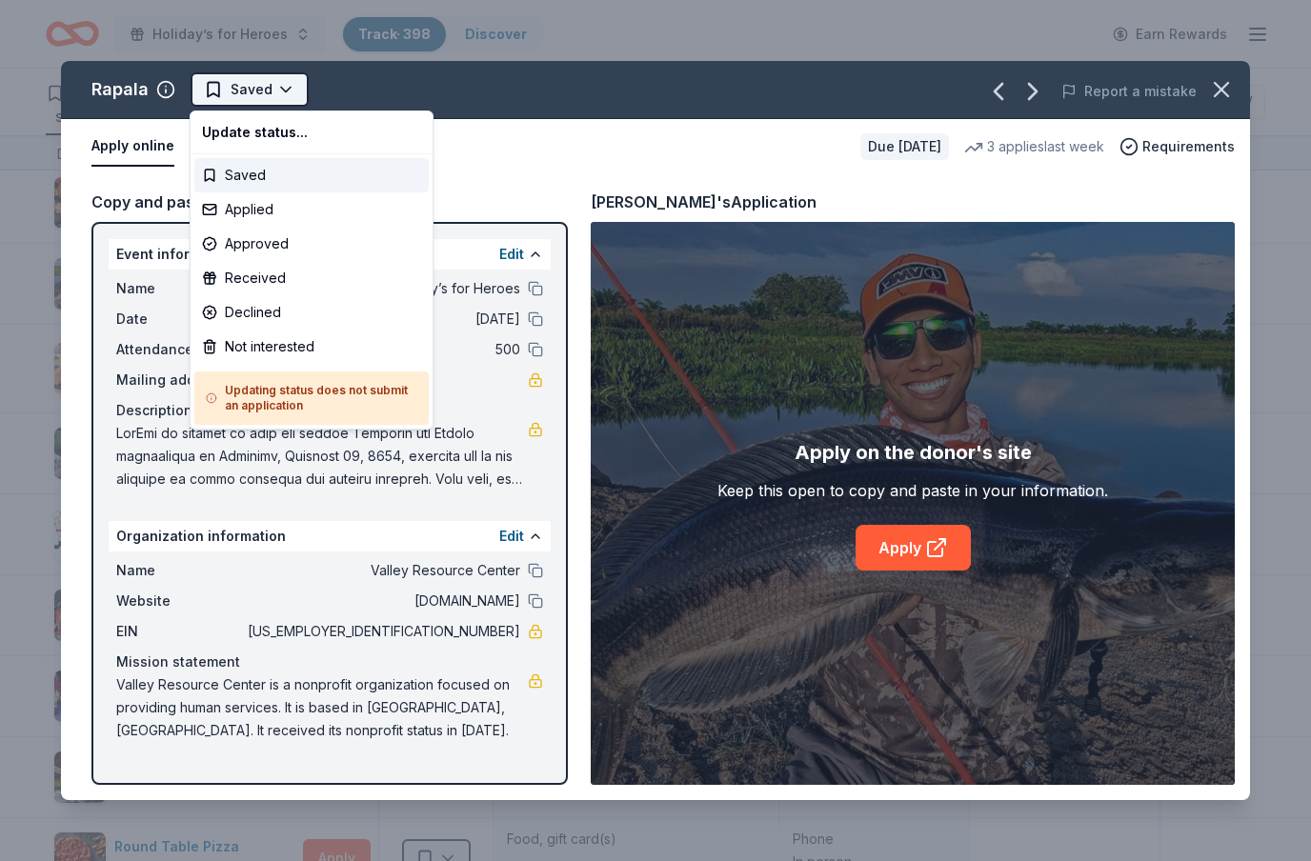
click at [280, 84] on html "Holiday’s for Heroes Track · 398 Discover Earn Rewards 281 Saved 106 Applied 3 …" at bounding box center [655, 430] width 1311 height 861
click at [262, 209] on div "Applied" at bounding box center [311, 209] width 234 height 34
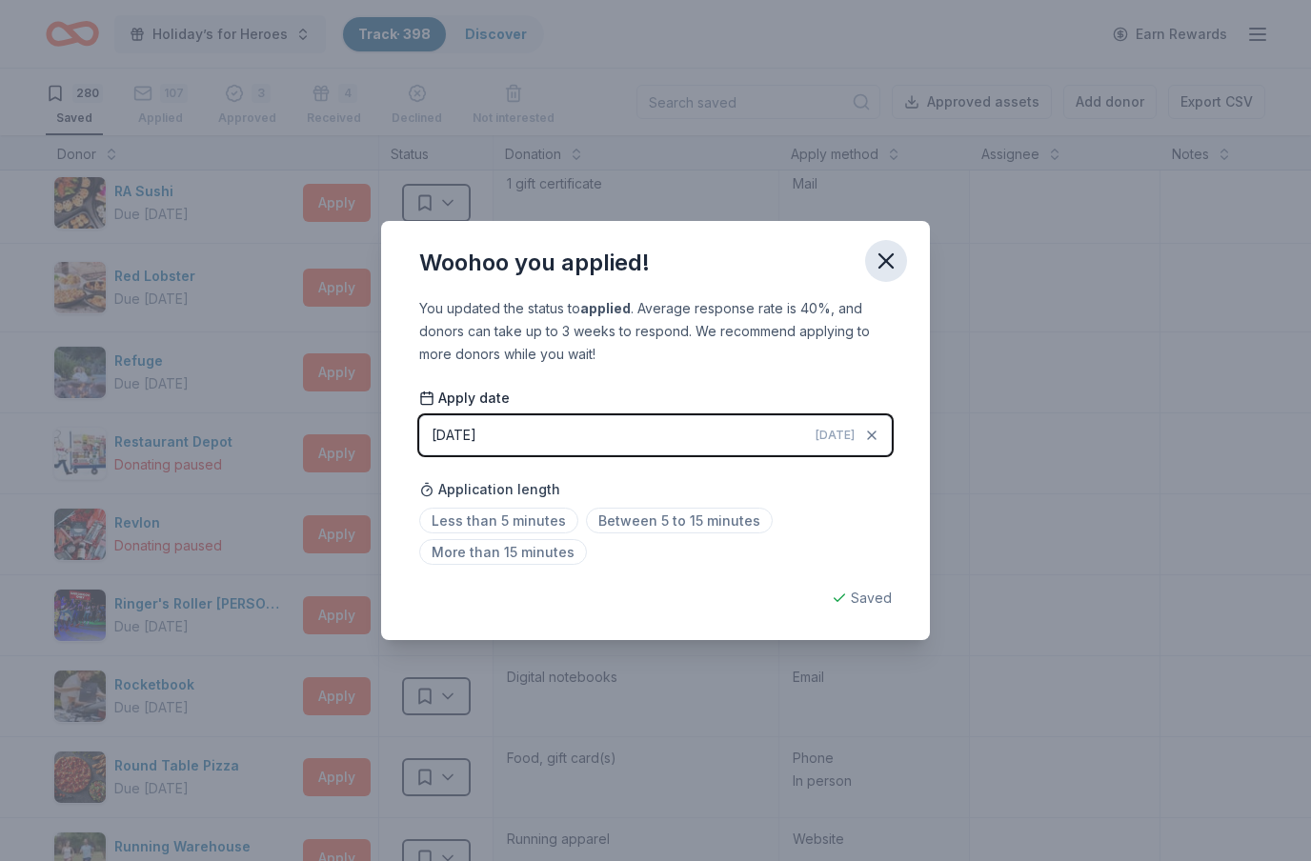
click at [882, 265] on icon "button" at bounding box center [886, 260] width 13 height 13
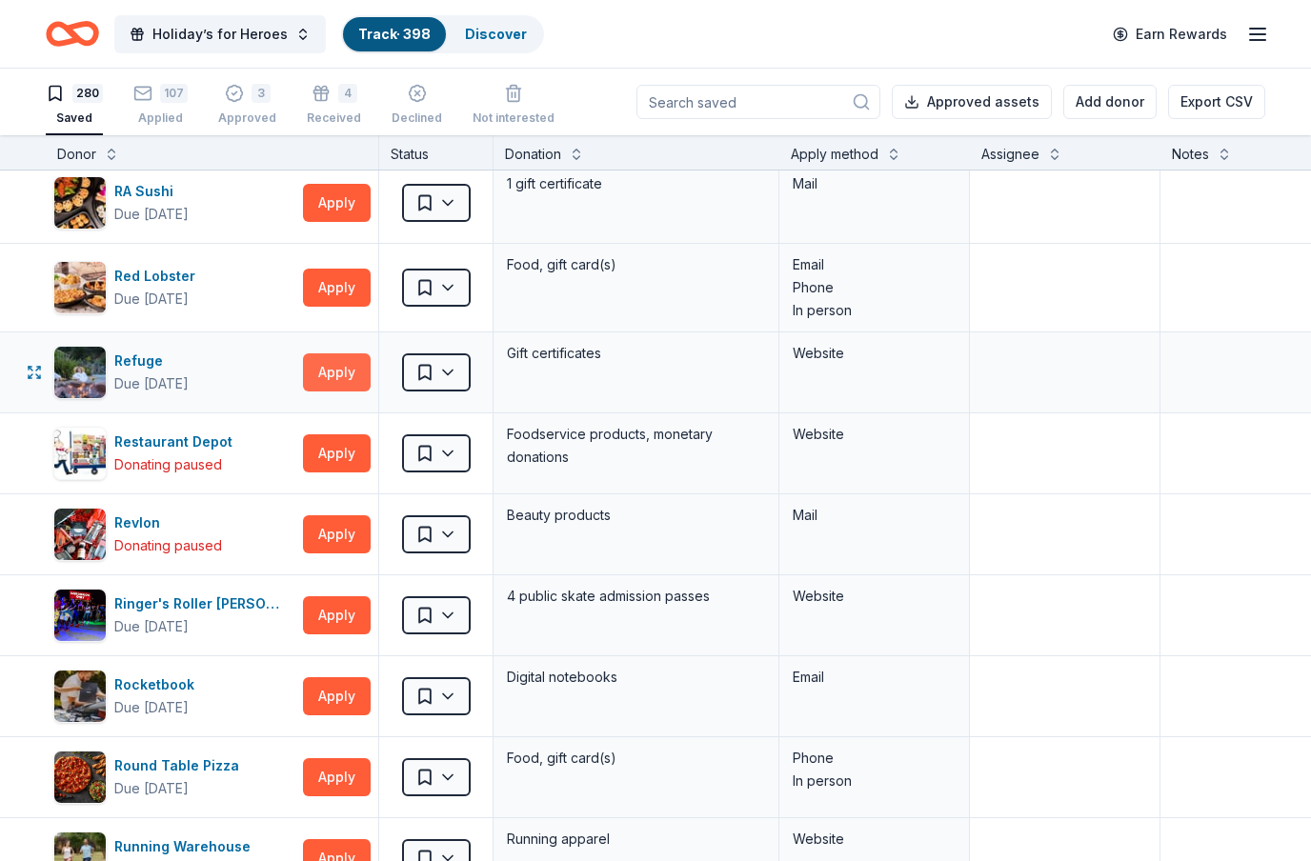
click at [350, 374] on button "Apply" at bounding box center [337, 373] width 68 height 38
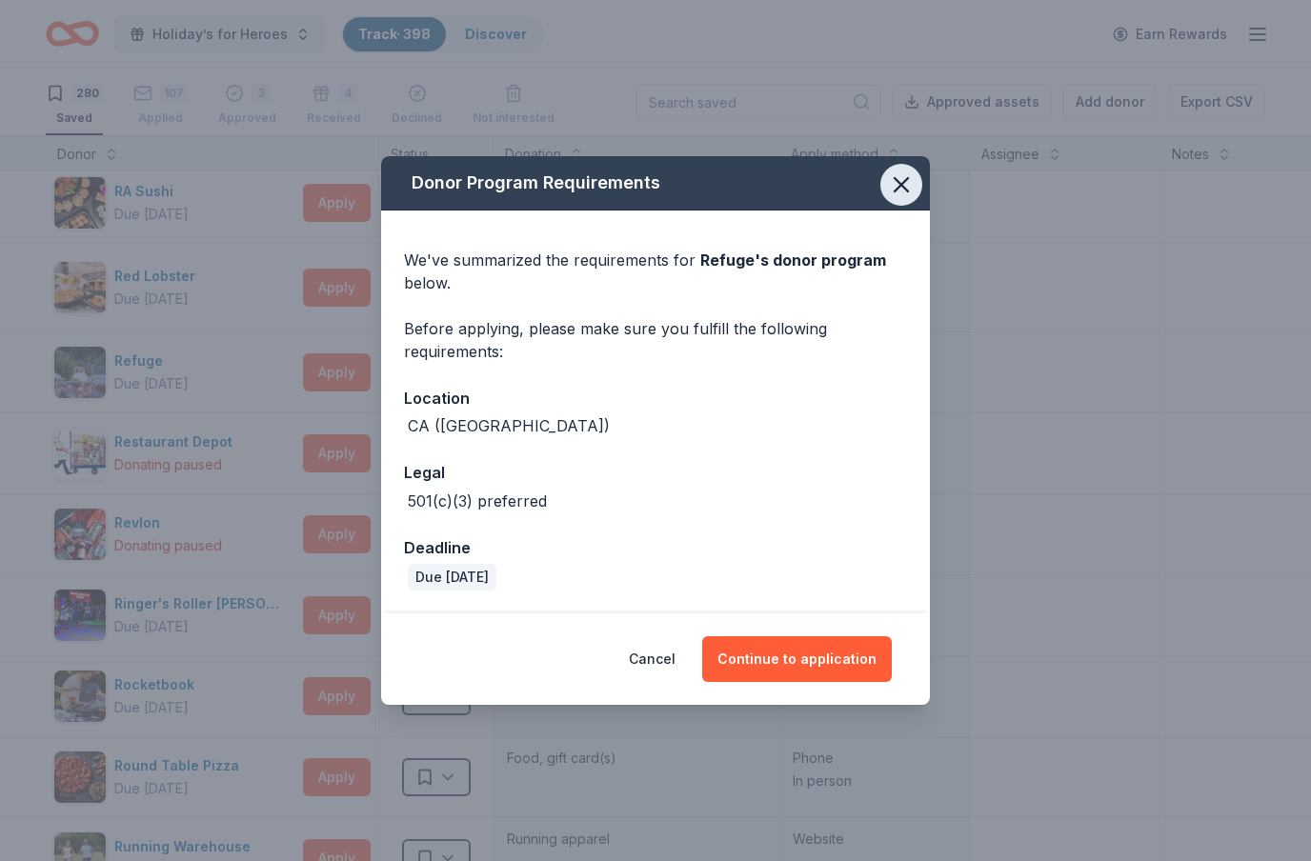
click at [915, 189] on button "button" at bounding box center [901, 185] width 42 height 42
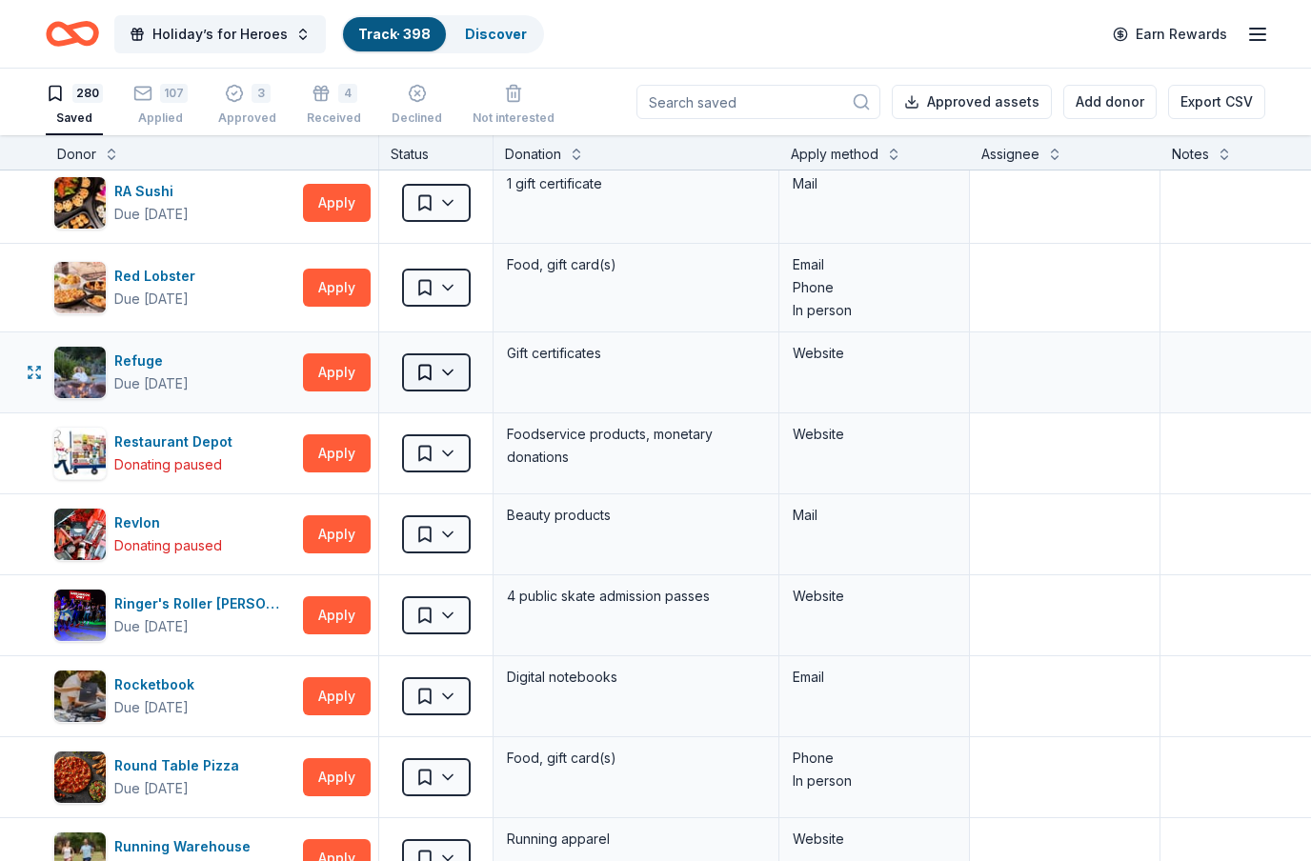
click at [468, 376] on html "Holiday’s for Heroes Track · 398 Discover Earn Rewards 280 Saved 107 Applied 3 …" at bounding box center [655, 430] width 1311 height 861
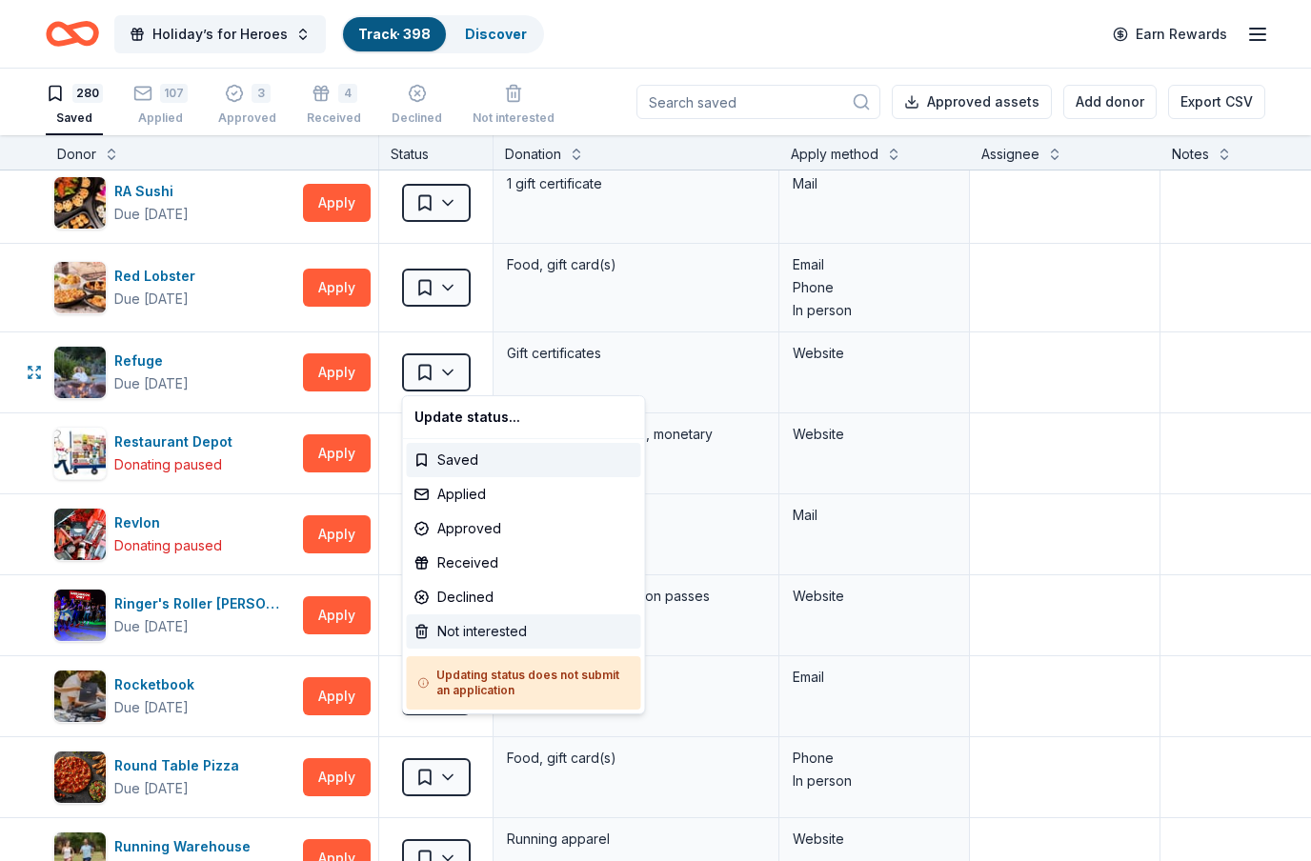
click at [482, 636] on div "Not interested" at bounding box center [524, 632] width 234 height 34
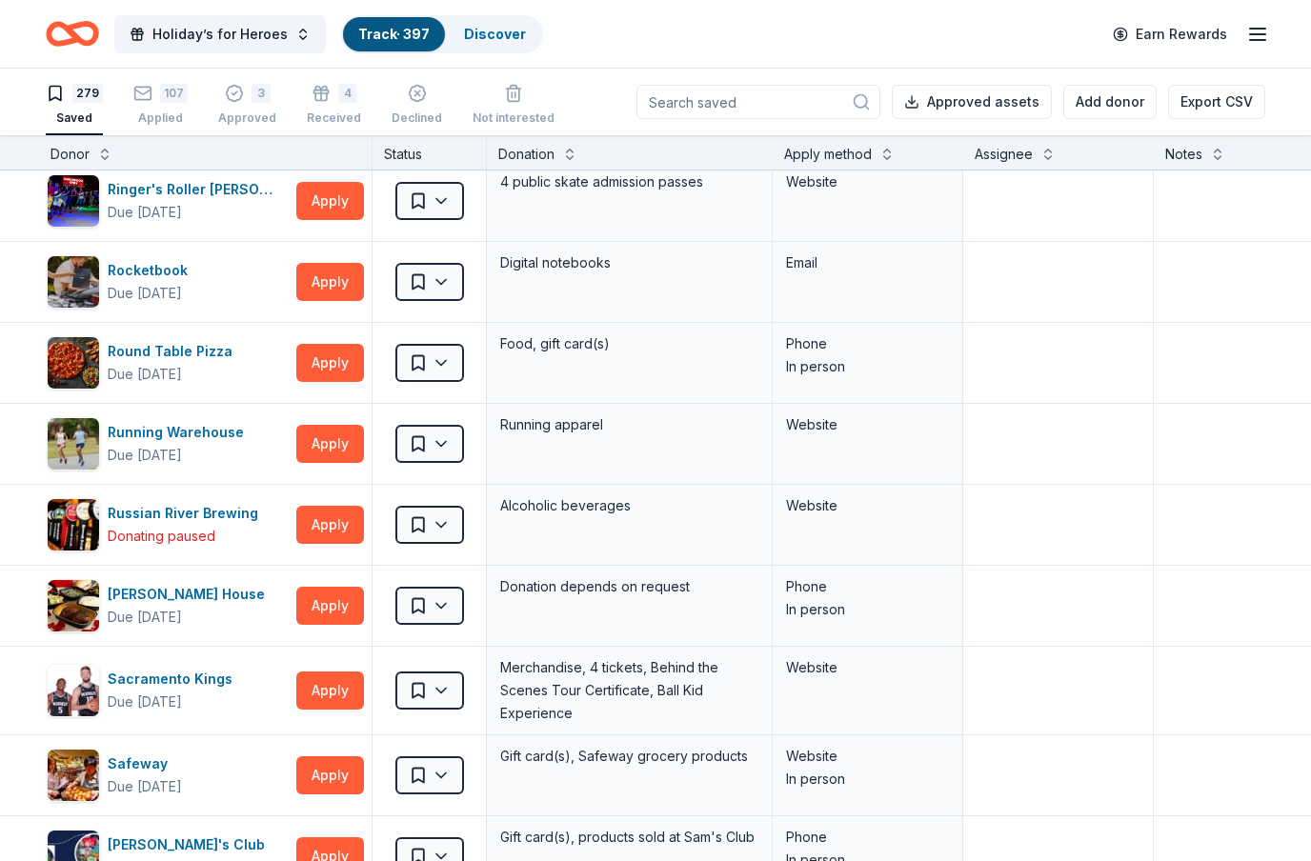
scroll to position [15321, 5]
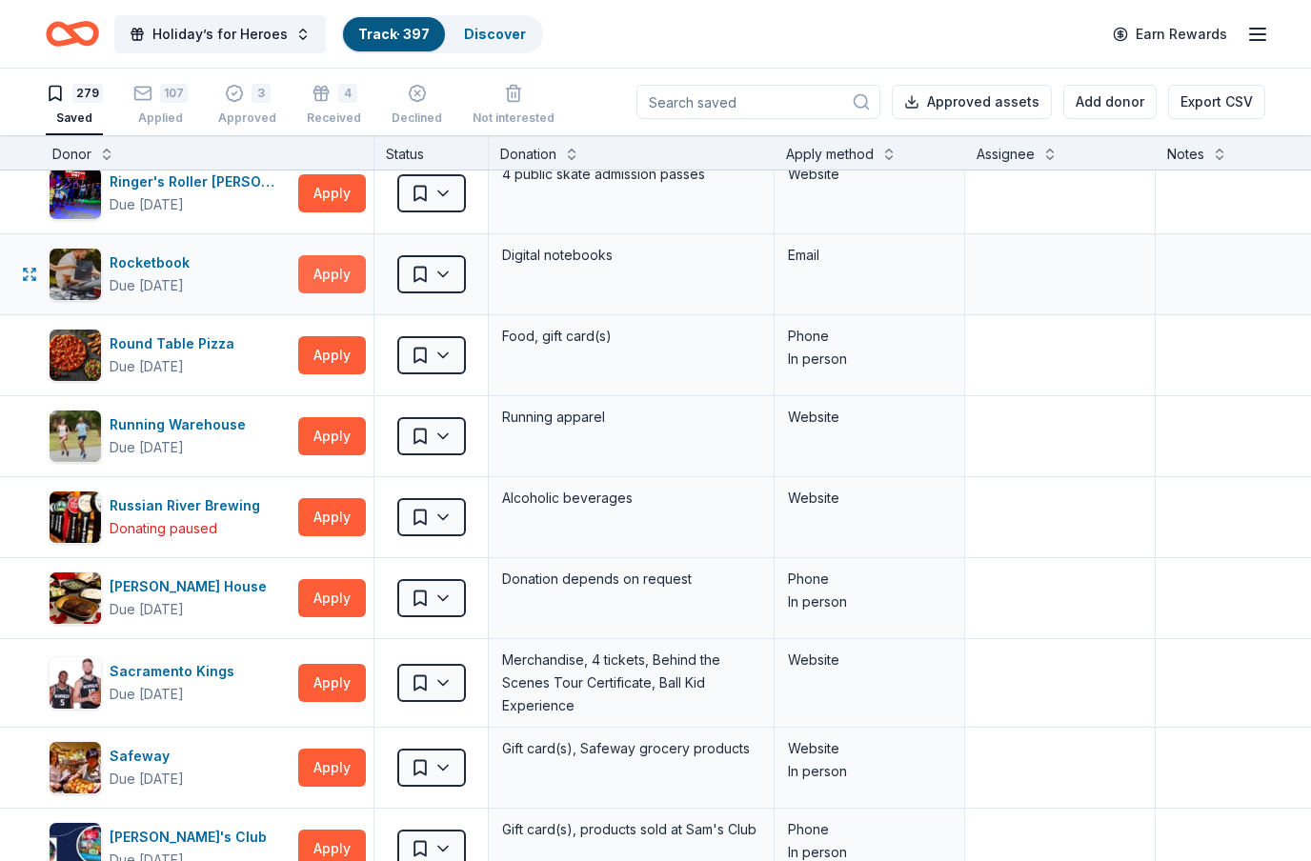
click at [326, 275] on button "Apply" at bounding box center [332, 274] width 68 height 38
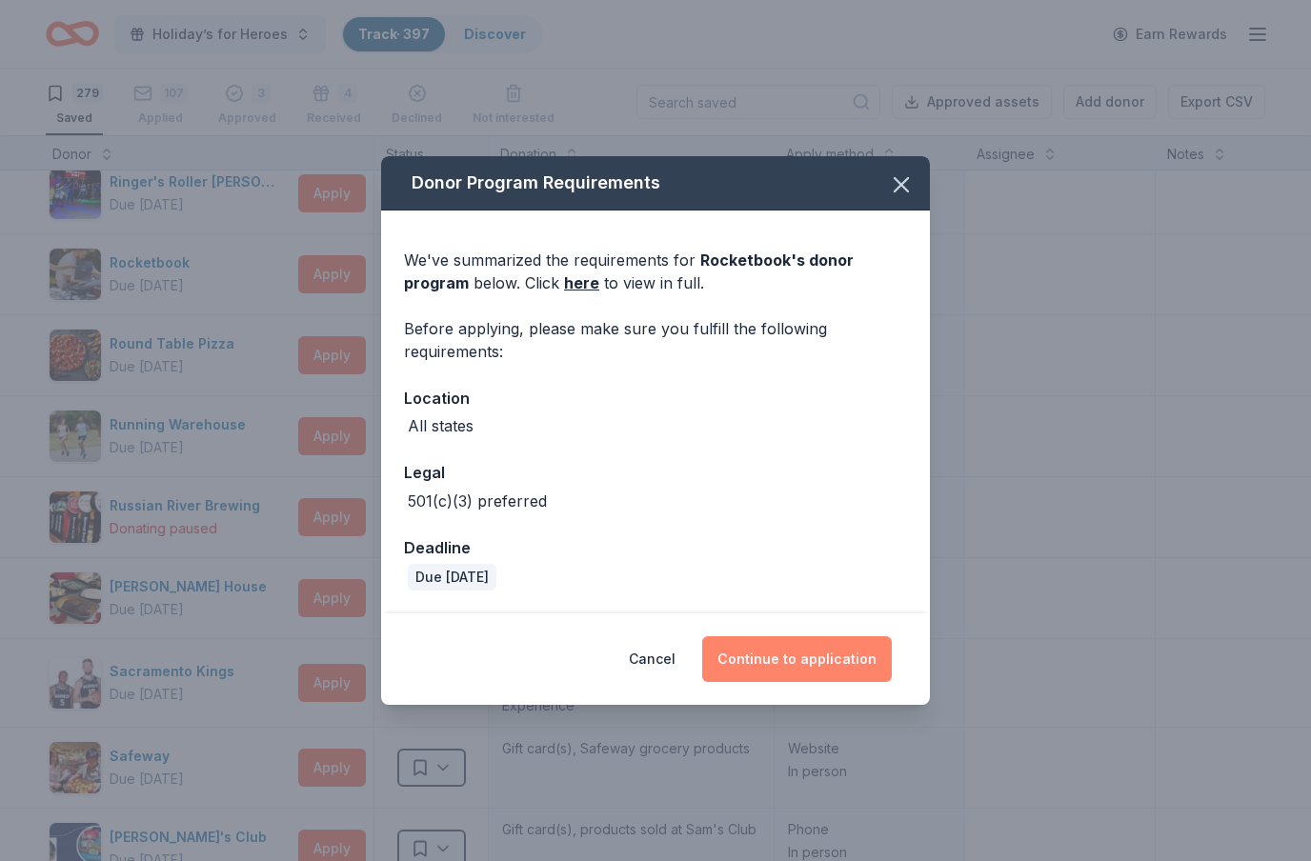
click at [793, 678] on button "Continue to application" at bounding box center [797, 660] width 190 height 46
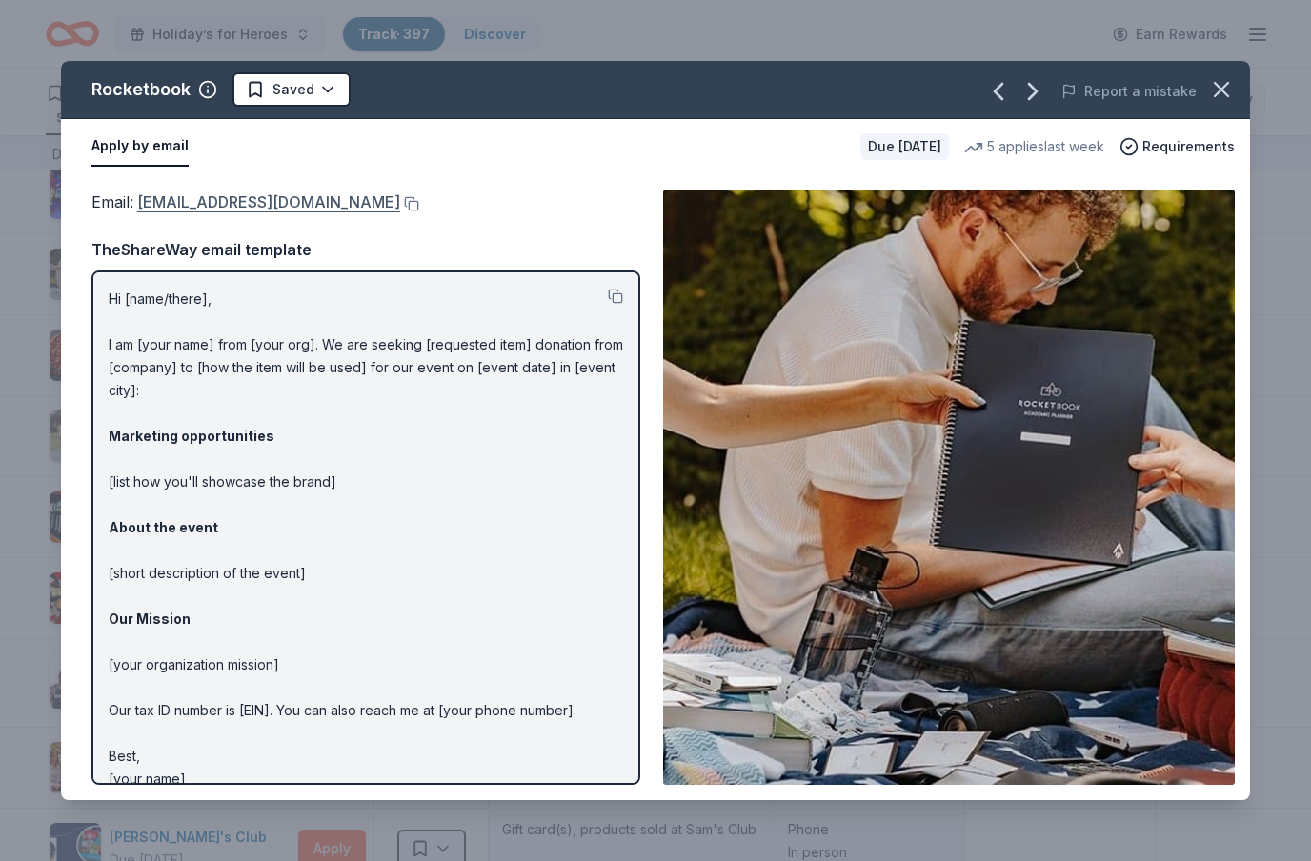
click at [390, 204] on link "[EMAIL_ADDRESS][DOMAIN_NAME]" at bounding box center [268, 202] width 263 height 25
click at [325, 86] on html "Holiday’s for Heroes Track · 397 Discover Earn Rewards 279 Saved 107 Applied 3 …" at bounding box center [655, 430] width 1311 height 861
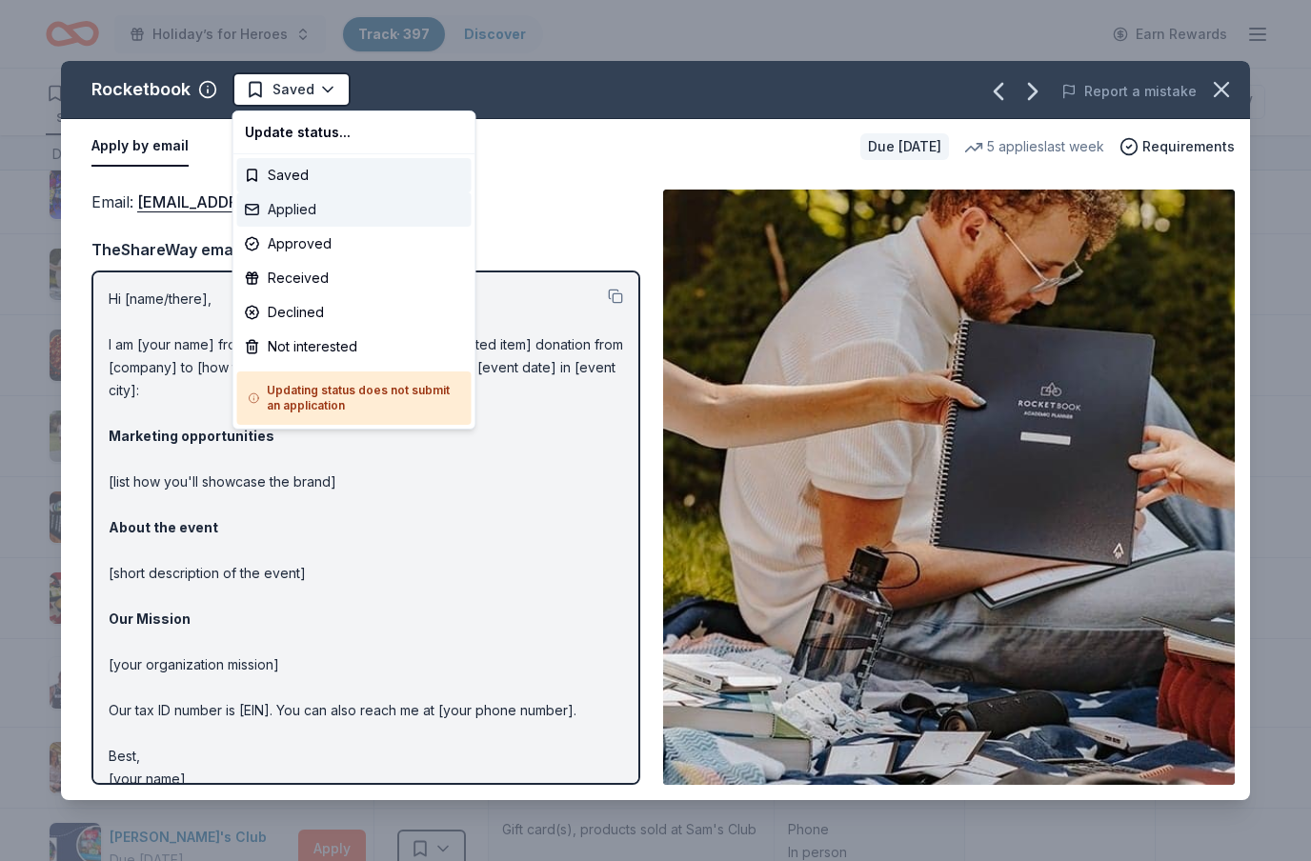
click at [301, 214] on div "Applied" at bounding box center [354, 209] width 234 height 34
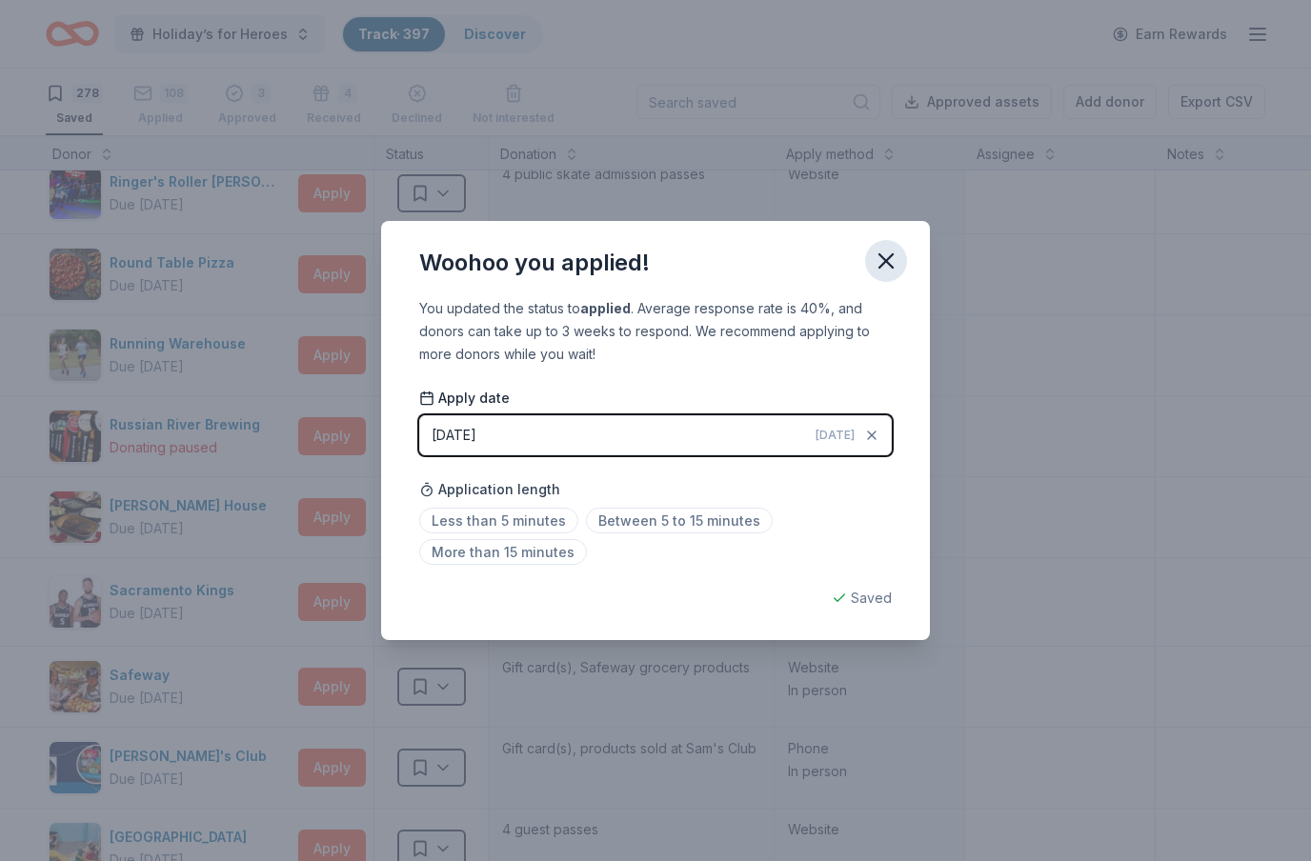
click at [883, 264] on icon "button" at bounding box center [886, 260] width 13 height 13
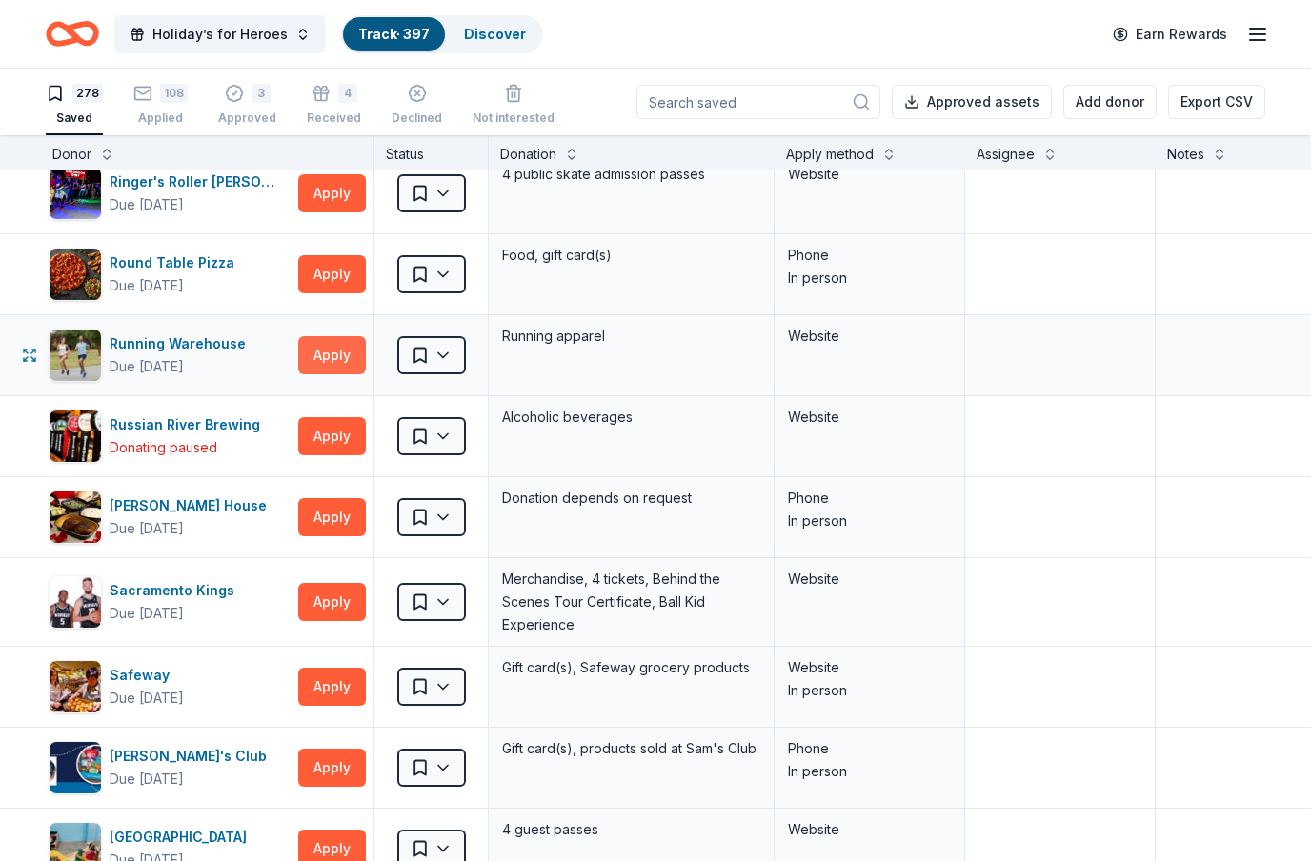
click at [354, 355] on button "Apply" at bounding box center [332, 355] width 68 height 38
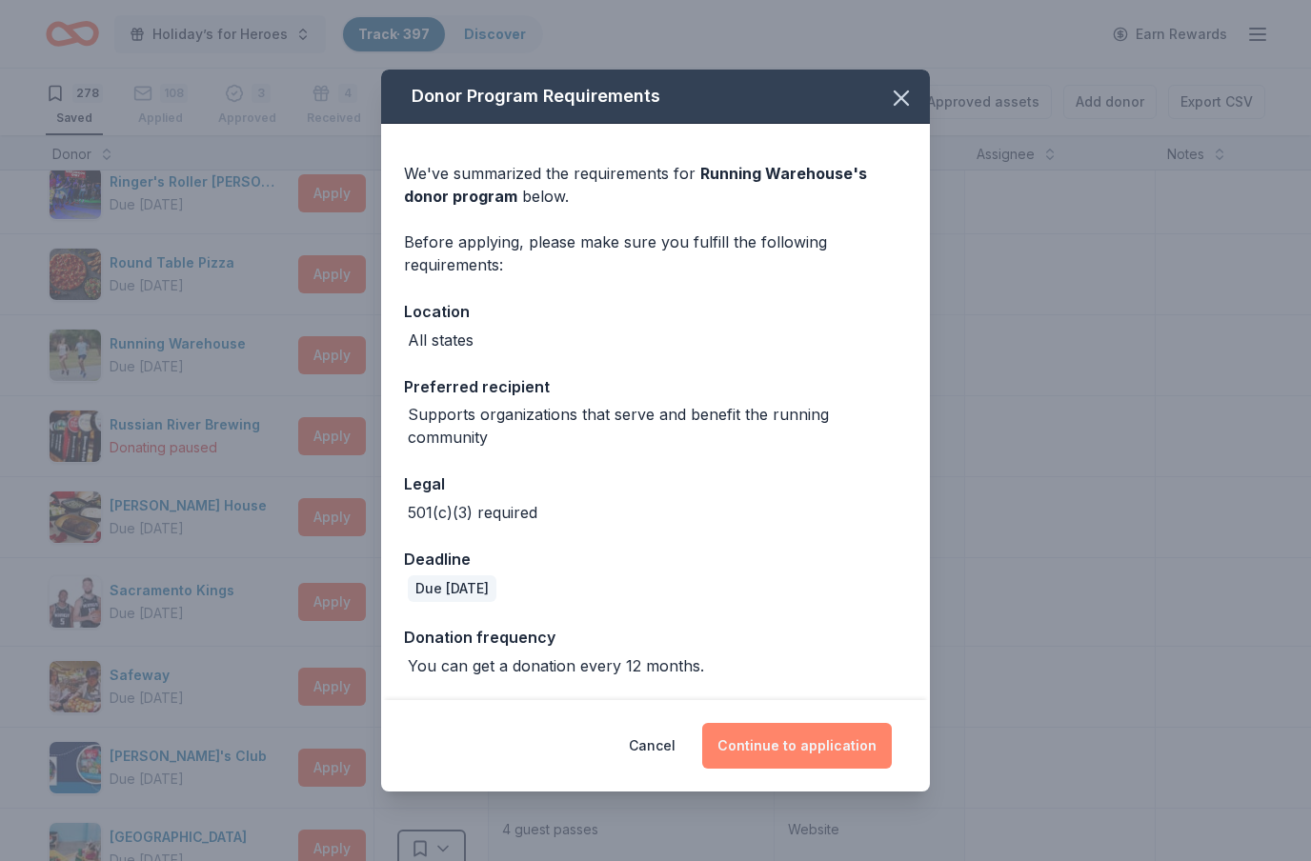
click at [823, 753] on button "Continue to application" at bounding box center [797, 746] width 190 height 46
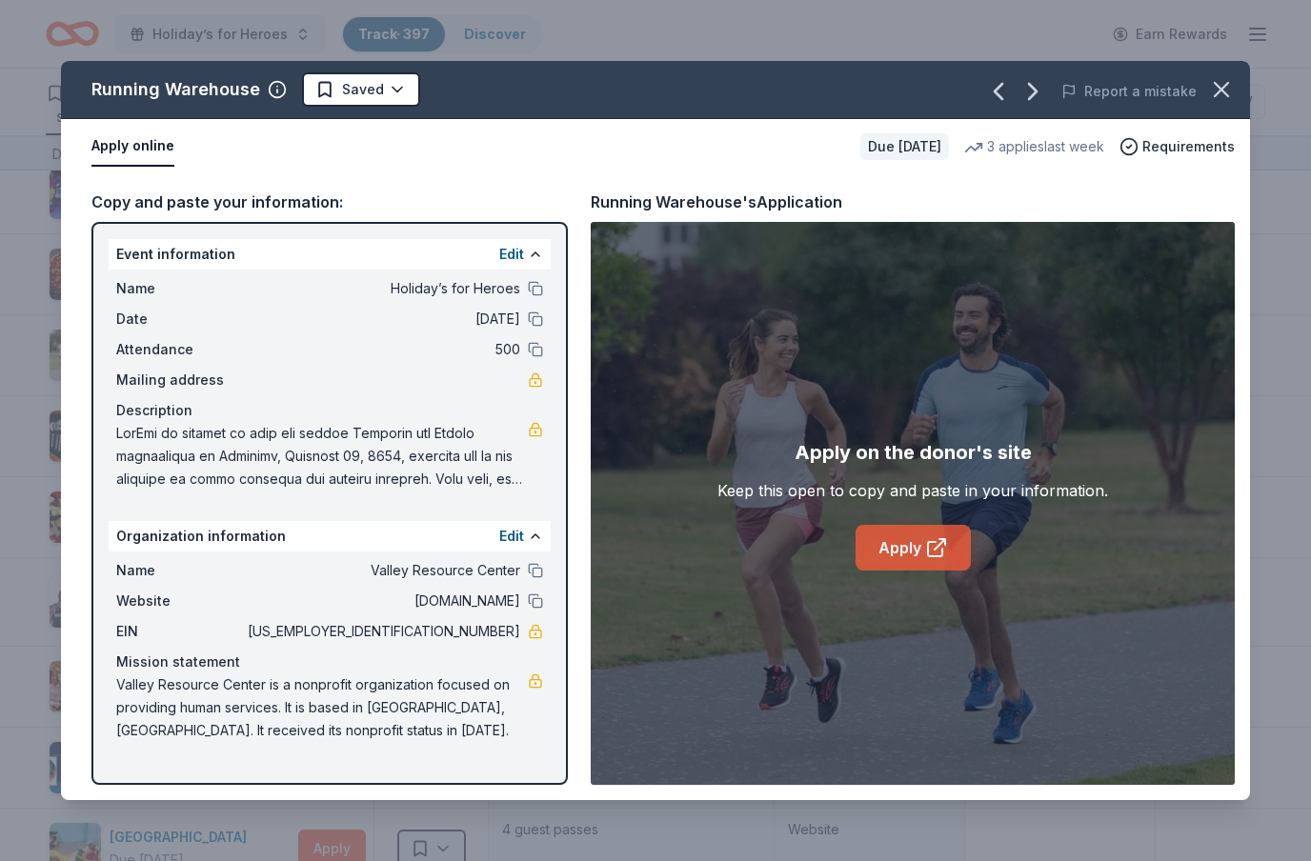
click at [940, 555] on icon at bounding box center [936, 547] width 23 height 23
click at [1224, 90] on icon "button" at bounding box center [1221, 89] width 27 height 27
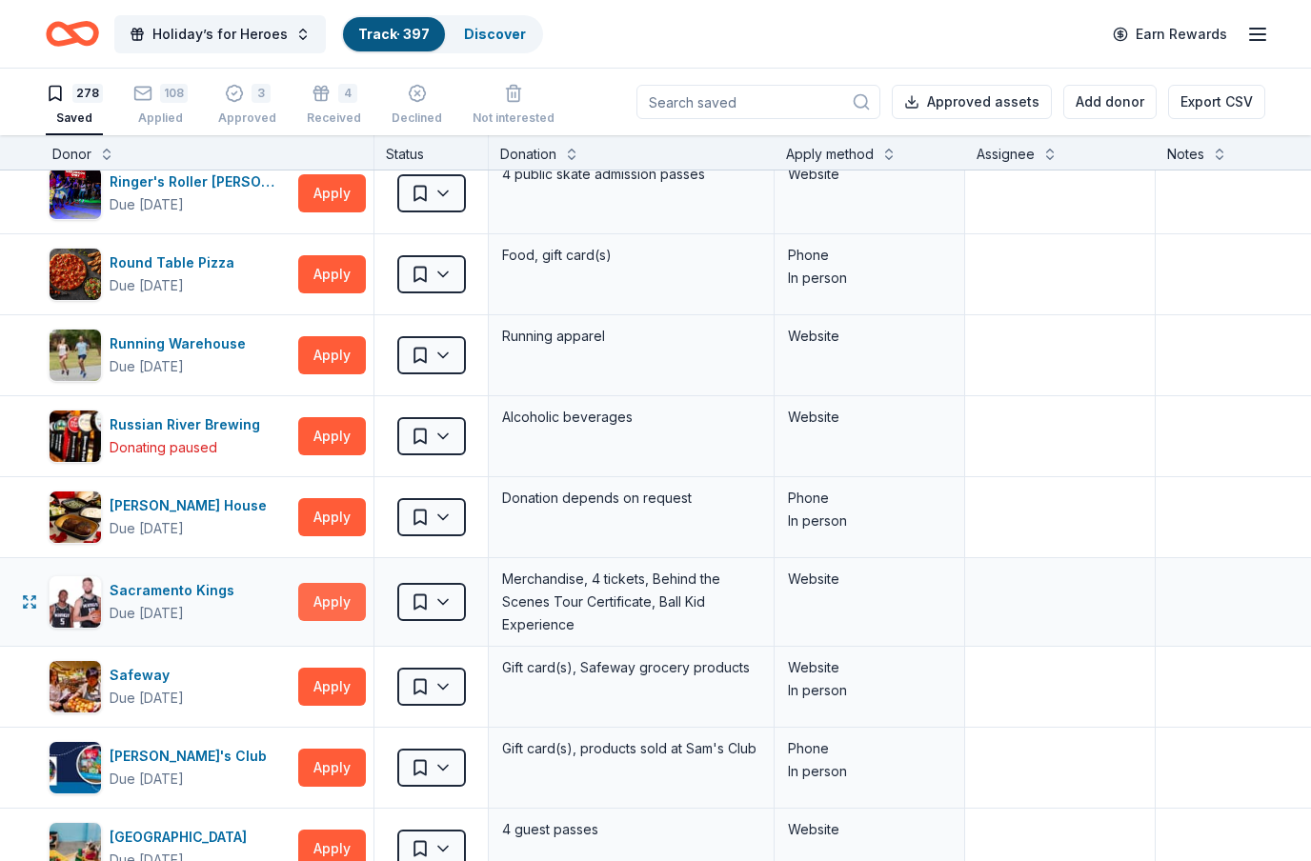
click at [336, 610] on button "Apply" at bounding box center [332, 602] width 68 height 38
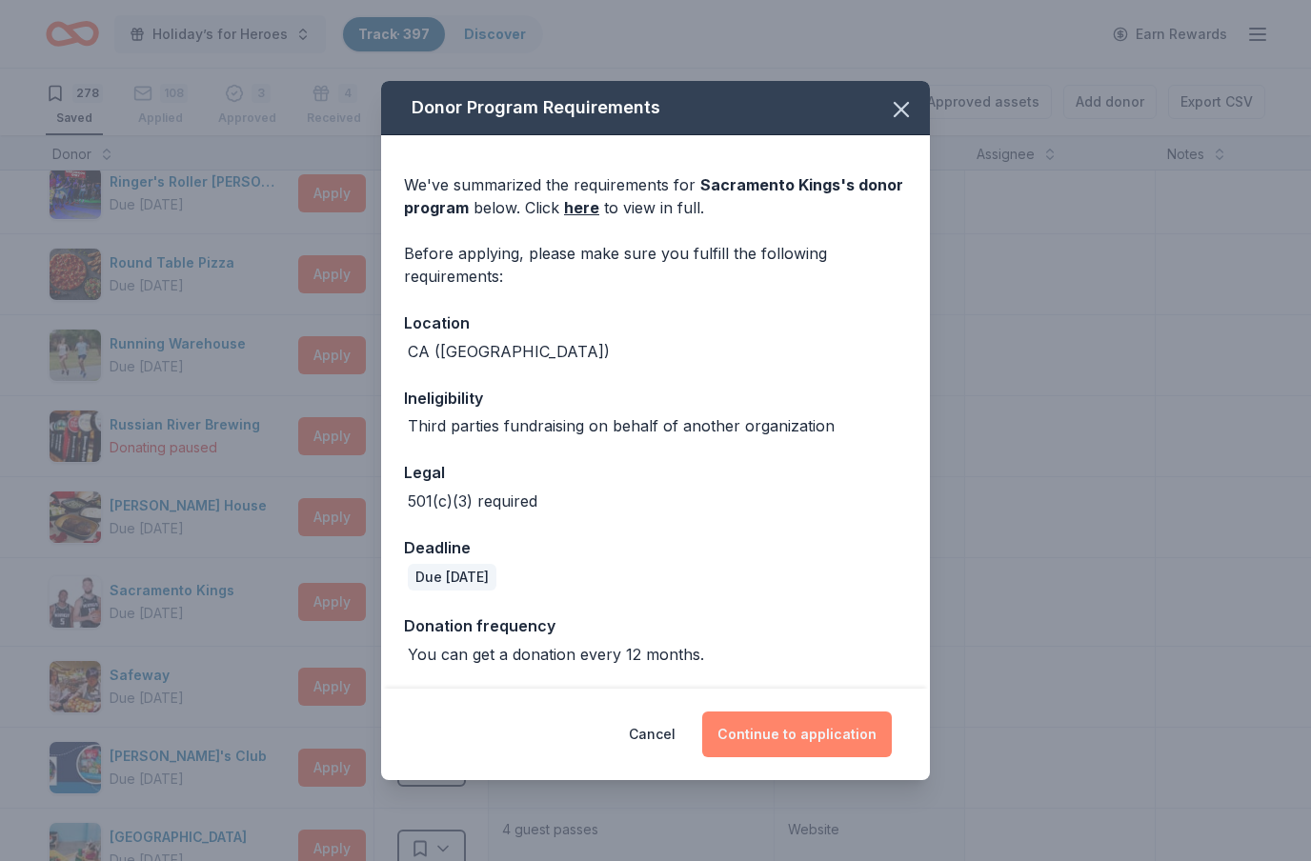
click at [817, 740] on button "Continue to application" at bounding box center [797, 735] width 190 height 46
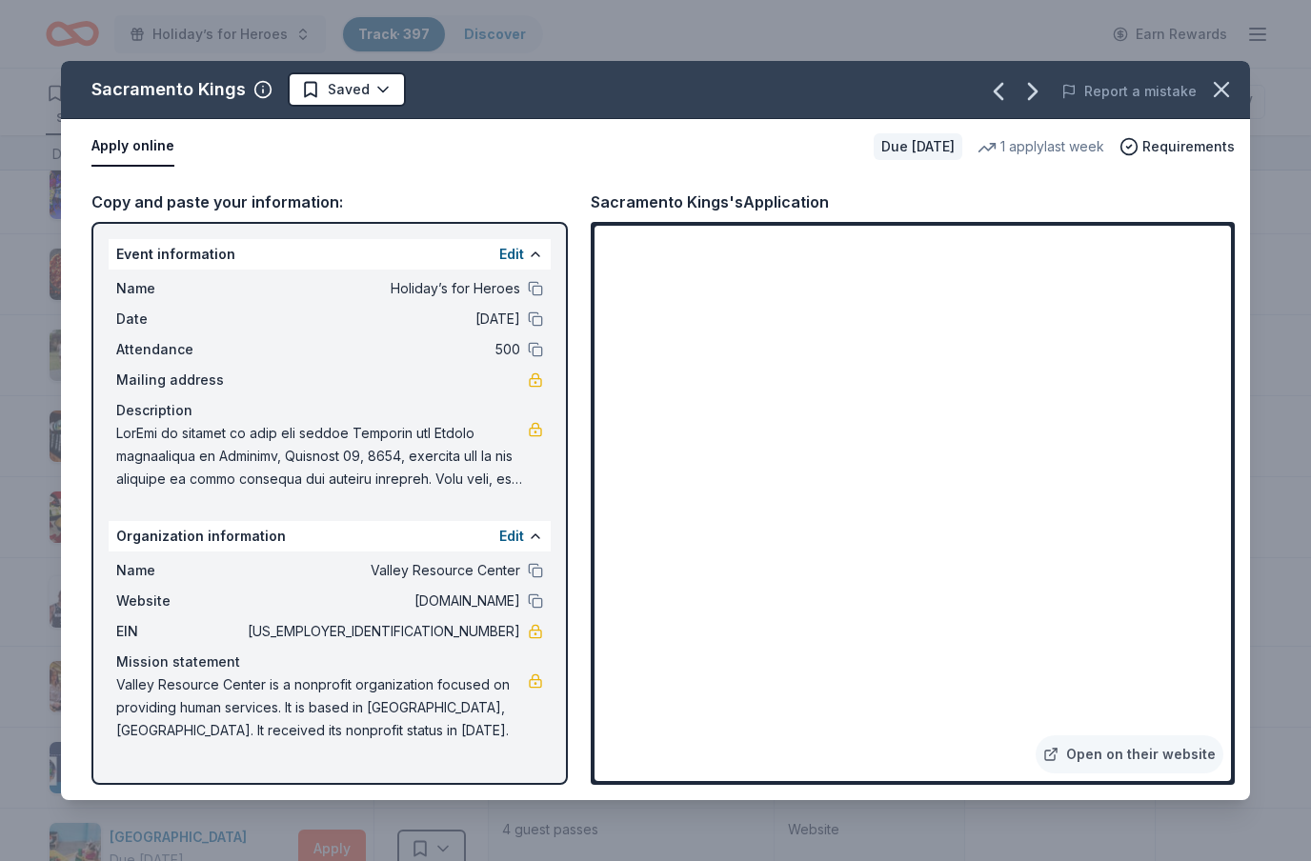
scroll to position [69, 0]
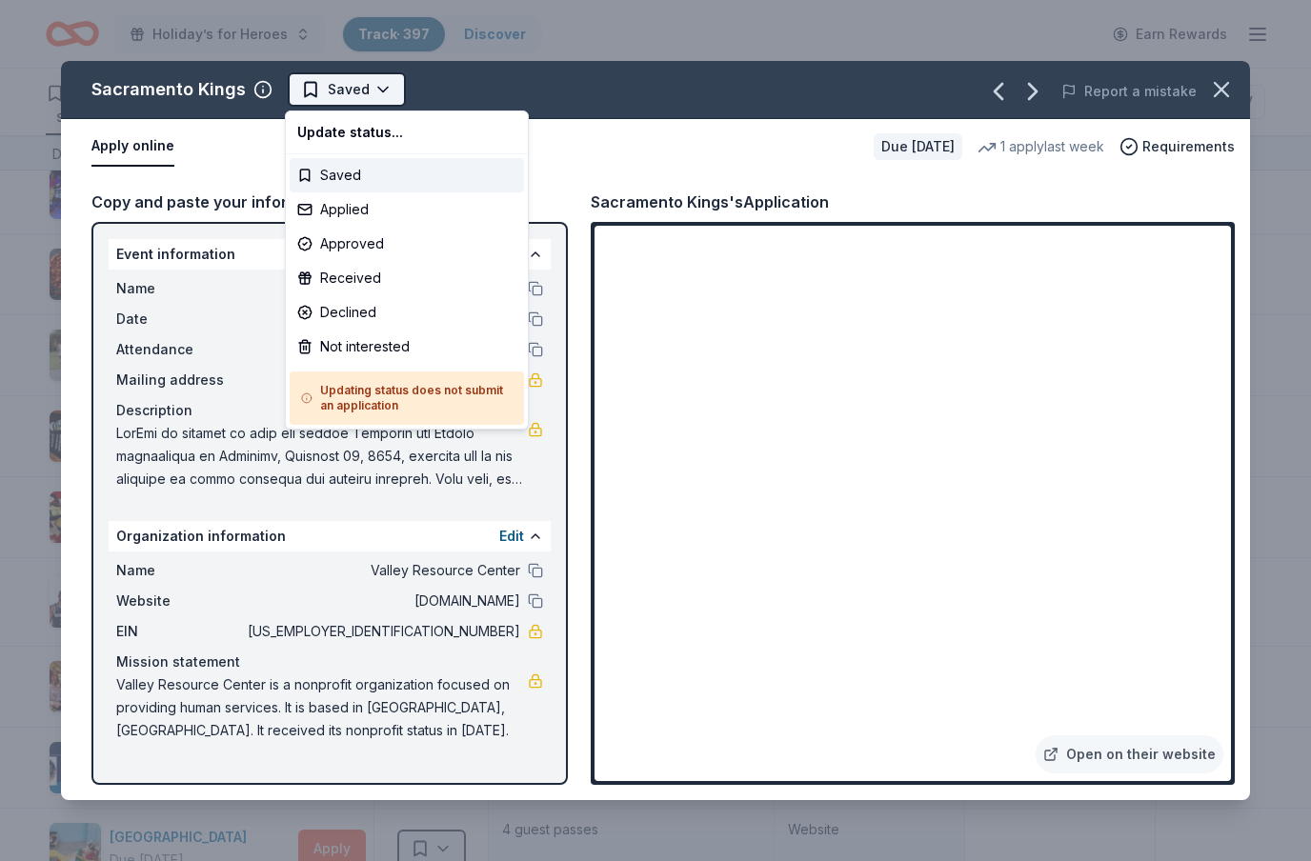
click at [376, 163] on body "Holiday’s for Heroes Track · 397 Discover Earn Rewards 278 Saved 108 Applied 3 …" at bounding box center [655, 430] width 1311 height 861
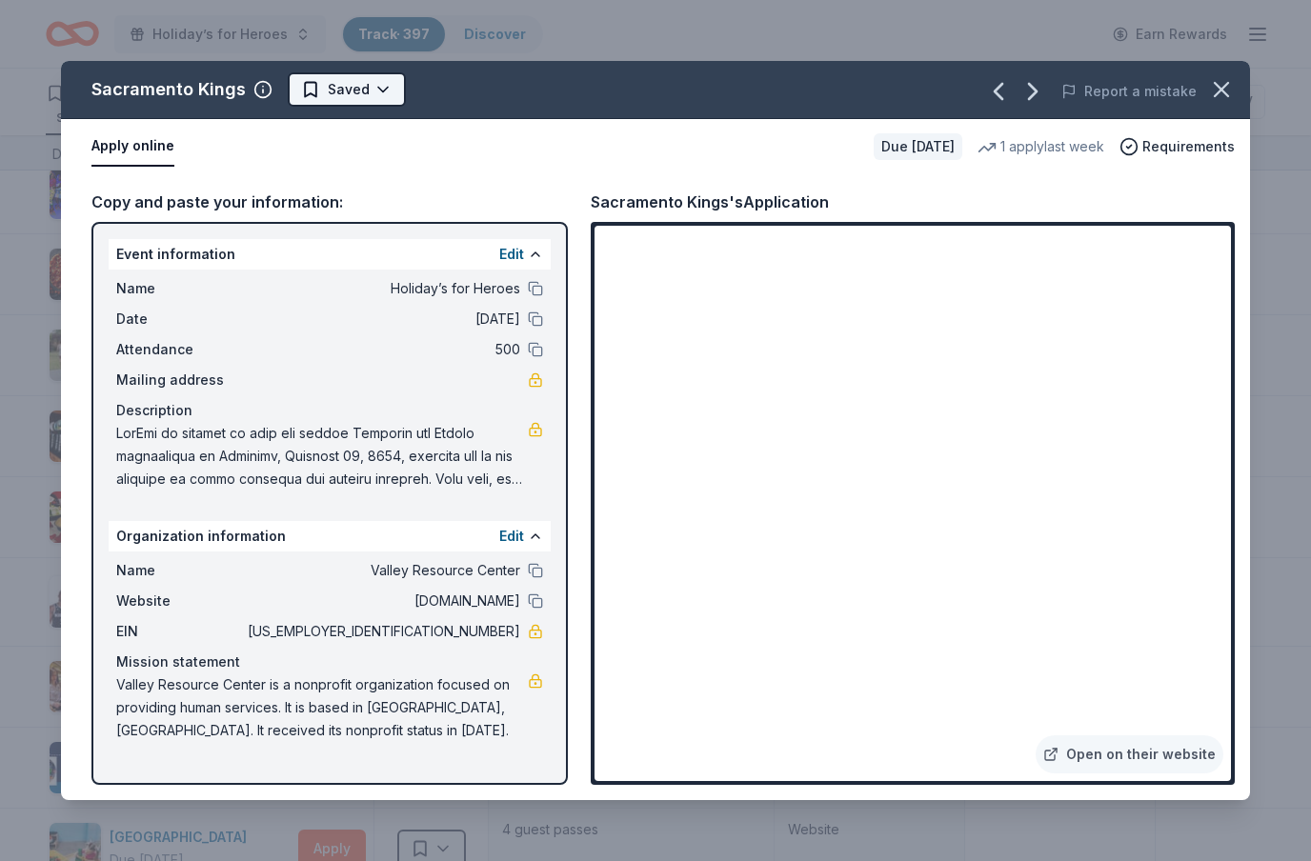
click at [391, 88] on html "Holiday’s for Heroes Track · 397 Discover Earn Rewards 278 Saved 108 Applied 3 …" at bounding box center [655, 430] width 1311 height 861
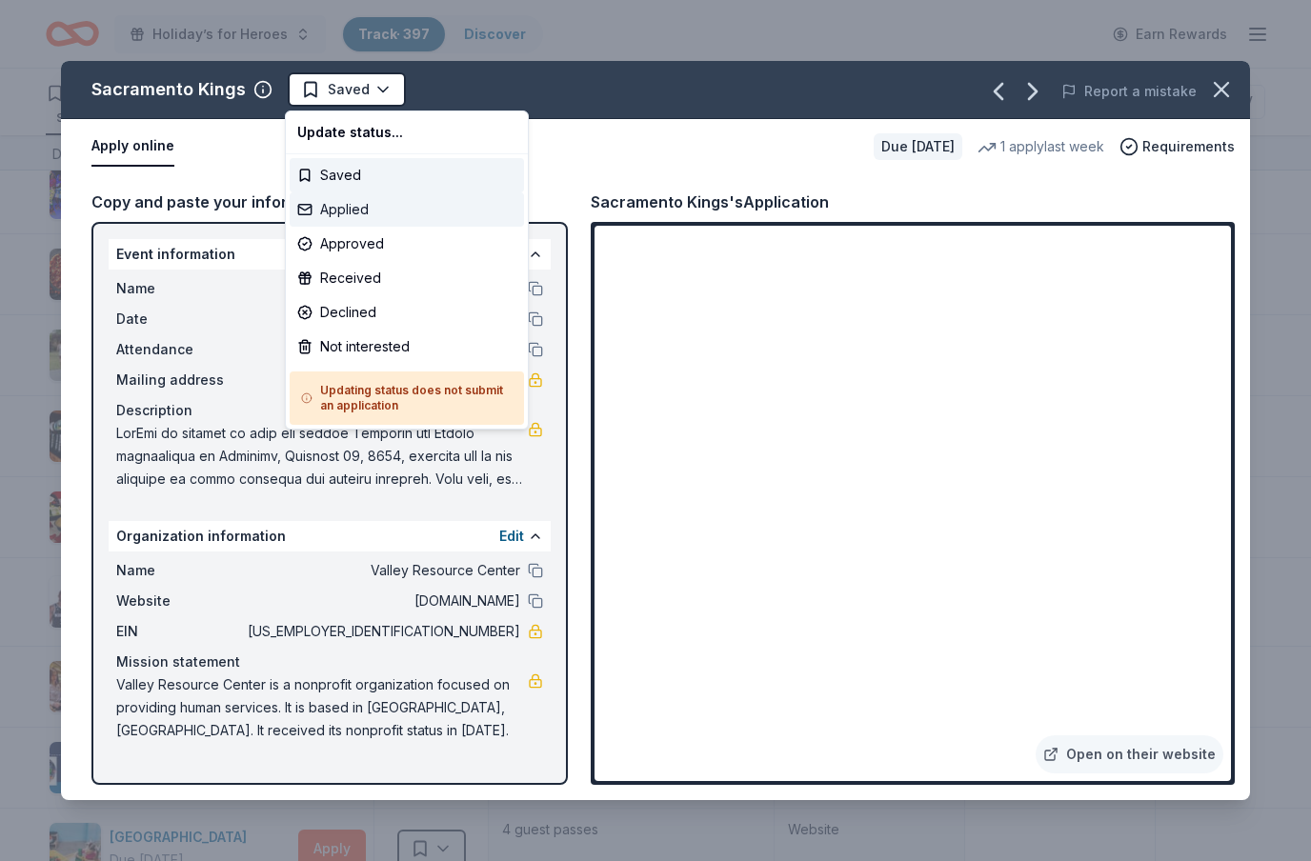
click at [350, 213] on div "Applied" at bounding box center [407, 209] width 234 height 34
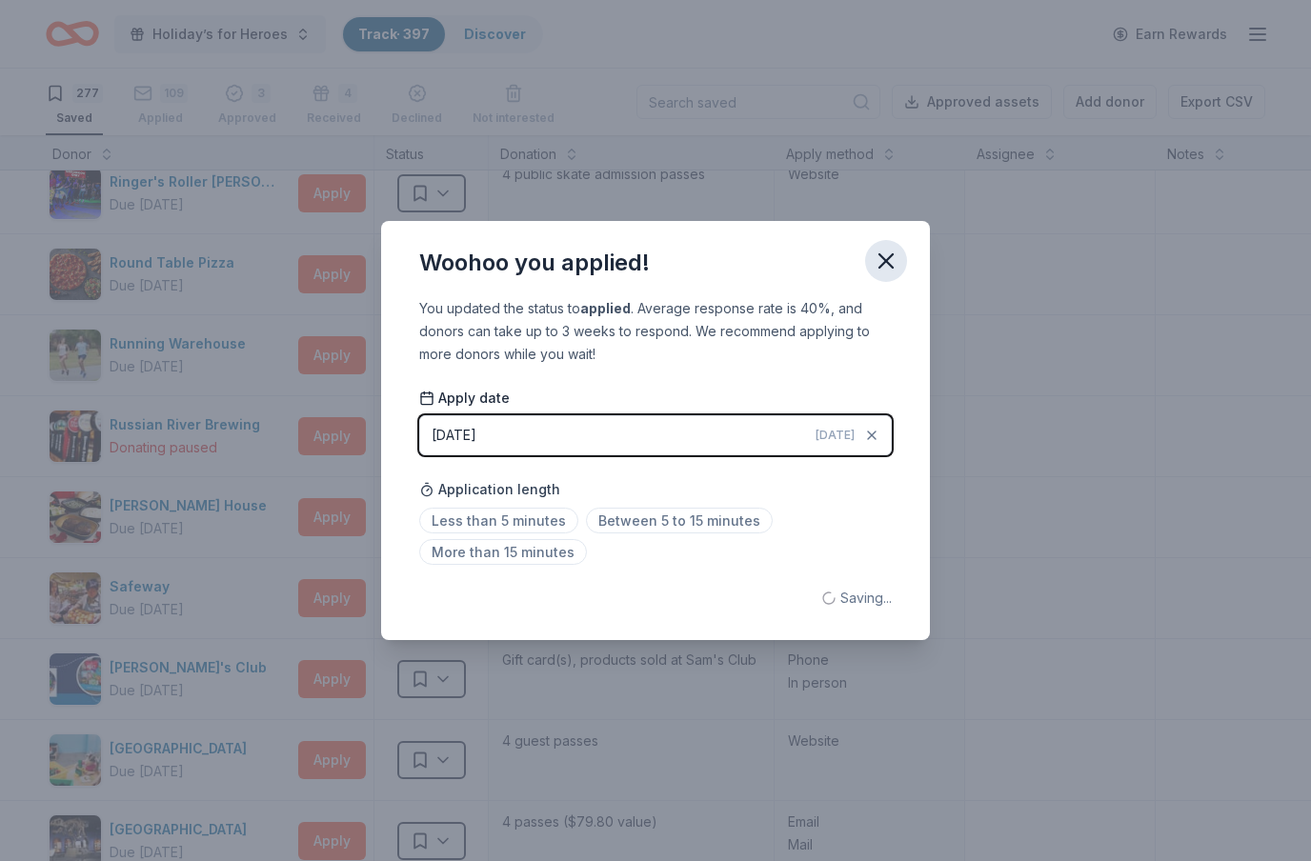
click at [895, 265] on icon "button" at bounding box center [886, 261] width 27 height 27
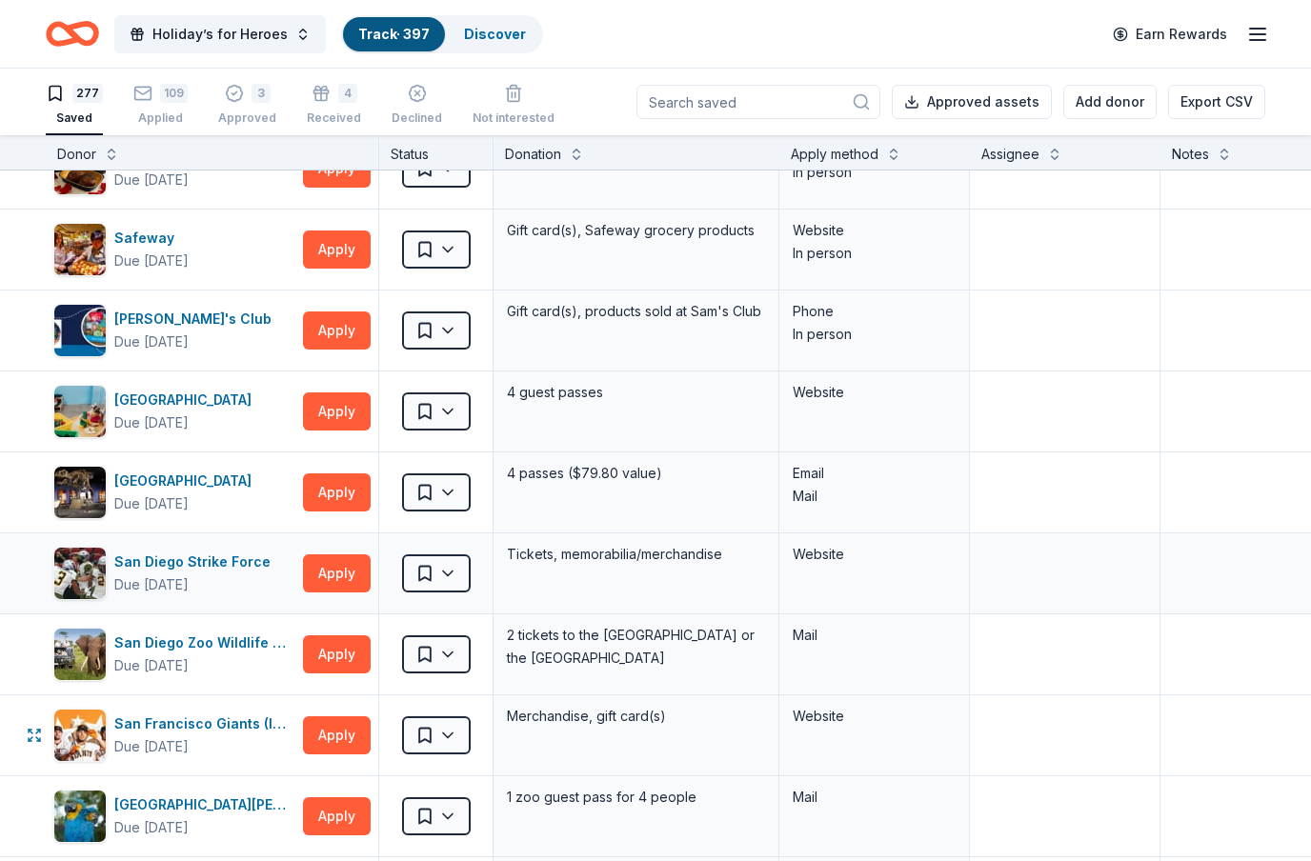
scroll to position [15670, 0]
click at [350, 490] on button "Apply" at bounding box center [337, 493] width 68 height 38
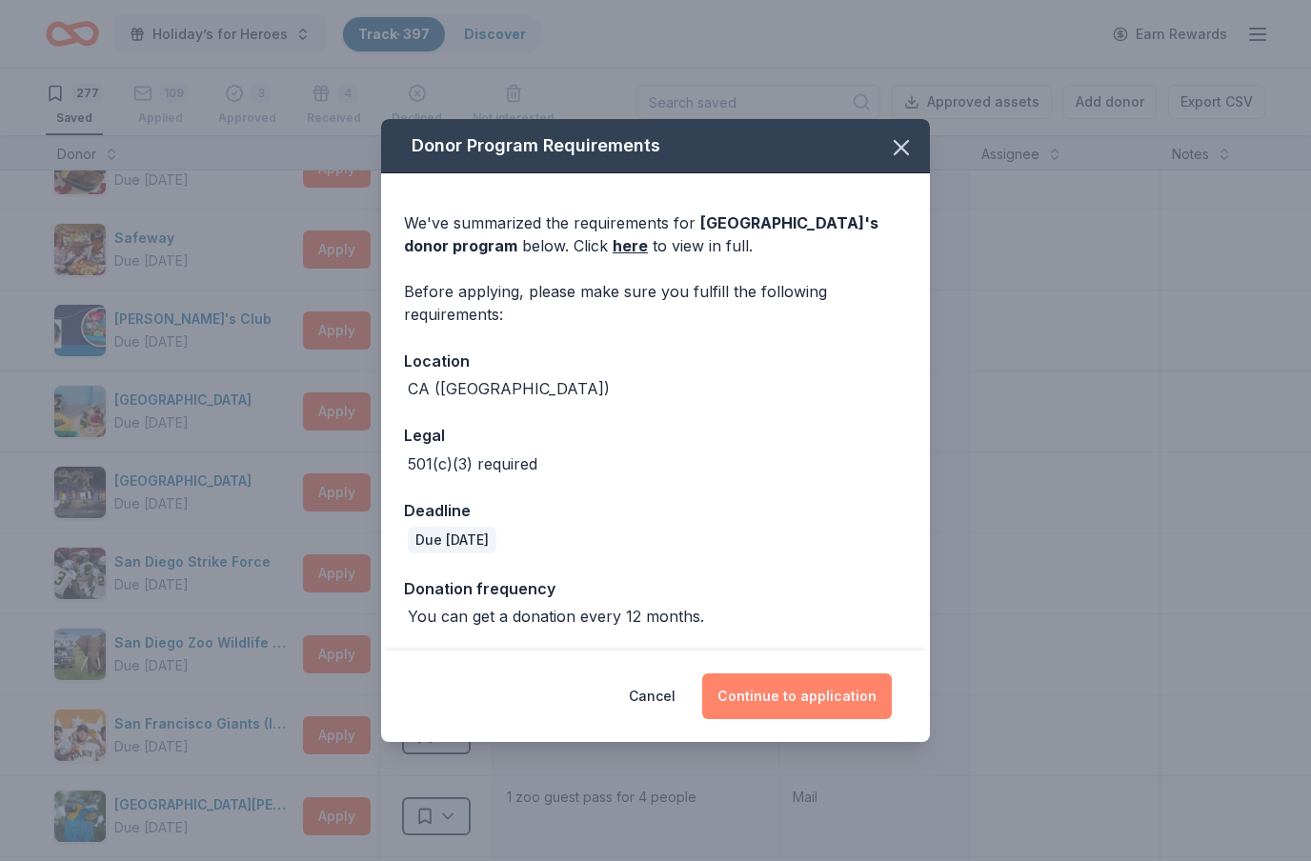
click at [791, 697] on button "Continue to application" at bounding box center [797, 697] width 190 height 46
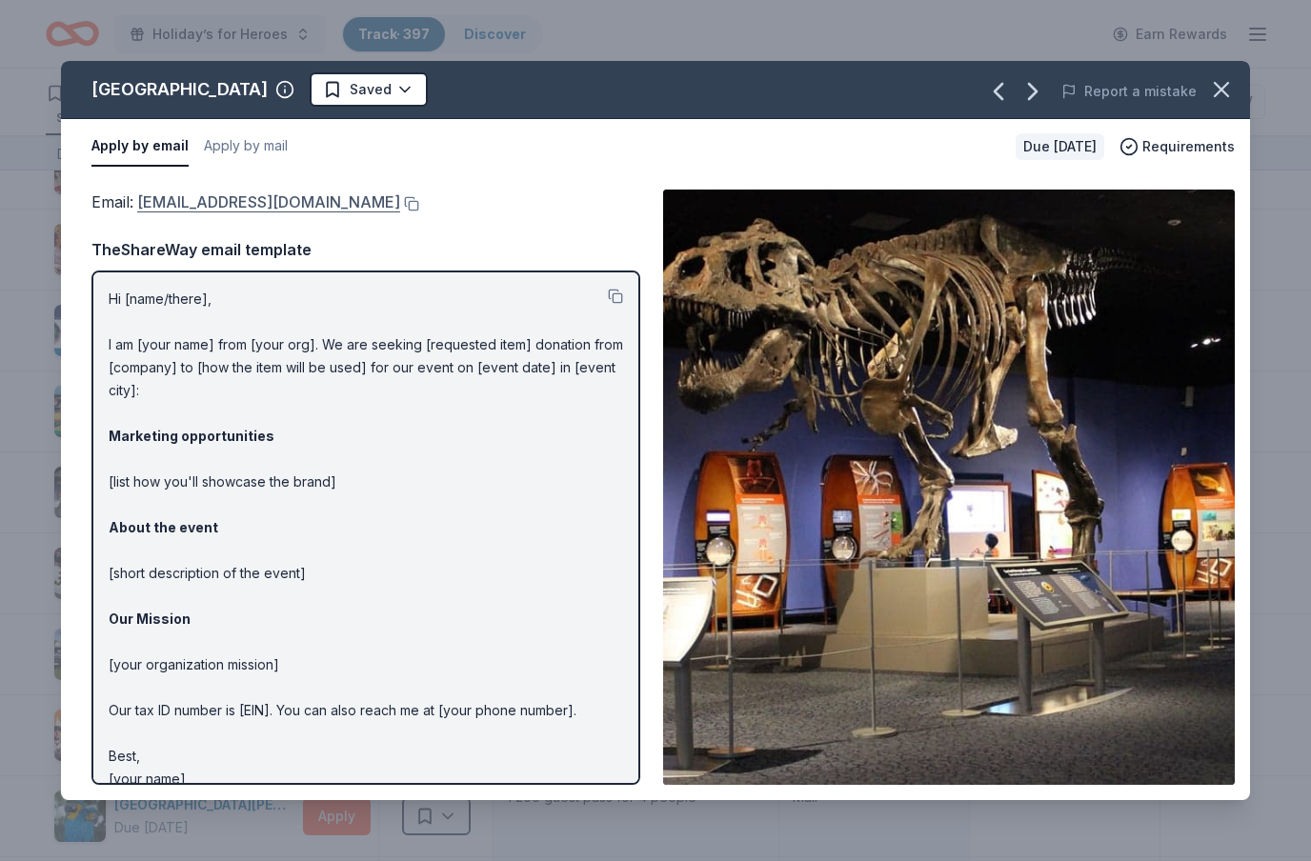
click at [245, 205] on link "[EMAIL_ADDRESS][DOMAIN_NAME]" at bounding box center [268, 202] width 263 height 25
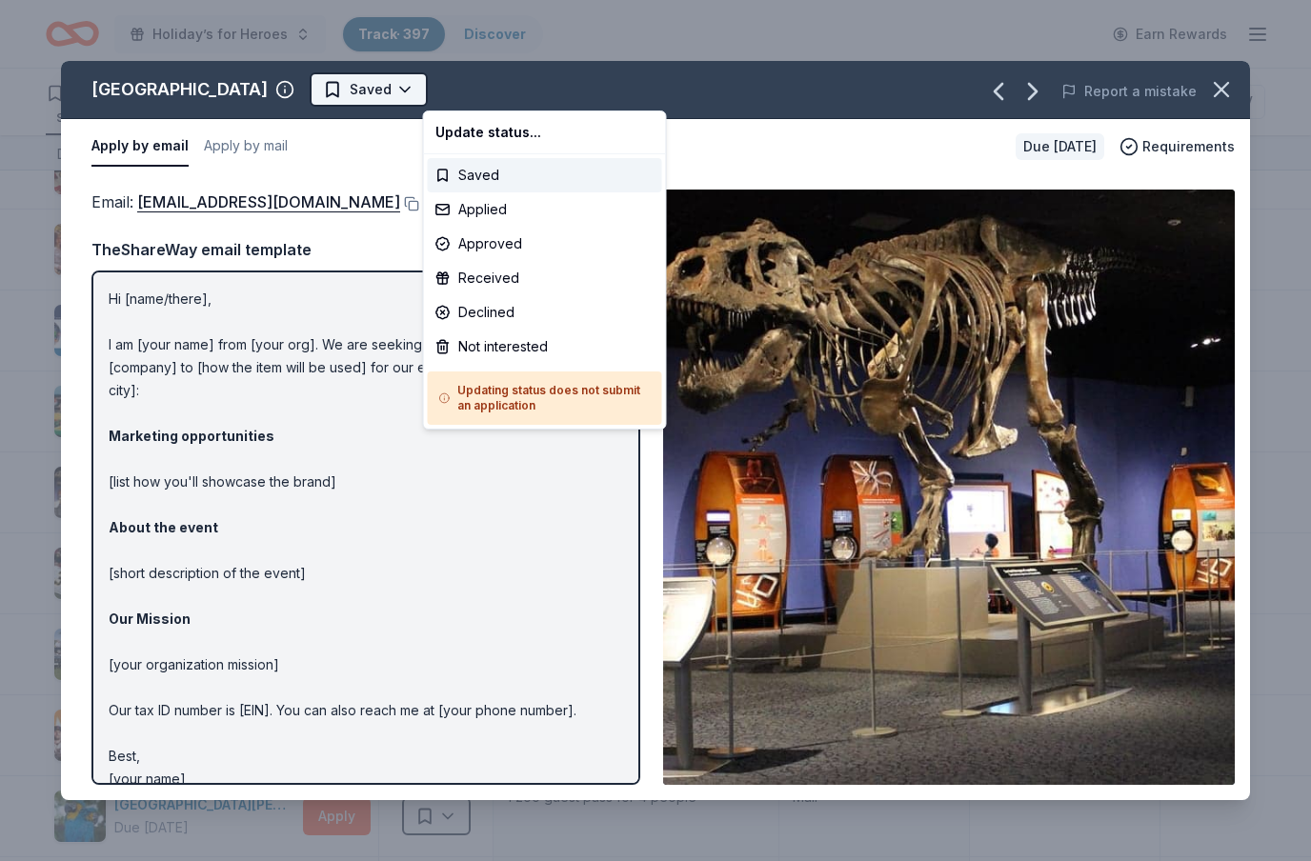
click at [510, 91] on html "Holiday’s for Heroes Track · 397 Discover Earn Rewards 277 Saved 109 Applied 3 …" at bounding box center [655, 430] width 1311 height 861
click at [506, 209] on div "Applied" at bounding box center [545, 209] width 234 height 34
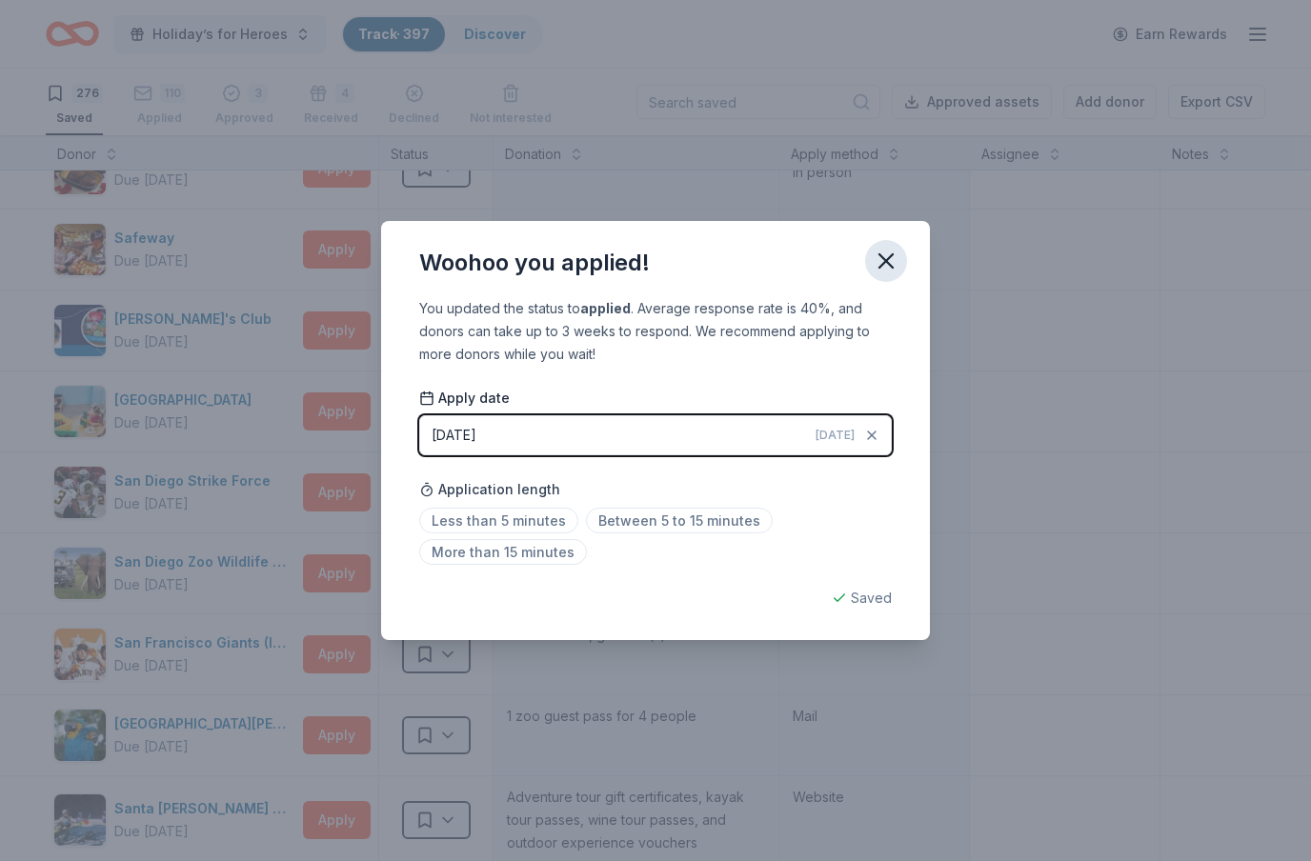
click at [885, 252] on icon "button" at bounding box center [886, 261] width 27 height 27
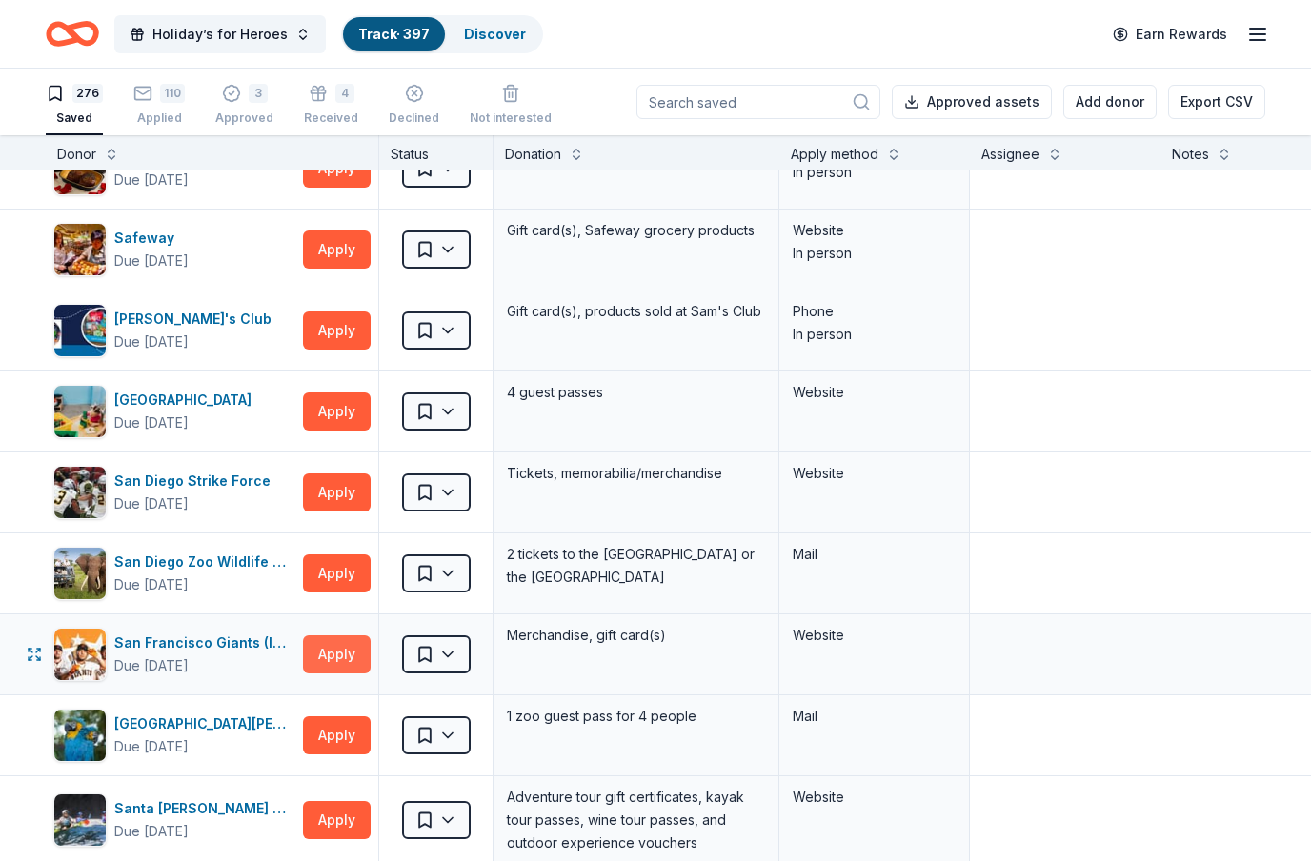
click at [329, 653] on button "Apply" at bounding box center [337, 655] width 68 height 38
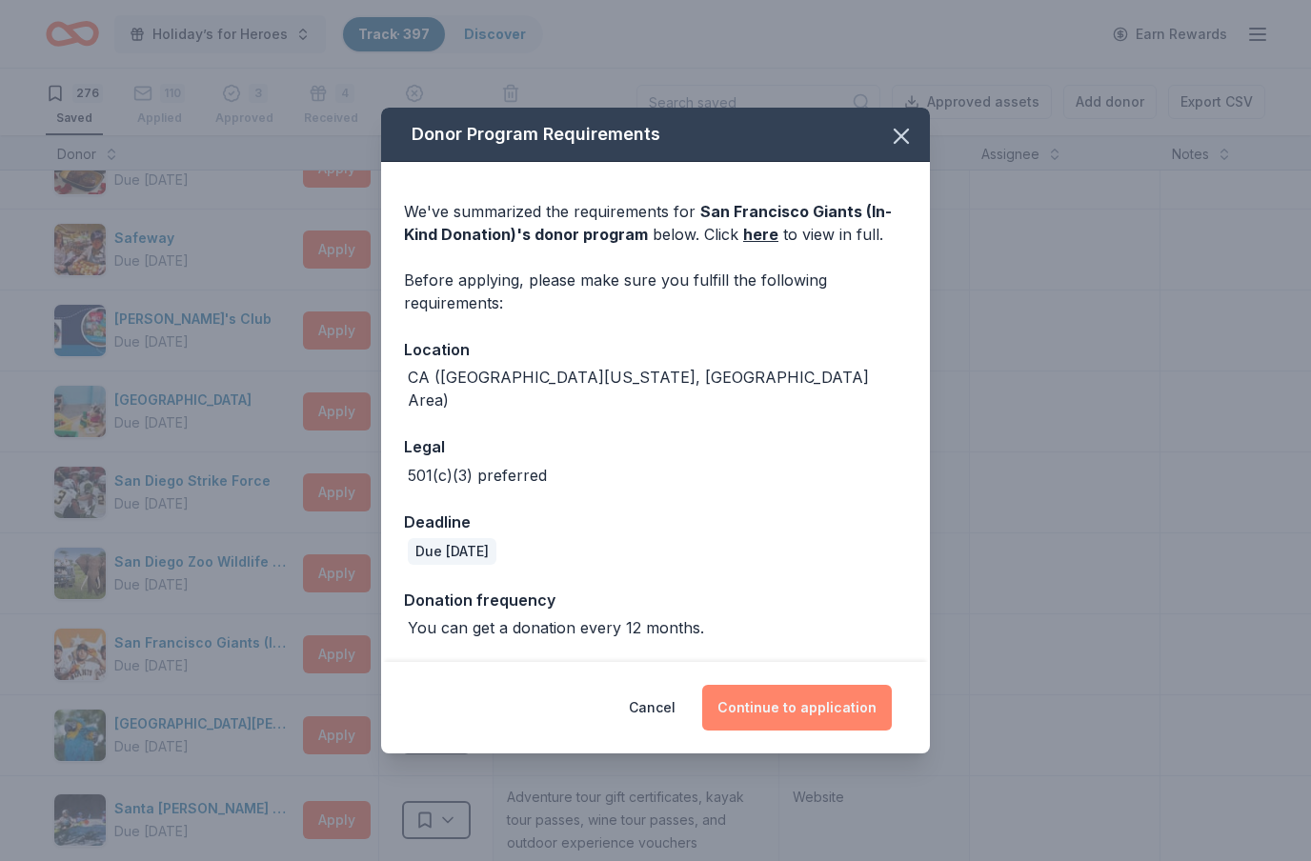
click at [846, 704] on button "Continue to application" at bounding box center [797, 708] width 190 height 46
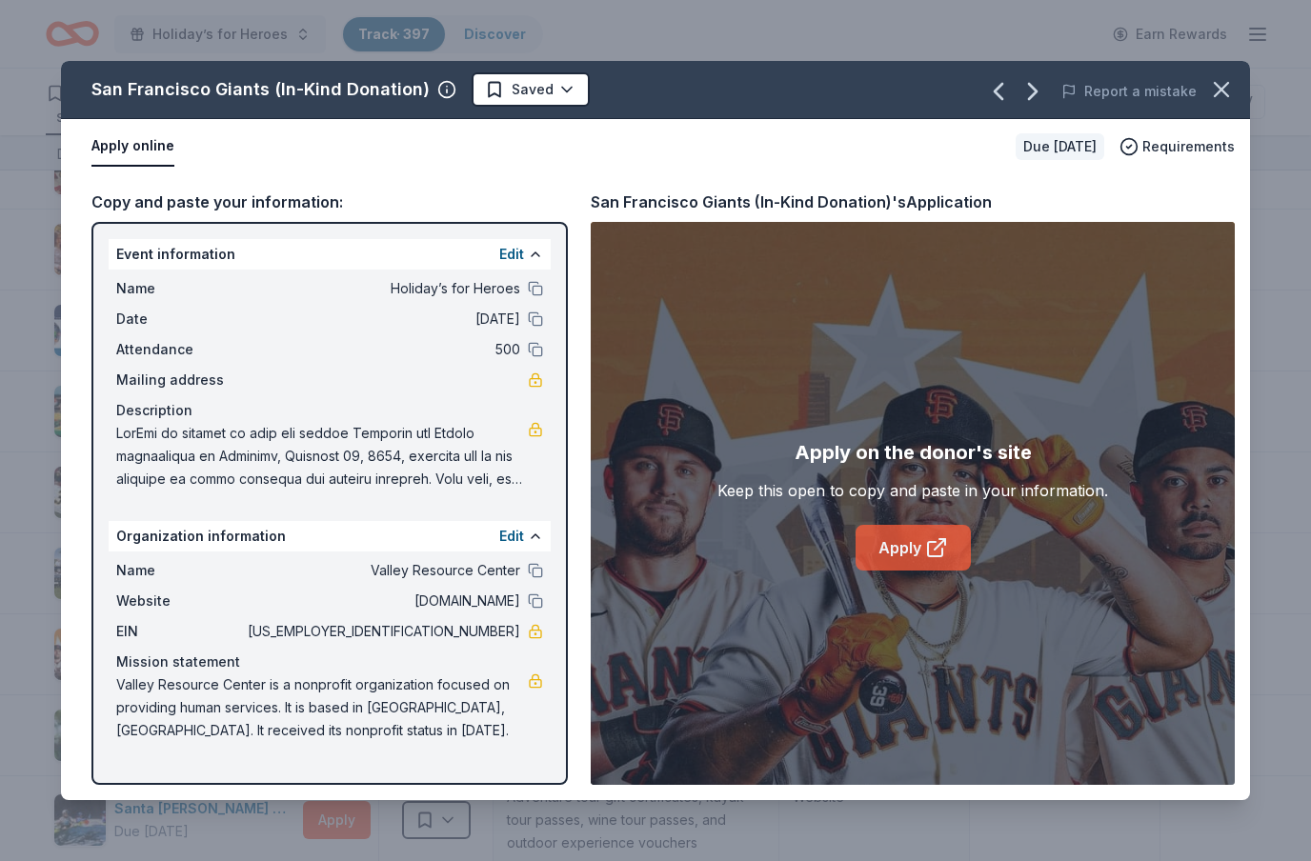
click at [936, 546] on icon at bounding box center [936, 547] width 23 height 23
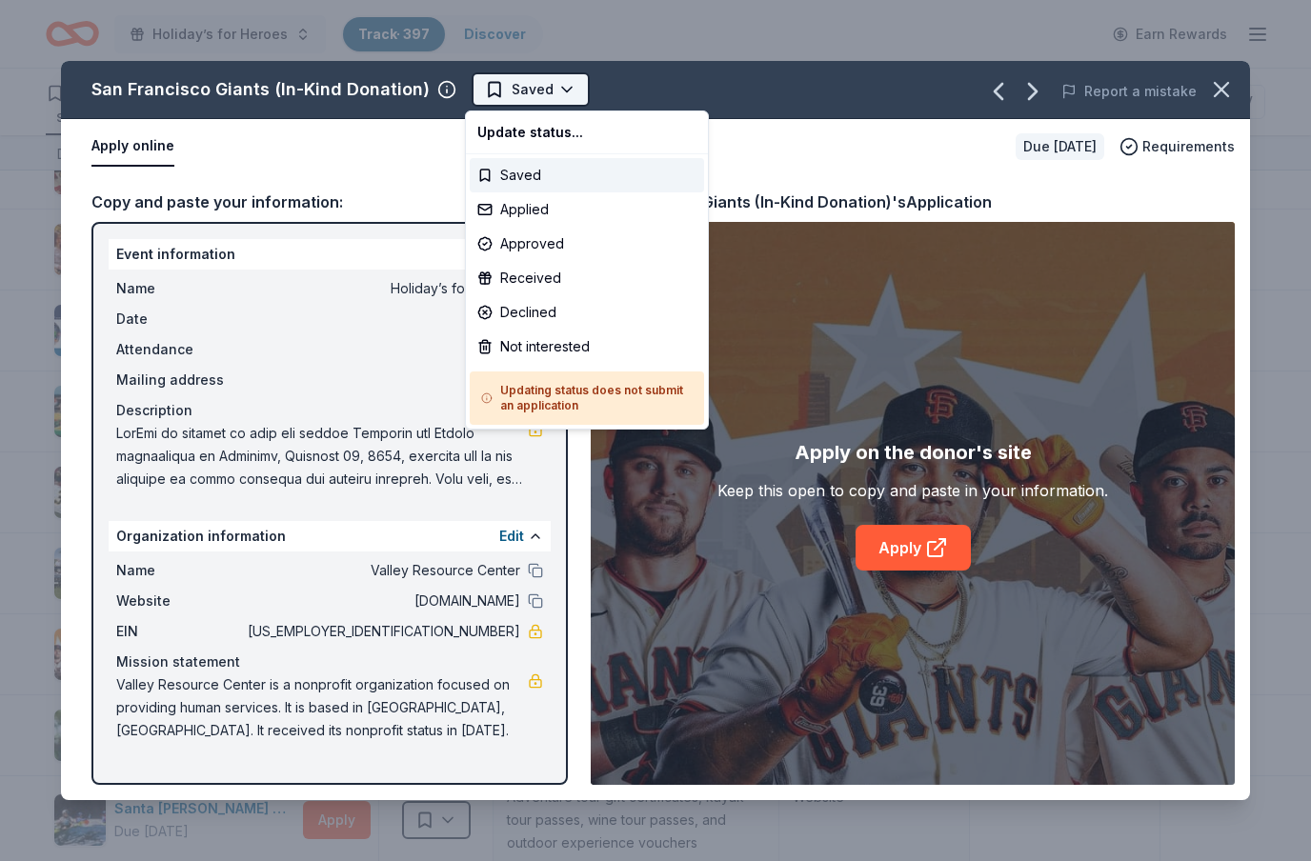
click at [568, 103] on body "Holiday’s for Heroes Track · 397 Discover Earn Rewards 276 Saved 110 Applied 3 …" at bounding box center [655, 430] width 1311 height 861
click at [548, 353] on div "Not interested" at bounding box center [587, 347] width 234 height 34
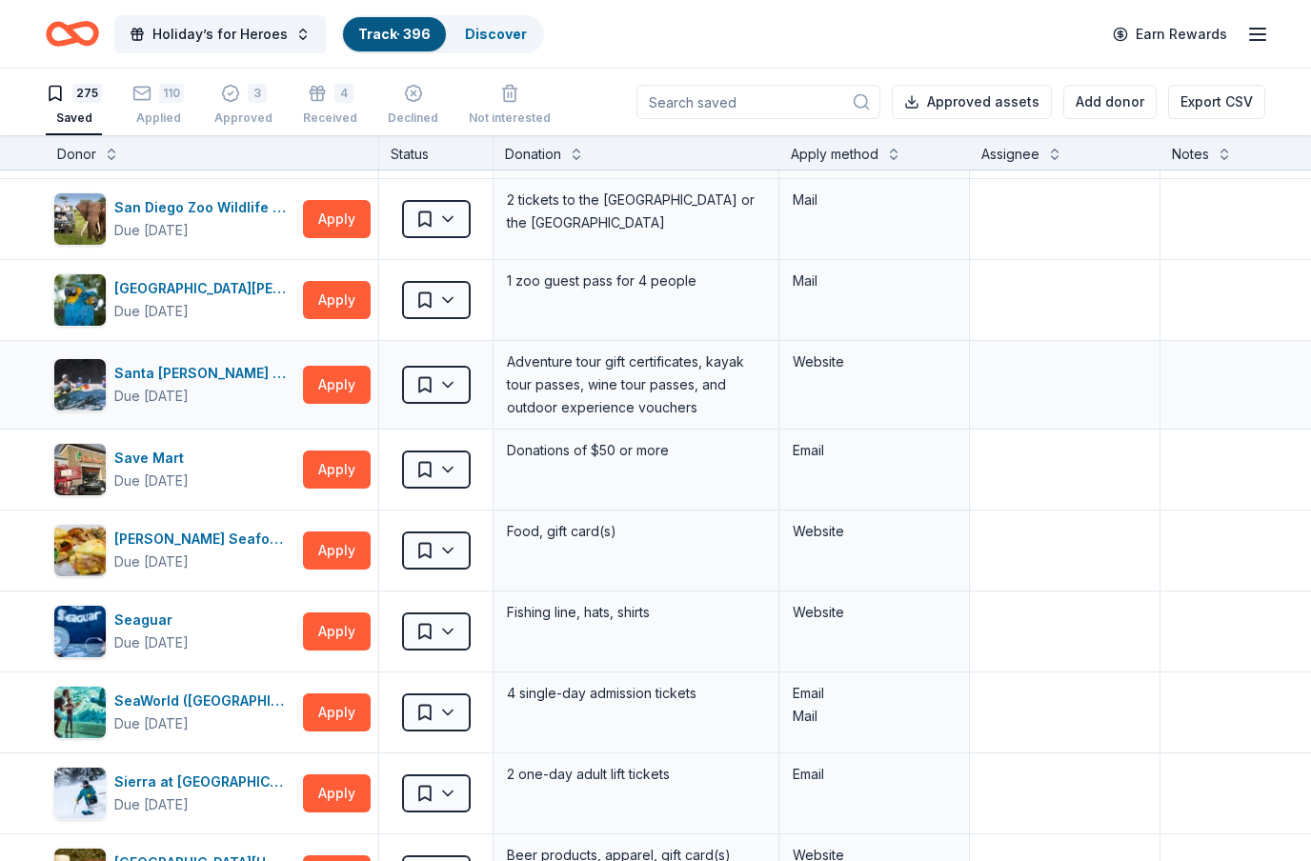
scroll to position [16030, 0]
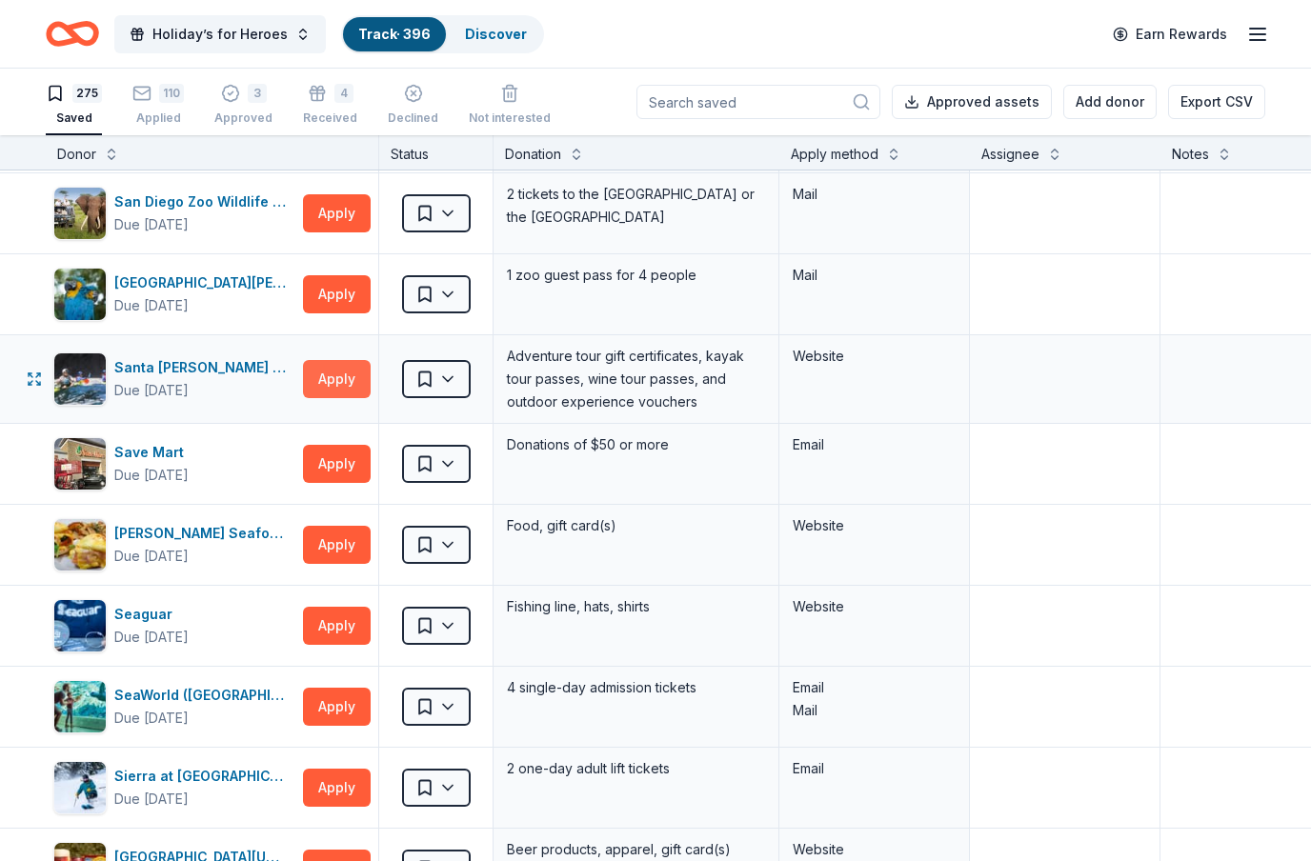
click at [343, 392] on button "Apply" at bounding box center [337, 379] width 68 height 38
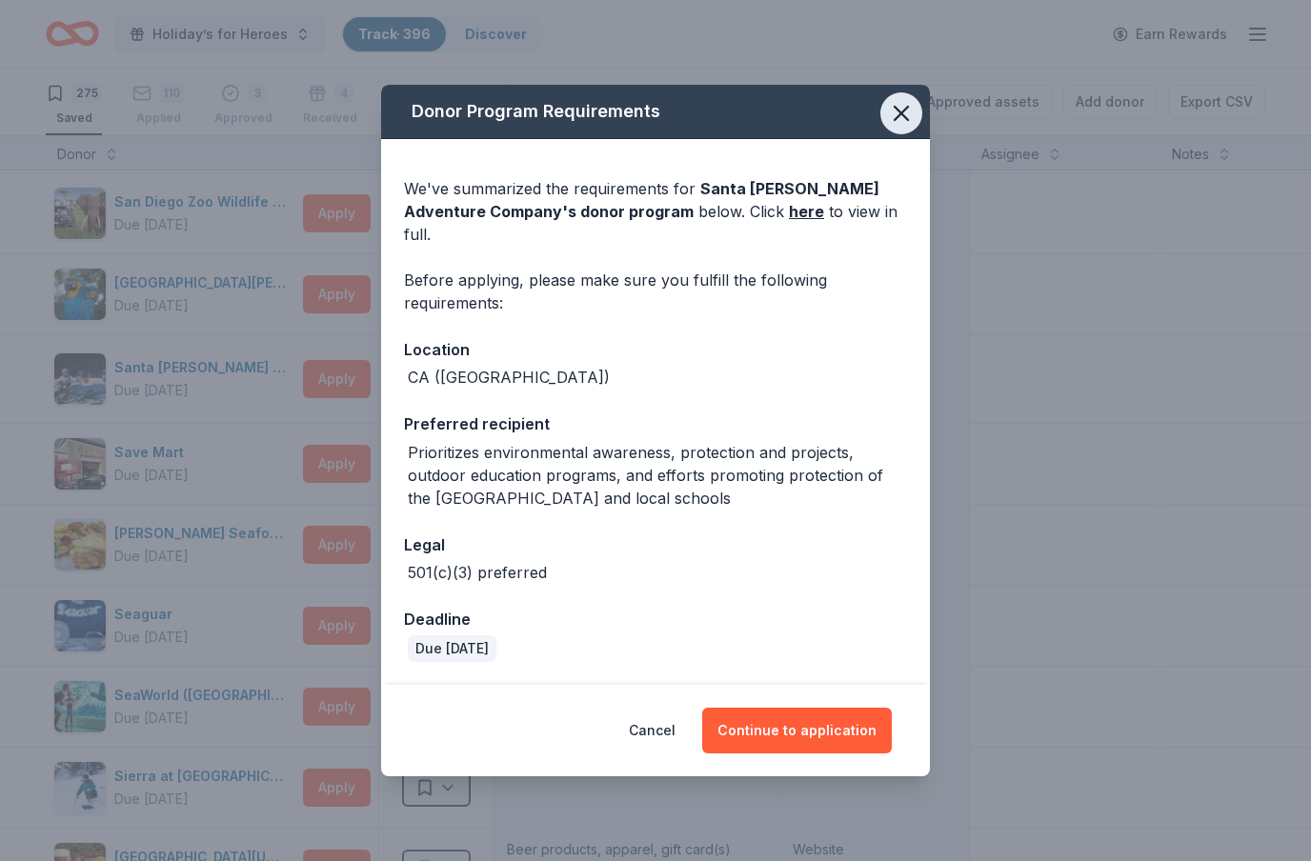
click at [907, 122] on icon "button" at bounding box center [901, 113] width 27 height 27
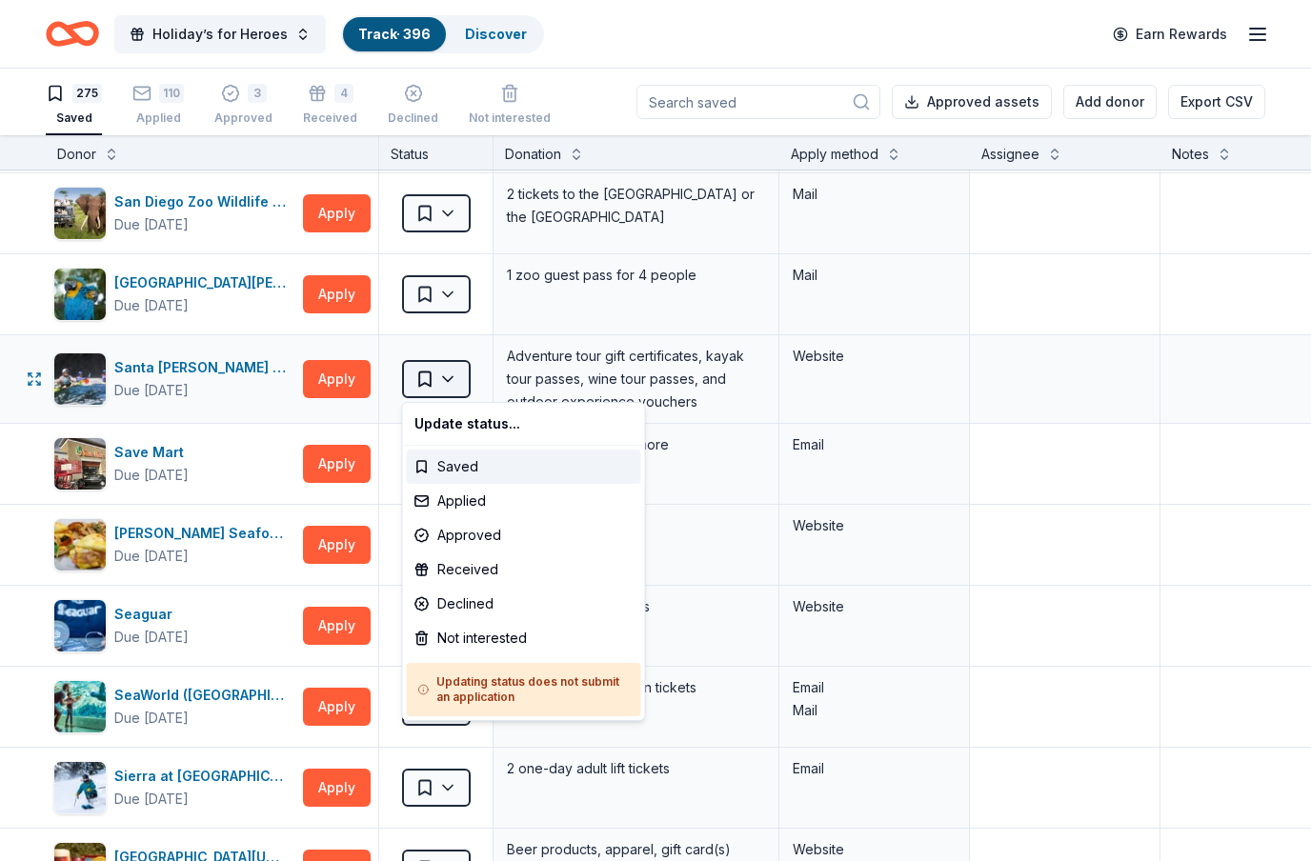
click at [456, 377] on html "Holiday’s for Heroes Track · 396 Discover Earn Rewards 275 Saved 110 Applied 3 …" at bounding box center [655, 430] width 1311 height 861
click at [513, 650] on div "Not interested" at bounding box center [524, 638] width 234 height 34
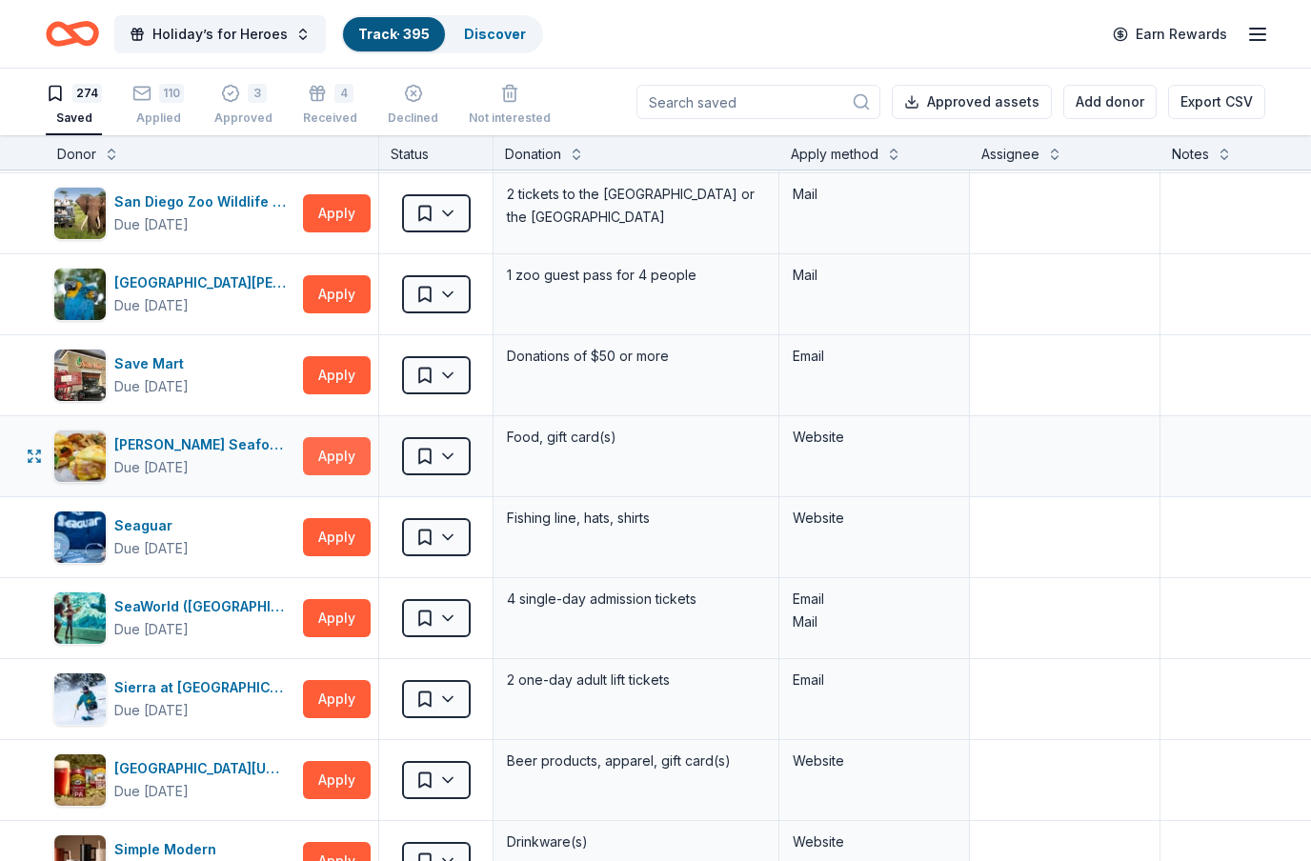
click at [339, 455] on button "Apply" at bounding box center [337, 456] width 68 height 38
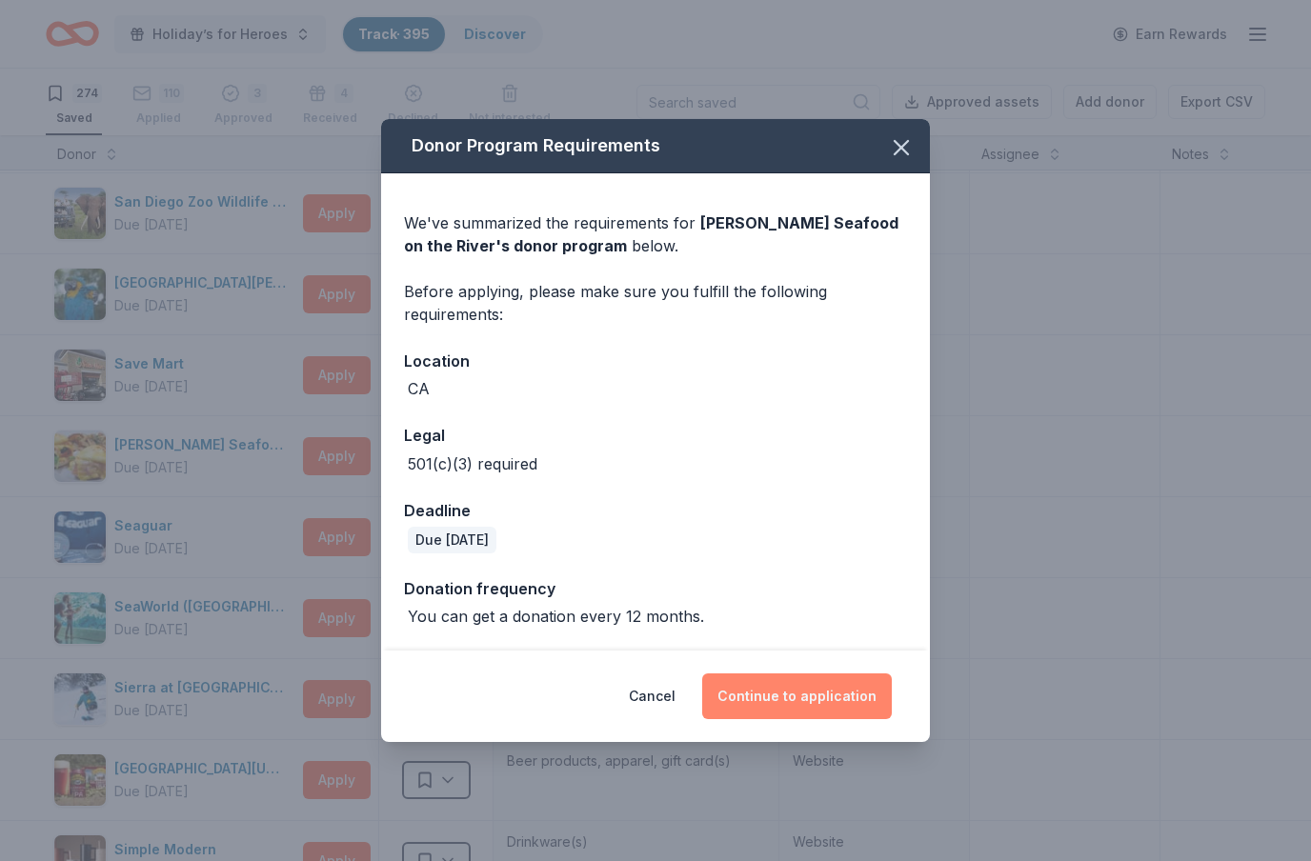
click at [834, 705] on button "Continue to application" at bounding box center [797, 697] width 190 height 46
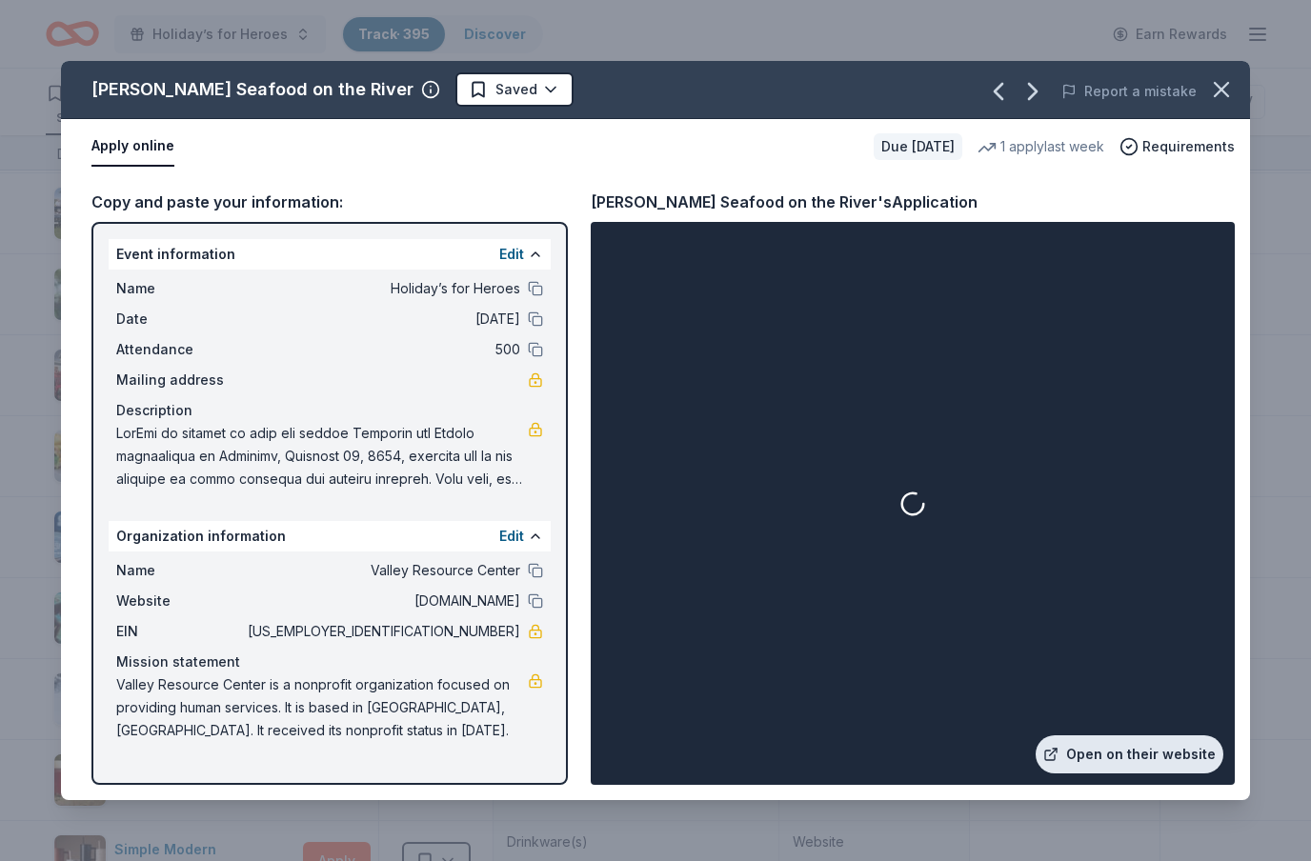
click at [1134, 742] on link "Open on their website" at bounding box center [1130, 755] width 188 height 38
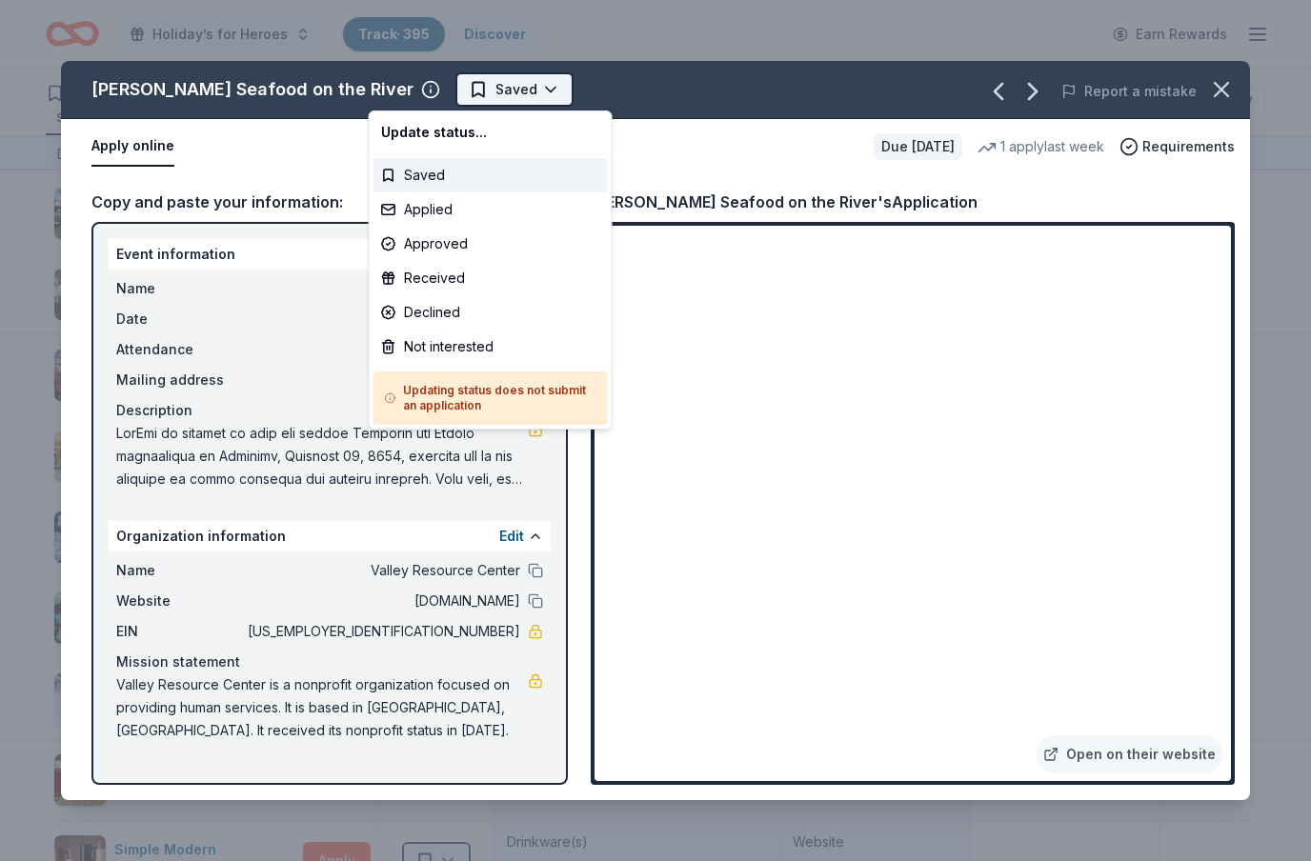
click at [467, 93] on html "Holiday’s for Heroes Track · 395 Discover Earn Rewards 274 Saved 110 Applied 3 …" at bounding box center [655, 430] width 1311 height 861
click at [485, 354] on div "Not interested" at bounding box center [491, 347] width 234 height 34
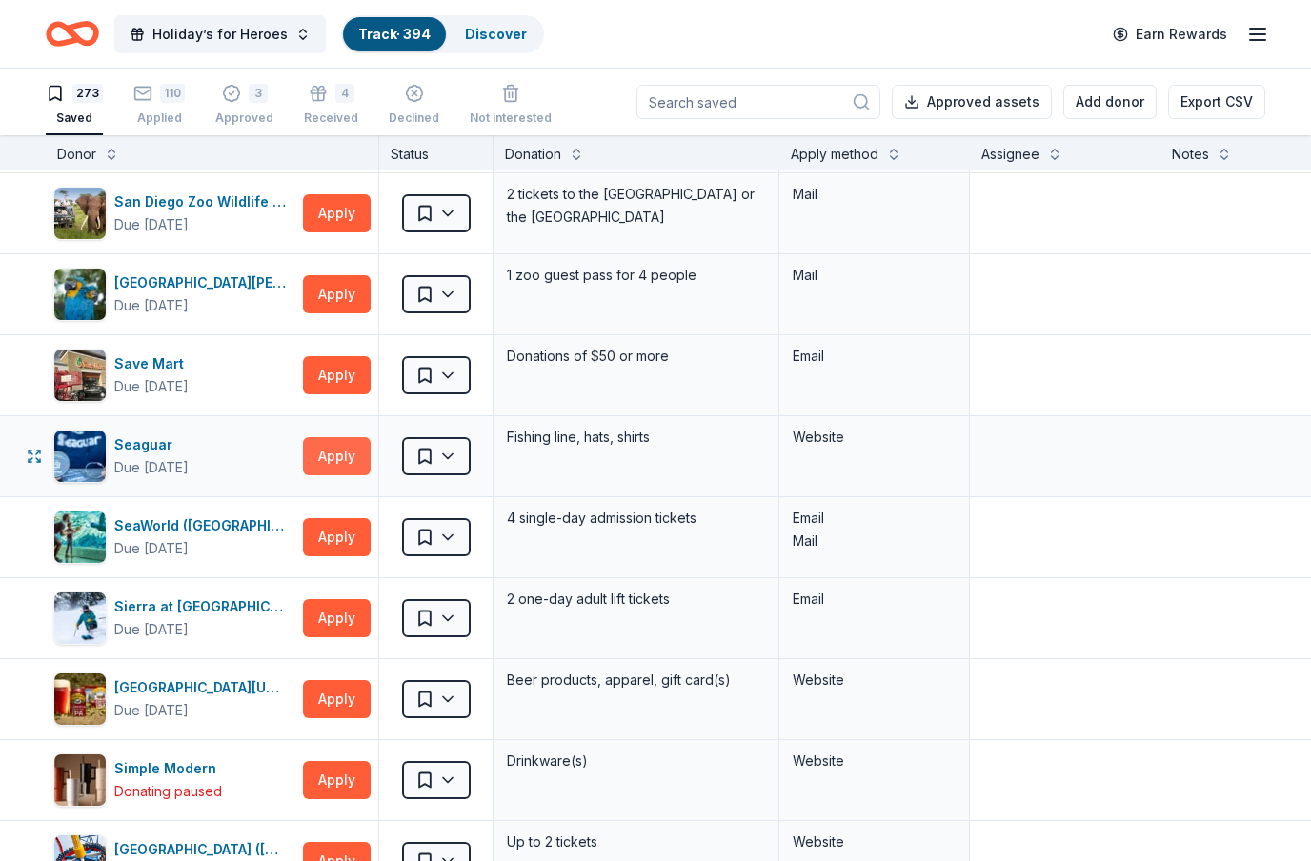
click at [344, 457] on button "Apply" at bounding box center [337, 456] width 68 height 38
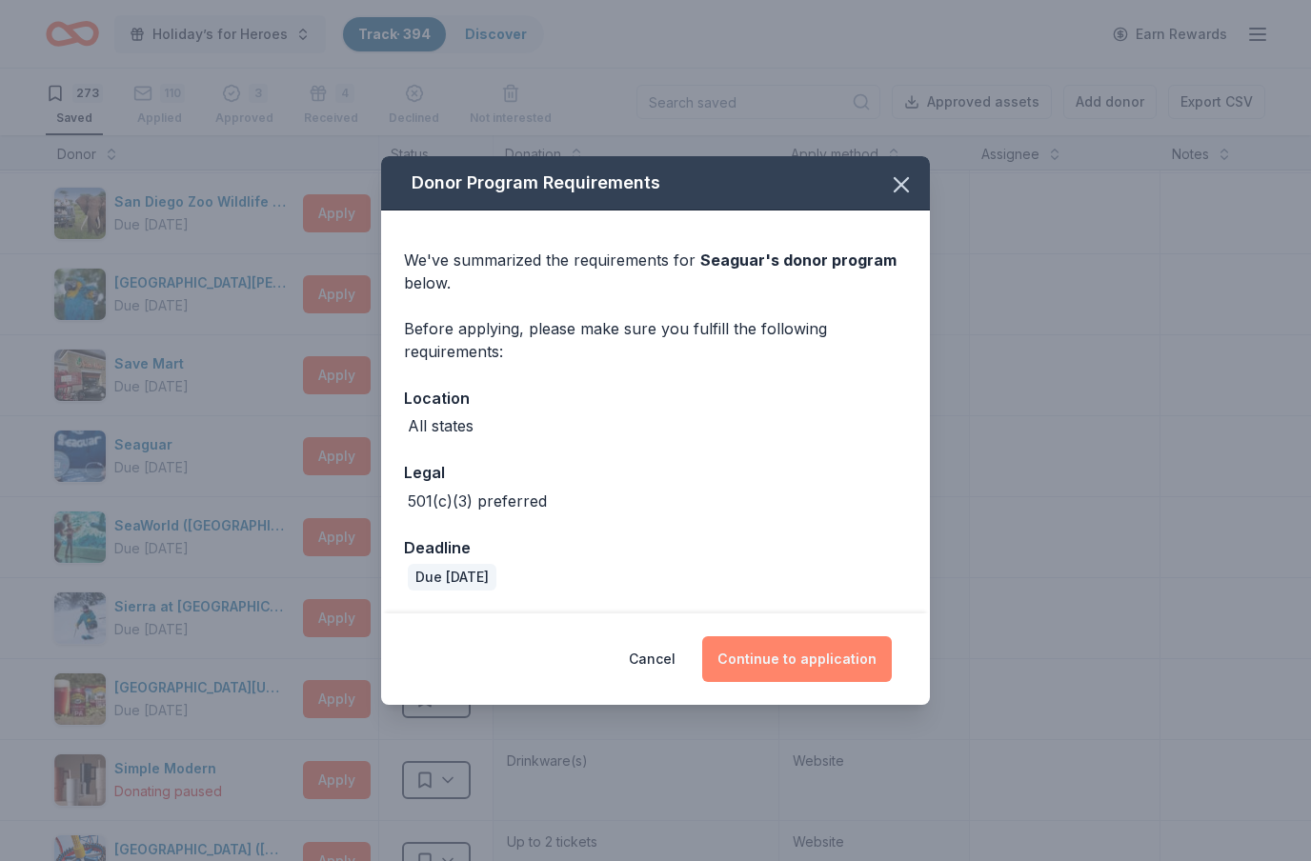
click at [809, 657] on button "Continue to application" at bounding box center [797, 660] width 190 height 46
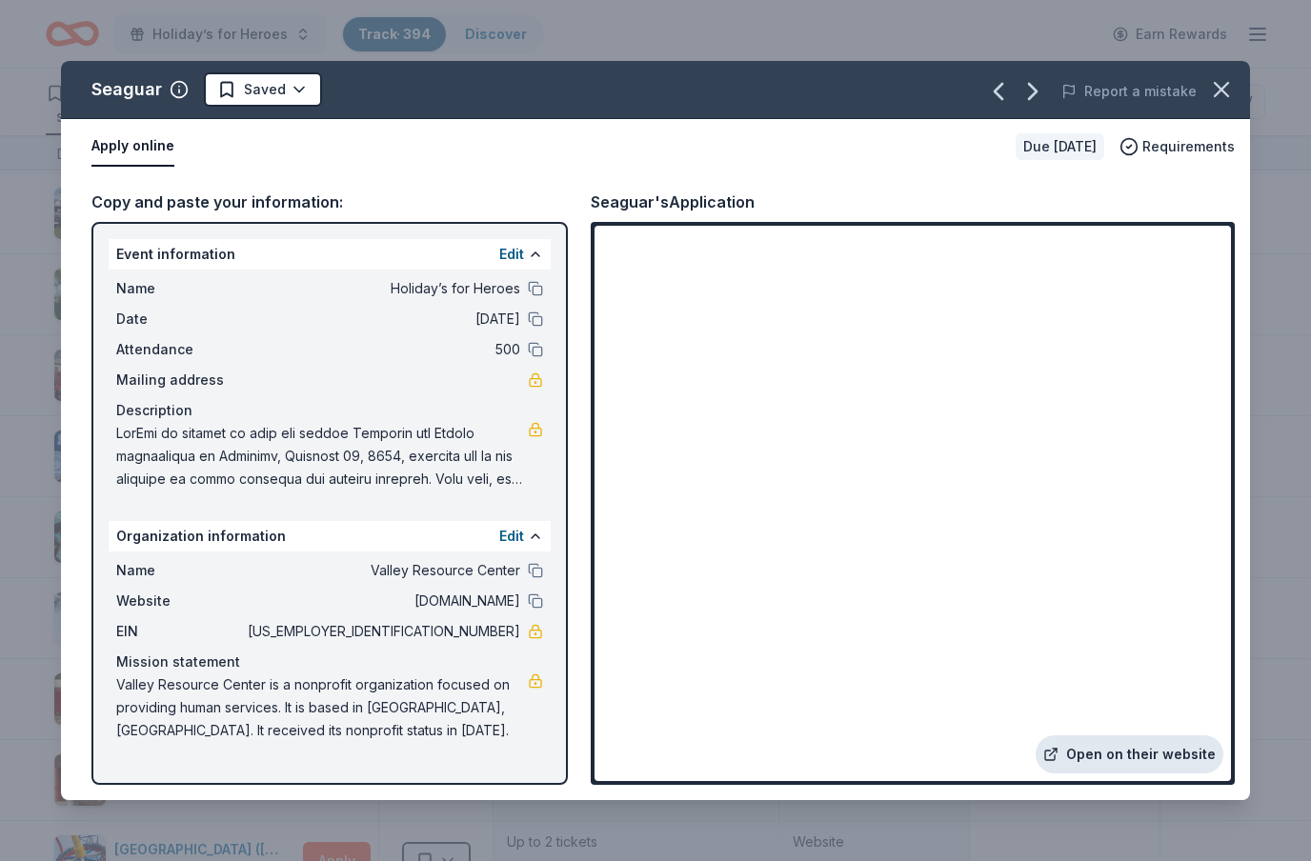
click at [1094, 752] on link "Open on their website" at bounding box center [1130, 755] width 188 height 38
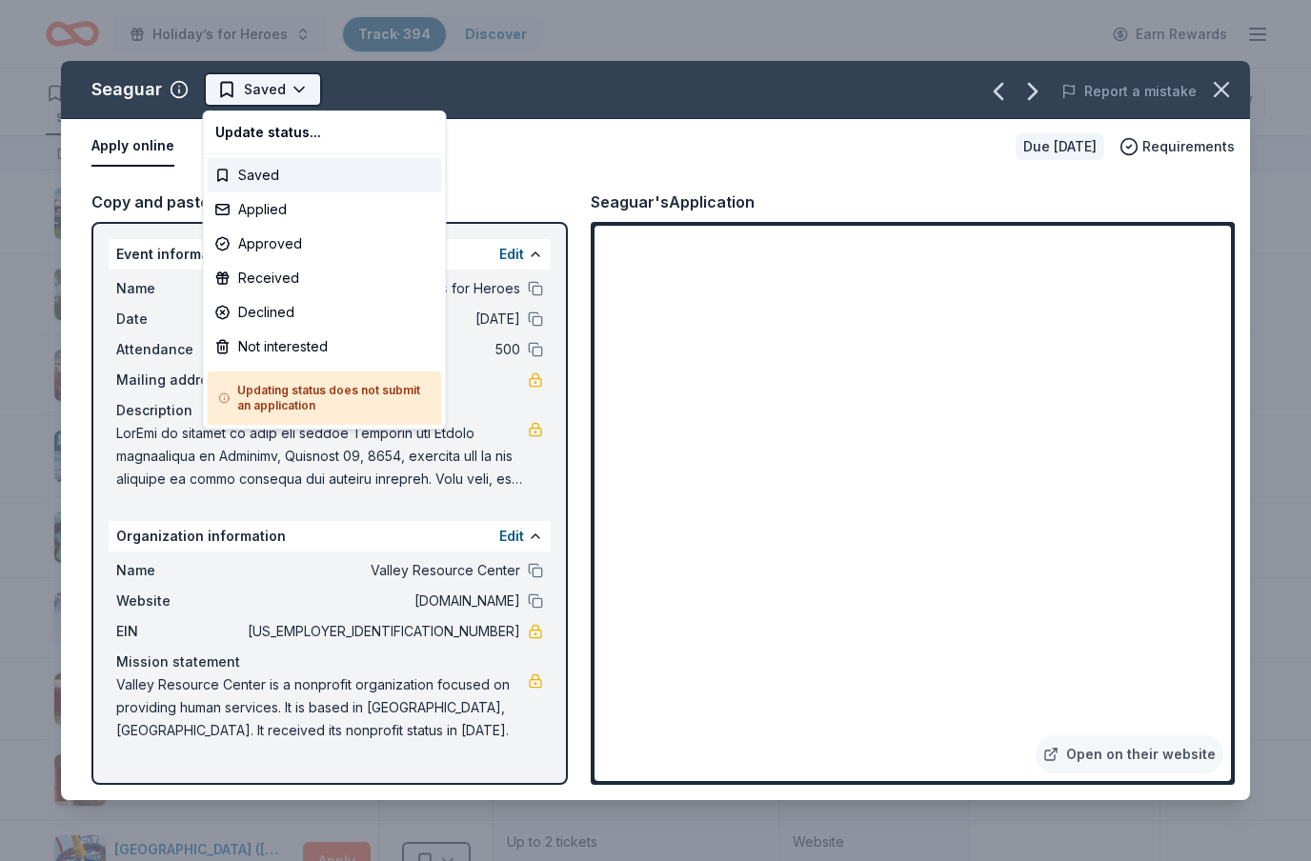
click at [280, 81] on html "Holiday’s for Heroes Track · 394 Discover Earn Rewards 273 Saved 110 Applied 3 …" at bounding box center [655, 430] width 1311 height 861
click at [279, 212] on div "Applied" at bounding box center [325, 209] width 234 height 34
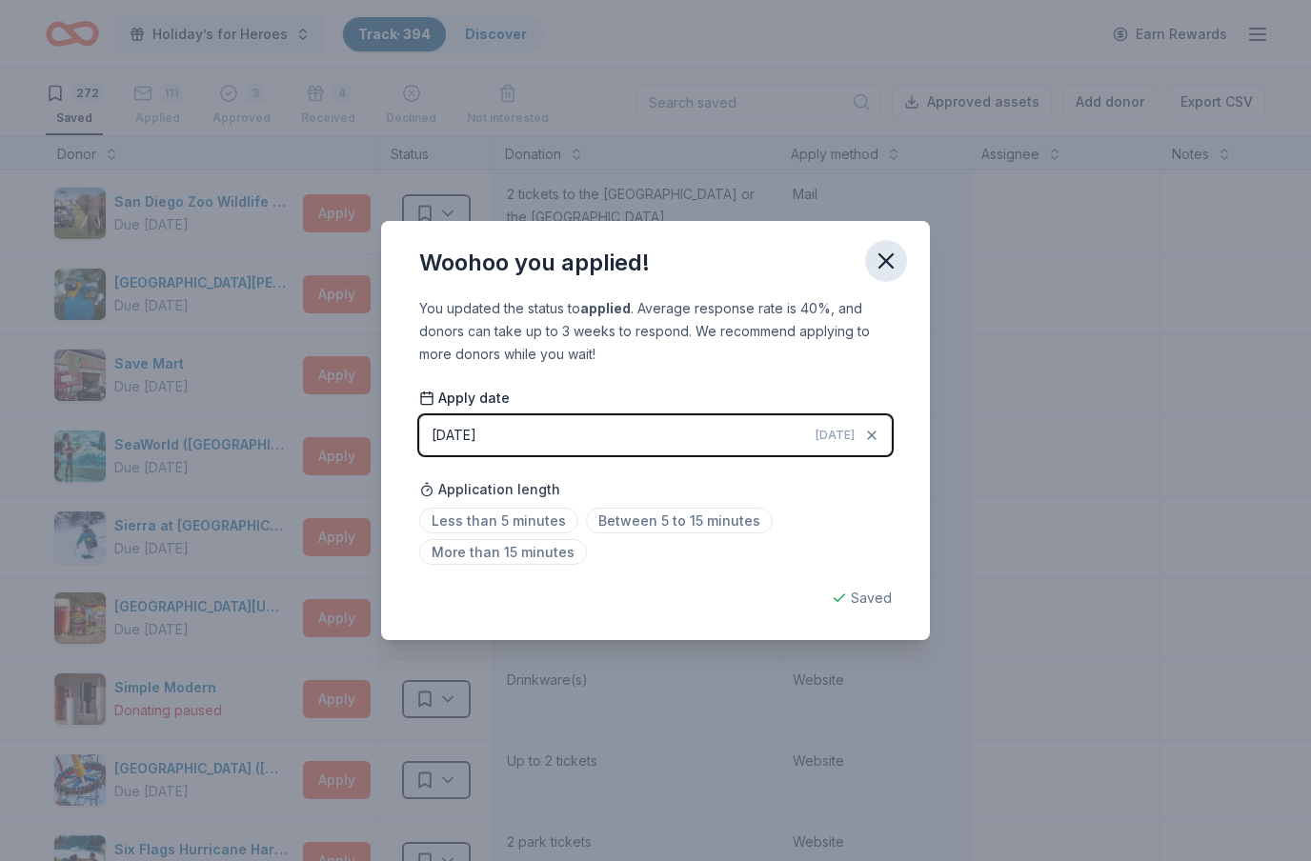
click at [880, 264] on icon "button" at bounding box center [886, 261] width 27 height 27
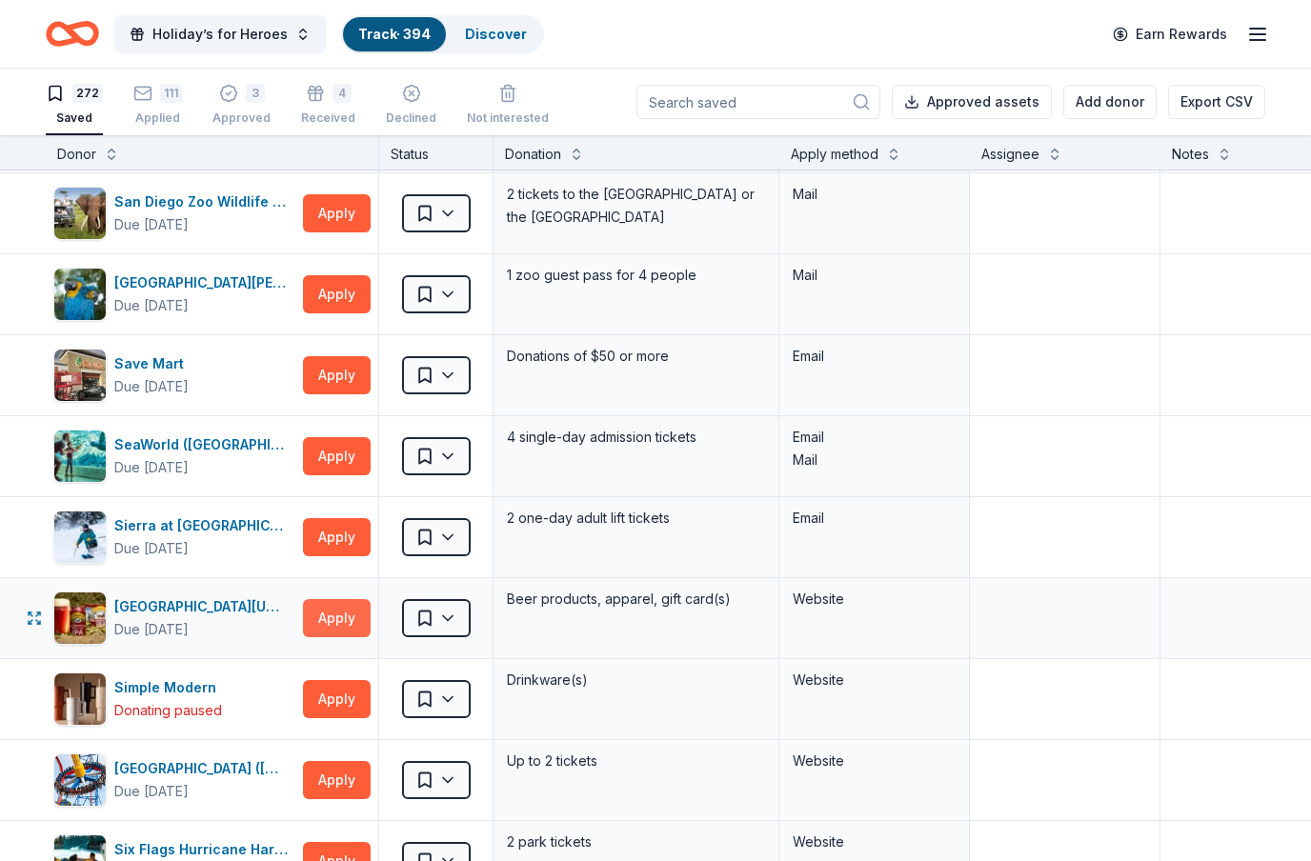
click at [331, 622] on button "Apply" at bounding box center [337, 618] width 68 height 38
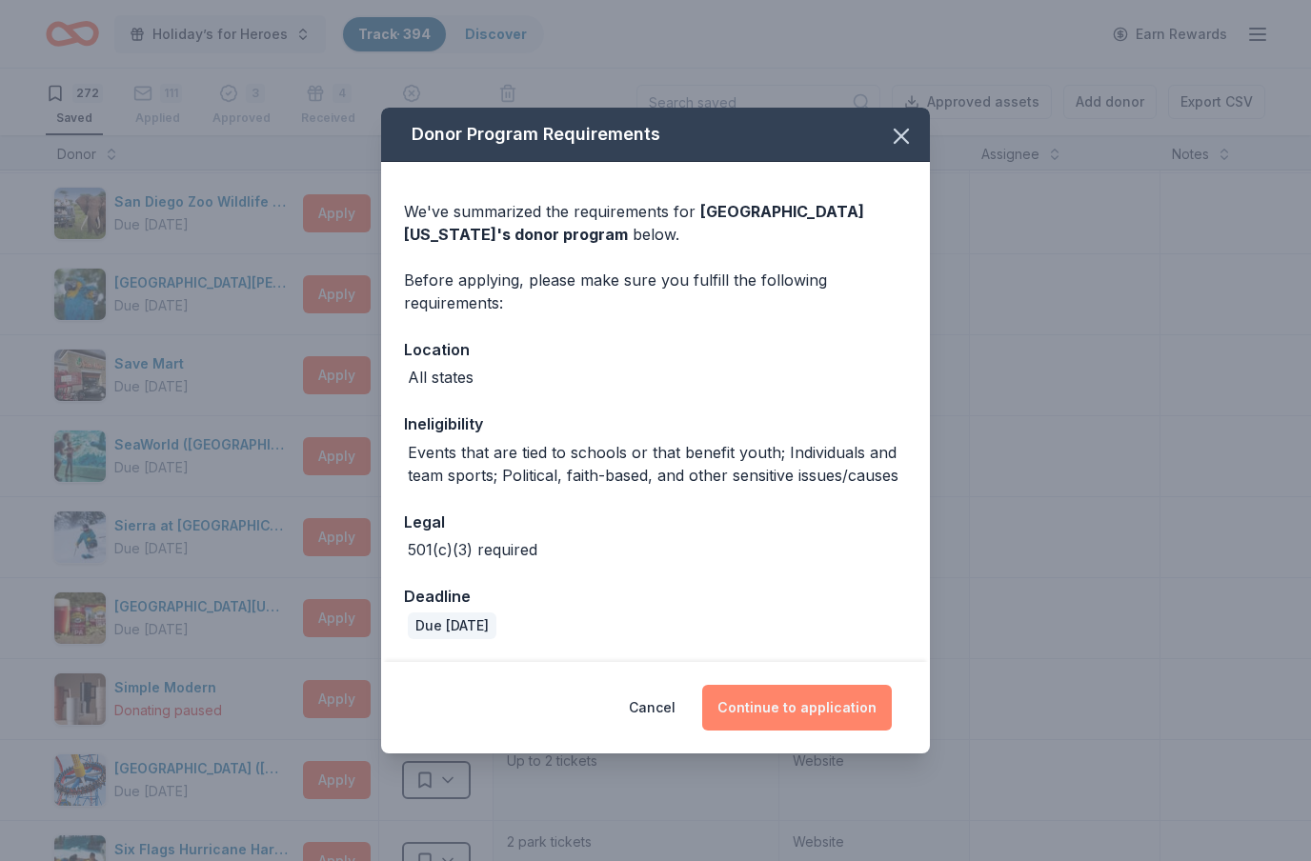
click at [821, 715] on button "Continue to application" at bounding box center [797, 708] width 190 height 46
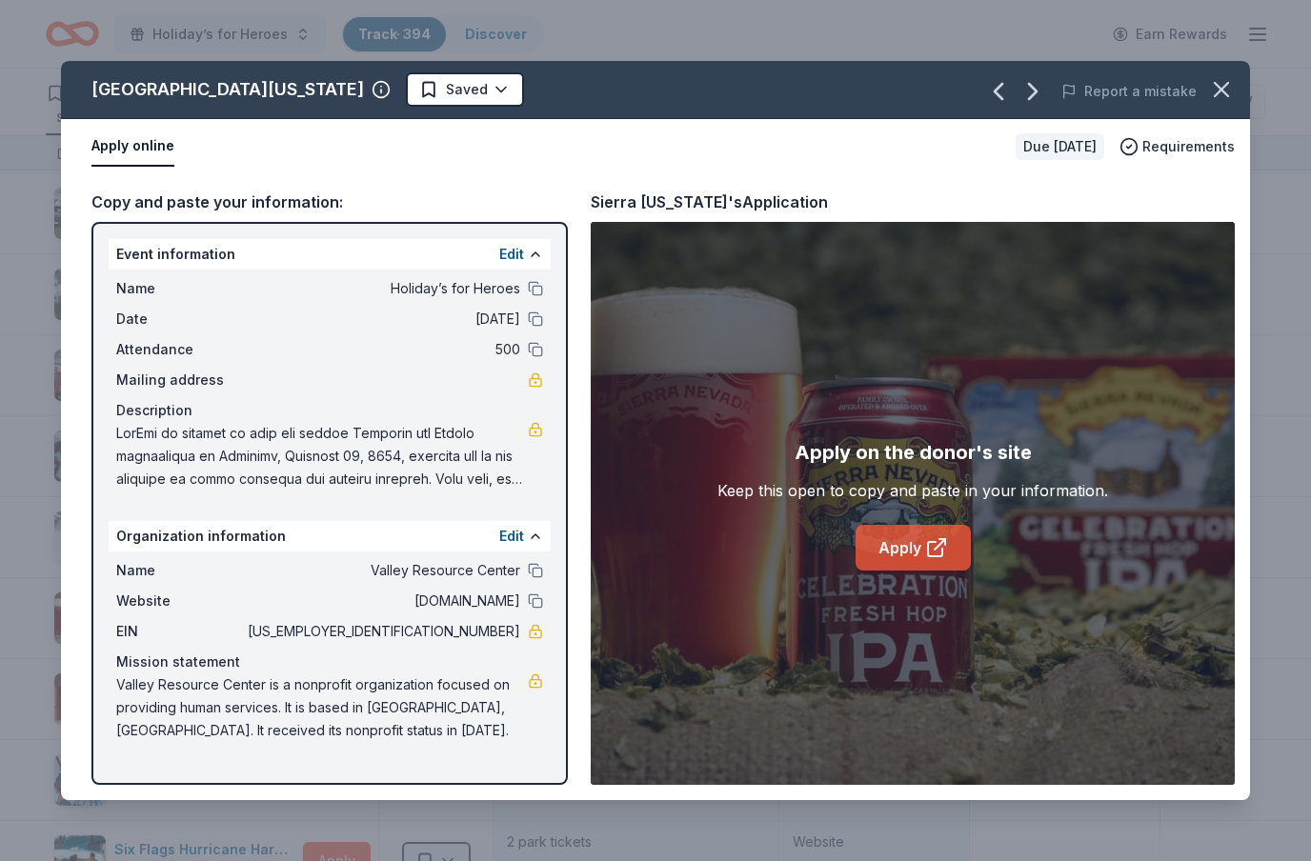
click at [931, 544] on icon at bounding box center [936, 547] width 23 height 23
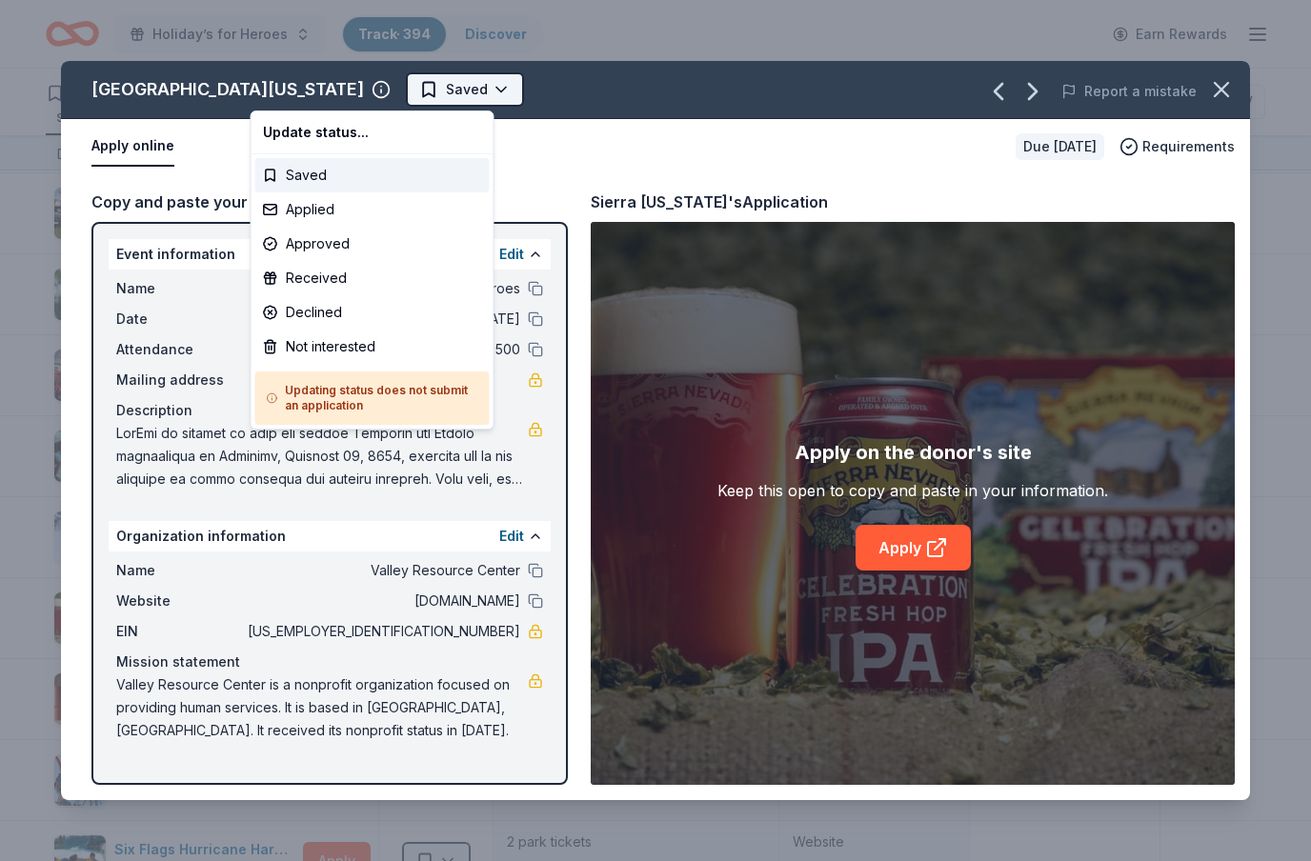
click at [346, 102] on html "Holiday’s for Heroes Track · 394 Discover Earn Rewards 272 Saved 111 Applied 3 …" at bounding box center [655, 430] width 1311 height 861
click at [320, 211] on div "Applied" at bounding box center [372, 209] width 234 height 34
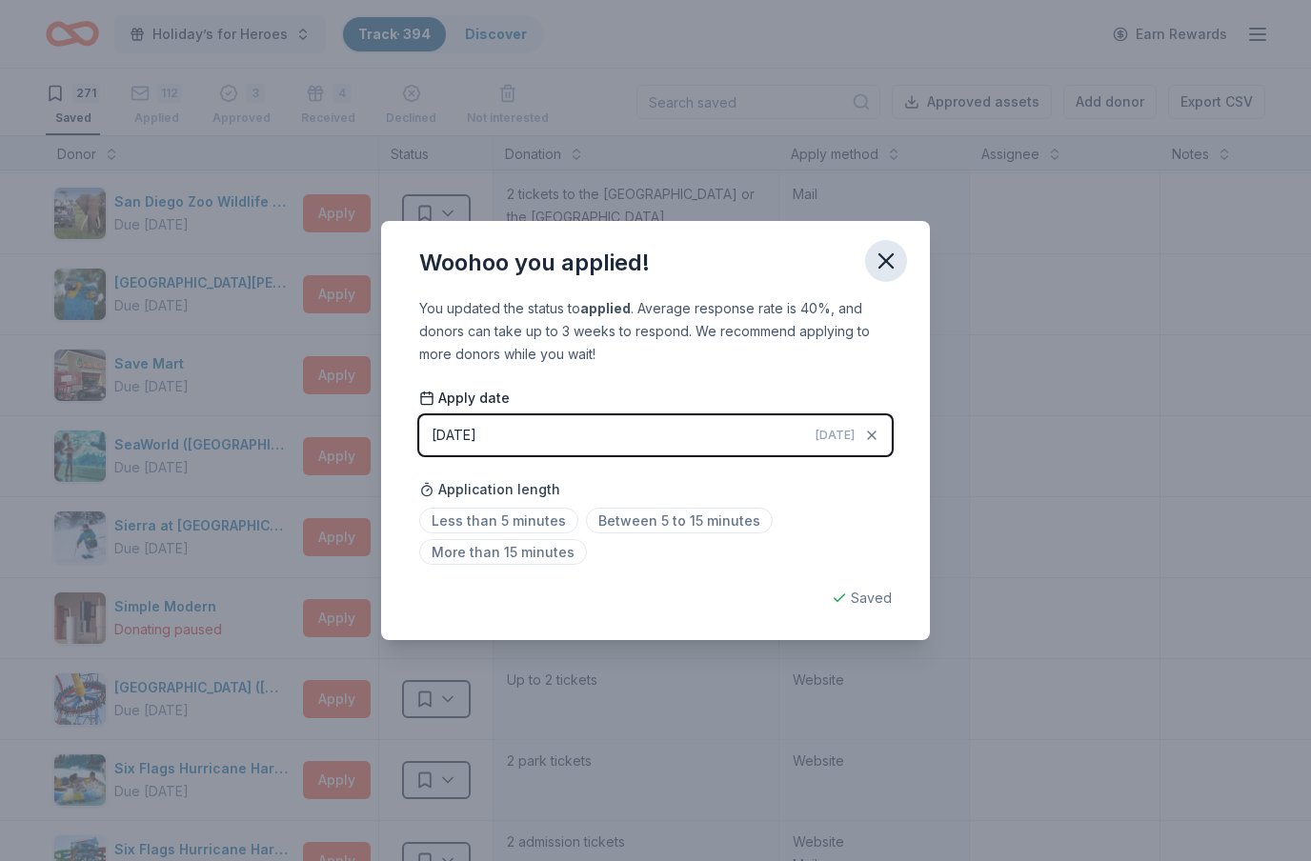
click at [881, 264] on icon "button" at bounding box center [886, 261] width 27 height 27
